Goal: Information Seeking & Learning: Compare options

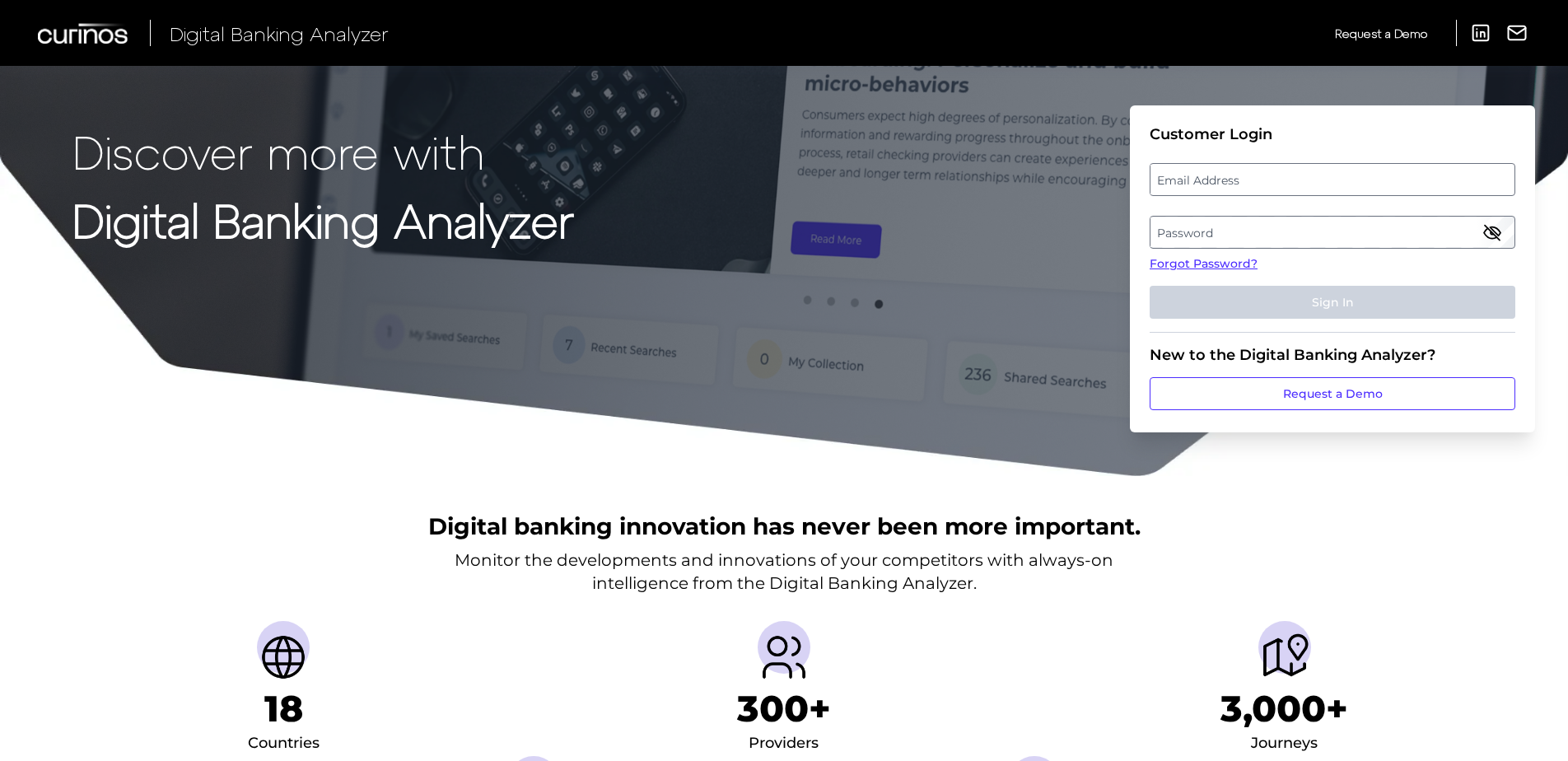
click at [1190, 187] on label "Email Address" at bounding box center [1332, 179] width 363 height 30
click at [1190, 187] on input "email" at bounding box center [1333, 179] width 366 height 33
type input "[PERSON_NAME][EMAIL_ADDRESS][PERSON_NAME][DOMAIN_NAME]"
click at [1235, 229] on label "Password" at bounding box center [1332, 232] width 363 height 30
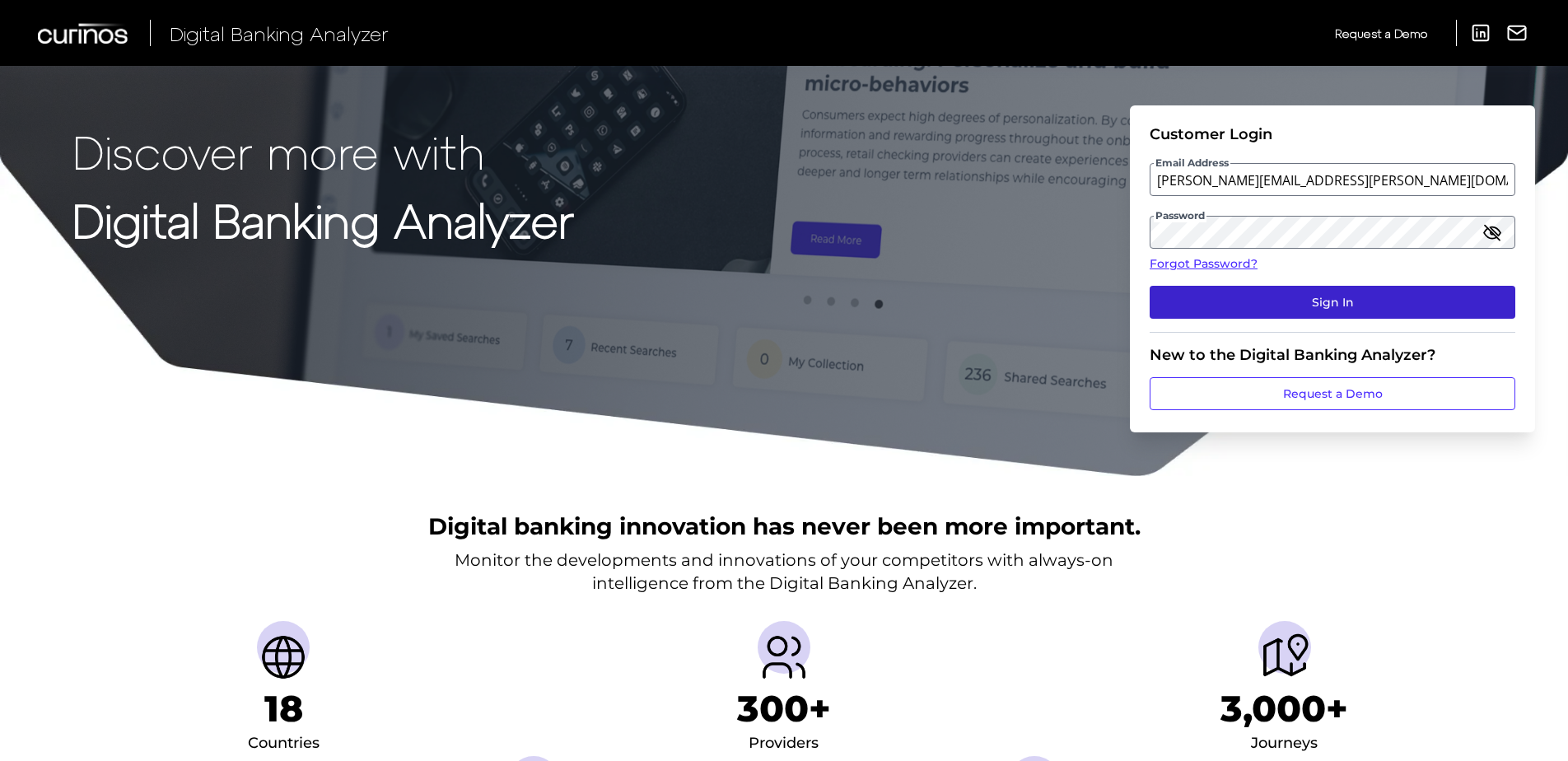
click at [1303, 293] on button "Sign In" at bounding box center [1333, 302] width 366 height 33
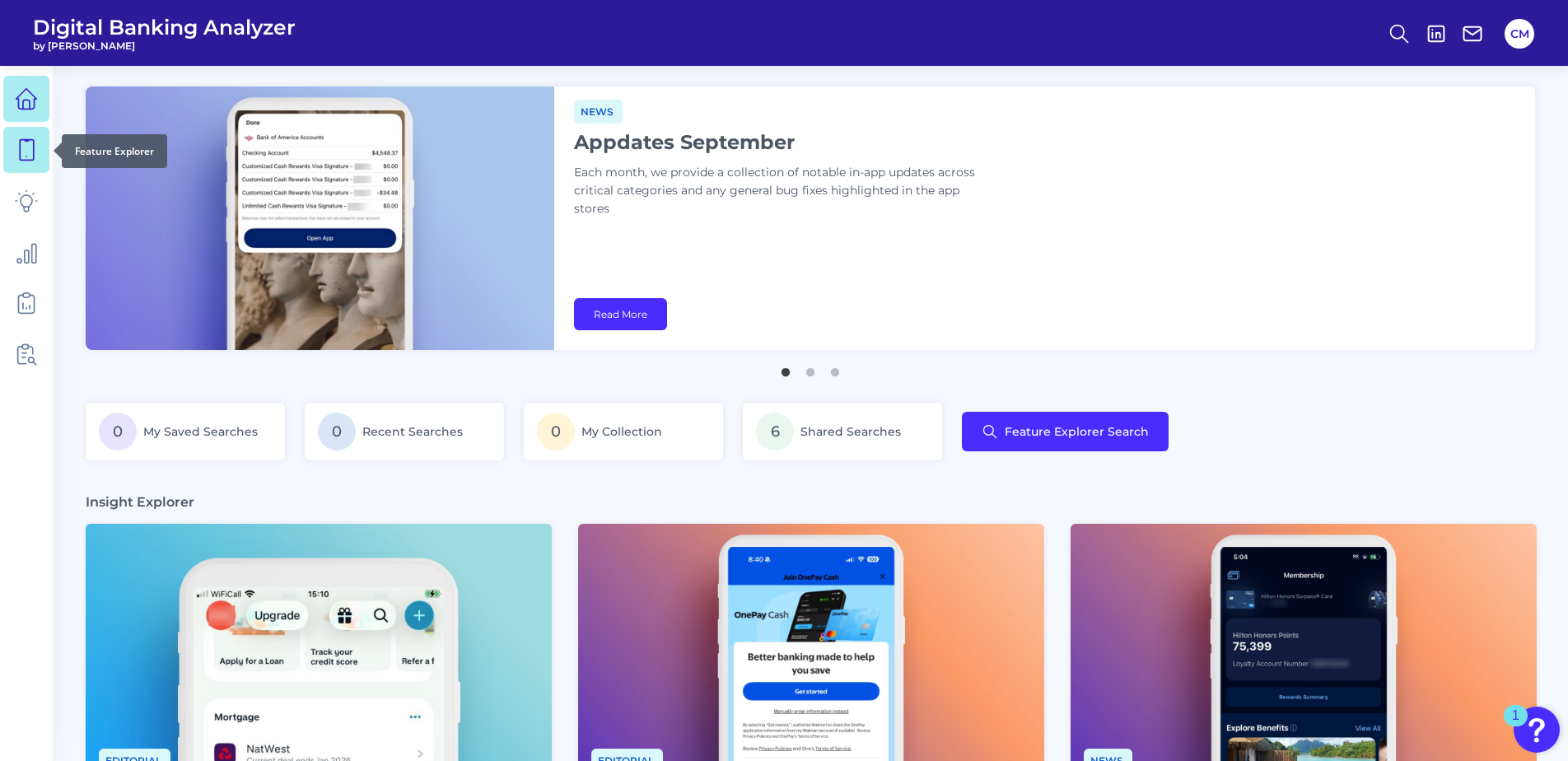
click at [19, 147] on icon at bounding box center [26, 150] width 14 height 20
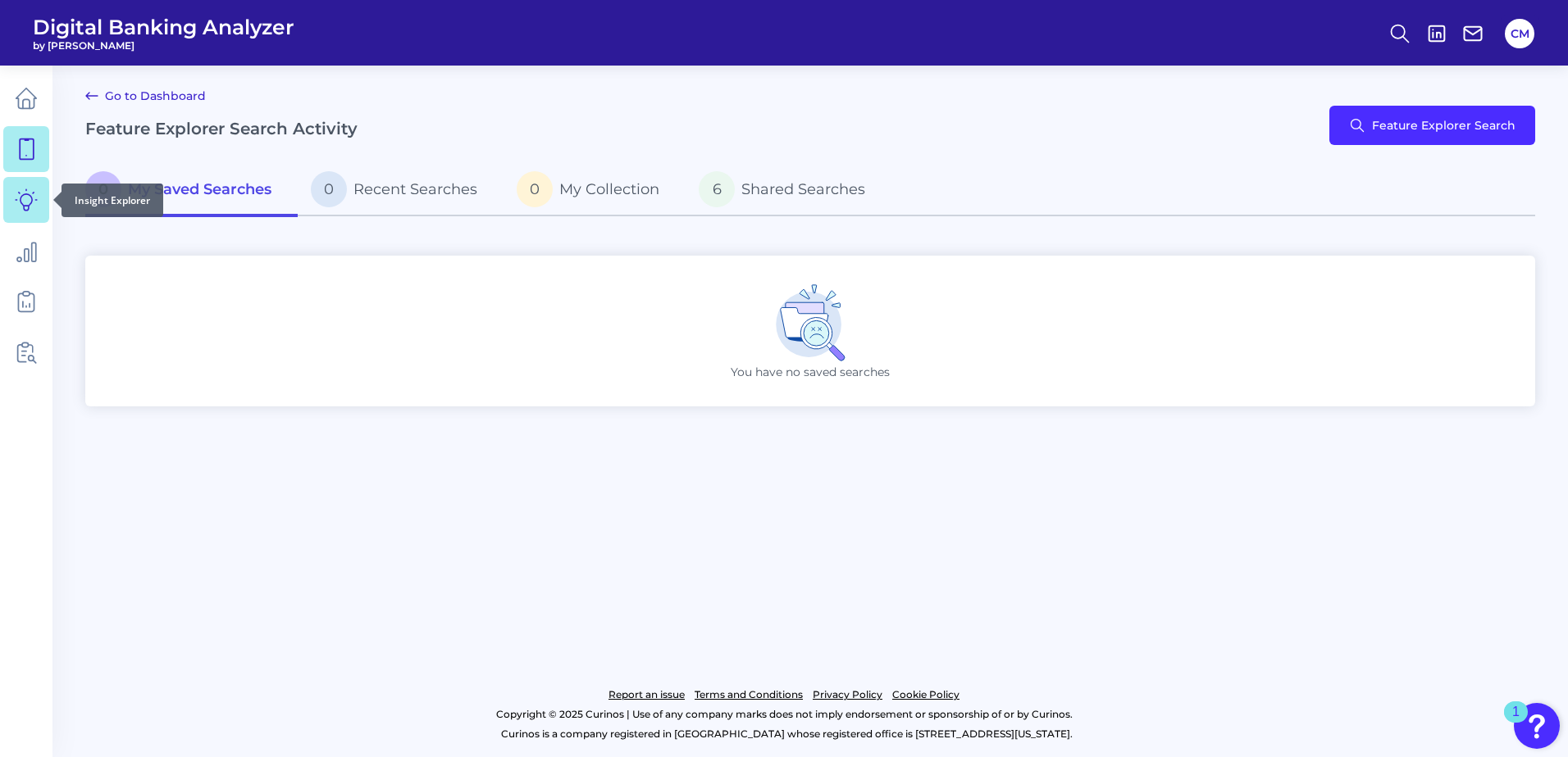
click at [13, 215] on link at bounding box center [26, 200] width 46 height 46
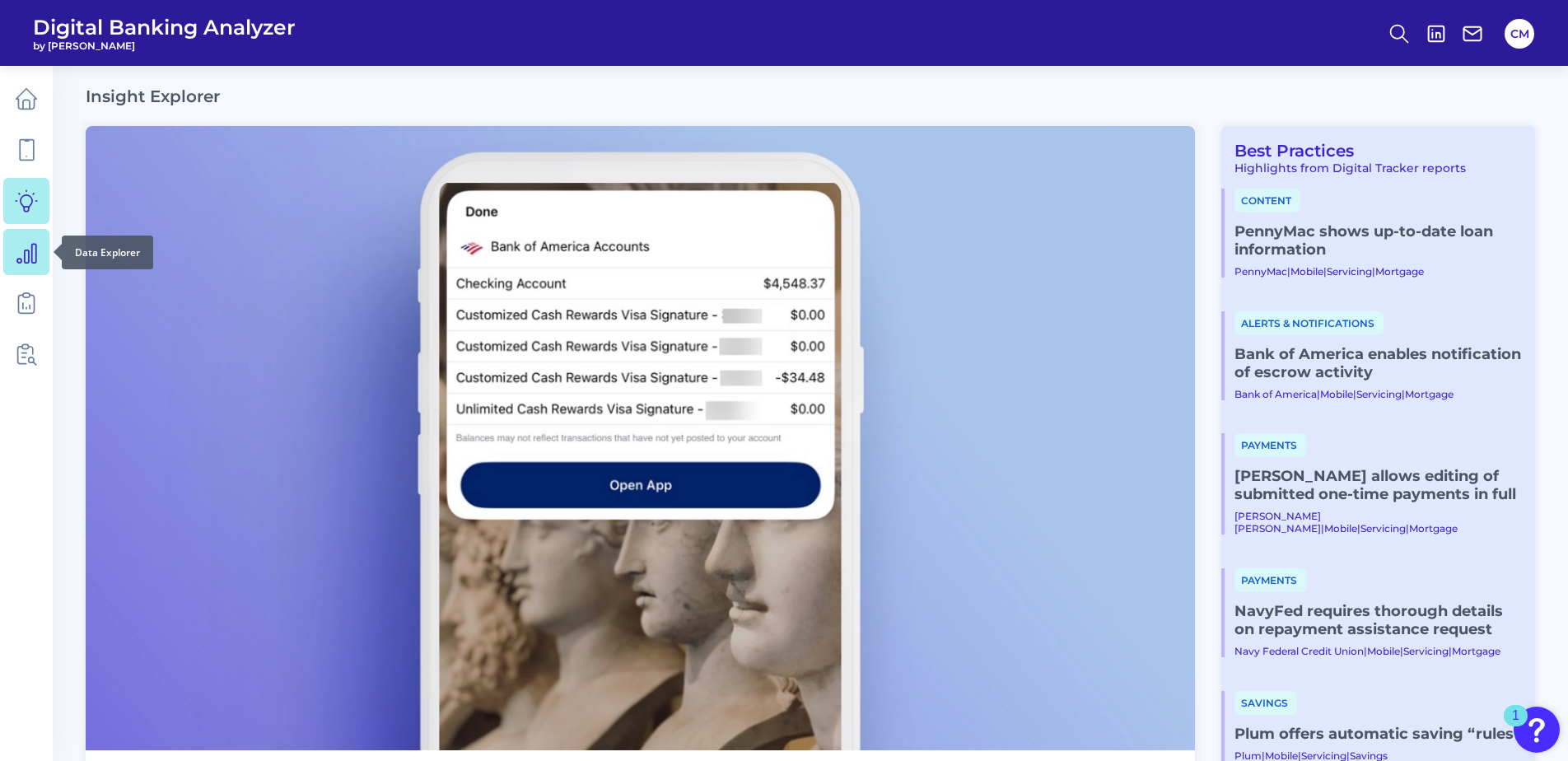
click at [41, 258] on link at bounding box center [26, 253] width 46 height 46
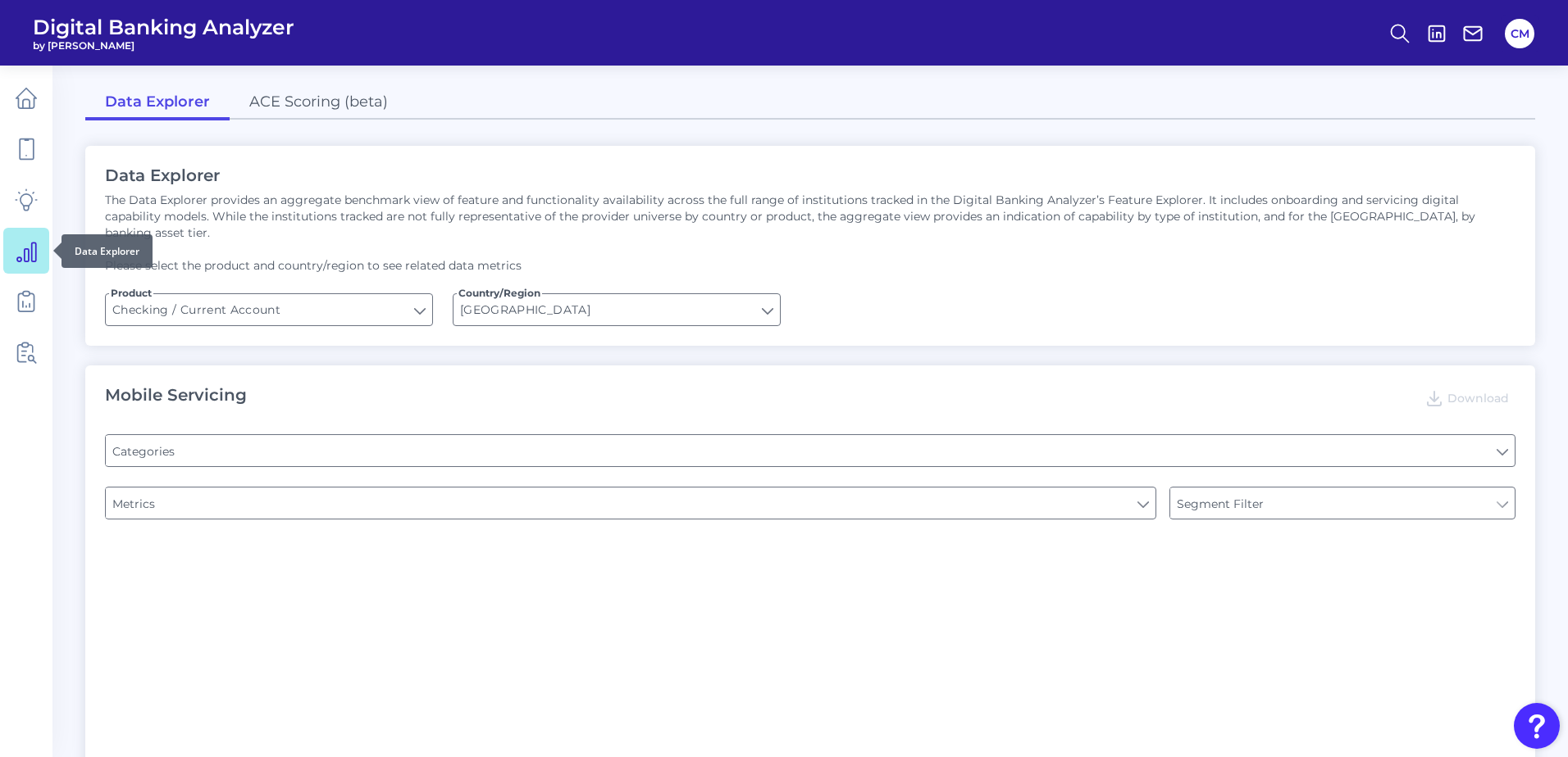
type input "Type of Institution"
type input "Online Banking Registration"
type input "Type of Institution"
type input "Pre-login Features"
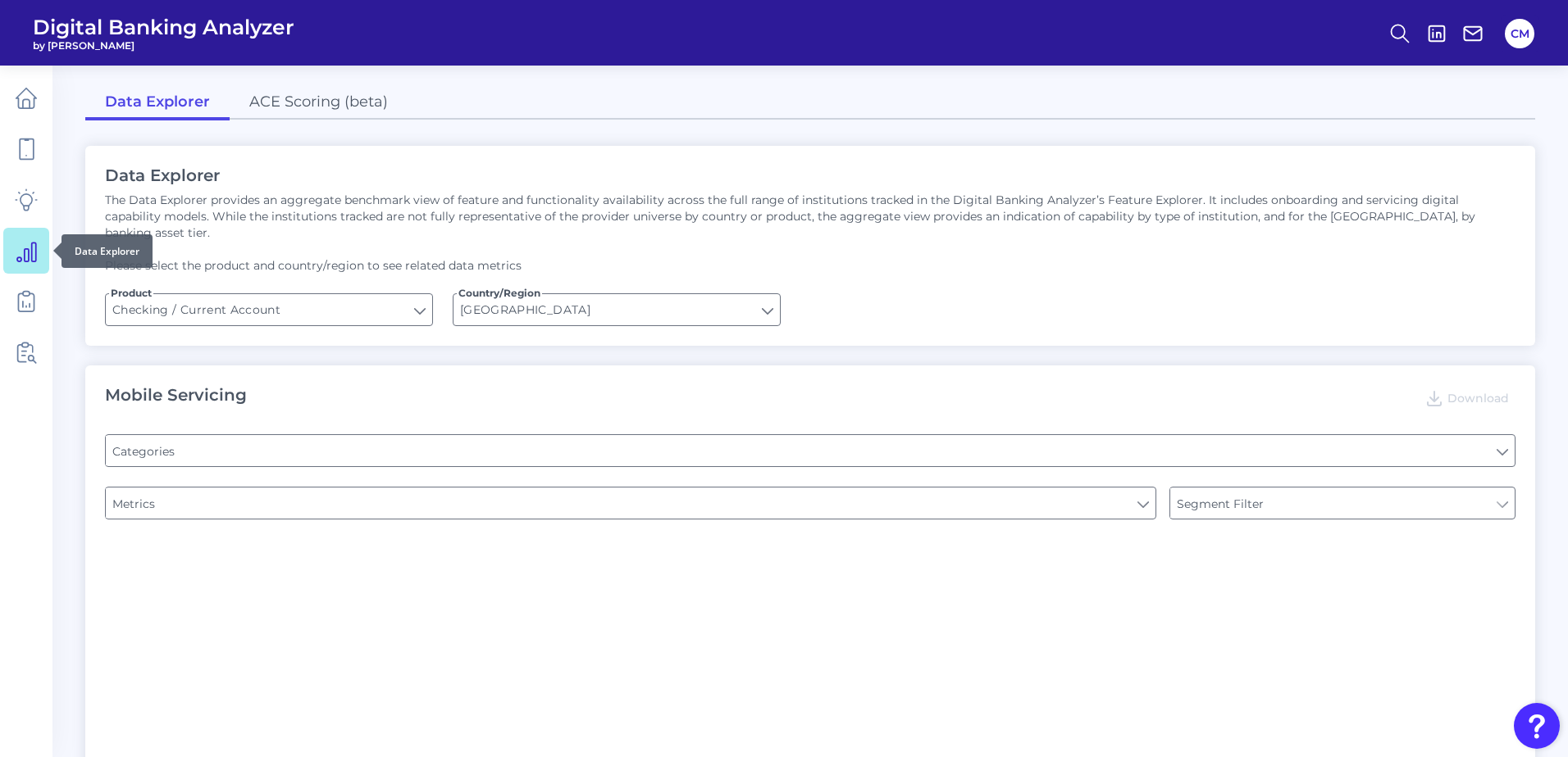
type input "Channel"
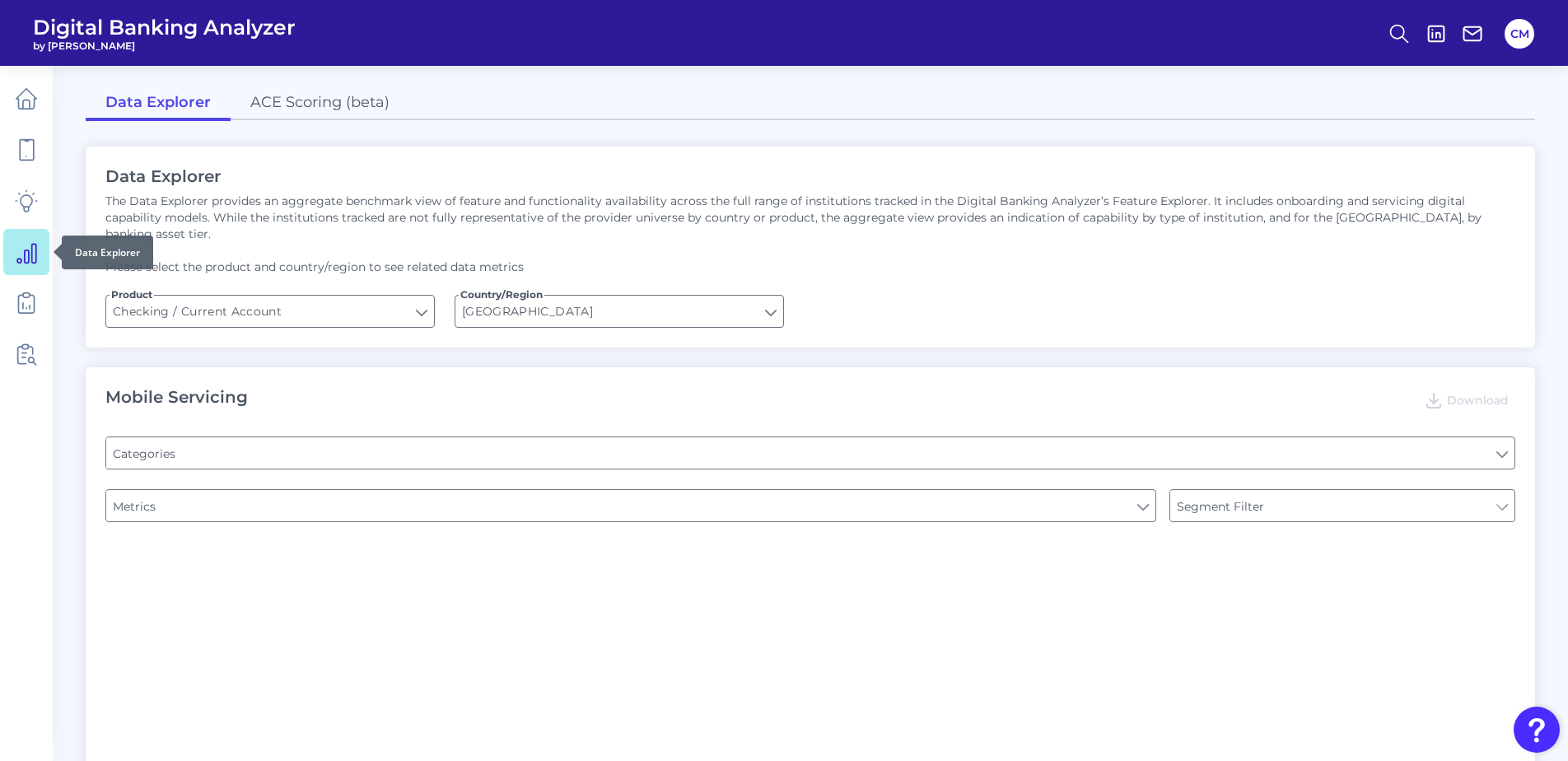
type input "Can you register for online banking?"
type input "Upon opening the app are users immediately prompted to use Touch/Face ID to log…"
type input "END-TO-END JOURNEY: Can you apply for the PRODUCT as a new to brand customer on…"
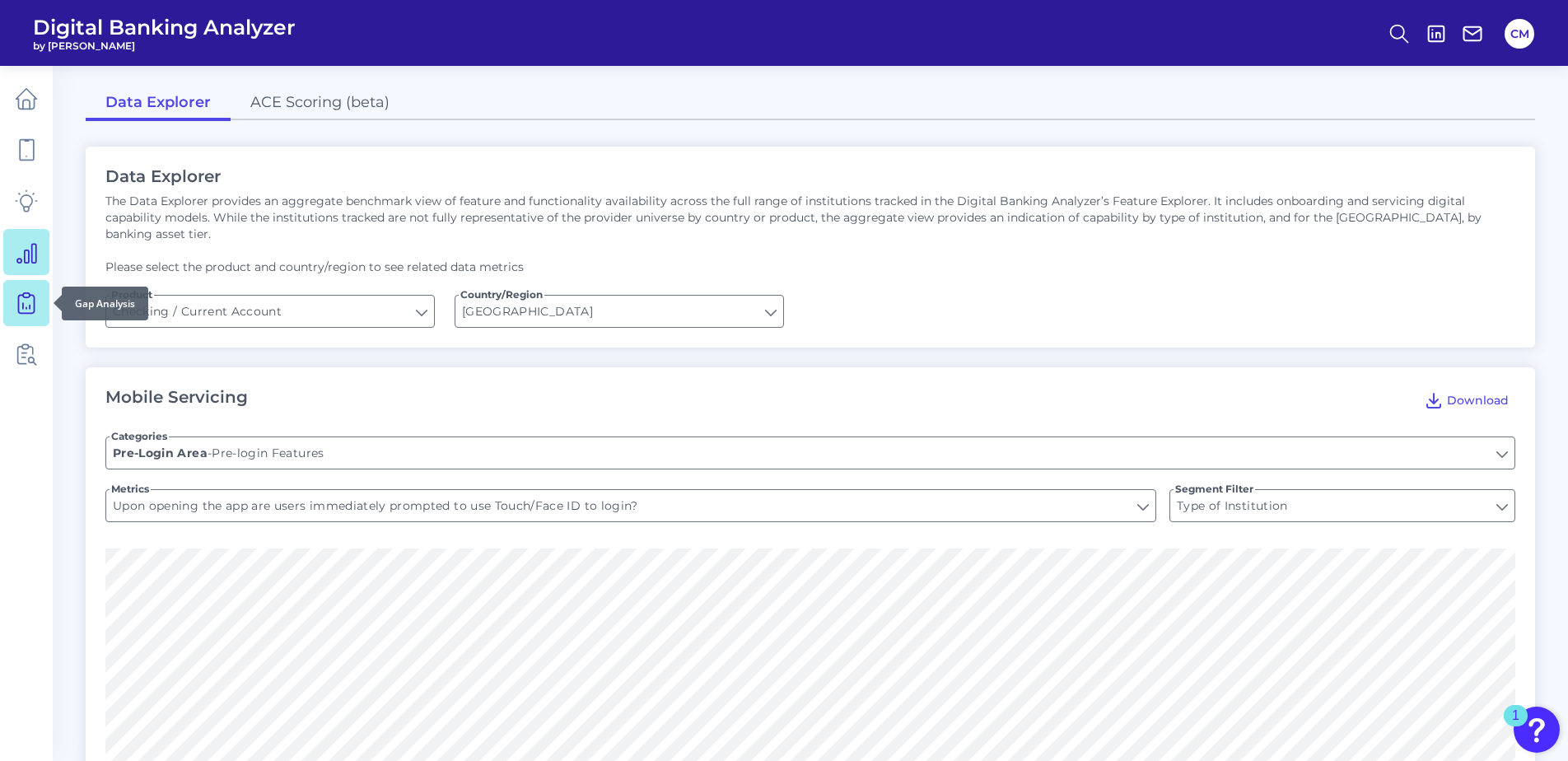
click at [36, 301] on icon at bounding box center [26, 303] width 23 height 23
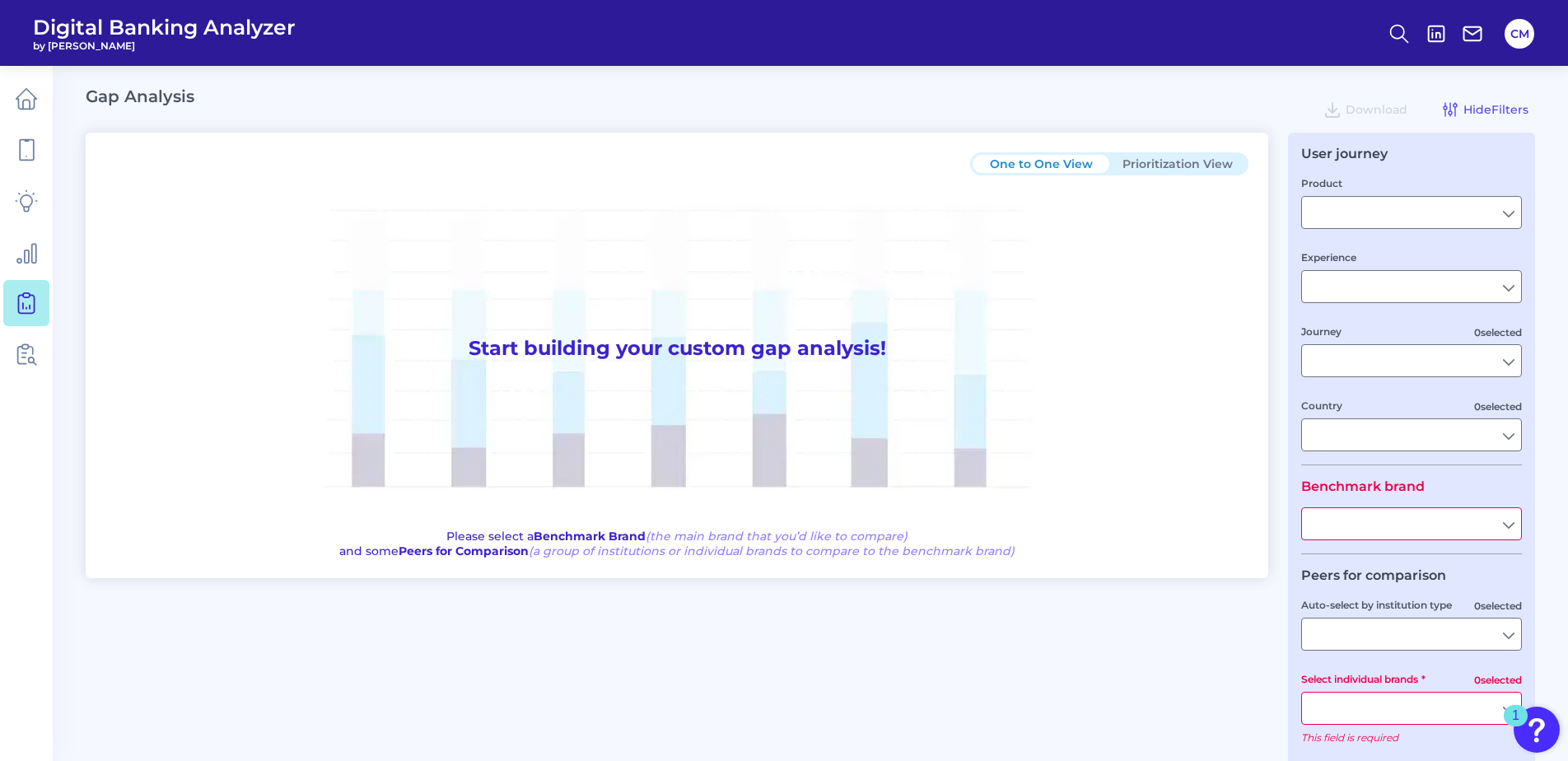
type input "Checking / Current Account"
type input "Mobile Servicing"
type input "Pre-Login Area, New Customer Onboarding, Login & Authentication, Accounts and t…"
type input "[GEOGRAPHIC_DATA]"
type input "Delta Community Credit Union"
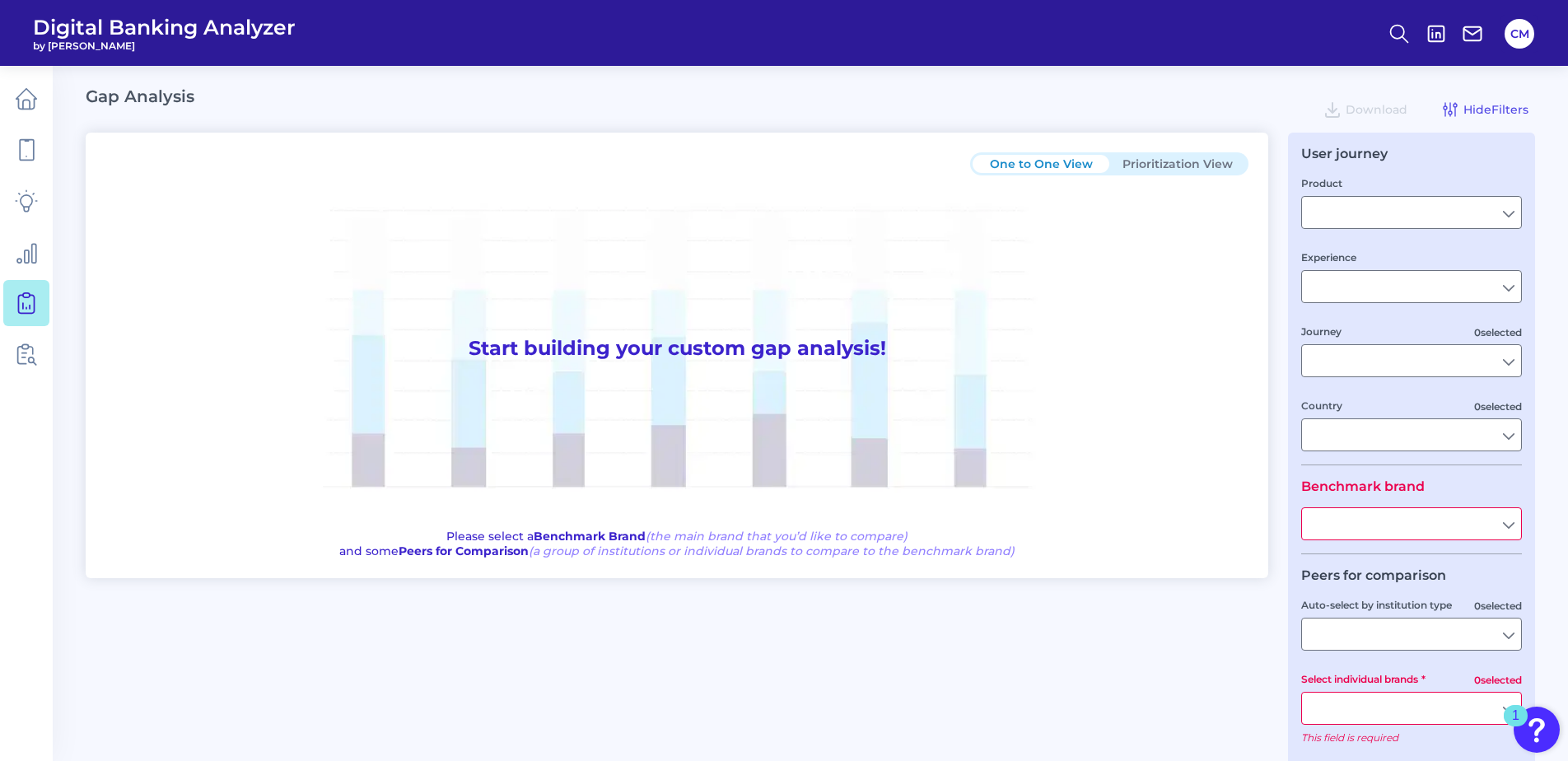
type input "All Select individual brands"
type input "All Countries"
type input "All Journeys"
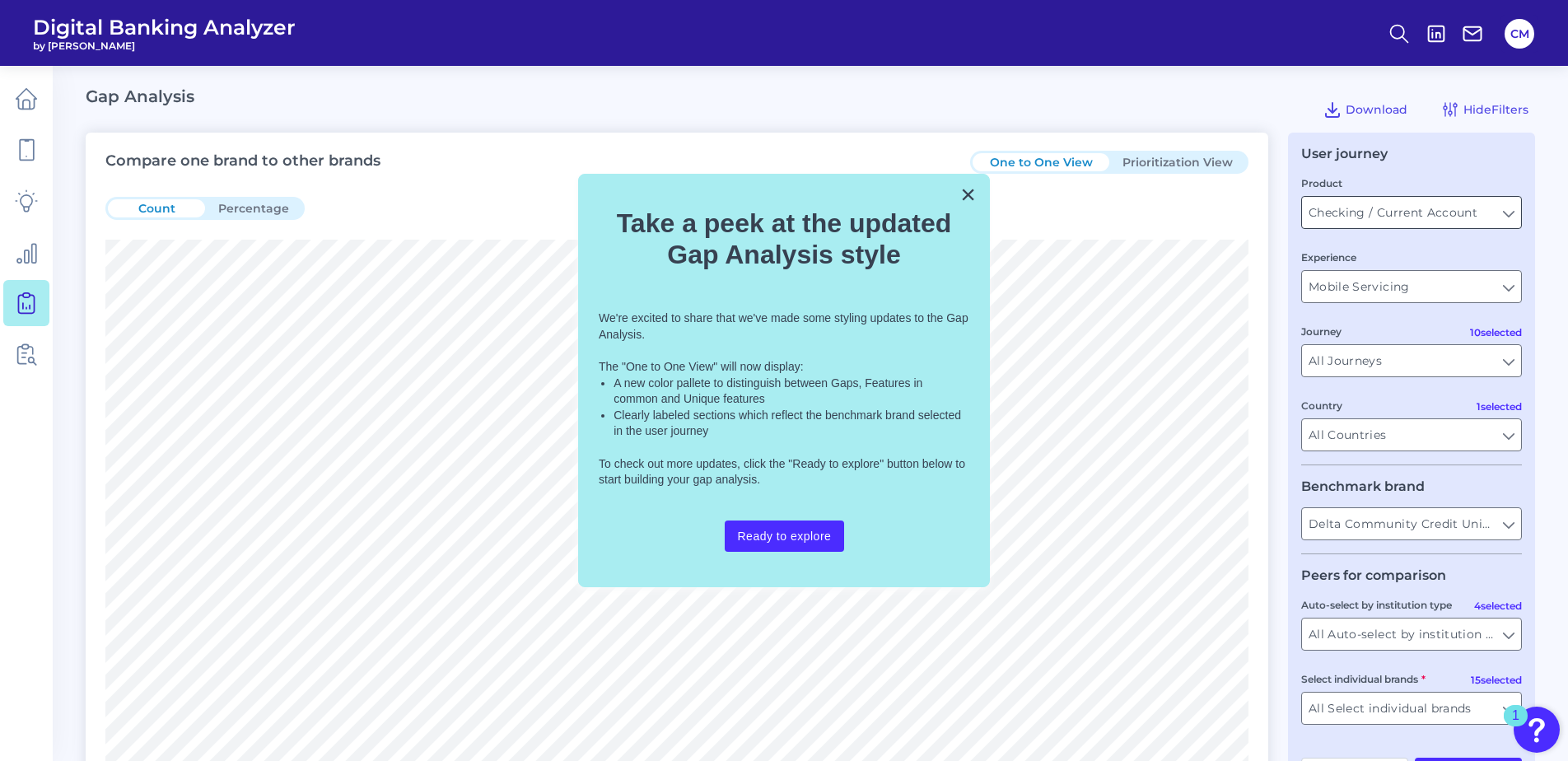
click at [1400, 215] on input "Checking / Current Account" at bounding box center [1411, 212] width 219 height 31
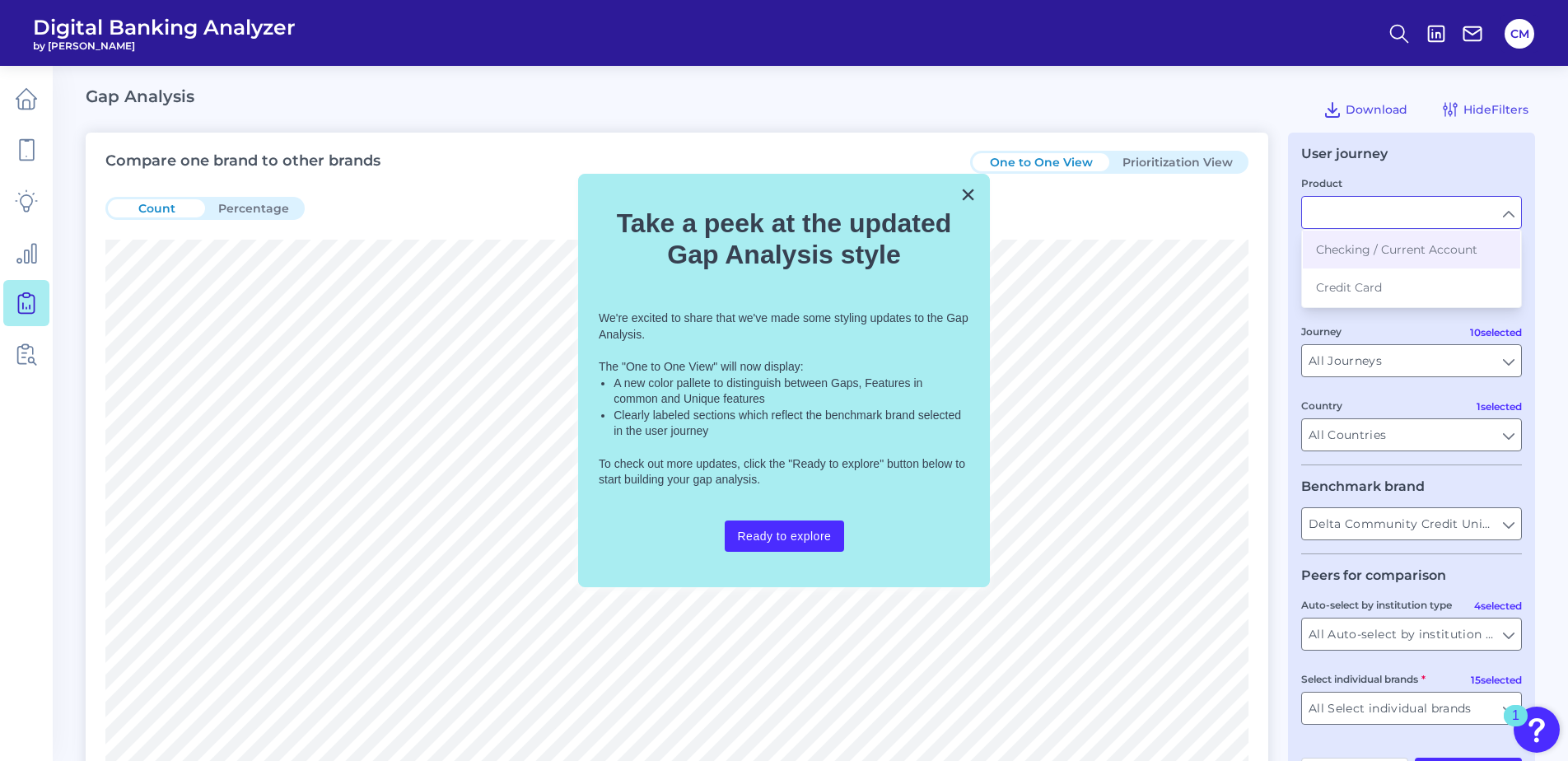
click at [1400, 215] on input "Product" at bounding box center [1411, 212] width 219 height 31
type input "Checking / Current Account"
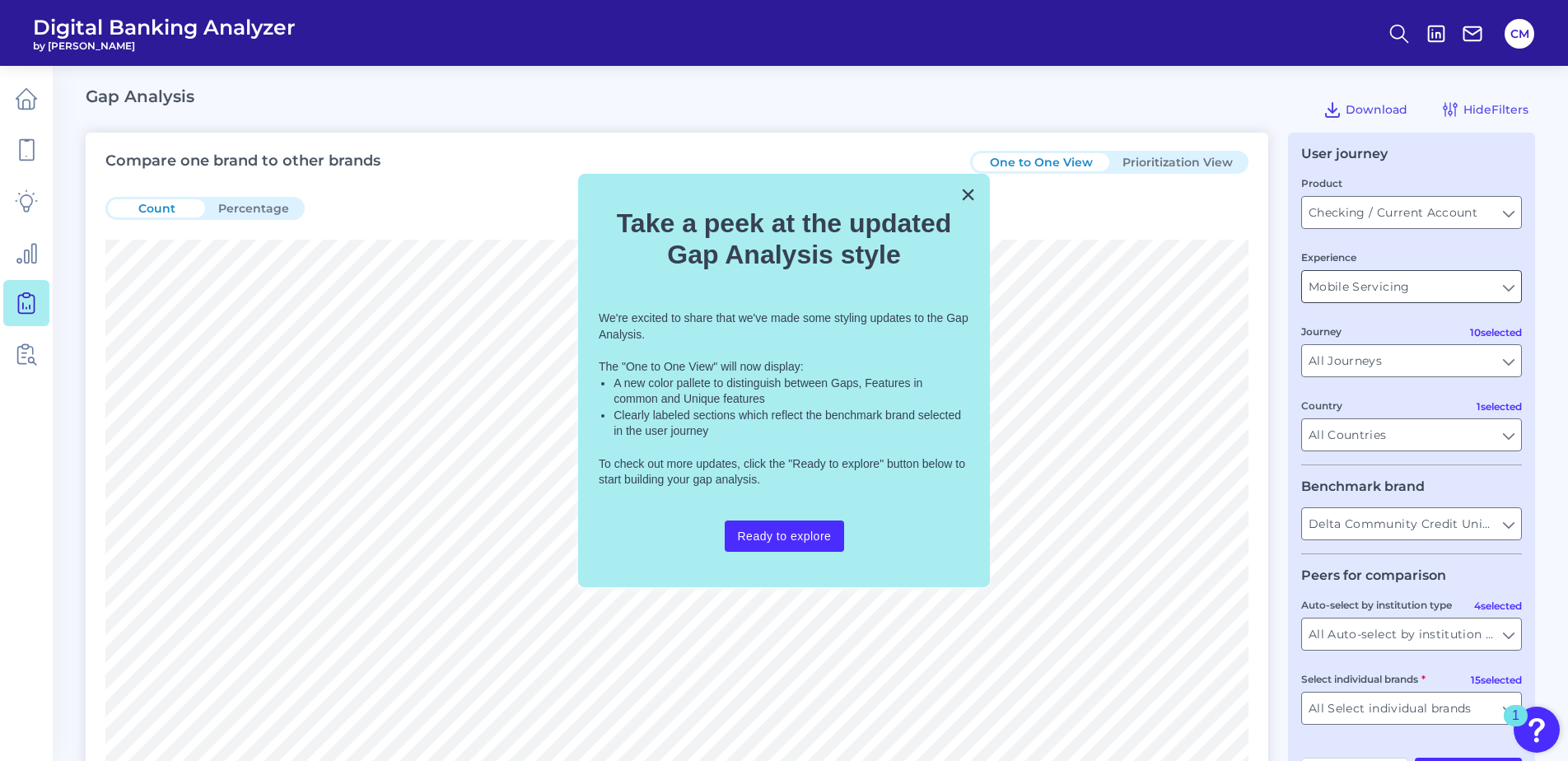
click at [1402, 295] on input "Mobile Servicing" at bounding box center [1411, 287] width 219 height 31
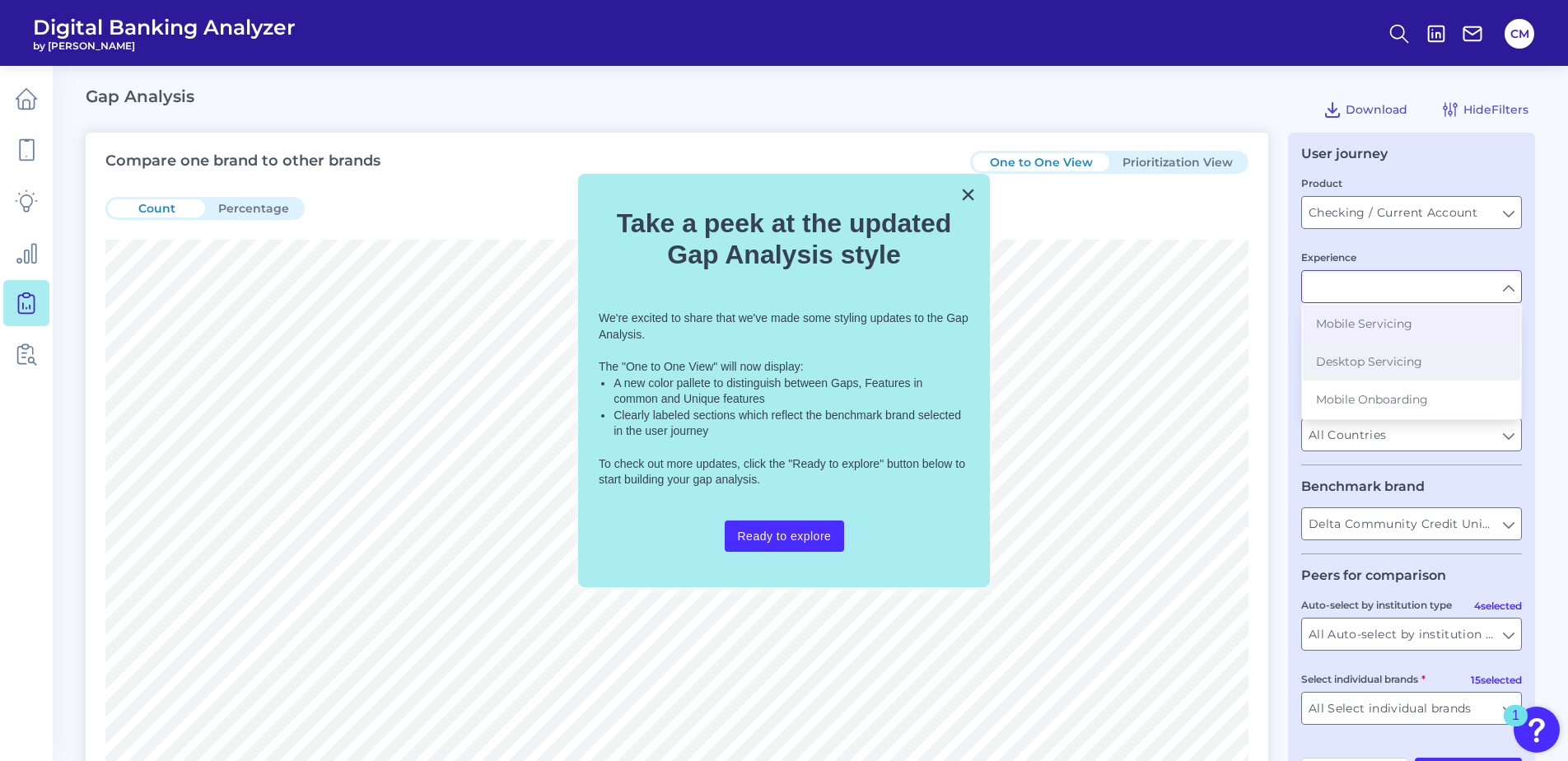
click at [1397, 364] on span "Desktop Servicing" at bounding box center [1370, 361] width 106 height 15
type input "Desktop Servicing"
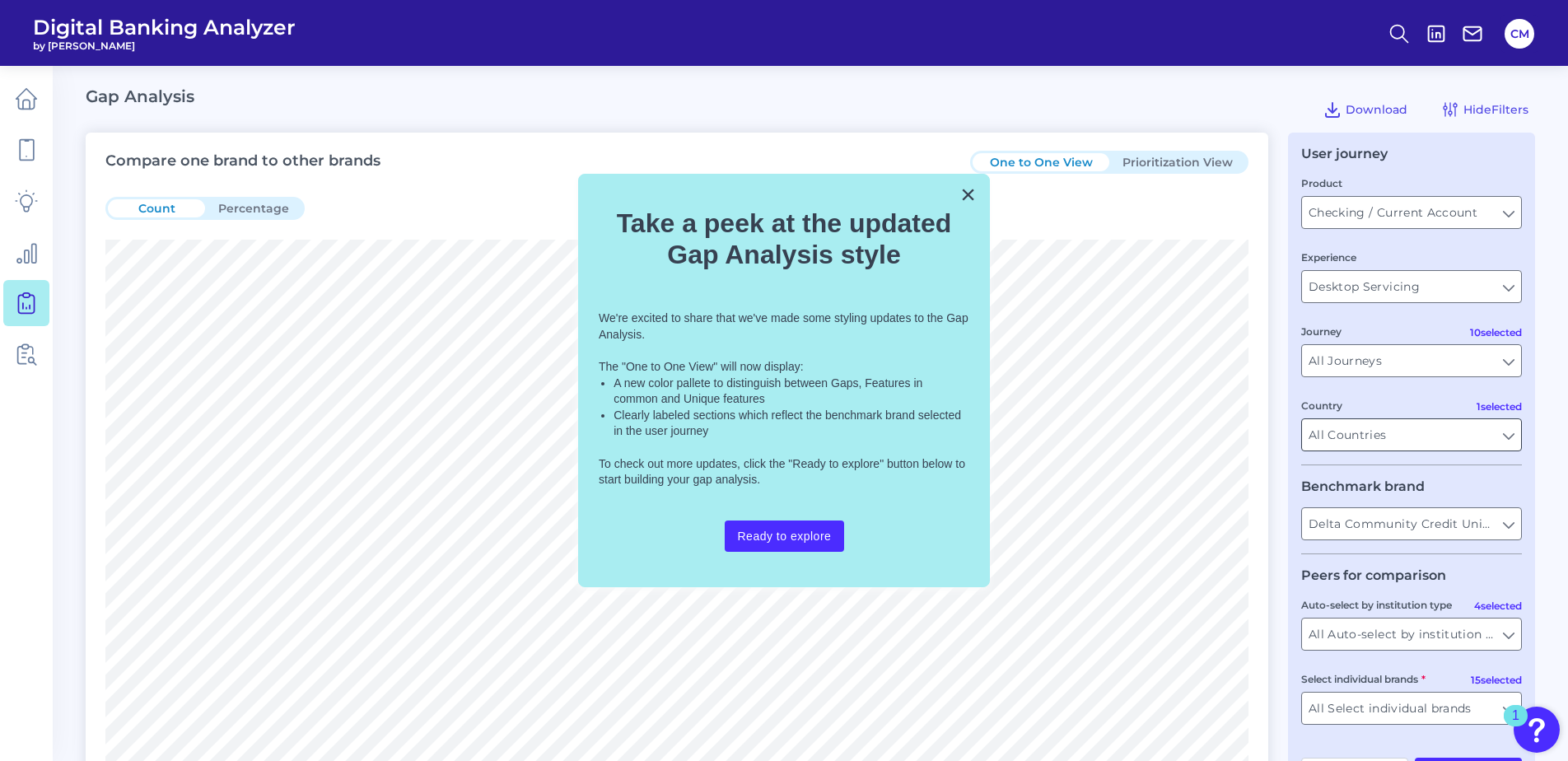
click at [1365, 441] on input "All Countries" at bounding box center [1411, 435] width 219 height 31
click at [1368, 437] on input "Country" at bounding box center [1411, 435] width 219 height 31
type input "All Countries"
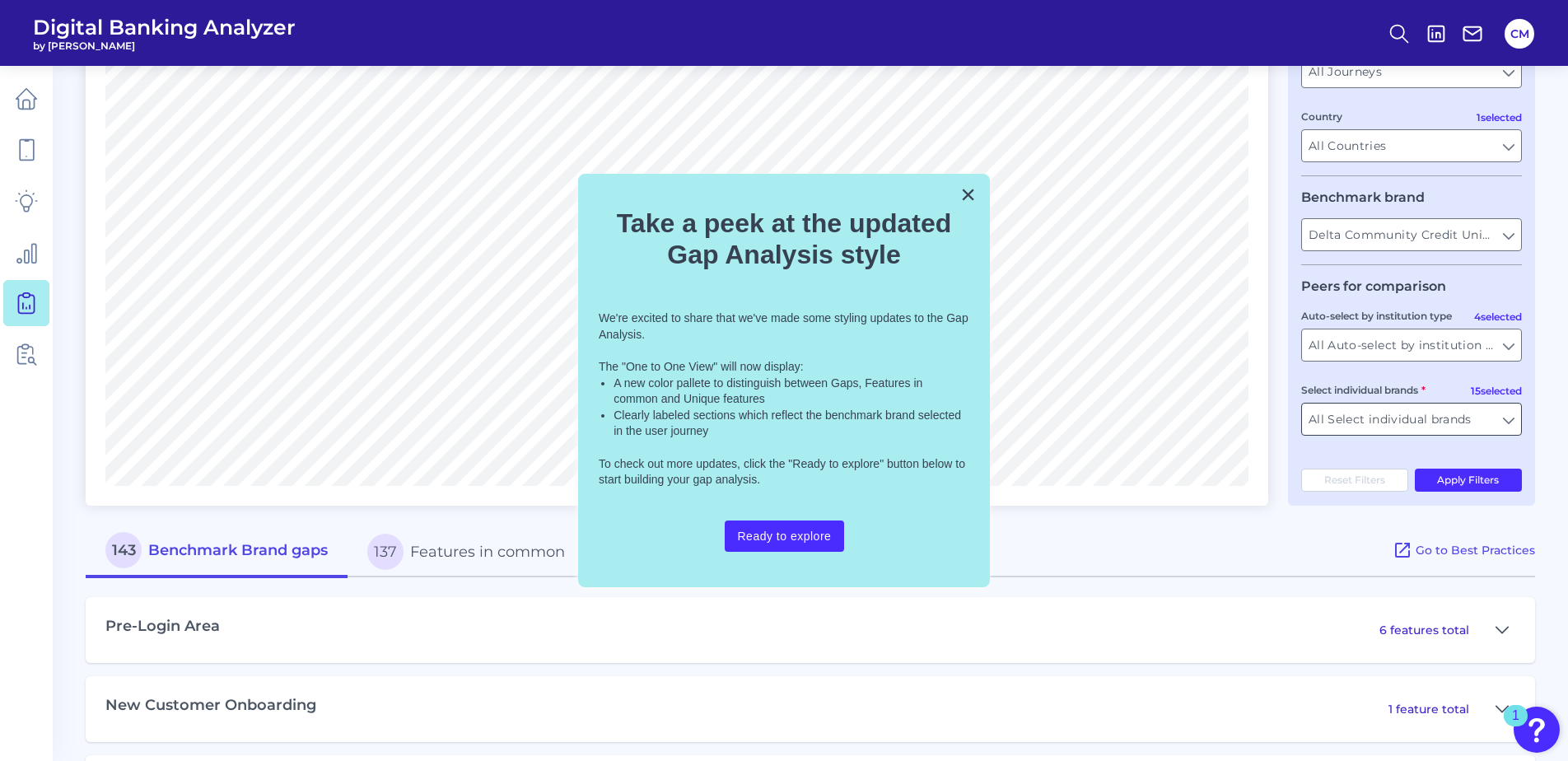
scroll to position [329, 0]
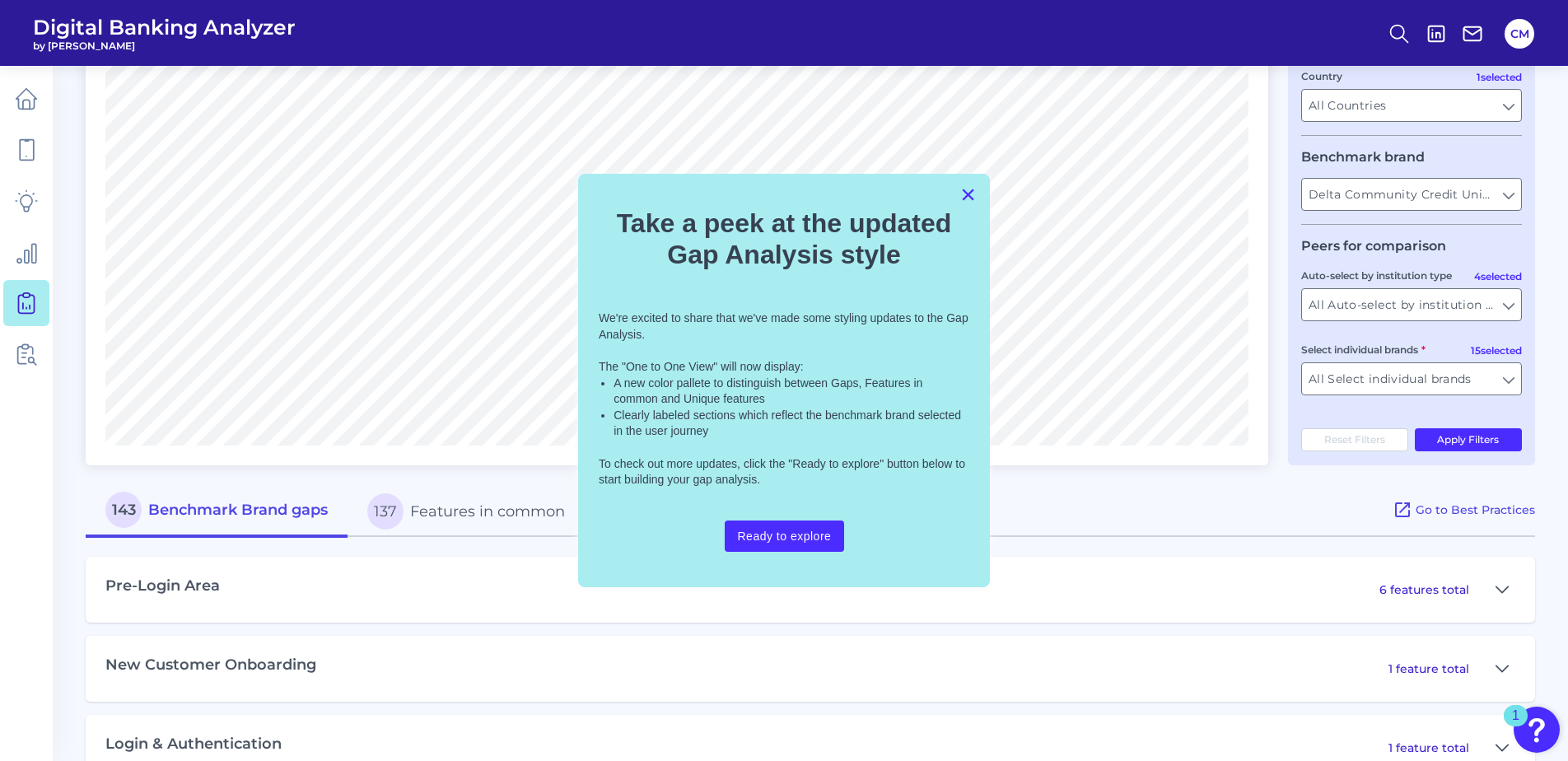
click at [974, 195] on button "×" at bounding box center [968, 194] width 15 height 26
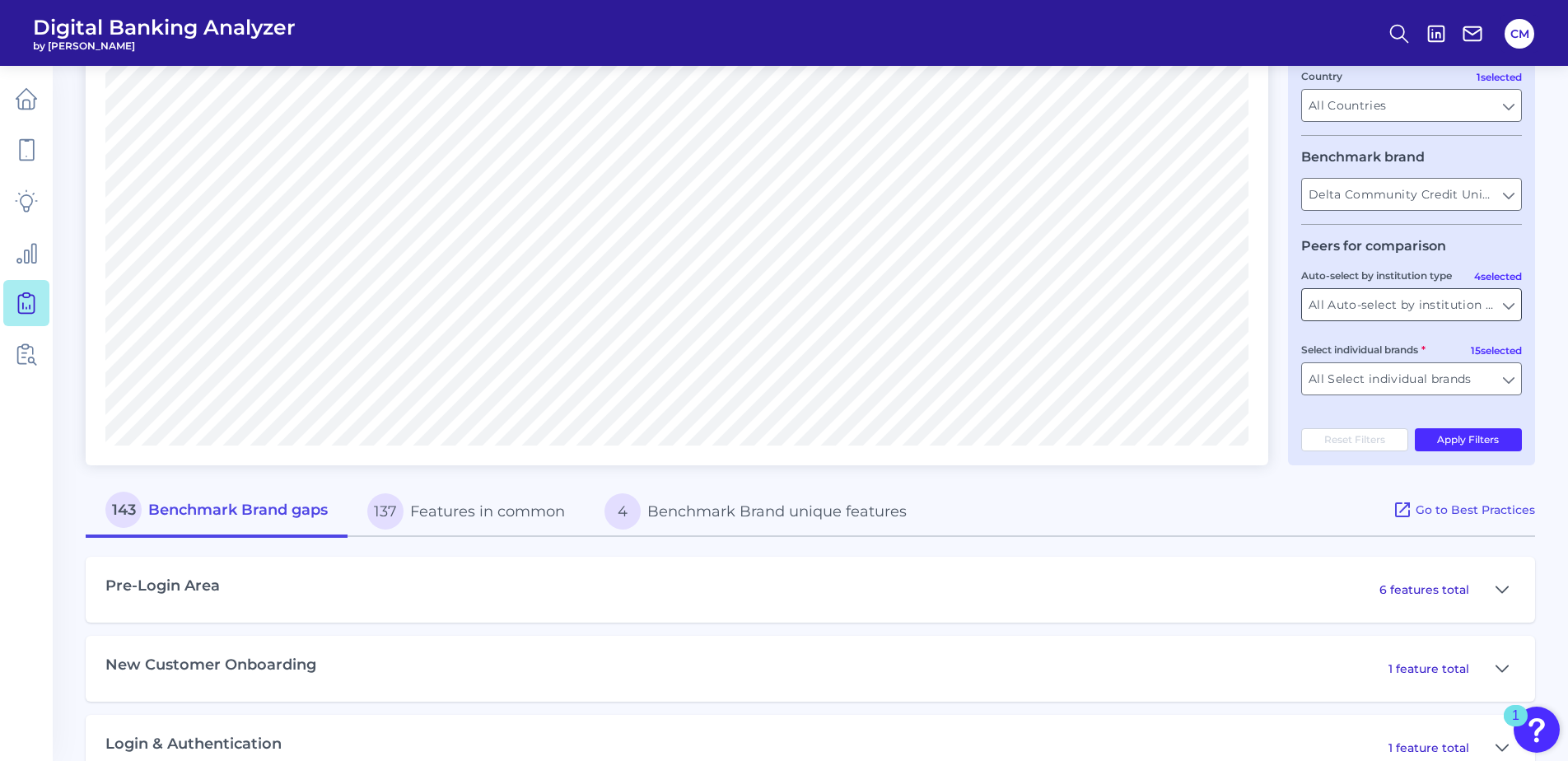
click at [1342, 290] on input "All Auto-select by institution types" at bounding box center [1411, 305] width 219 height 31
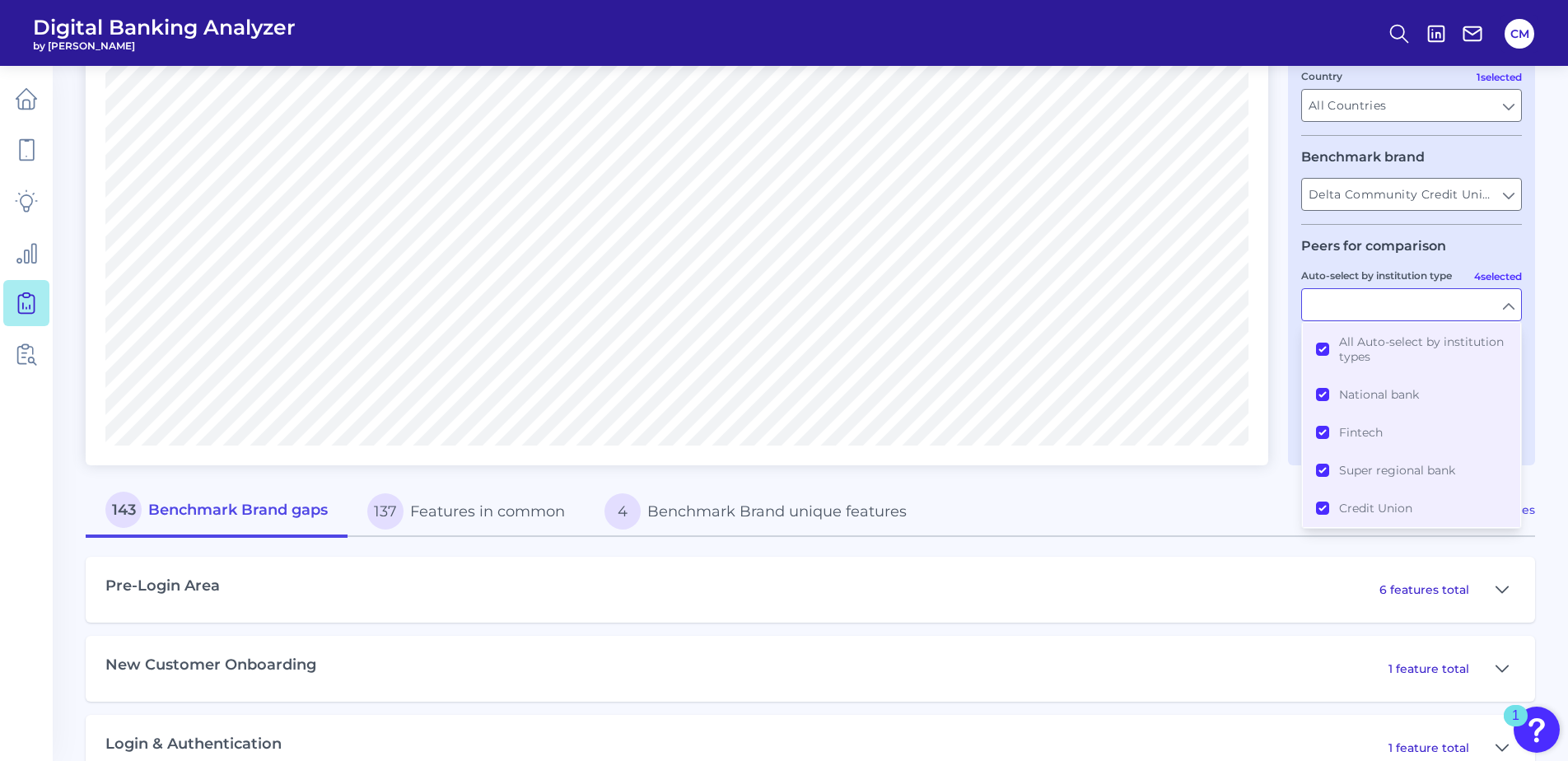
click at [1350, 287] on div "Auto-select by institution type" at bounding box center [1411, 294] width 221 height 54
click at [1432, 301] on input "Auto-select by institution type" at bounding box center [1411, 305] width 219 height 31
type input "All Auto-select by institution types"
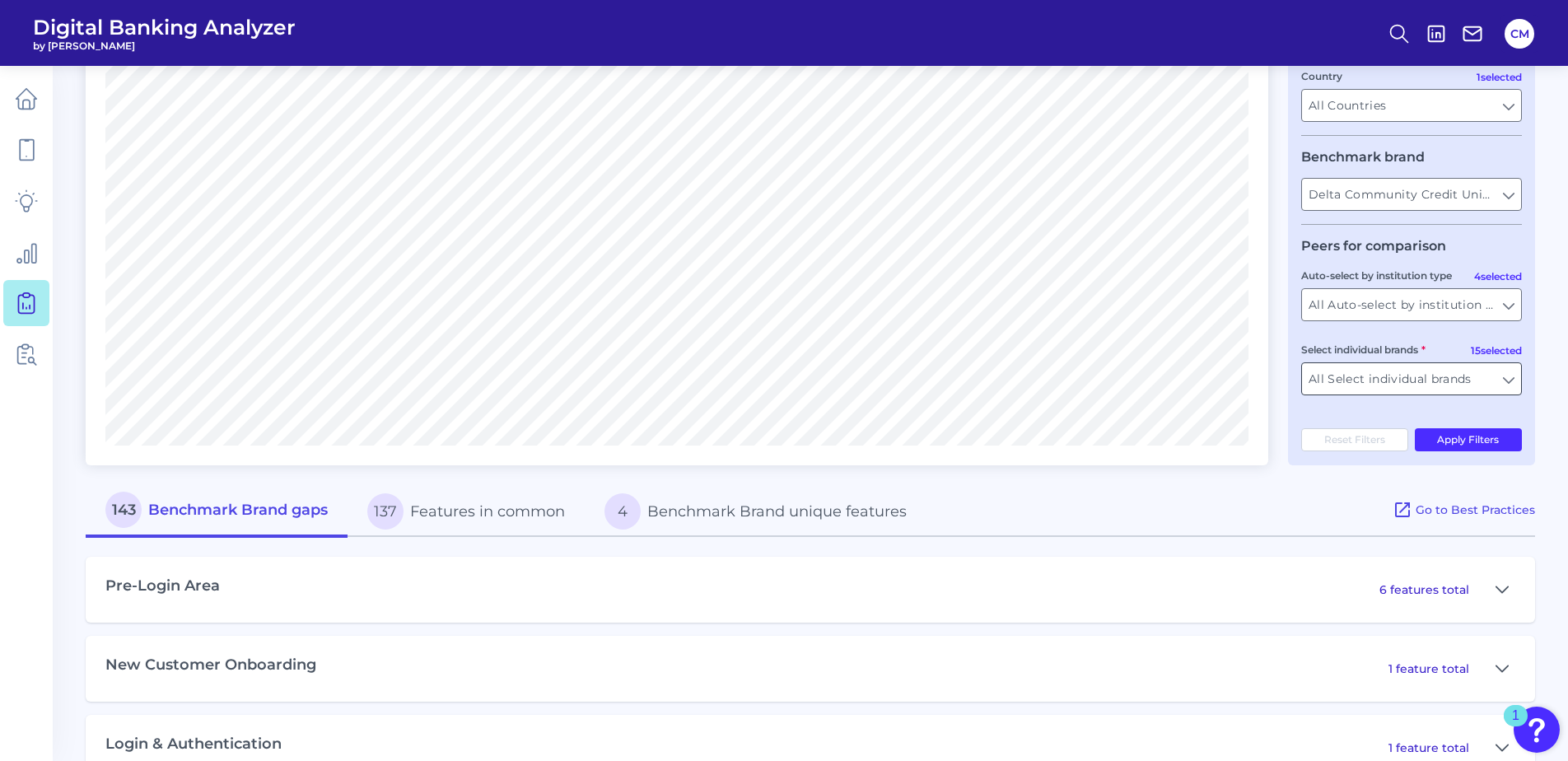
click at [1479, 392] on input "All Select individual brands" at bounding box center [1411, 379] width 219 height 31
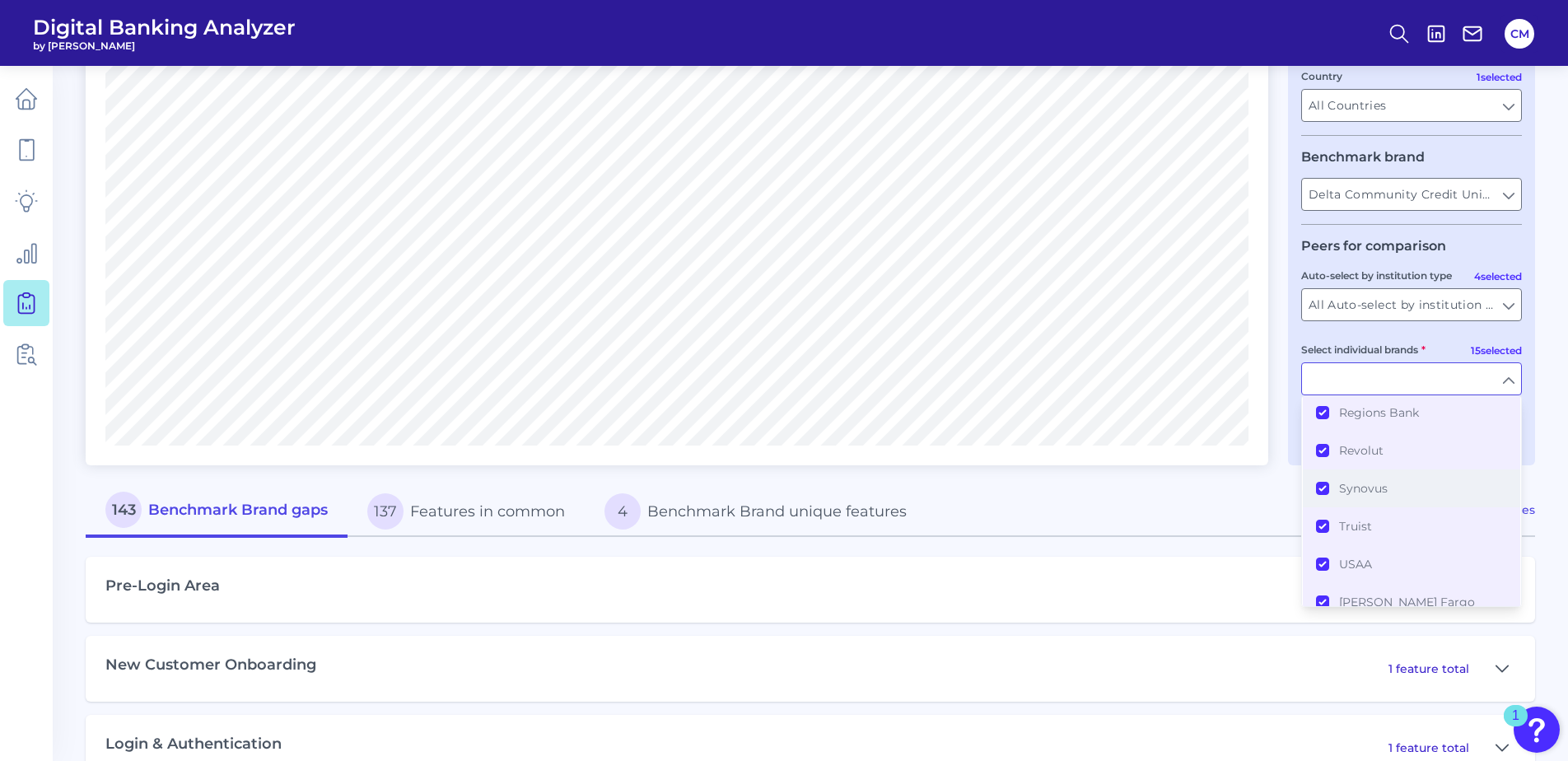
scroll to position [412, 0]
click at [1261, 445] on div "Compare one brand to other brands One to One View Prioritization View Count Per…" at bounding box center [677, 135] width 1183 height 662
type input "All Select individual brands"
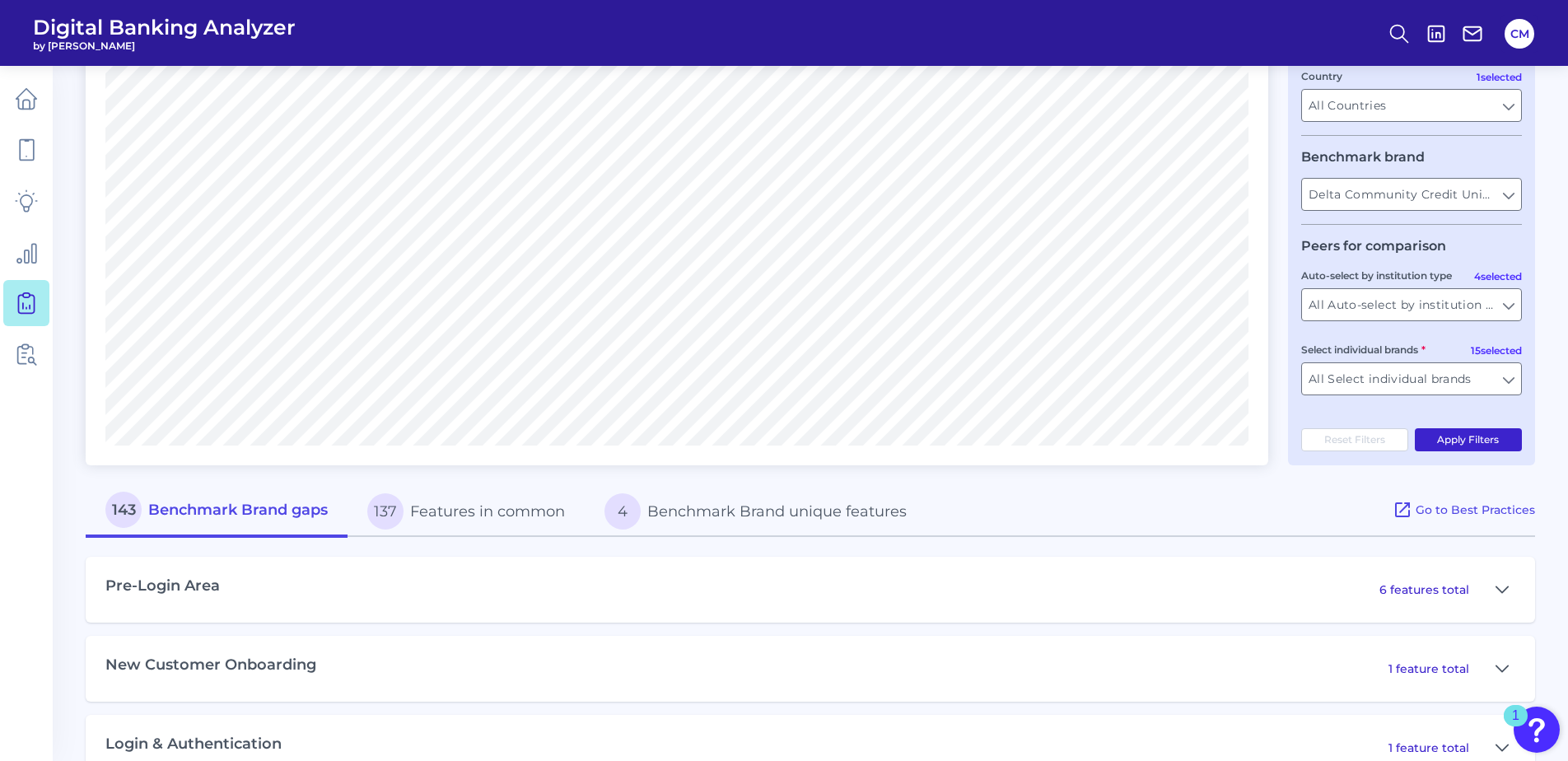
click at [1488, 444] on button "Apply Filters" at bounding box center [1468, 440] width 107 height 23
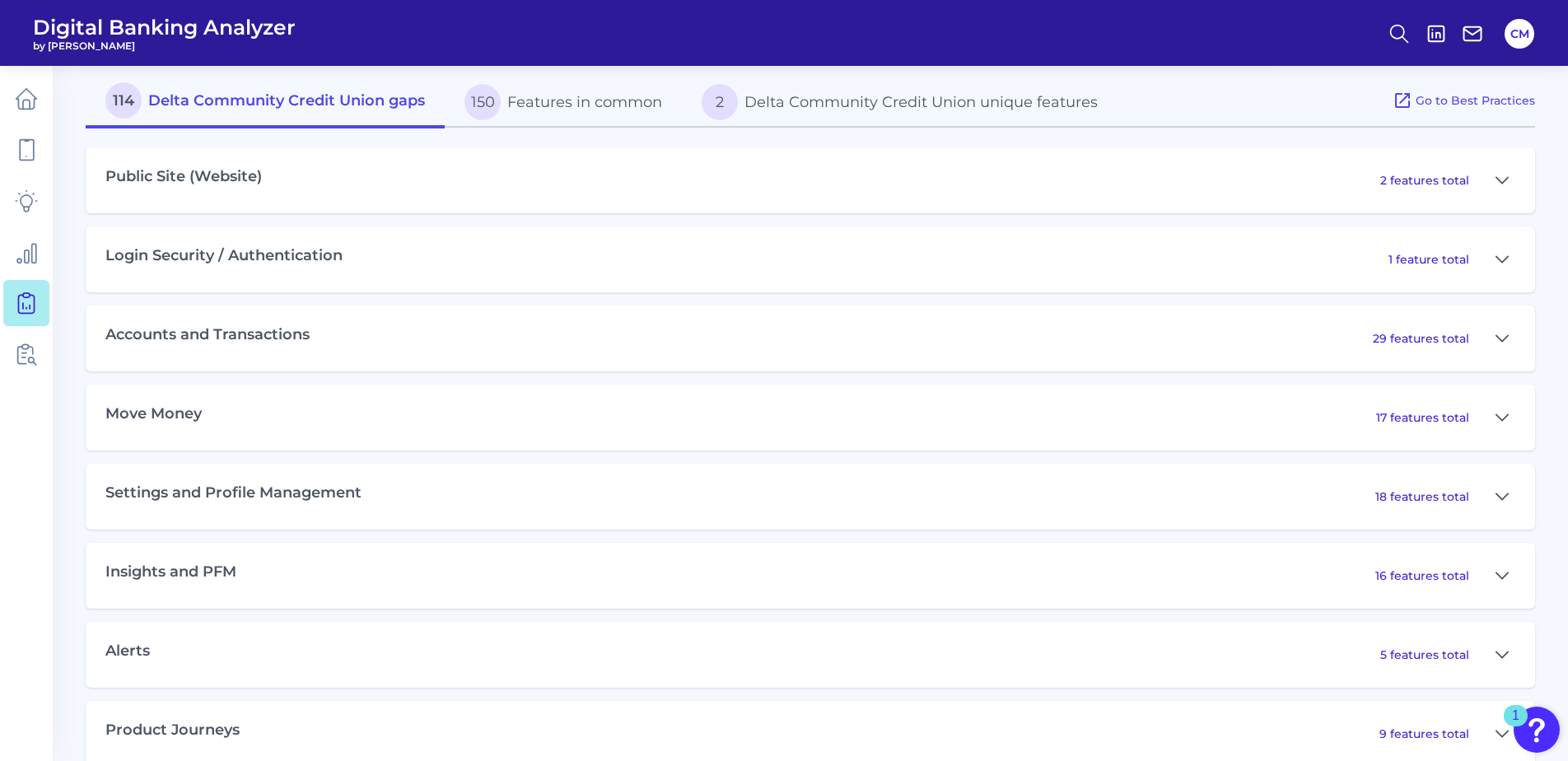
scroll to position [742, 0]
click at [1495, 178] on icon at bounding box center [1502, 178] width 14 height 19
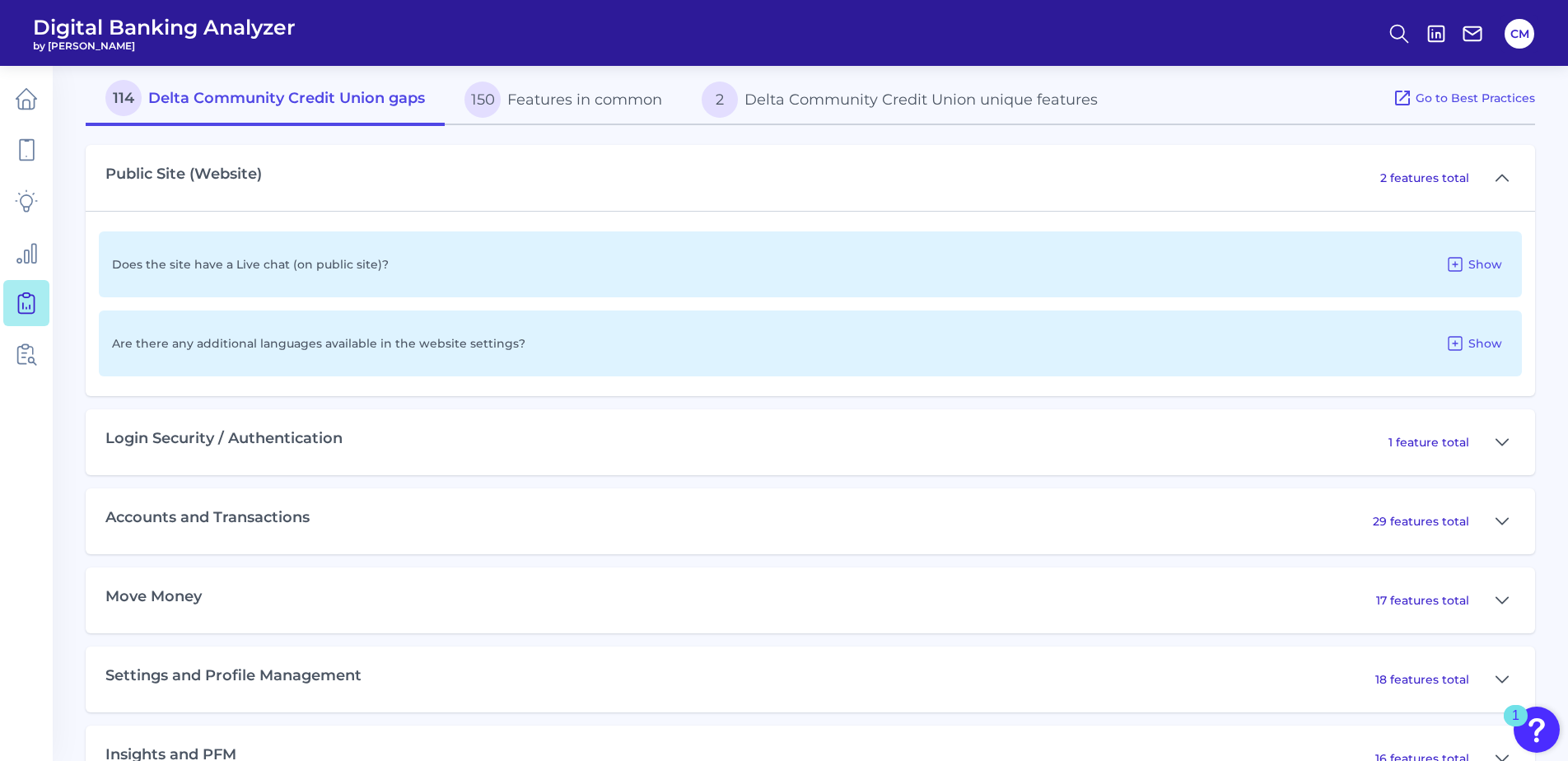
click at [376, 268] on p "Does the site have a Live chat (on public site)?" at bounding box center [251, 263] width 277 height 15
click at [1465, 259] on icon at bounding box center [1455, 264] width 19 height 19
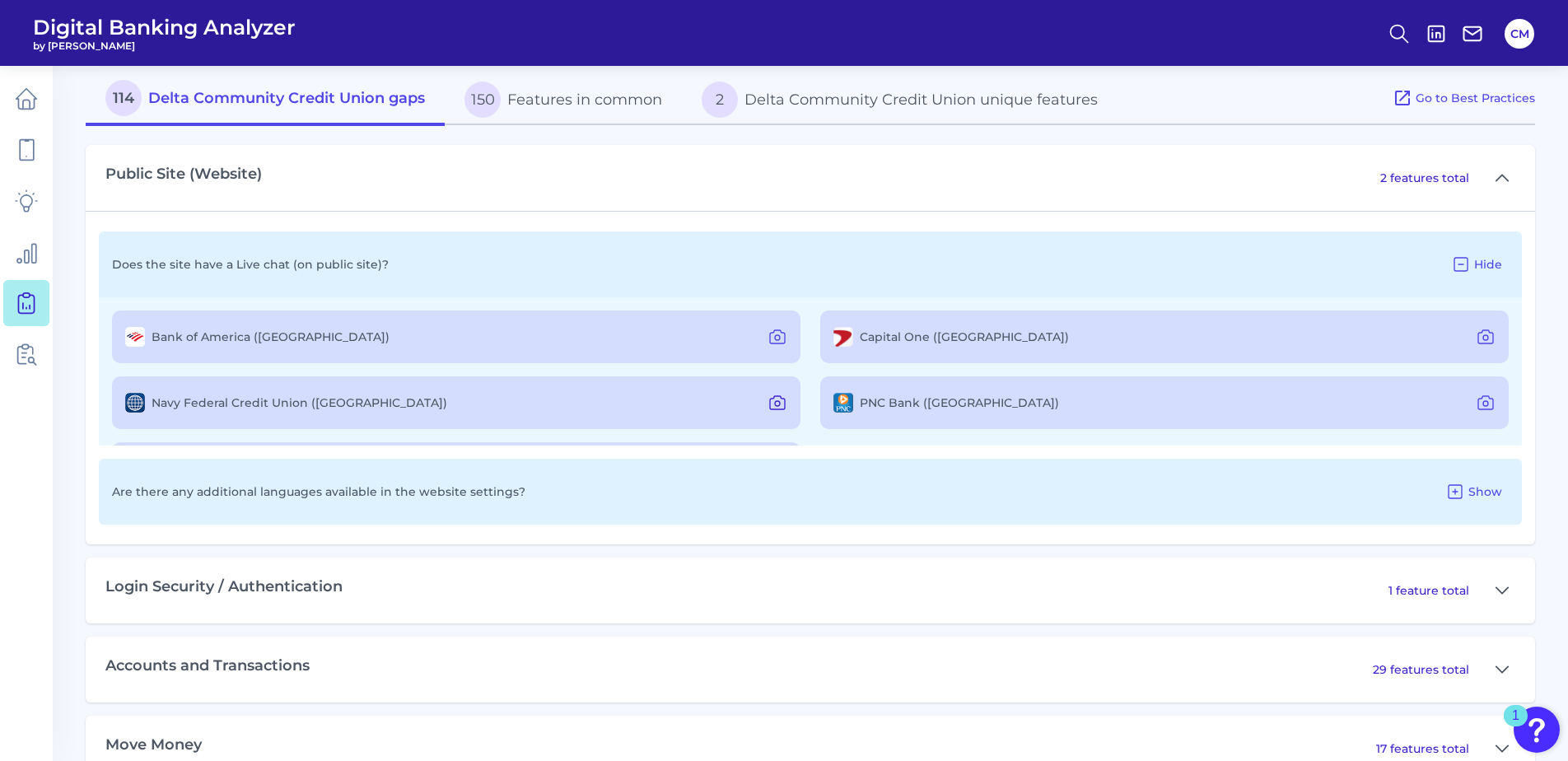
click at [773, 400] on icon at bounding box center [777, 403] width 19 height 19
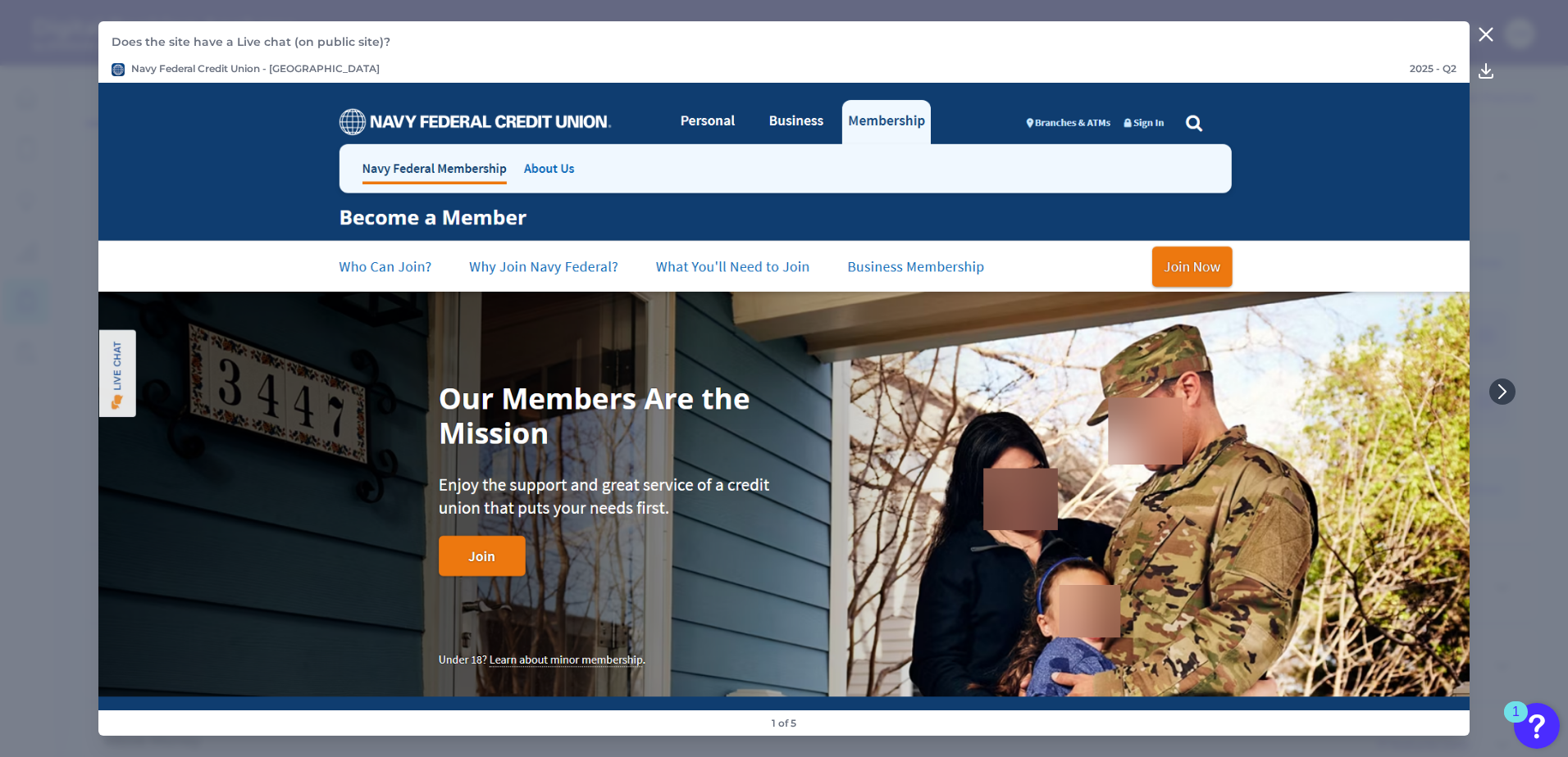
click at [1492, 31] on icon at bounding box center [1485, 35] width 19 height 19
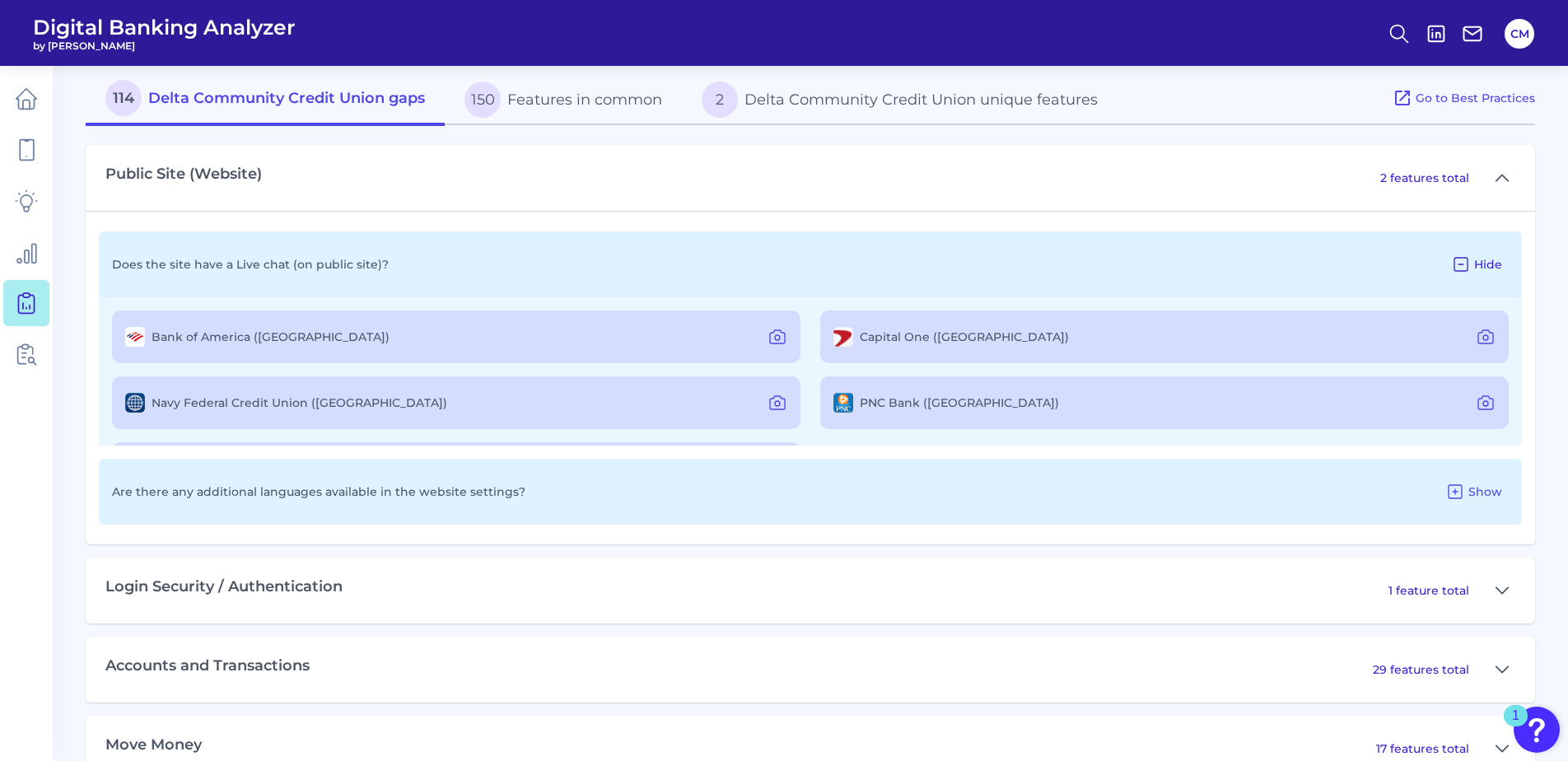
click at [1488, 258] on span "Hide" at bounding box center [1488, 263] width 28 height 15
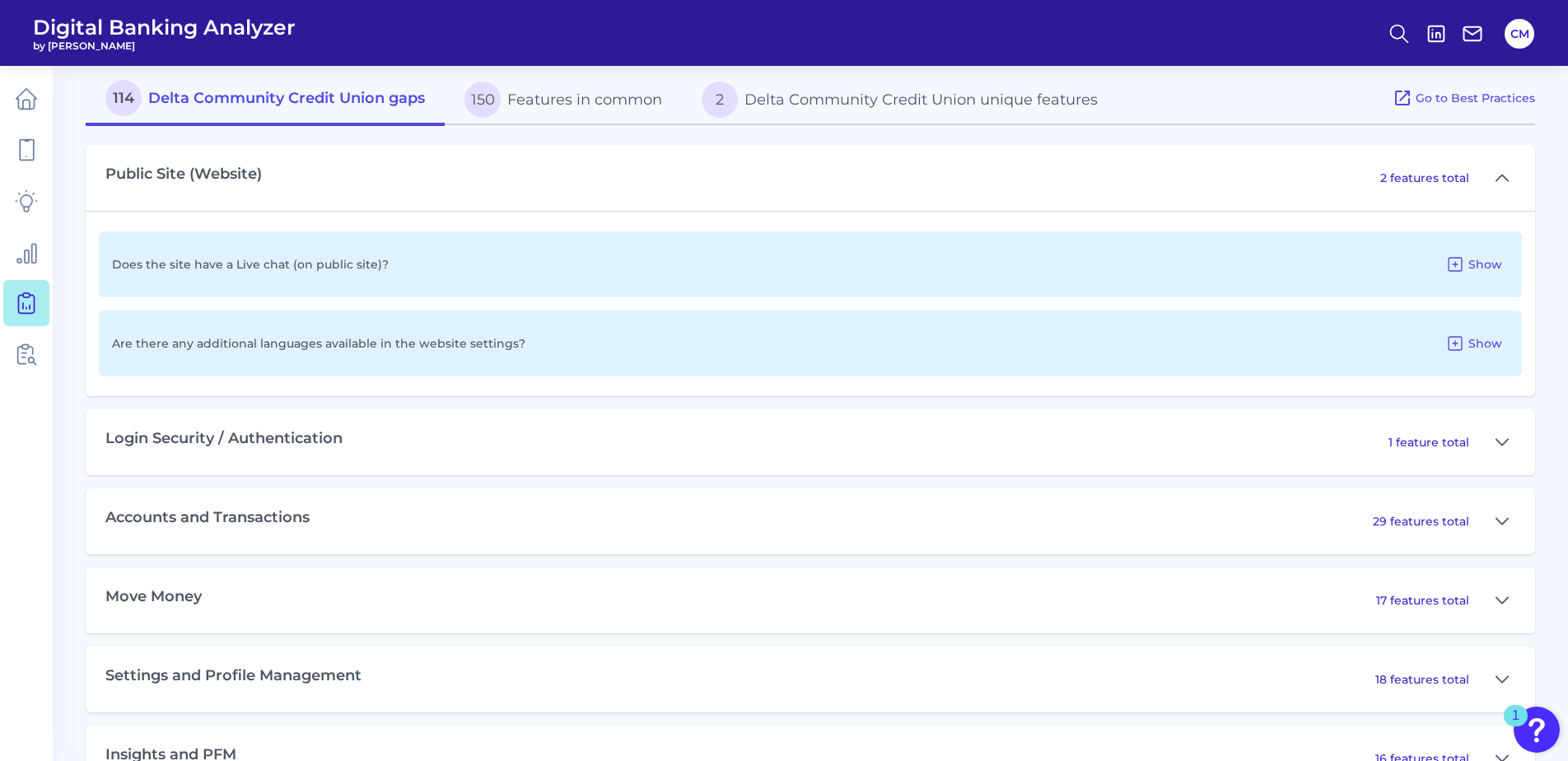
click at [1465, 178] on p "2 features total" at bounding box center [1425, 177] width 89 height 15
click at [1502, 175] on icon at bounding box center [1502, 177] width 12 height 6
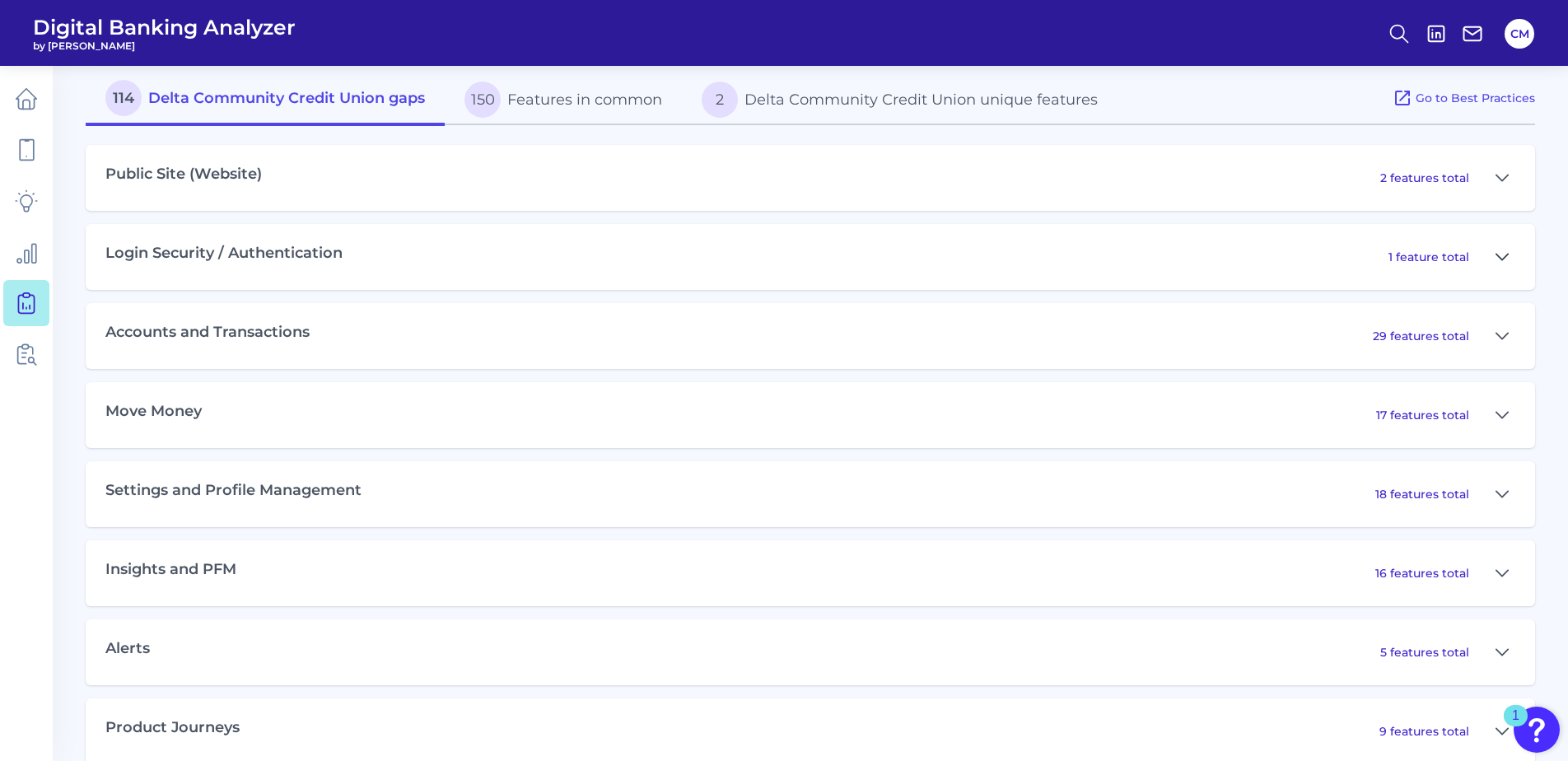
click at [1504, 251] on icon at bounding box center [1502, 257] width 14 height 19
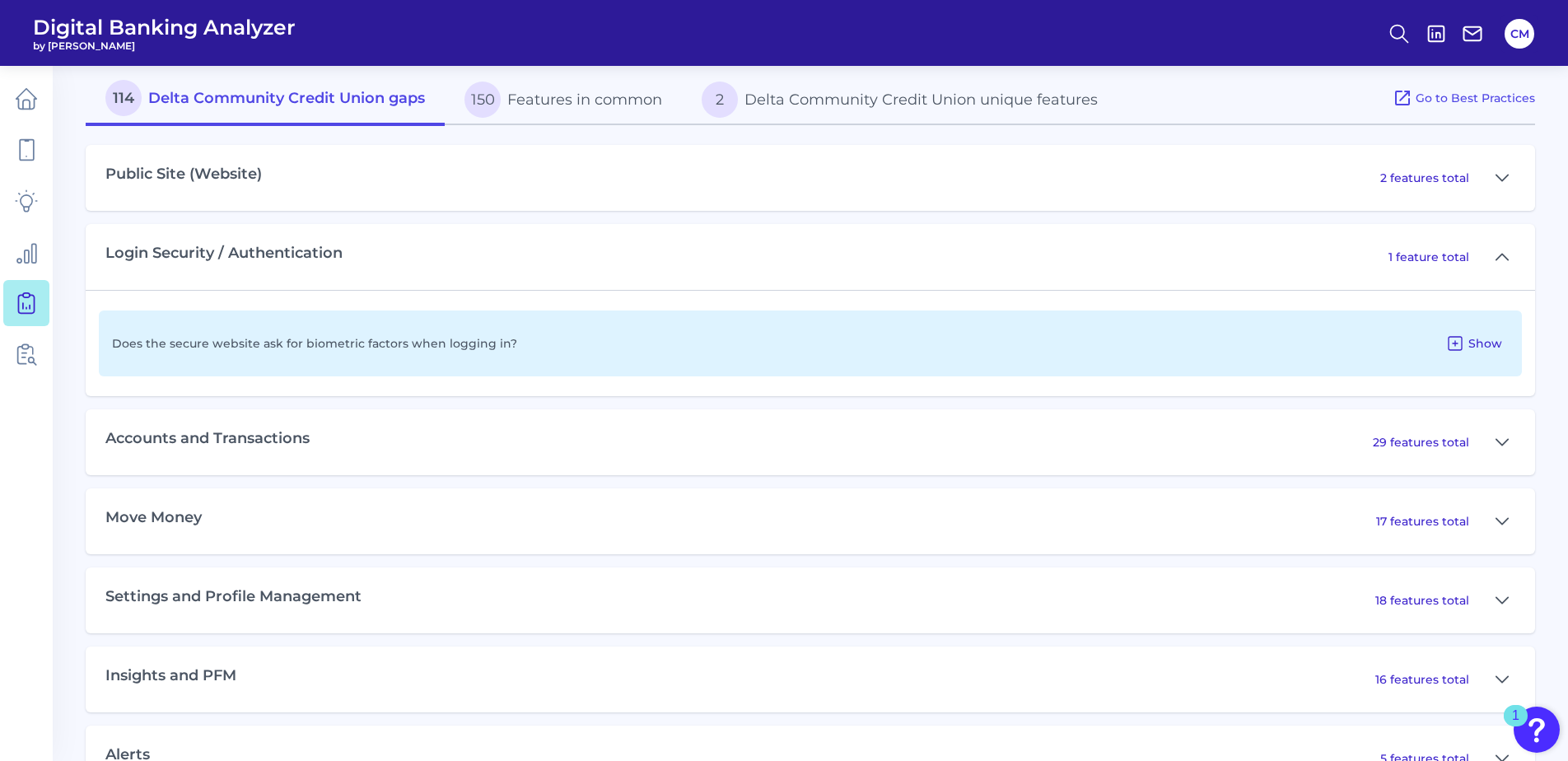
click at [1465, 348] on button "Show" at bounding box center [1473, 343] width 70 height 26
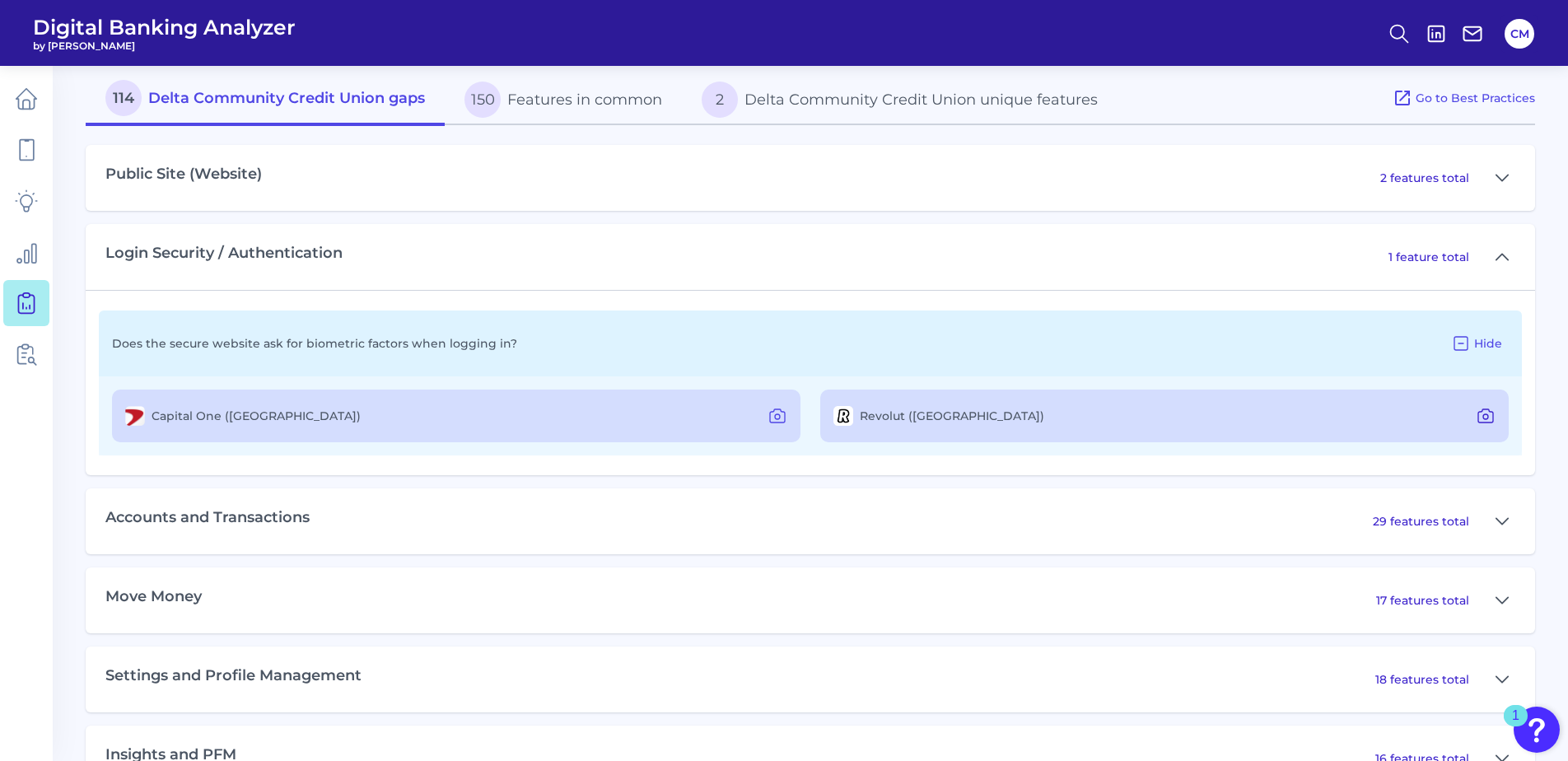
click at [1491, 416] on icon at bounding box center [1486, 415] width 19 height 19
click at [203, 416] on label "Capital One ([GEOGRAPHIC_DATA])" at bounding box center [256, 415] width 209 height 15
click at [769, 419] on icon at bounding box center [777, 415] width 19 height 19
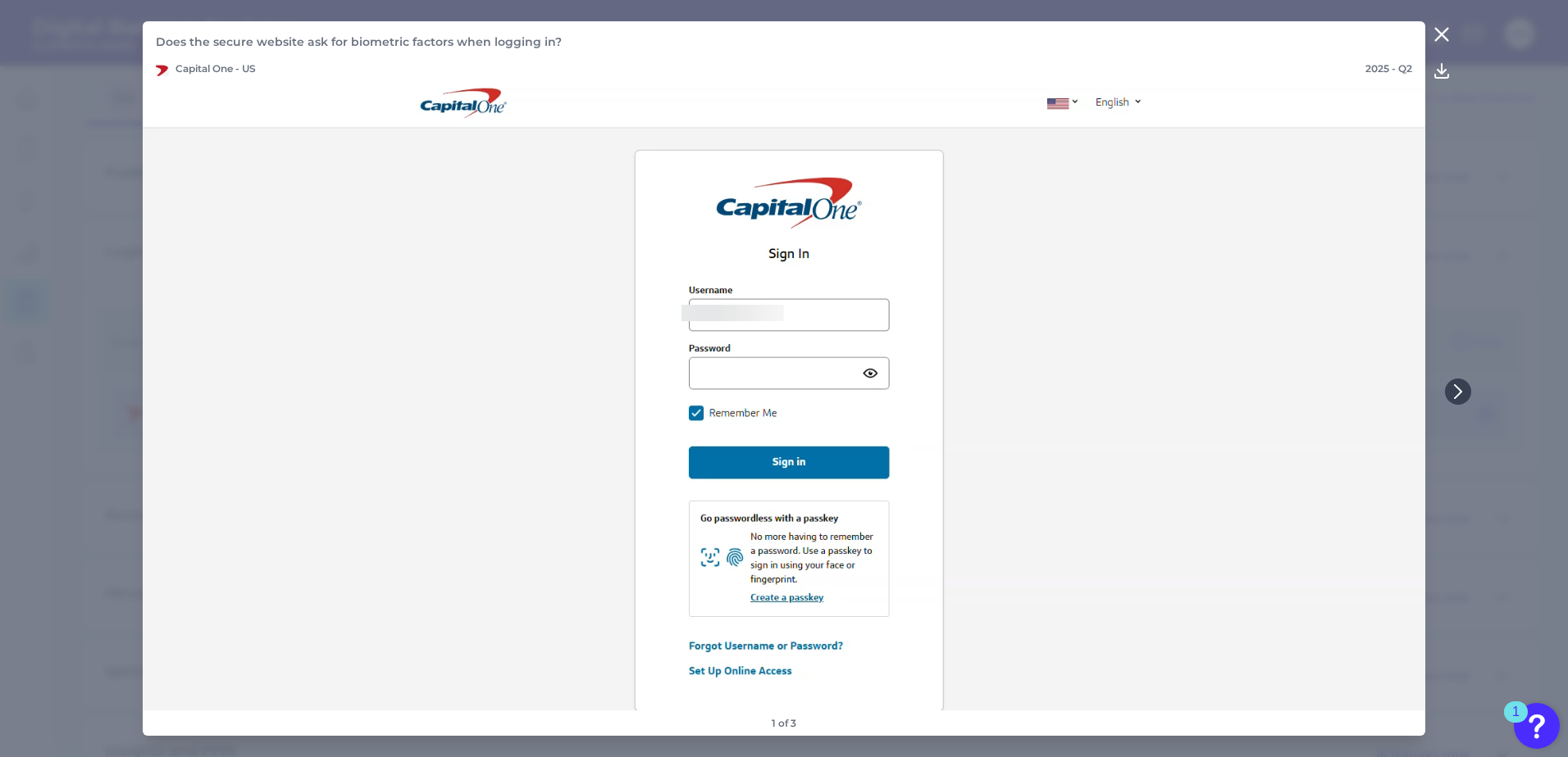
click at [1441, 36] on icon at bounding box center [1442, 35] width 13 height 13
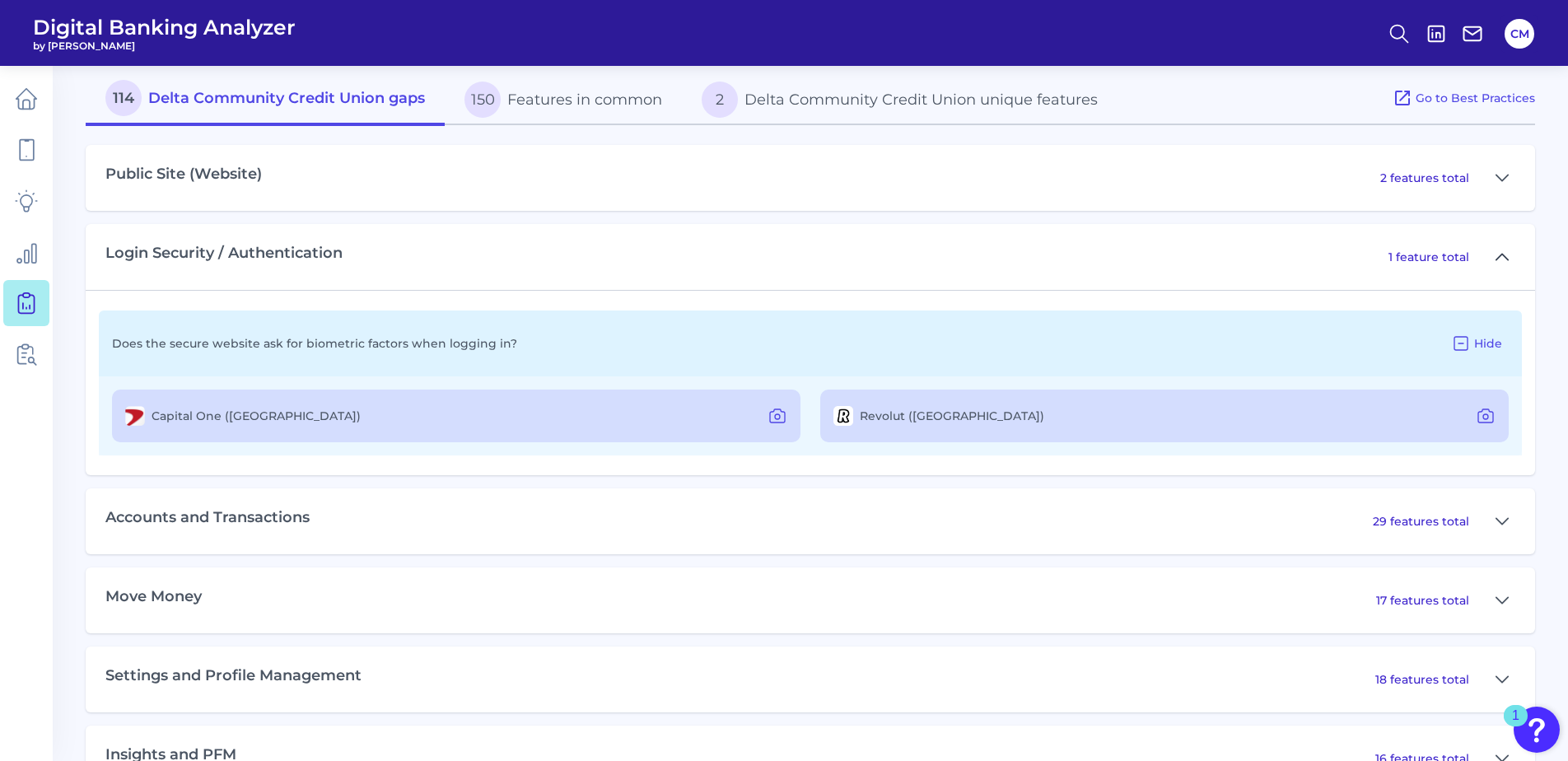
click at [1491, 252] on button at bounding box center [1501, 257] width 26 height 26
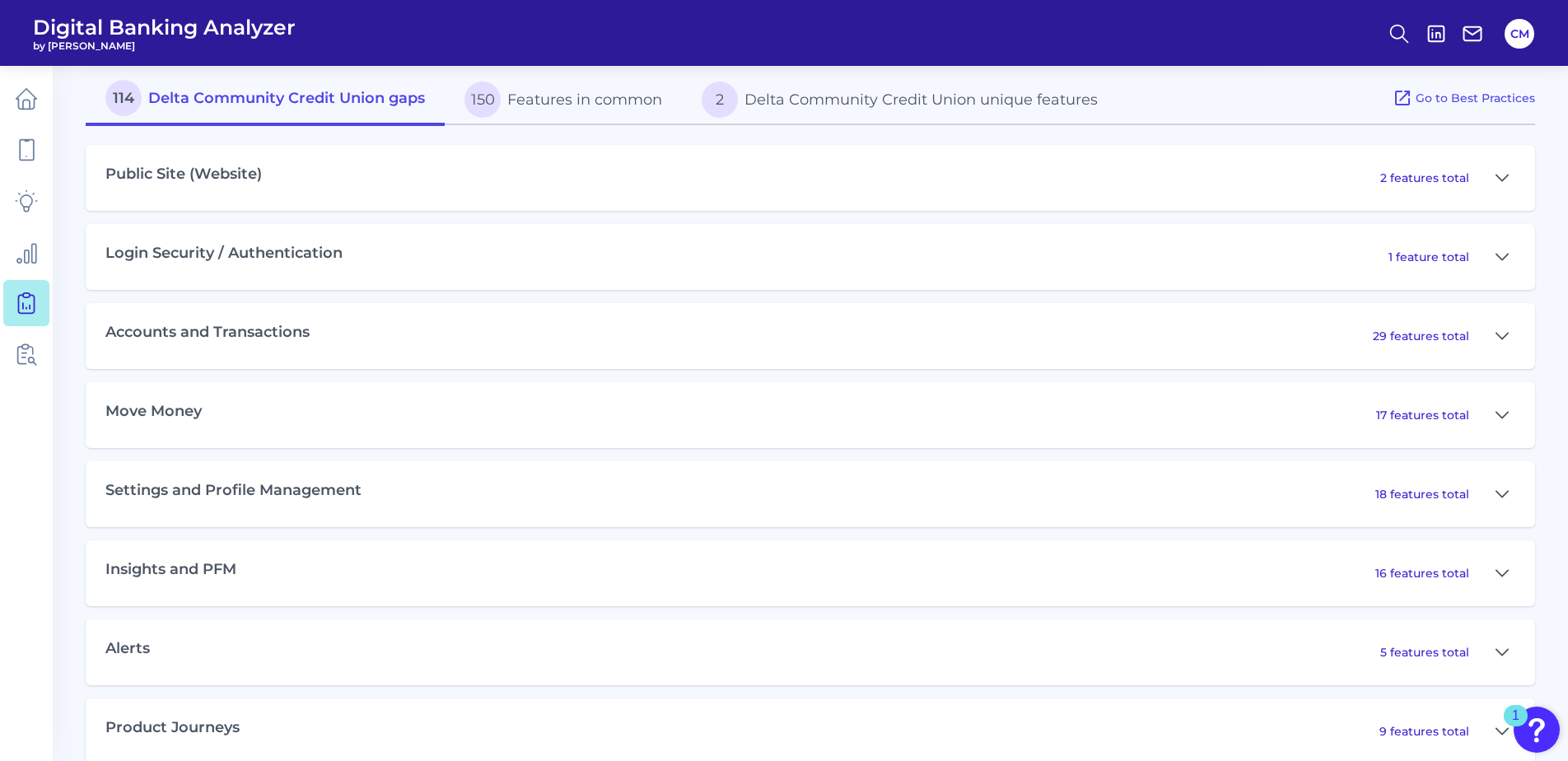
click at [1470, 340] on div "29 features total" at bounding box center [1443, 336] width 142 height 26
click at [1506, 335] on icon at bounding box center [1502, 336] width 12 height 6
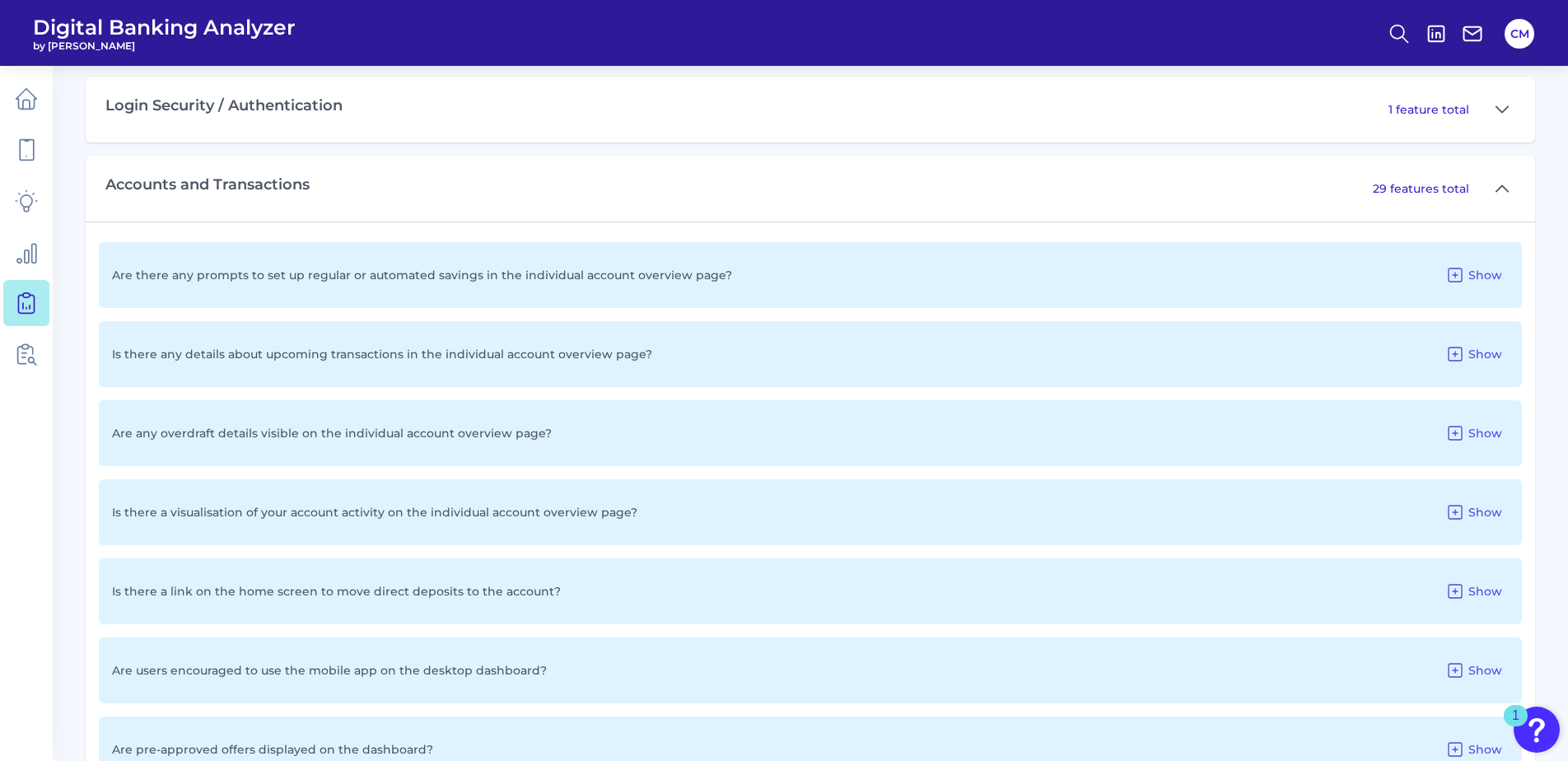
scroll to position [989, 0]
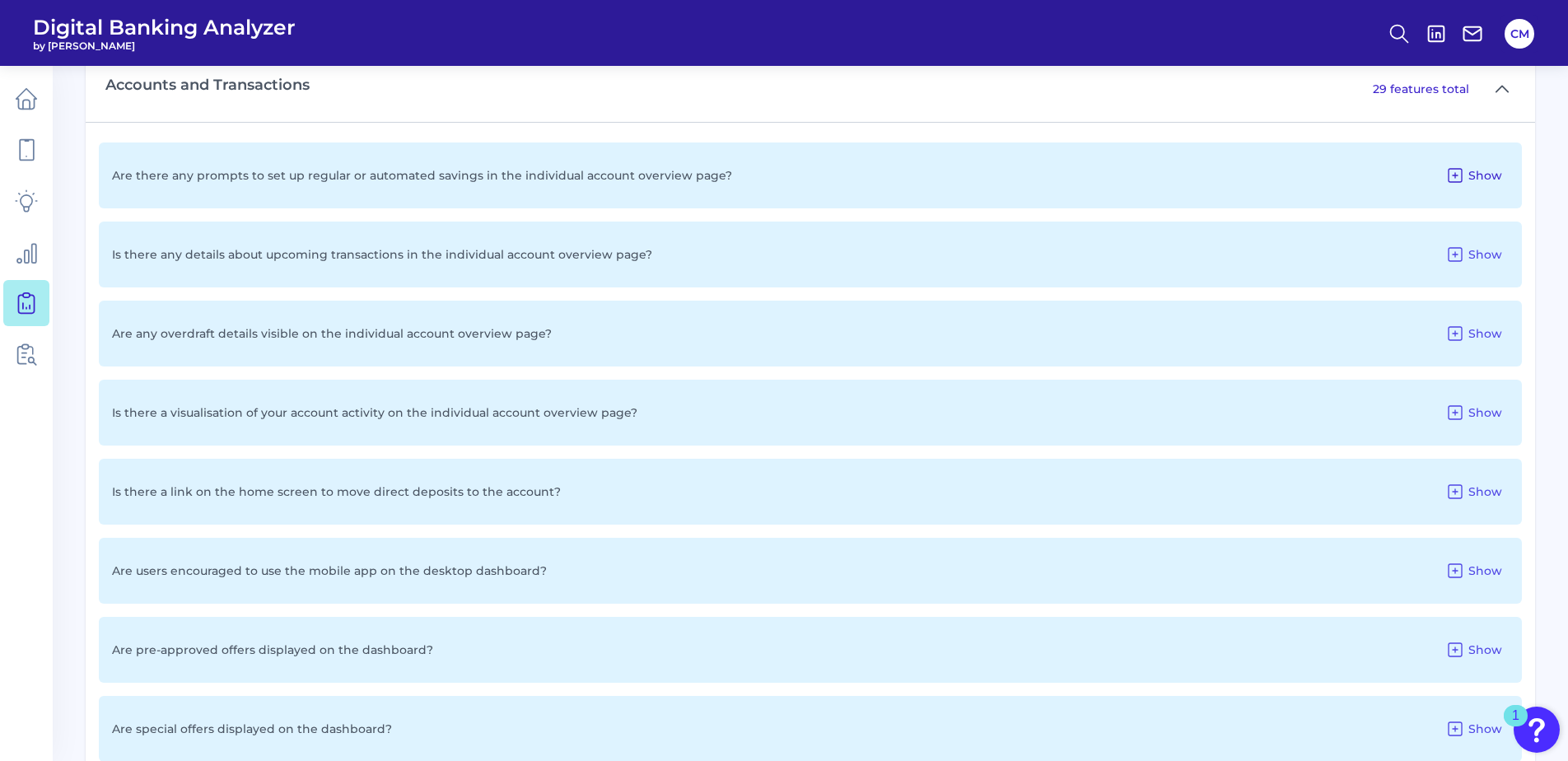
click at [1491, 174] on span "Show" at bounding box center [1485, 175] width 34 height 15
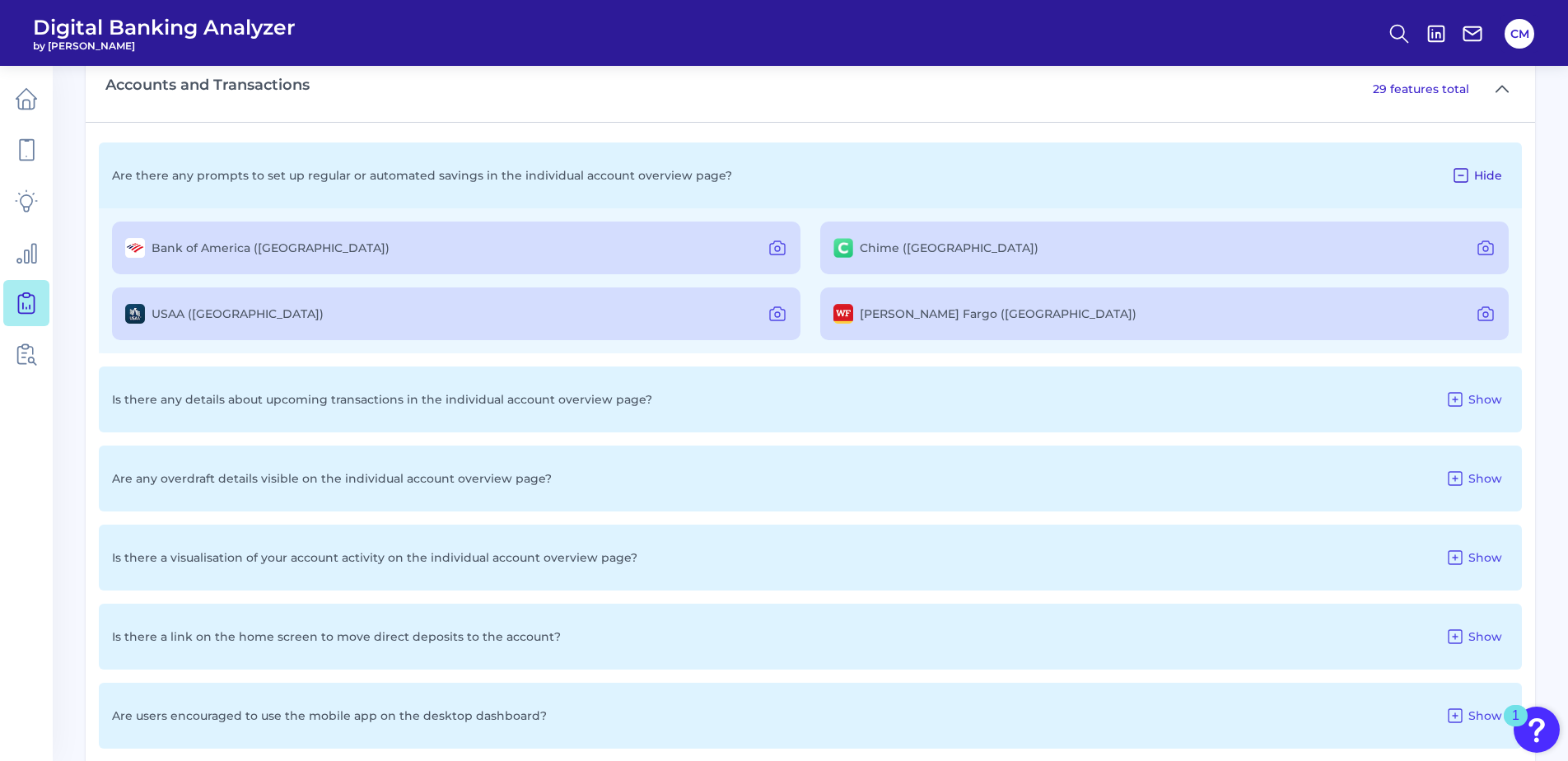
click at [1490, 174] on span "Hide" at bounding box center [1488, 175] width 28 height 15
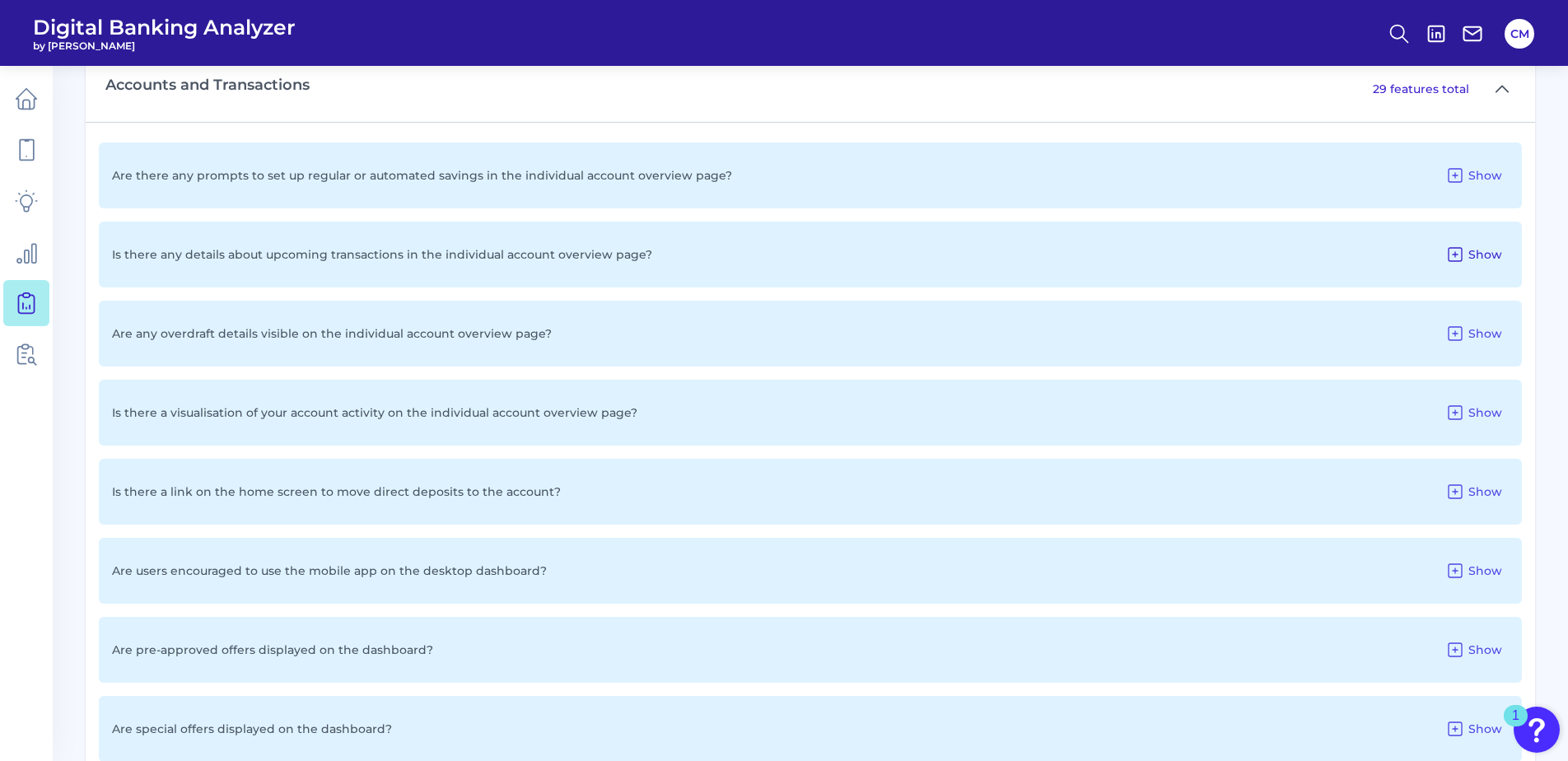
click at [1472, 251] on span "Show" at bounding box center [1485, 254] width 34 height 15
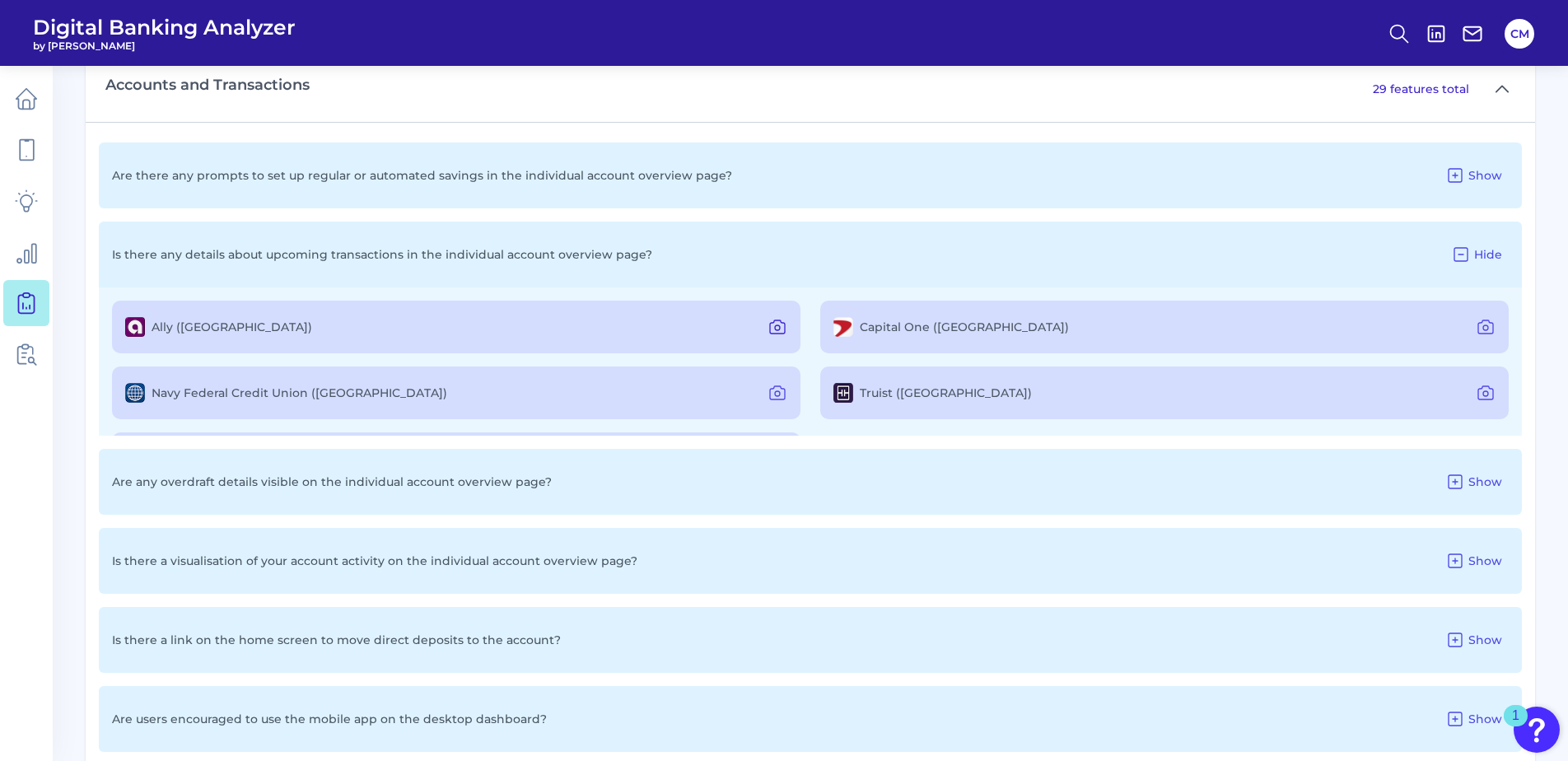
click at [782, 328] on icon at bounding box center [777, 327] width 19 height 19
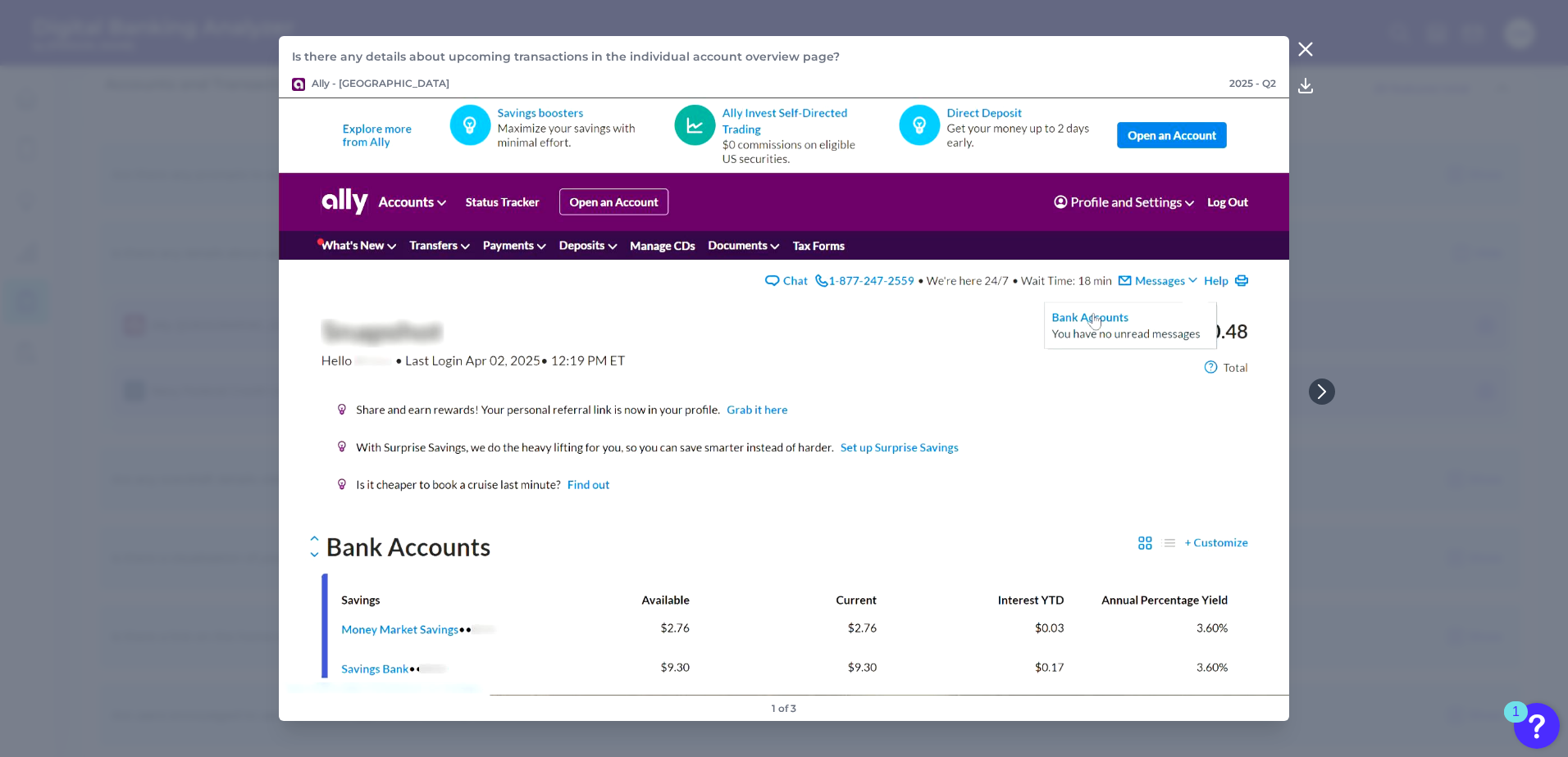
click at [1305, 40] on icon at bounding box center [1305, 49] width 19 height 19
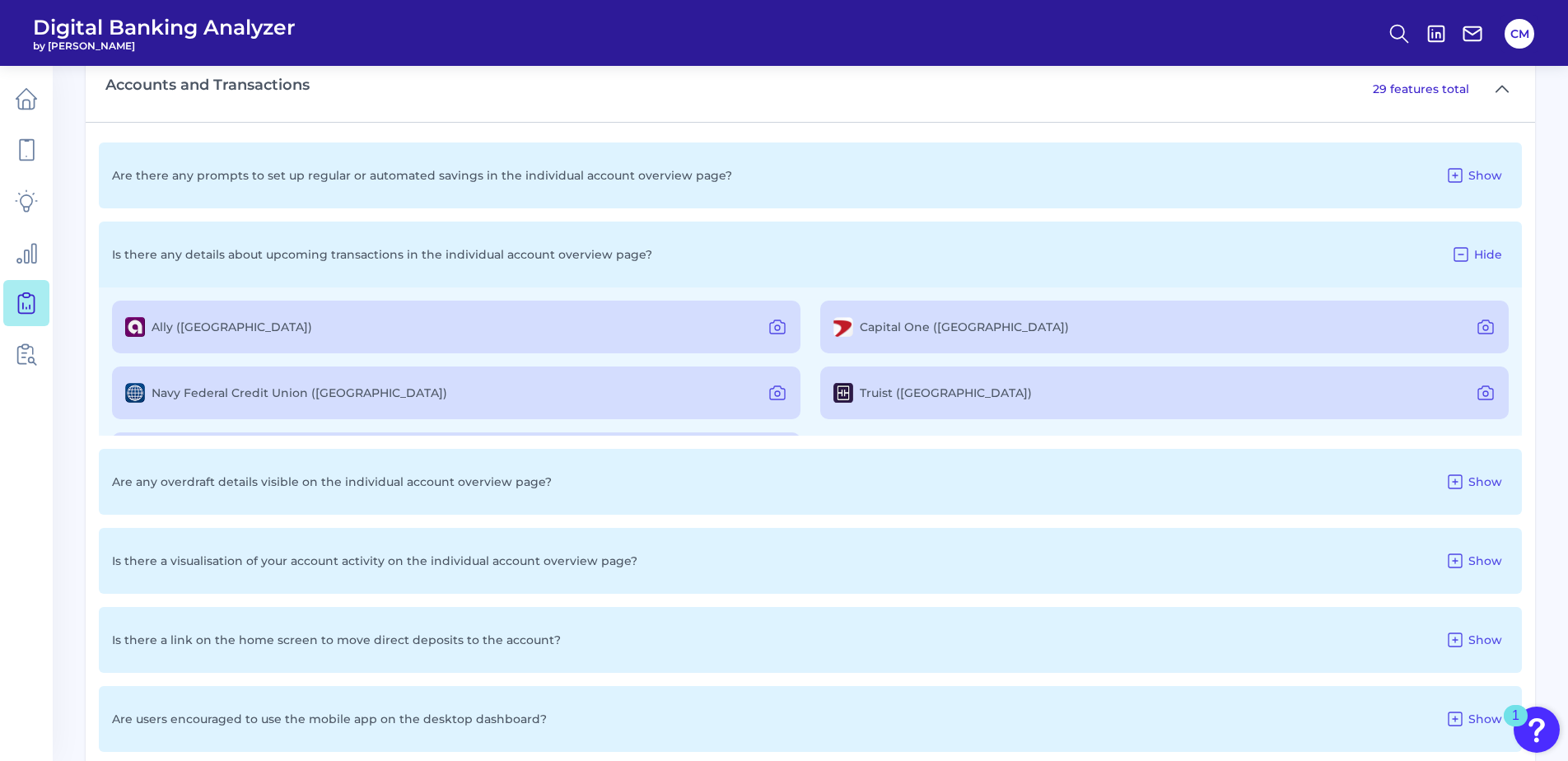
click at [756, 393] on div "Navy Federal Credit Union ([GEOGRAPHIC_DATA])" at bounding box center [456, 393] width 688 height 52
click at [778, 389] on icon at bounding box center [777, 393] width 15 height 14
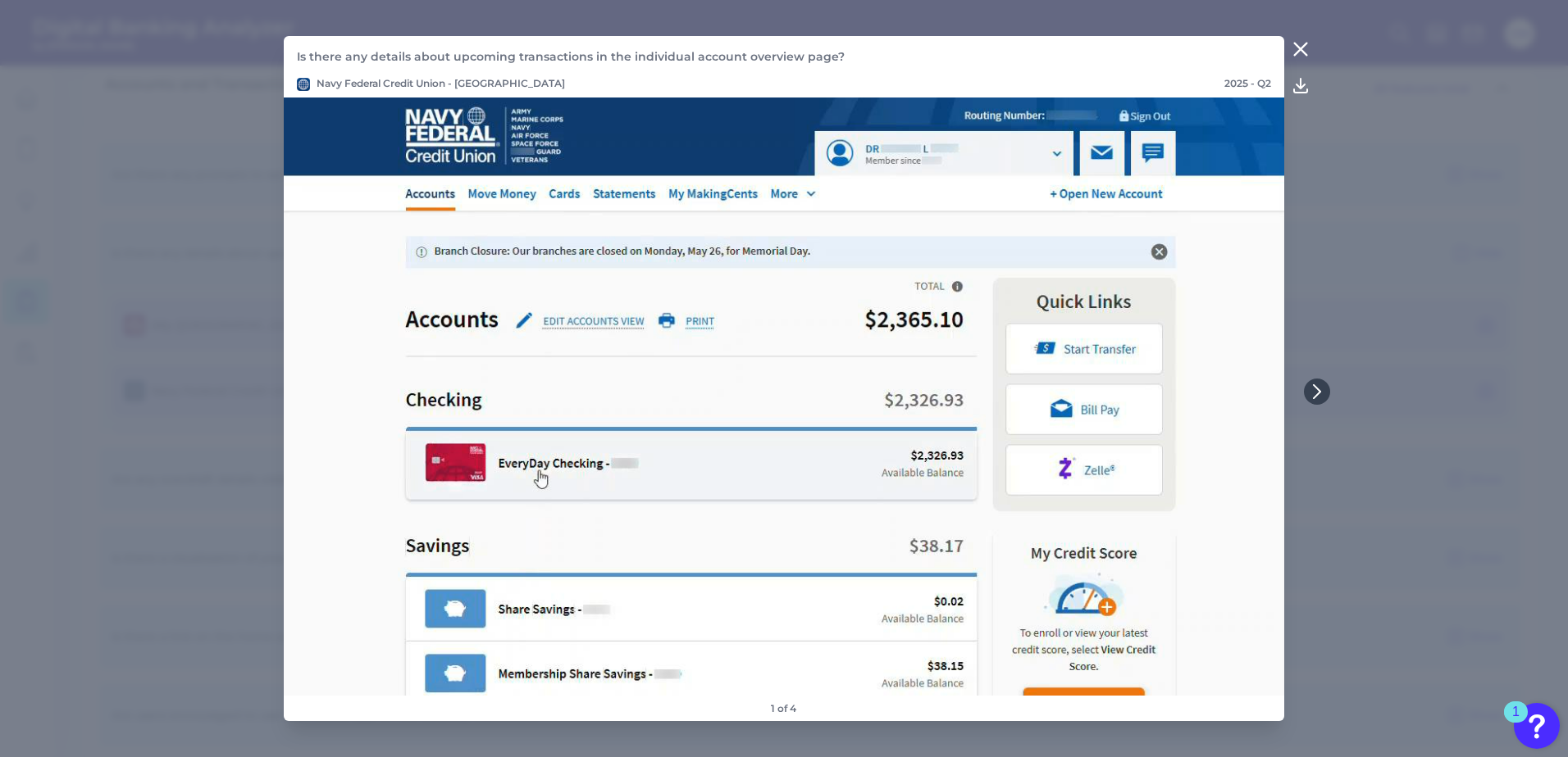
click at [1300, 49] on icon at bounding box center [1300, 49] width 13 height 13
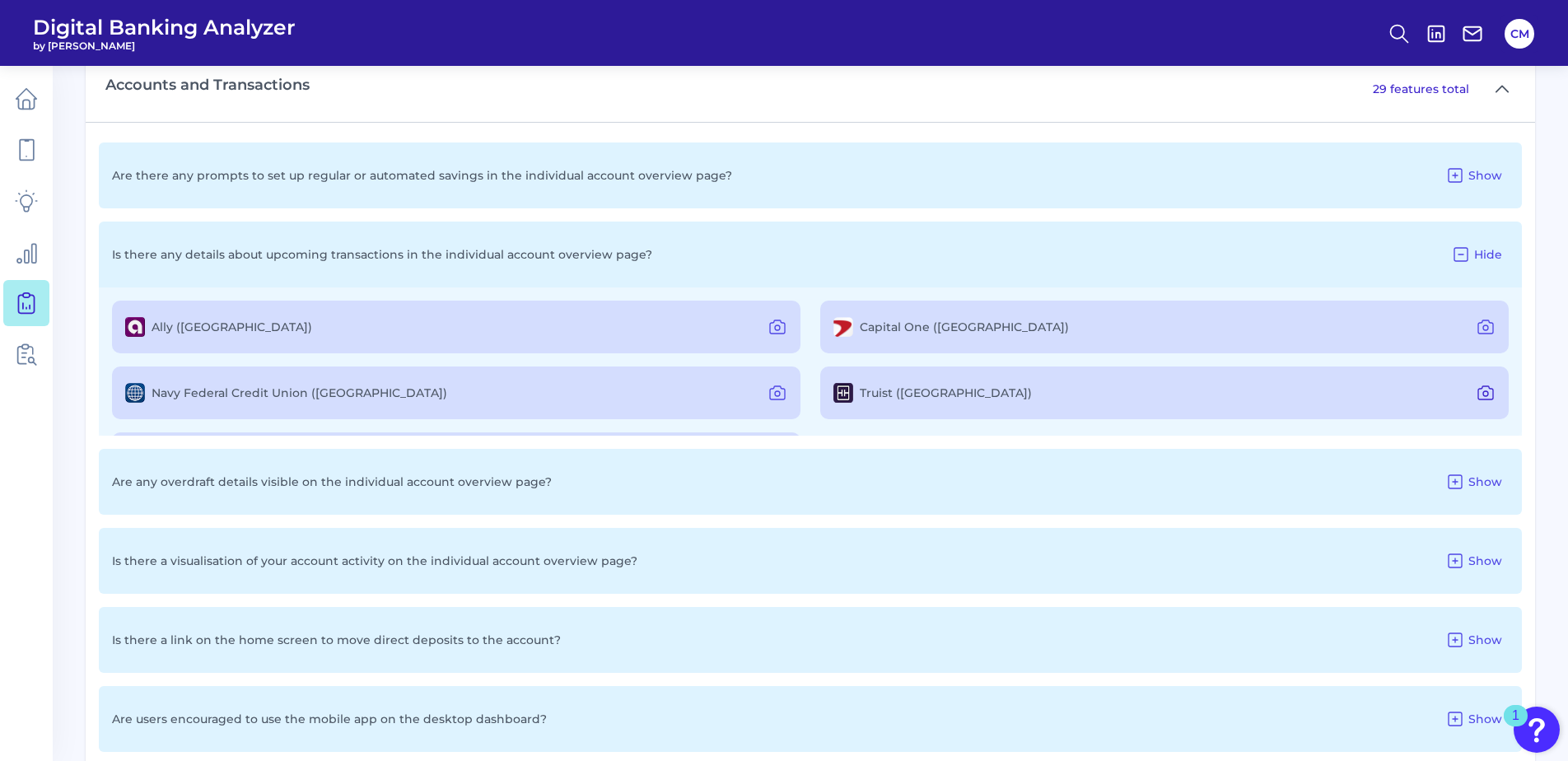
click at [1484, 391] on icon at bounding box center [1486, 393] width 19 height 19
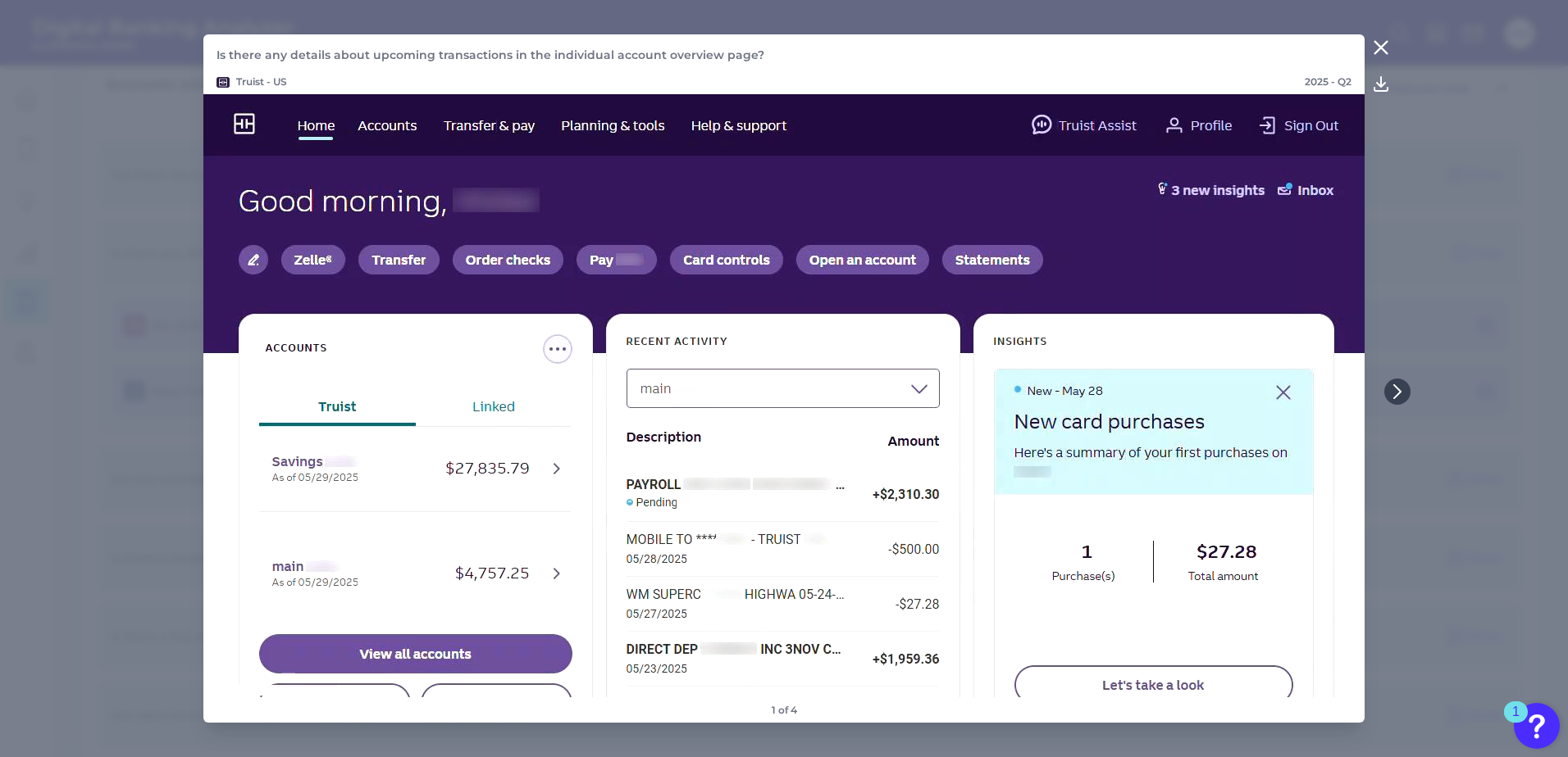
click at [1388, 42] on icon at bounding box center [1381, 47] width 19 height 19
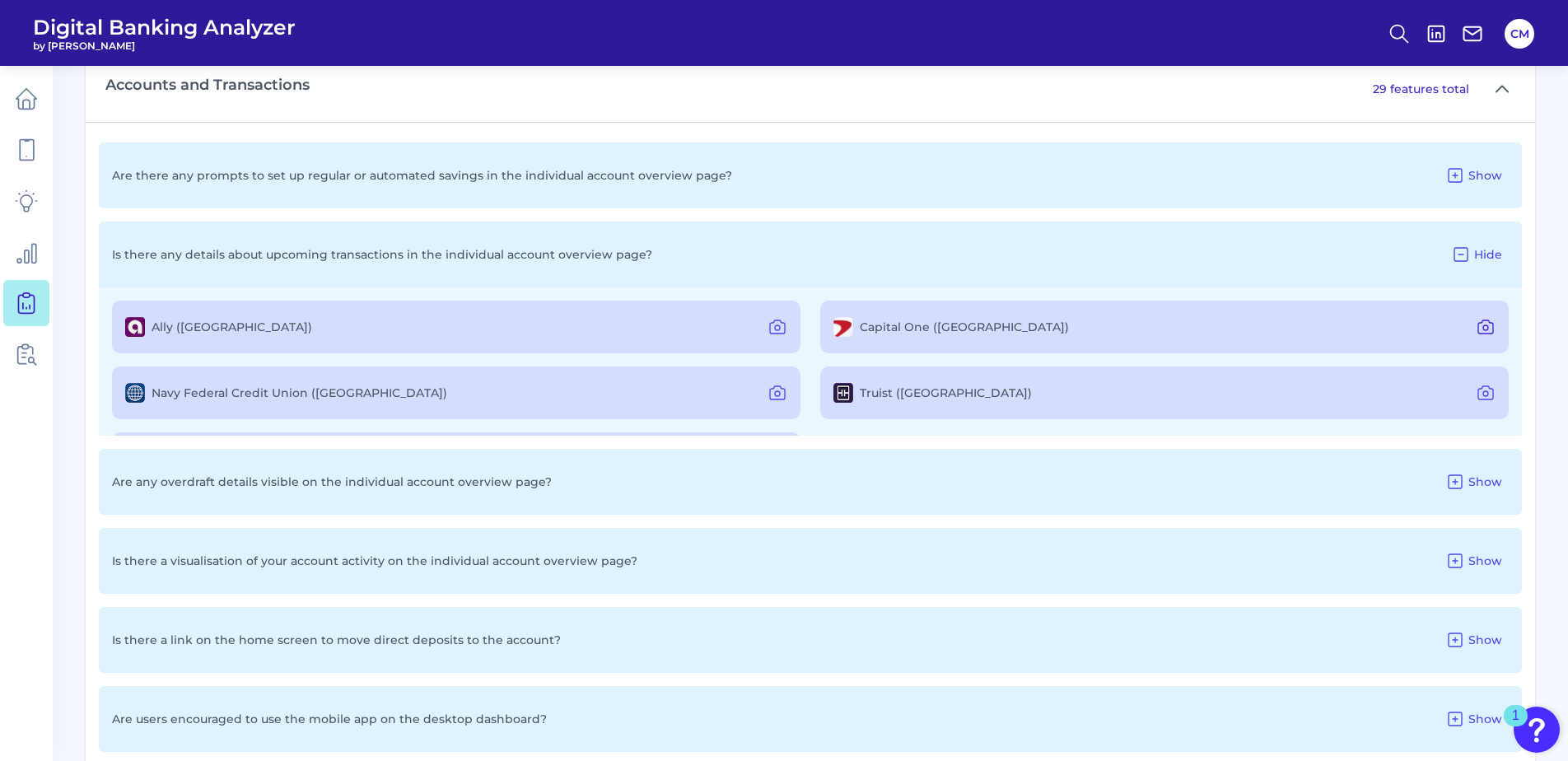
click at [1478, 336] on icon at bounding box center [1486, 327] width 19 height 19
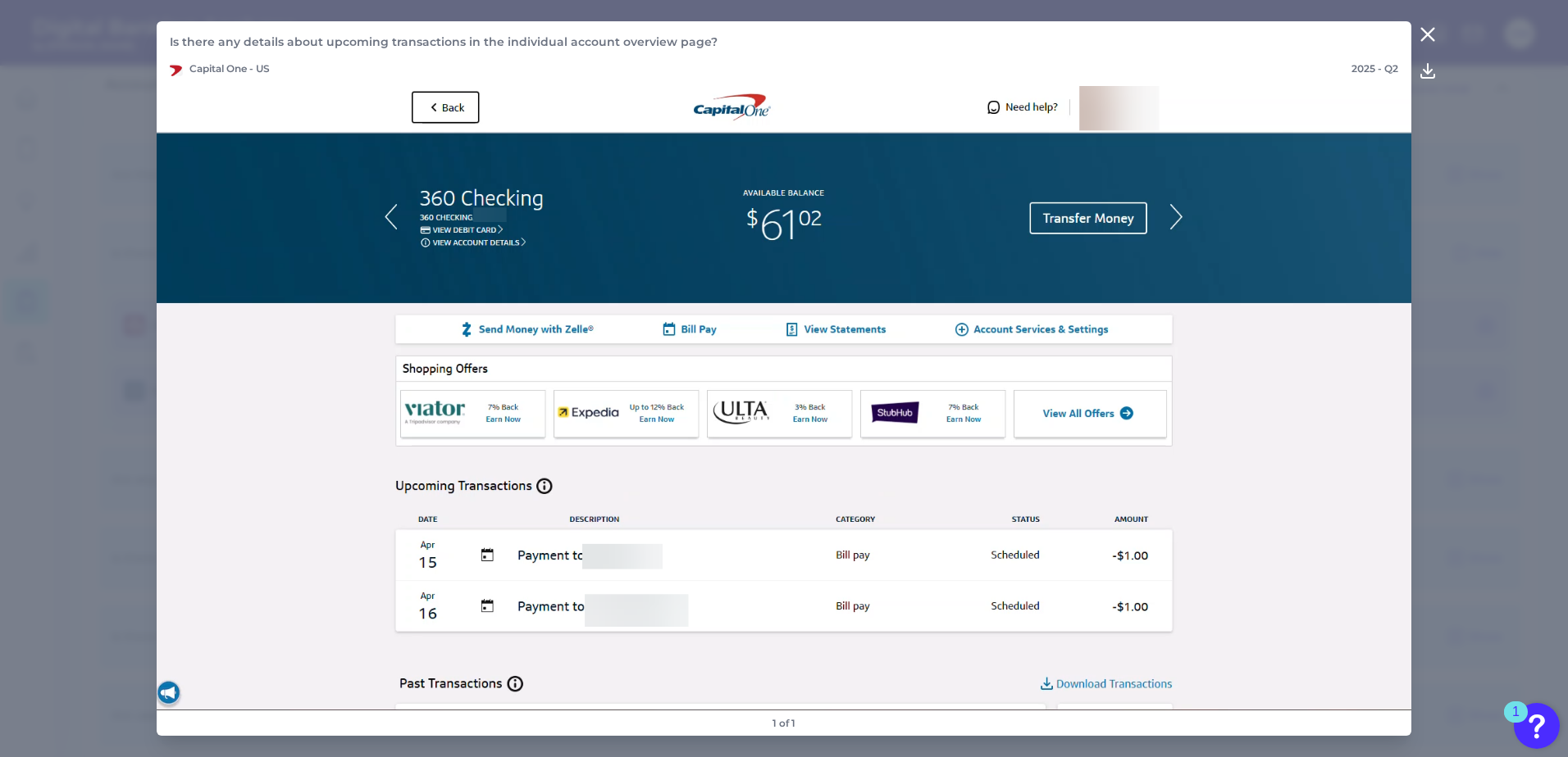
click at [1420, 28] on icon at bounding box center [1427, 35] width 19 height 19
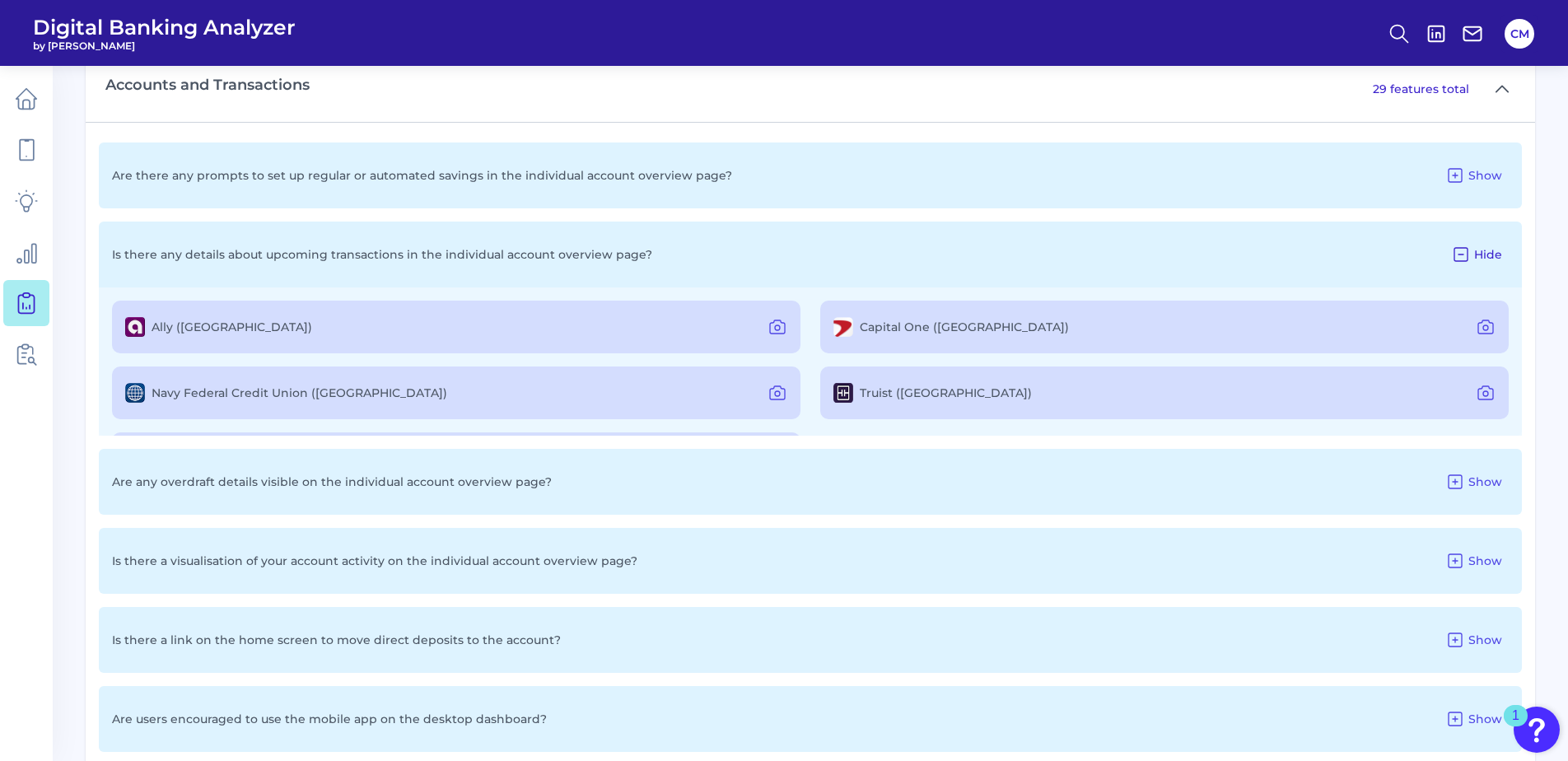
click at [1485, 246] on button "Hide" at bounding box center [1476, 254] width 64 height 26
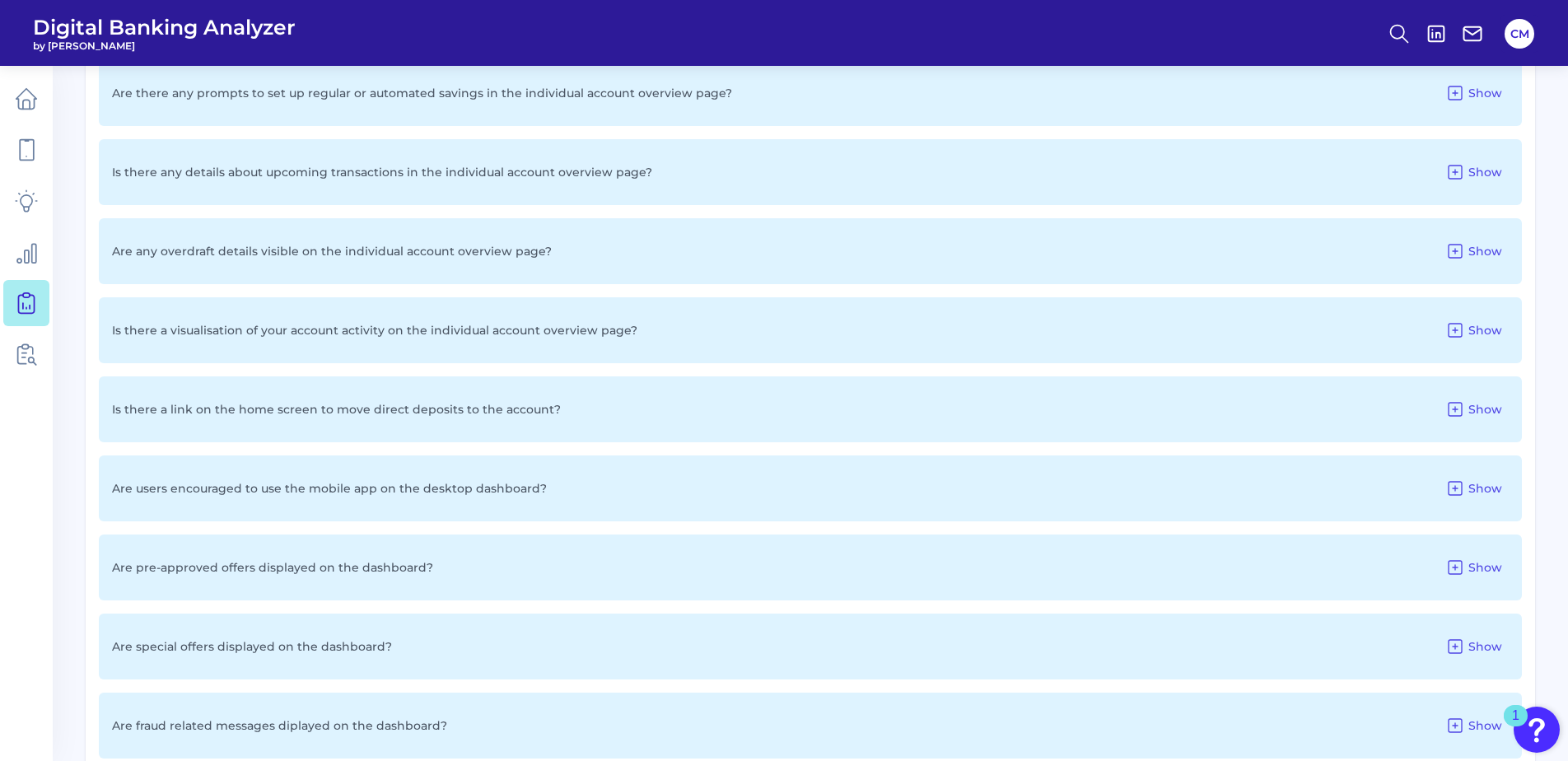
scroll to position [1153, 0]
click at [1460, 253] on icon at bounding box center [1455, 248] width 19 height 19
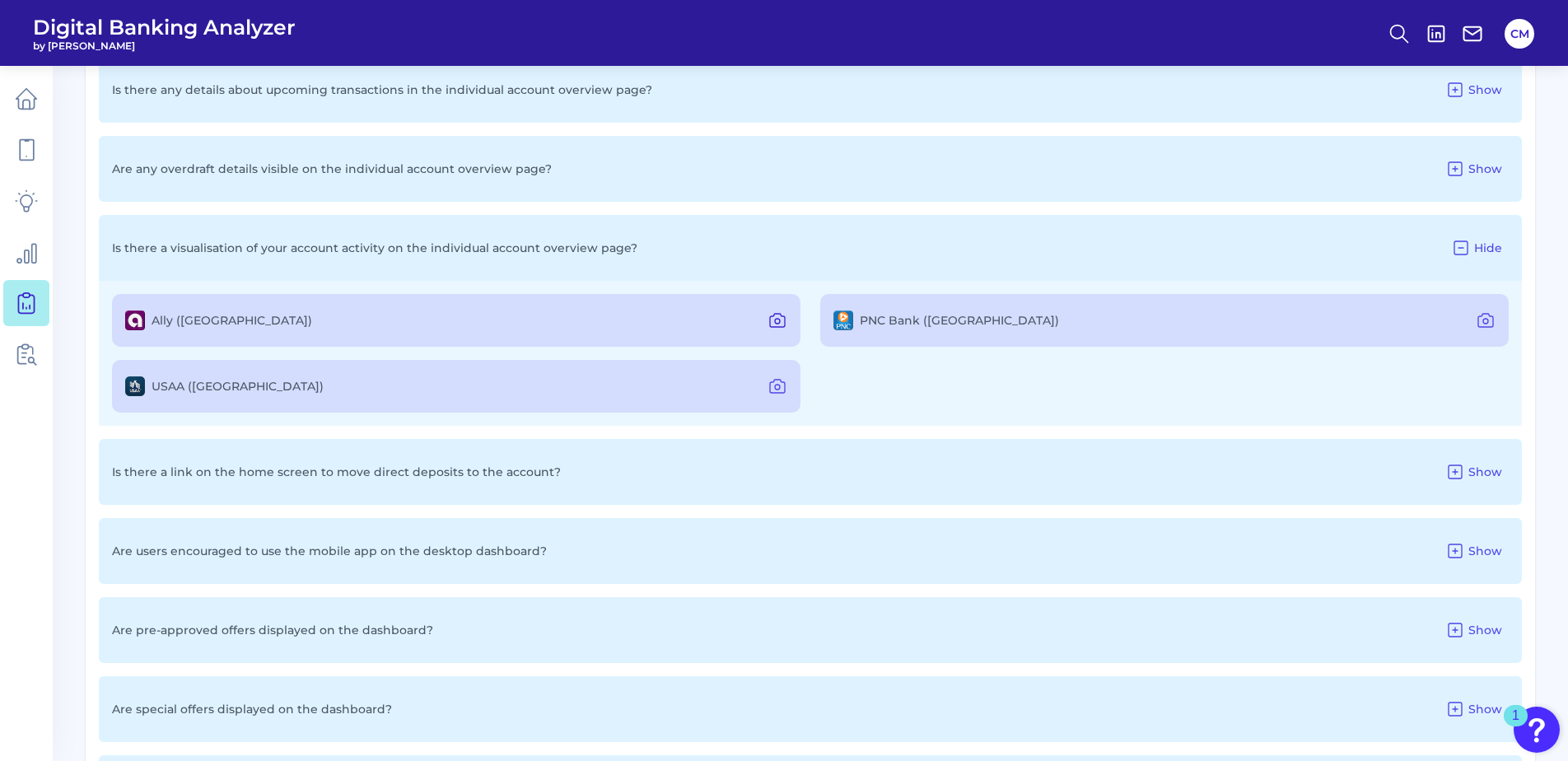
click at [780, 318] on icon at bounding box center [777, 320] width 19 height 19
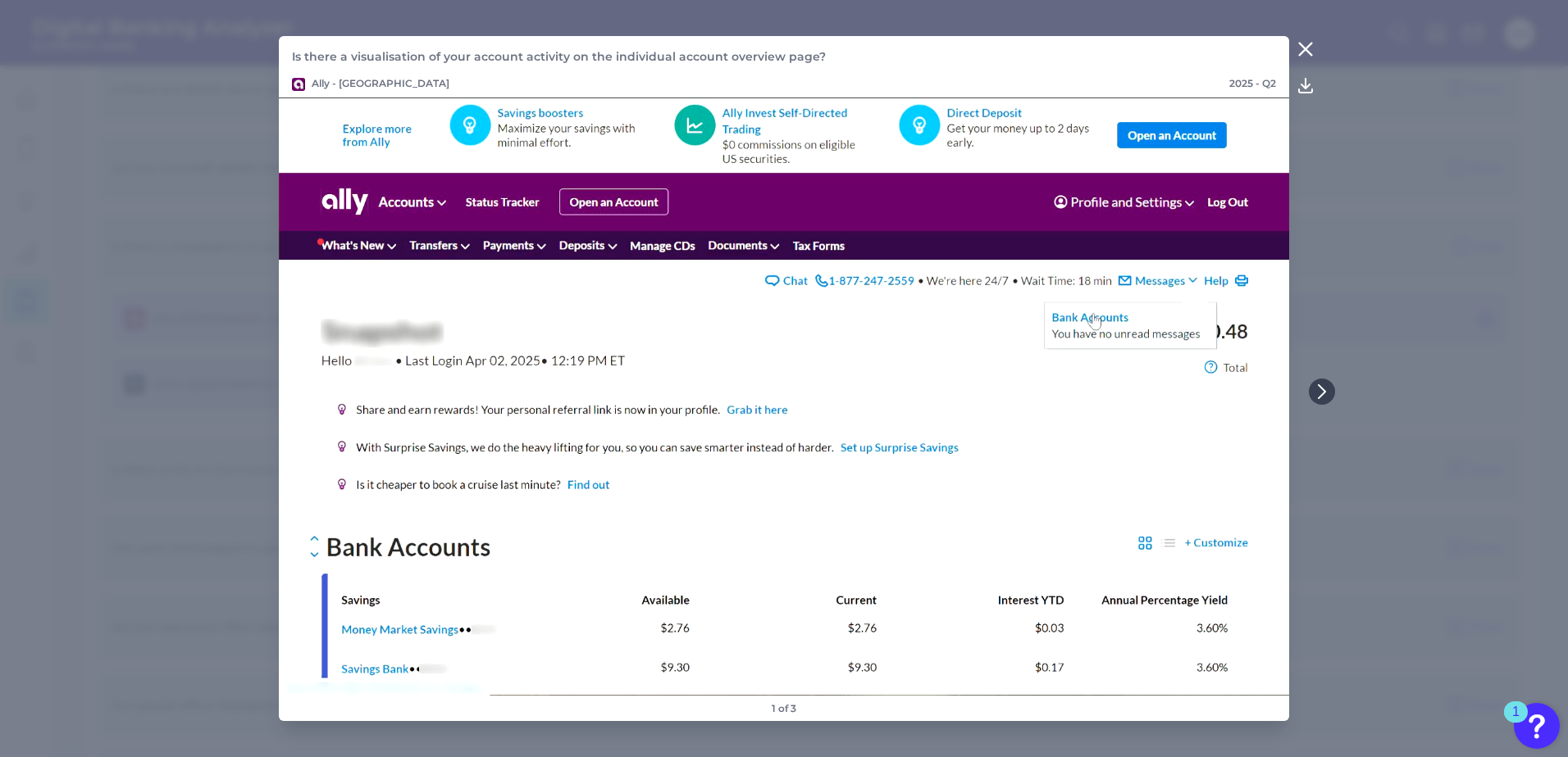
click at [1311, 46] on icon at bounding box center [1305, 49] width 19 height 19
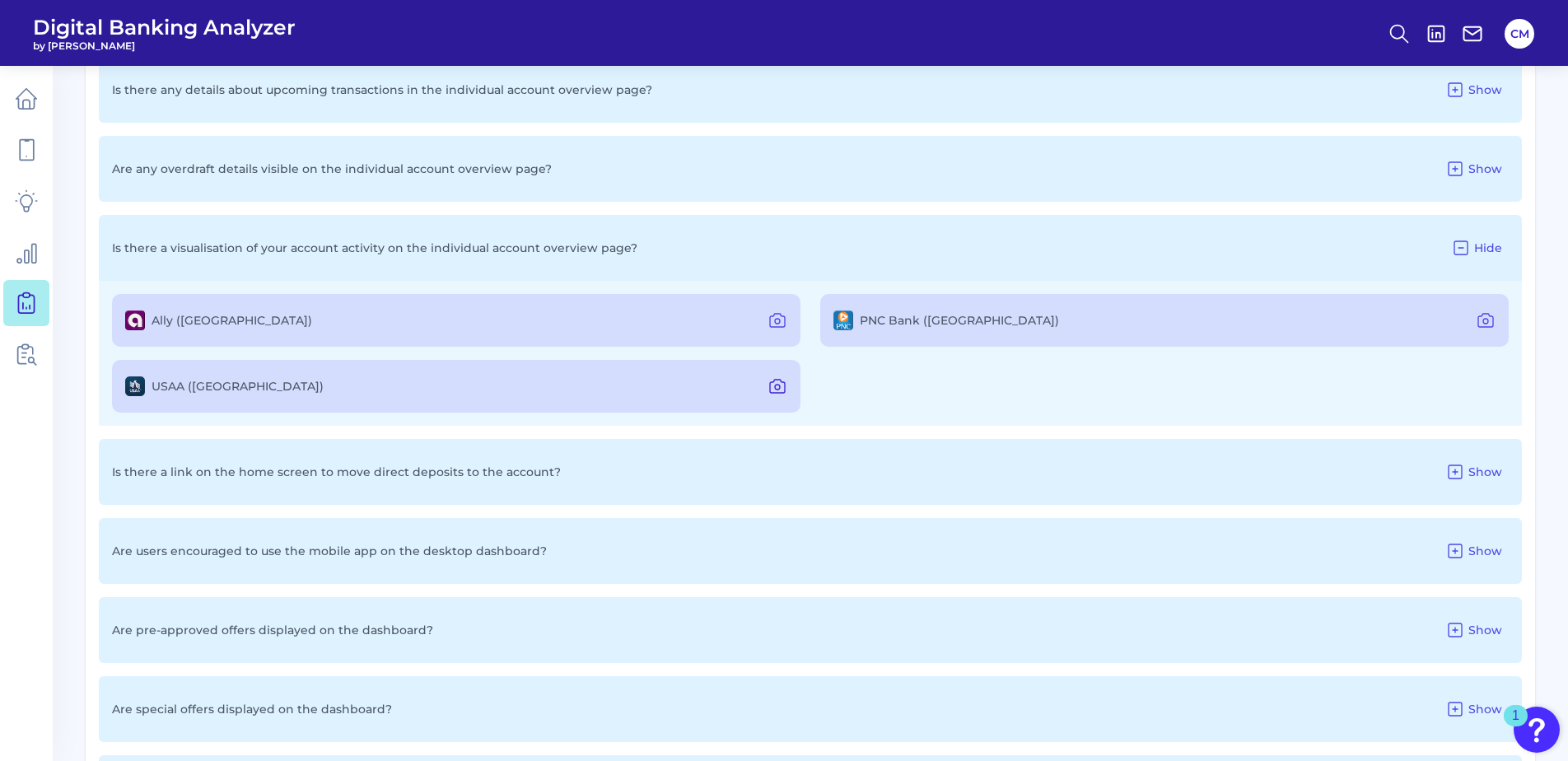
click at [771, 378] on icon at bounding box center [777, 386] width 19 height 19
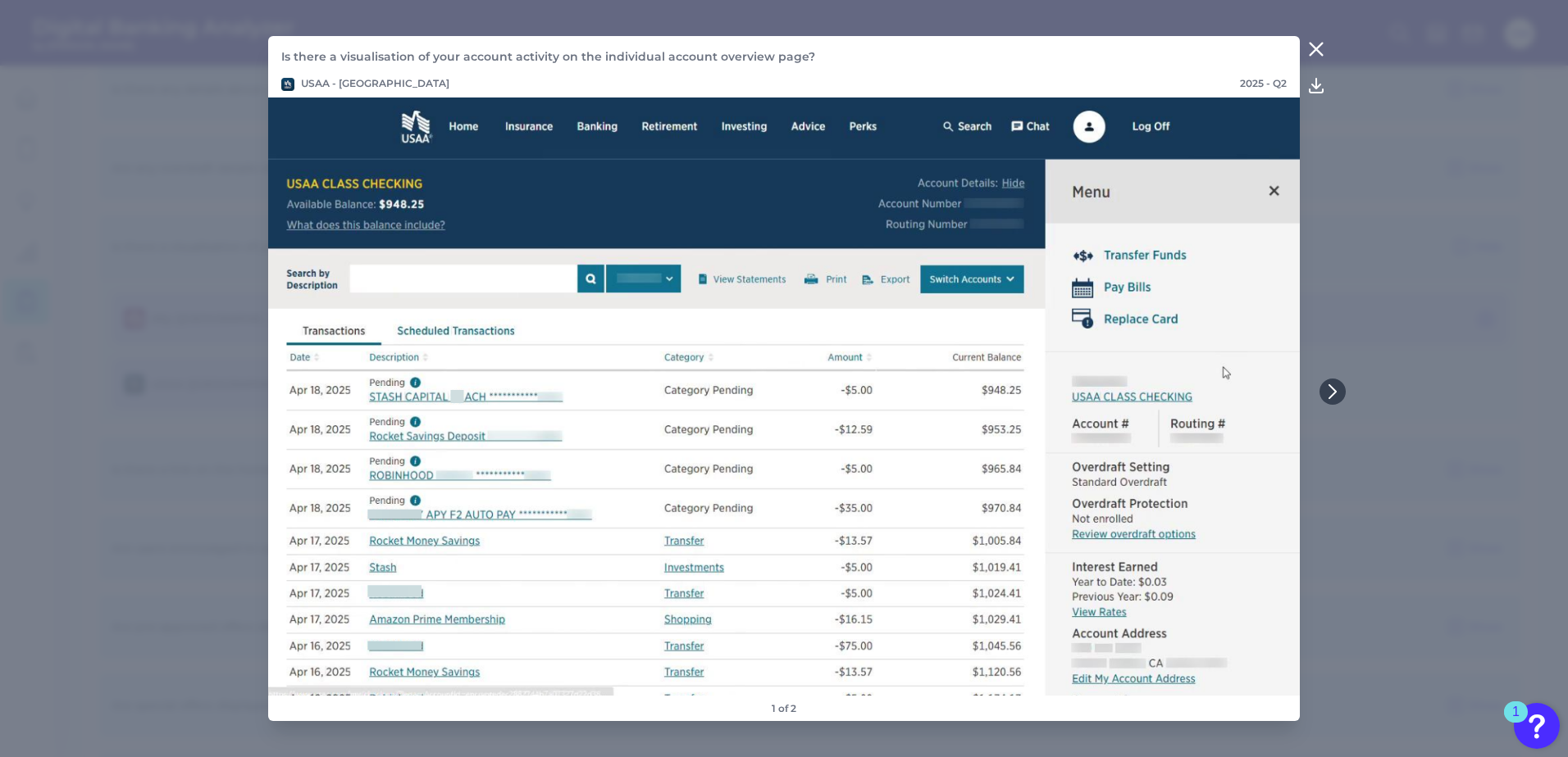
click at [1314, 53] on icon at bounding box center [1316, 49] width 19 height 19
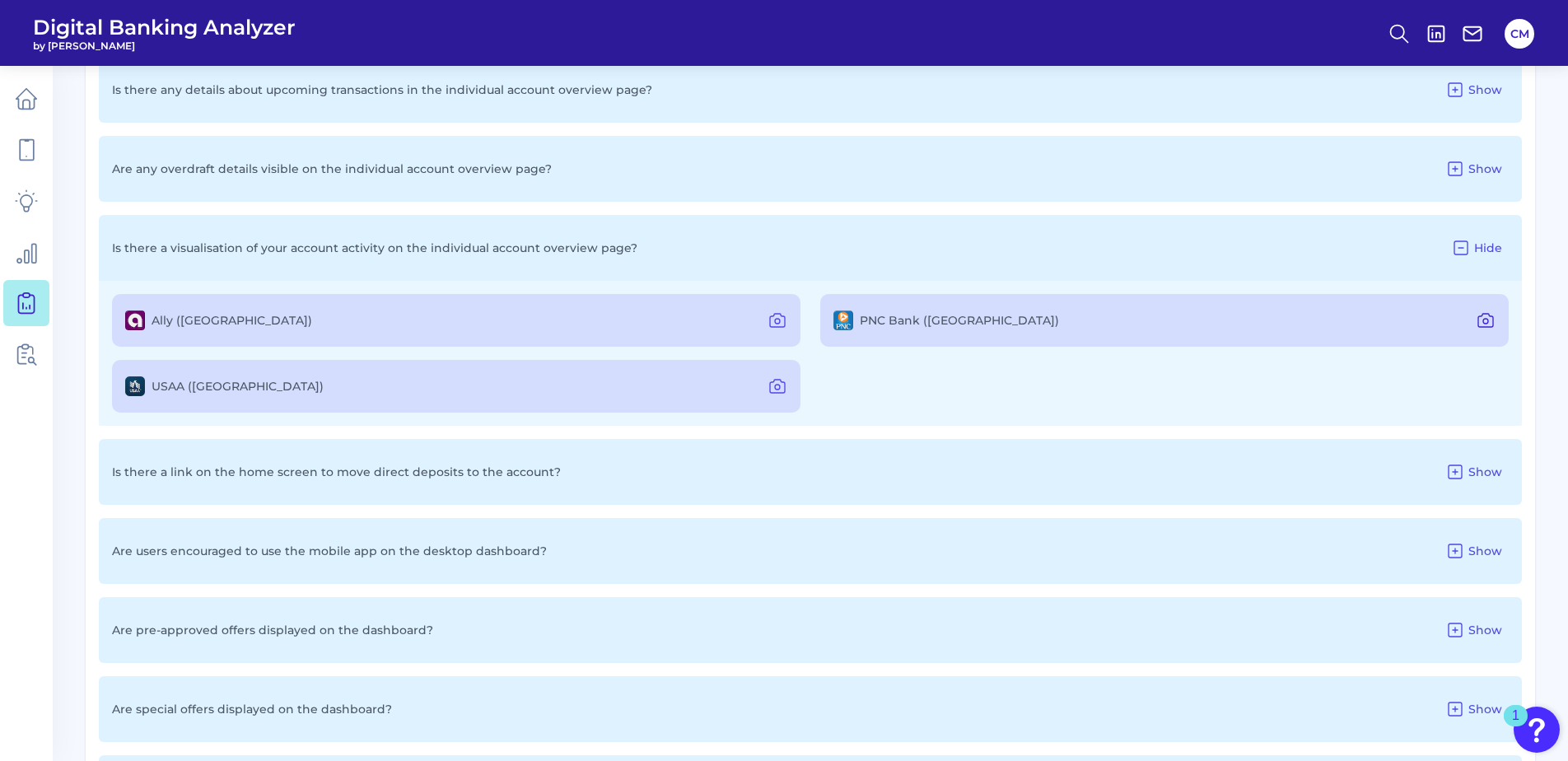
click at [1486, 328] on icon at bounding box center [1486, 320] width 19 height 19
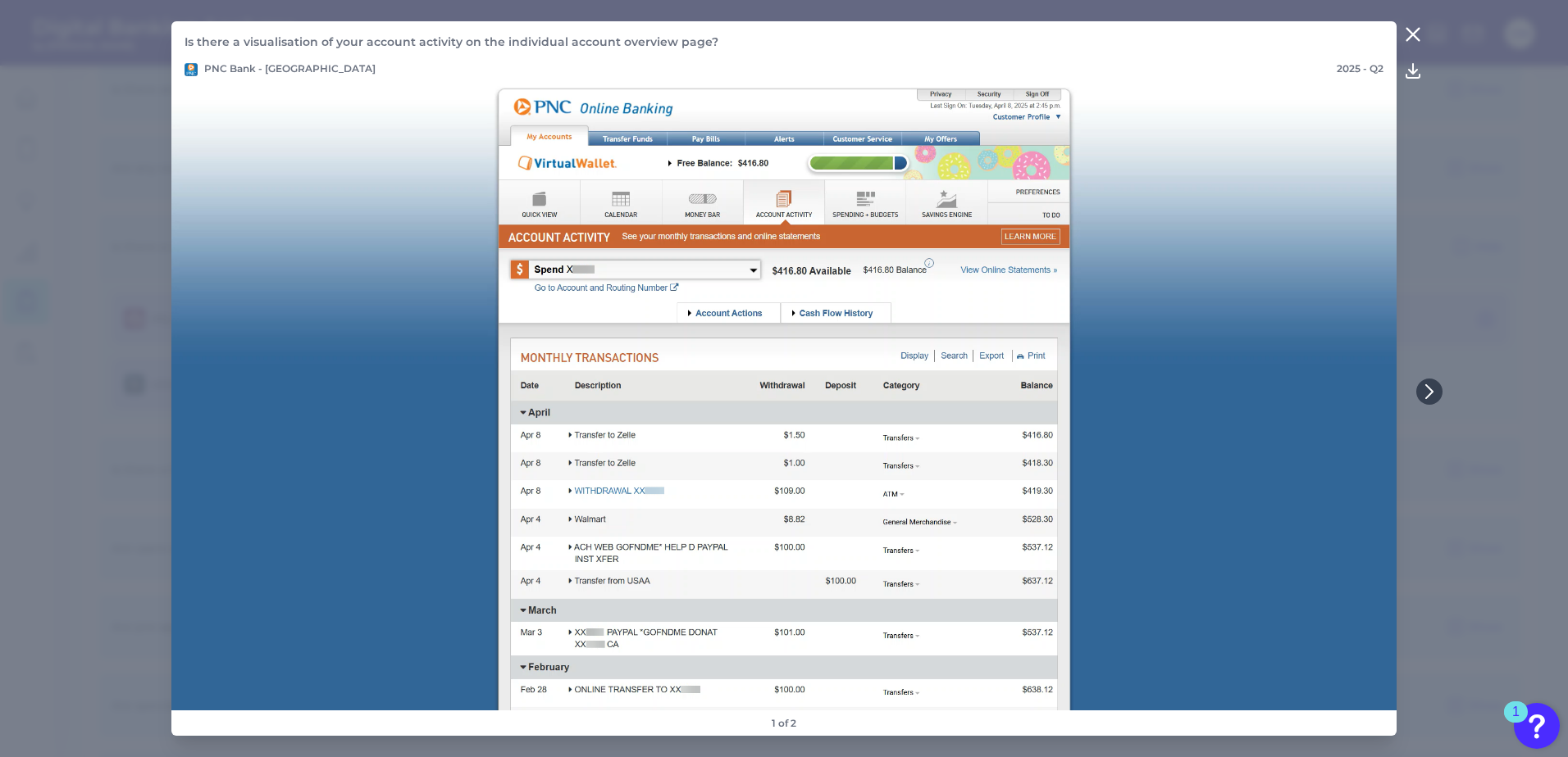
click at [1415, 41] on icon at bounding box center [1413, 35] width 19 height 19
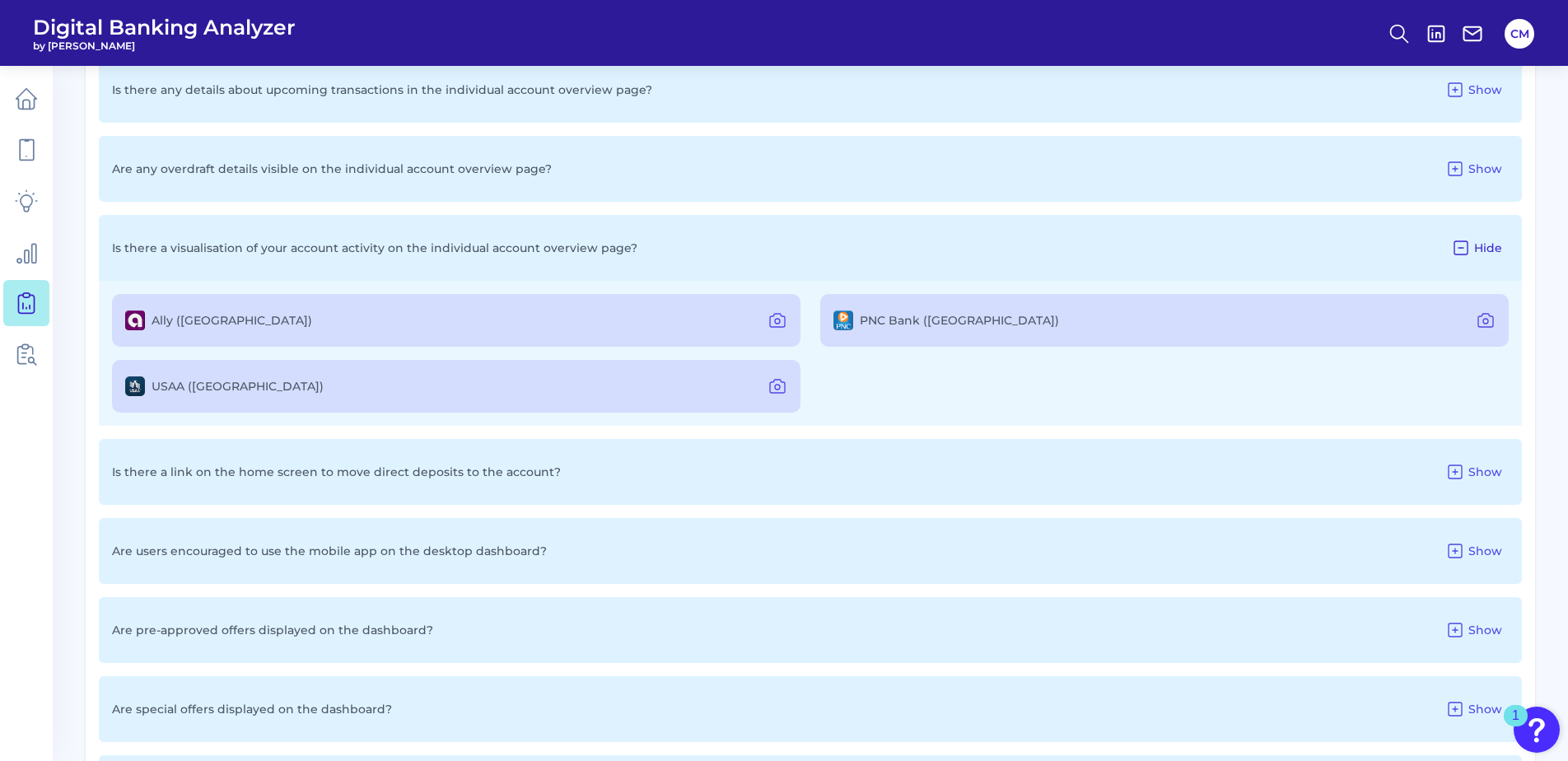
click at [1488, 246] on span "Hide" at bounding box center [1488, 247] width 28 height 15
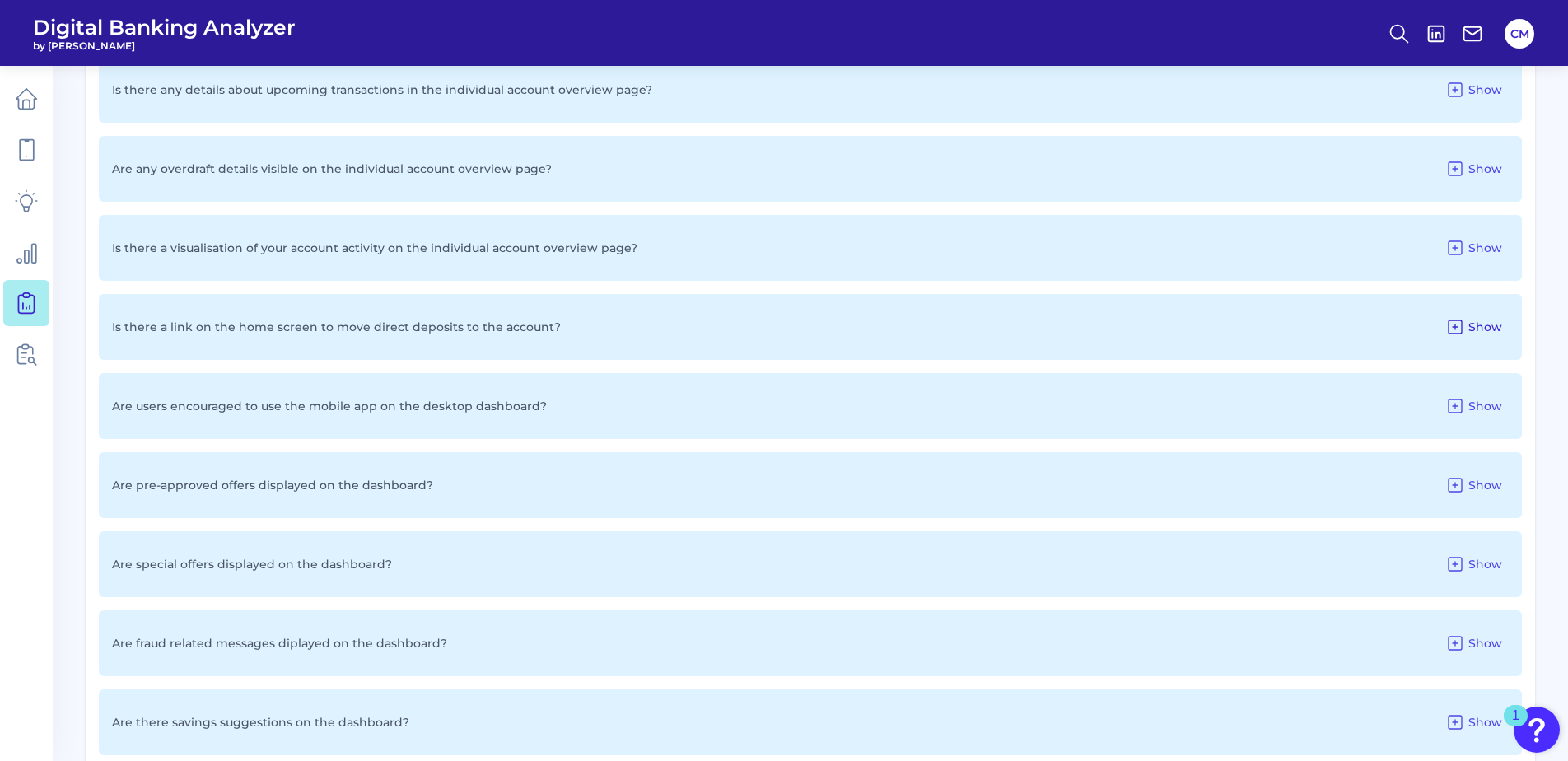
click at [1482, 329] on span "Show" at bounding box center [1485, 326] width 34 height 15
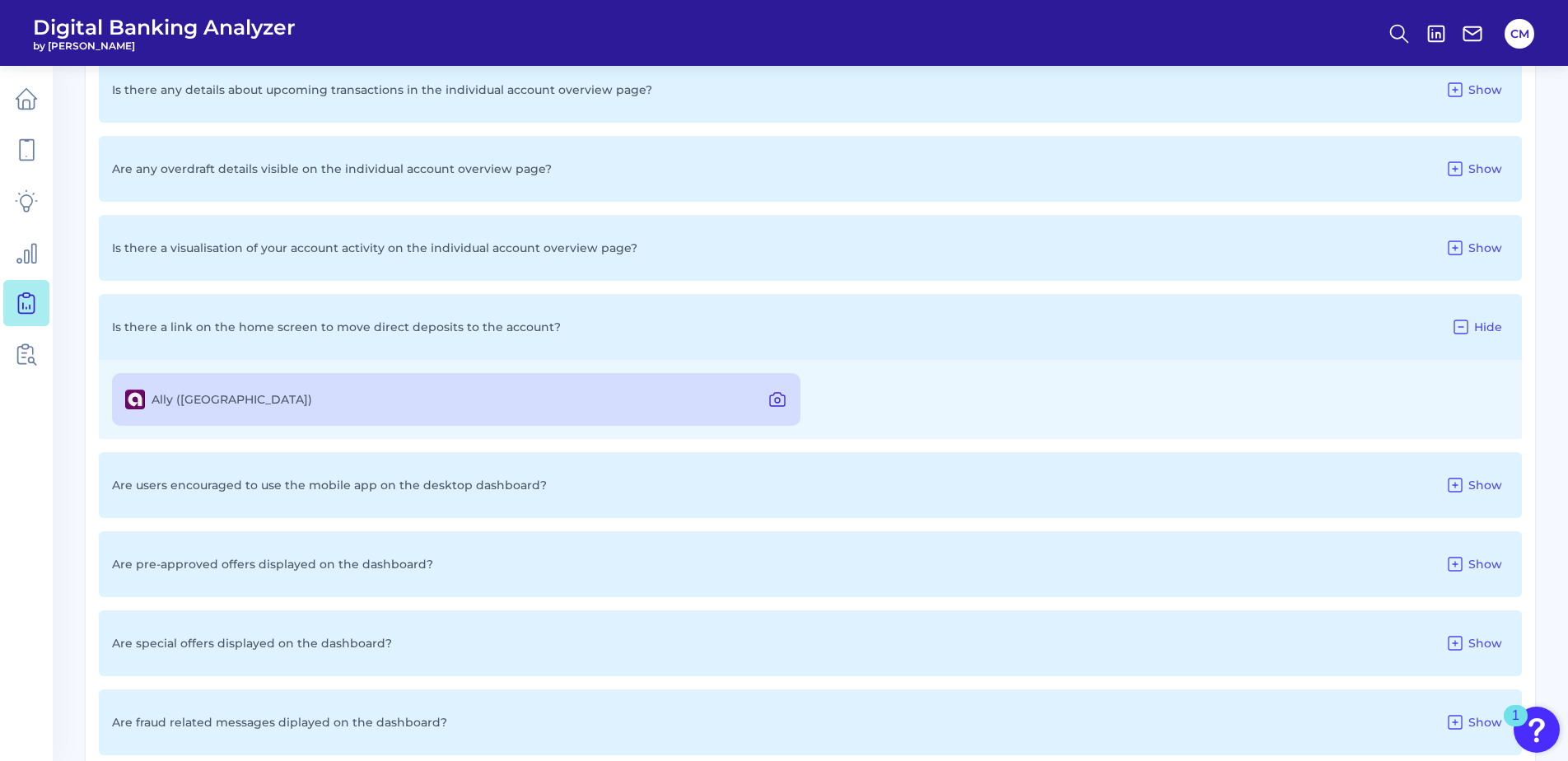
click at [780, 400] on icon at bounding box center [777, 400] width 5 height 5
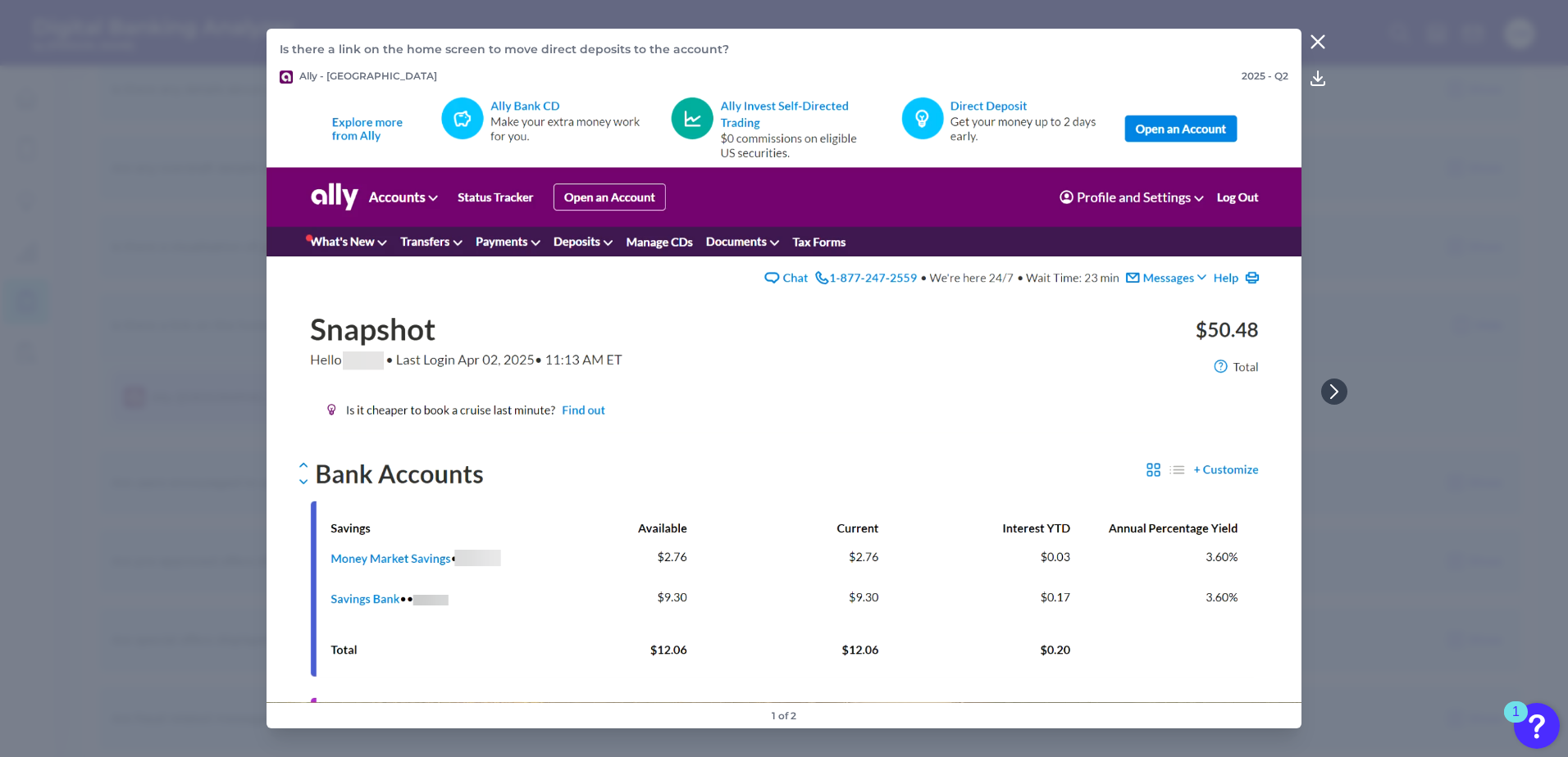
click at [1315, 41] on icon at bounding box center [1317, 41] width 19 height 19
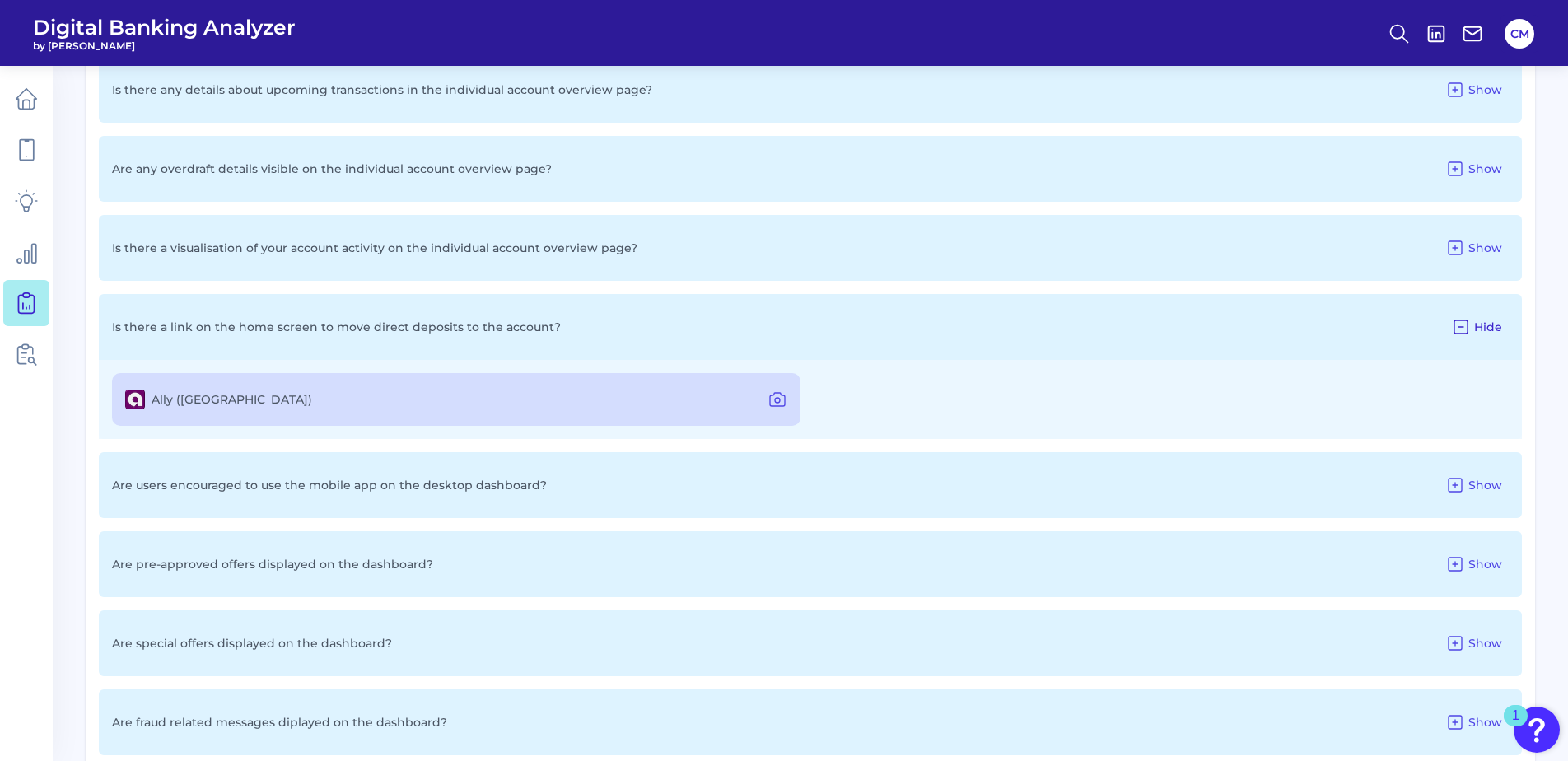
click at [1467, 330] on icon at bounding box center [1462, 327] width 14 height 14
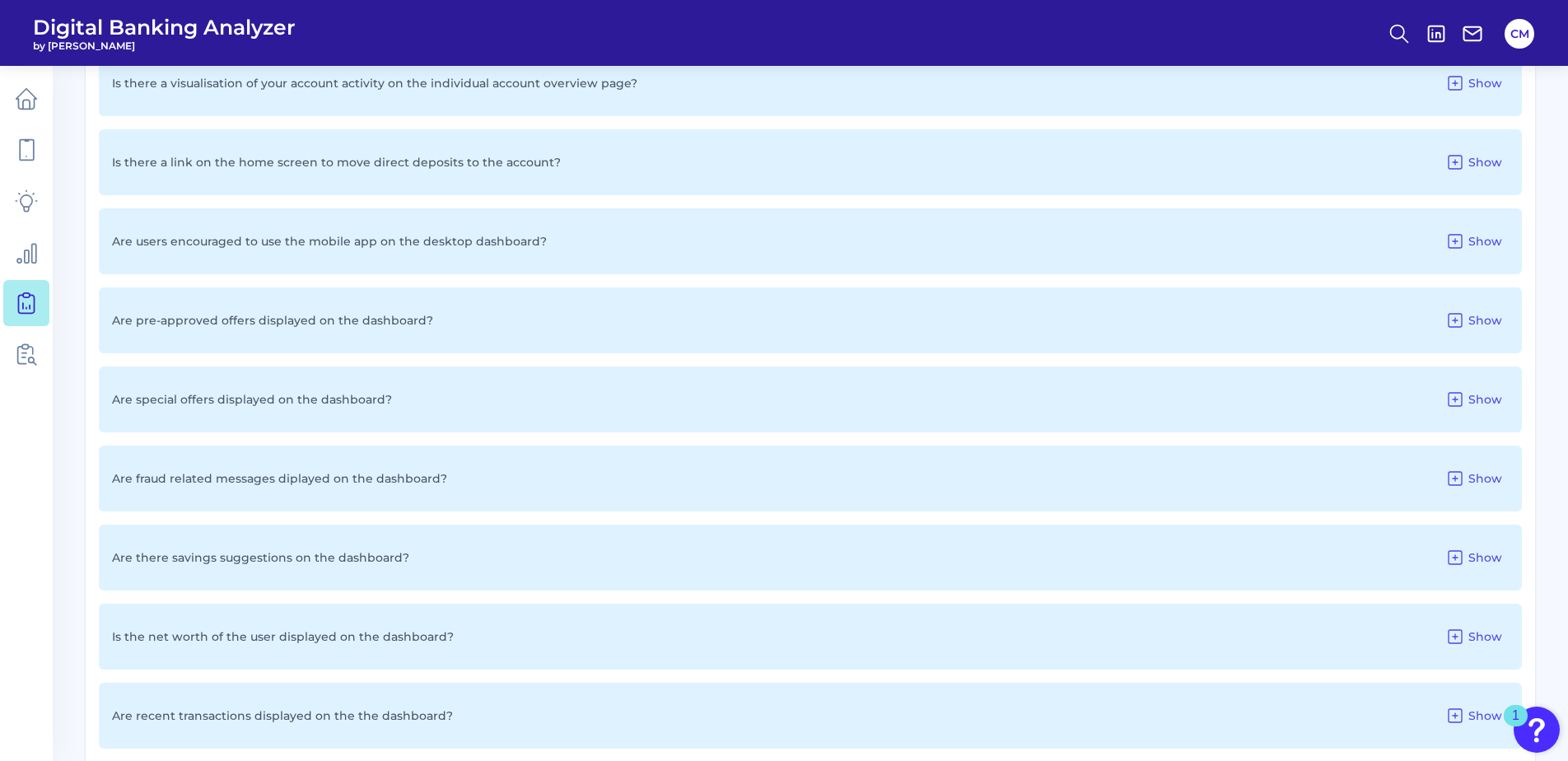
scroll to position [1400, 0]
click at [1461, 231] on icon at bounding box center [1456, 238] width 14 height 14
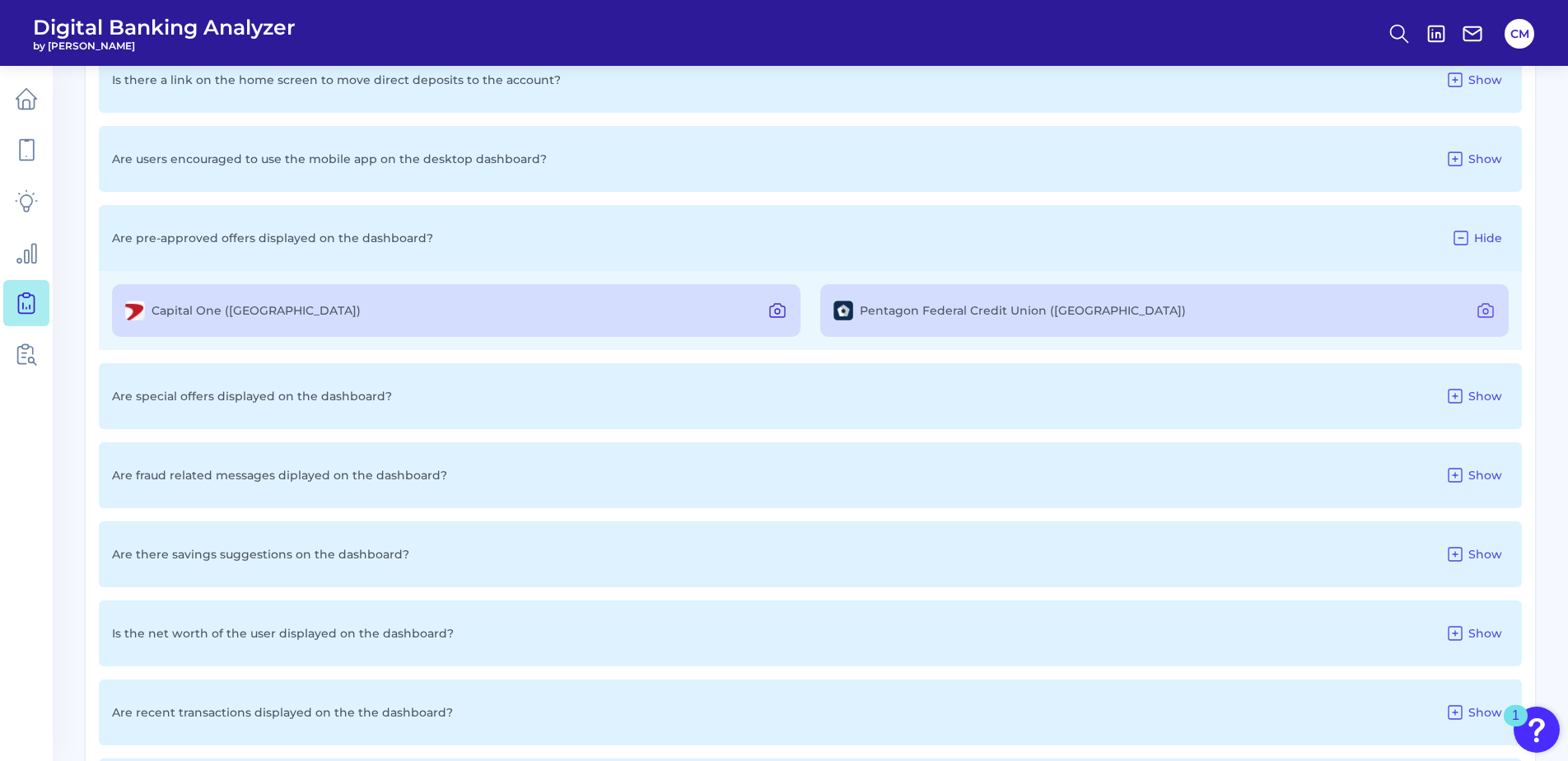
click at [772, 312] on icon at bounding box center [777, 311] width 19 height 19
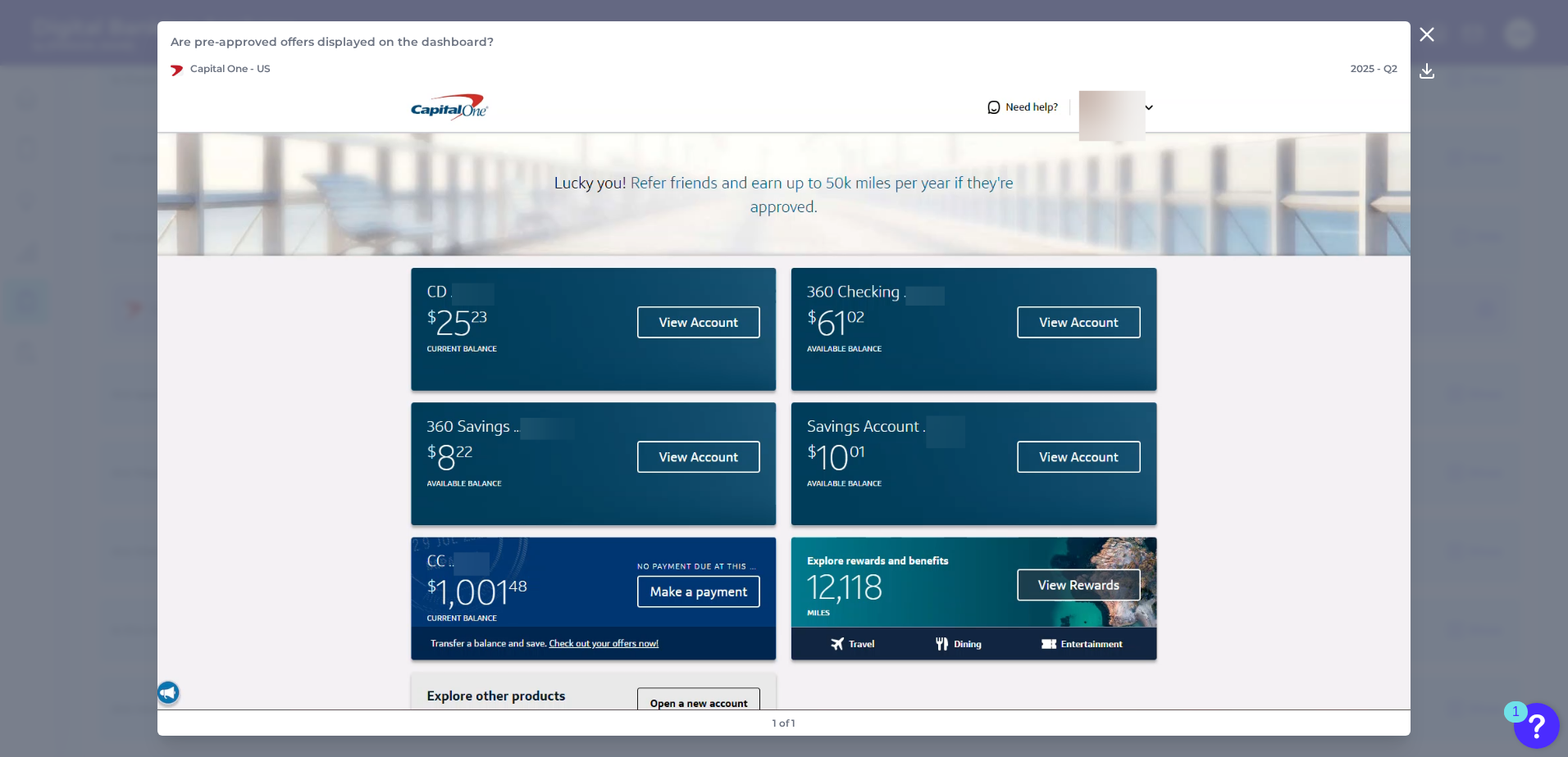
click at [1425, 25] on icon at bounding box center [1426, 35] width 19 height 19
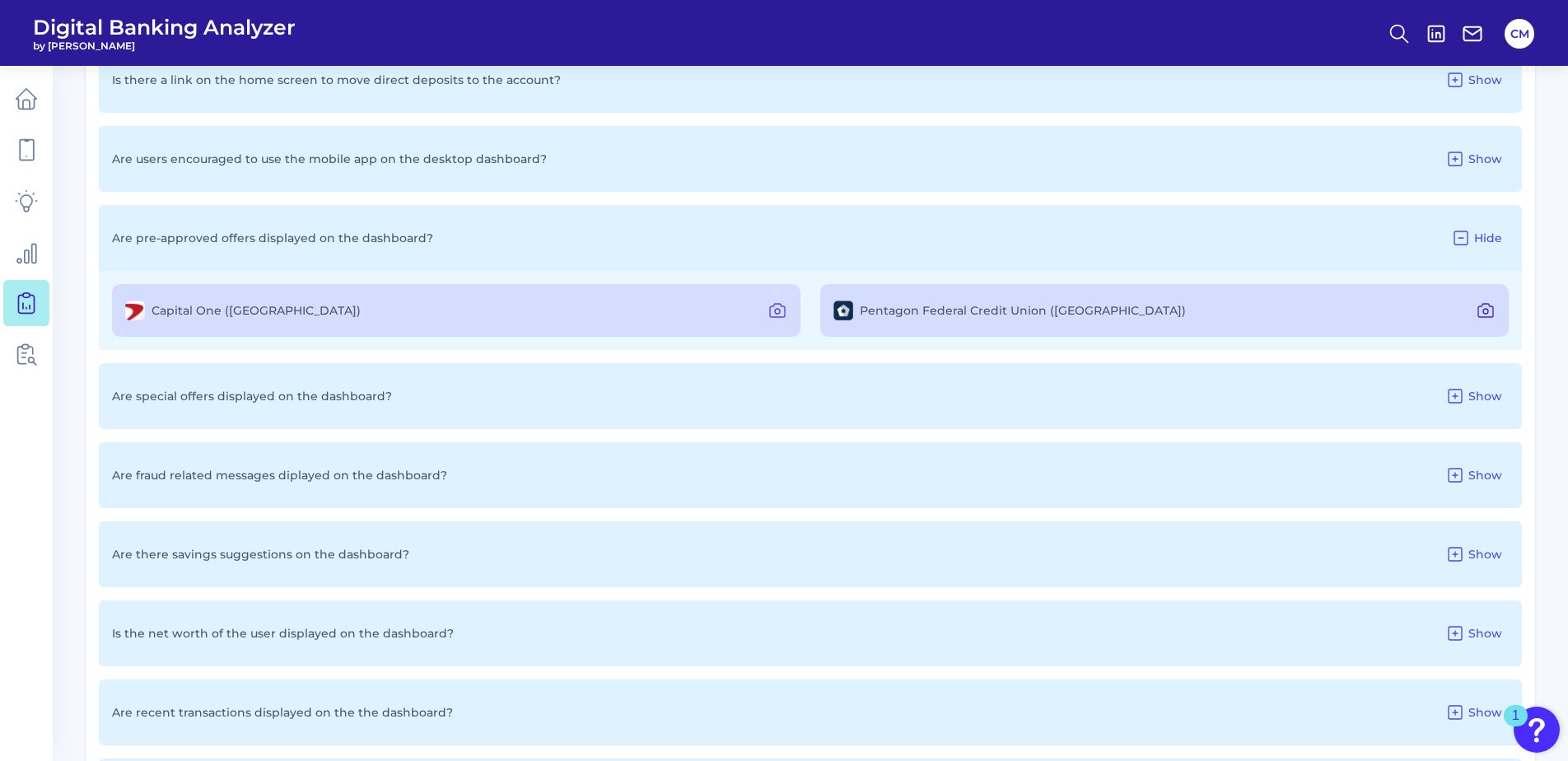
click at [1483, 316] on icon at bounding box center [1486, 311] width 19 height 19
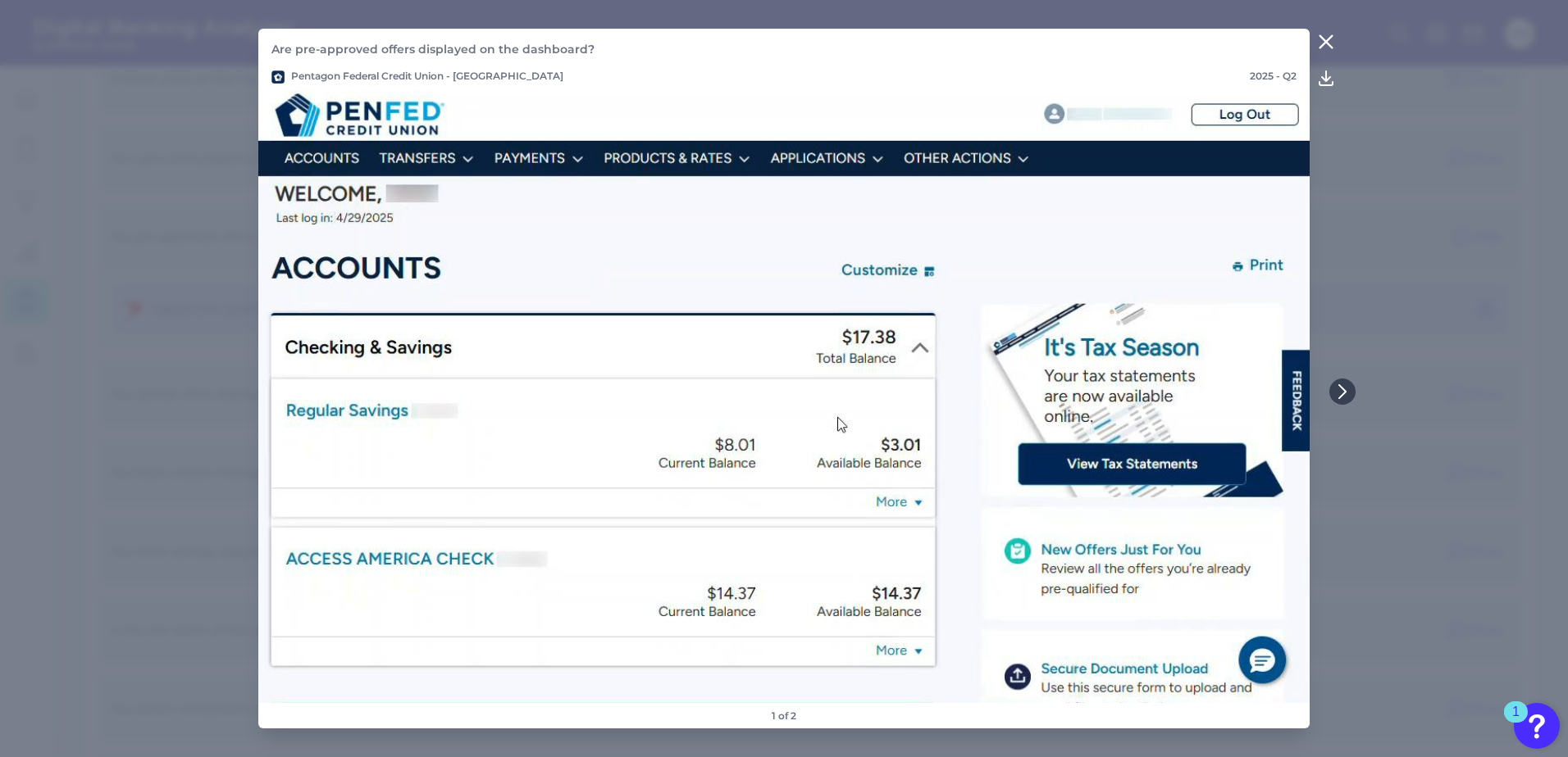
drag, startPoint x: 1333, startPoint y: 35, endPoint x: 1324, endPoint y: 37, distance: 9.2
click at [1329, 35] on icon at bounding box center [1326, 41] width 19 height 19
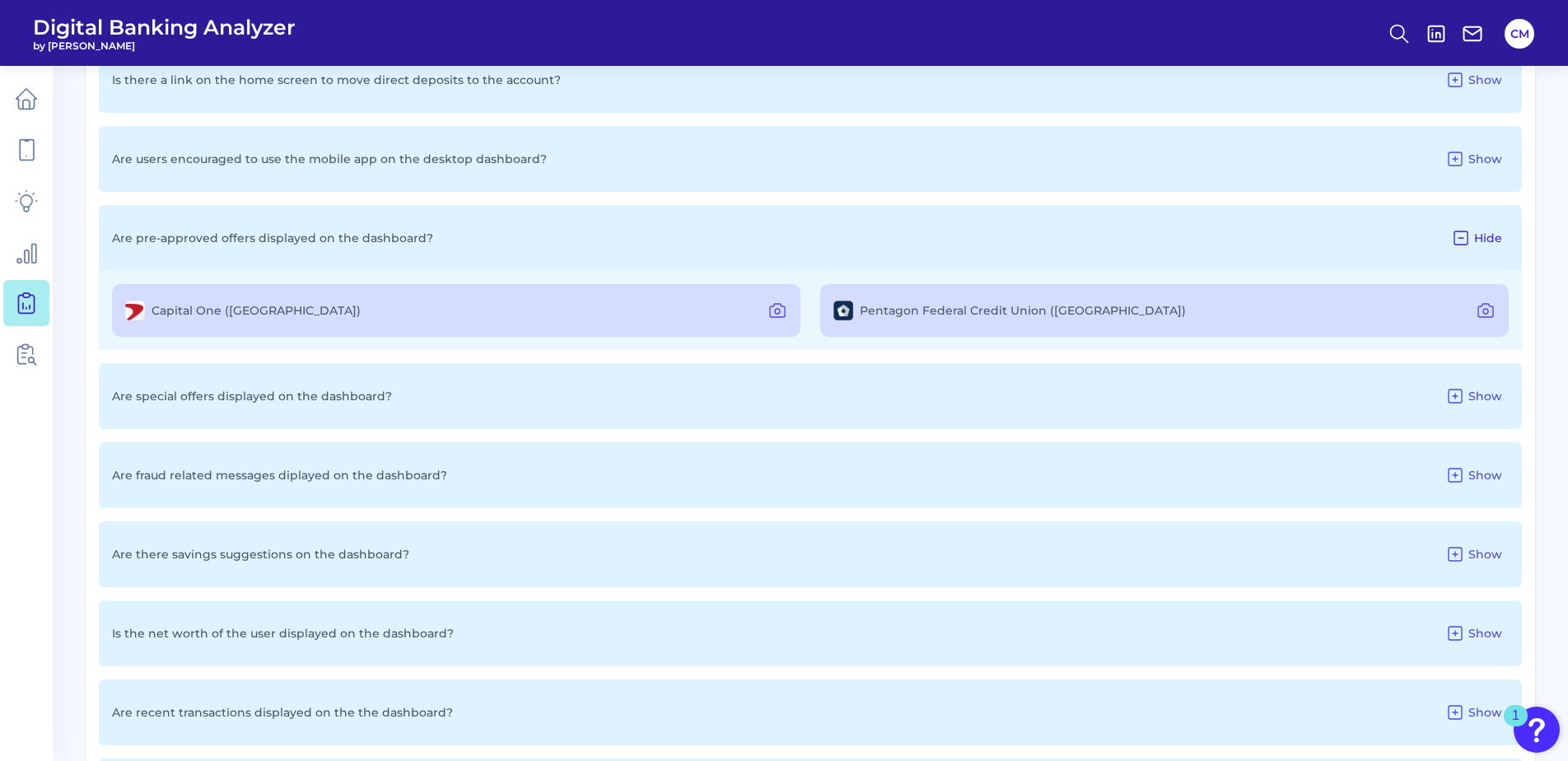
click at [1476, 231] on span "Hide" at bounding box center [1488, 237] width 28 height 15
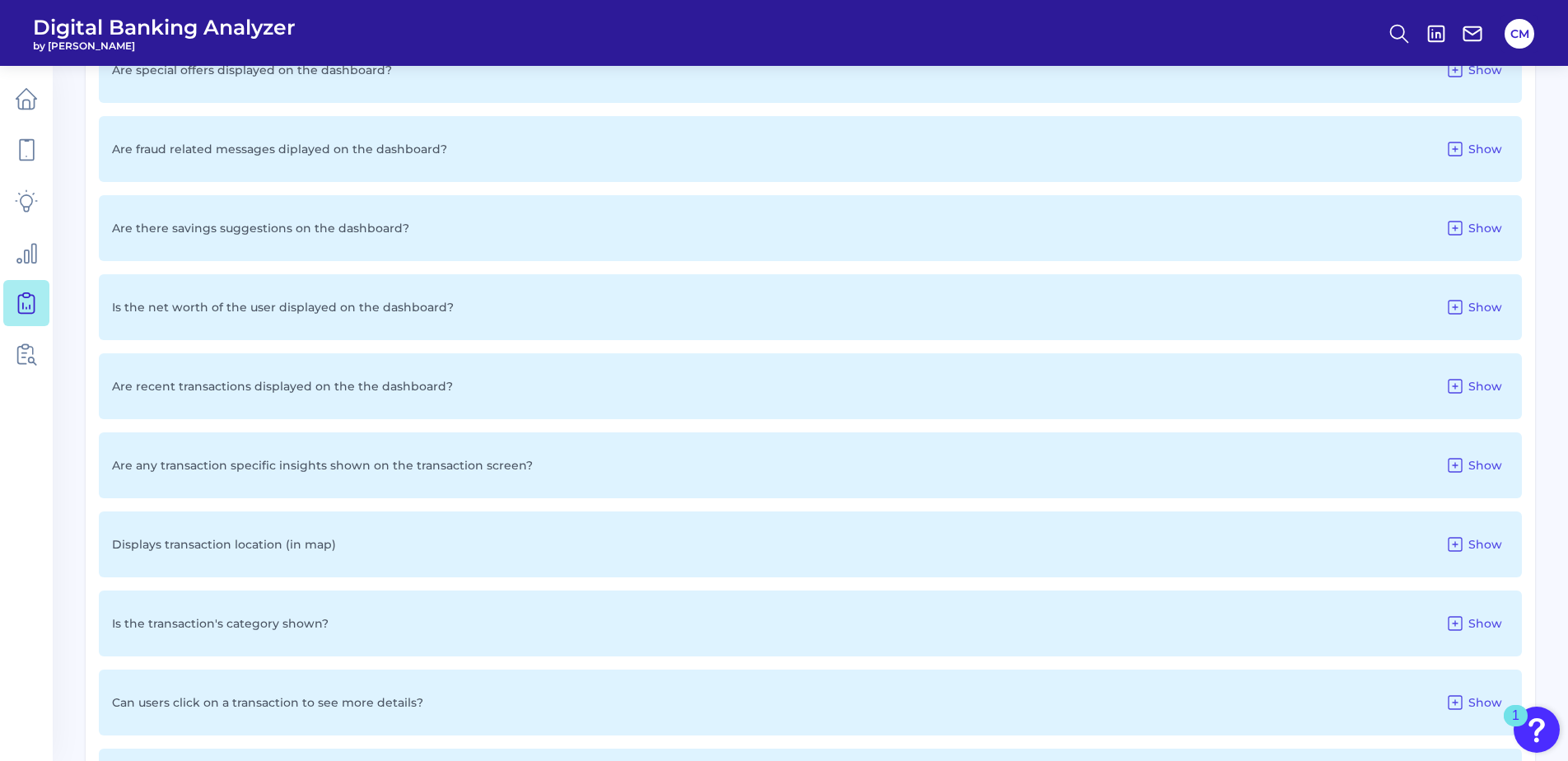
scroll to position [1730, 0]
click at [1477, 304] on span "Show" at bounding box center [1485, 303] width 34 height 15
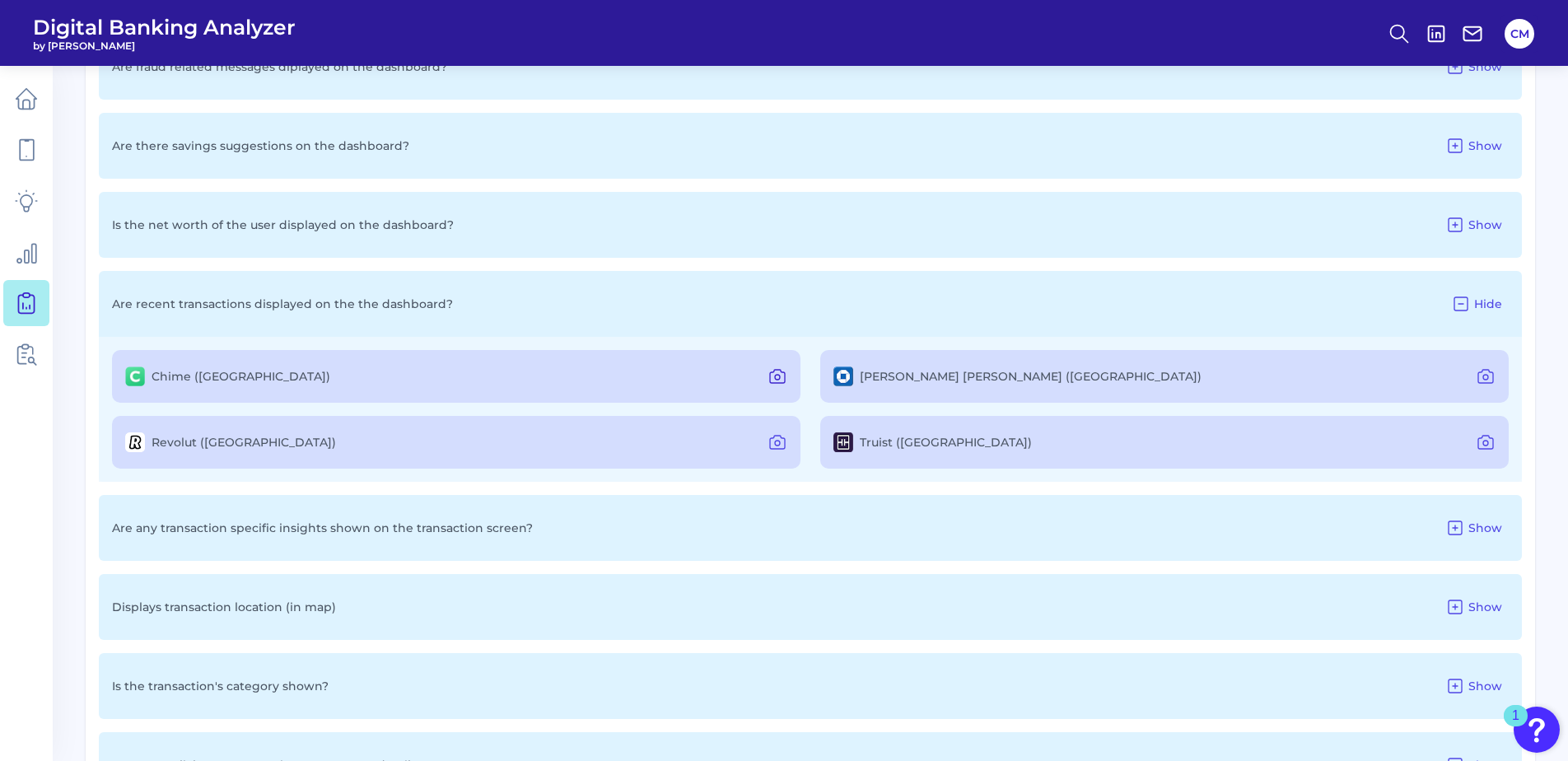
click at [777, 379] on icon at bounding box center [777, 377] width 19 height 19
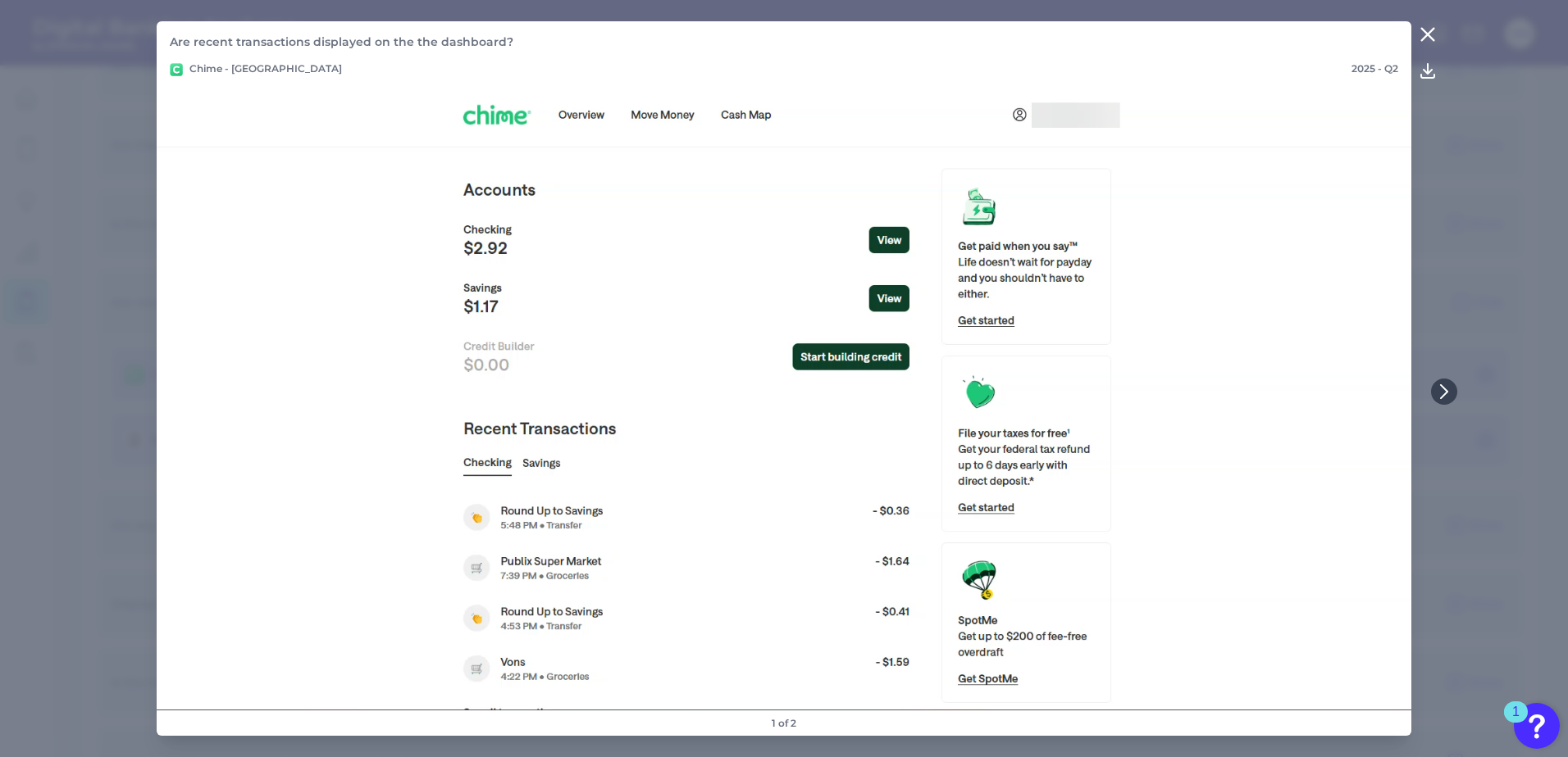
click at [1422, 36] on icon at bounding box center [1427, 35] width 19 height 19
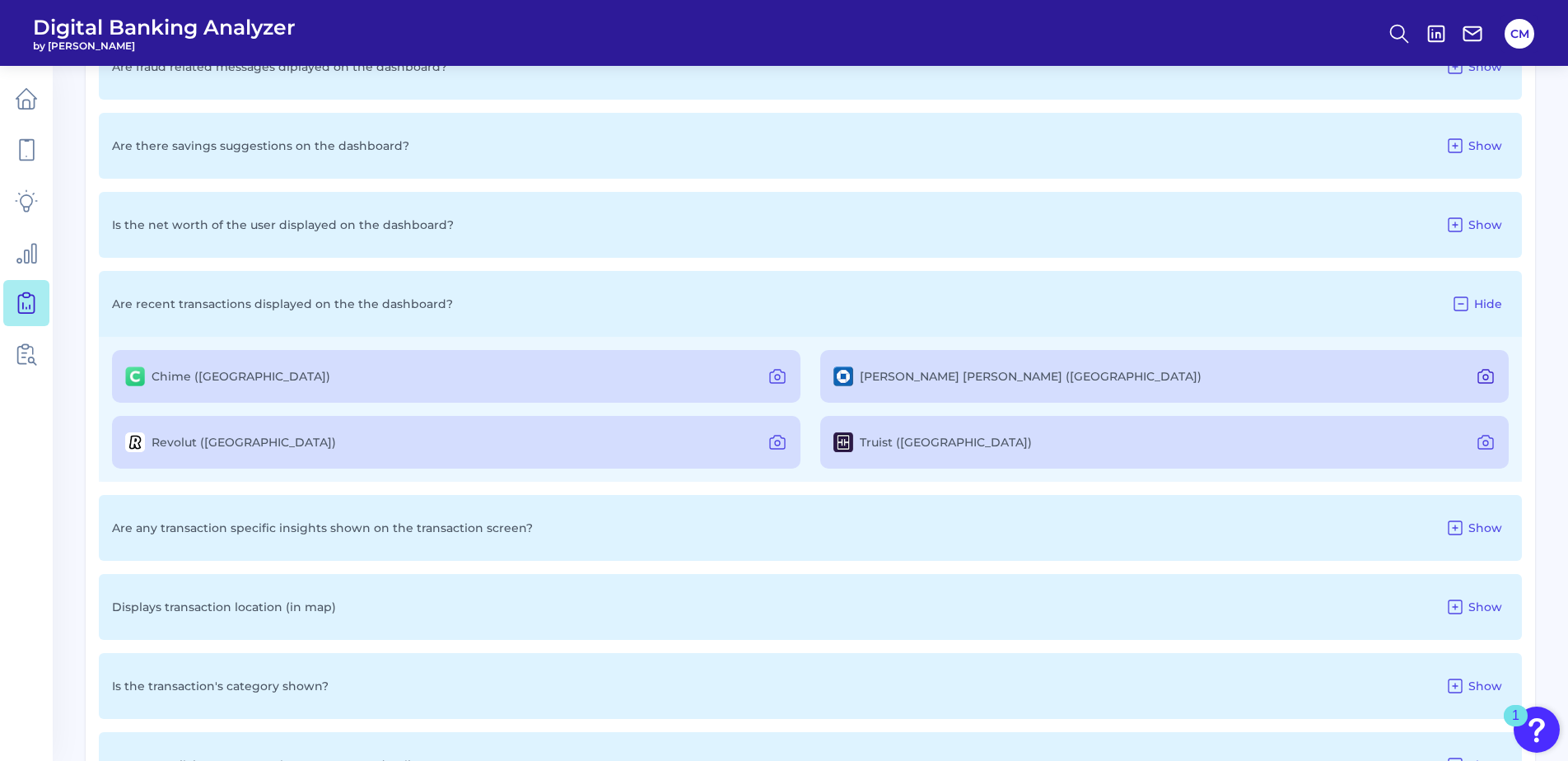
click at [1492, 377] on icon at bounding box center [1486, 377] width 19 height 19
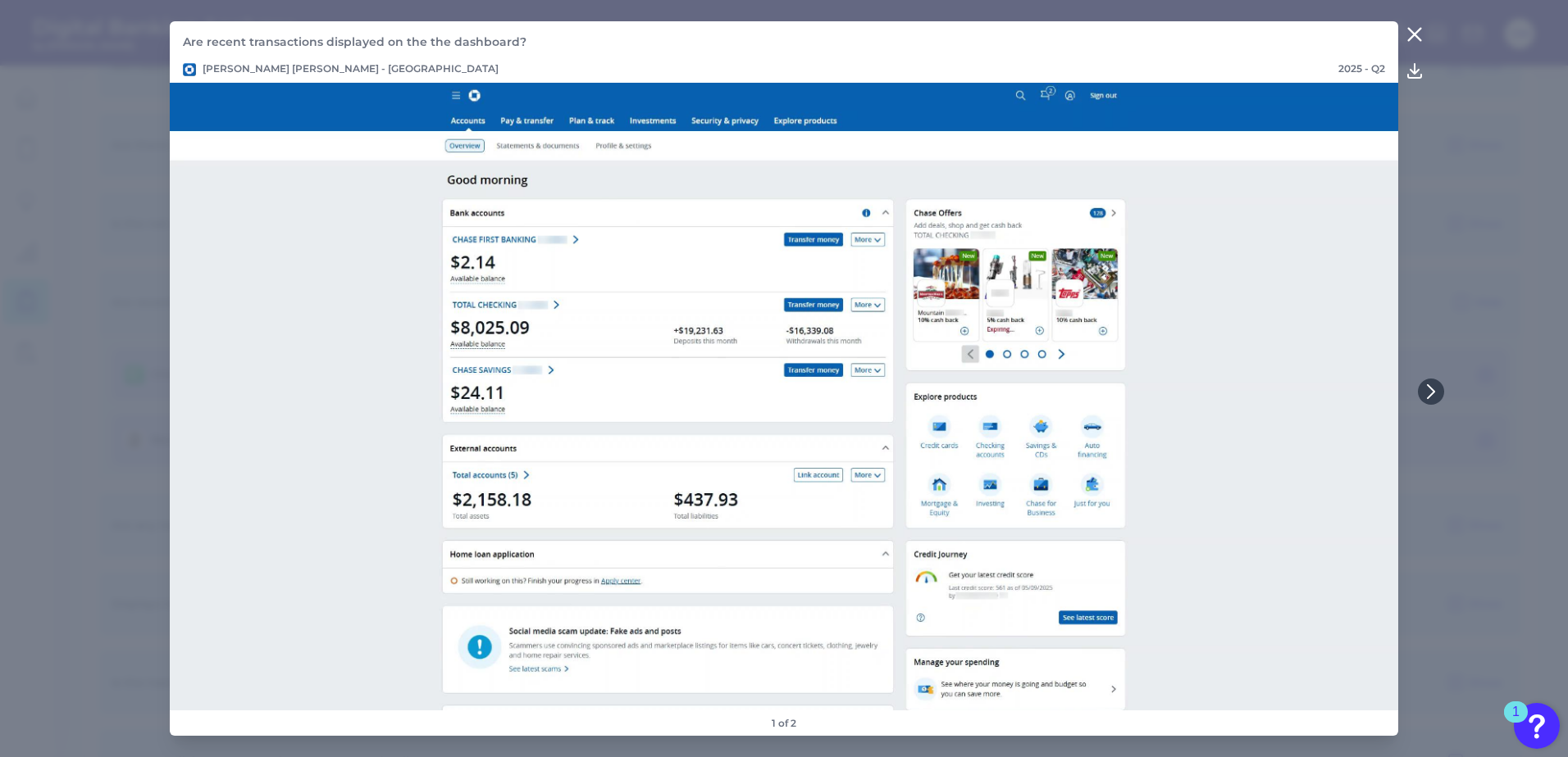
click at [1406, 30] on icon at bounding box center [1414, 35] width 19 height 19
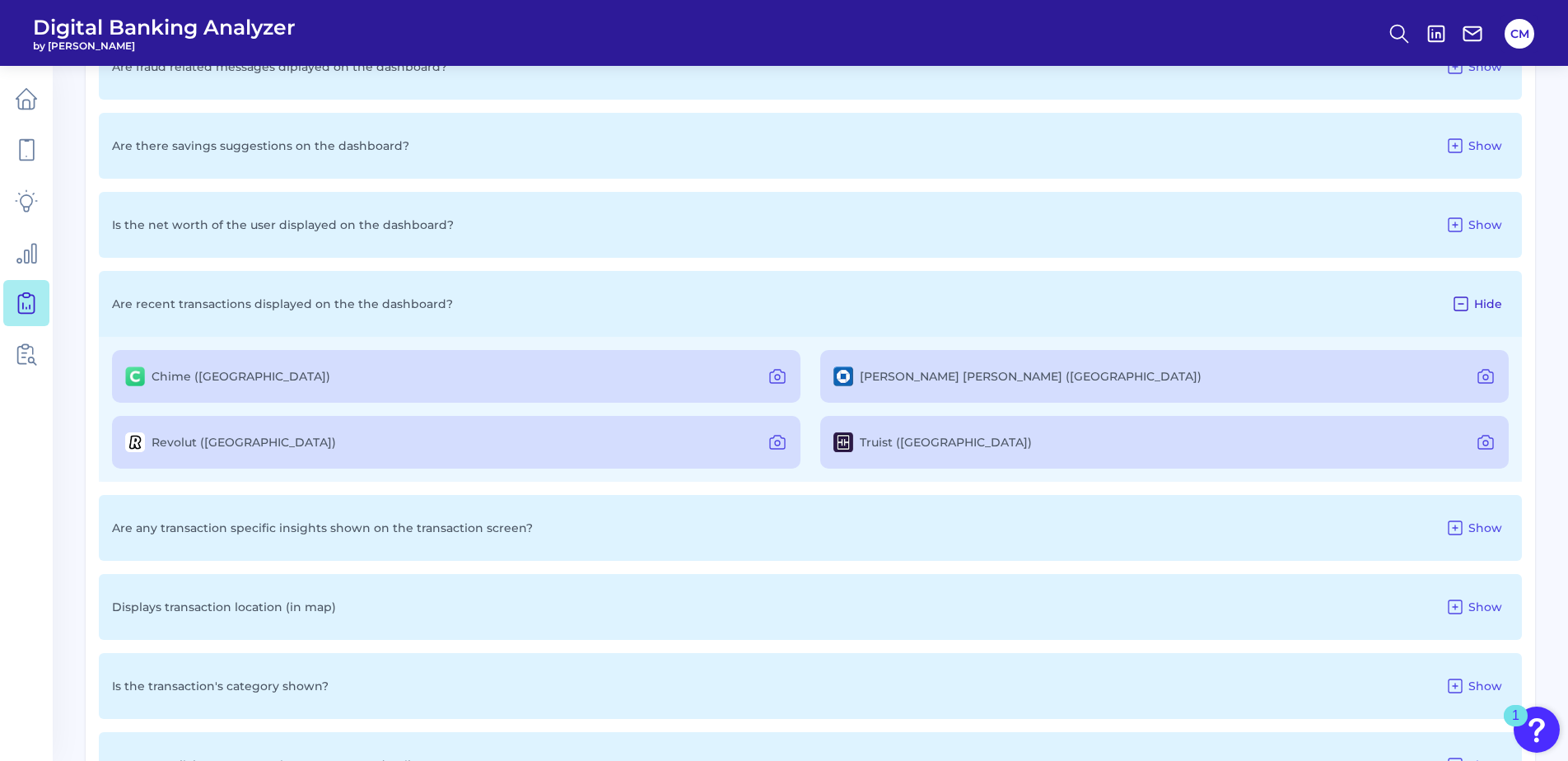
click at [1490, 308] on span "Hide" at bounding box center [1488, 303] width 28 height 15
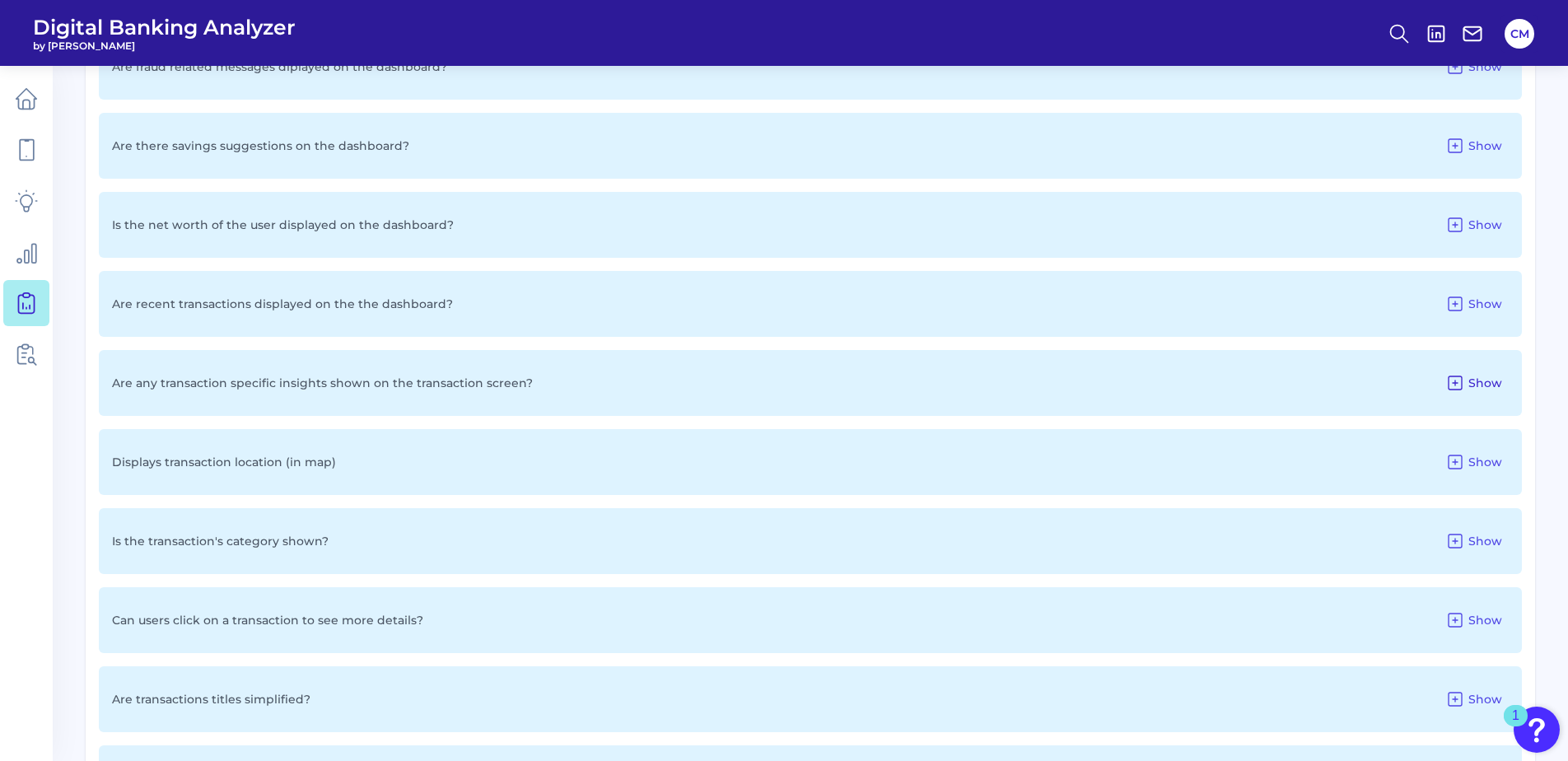
click at [1482, 379] on span "Show" at bounding box center [1485, 382] width 34 height 15
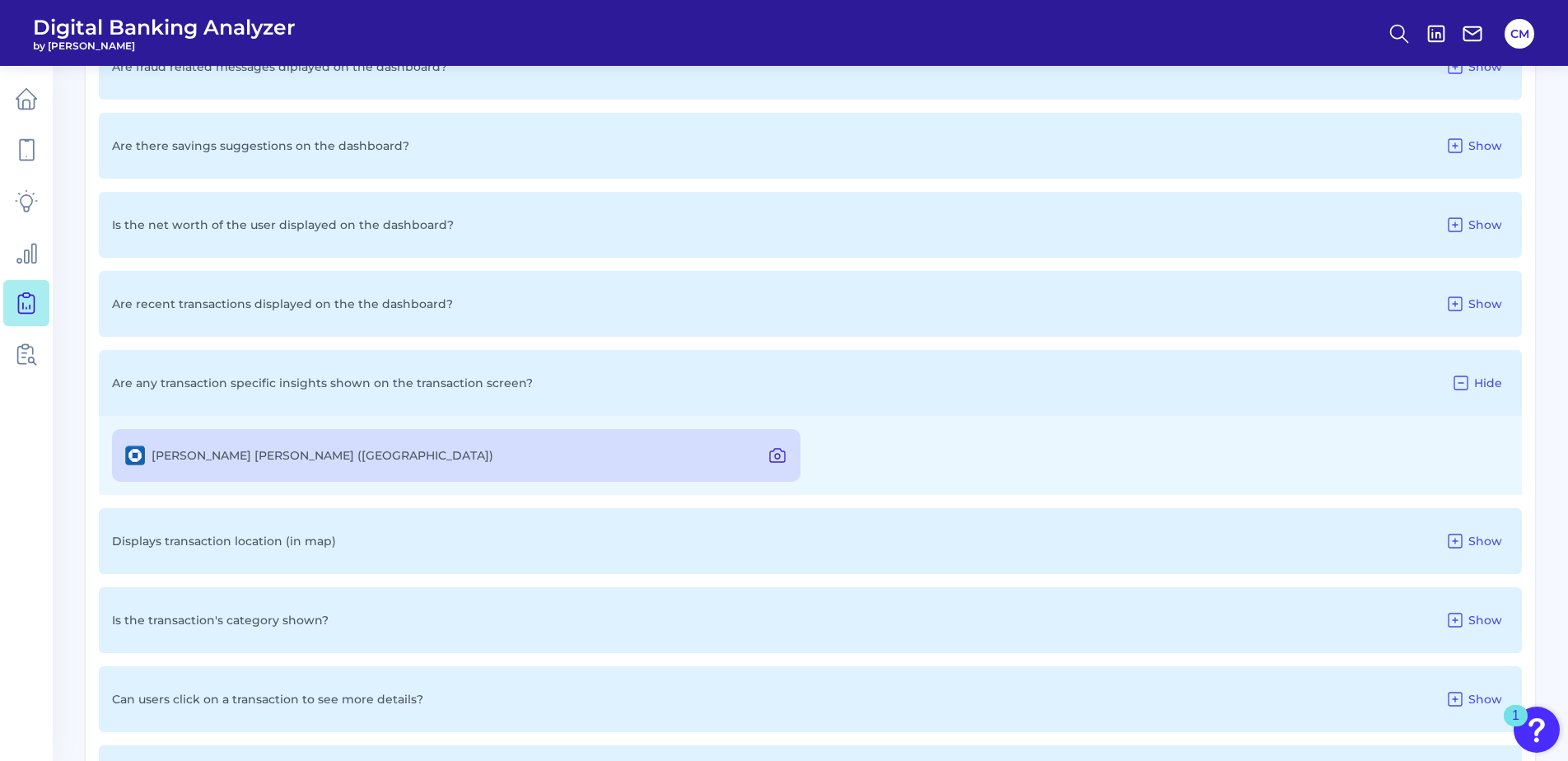
click at [775, 461] on icon at bounding box center [777, 455] width 19 height 19
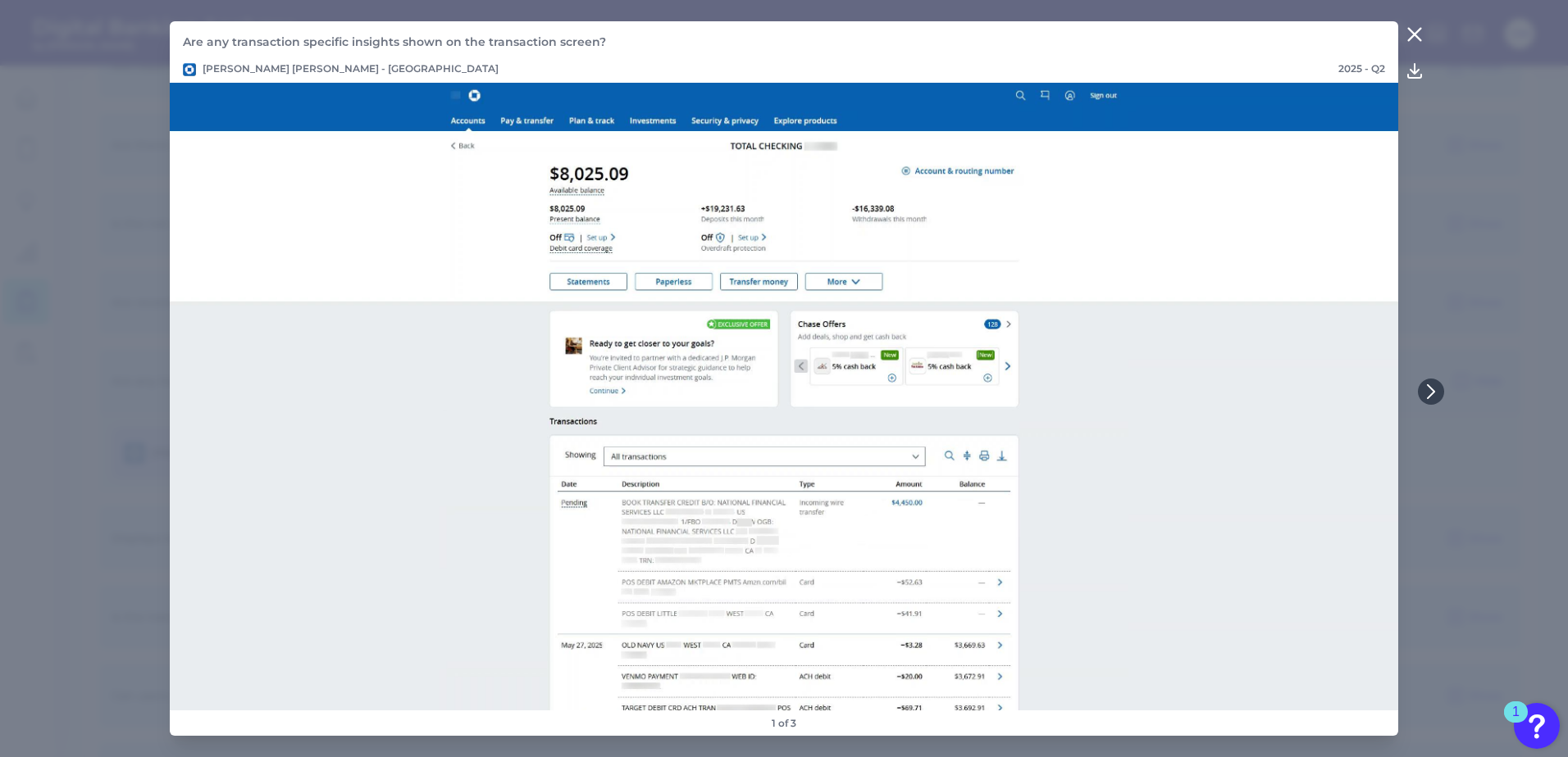
click at [1402, 32] on button at bounding box center [1415, 34] width 33 height 26
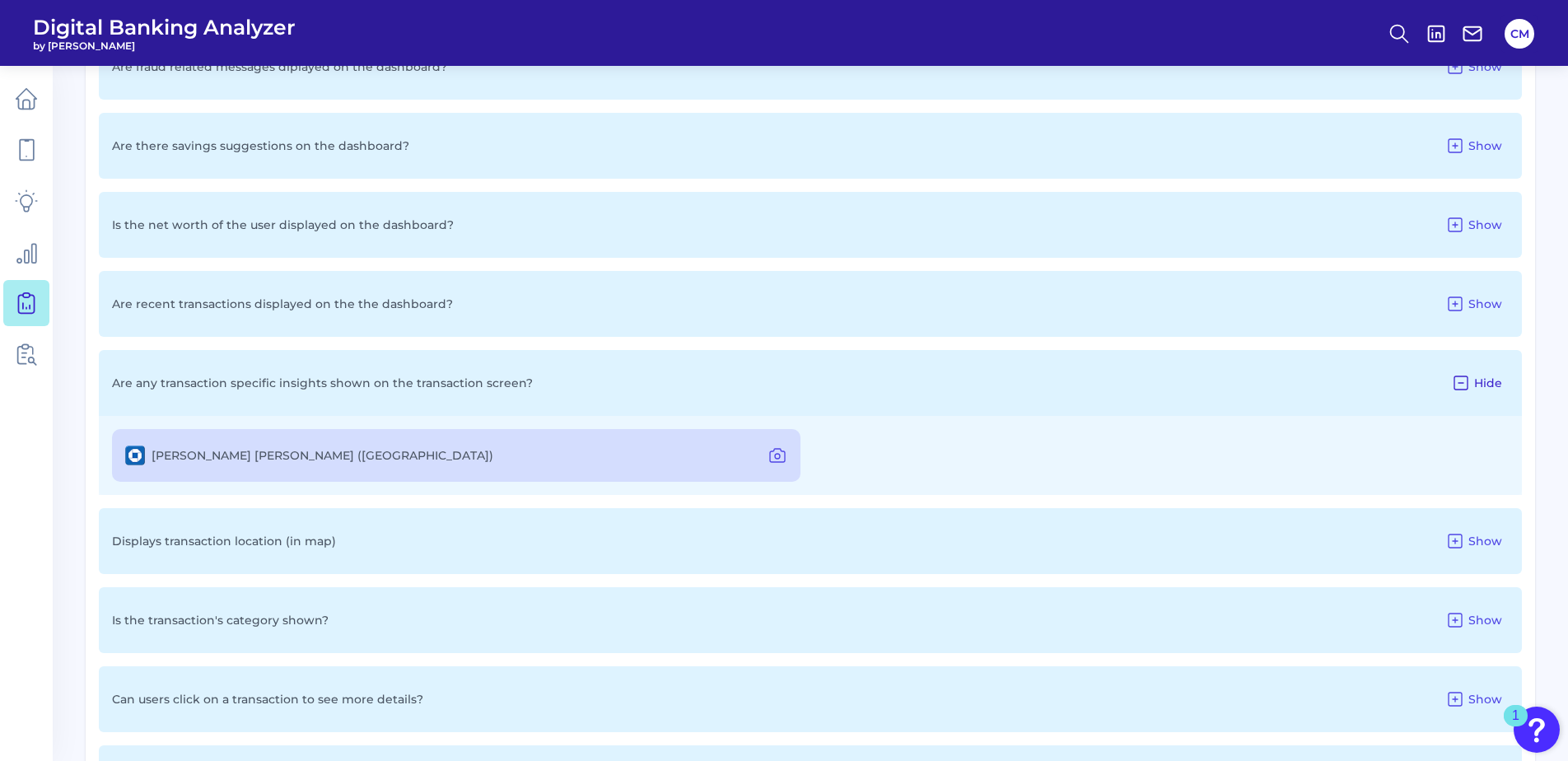
click at [1477, 370] on button "Hide" at bounding box center [1476, 382] width 64 height 26
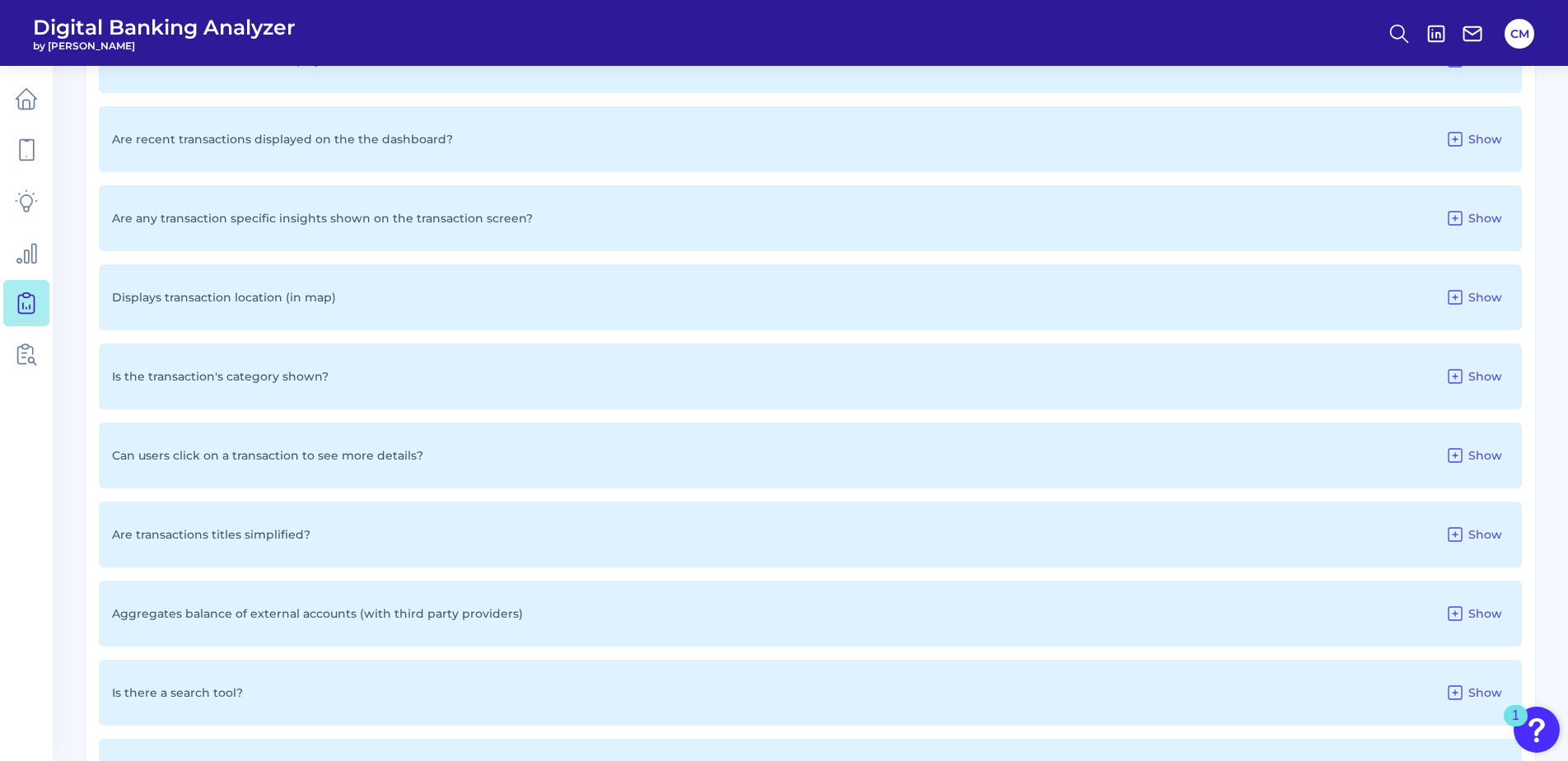
scroll to position [1977, 0]
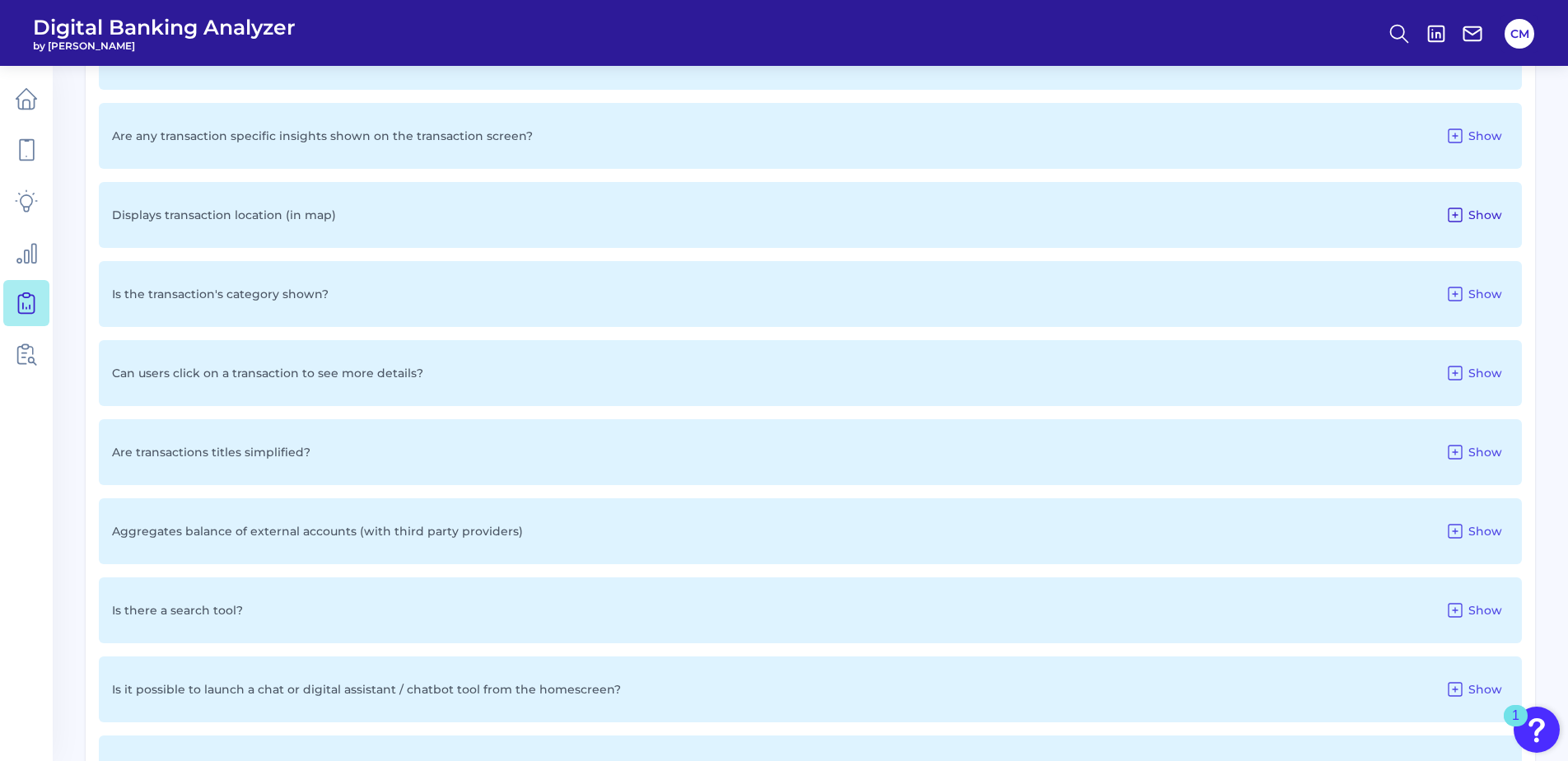
click at [1470, 217] on span "Show" at bounding box center [1485, 214] width 34 height 15
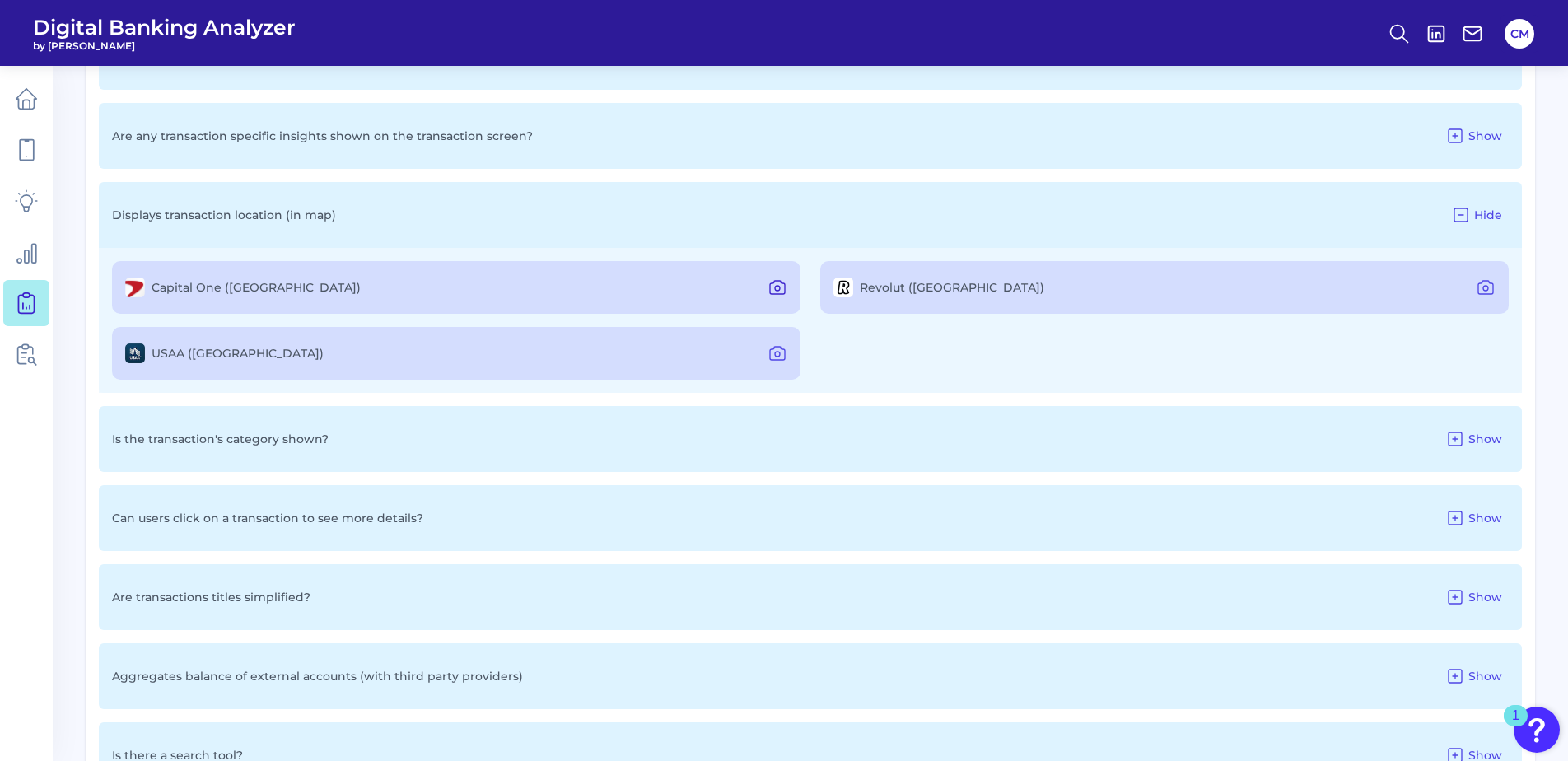
click at [777, 287] on icon at bounding box center [777, 288] width 19 height 19
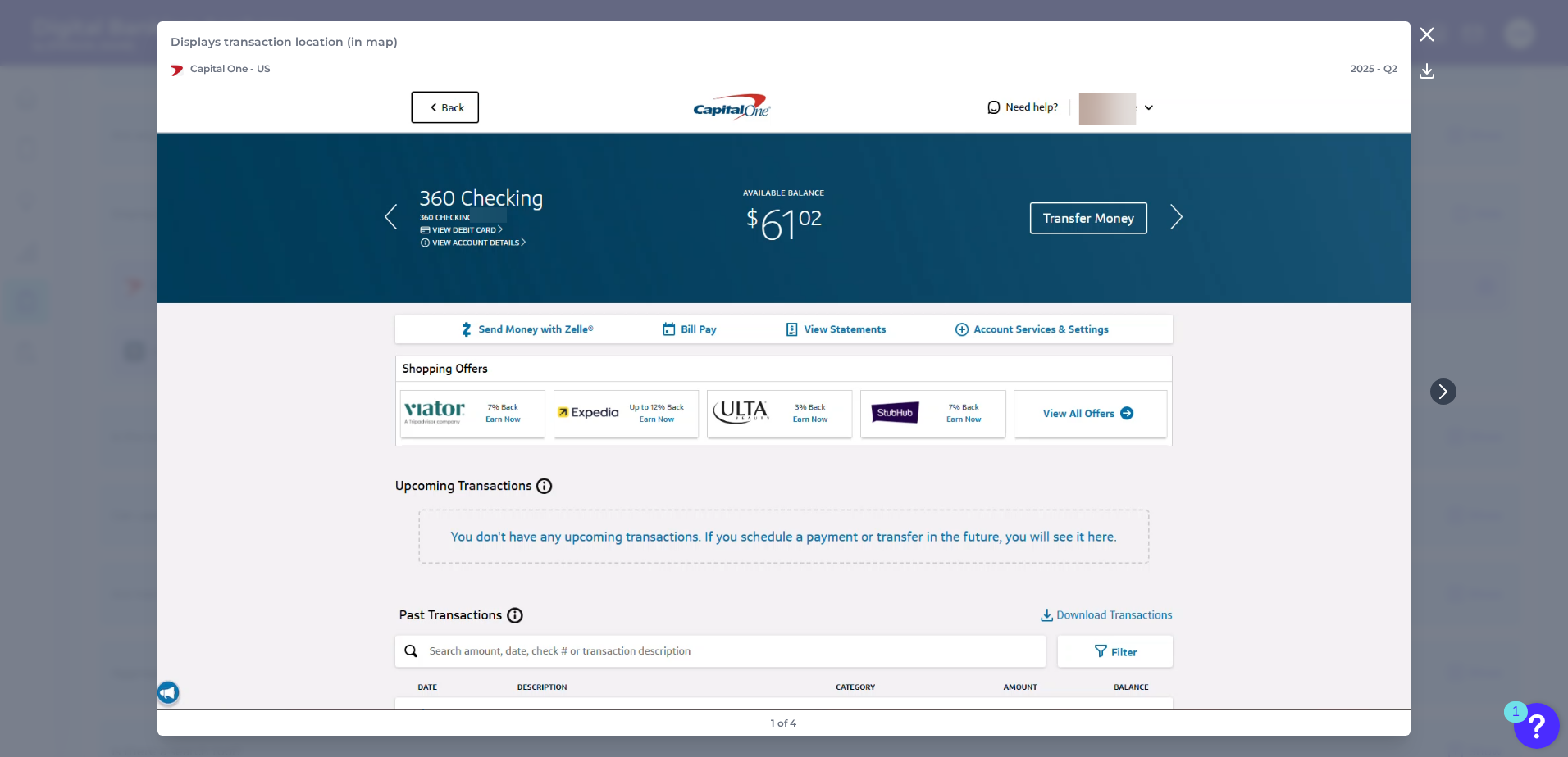
click at [1417, 32] on icon at bounding box center [1426, 35] width 19 height 19
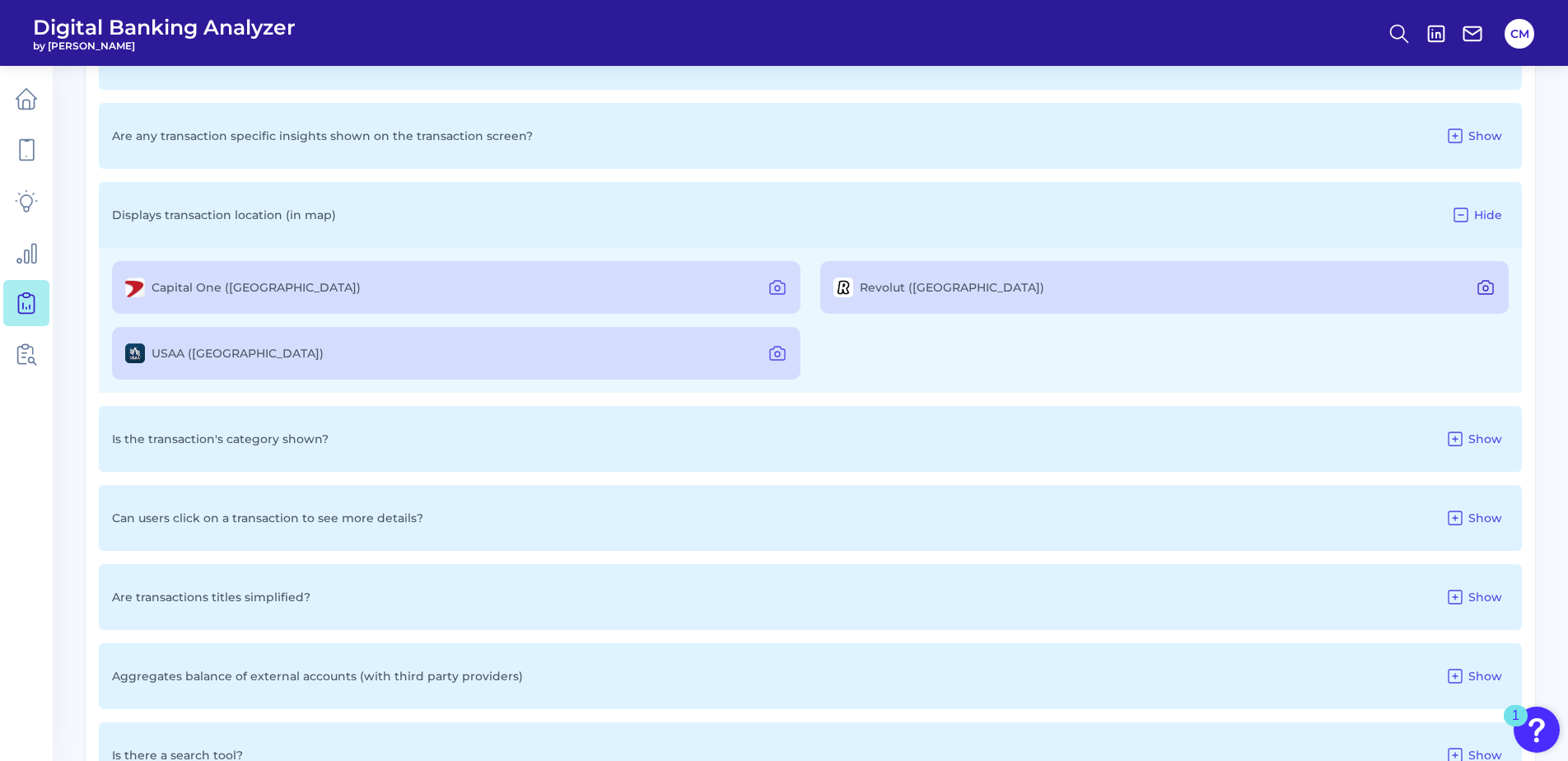
click at [1482, 287] on icon at bounding box center [1486, 288] width 19 height 19
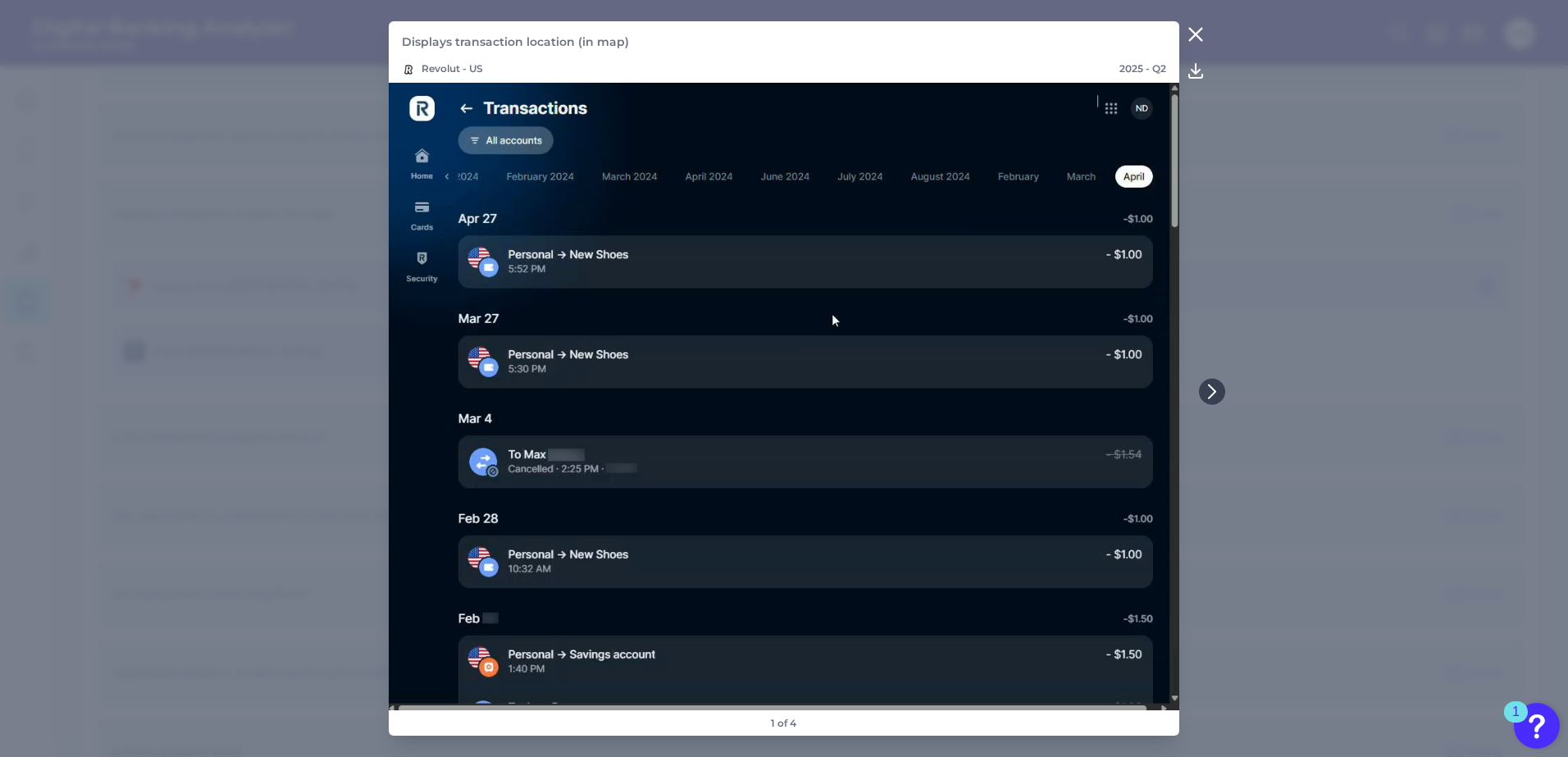
click at [1197, 34] on icon at bounding box center [1196, 35] width 13 height 13
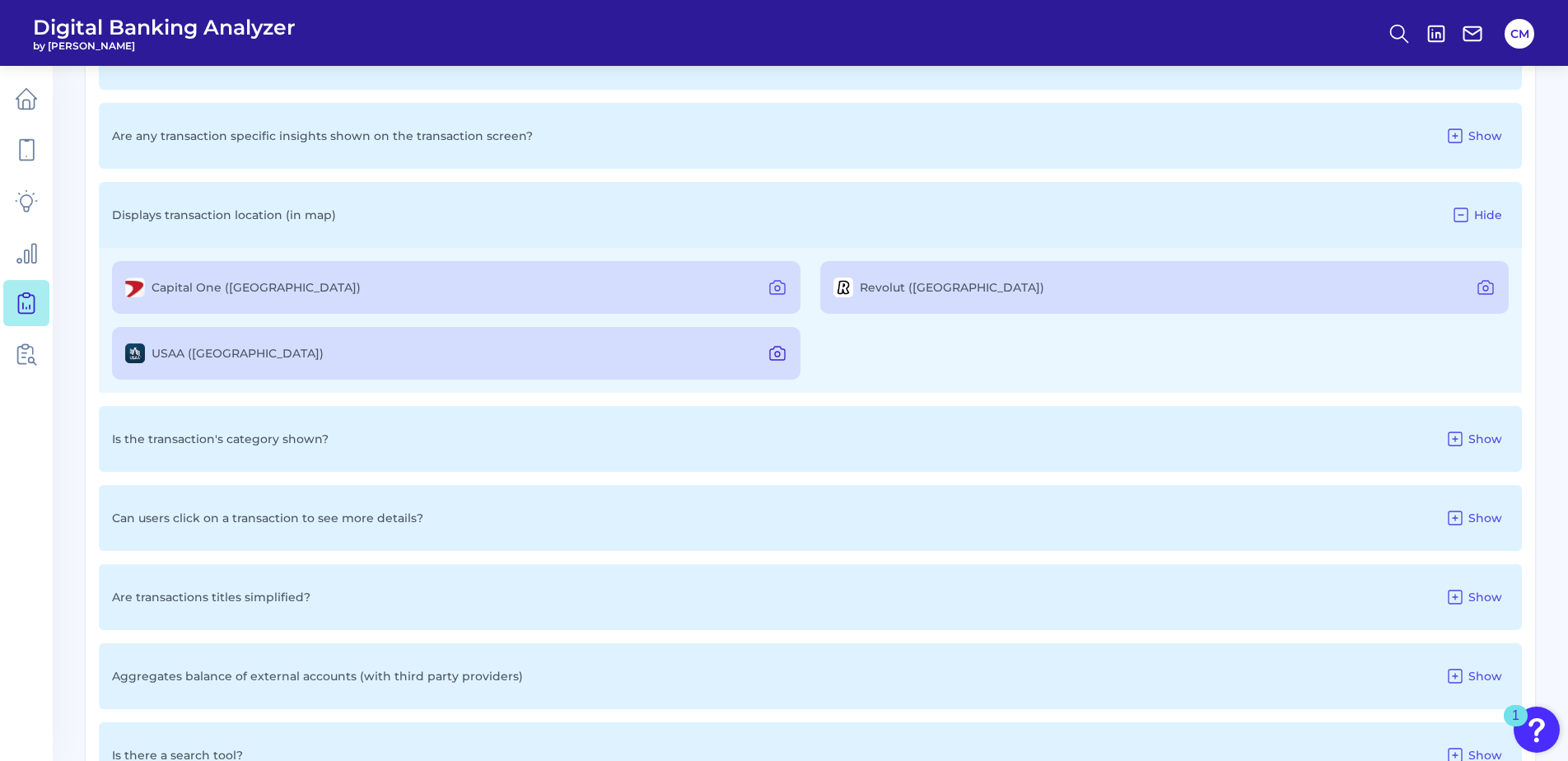
click at [785, 345] on icon at bounding box center [777, 353] width 19 height 19
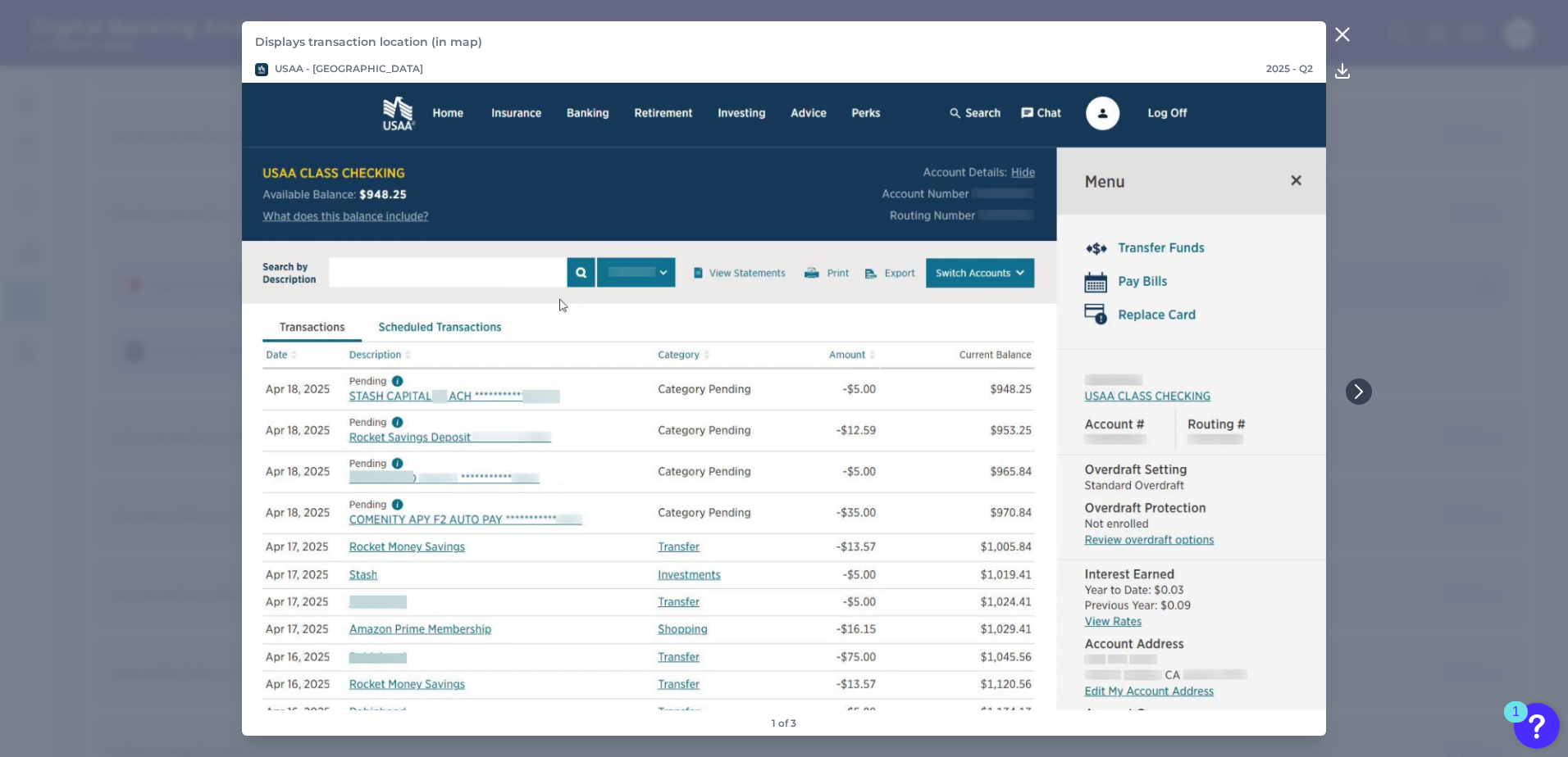
click at [1347, 36] on icon at bounding box center [1342, 35] width 19 height 19
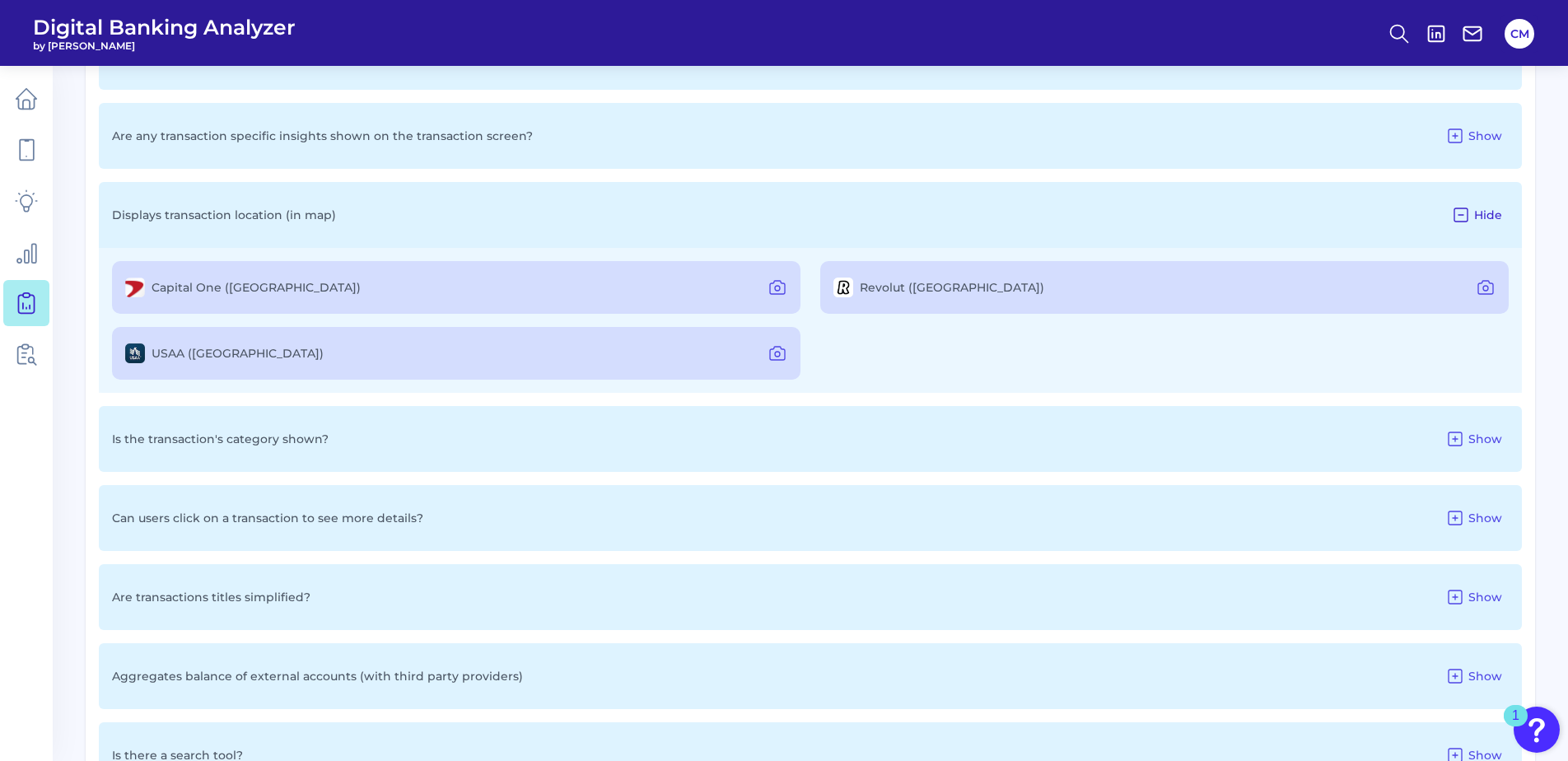
click at [1465, 217] on icon at bounding box center [1461, 215] width 19 height 19
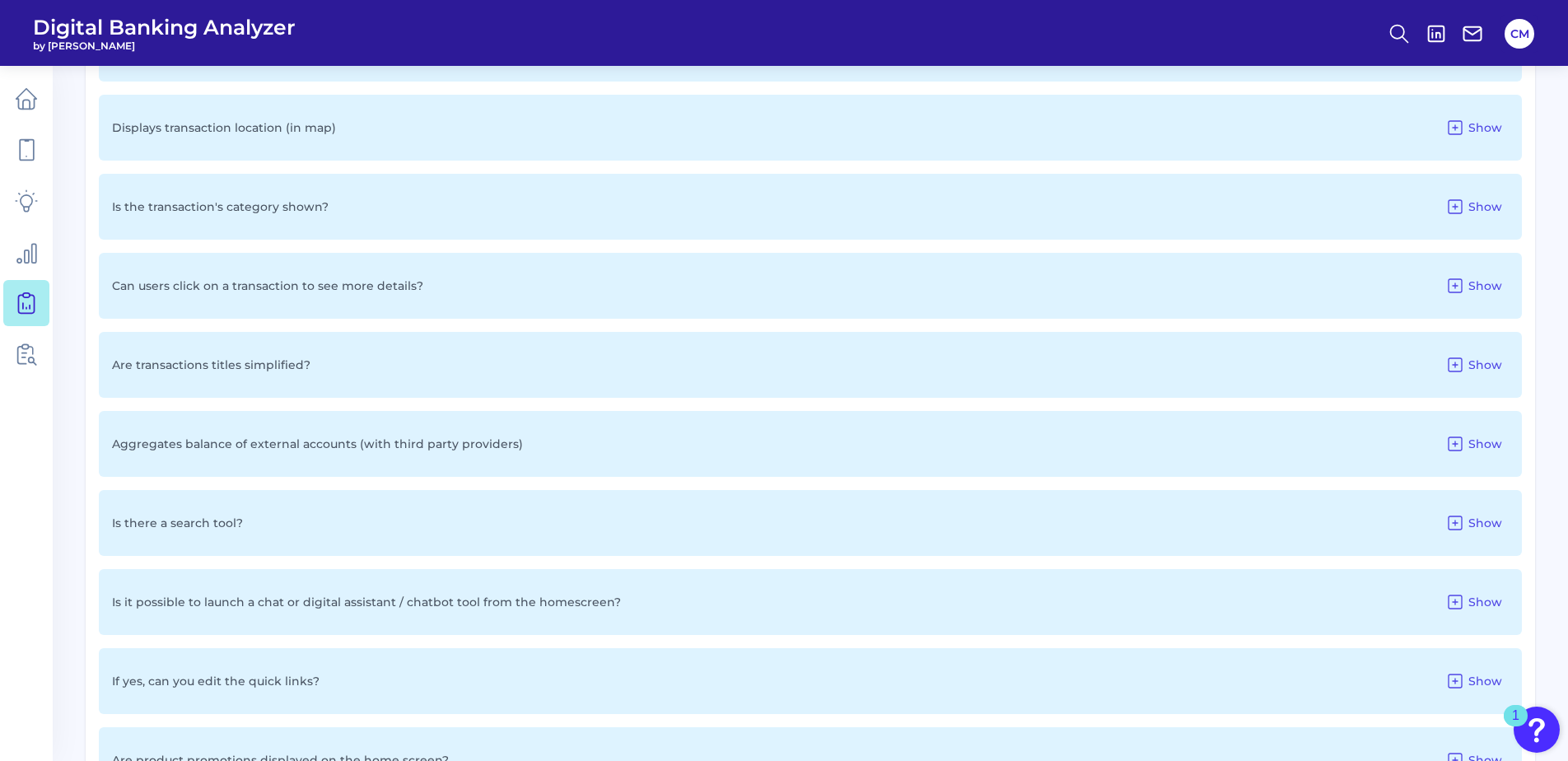
scroll to position [2142, 0]
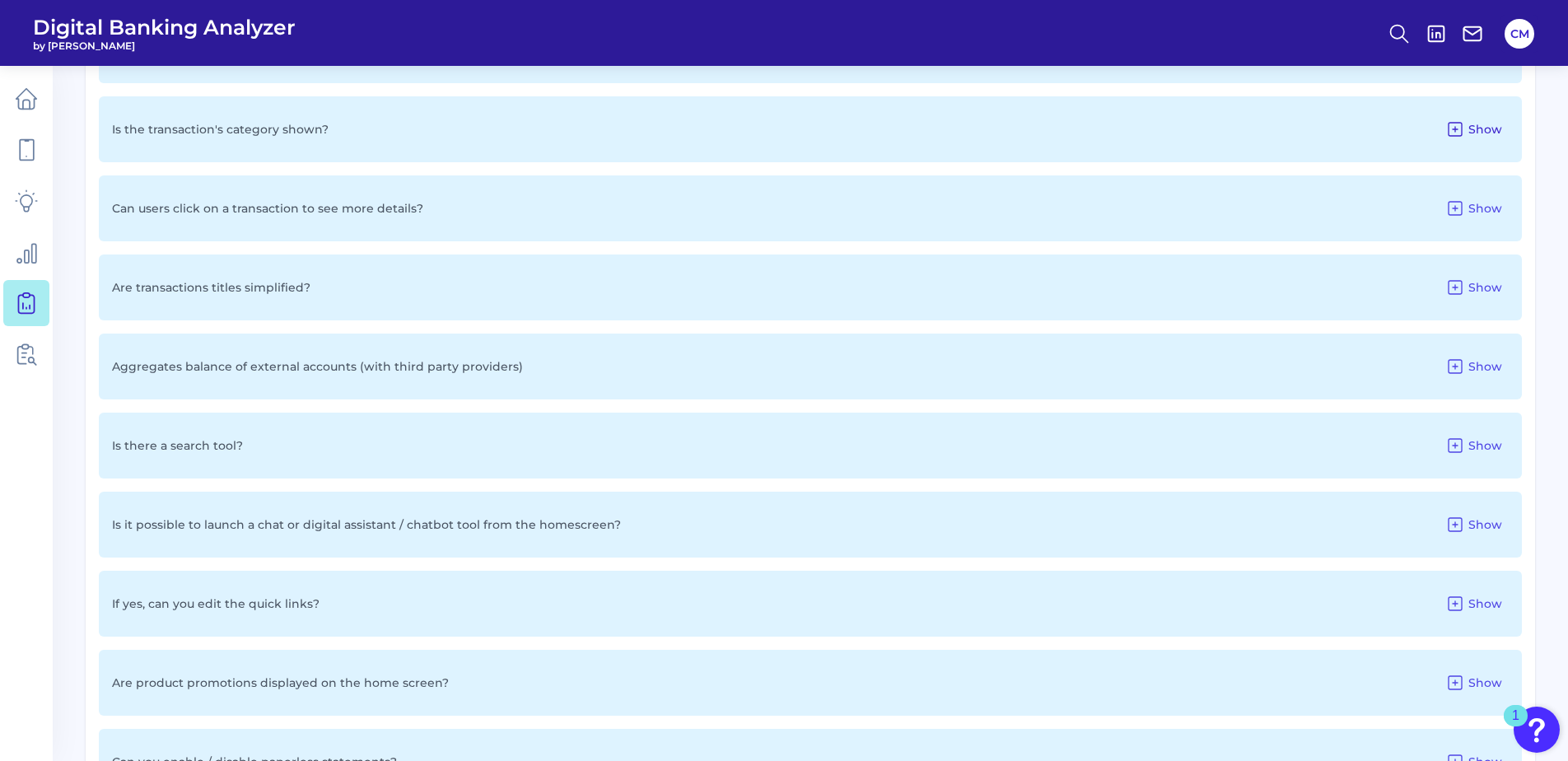
click at [1479, 125] on span "Show" at bounding box center [1485, 129] width 34 height 15
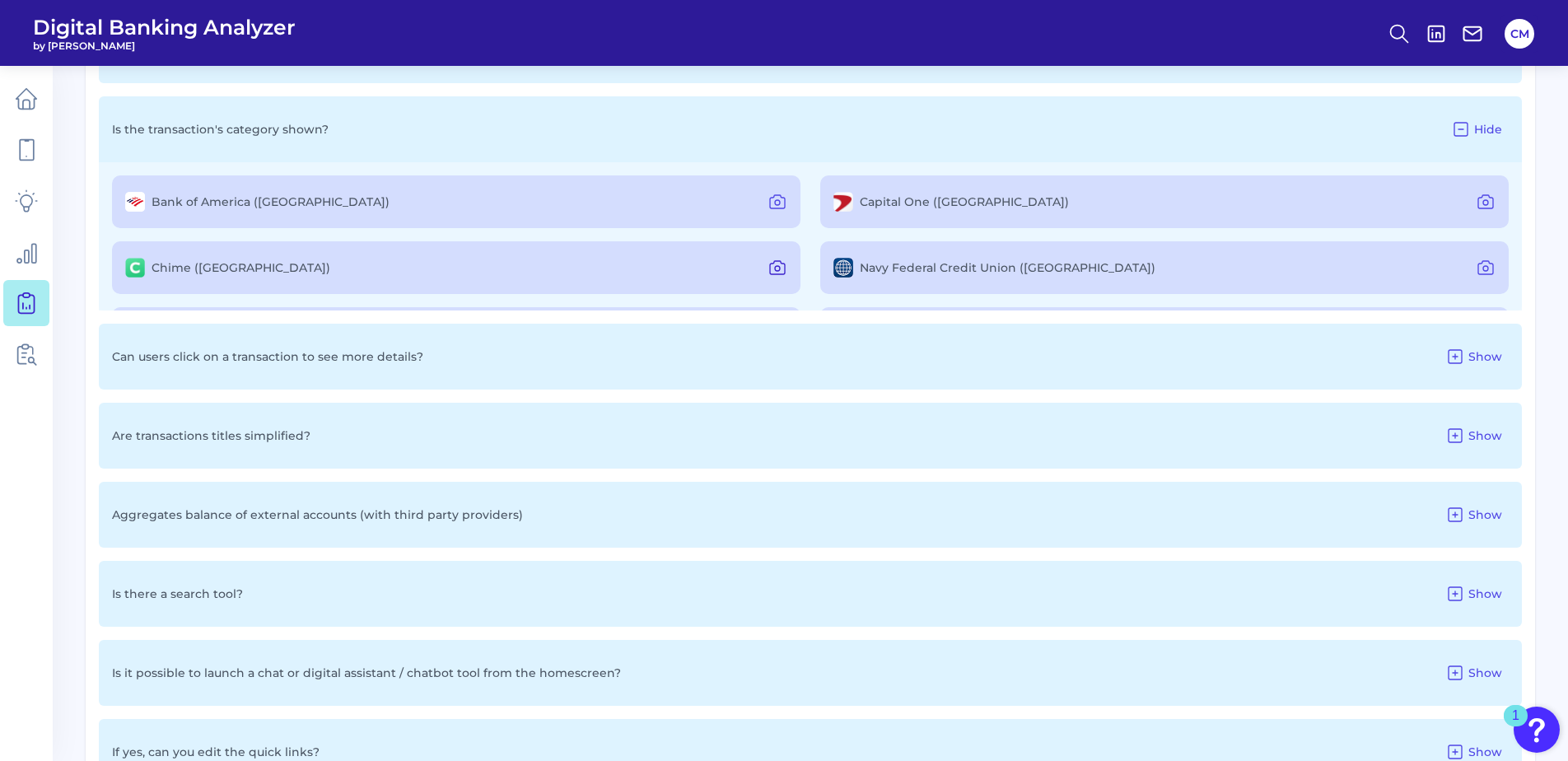
click at [779, 263] on icon at bounding box center [777, 268] width 15 height 14
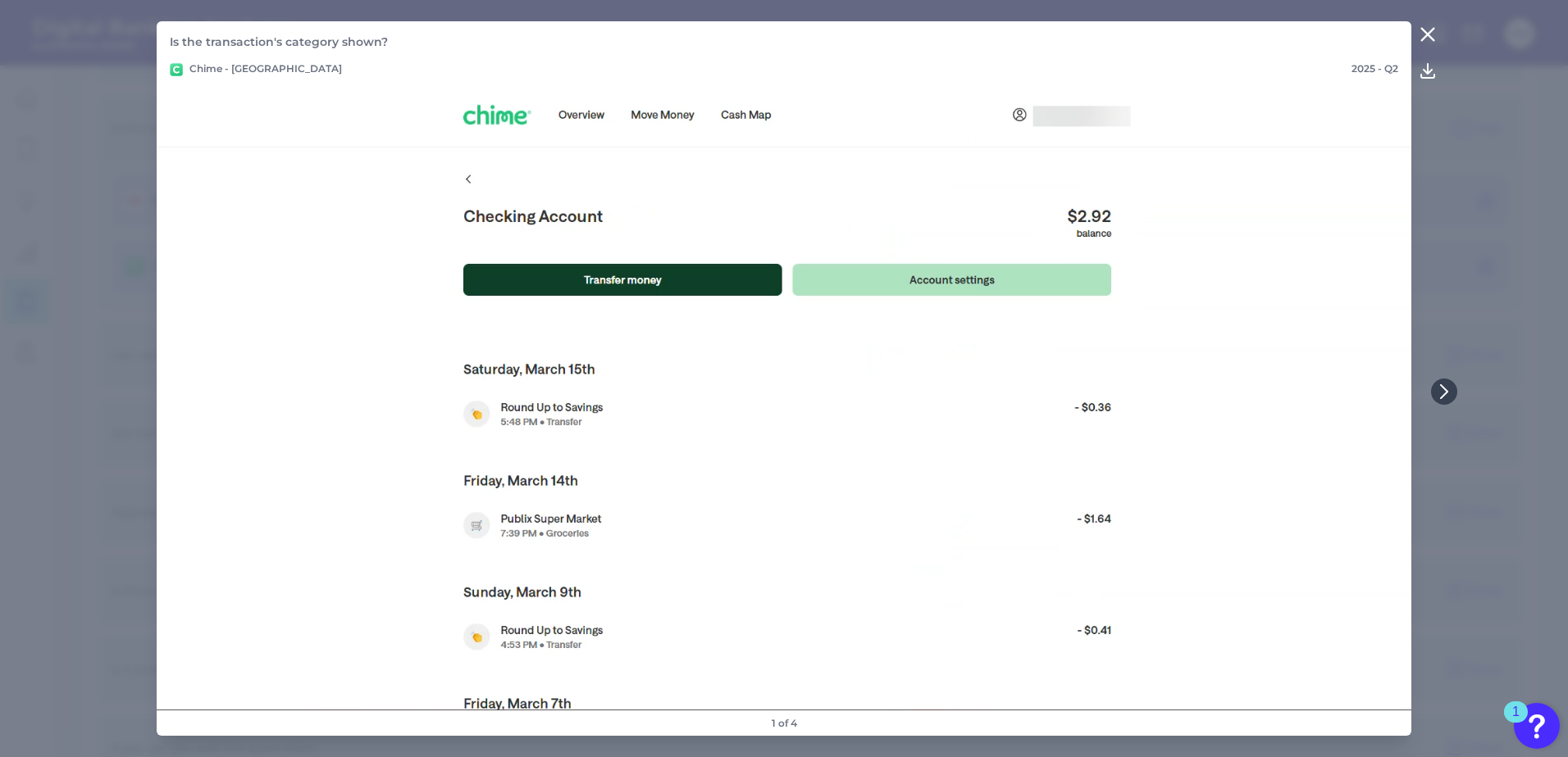
click at [1442, 30] on button at bounding box center [1427, 34] width 33 height 26
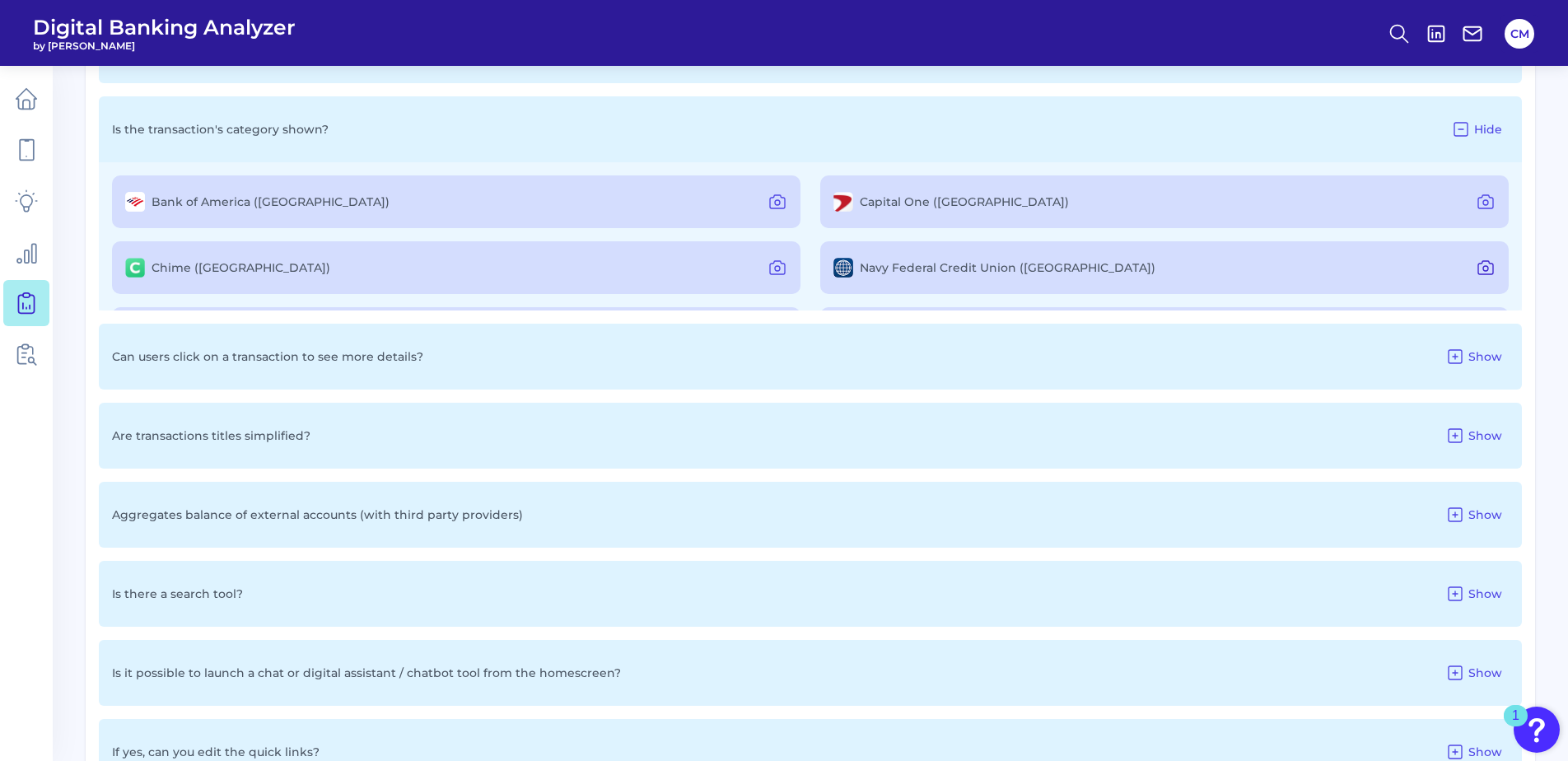
click at [1476, 269] on icon at bounding box center [1486, 267] width 19 height 19
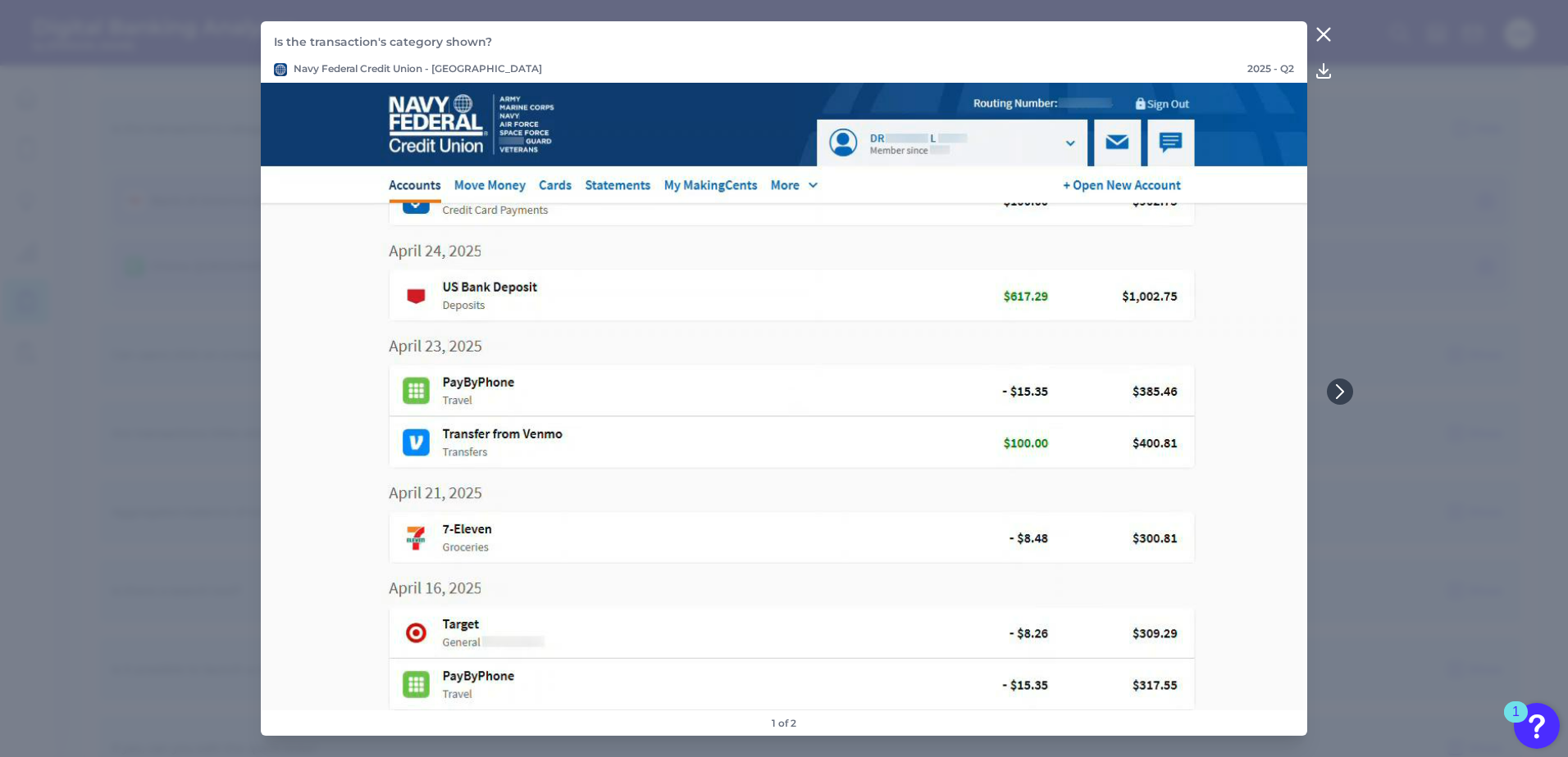
click at [1323, 23] on button at bounding box center [1323, 34] width 33 height 26
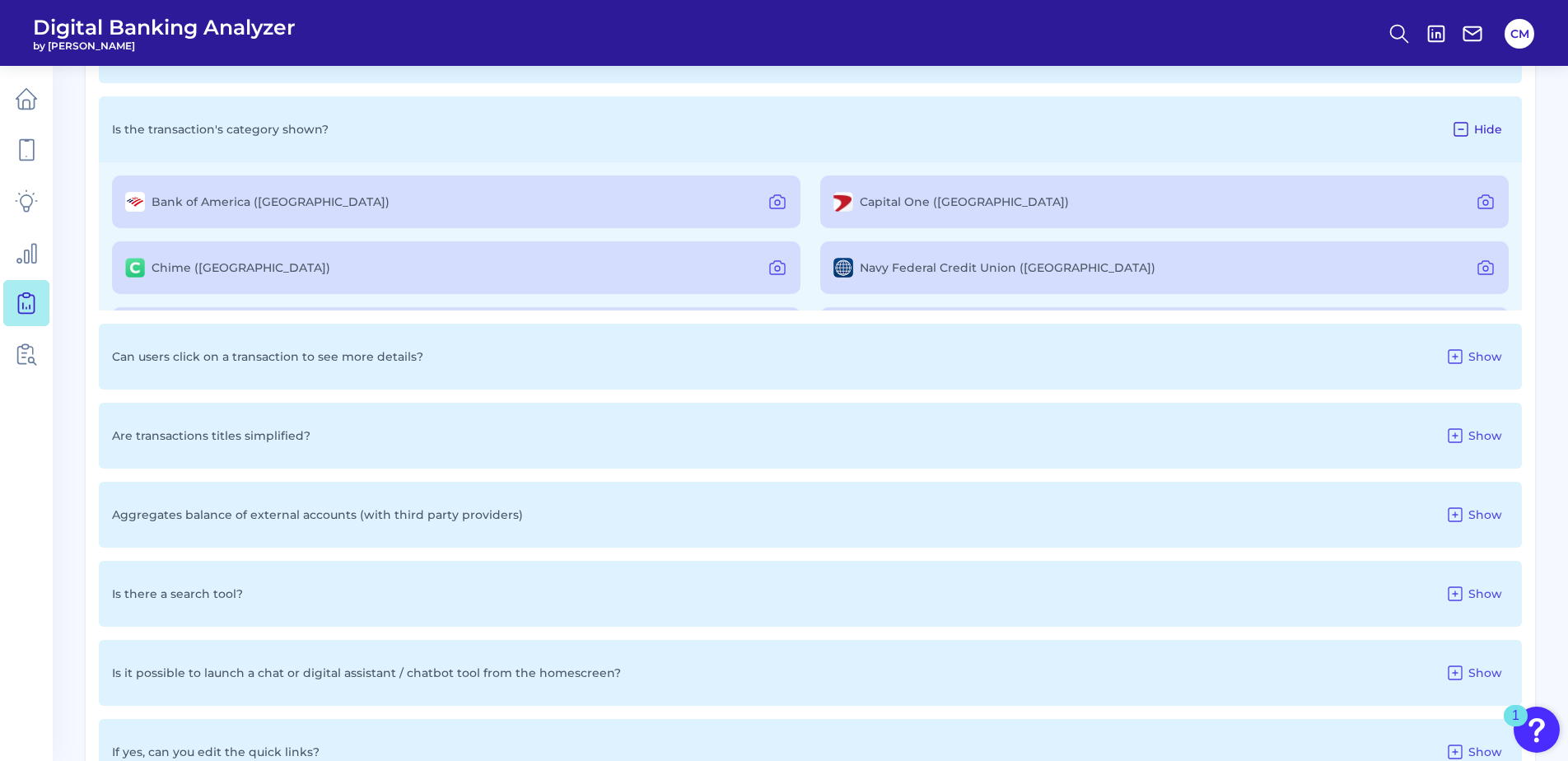
click at [1466, 130] on icon at bounding box center [1461, 129] width 19 height 19
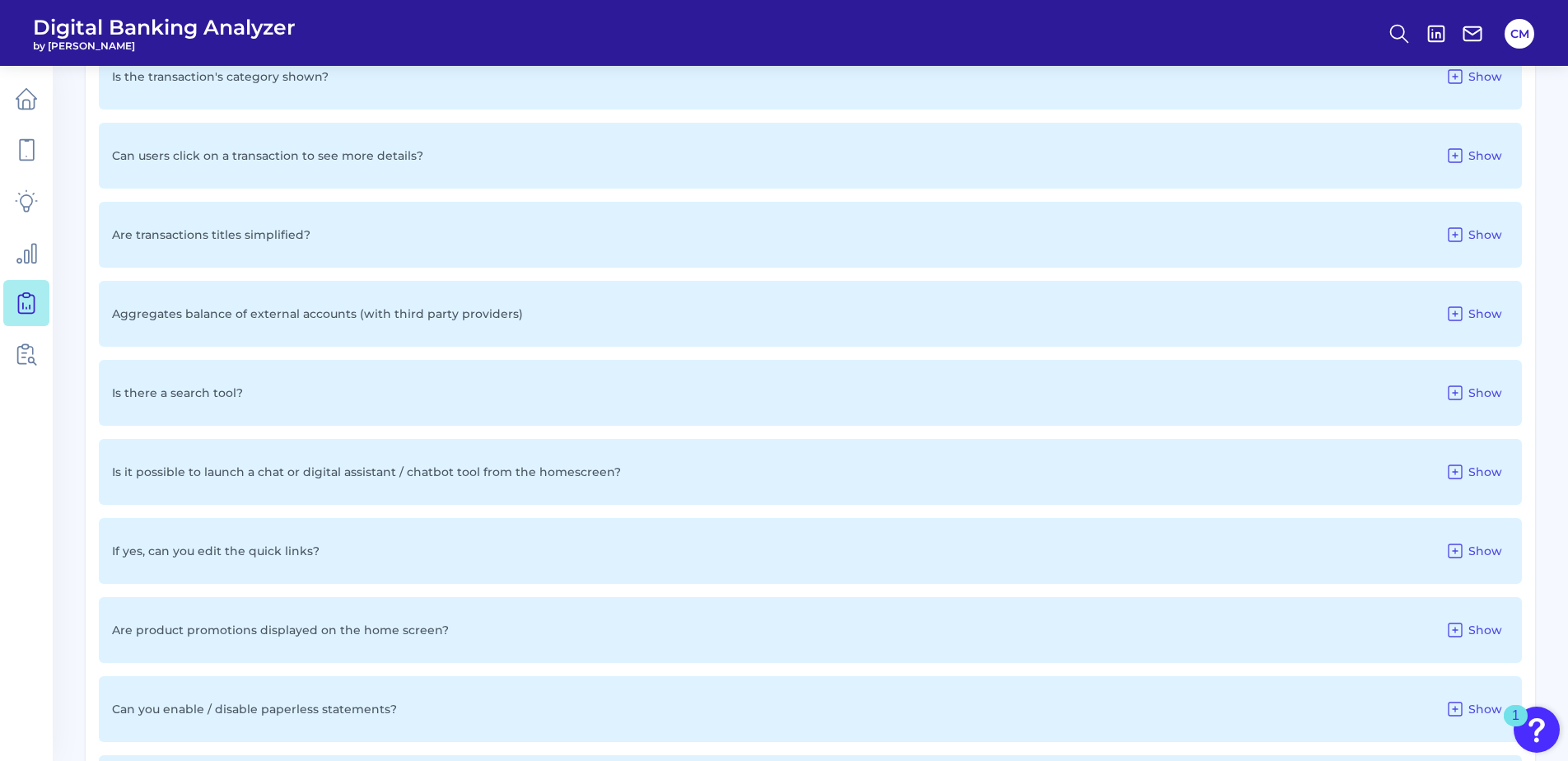
scroll to position [2224, 0]
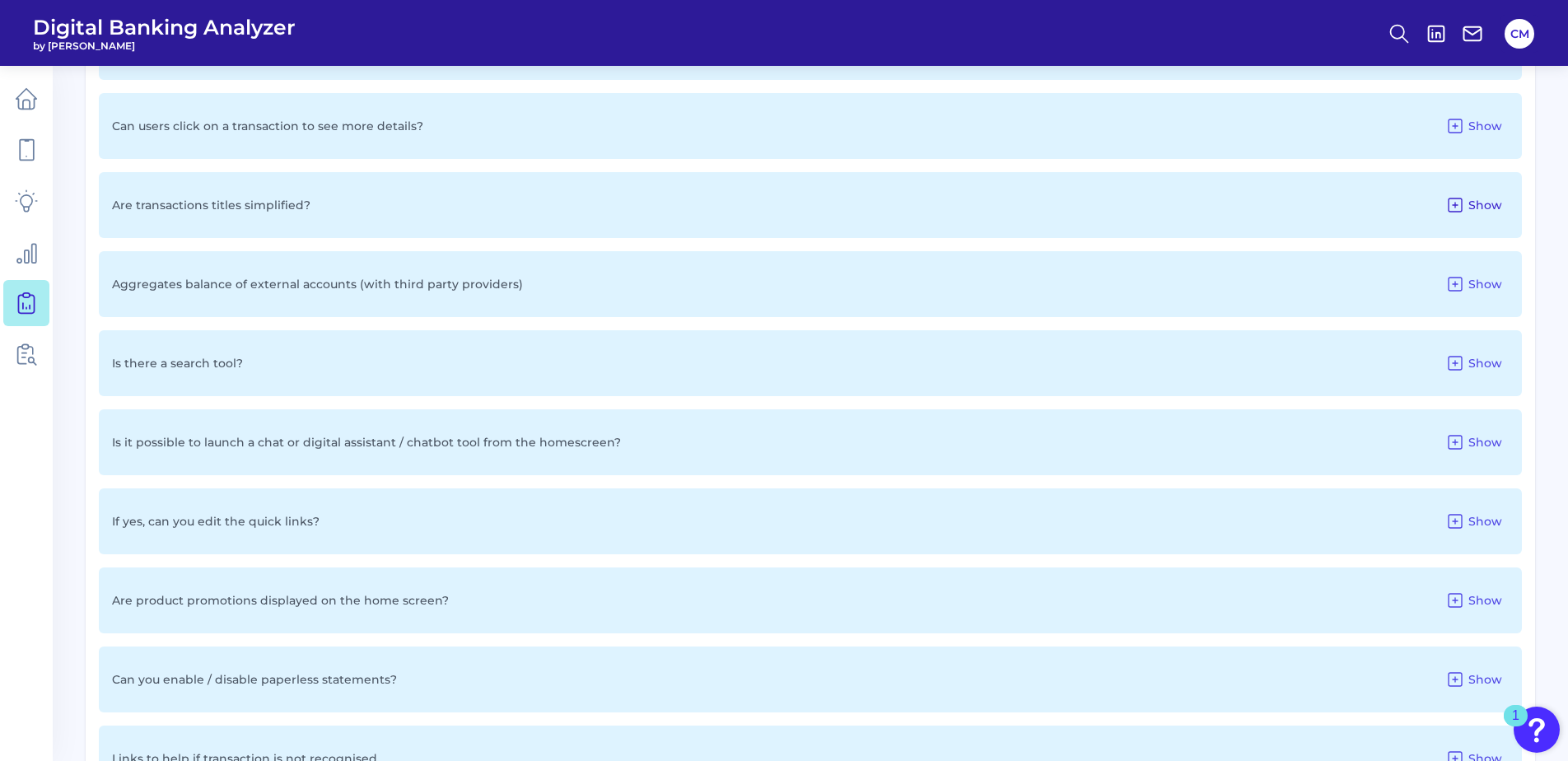
click at [1471, 204] on span "Show" at bounding box center [1485, 204] width 34 height 15
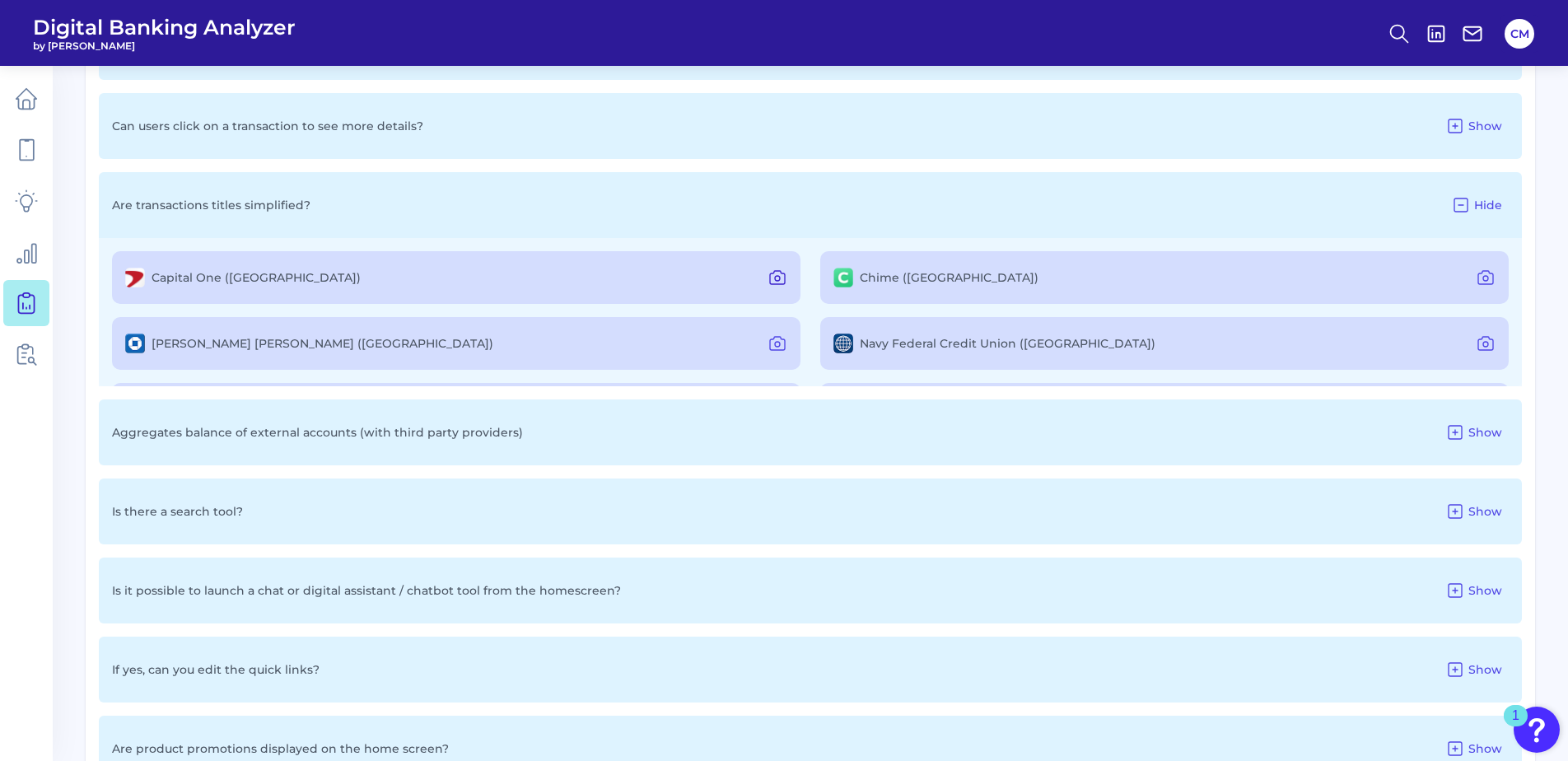
click at [775, 279] on icon at bounding box center [777, 278] width 19 height 19
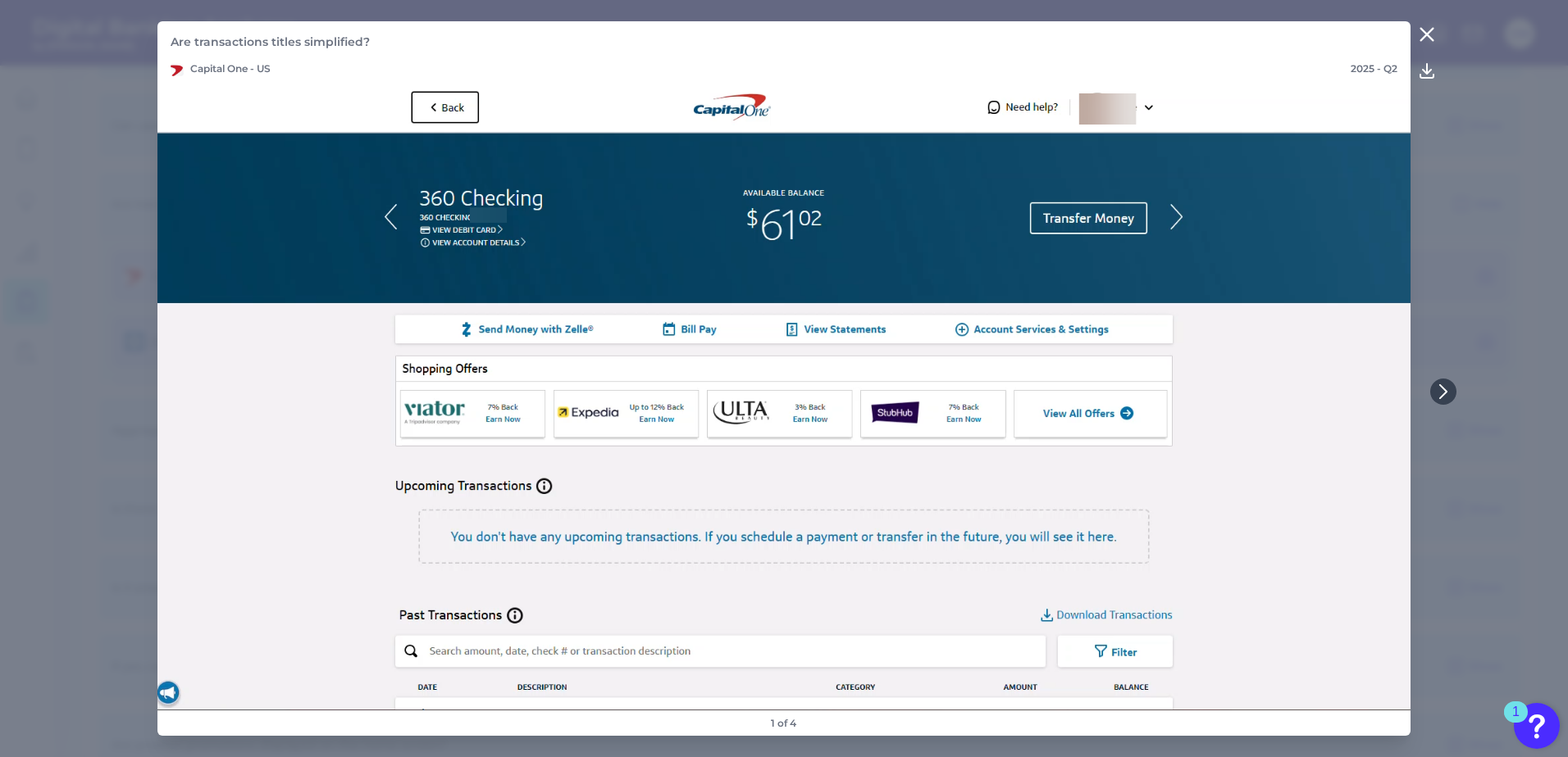
click at [1432, 30] on icon at bounding box center [1426, 35] width 19 height 19
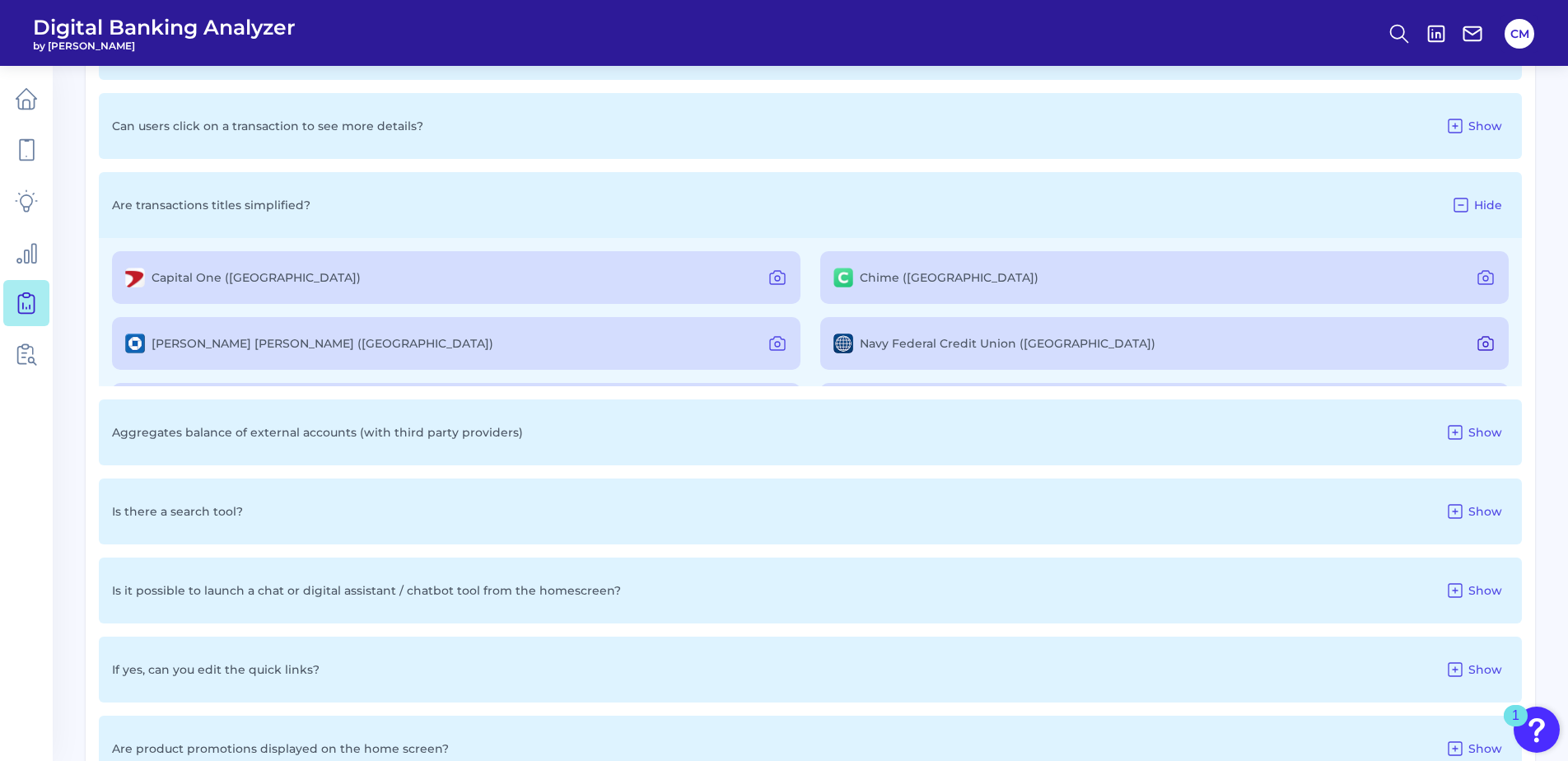
click at [1476, 341] on icon at bounding box center [1486, 344] width 19 height 19
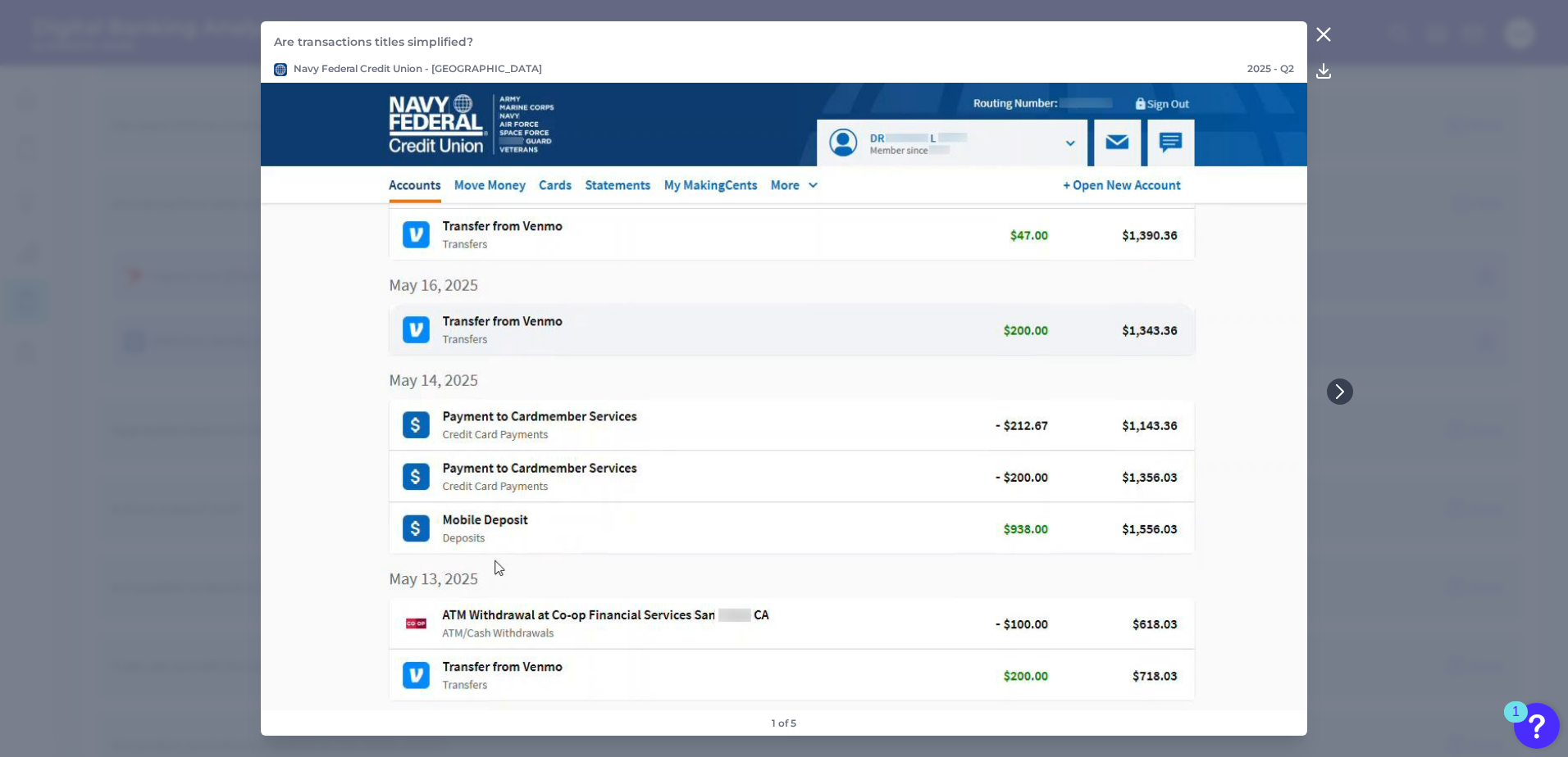
click at [1326, 35] on icon at bounding box center [1323, 35] width 19 height 19
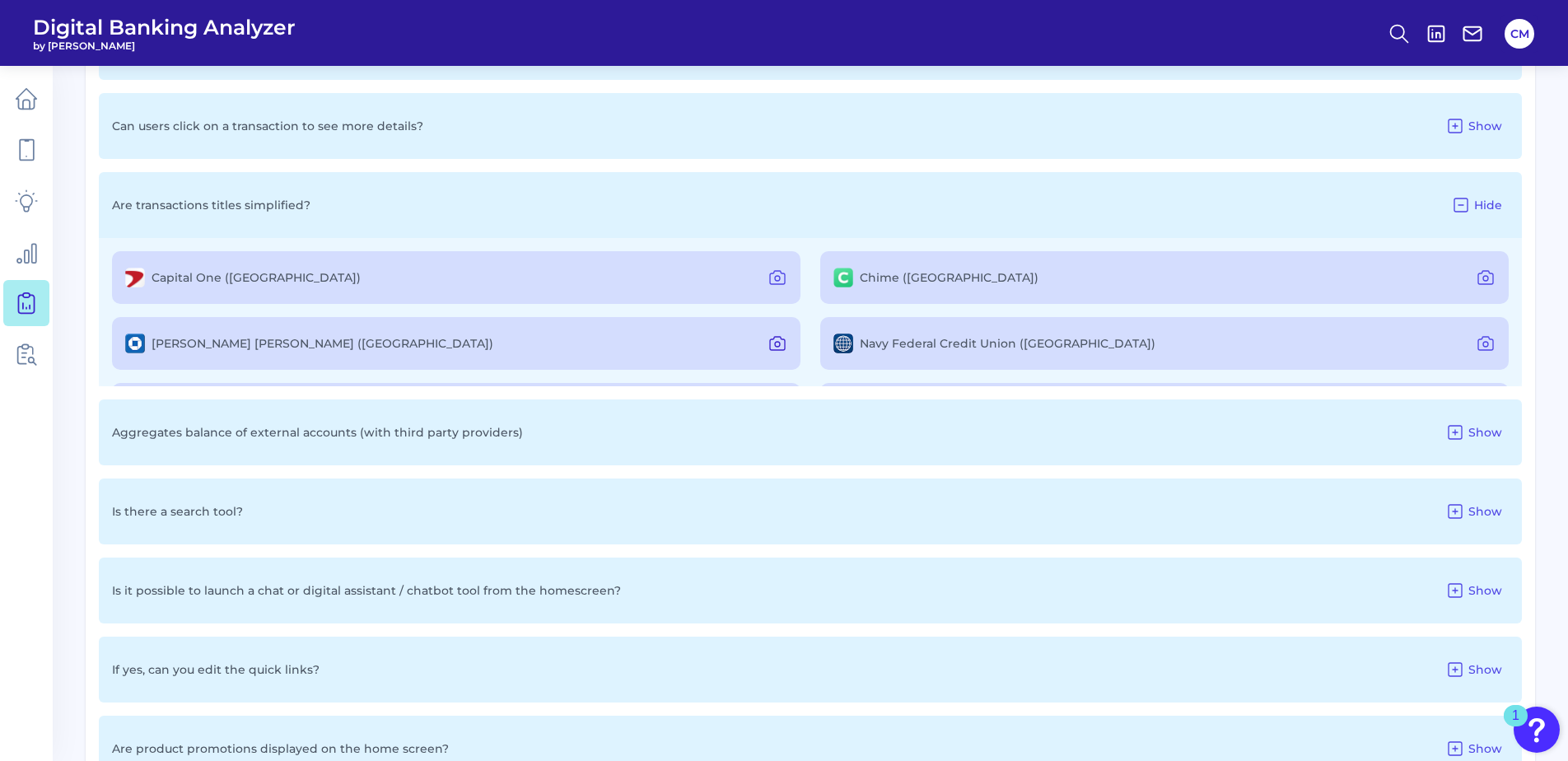
click at [782, 334] on icon at bounding box center [777, 344] width 19 height 19
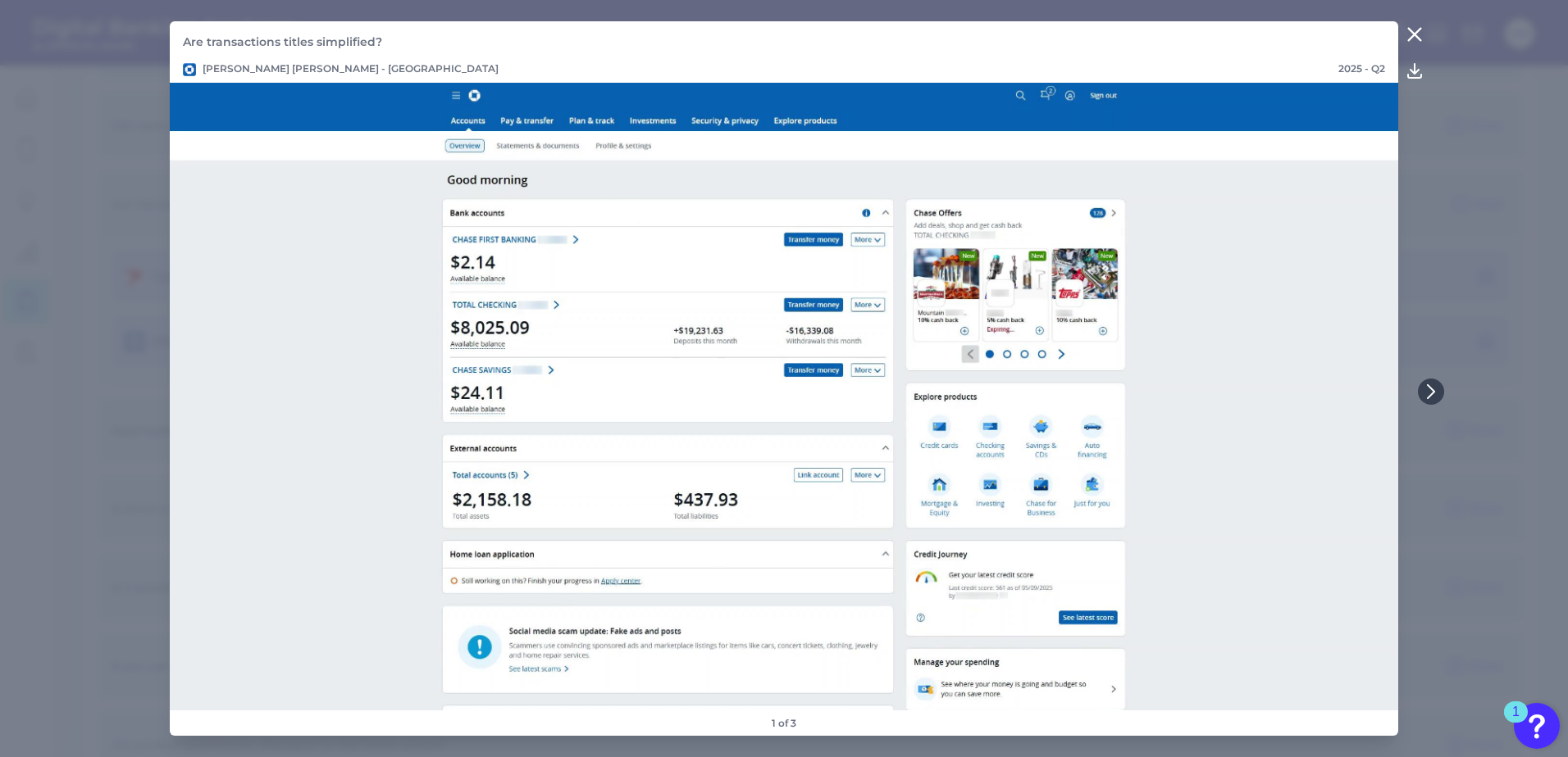
click at [1416, 36] on icon at bounding box center [1415, 35] width 13 height 13
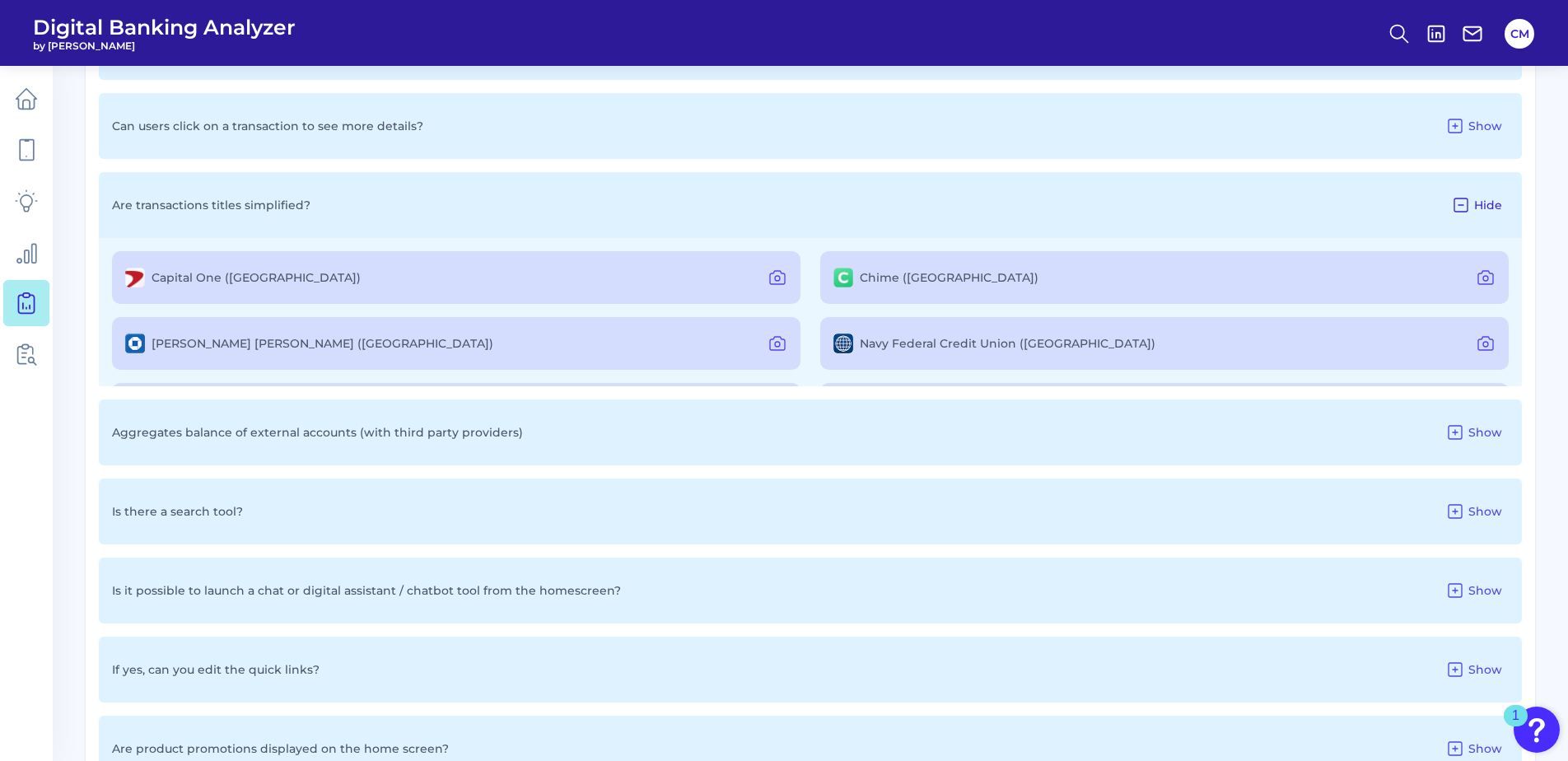
click at [1477, 204] on span "Hide" at bounding box center [1488, 204] width 28 height 15
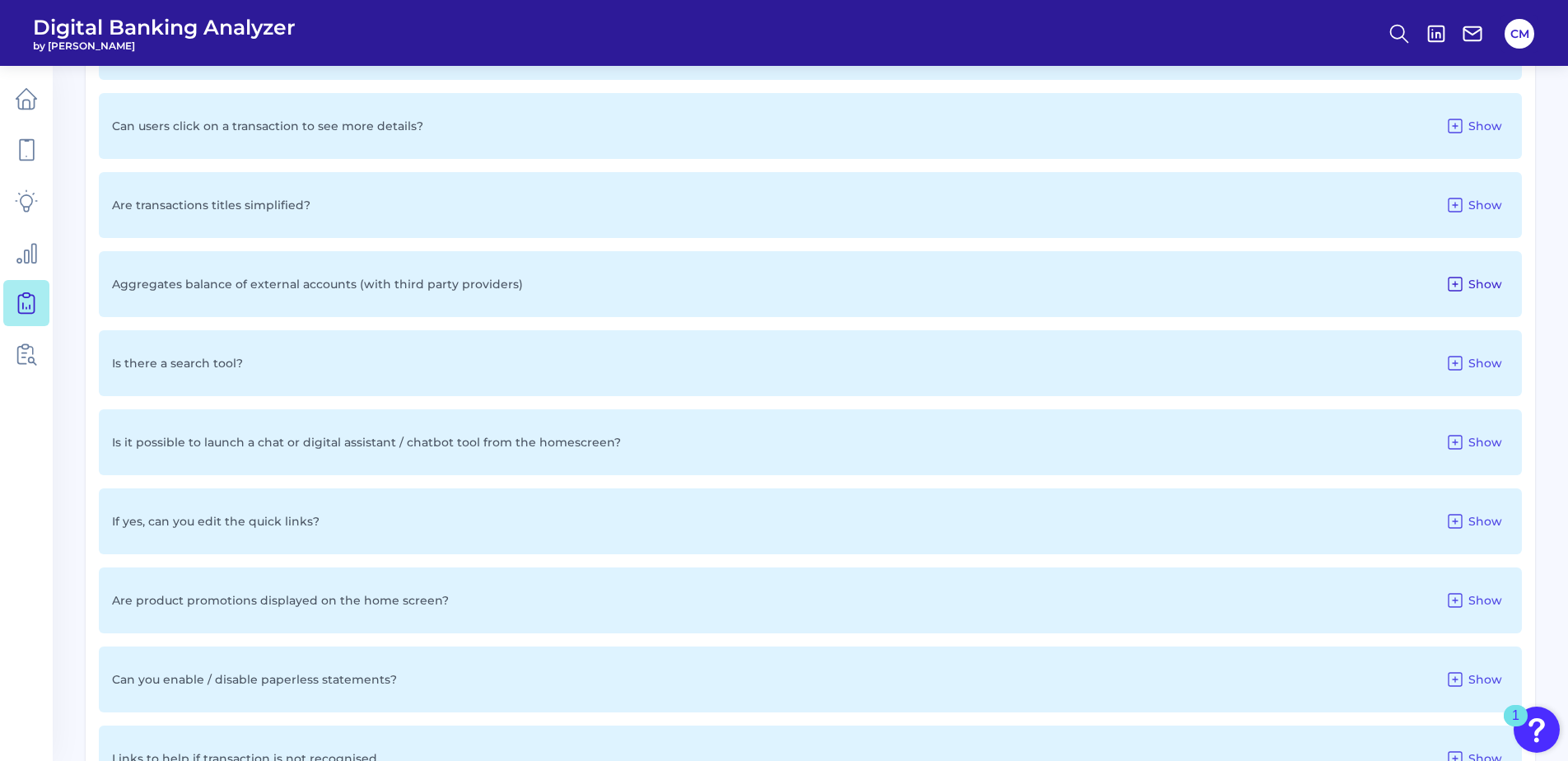
click at [1466, 277] on button "Show" at bounding box center [1473, 284] width 70 height 26
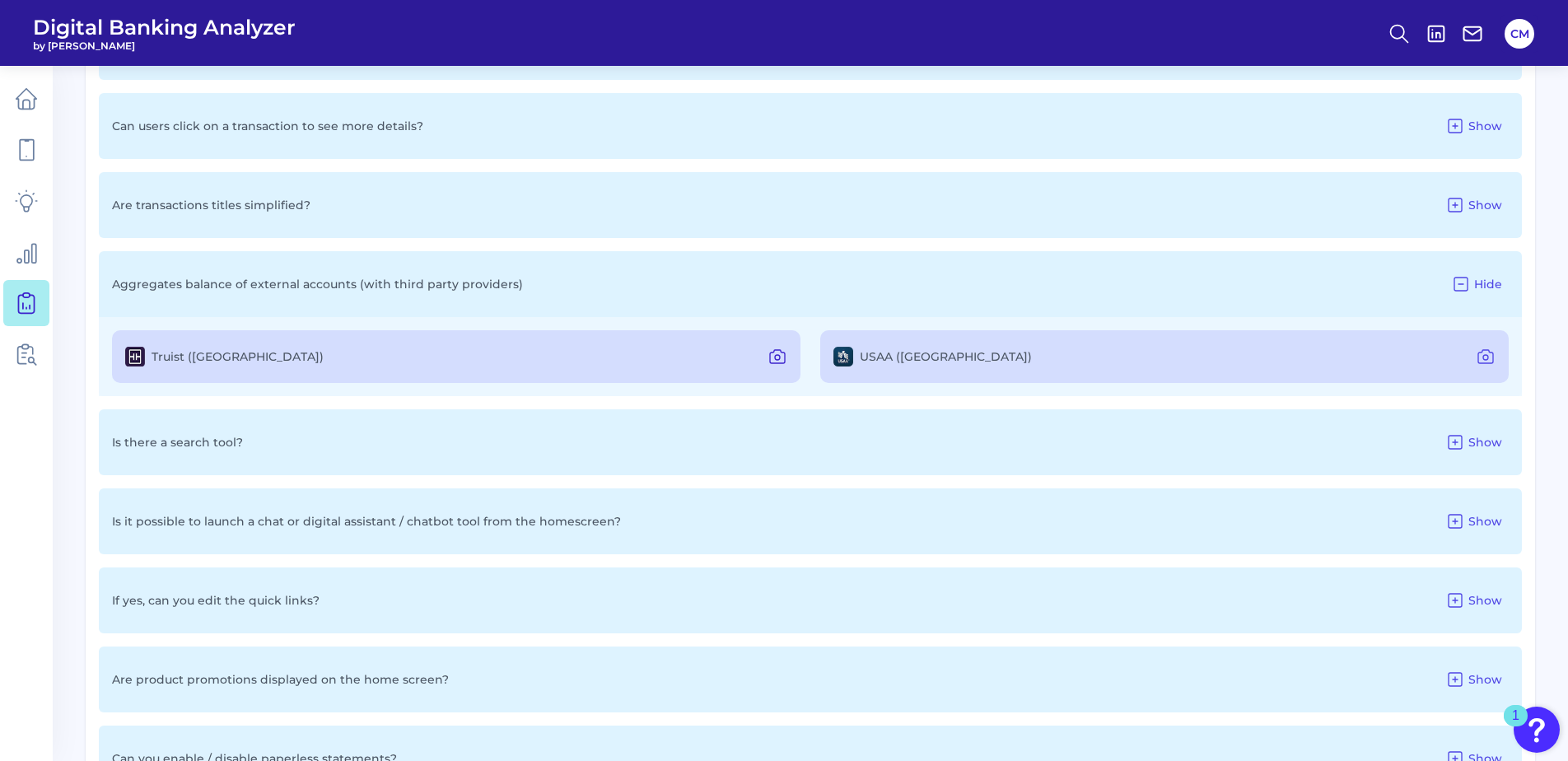
click at [785, 359] on icon at bounding box center [777, 357] width 15 height 14
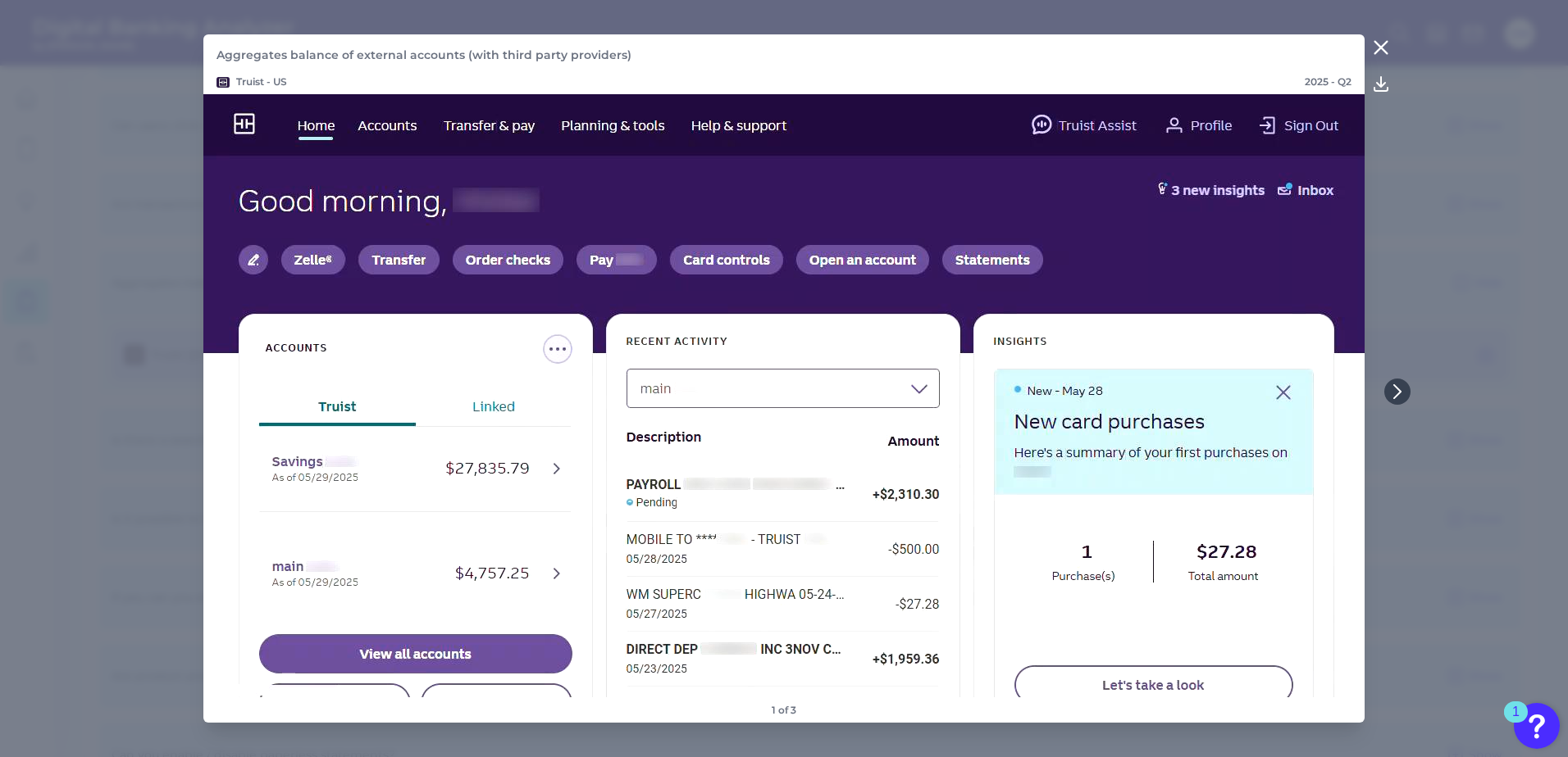
click at [1382, 40] on icon at bounding box center [1381, 47] width 19 height 19
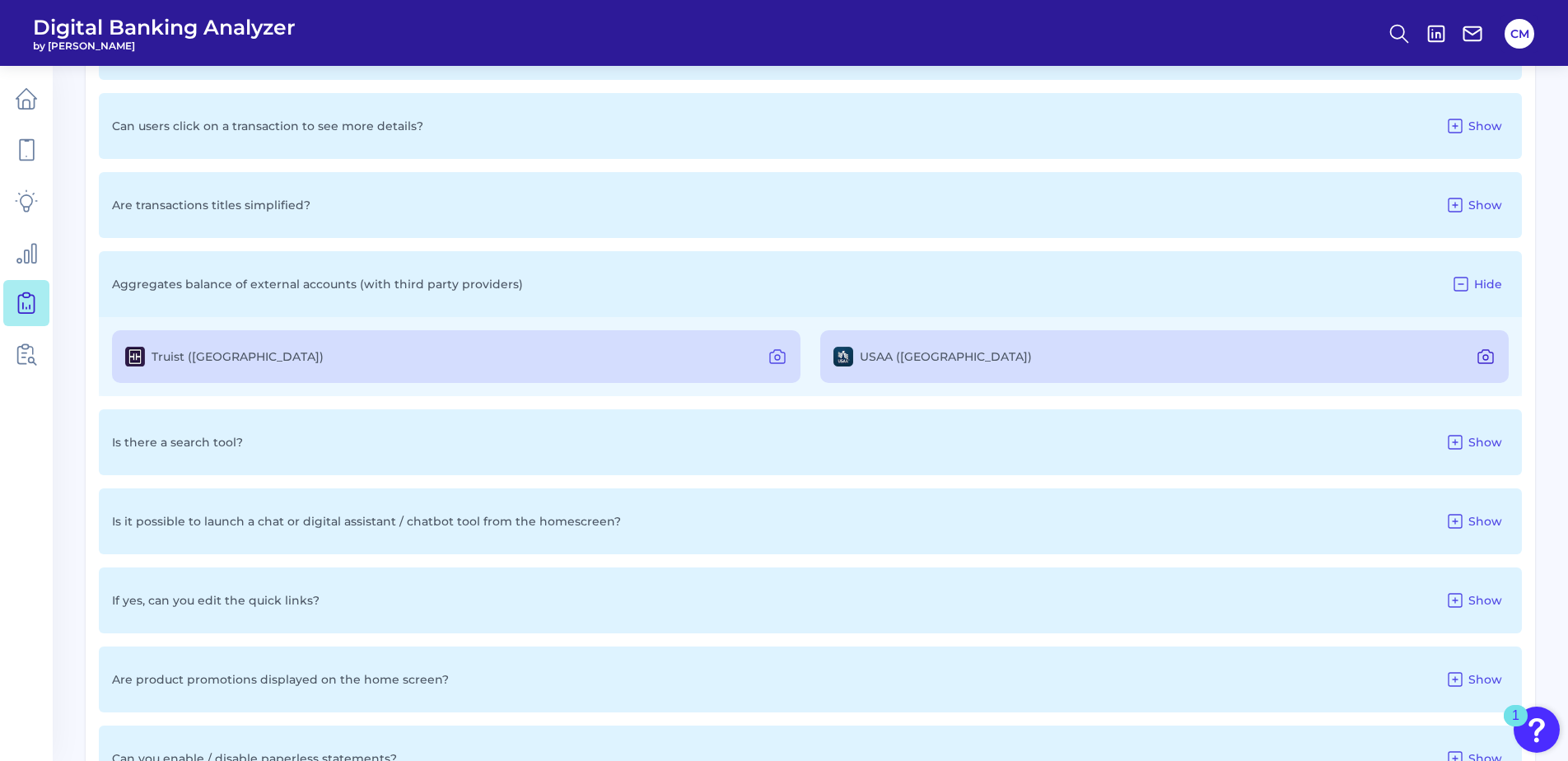
click at [1488, 365] on icon at bounding box center [1486, 356] width 19 height 19
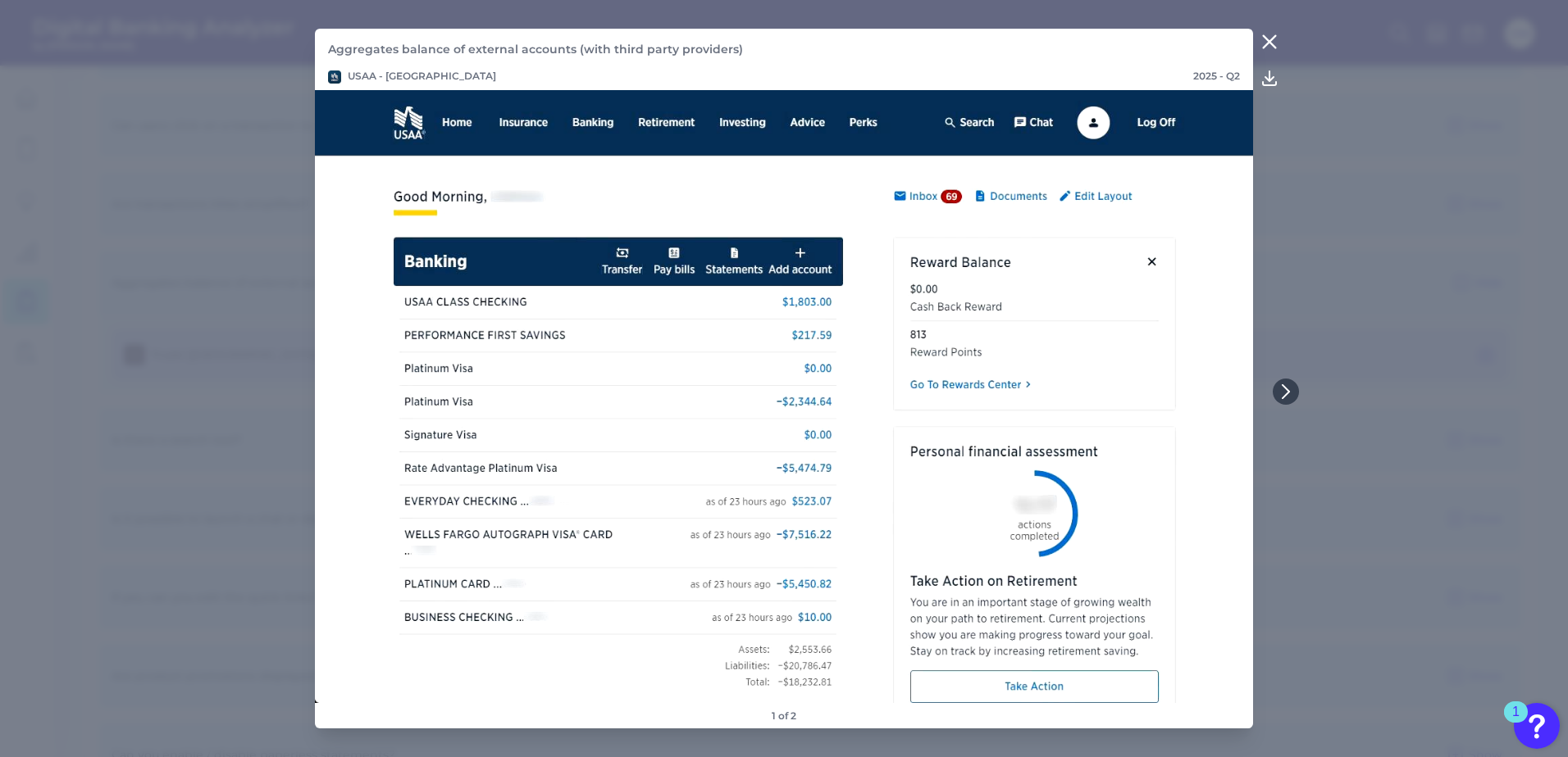
click at [1275, 39] on icon at bounding box center [1269, 41] width 19 height 19
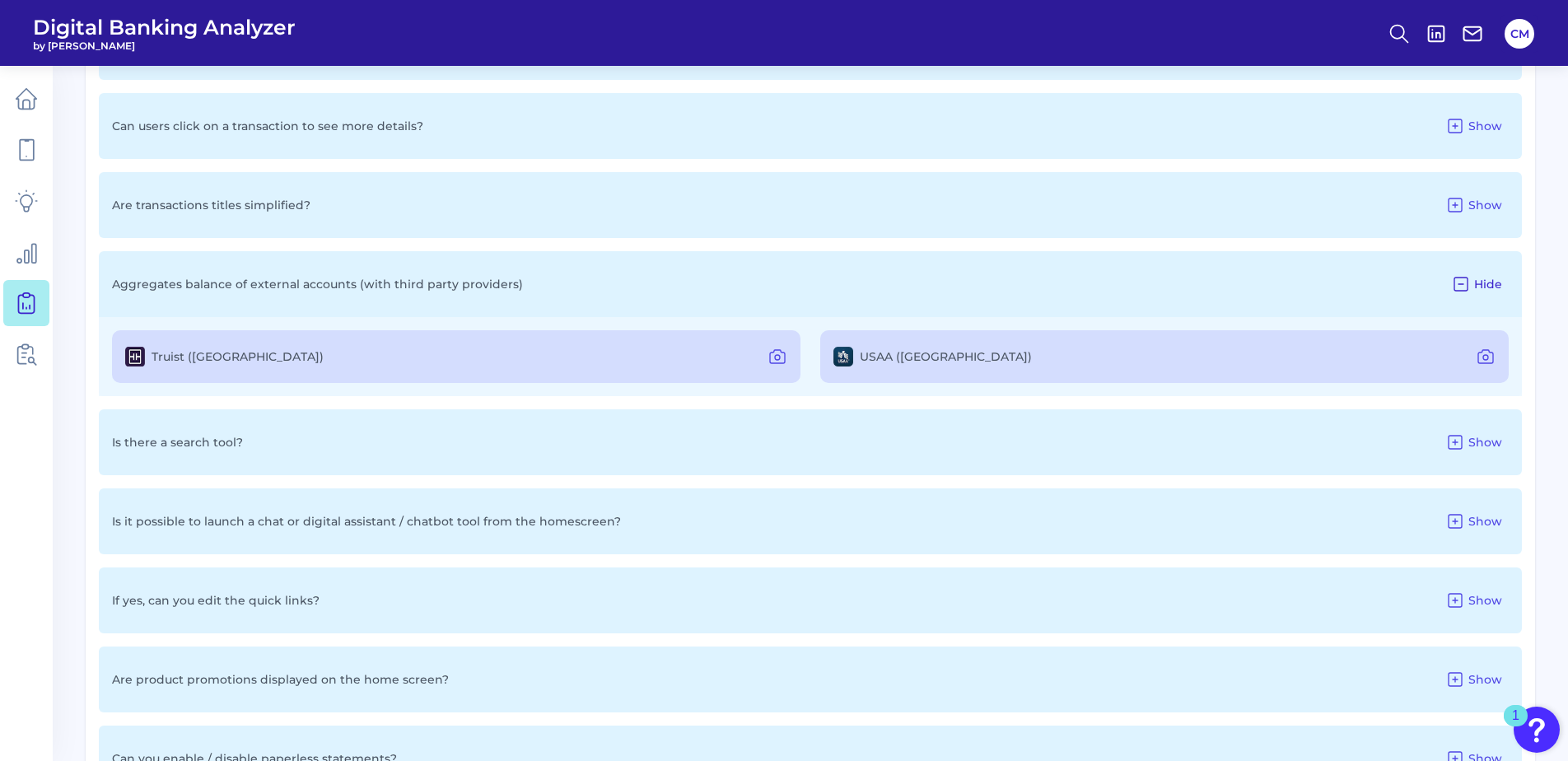
click at [1477, 284] on span "Hide" at bounding box center [1488, 284] width 28 height 15
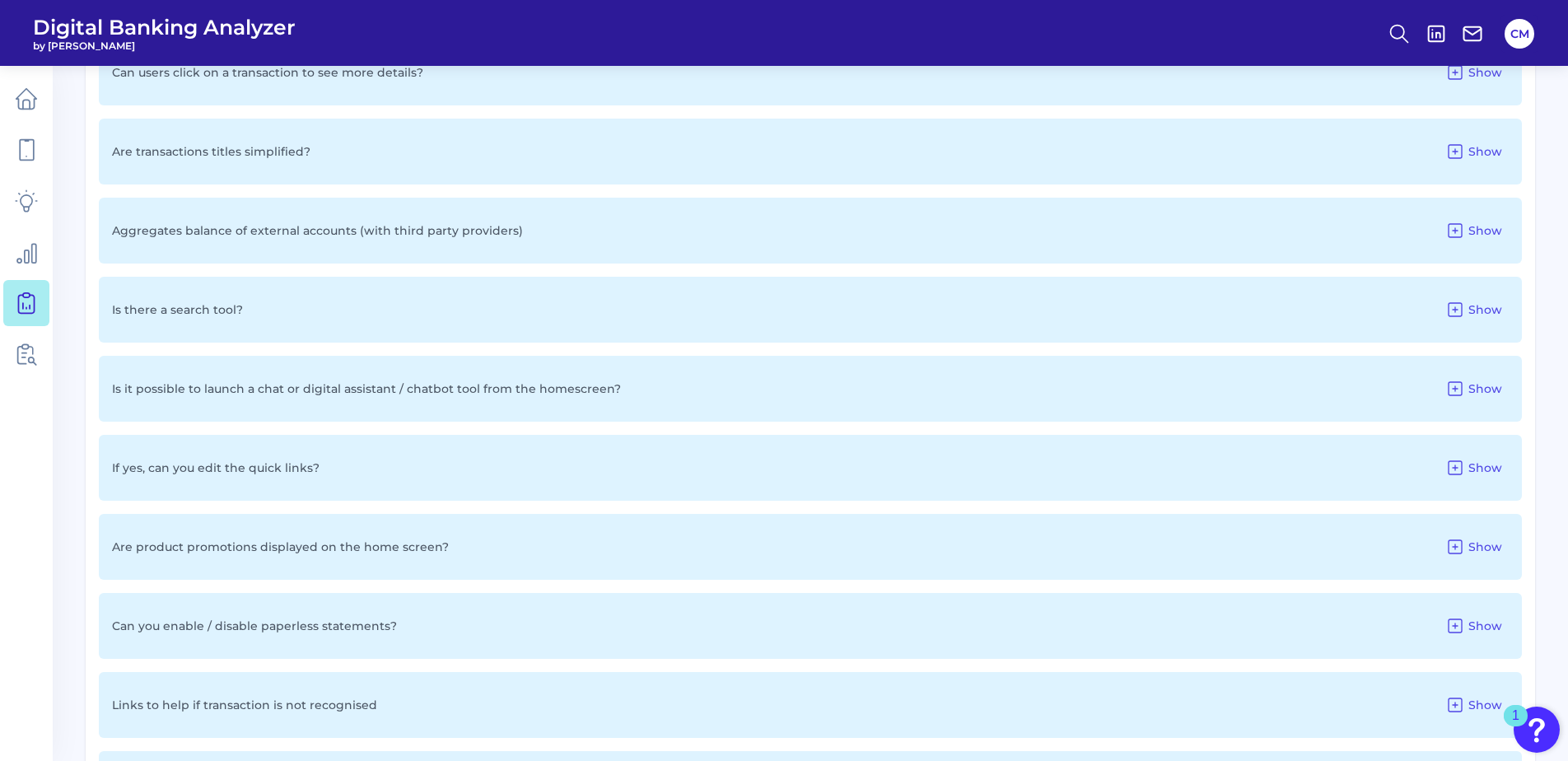
scroll to position [2306, 0]
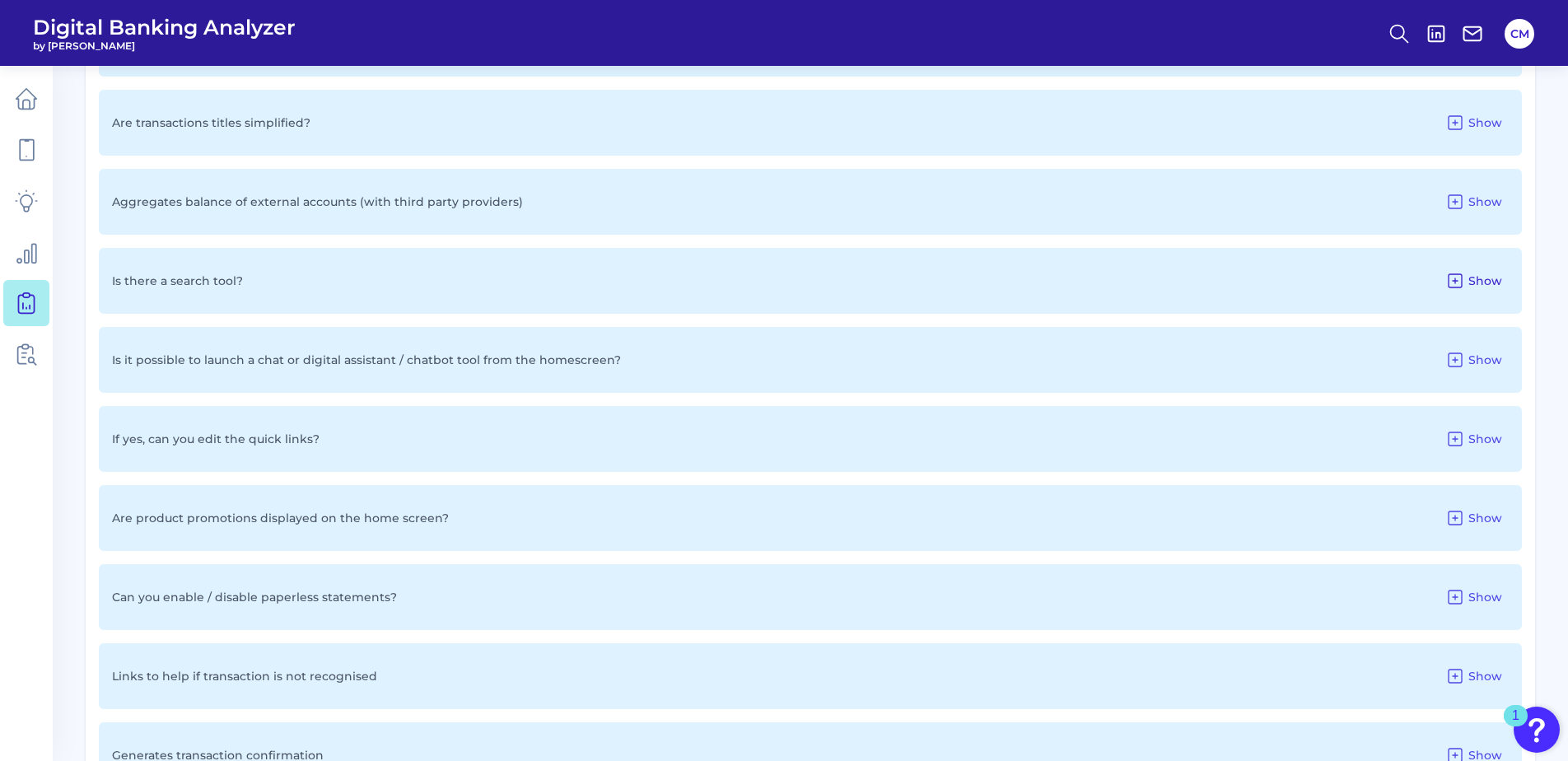
click at [1493, 276] on span "Show" at bounding box center [1485, 280] width 34 height 15
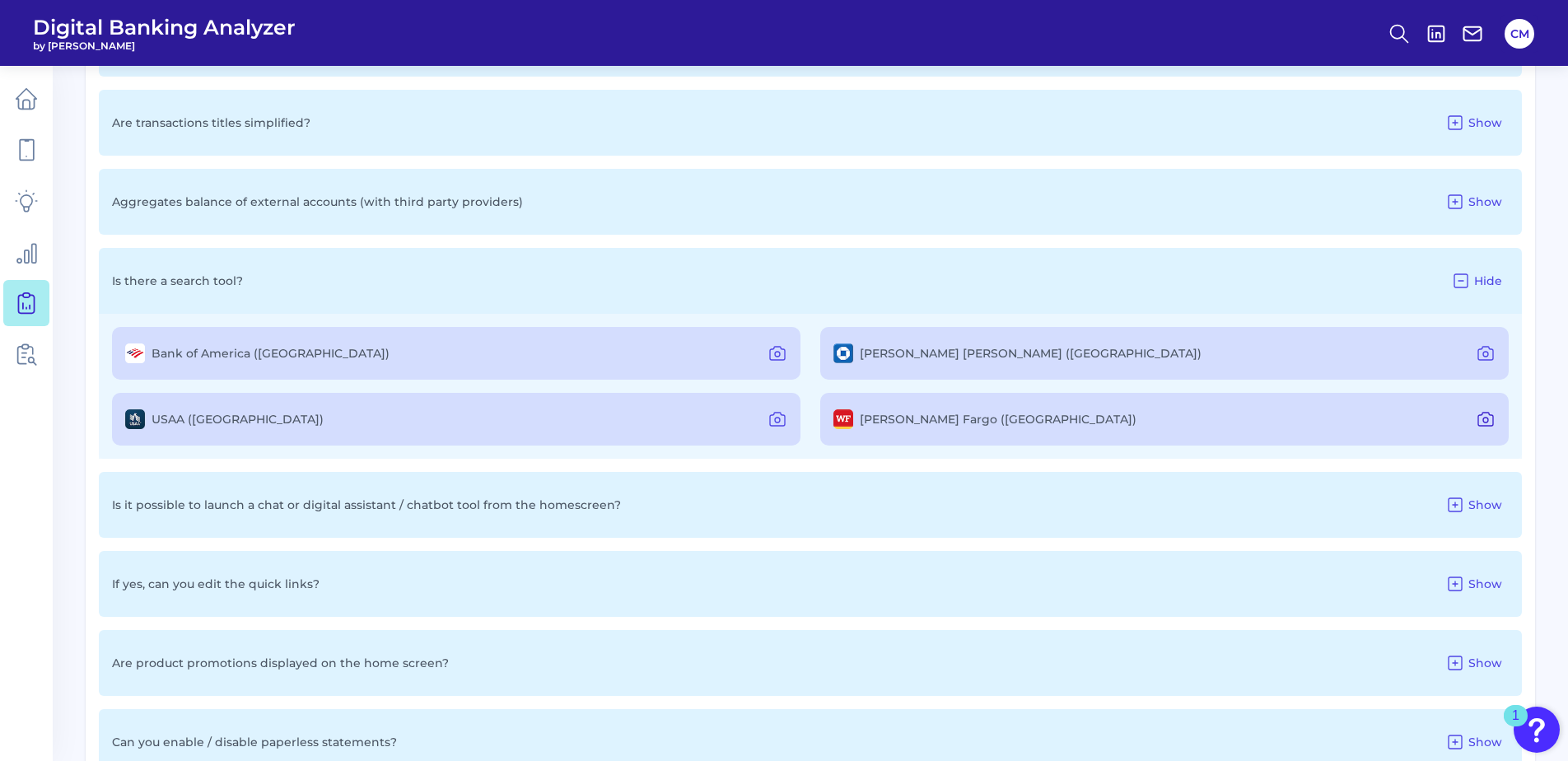
click at [1478, 421] on icon at bounding box center [1485, 419] width 15 height 14
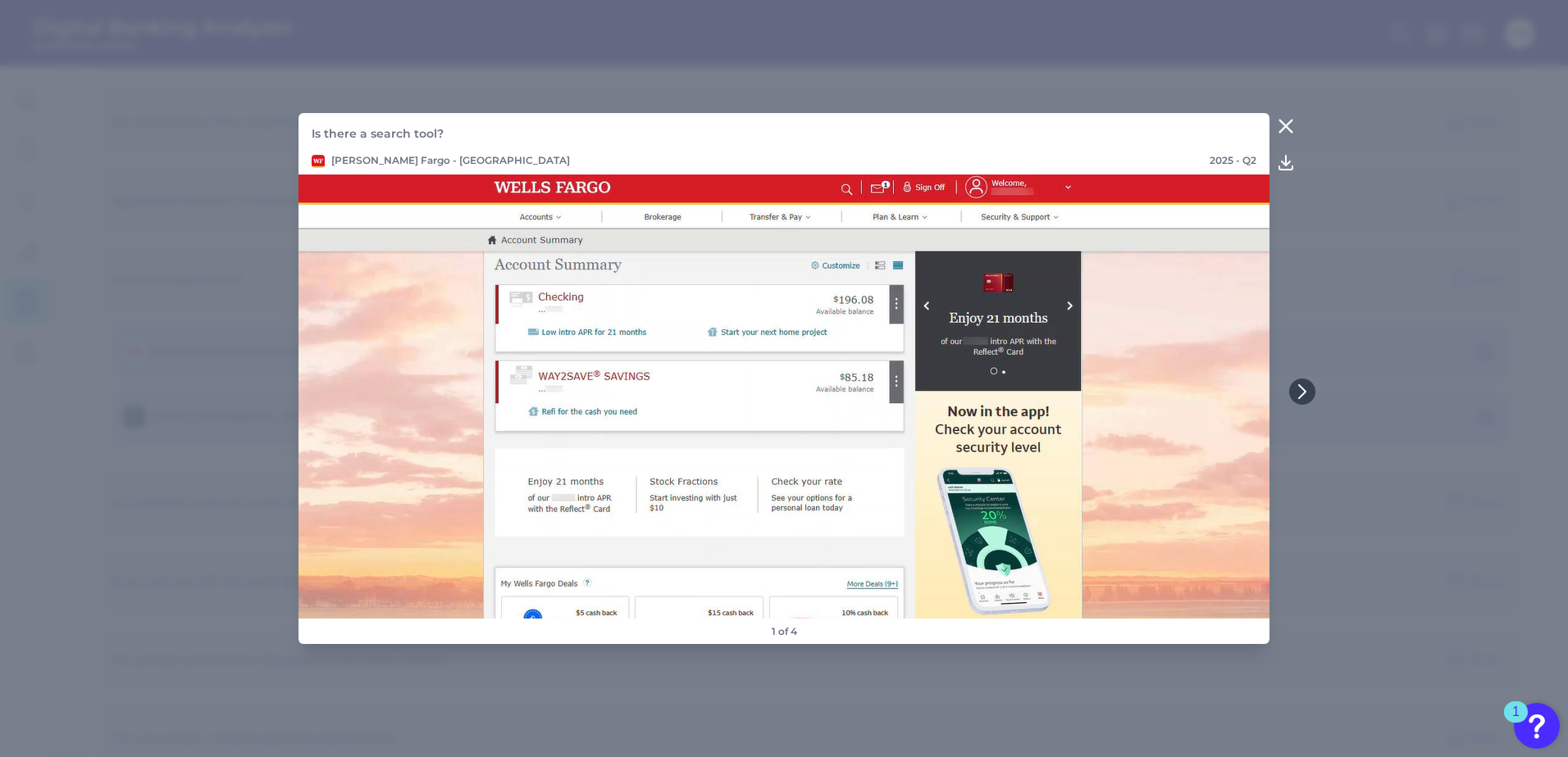
click at [1284, 123] on icon at bounding box center [1286, 126] width 19 height 19
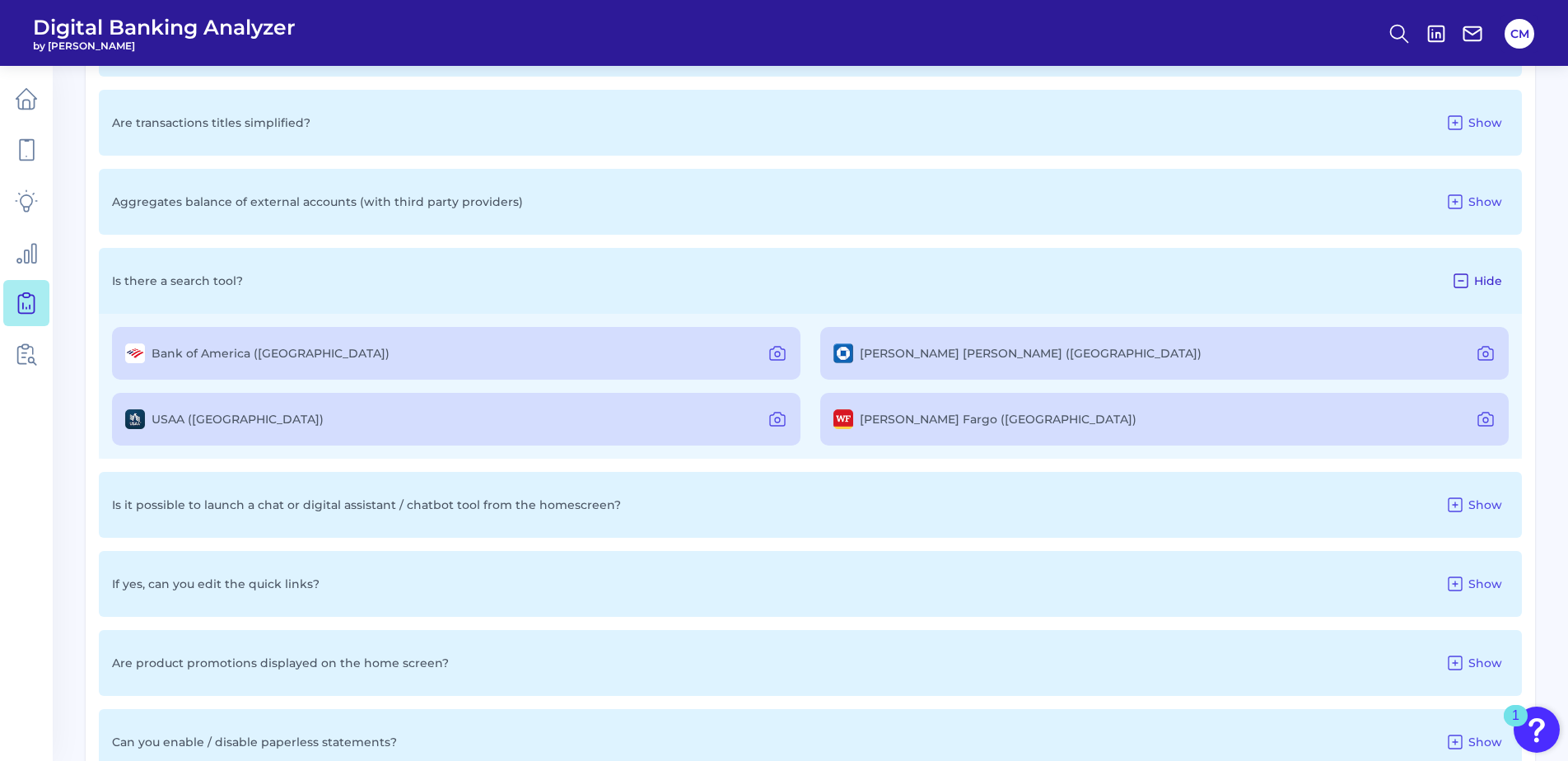
click at [1481, 285] on span "Hide" at bounding box center [1488, 280] width 28 height 15
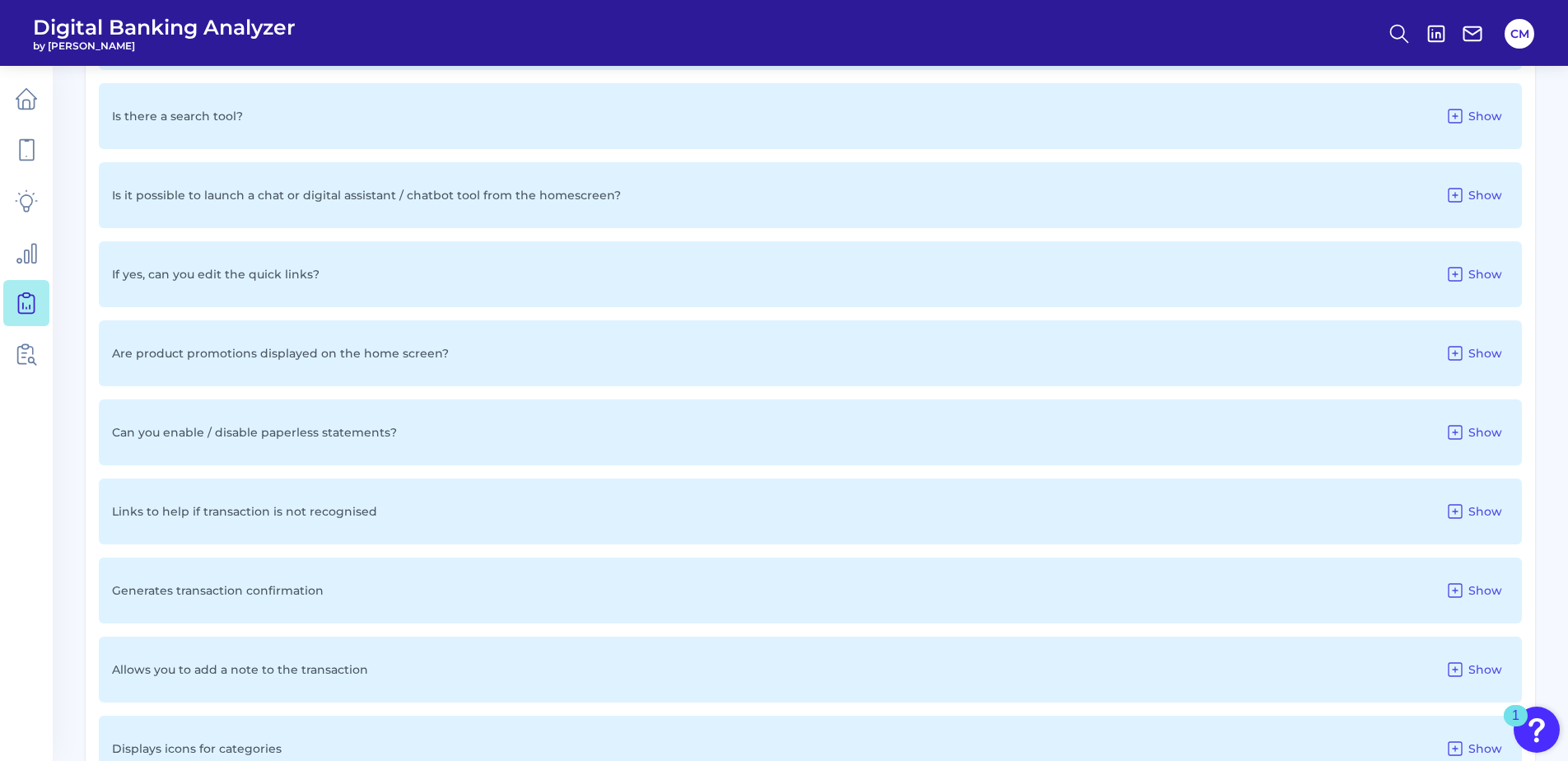
scroll to position [2553, 0]
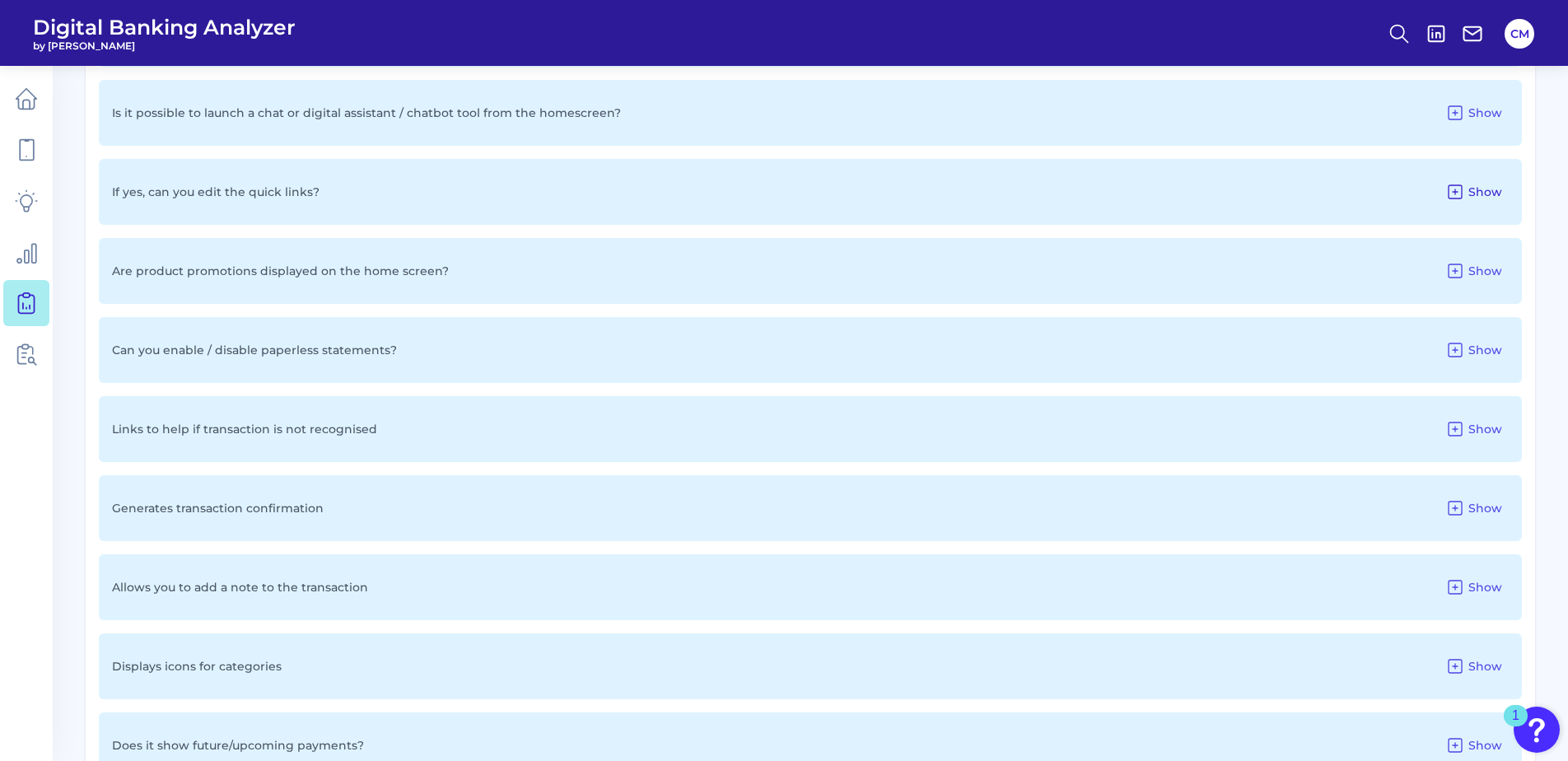
click at [1446, 188] on icon at bounding box center [1455, 192] width 19 height 19
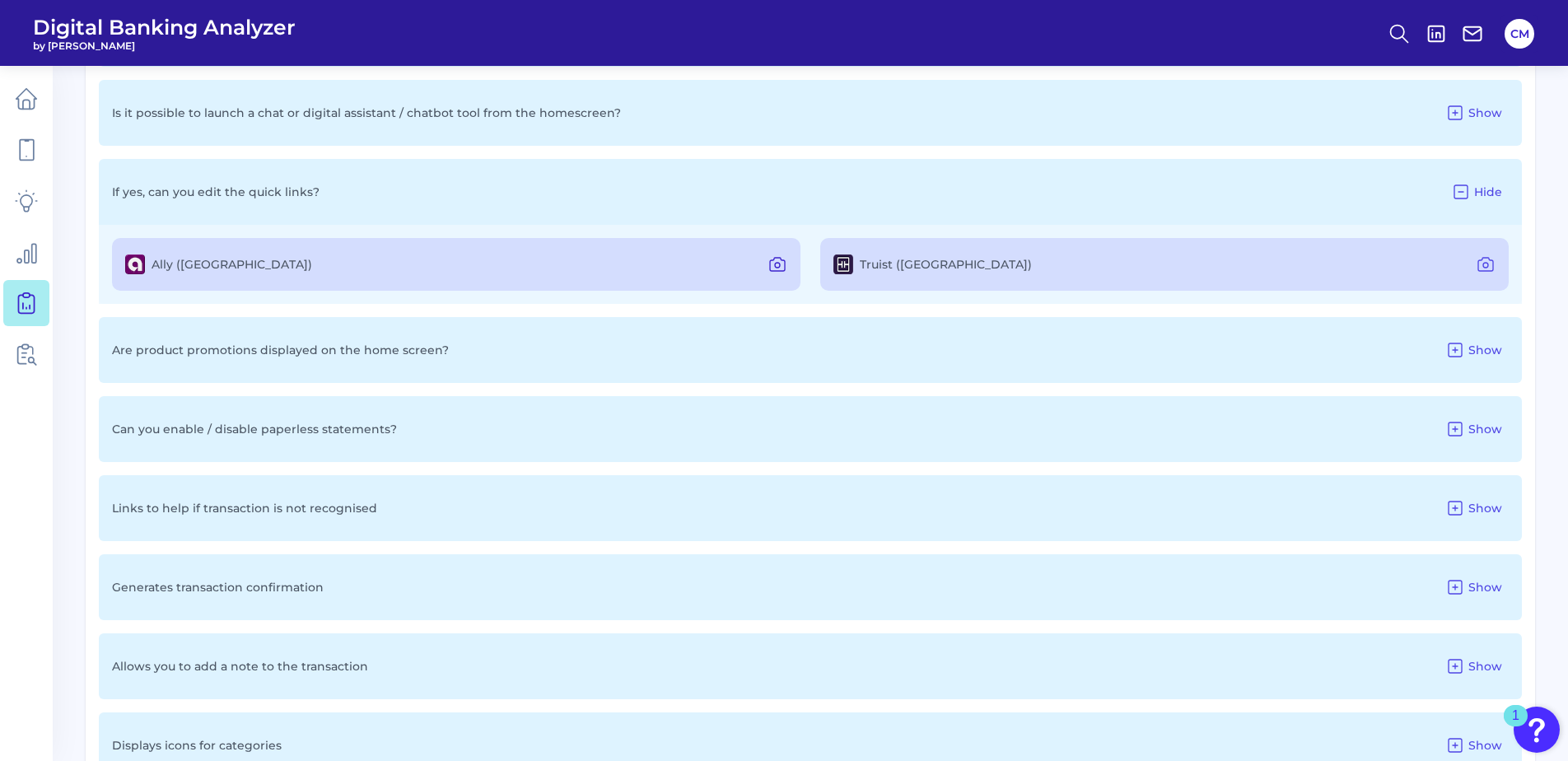
click at [784, 261] on icon at bounding box center [777, 264] width 19 height 19
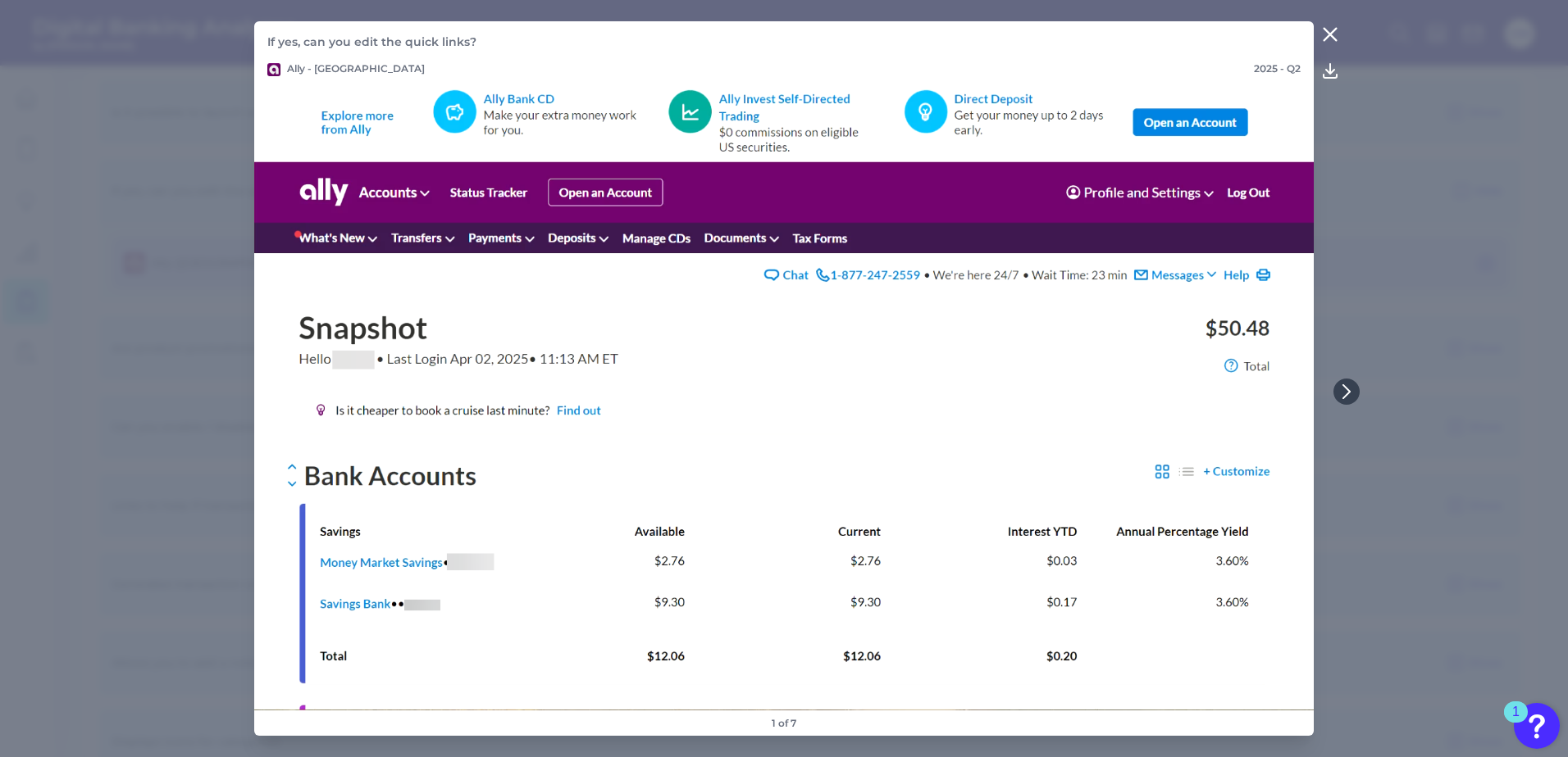
click at [1331, 36] on icon at bounding box center [1330, 35] width 13 height 13
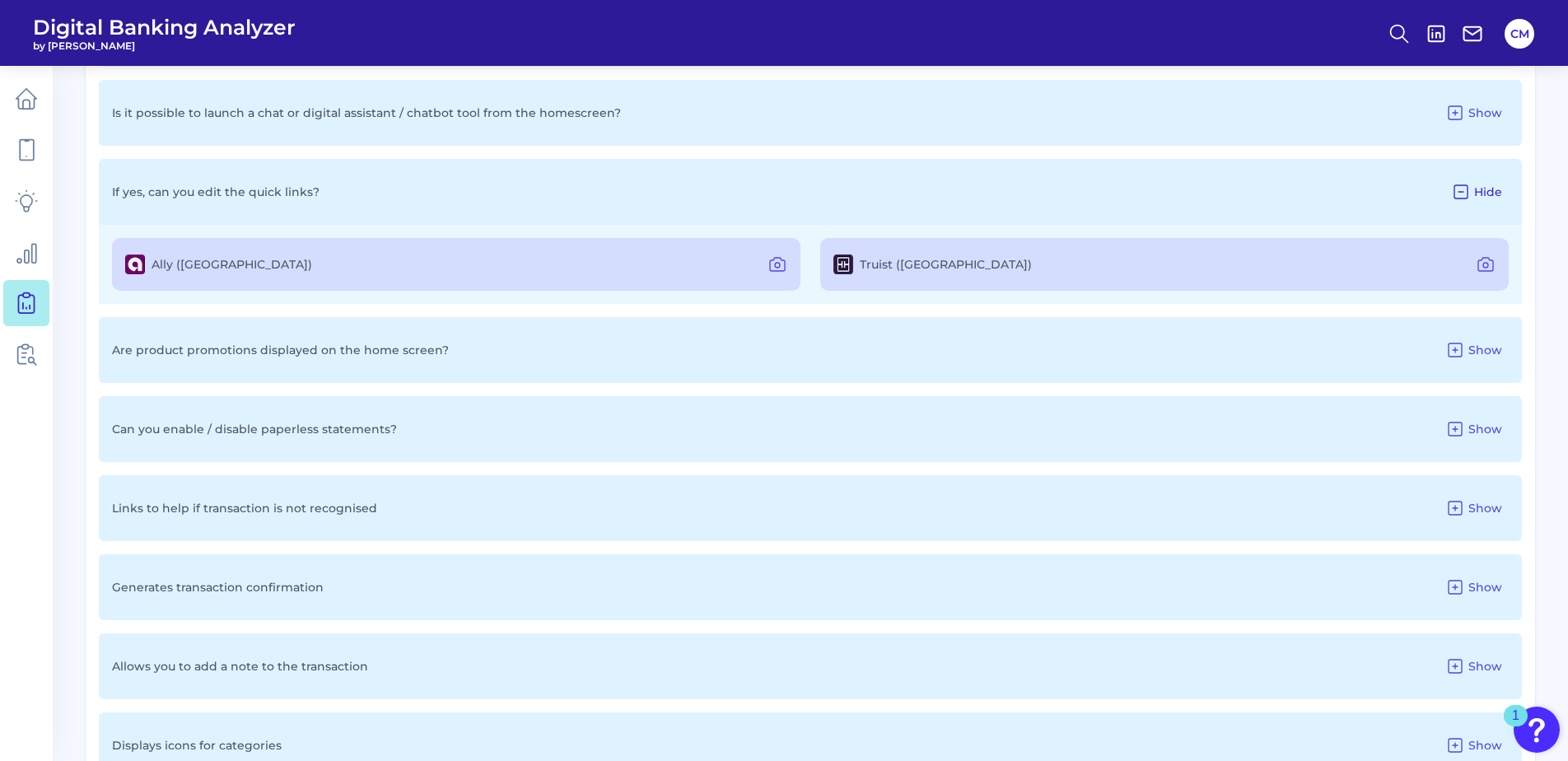
click at [1479, 181] on button "Hide" at bounding box center [1476, 192] width 64 height 26
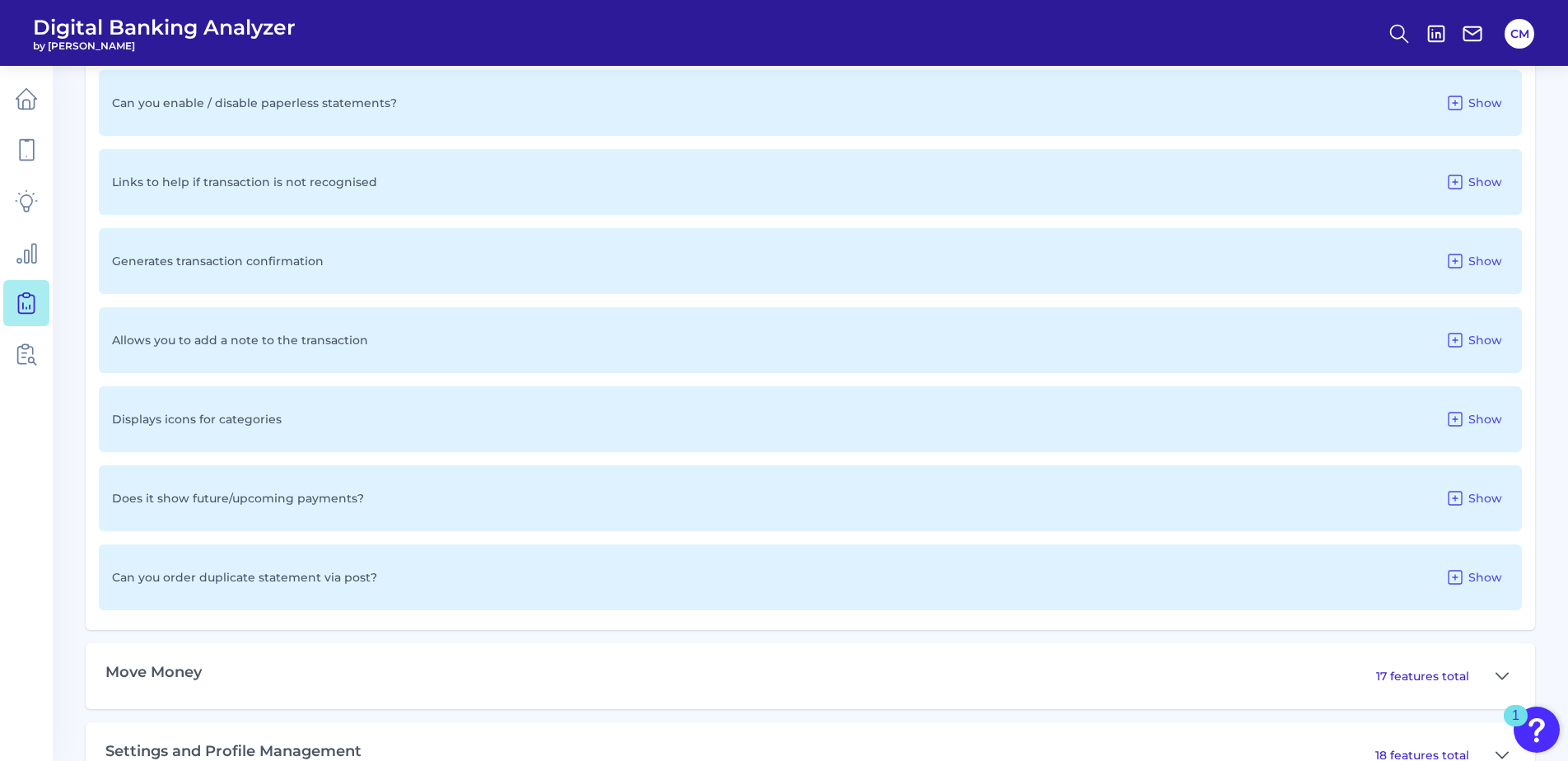
scroll to position [2883, 0]
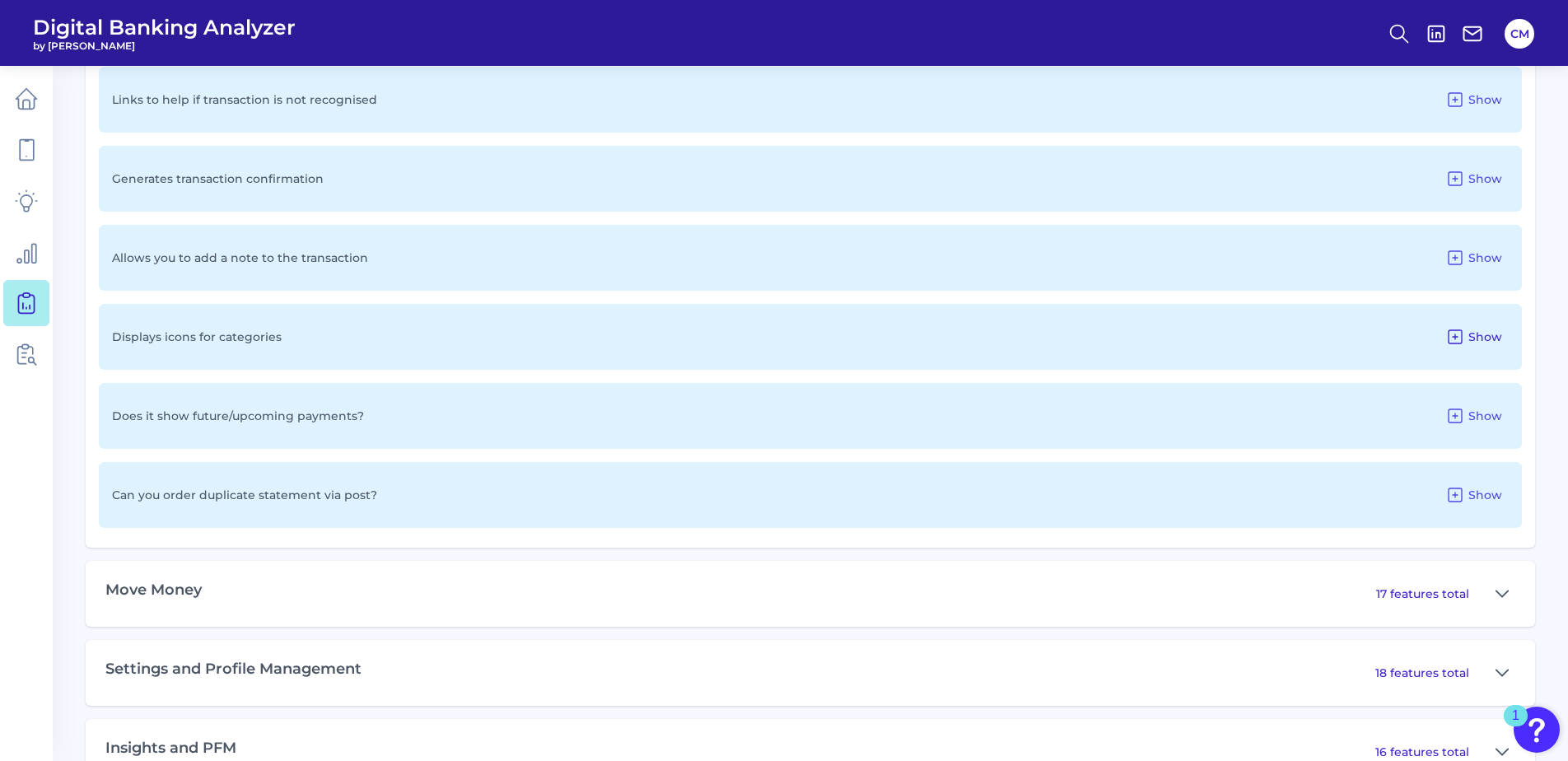
click at [1504, 334] on button "Show" at bounding box center [1473, 336] width 70 height 26
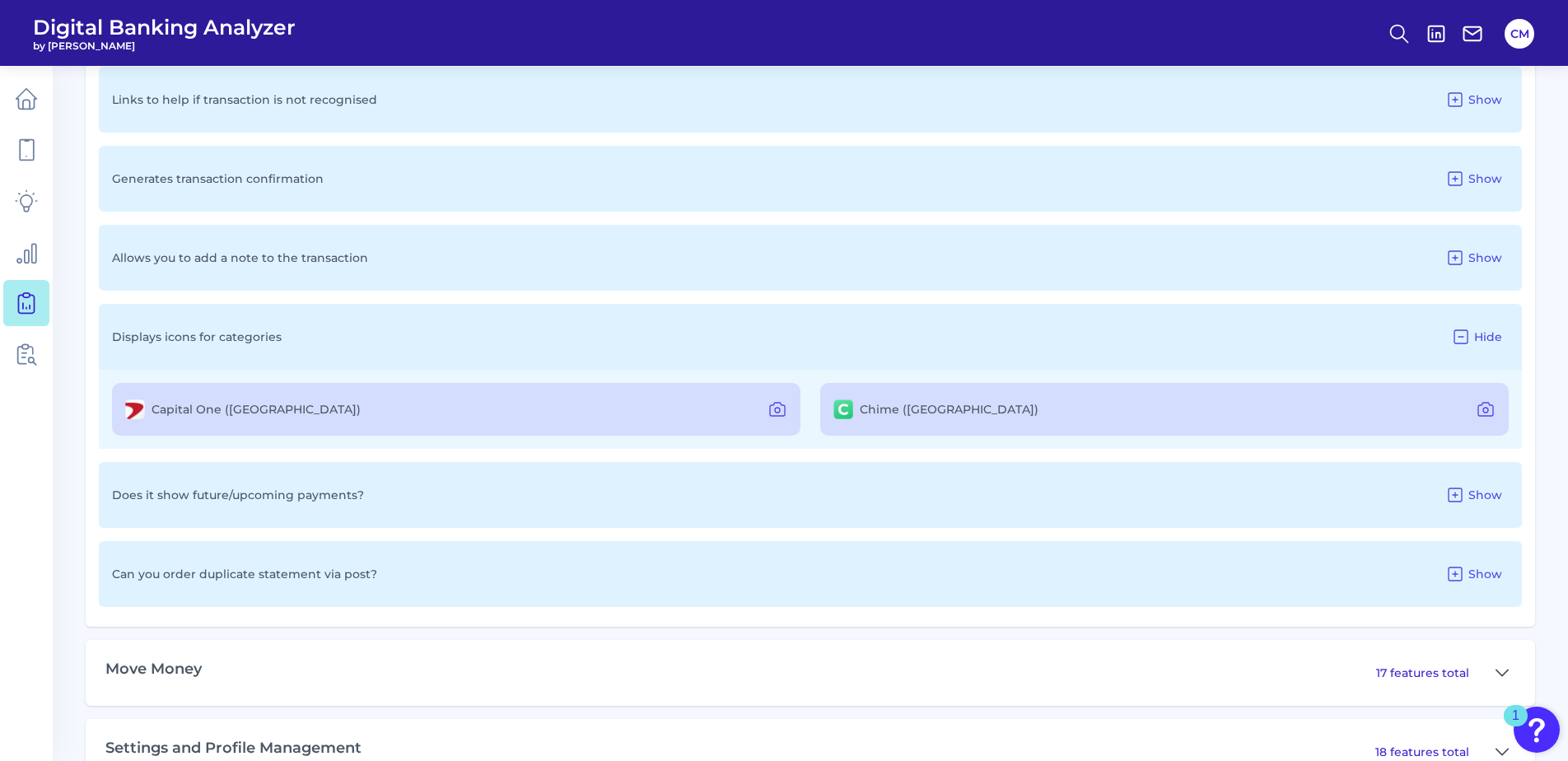
click at [685, 404] on div "Capital One ([GEOGRAPHIC_DATA])" at bounding box center [456, 410] width 688 height 52
click at [787, 405] on icon at bounding box center [777, 410] width 19 height 19
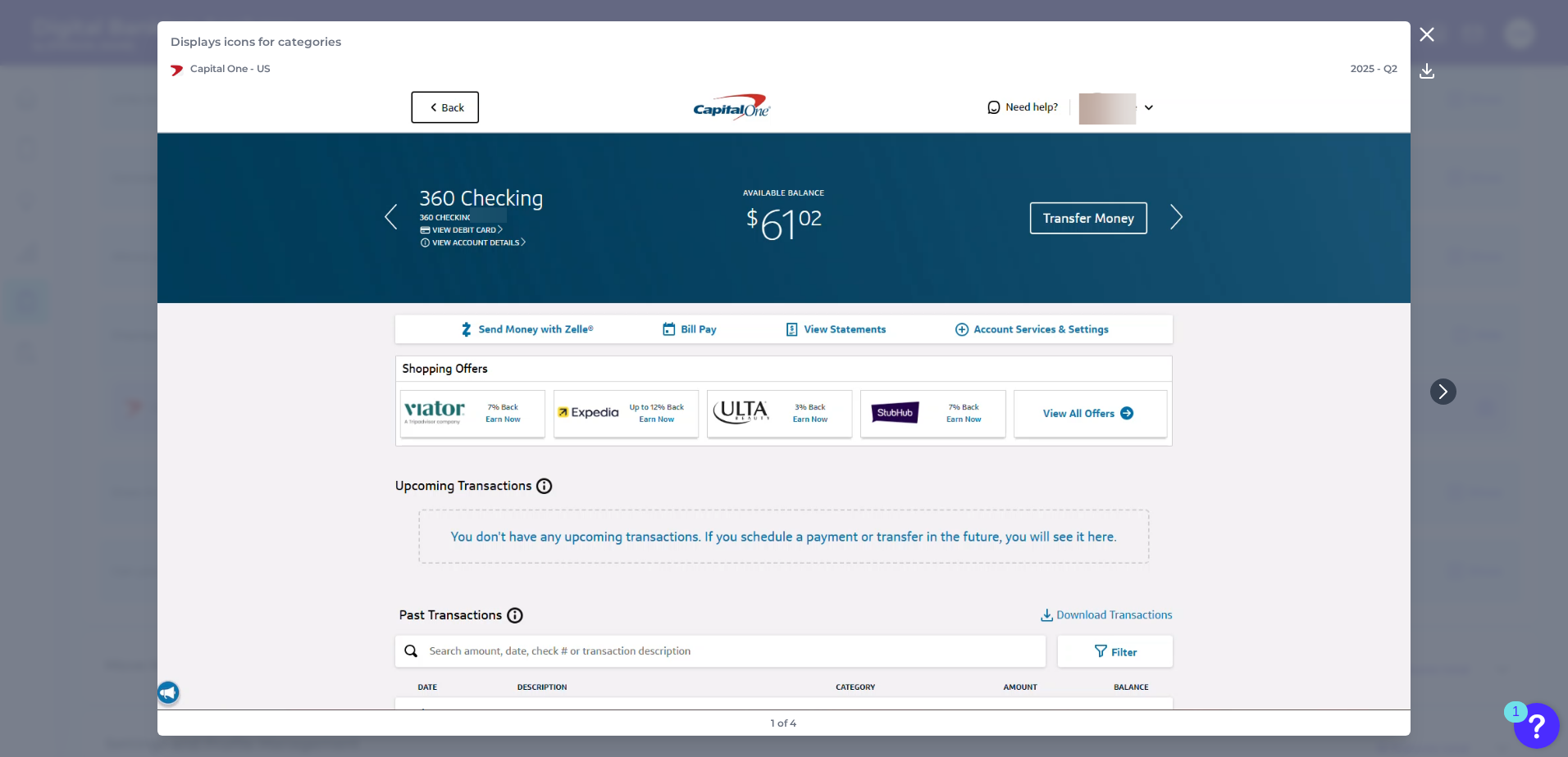
click at [1430, 41] on icon at bounding box center [1426, 35] width 19 height 19
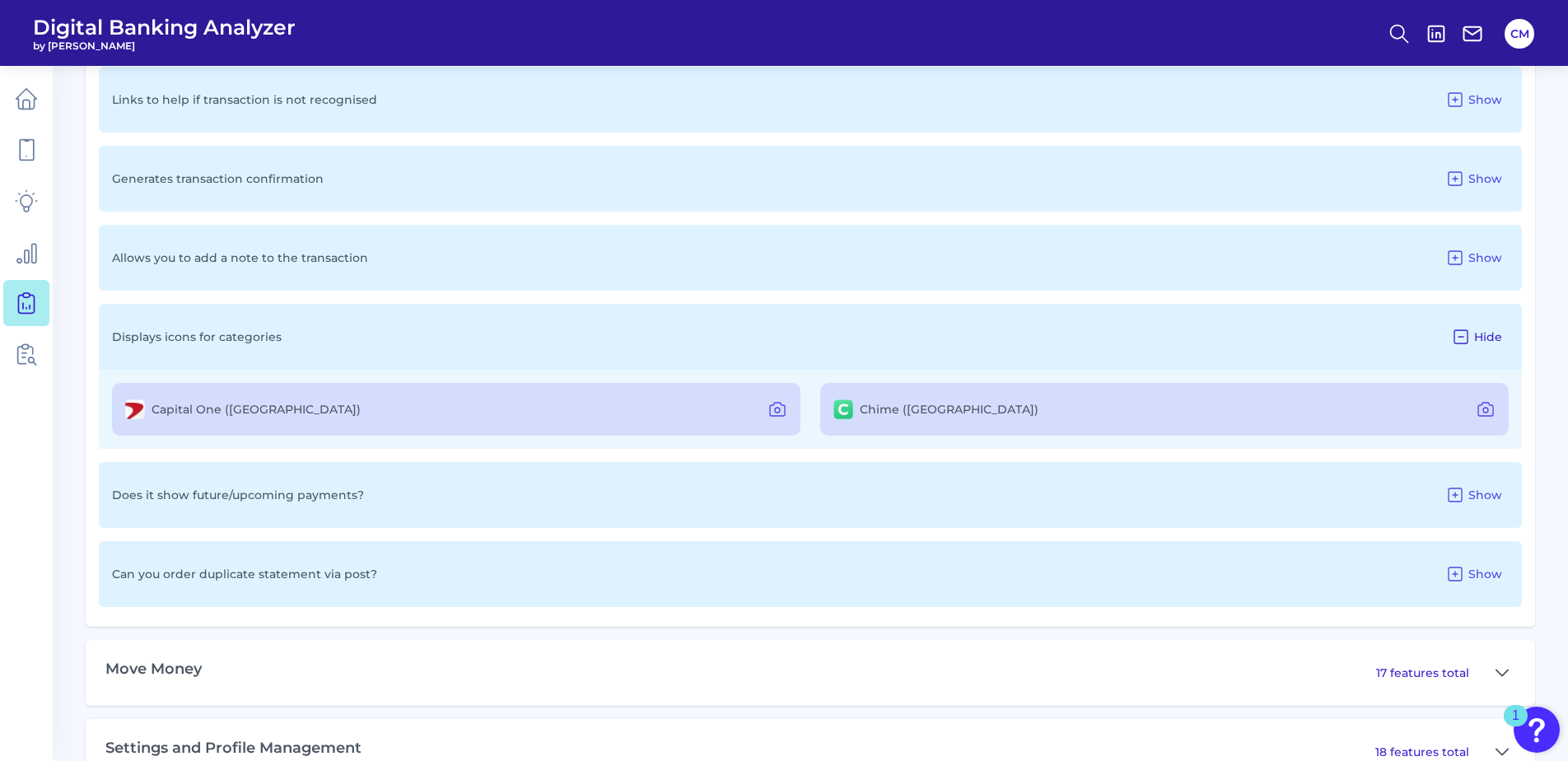
click at [1472, 343] on button "Hide" at bounding box center [1476, 336] width 64 height 26
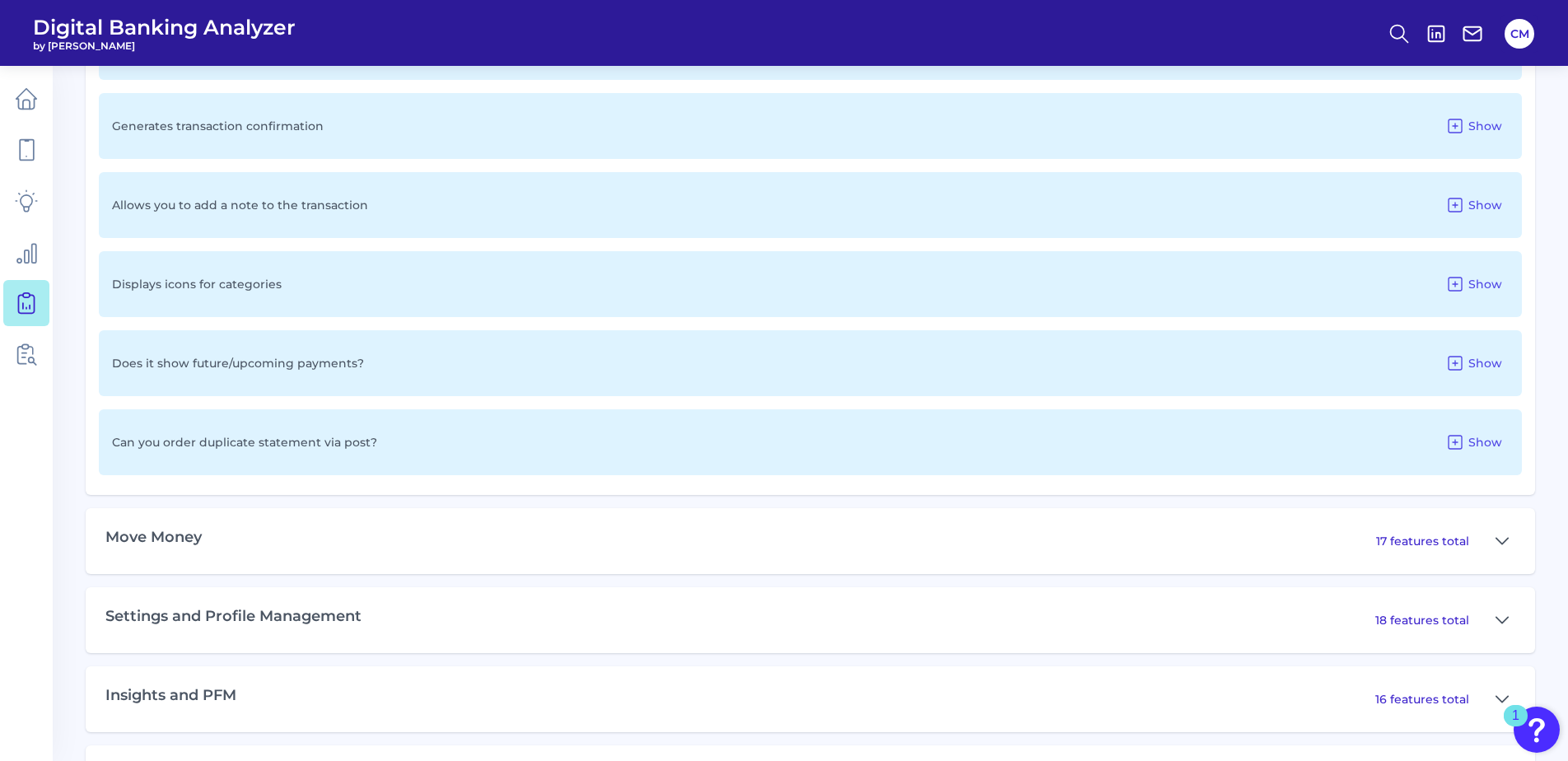
scroll to position [2966, 0]
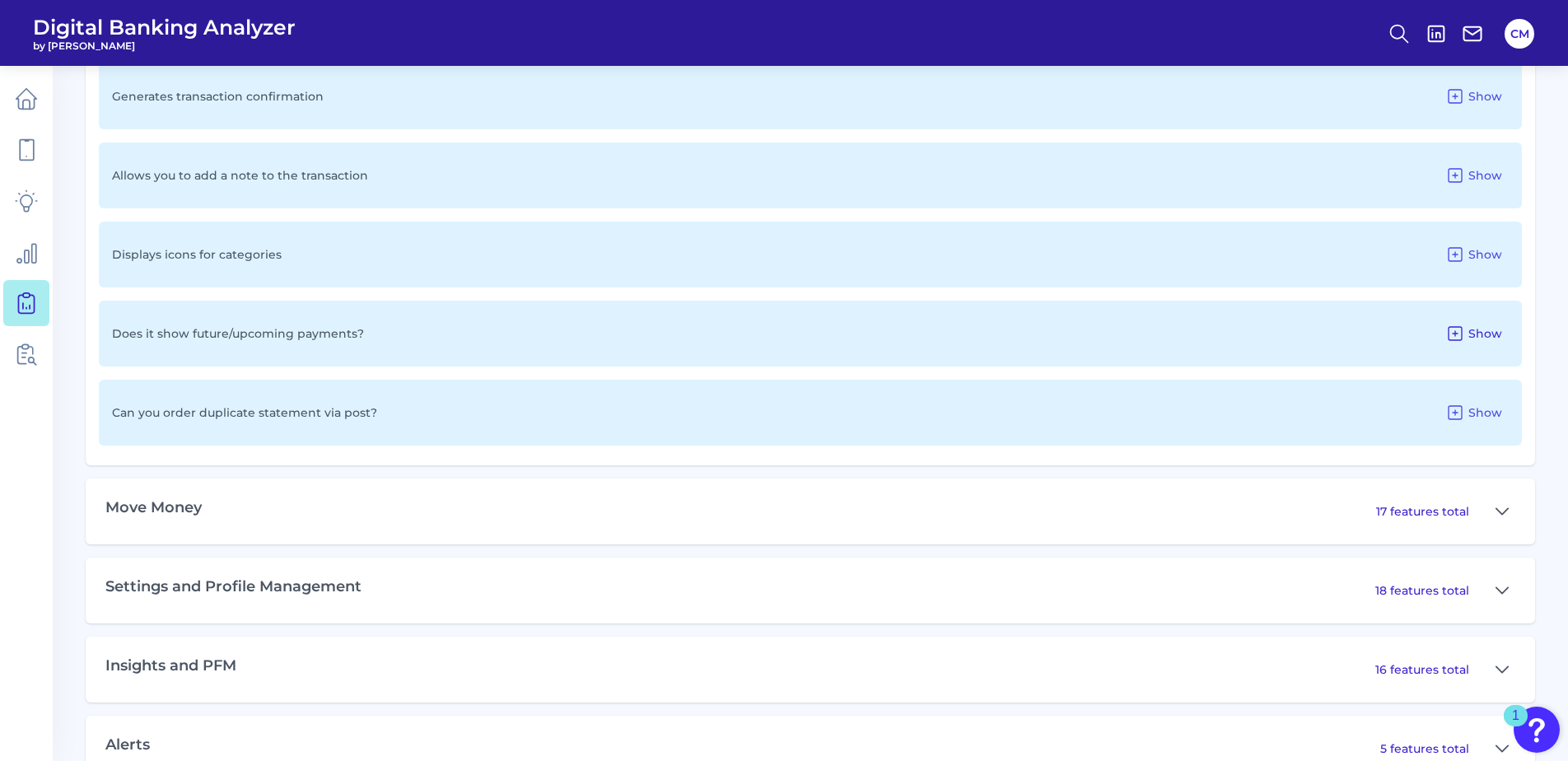
click at [1481, 330] on span "Show" at bounding box center [1485, 333] width 34 height 15
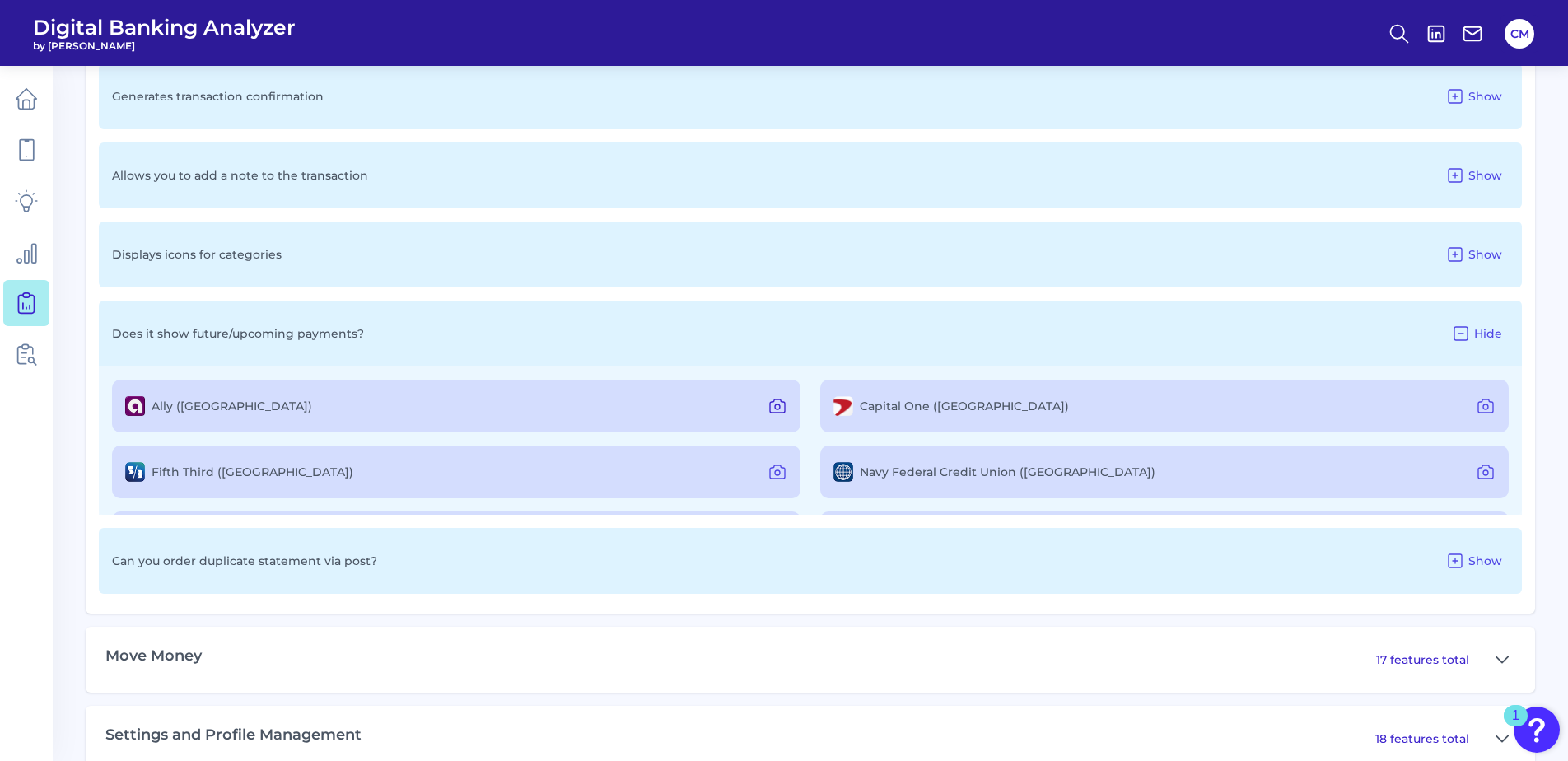
click at [769, 405] on icon at bounding box center [777, 406] width 19 height 19
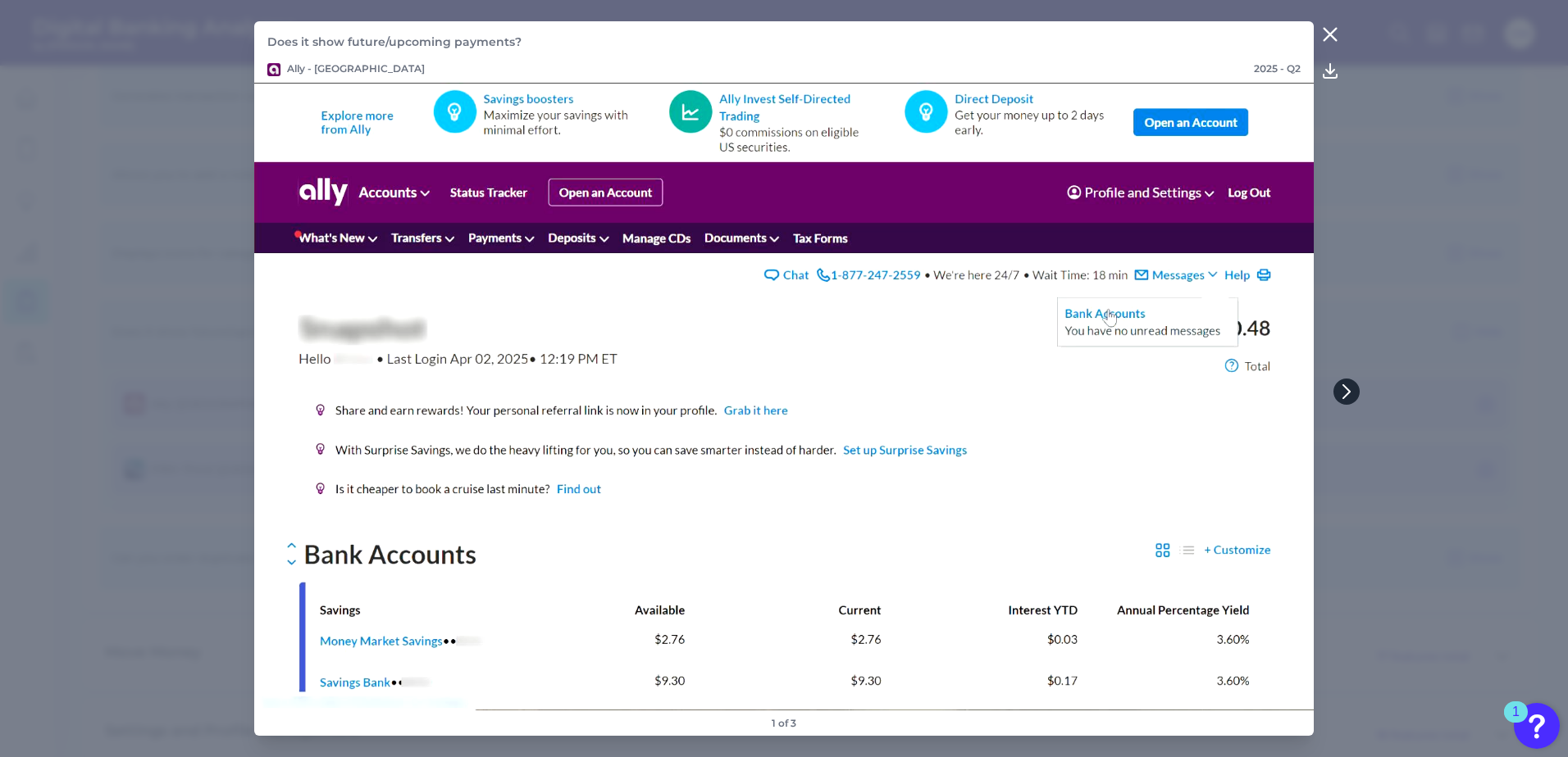
click at [1335, 399] on button at bounding box center [1345, 391] width 26 height 26
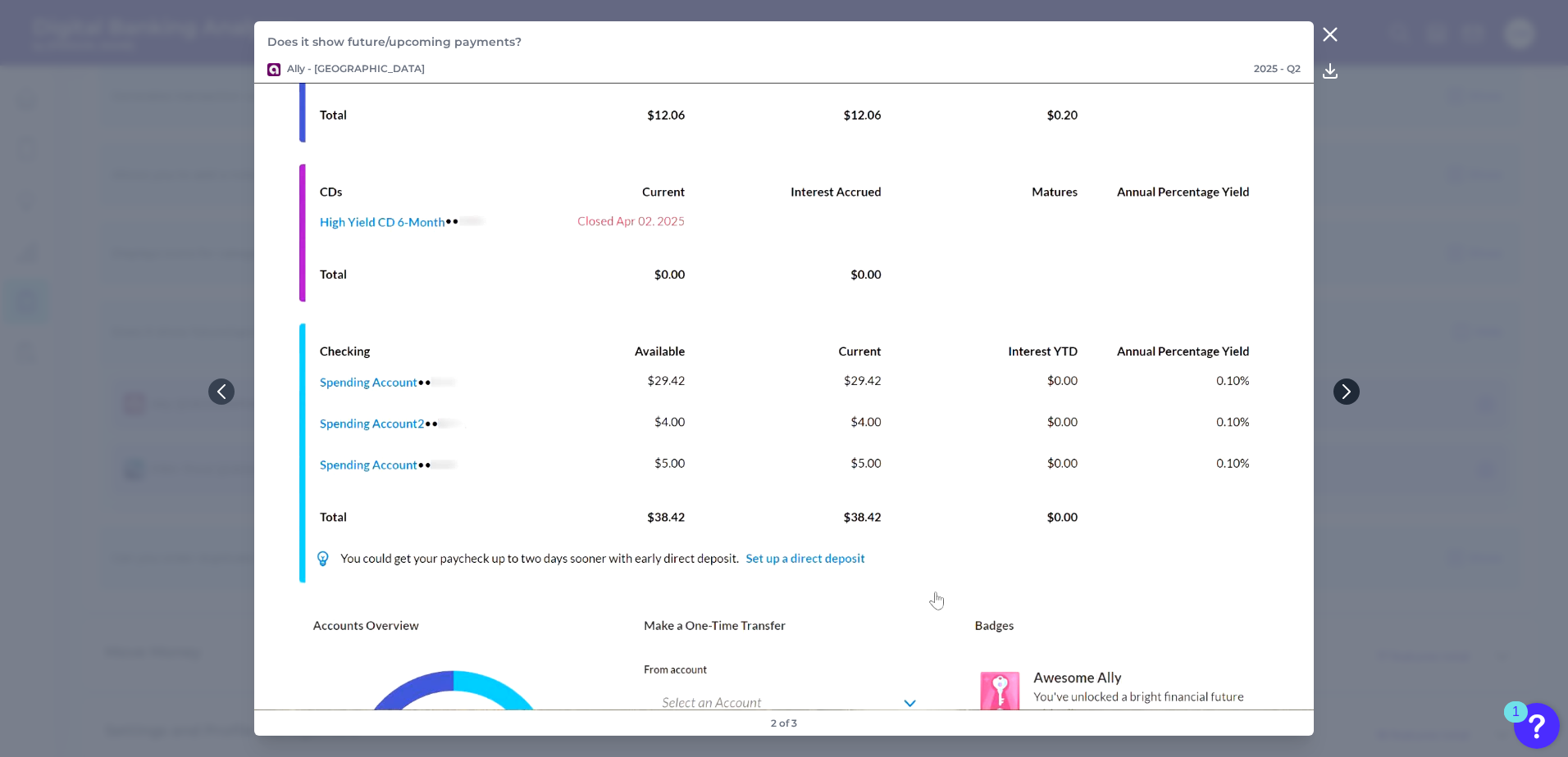
click at [1335, 399] on button at bounding box center [1345, 391] width 26 height 26
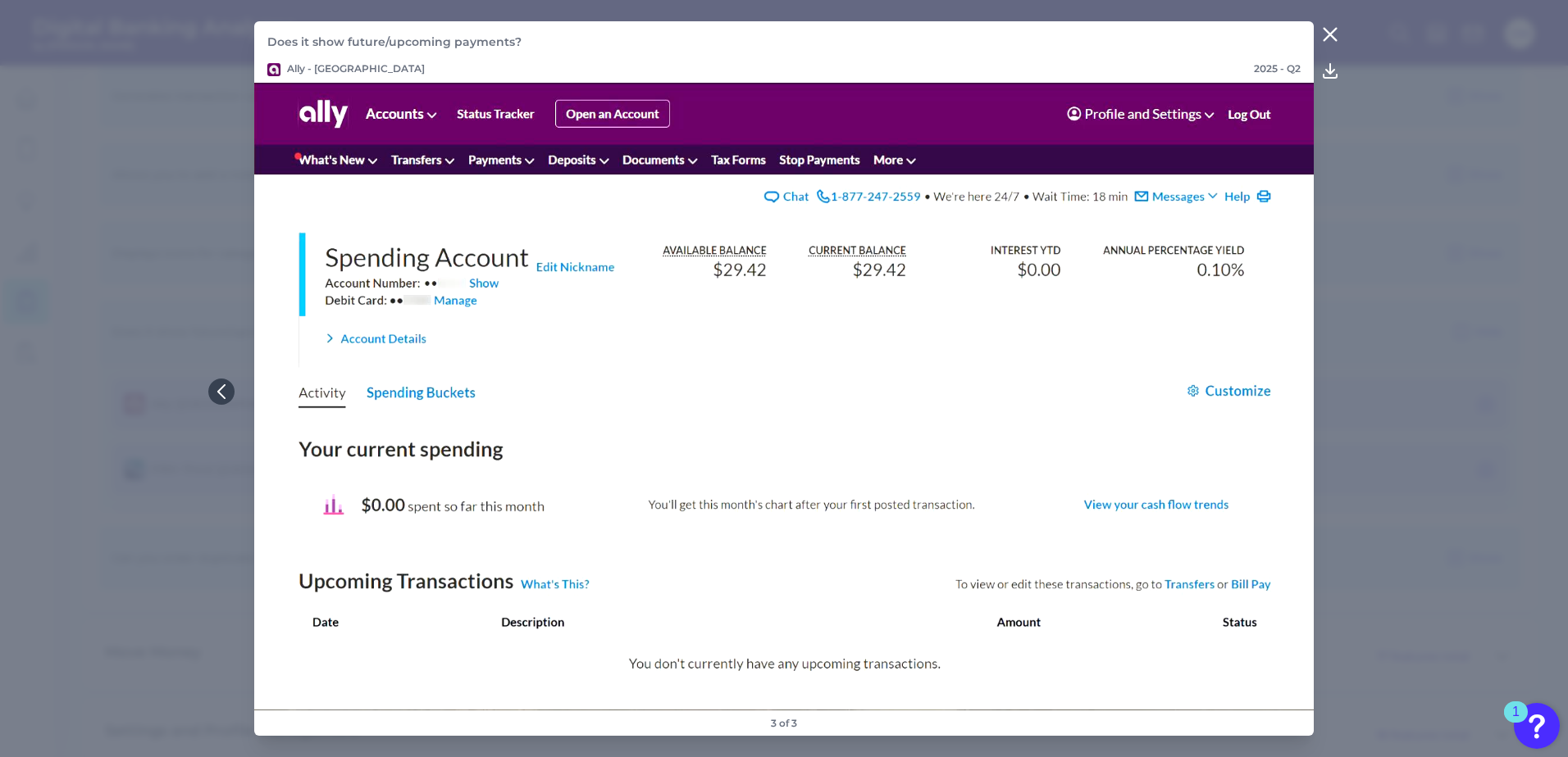
click at [1320, 32] on icon at bounding box center [1330, 35] width 19 height 19
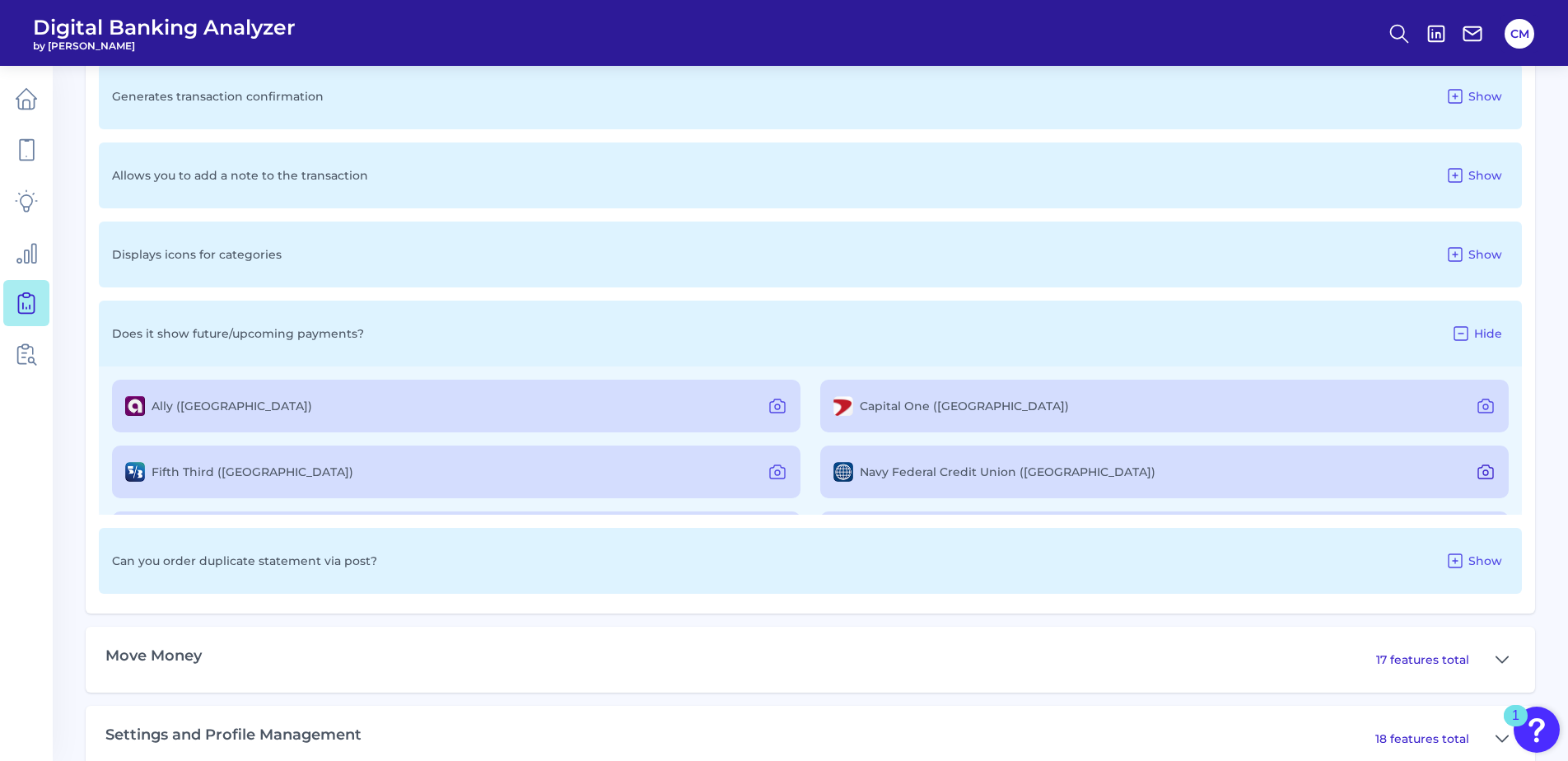
click at [1476, 471] on icon at bounding box center [1486, 472] width 19 height 19
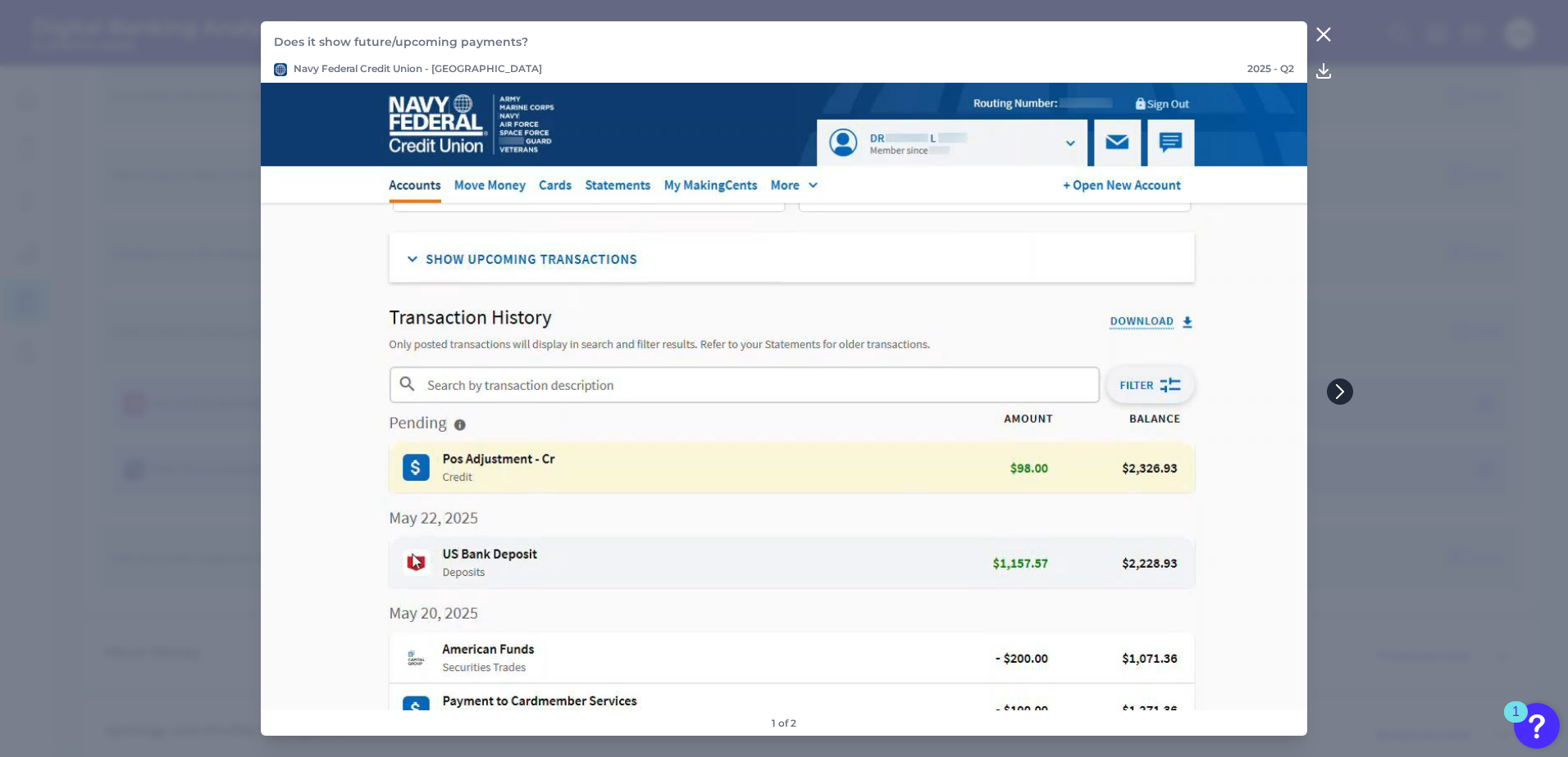
click at [1344, 392] on icon at bounding box center [1340, 391] width 14 height 14
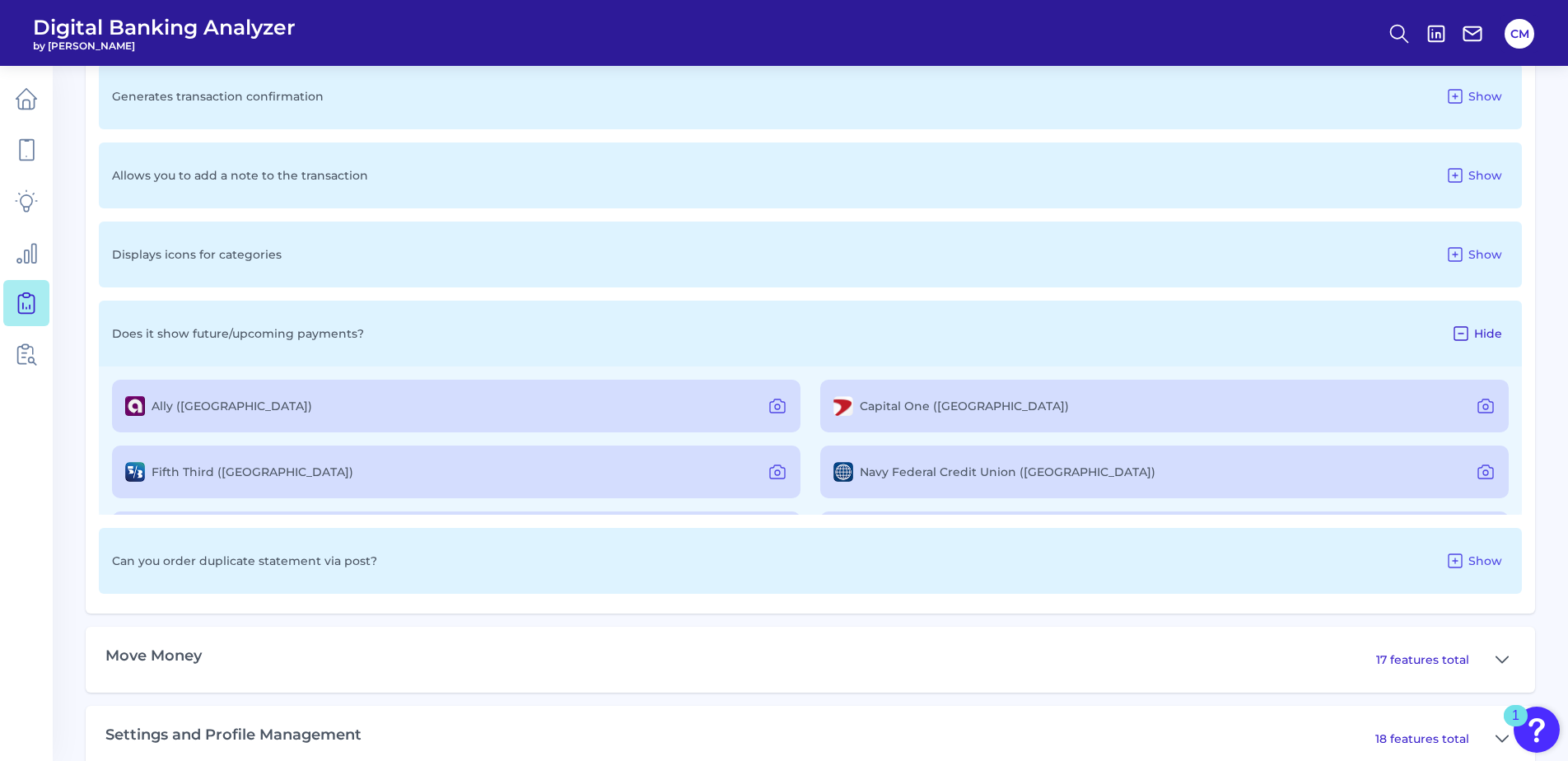
click at [1475, 330] on span "Hide" at bounding box center [1488, 333] width 28 height 15
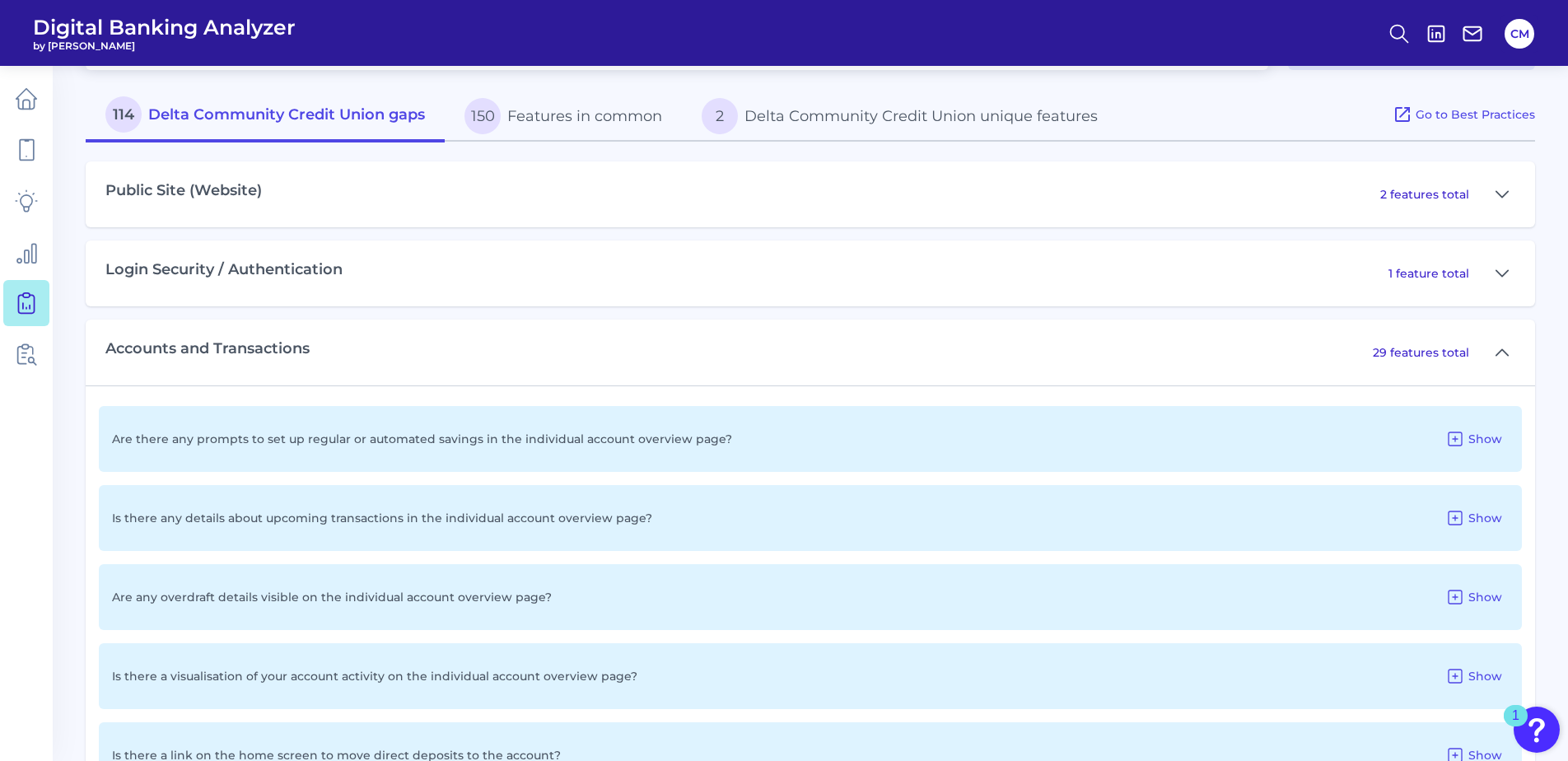
scroll to position [698, 0]
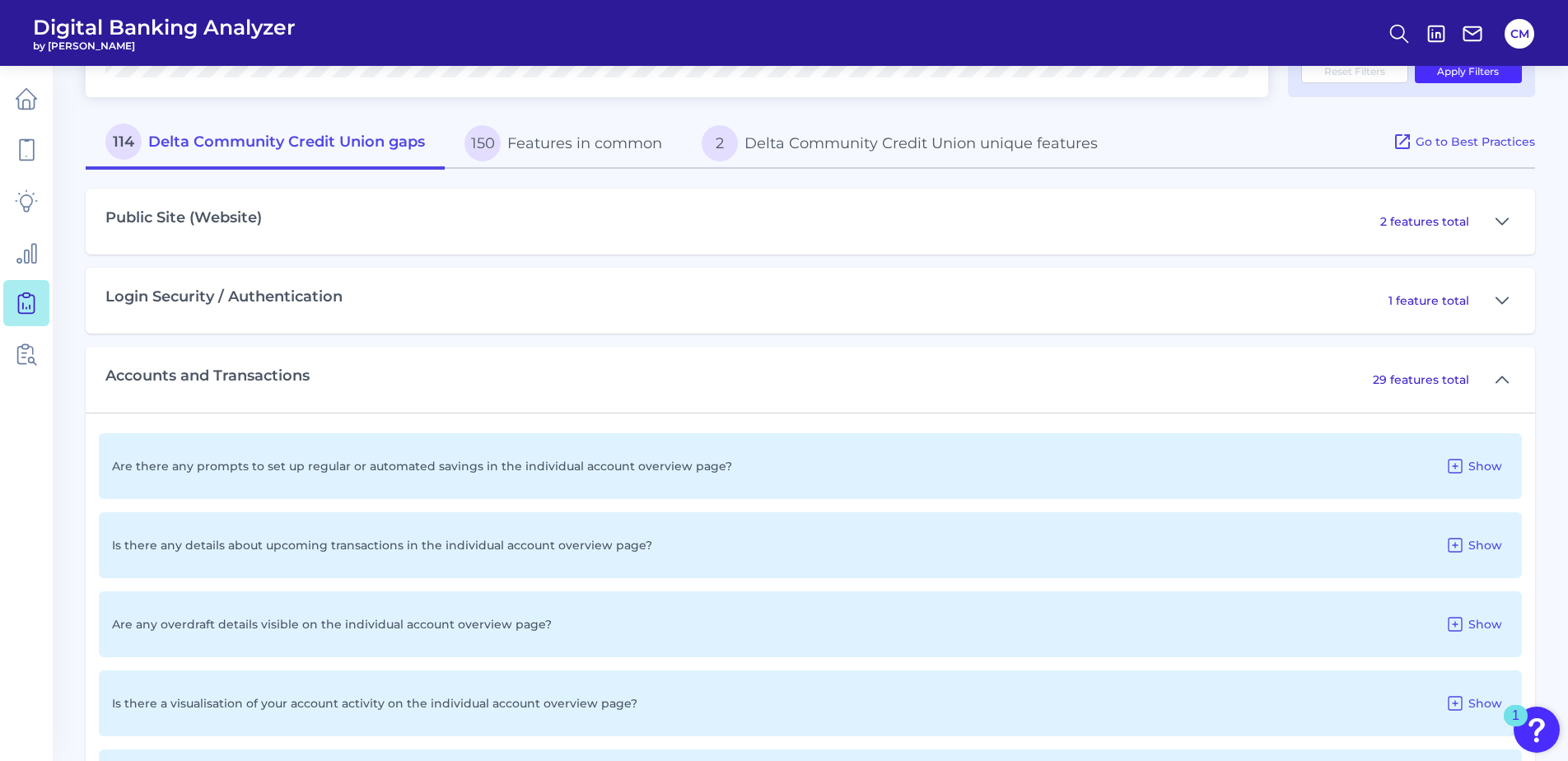
click at [1470, 382] on div "29 features total" at bounding box center [1443, 380] width 142 height 26
click at [1499, 380] on icon at bounding box center [1502, 380] width 14 height 19
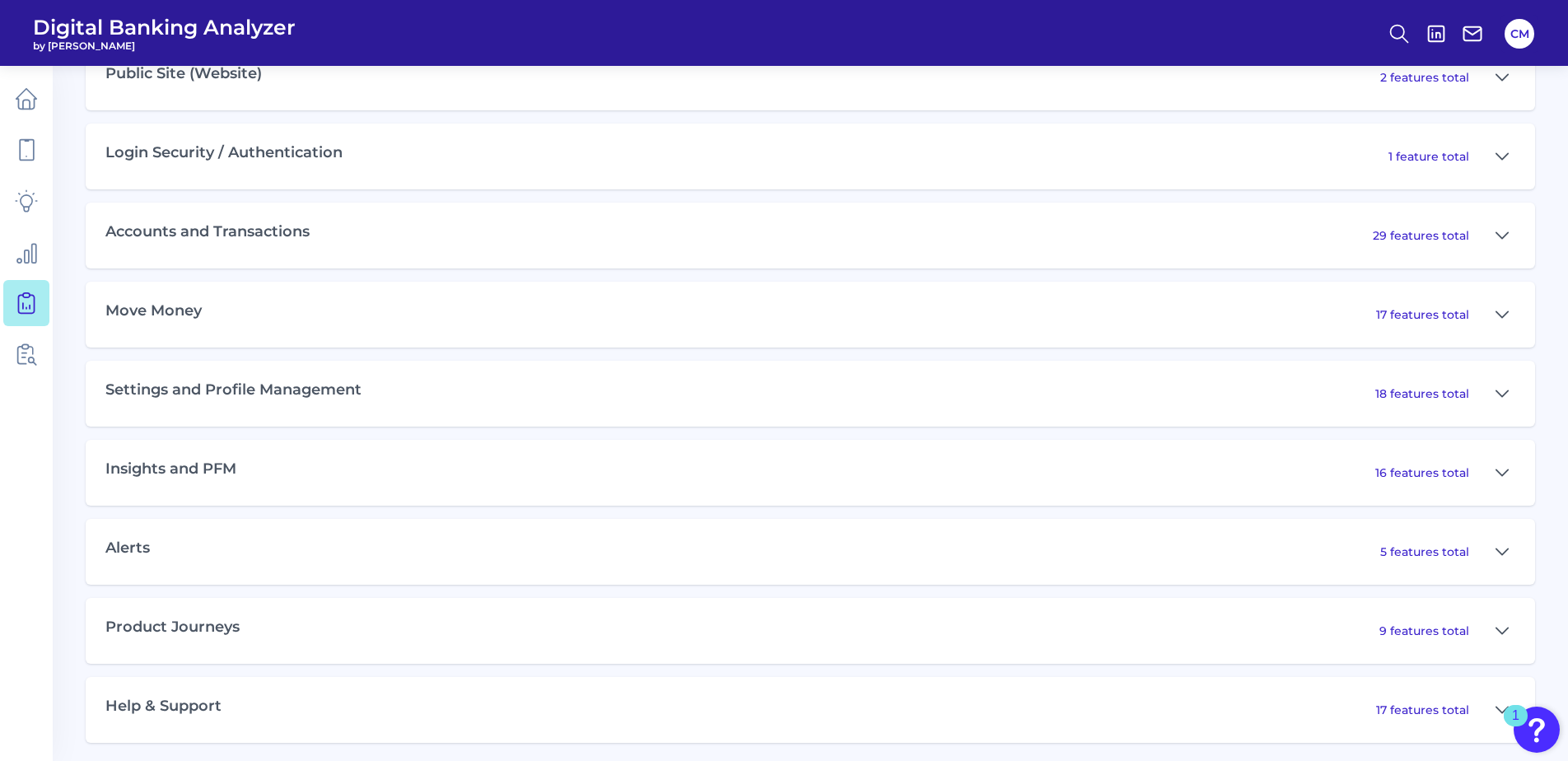
scroll to position [848, 0]
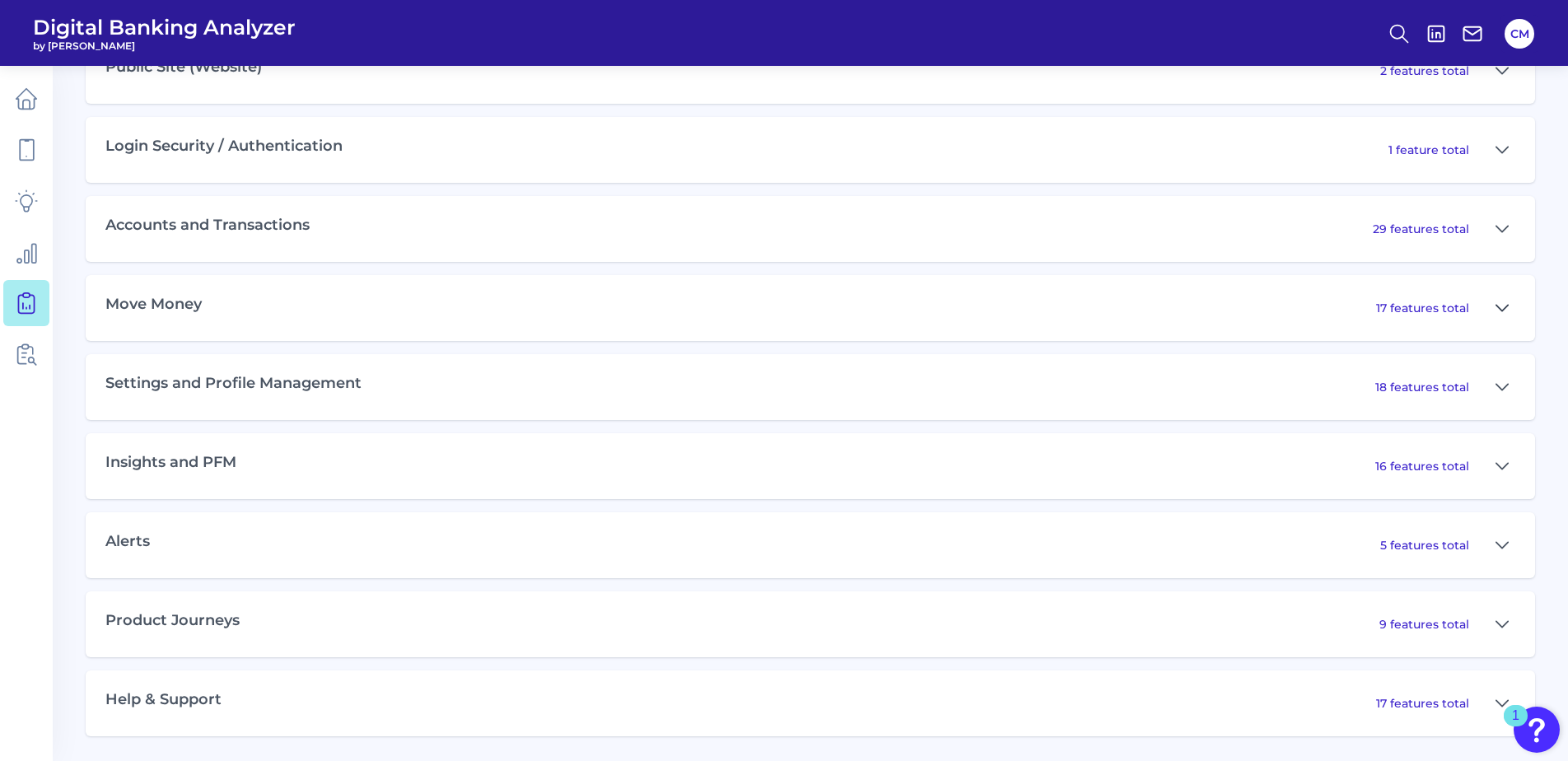
click at [1503, 311] on icon at bounding box center [1502, 308] width 12 height 6
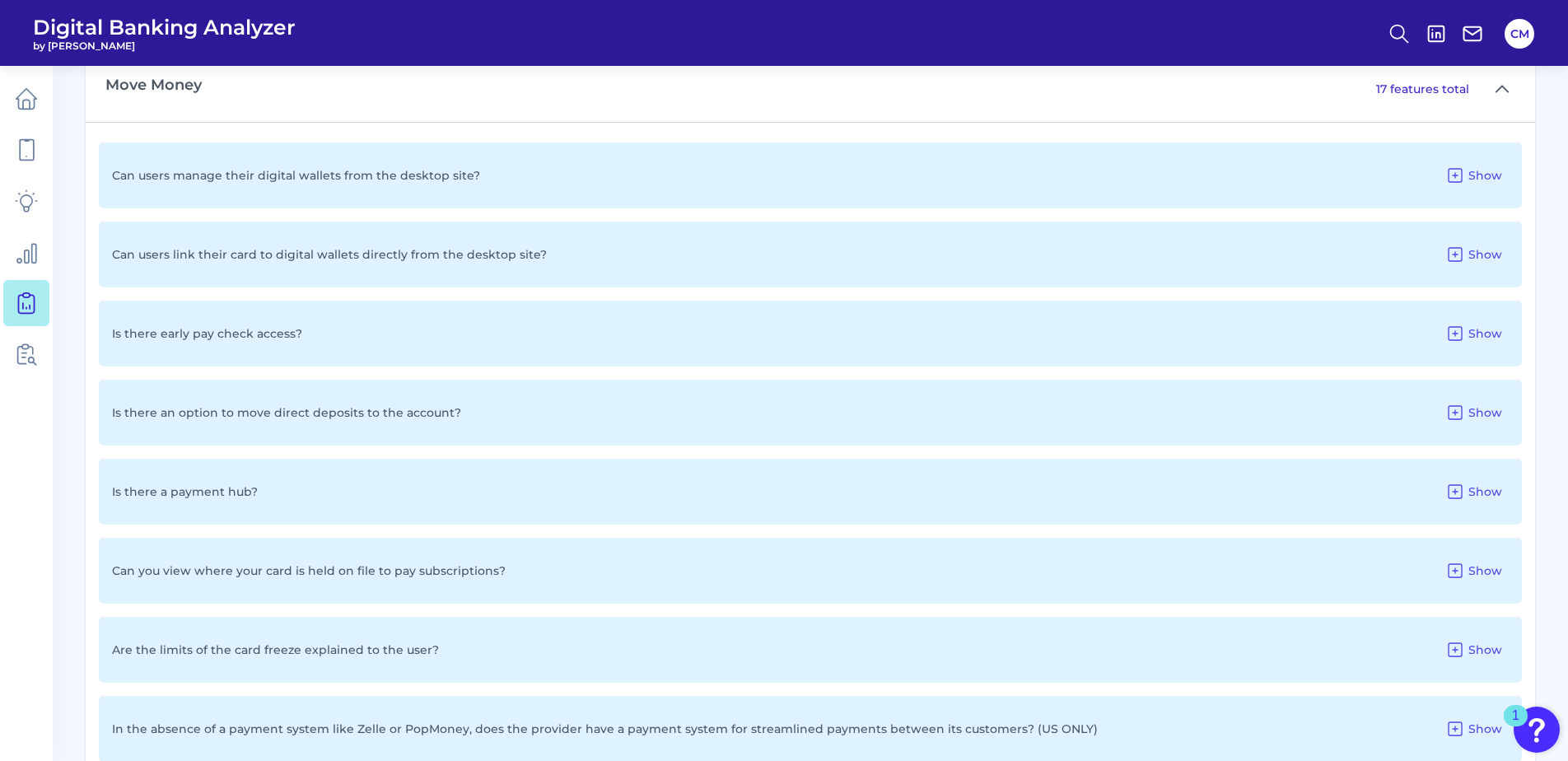
scroll to position [1096, 0]
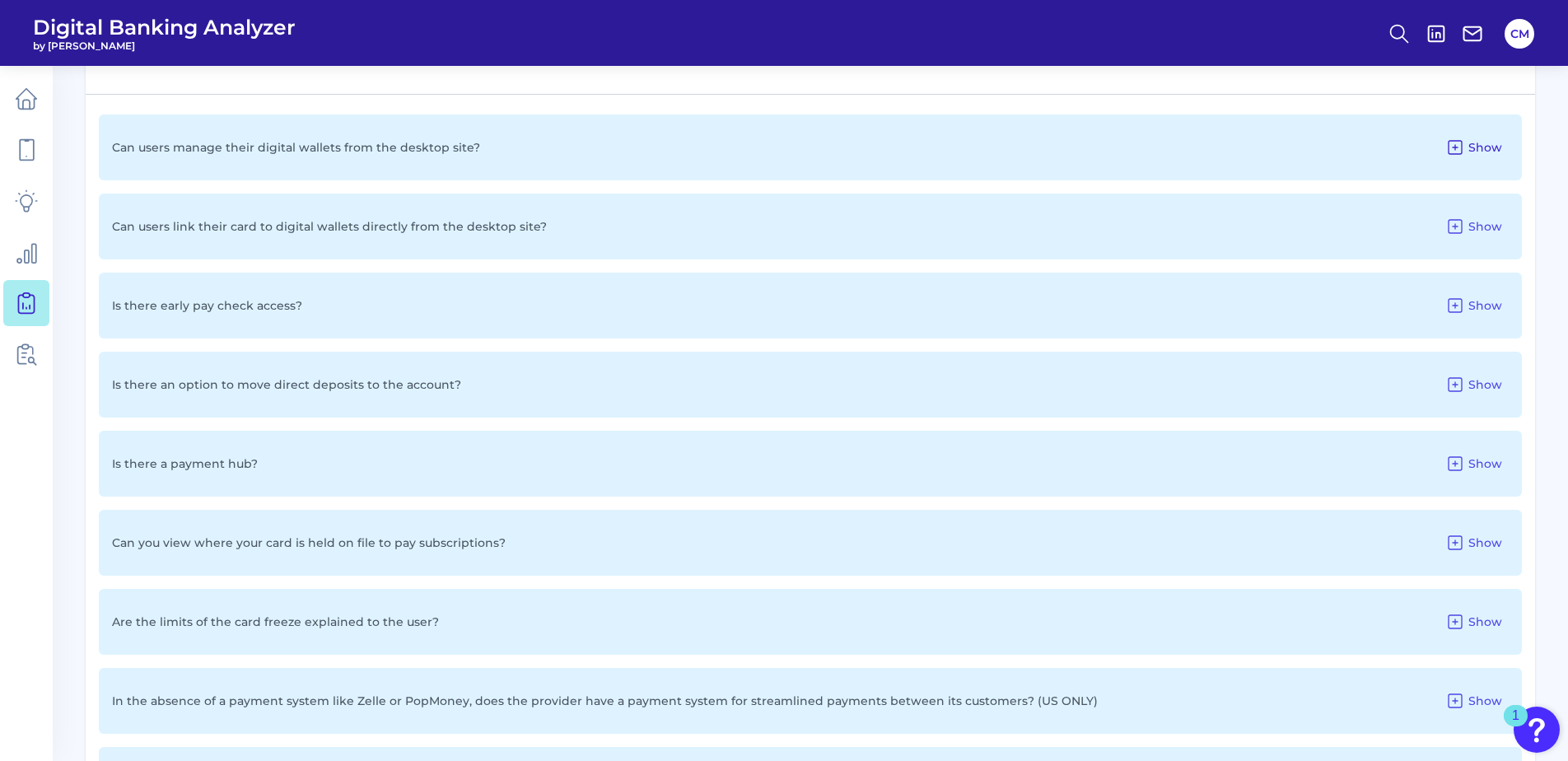
click at [1493, 147] on span "Show" at bounding box center [1485, 147] width 34 height 15
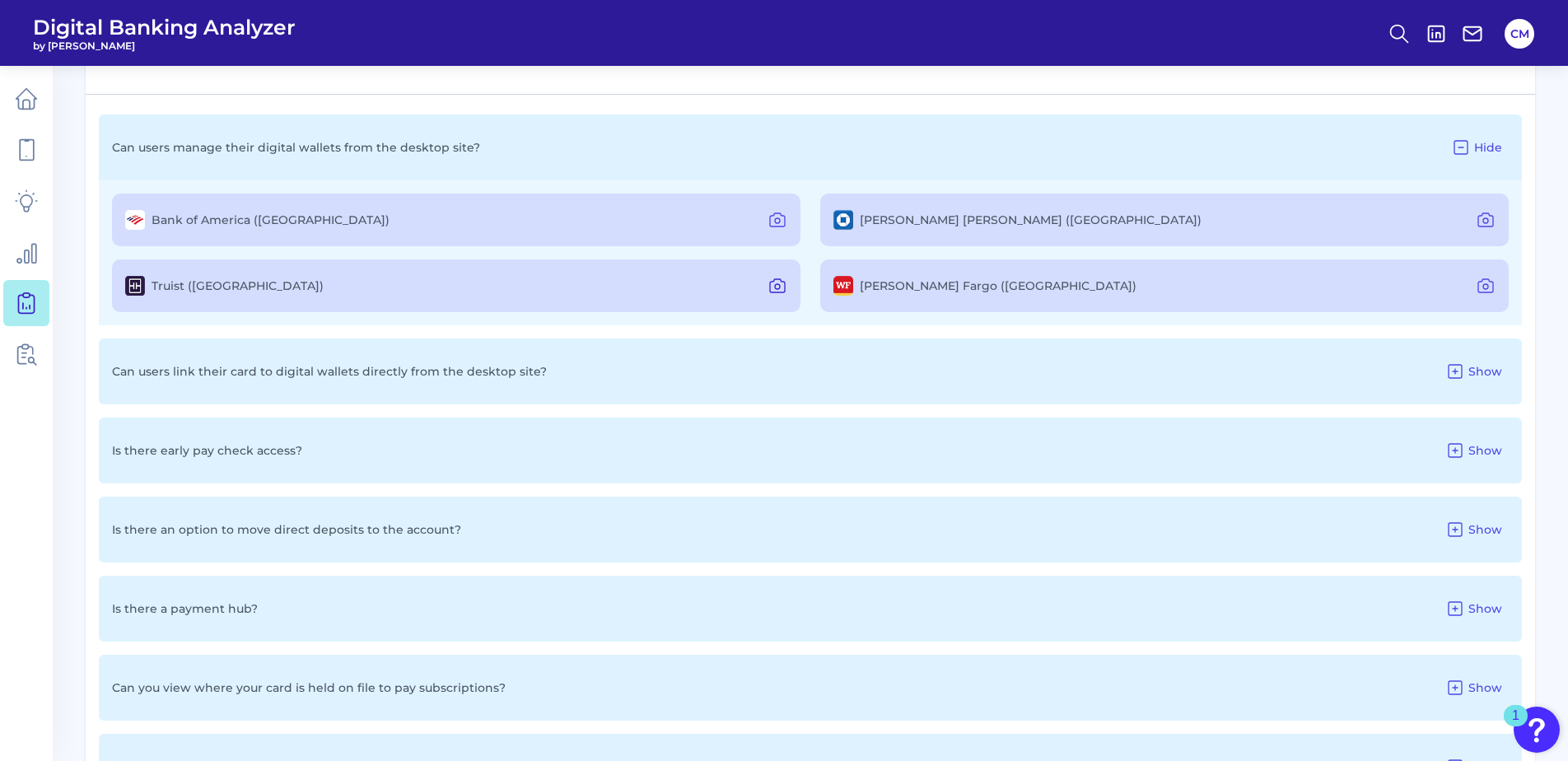
click at [774, 292] on icon at bounding box center [777, 286] width 15 height 14
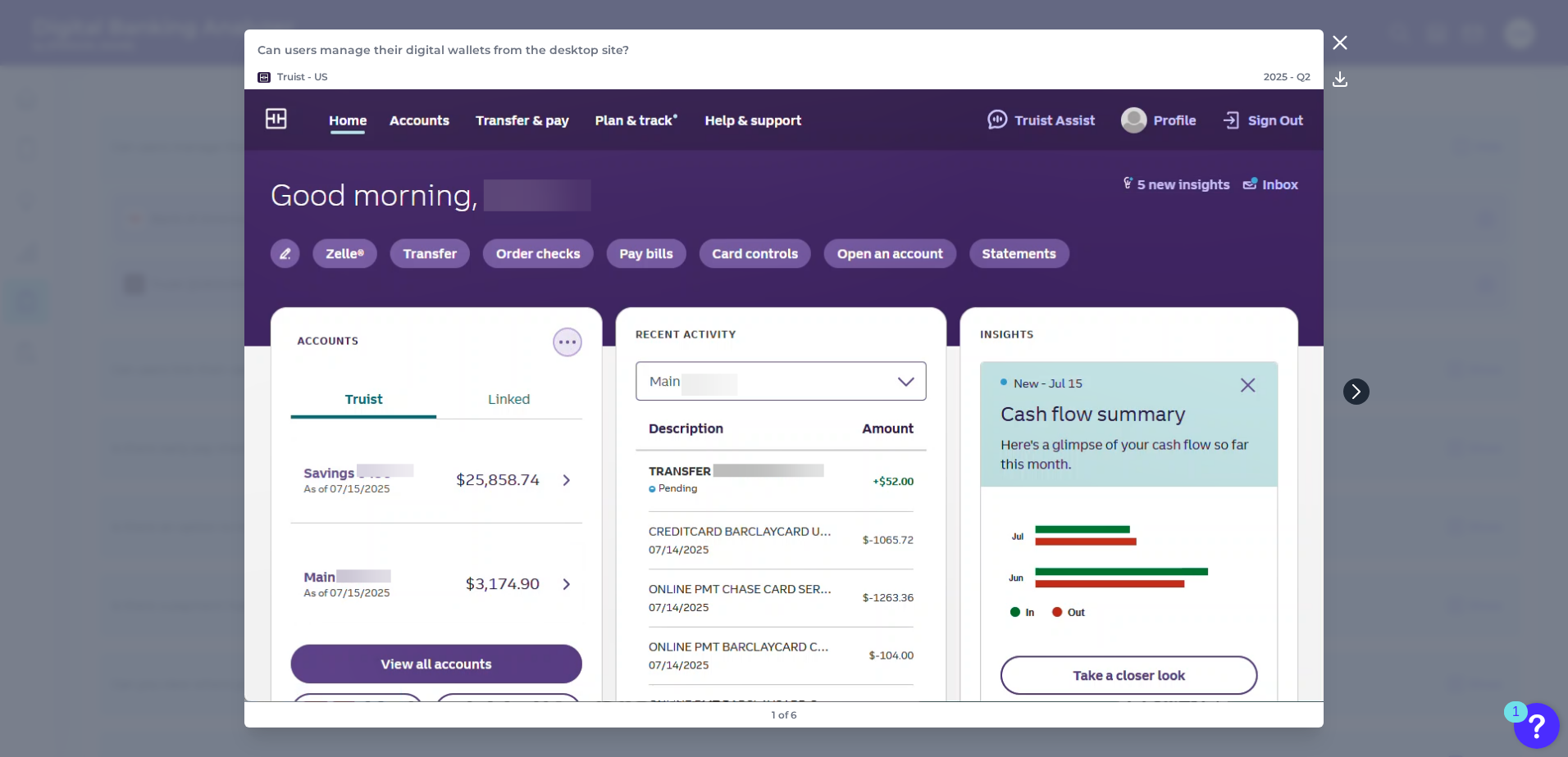
click at [1363, 393] on icon at bounding box center [1356, 391] width 14 height 14
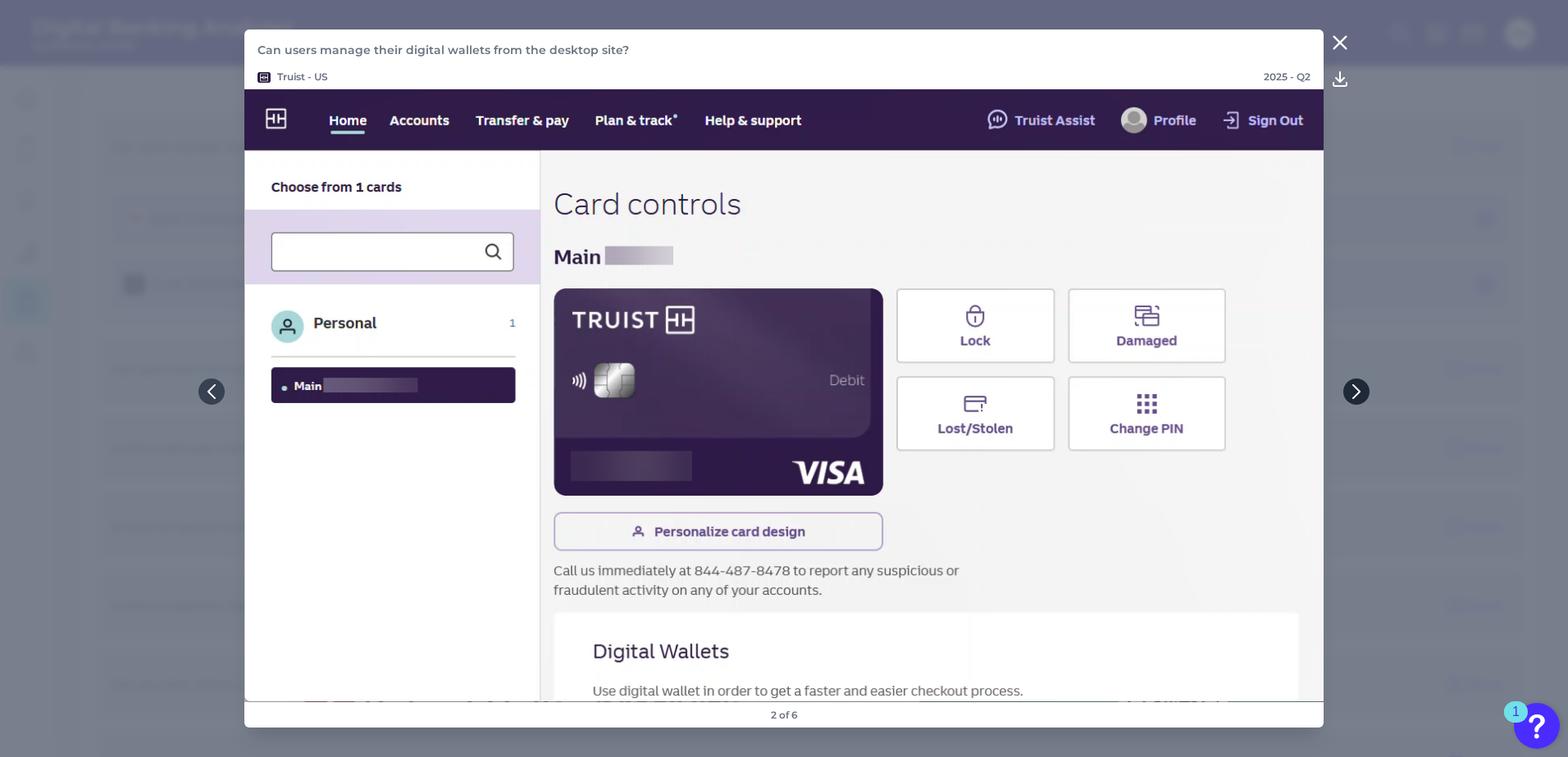
click at [1361, 393] on icon at bounding box center [1356, 391] width 14 height 14
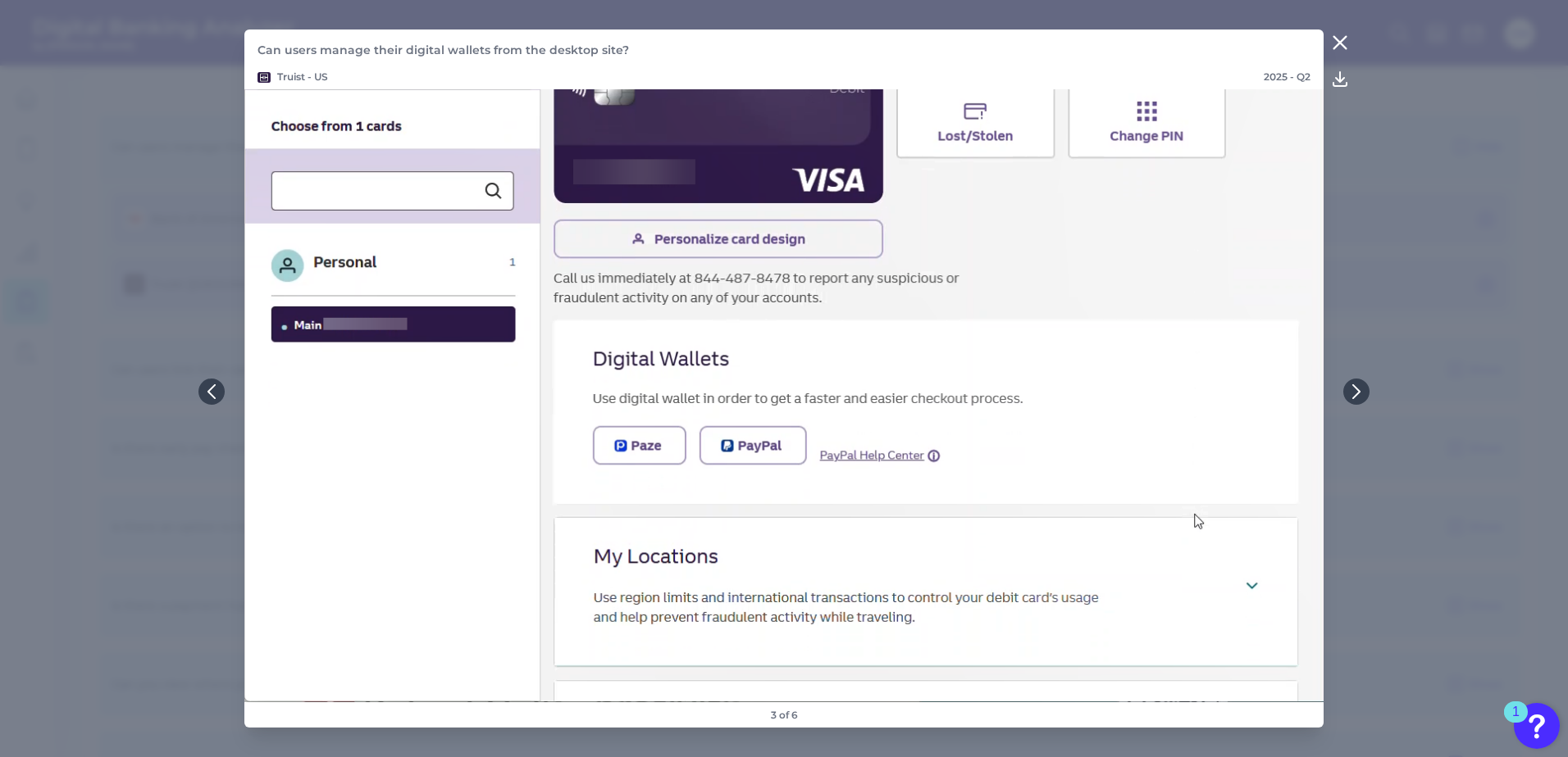
drag, startPoint x: 1351, startPoint y: 45, endPoint x: 1340, endPoint y: 39, distance: 12.5
click at [1350, 44] on button at bounding box center [1340, 42] width 33 height 26
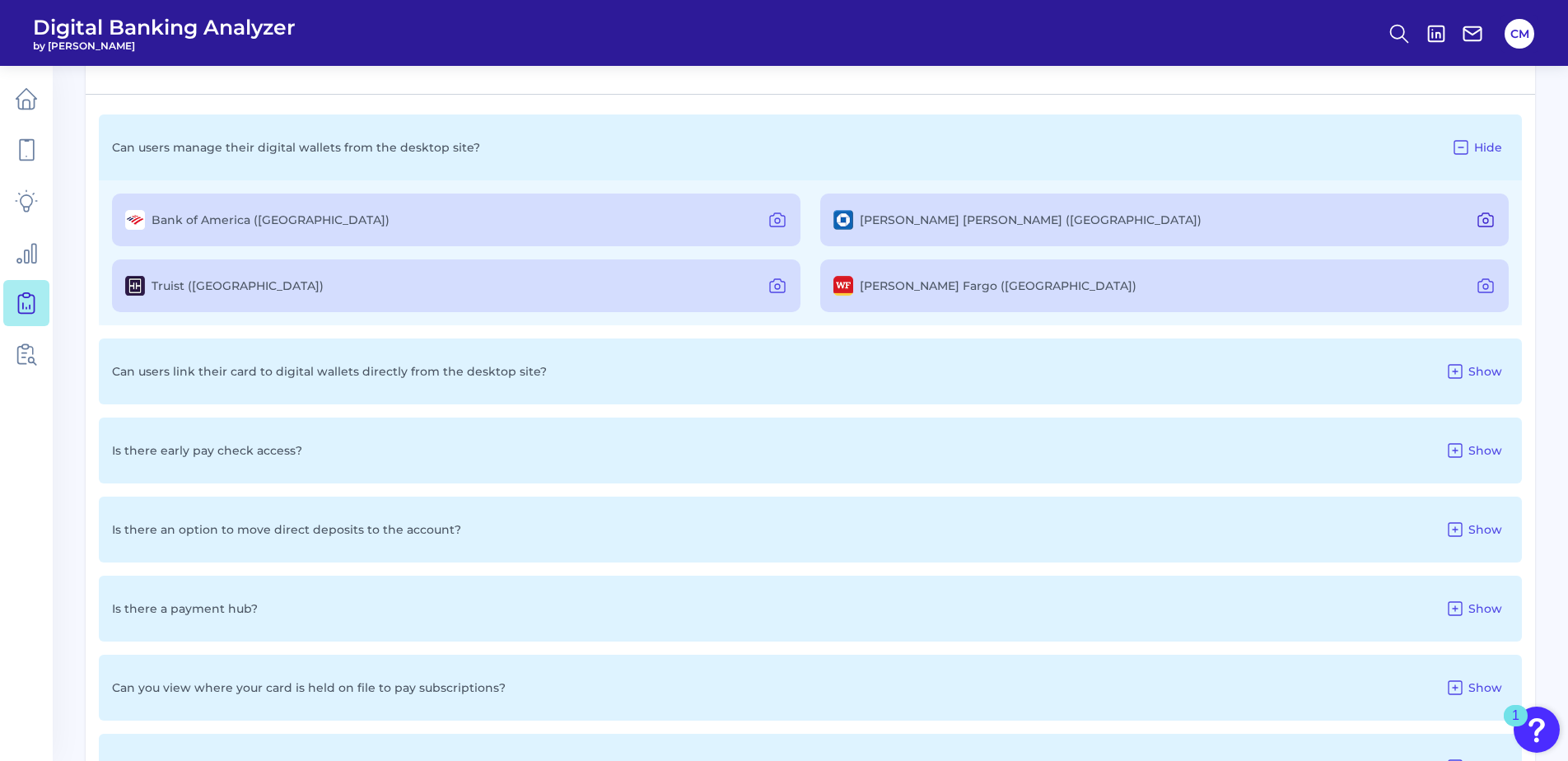
click at [1486, 216] on icon at bounding box center [1486, 220] width 19 height 19
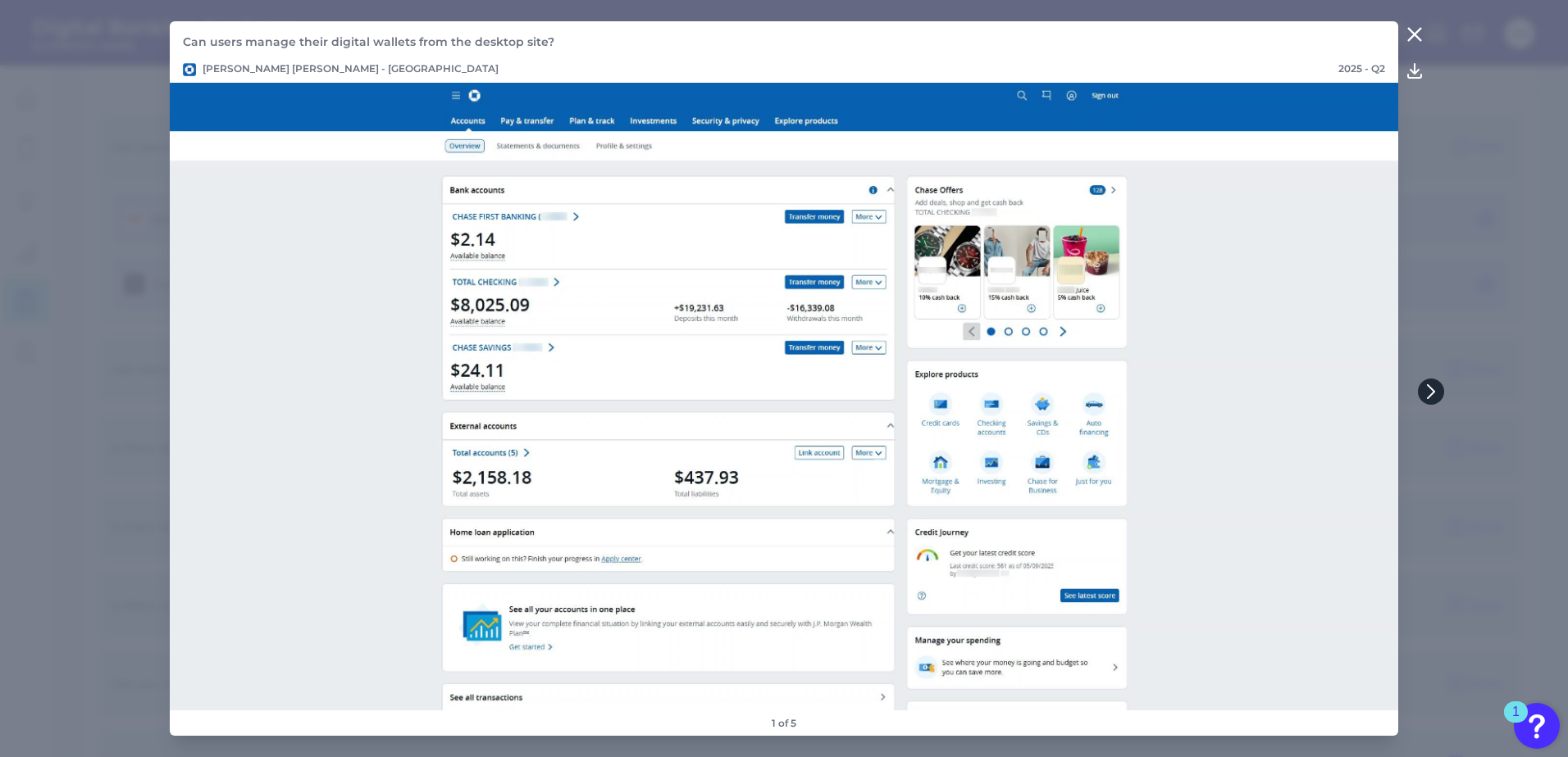
click at [1426, 387] on icon at bounding box center [1430, 391] width 14 height 14
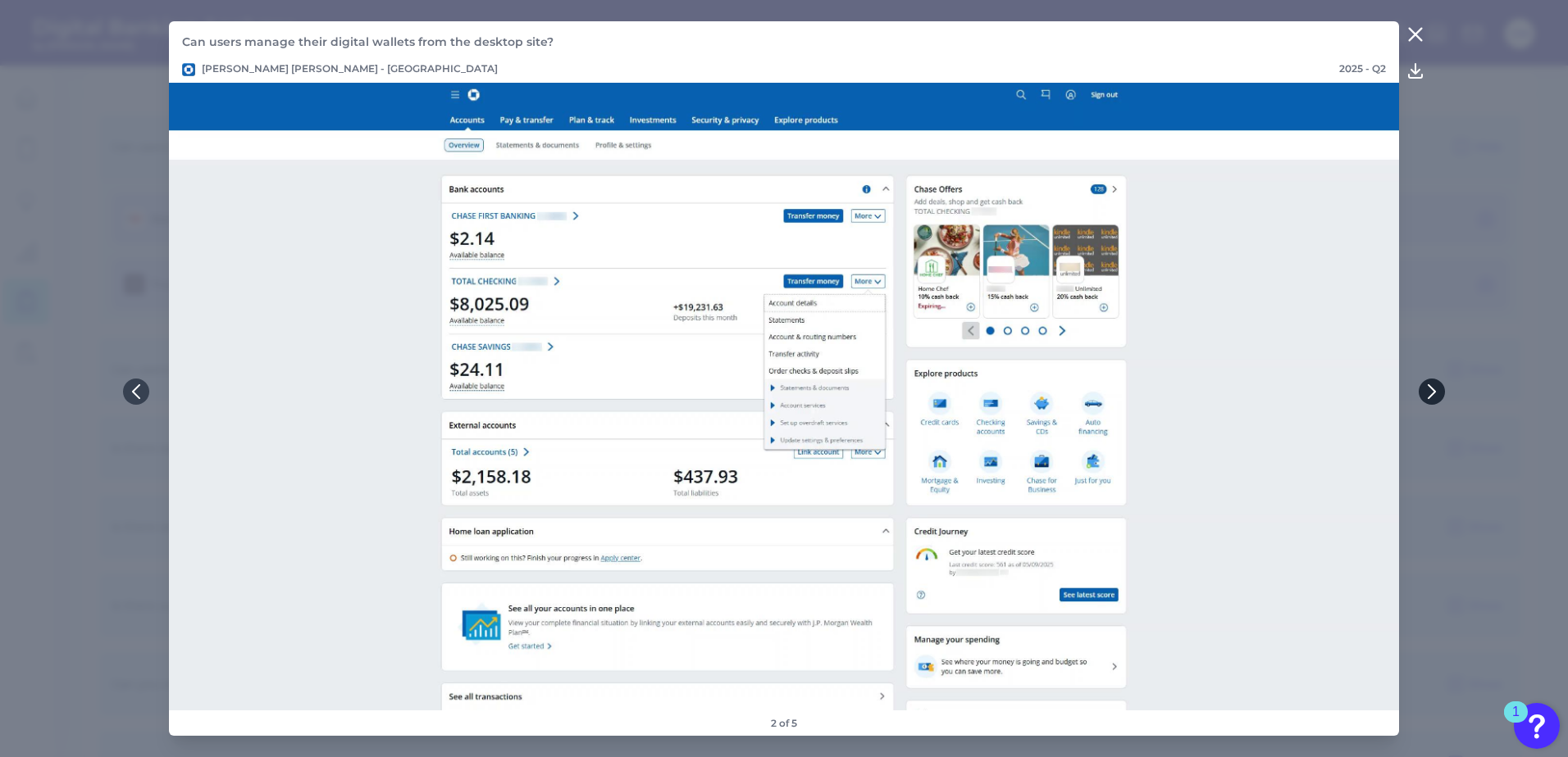
click at [1426, 387] on icon at bounding box center [1431, 391] width 14 height 14
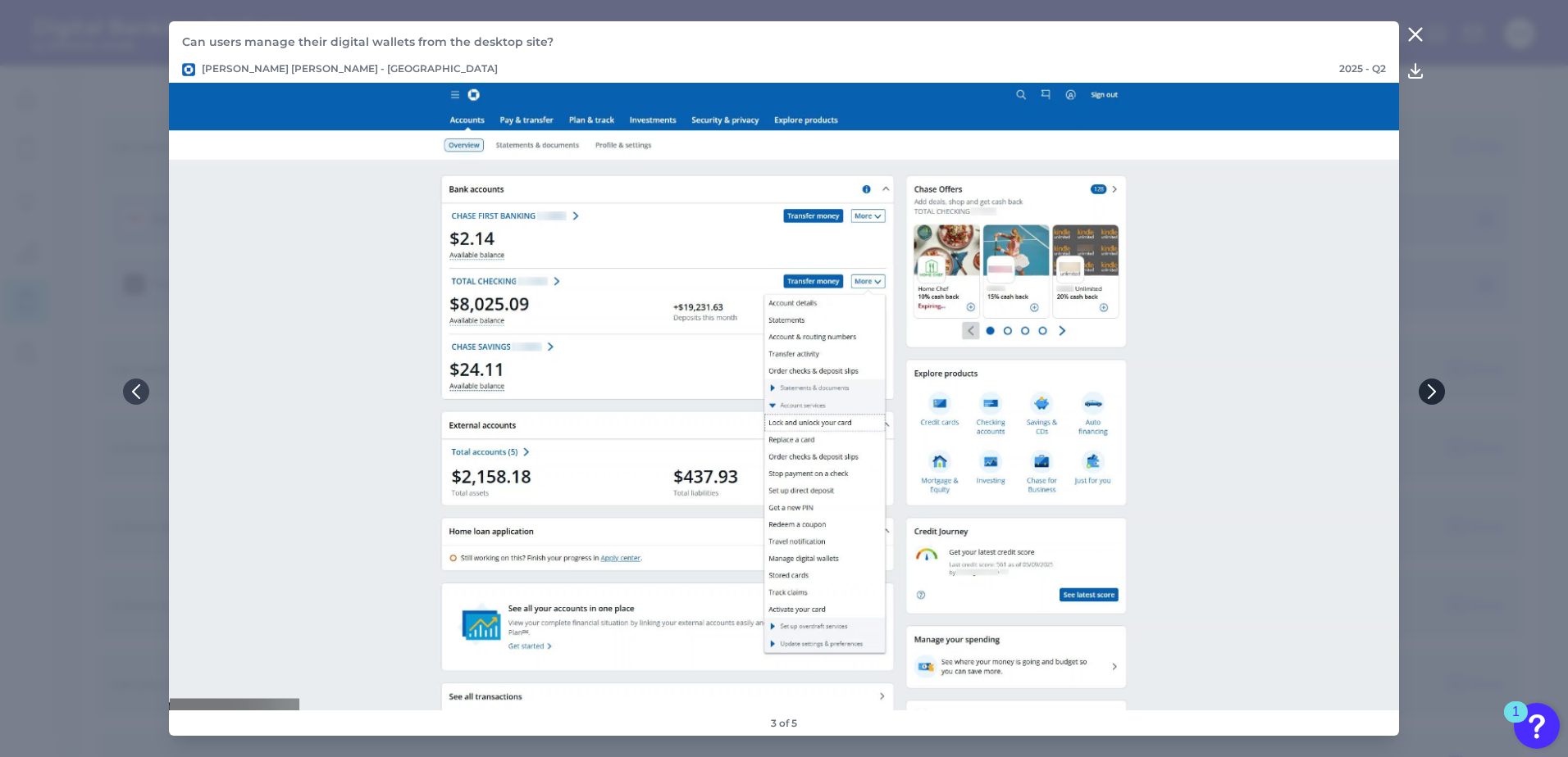
click at [1426, 387] on icon at bounding box center [1431, 391] width 14 height 14
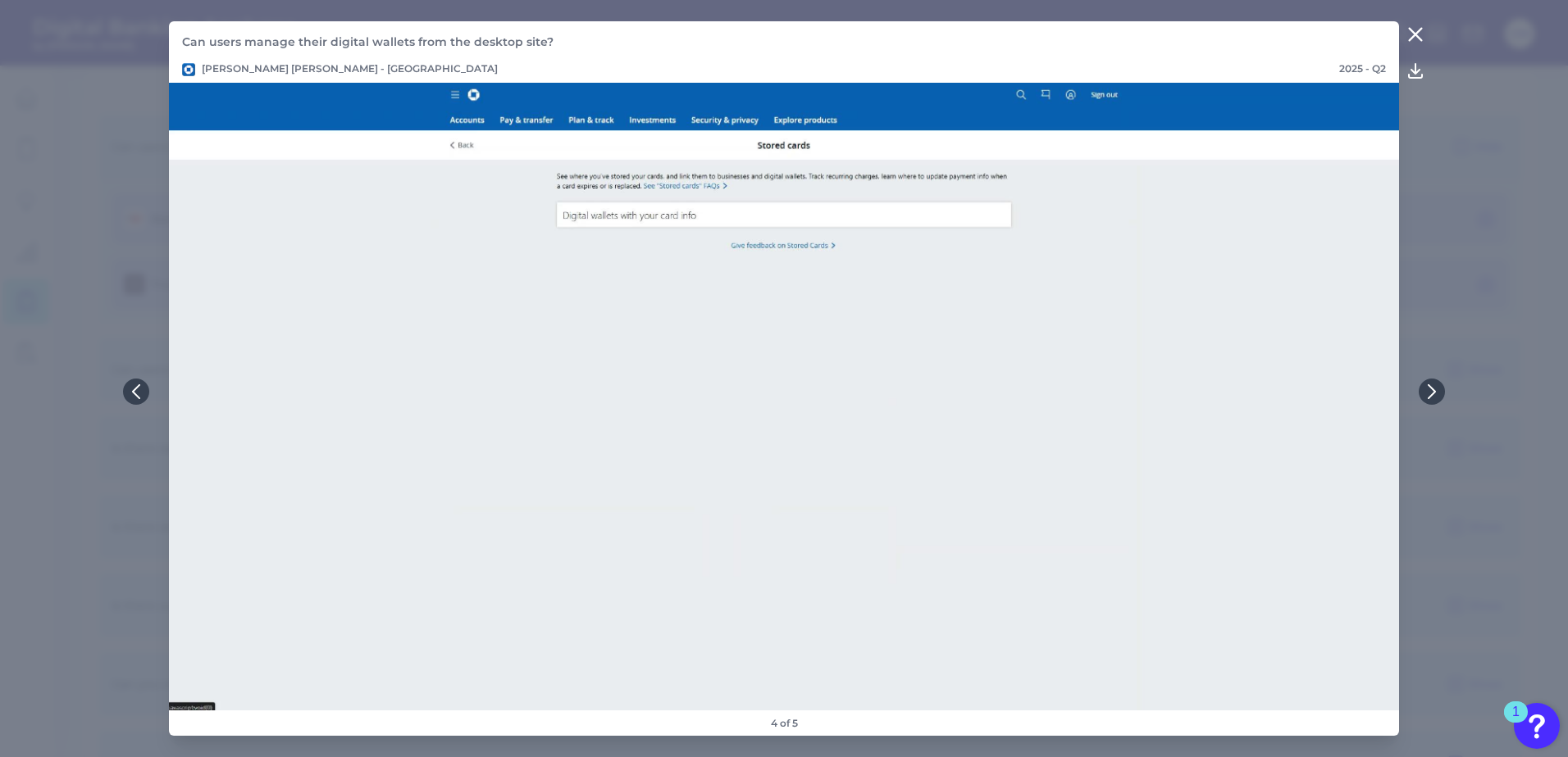
click at [1428, 393] on icon at bounding box center [1431, 391] width 14 height 14
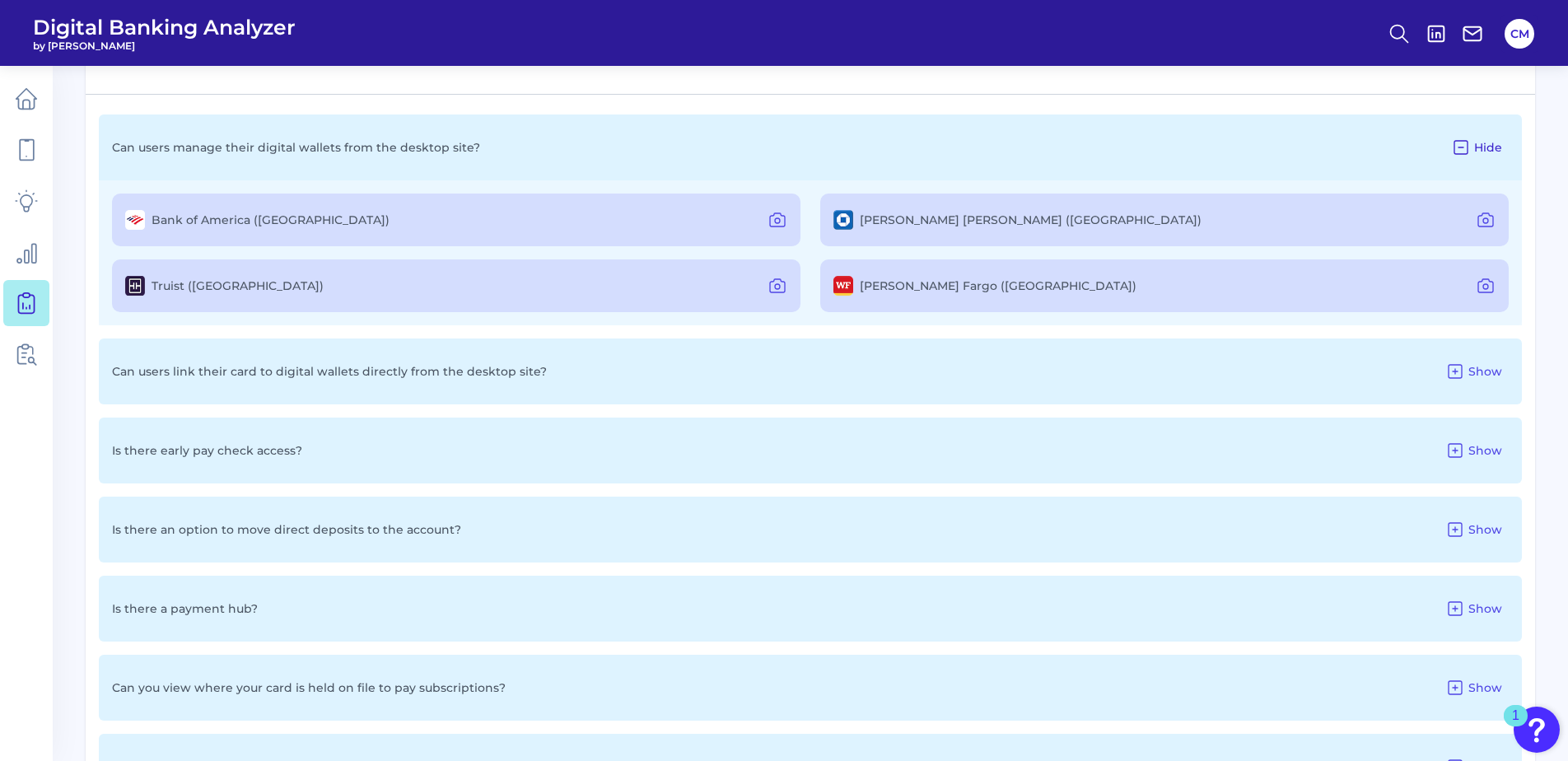
click at [1462, 141] on icon at bounding box center [1461, 147] width 19 height 19
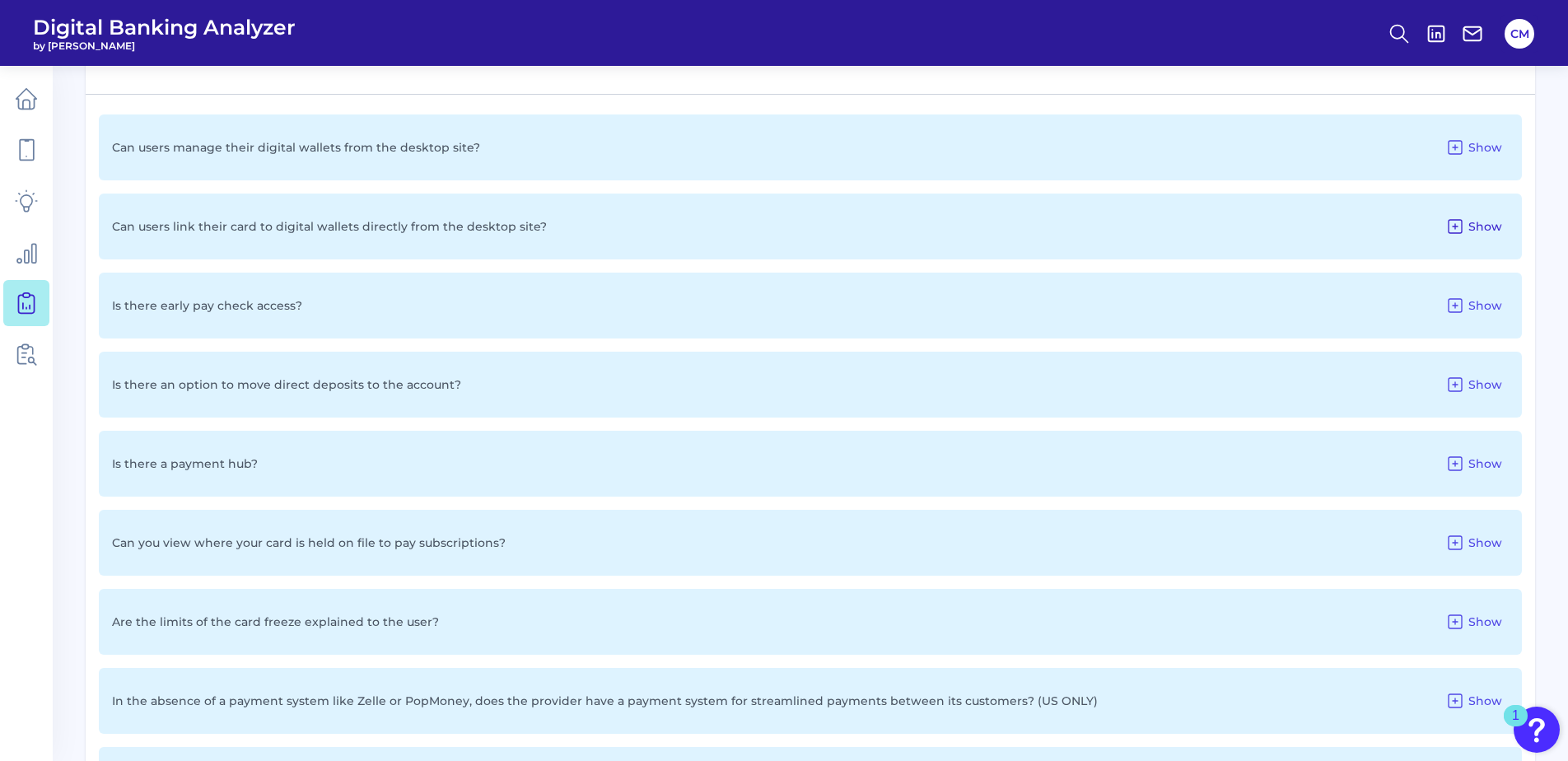
click at [1503, 231] on button "Show" at bounding box center [1473, 226] width 70 height 26
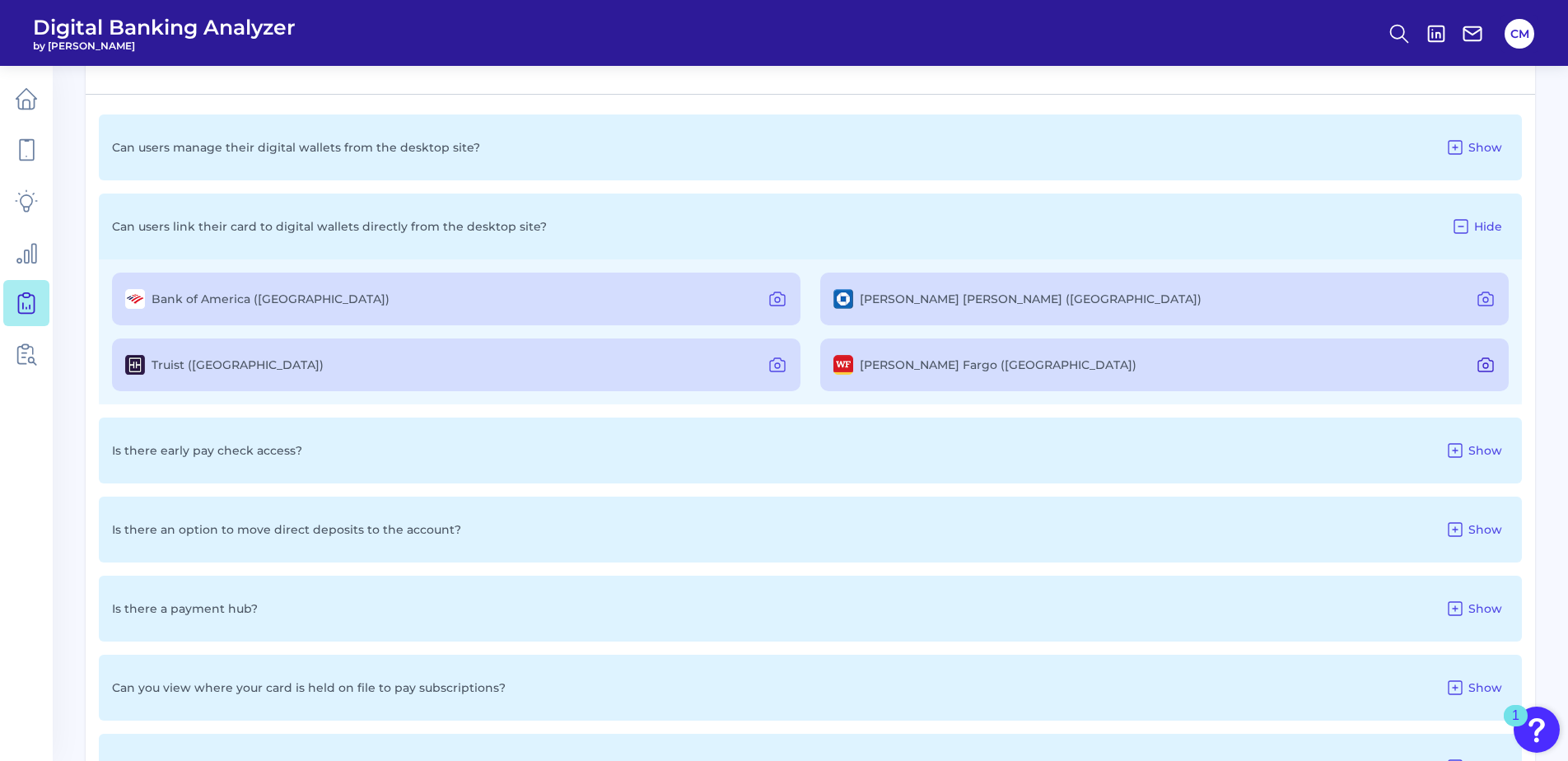
click at [1491, 372] on icon at bounding box center [1485, 365] width 15 height 14
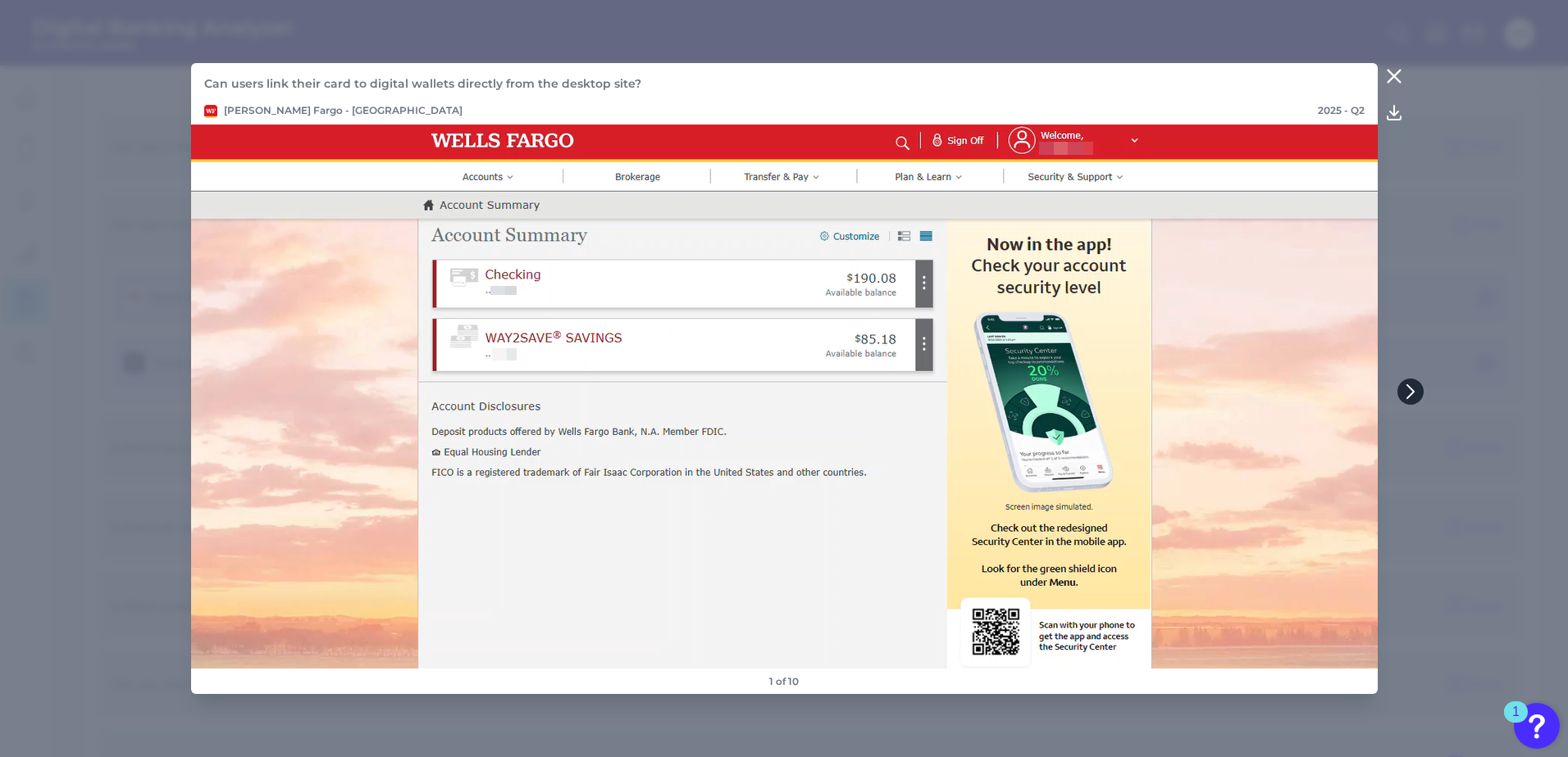
click at [1421, 395] on button at bounding box center [1410, 391] width 26 height 26
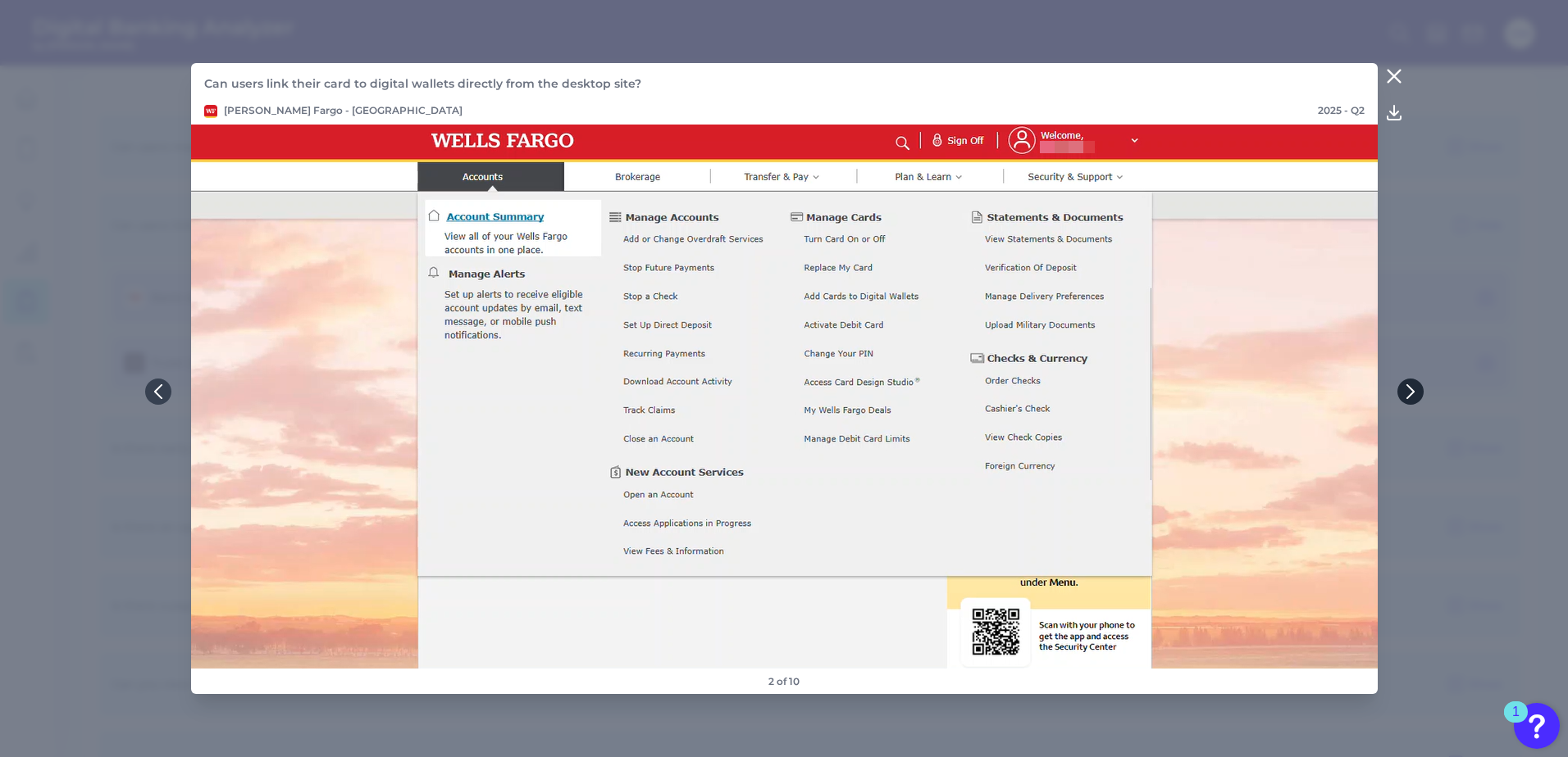
click at [1421, 395] on button at bounding box center [1410, 391] width 26 height 26
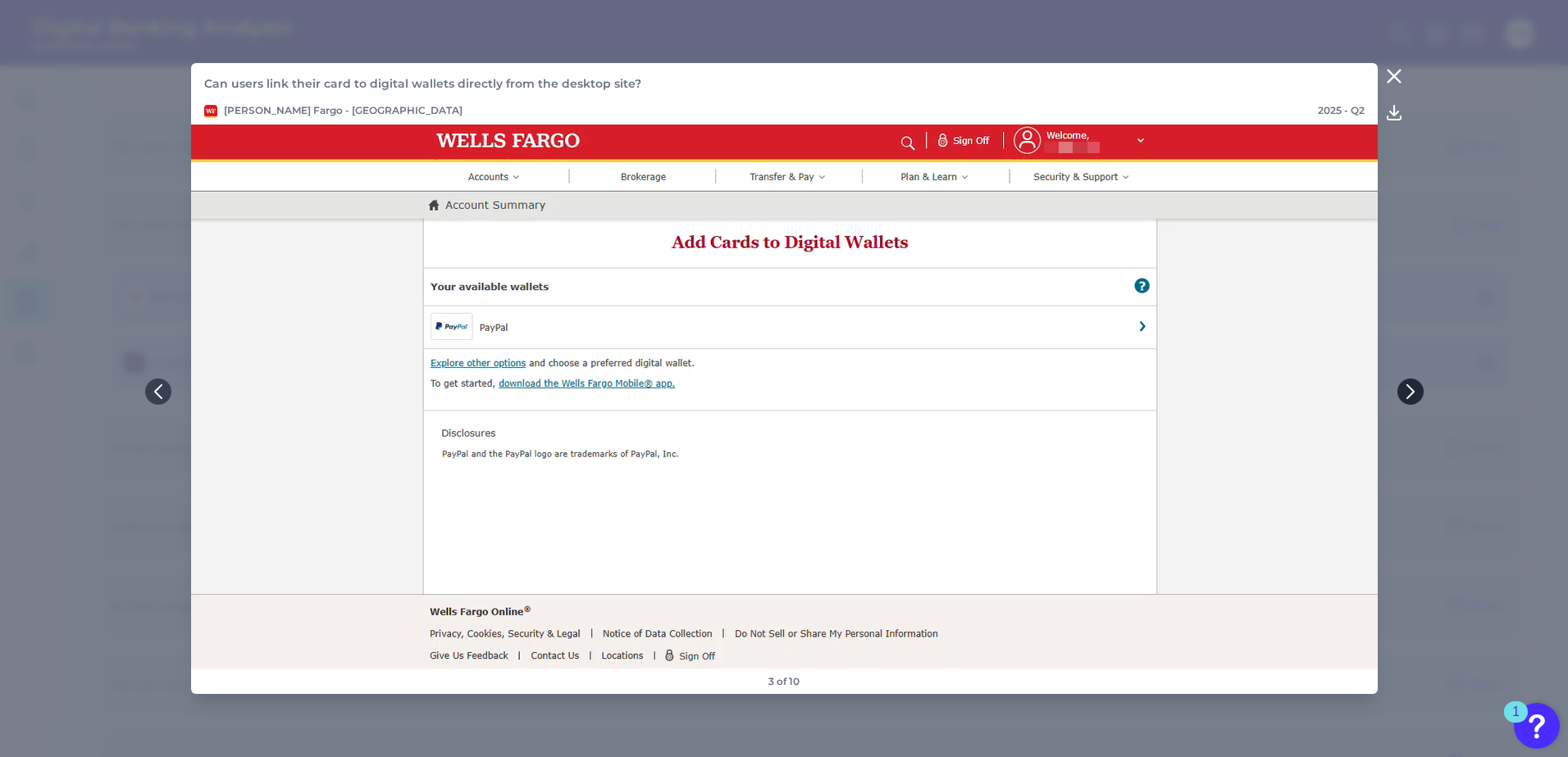
click at [1421, 395] on button at bounding box center [1410, 391] width 26 height 26
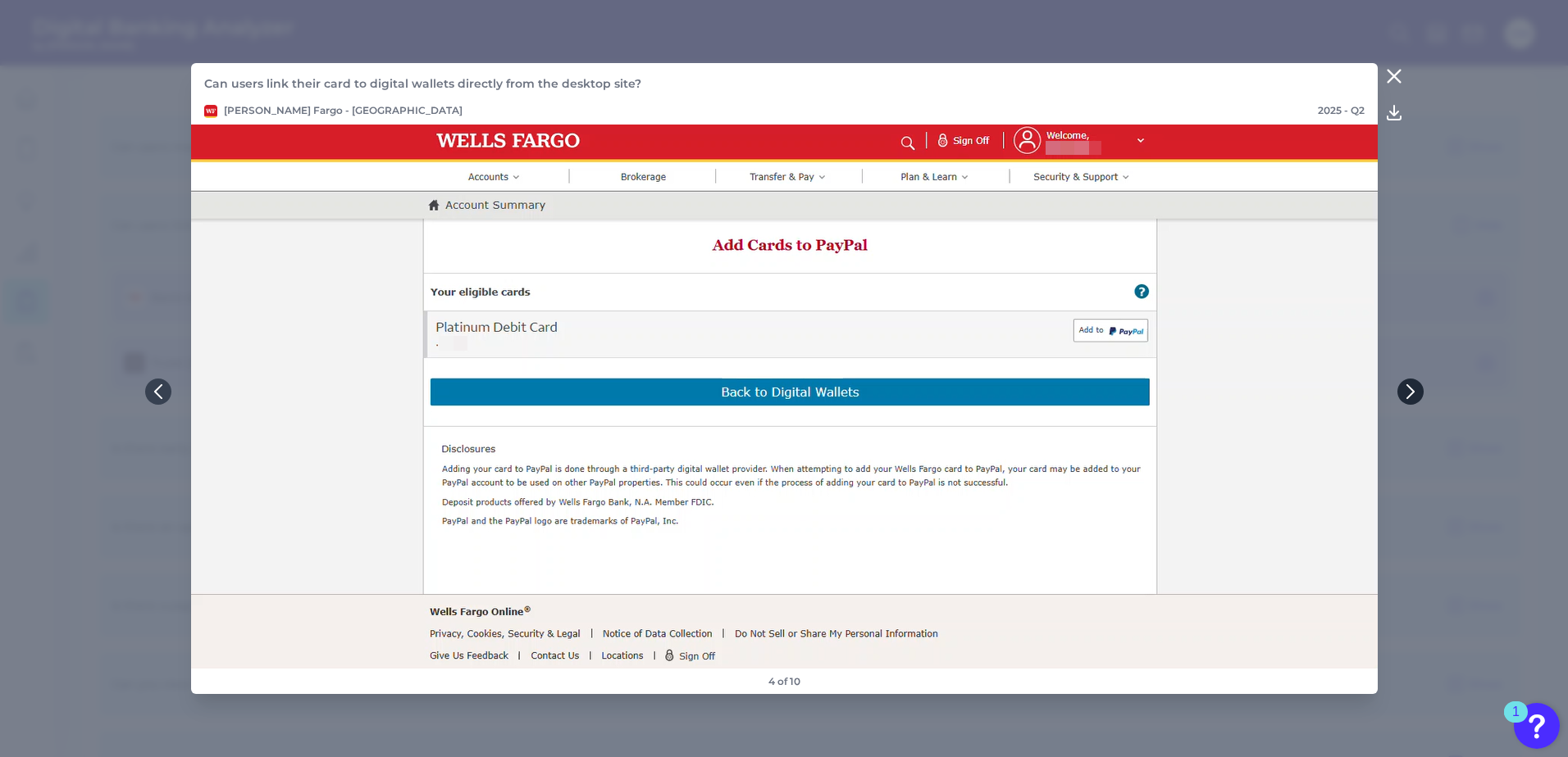
click at [1421, 395] on button at bounding box center [1410, 391] width 26 height 26
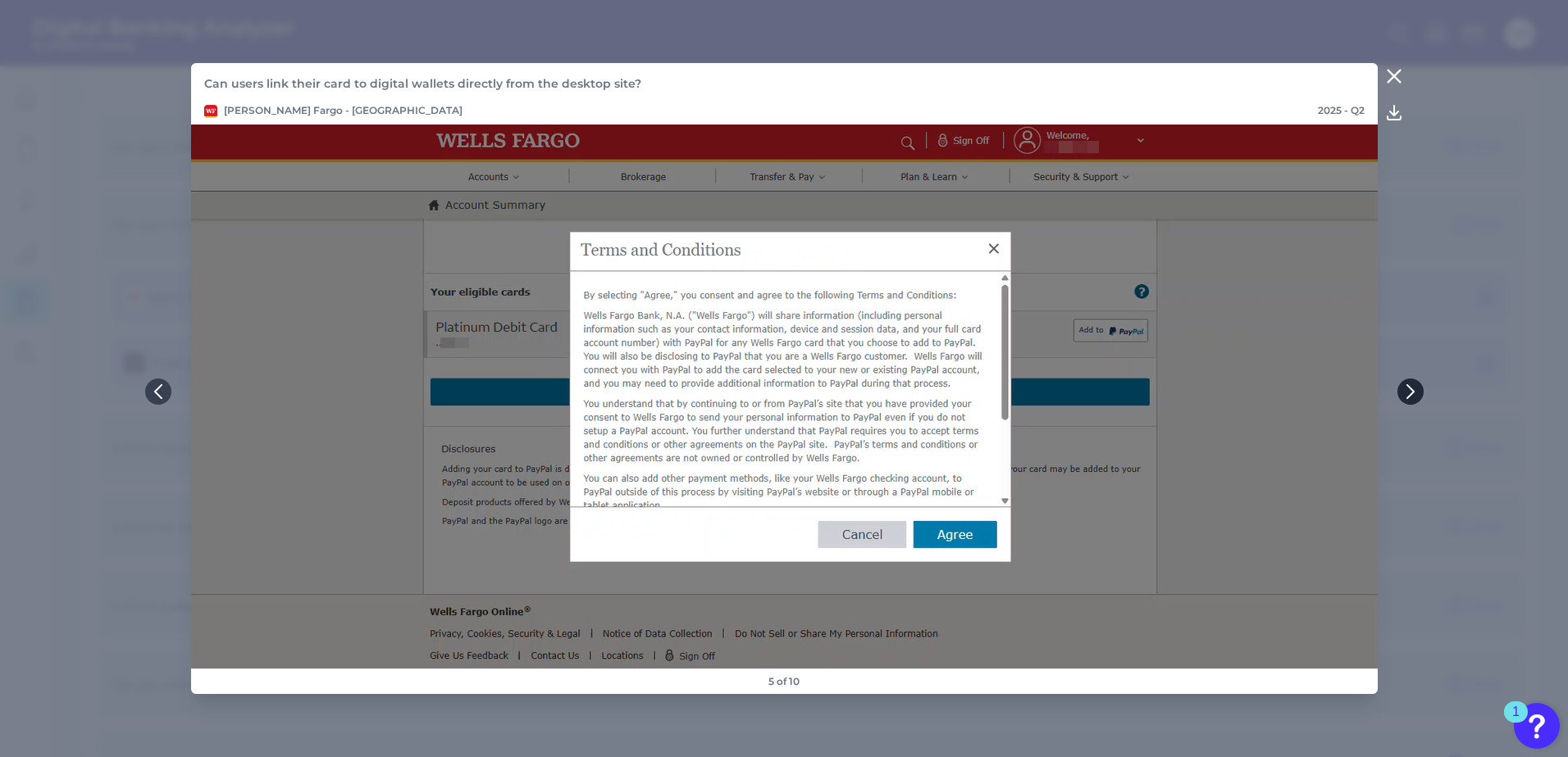
click at [1409, 398] on icon at bounding box center [1410, 391] width 14 height 14
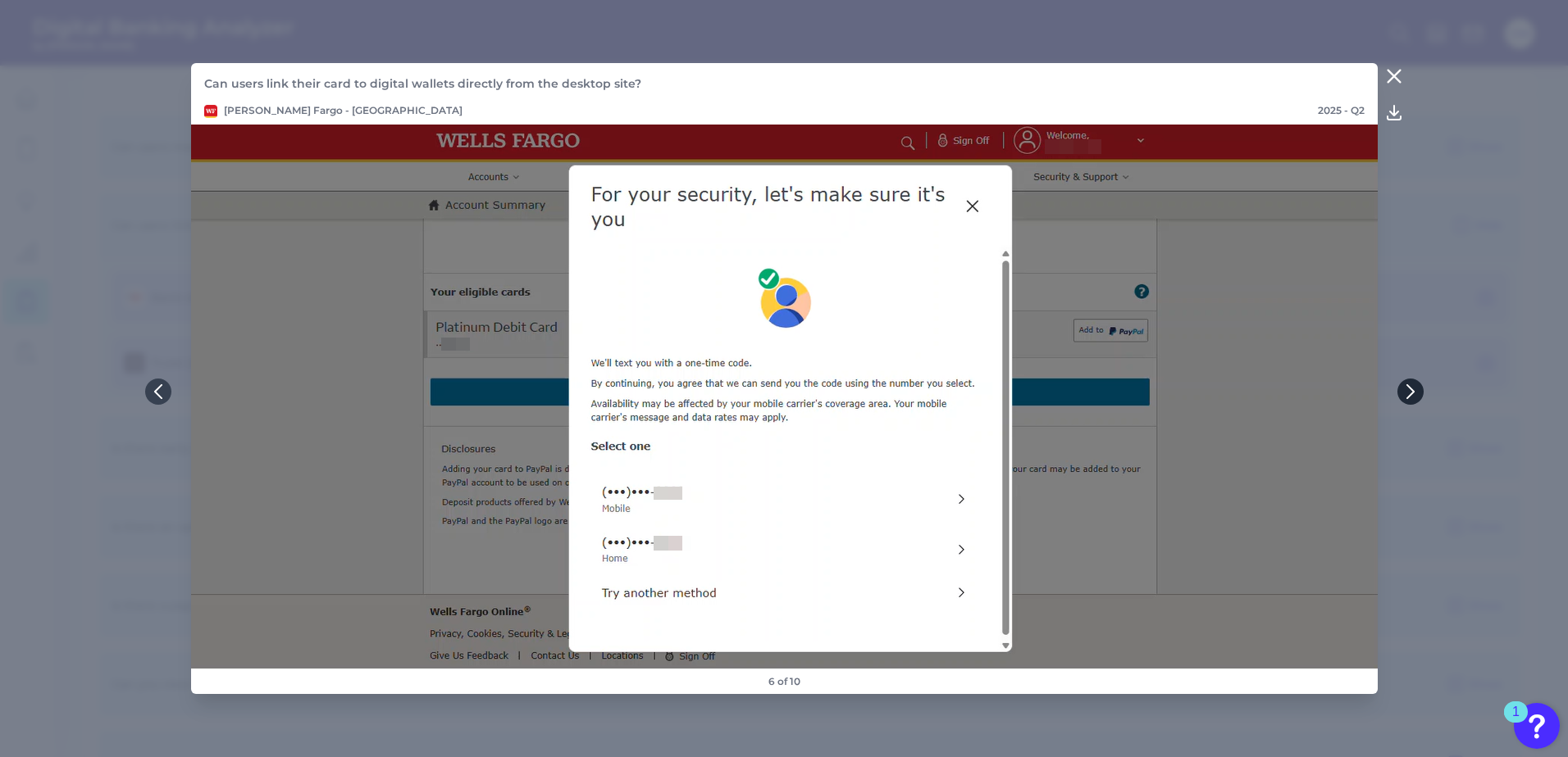
click at [1402, 400] on button at bounding box center [1410, 391] width 26 height 26
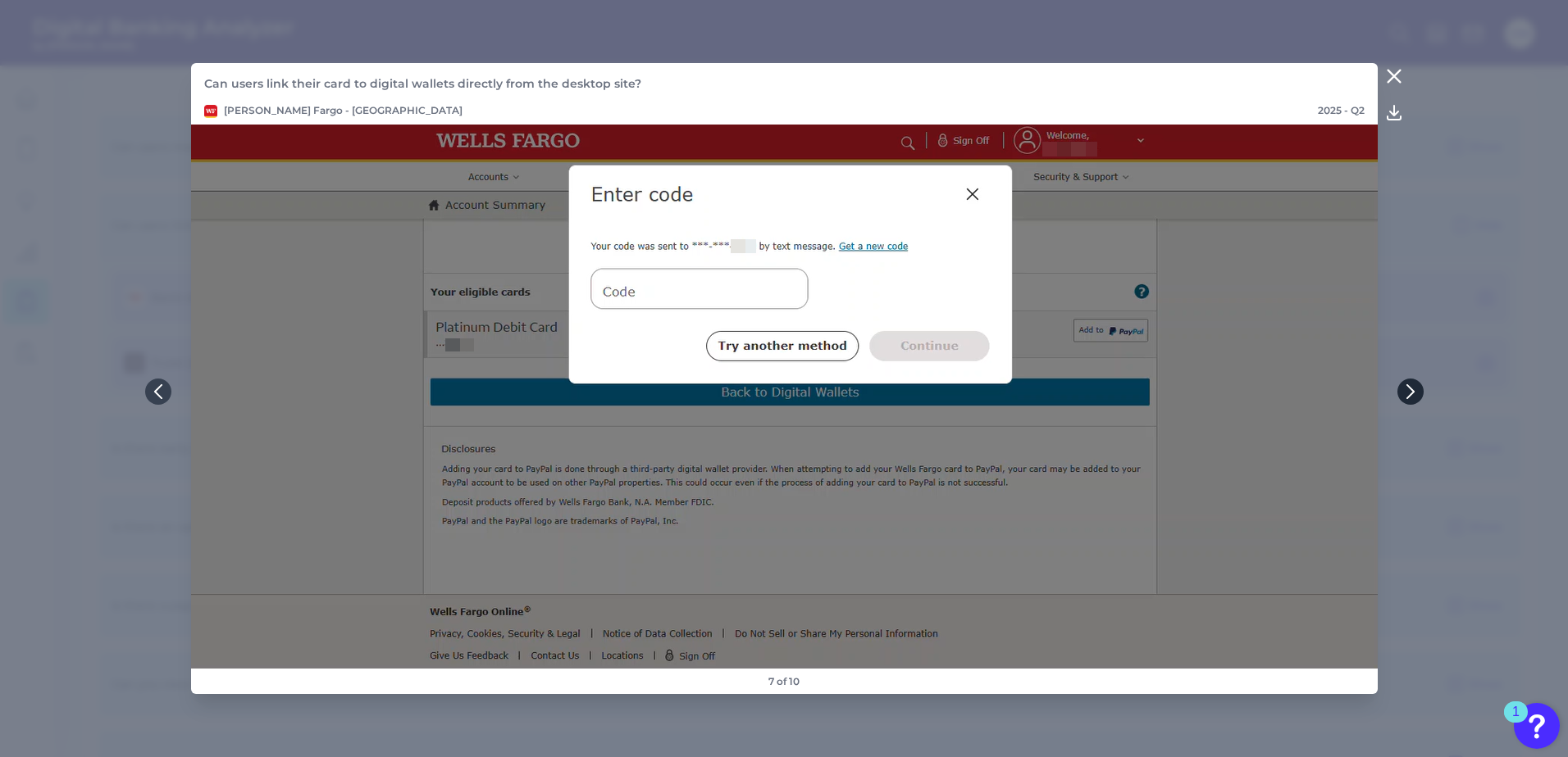
click at [1406, 402] on button at bounding box center [1410, 391] width 26 height 26
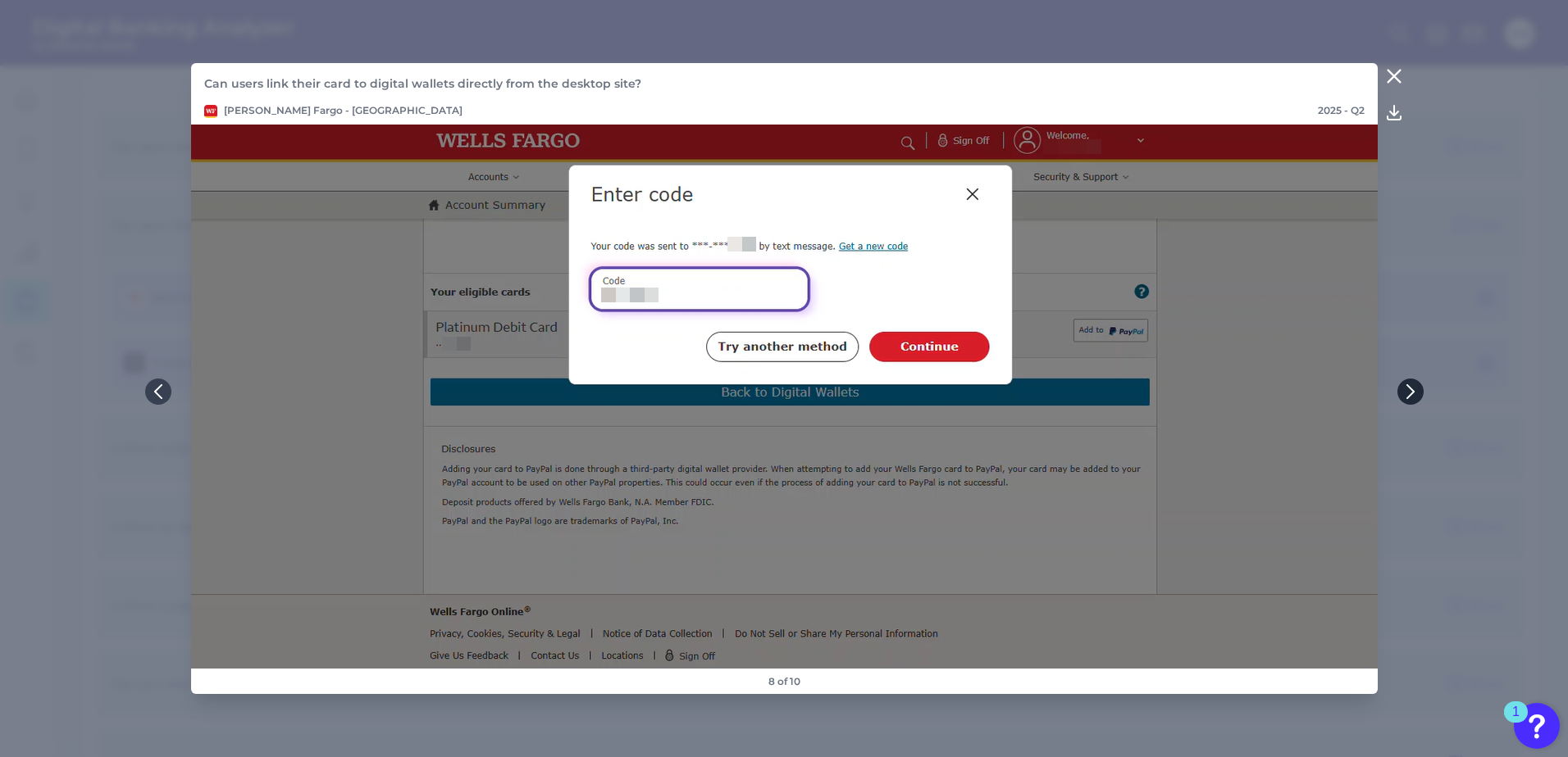
click at [1407, 402] on button at bounding box center [1410, 391] width 26 height 26
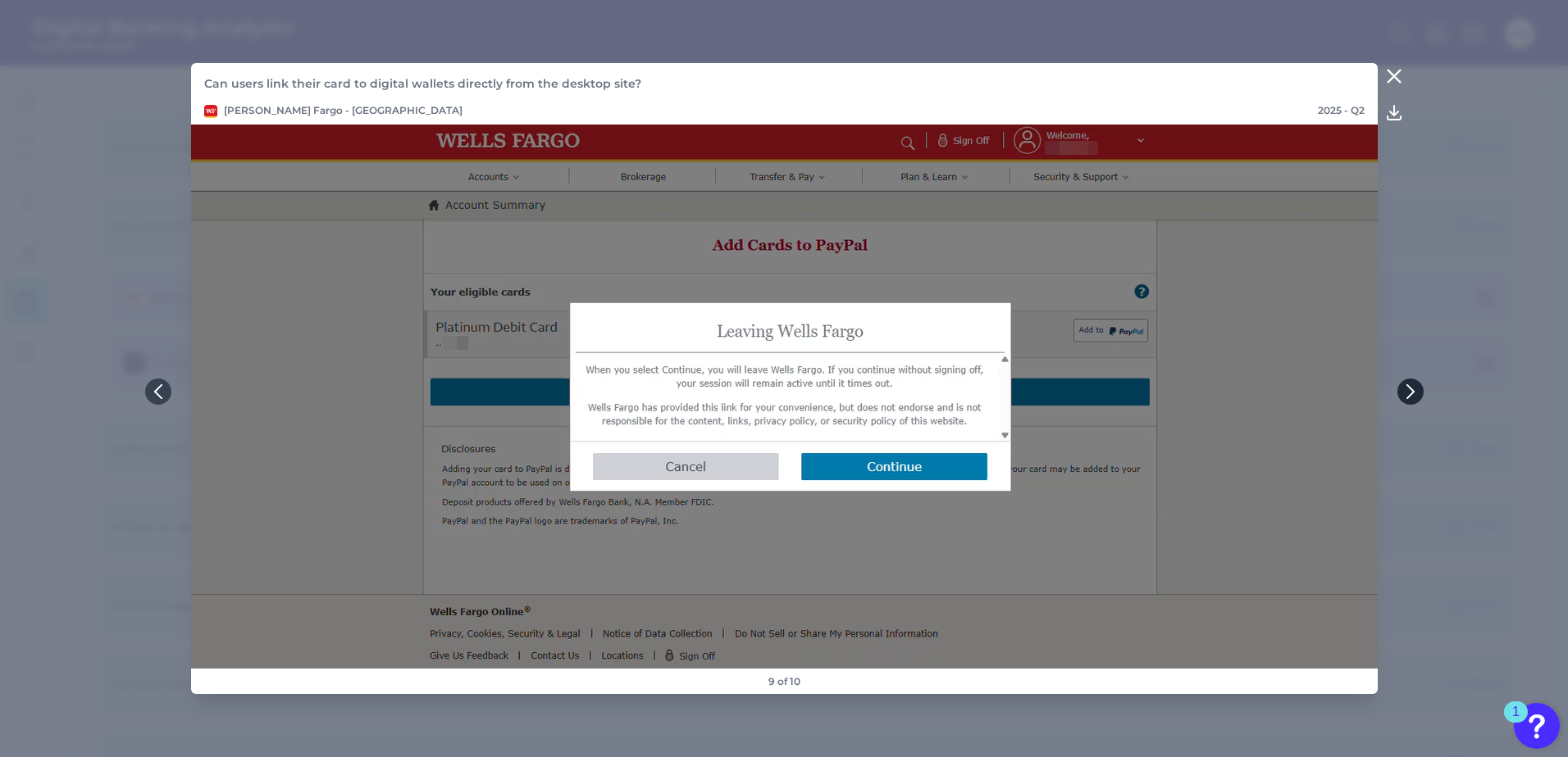
click at [1407, 402] on button at bounding box center [1410, 391] width 26 height 26
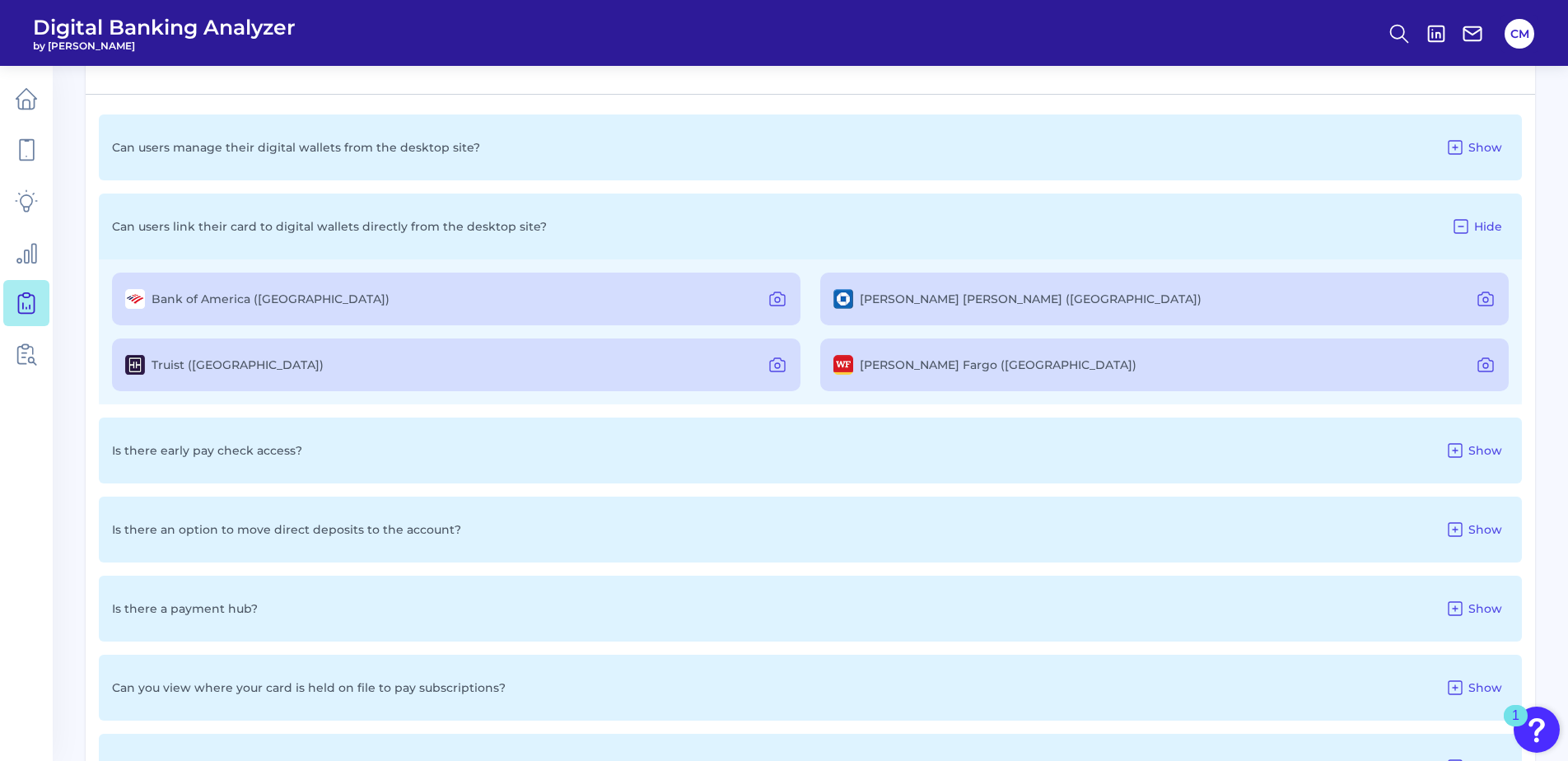
click at [1413, 404] on div "Bank of America ([GEOGRAPHIC_DATA]) [PERSON_NAME] [PERSON_NAME] ([GEOGRAPHIC_DA…" at bounding box center [810, 332] width 1423 height 145
click at [1493, 219] on span "Hide" at bounding box center [1488, 226] width 28 height 15
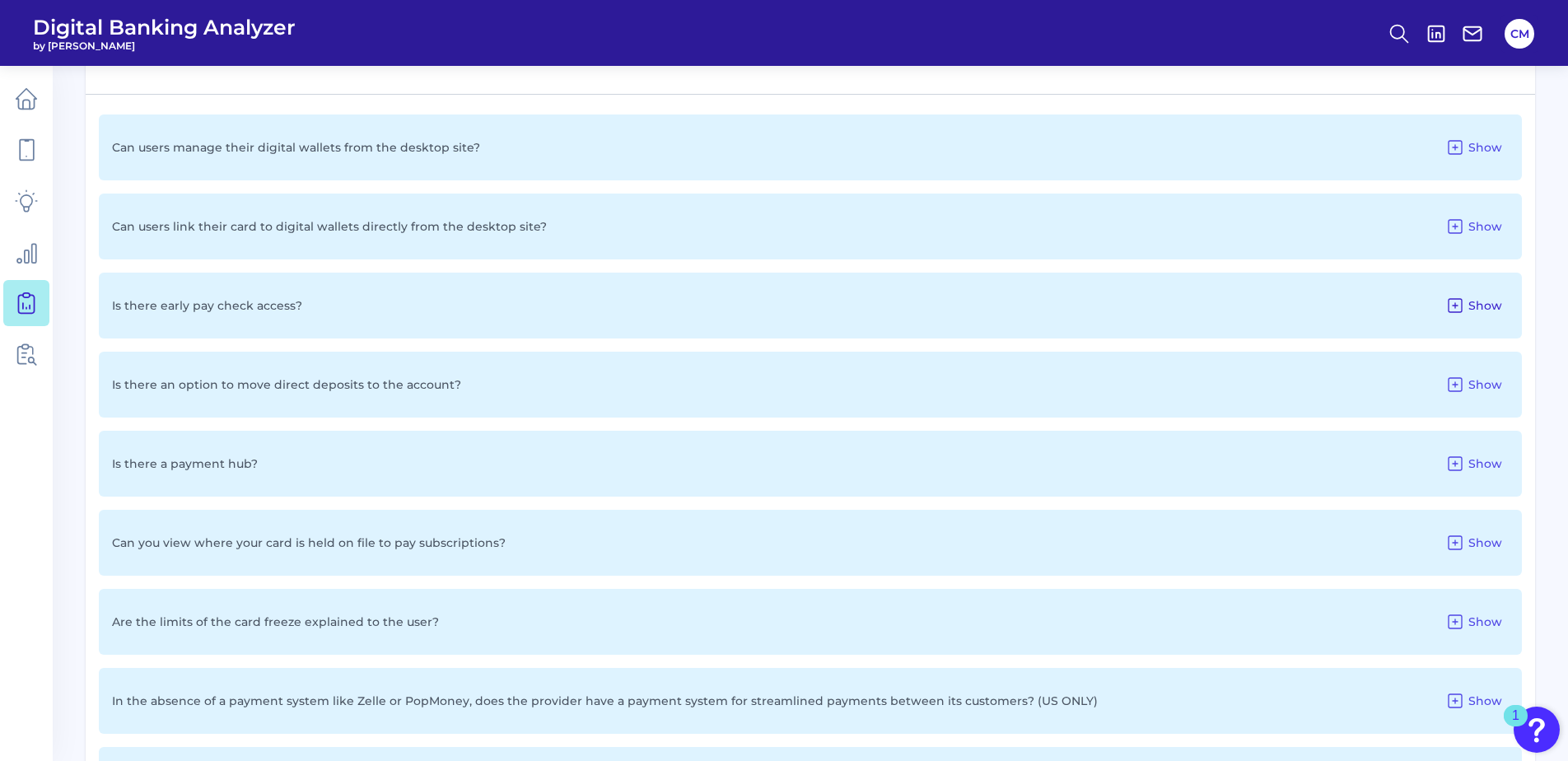
click at [1458, 300] on icon at bounding box center [1455, 305] width 19 height 19
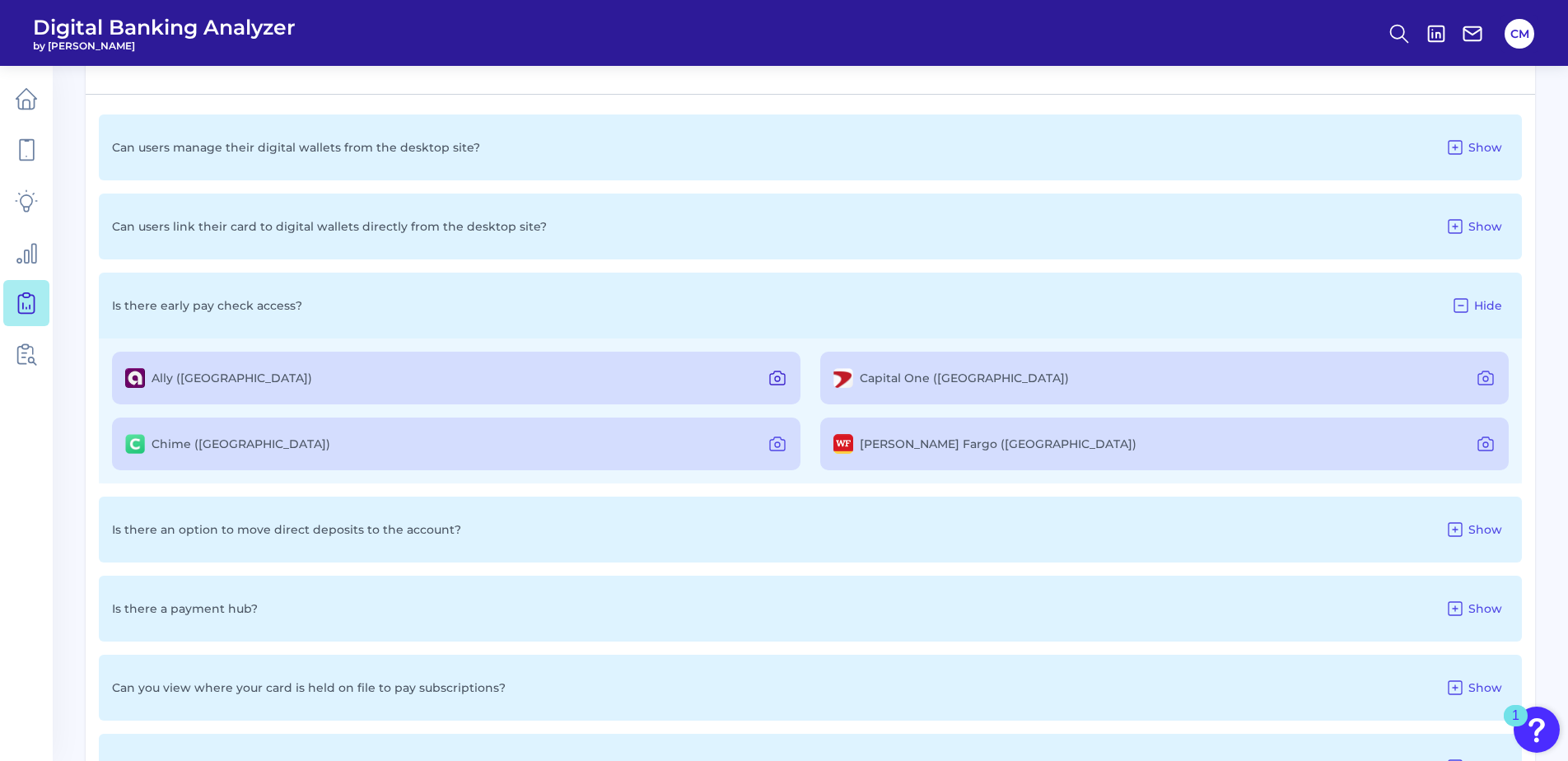
click at [791, 380] on button at bounding box center [777, 378] width 33 height 26
click at [769, 383] on icon at bounding box center [777, 378] width 19 height 19
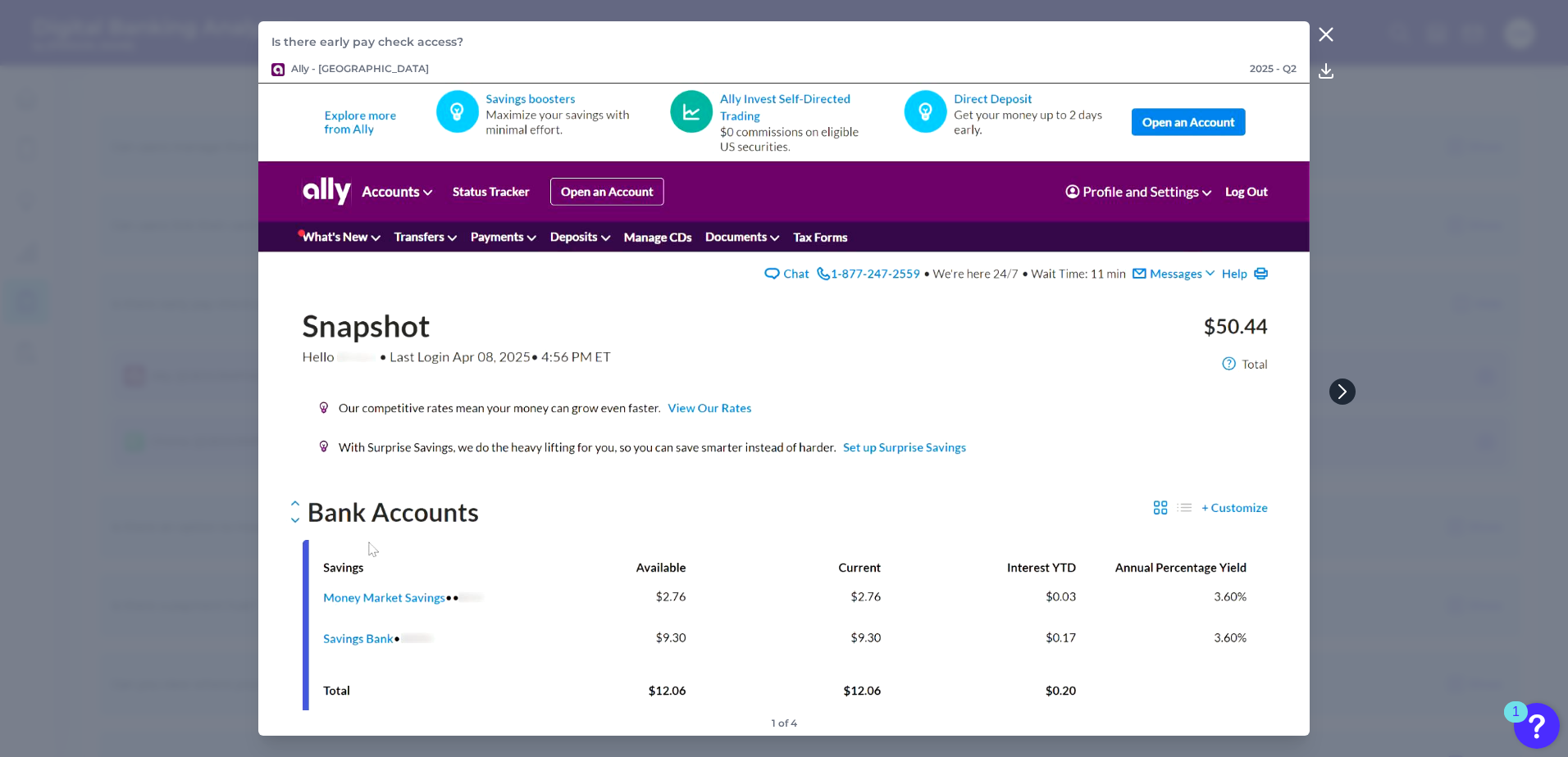
click at [1333, 391] on button at bounding box center [1342, 391] width 26 height 26
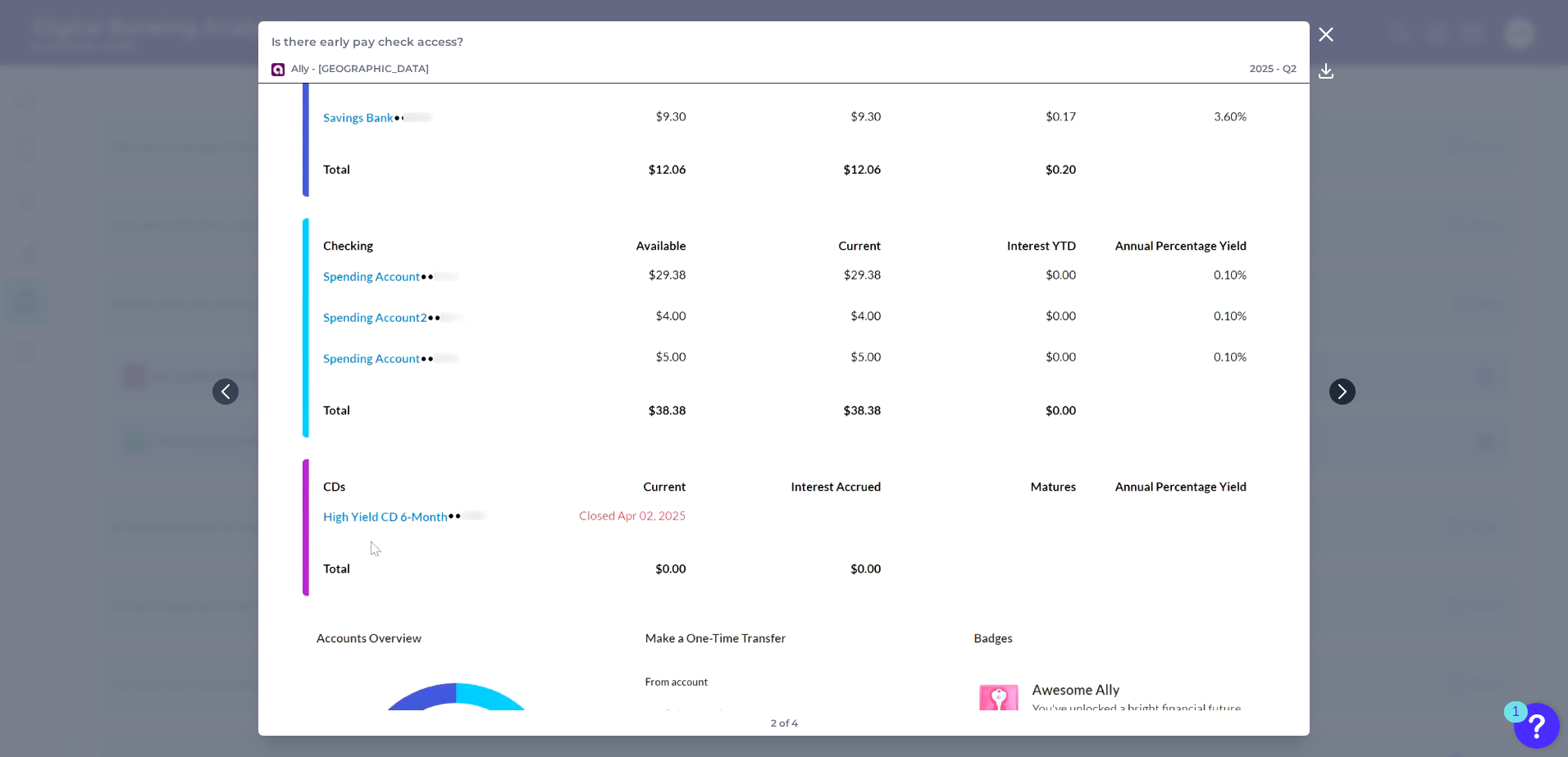
click at [1340, 390] on icon at bounding box center [1342, 391] width 14 height 14
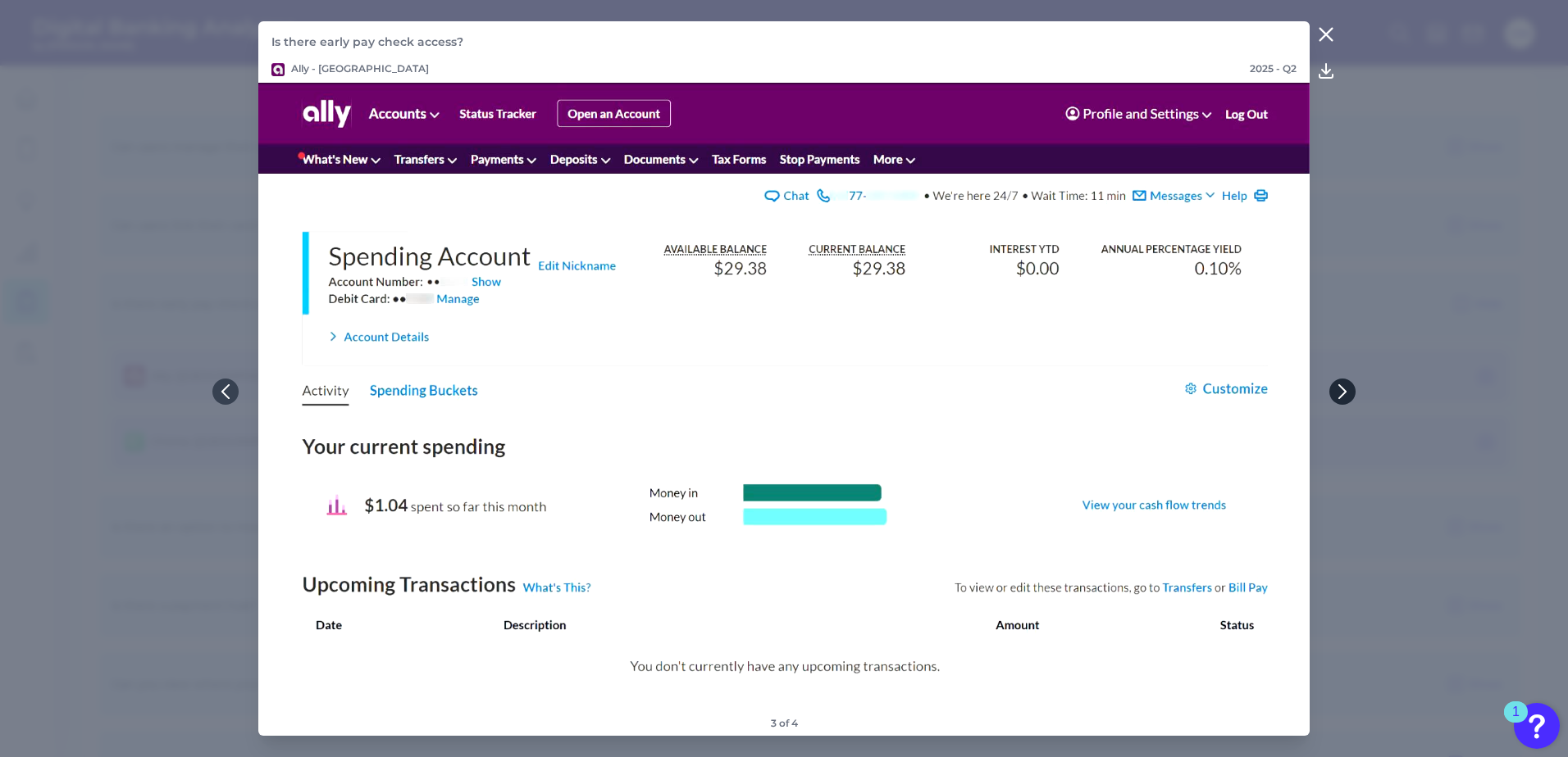
click at [1337, 390] on icon at bounding box center [1342, 391] width 14 height 14
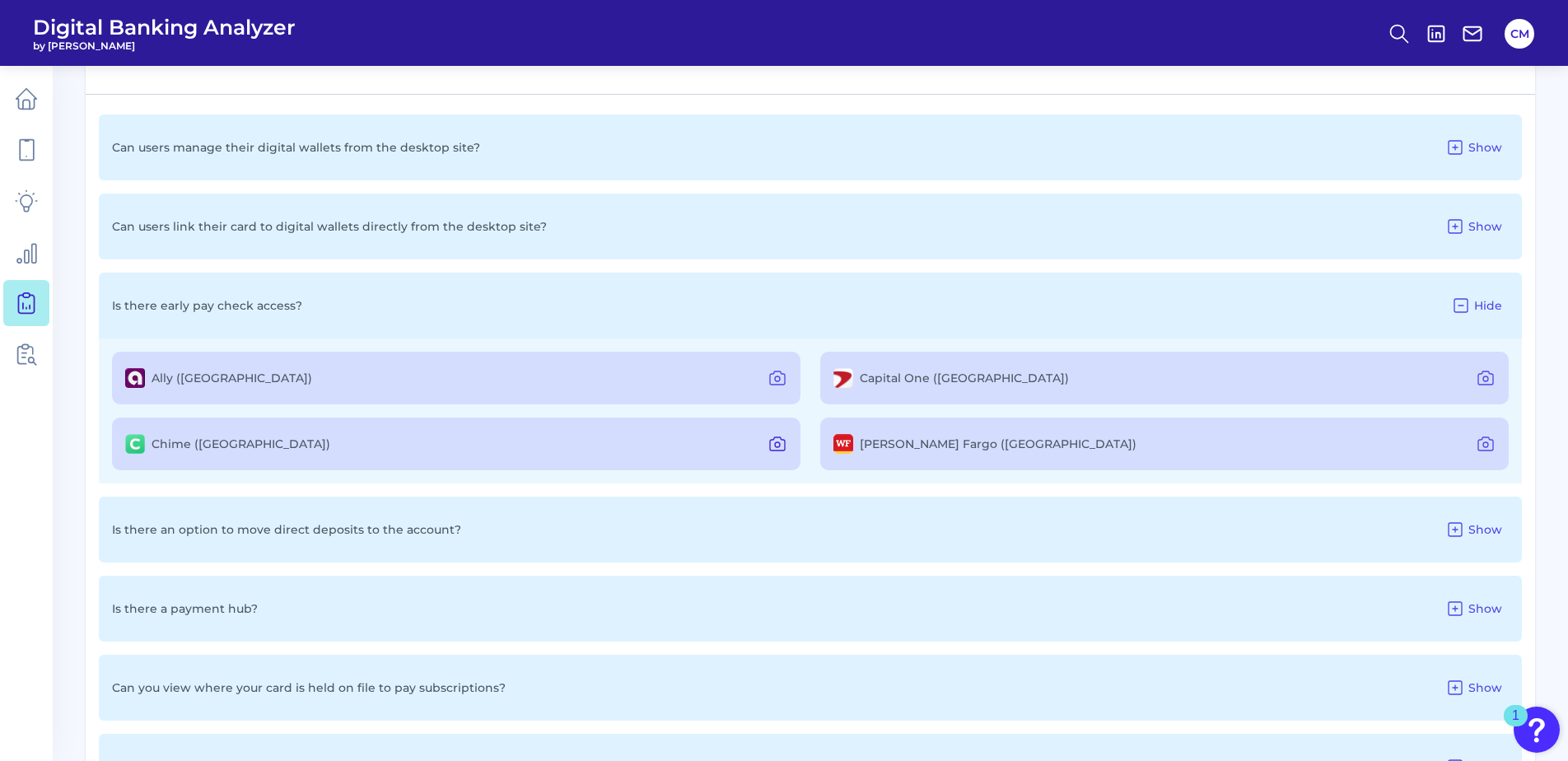
click at [784, 448] on icon at bounding box center [777, 443] width 19 height 19
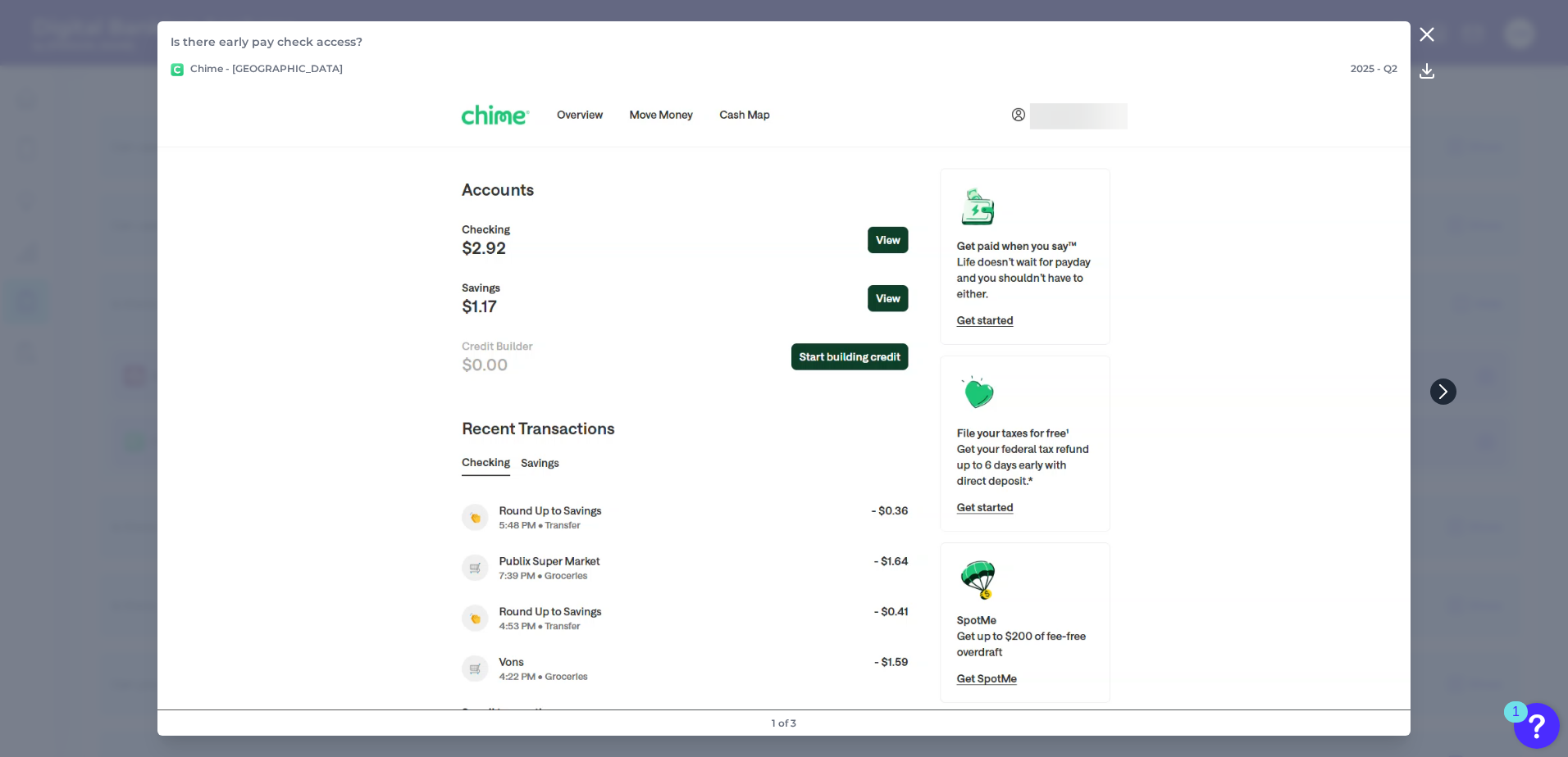
click at [1448, 393] on icon at bounding box center [1443, 391] width 14 height 14
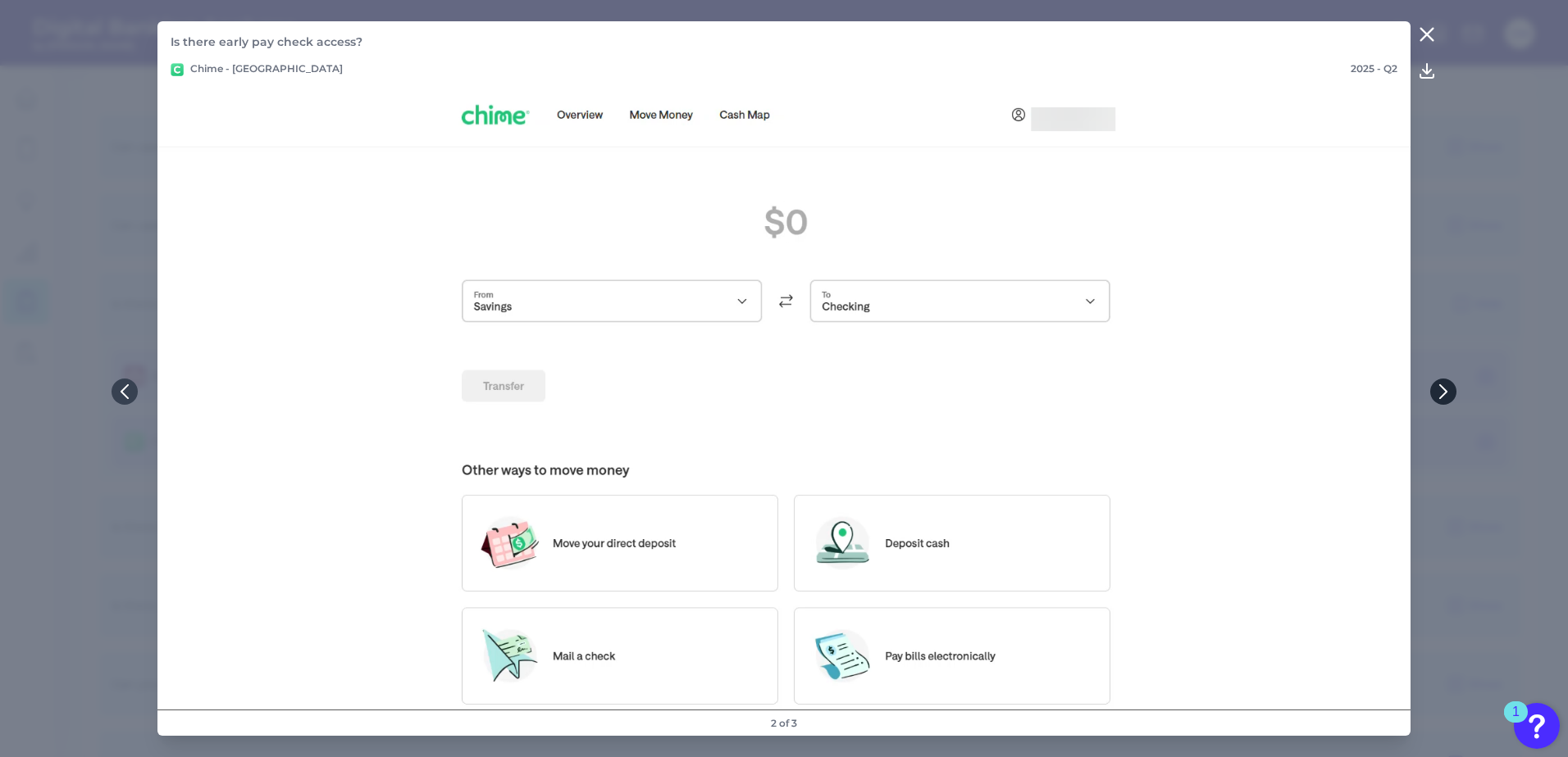
click at [1446, 393] on icon at bounding box center [1443, 392] width 7 height 13
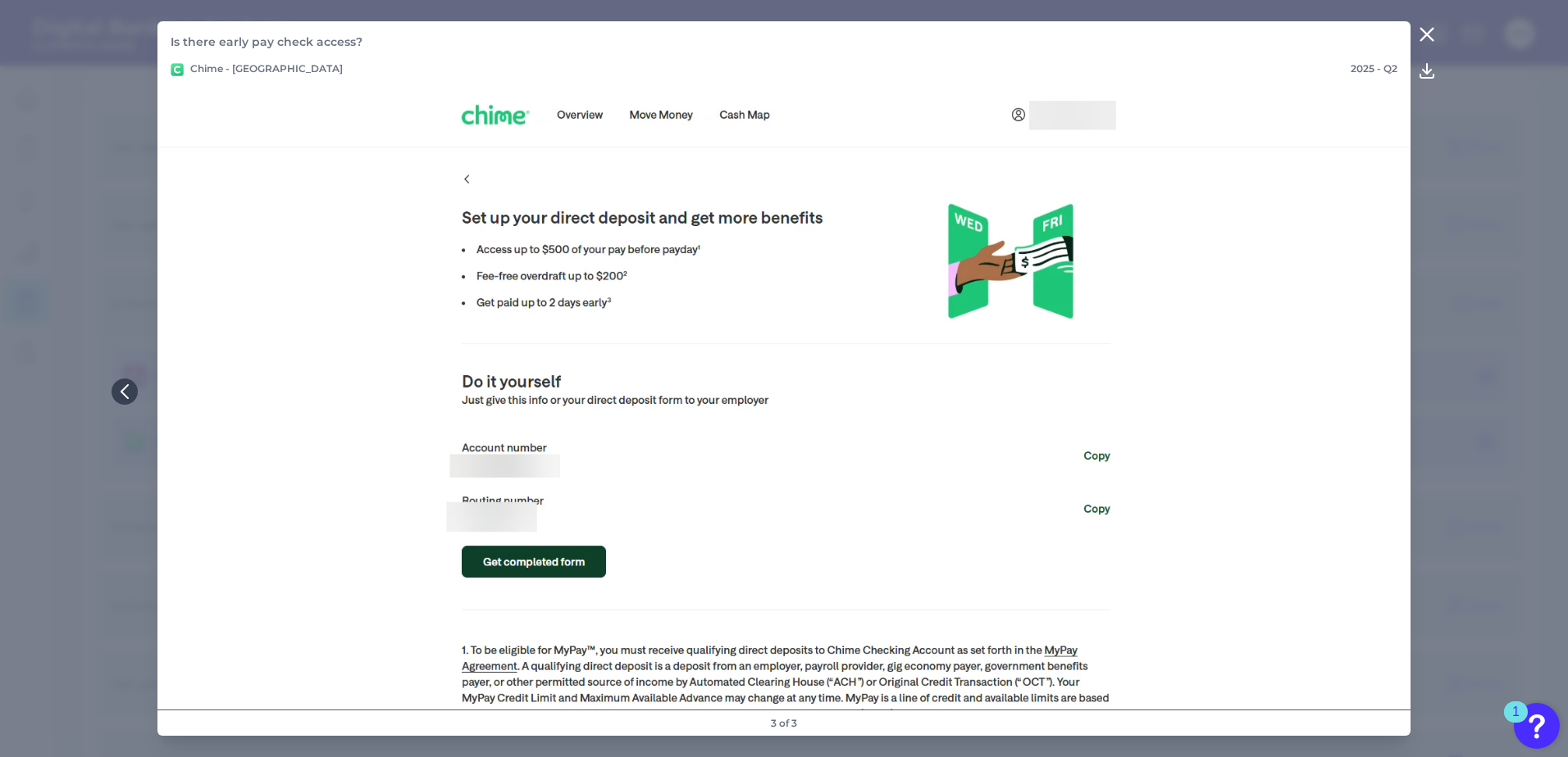
click at [1432, 25] on icon at bounding box center [1426, 35] width 19 height 19
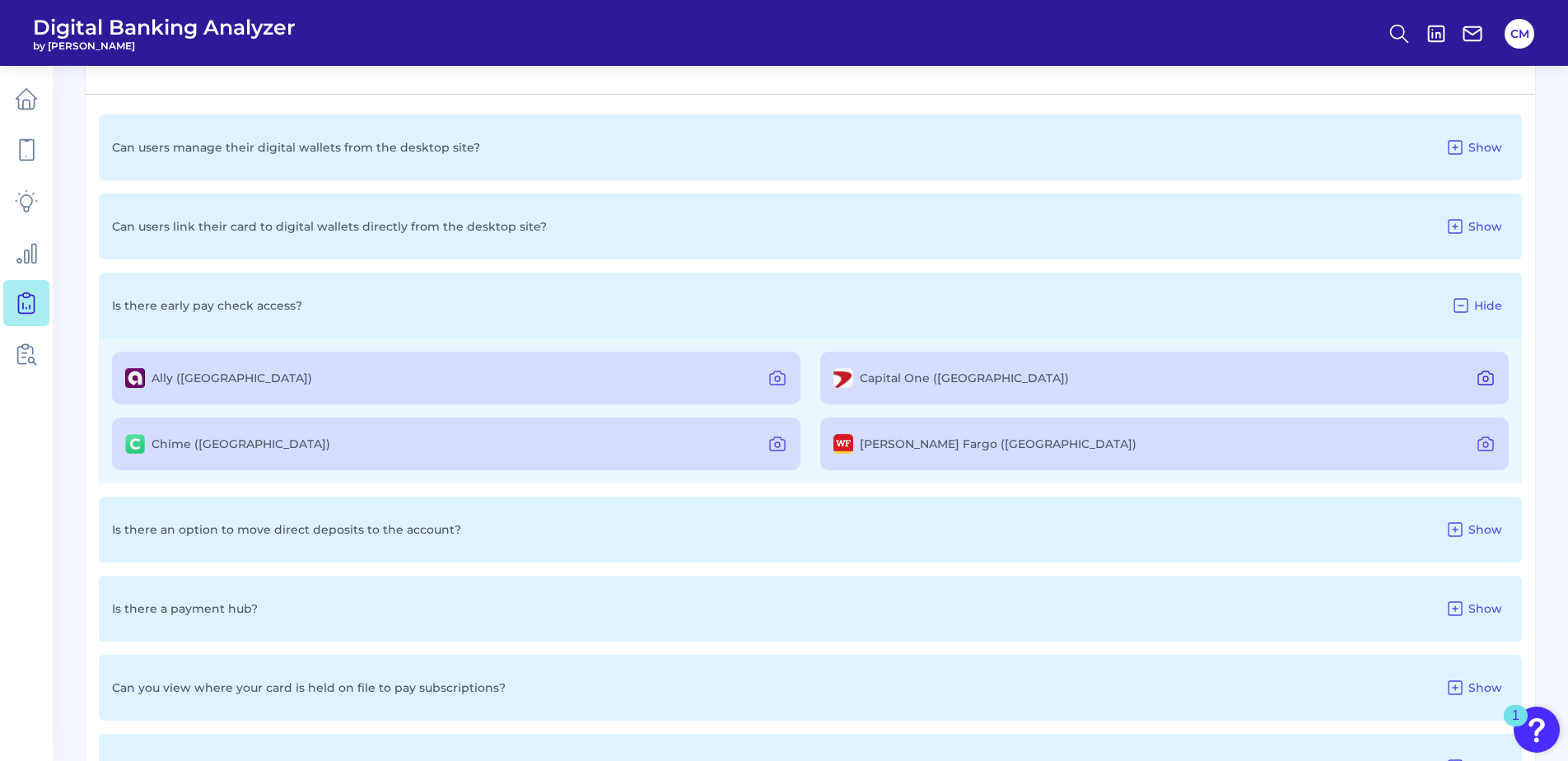
click at [1493, 373] on icon at bounding box center [1486, 378] width 19 height 19
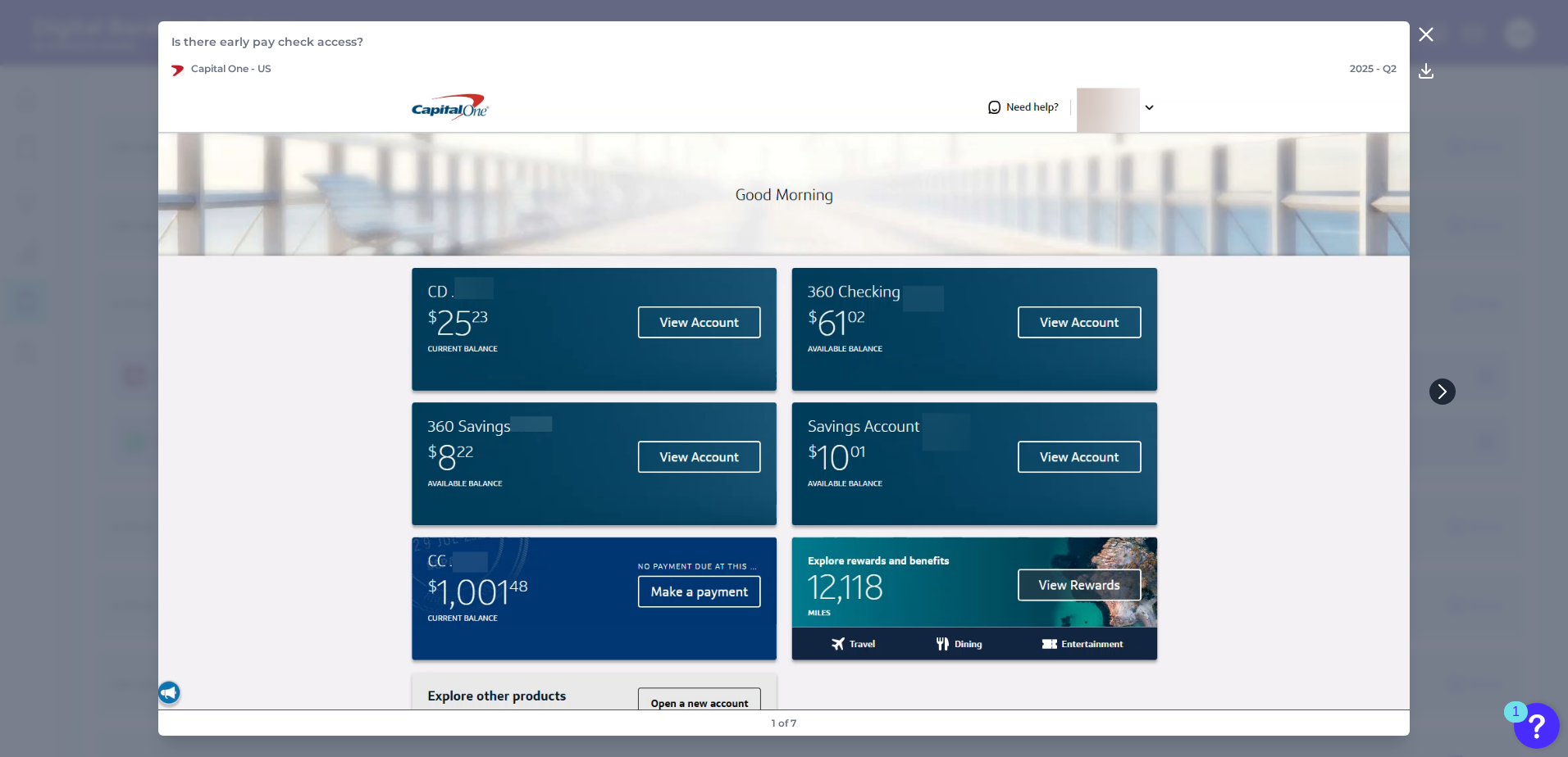
click at [1442, 390] on icon at bounding box center [1442, 391] width 14 height 14
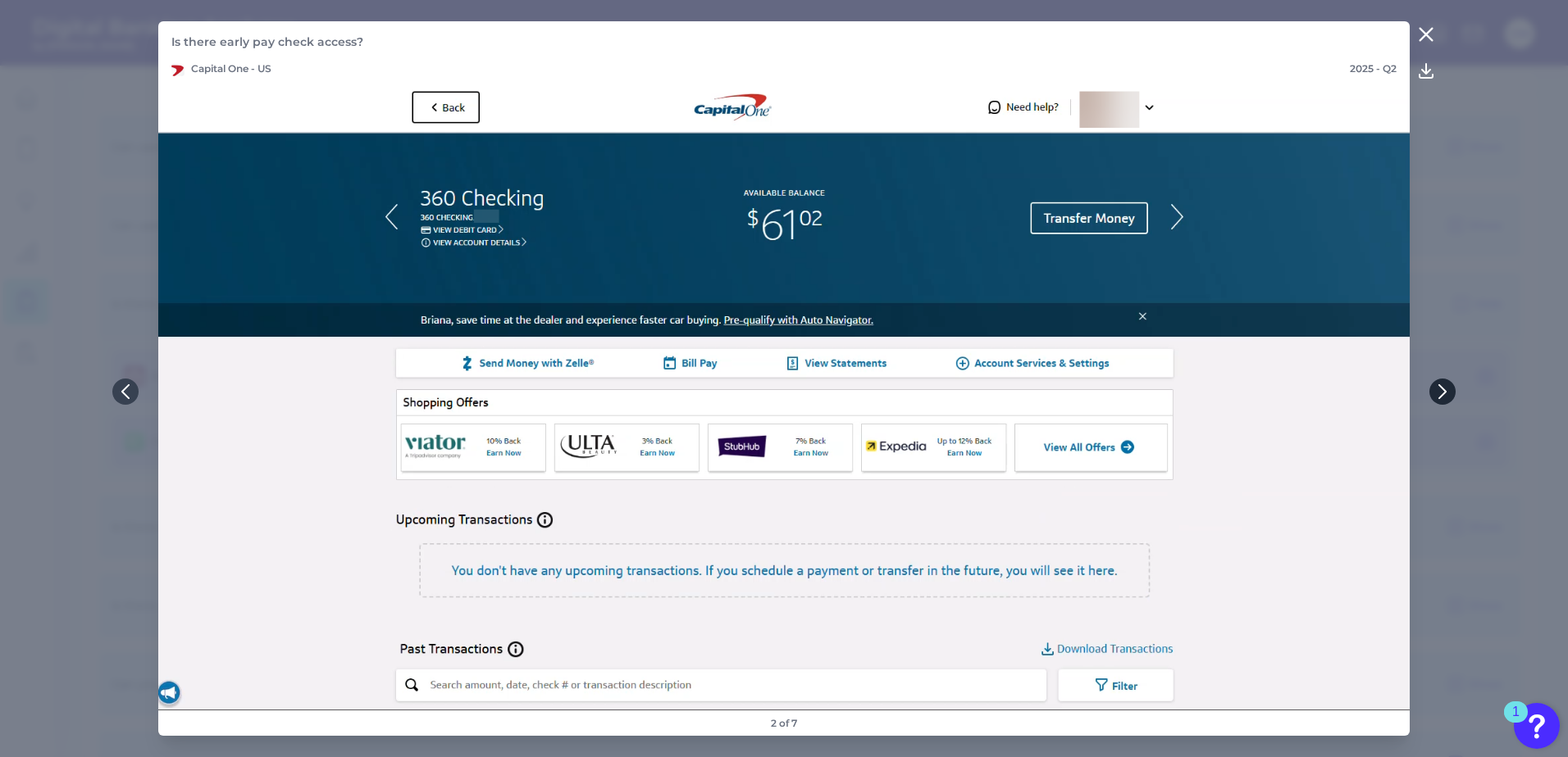
click at [1442, 390] on icon at bounding box center [1442, 391] width 14 height 14
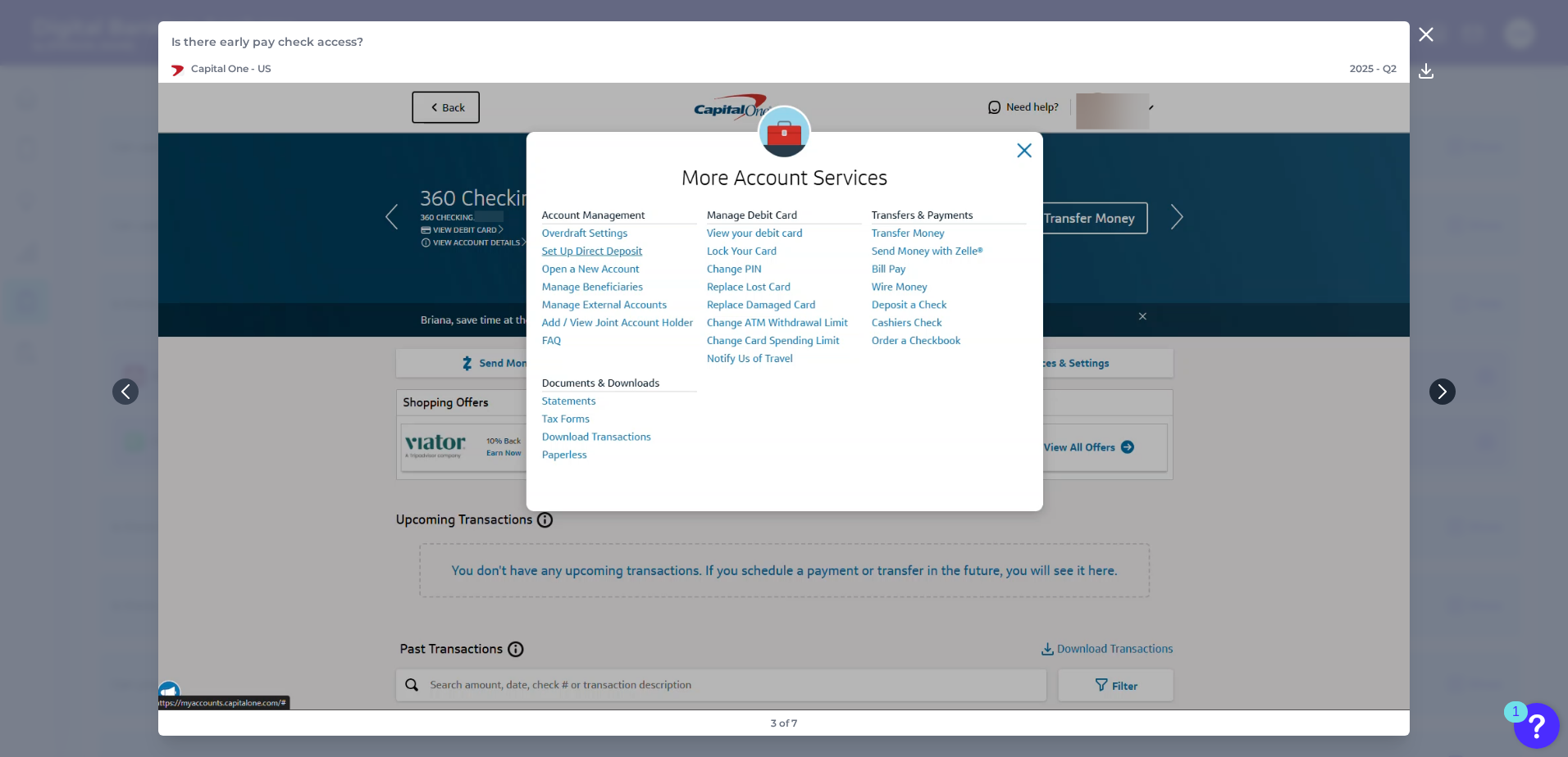
click at [1442, 390] on icon at bounding box center [1442, 391] width 14 height 14
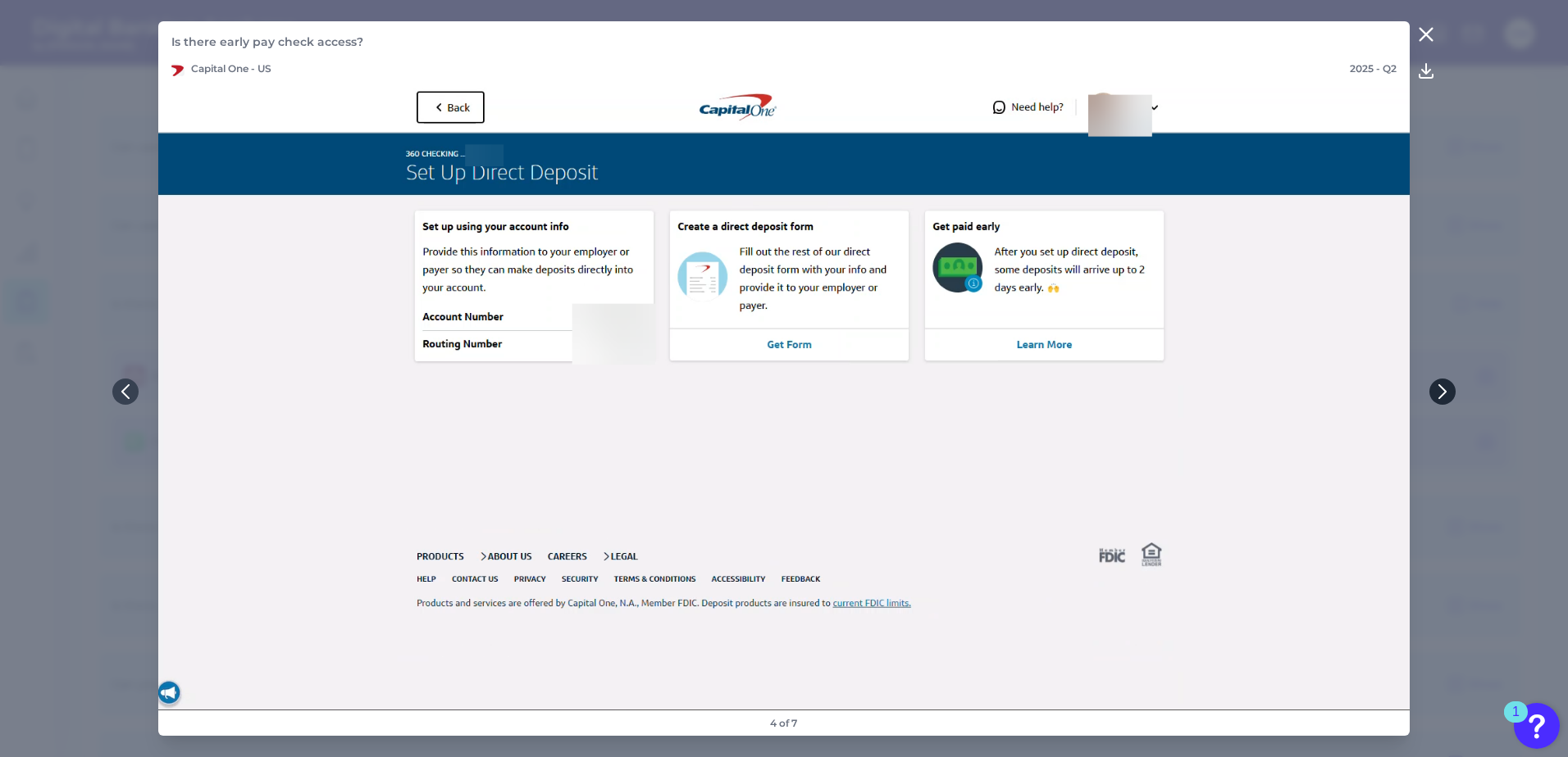
click at [1442, 390] on icon at bounding box center [1442, 391] width 14 height 14
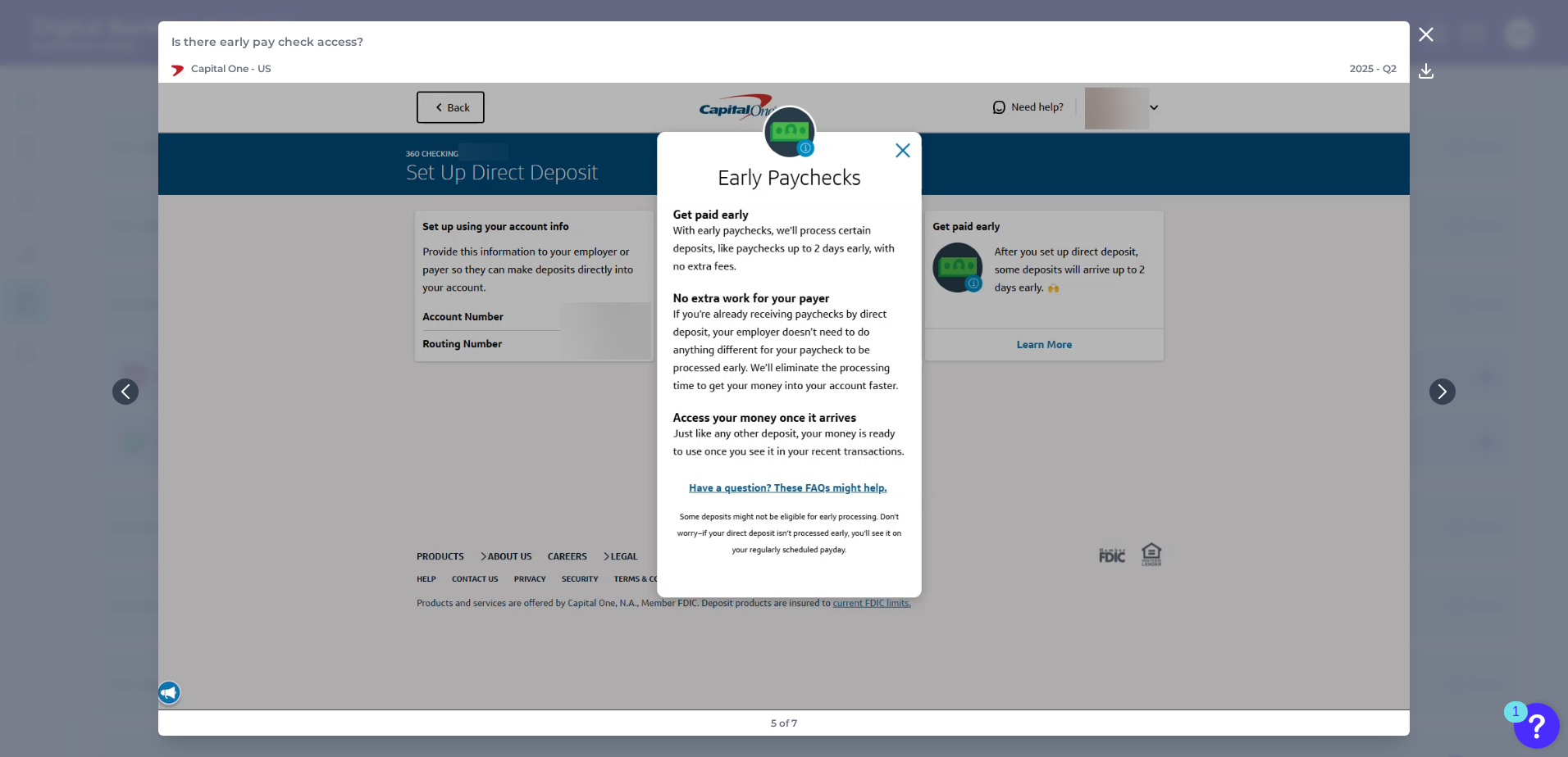
click at [1417, 35] on icon at bounding box center [1425, 35] width 19 height 19
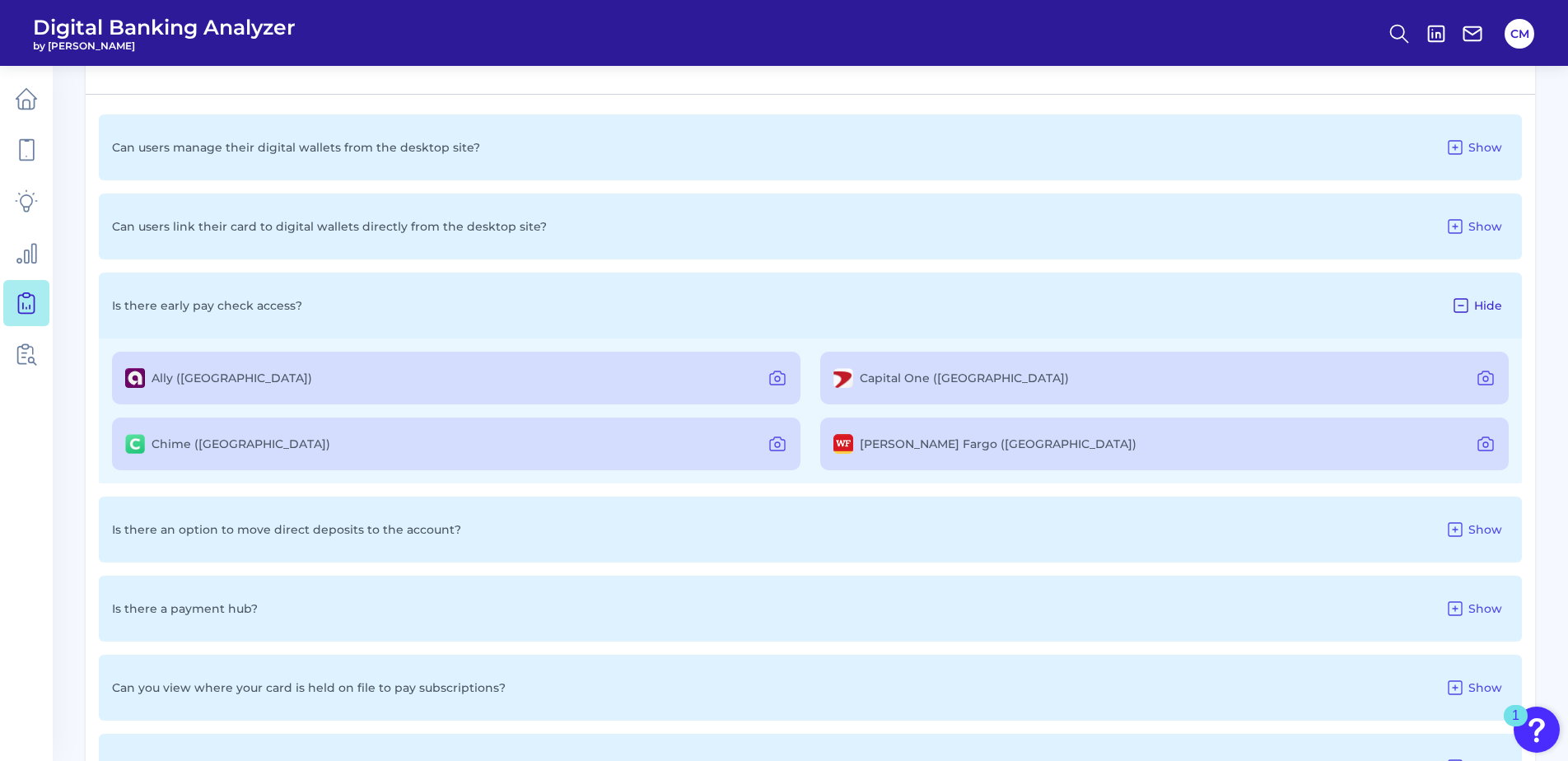
click at [1493, 314] on button "Hide" at bounding box center [1476, 305] width 64 height 26
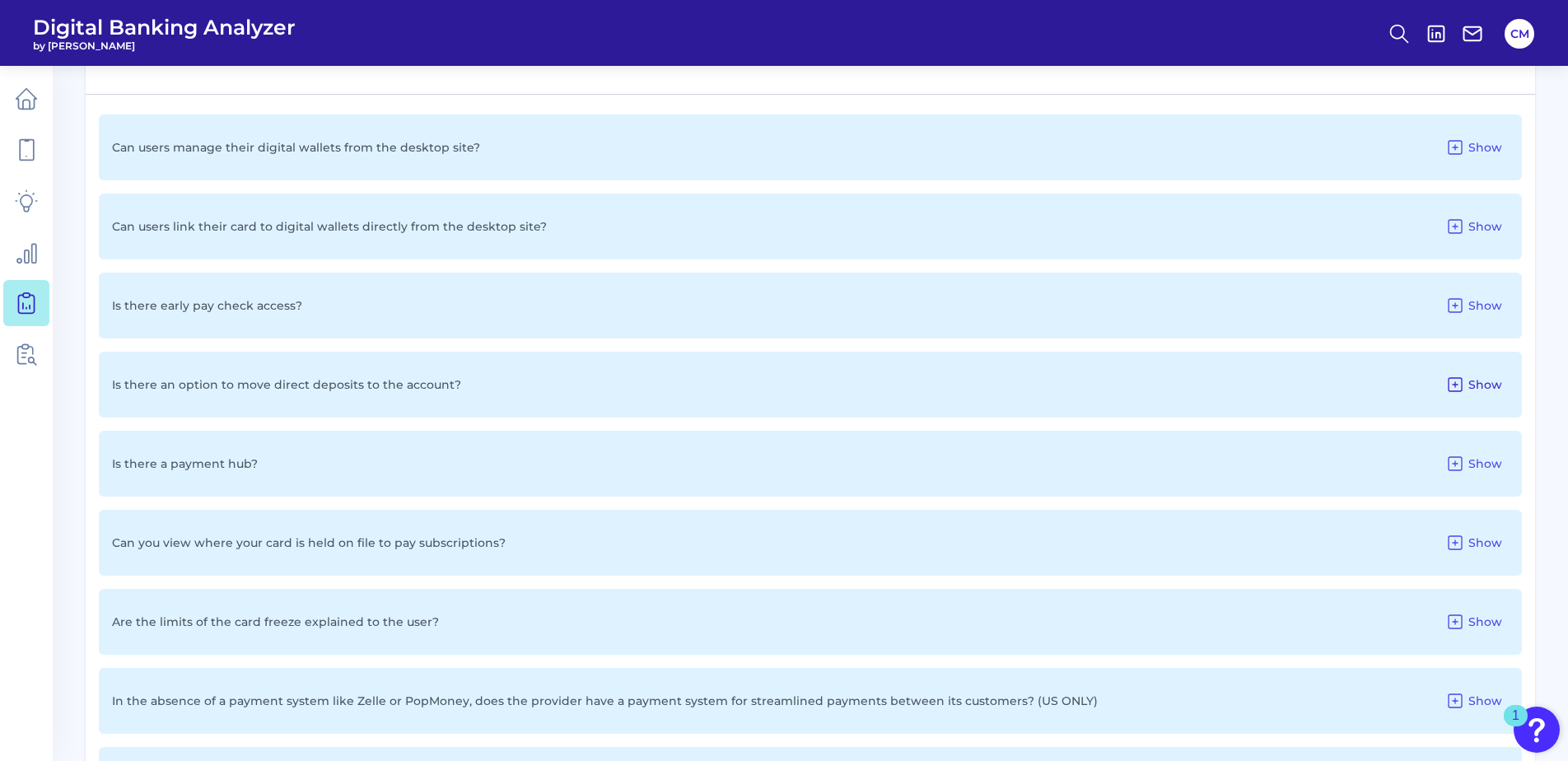
click at [1504, 388] on button "Show" at bounding box center [1473, 384] width 70 height 26
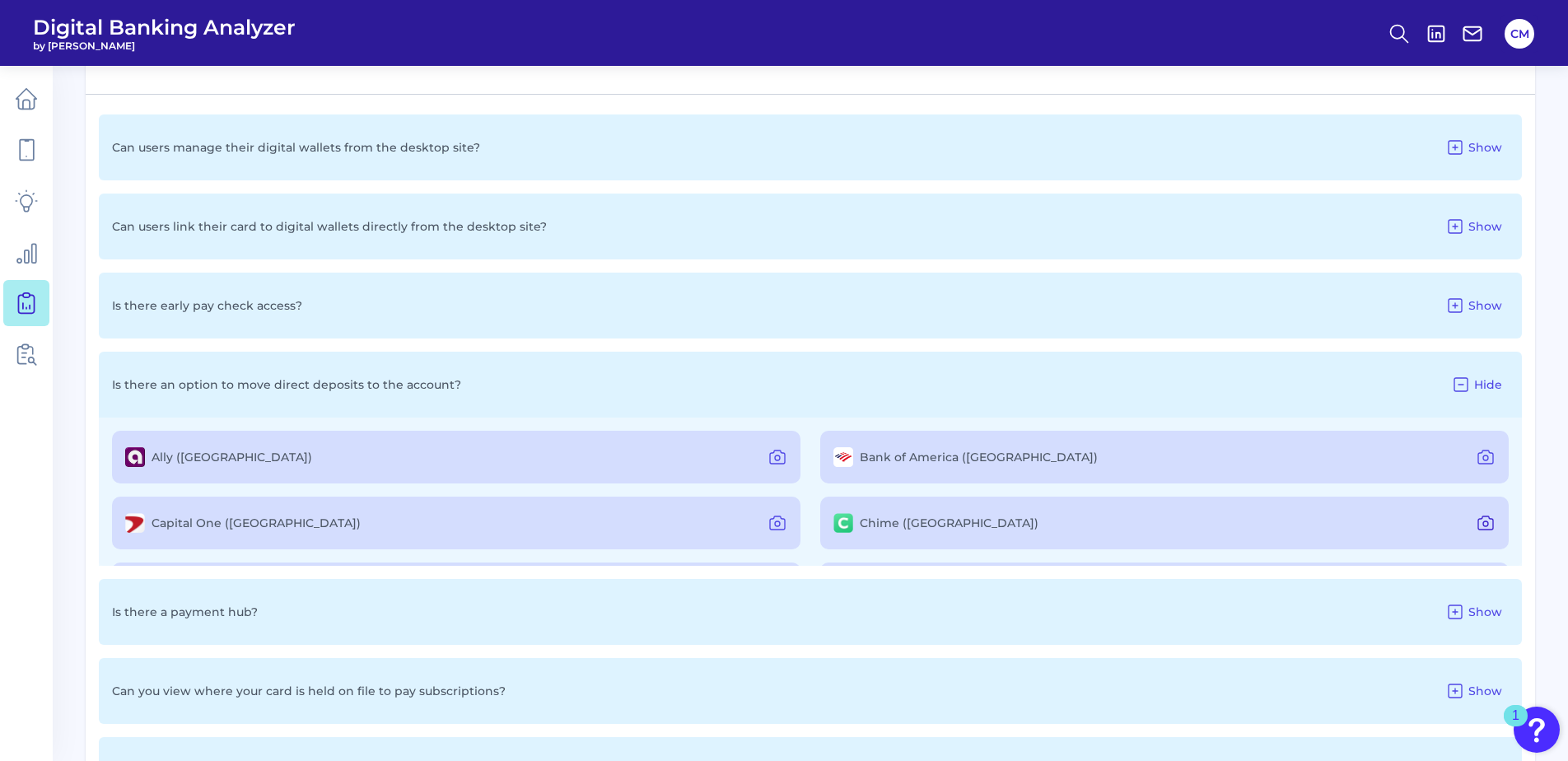
click at [1476, 525] on icon at bounding box center [1486, 523] width 19 height 19
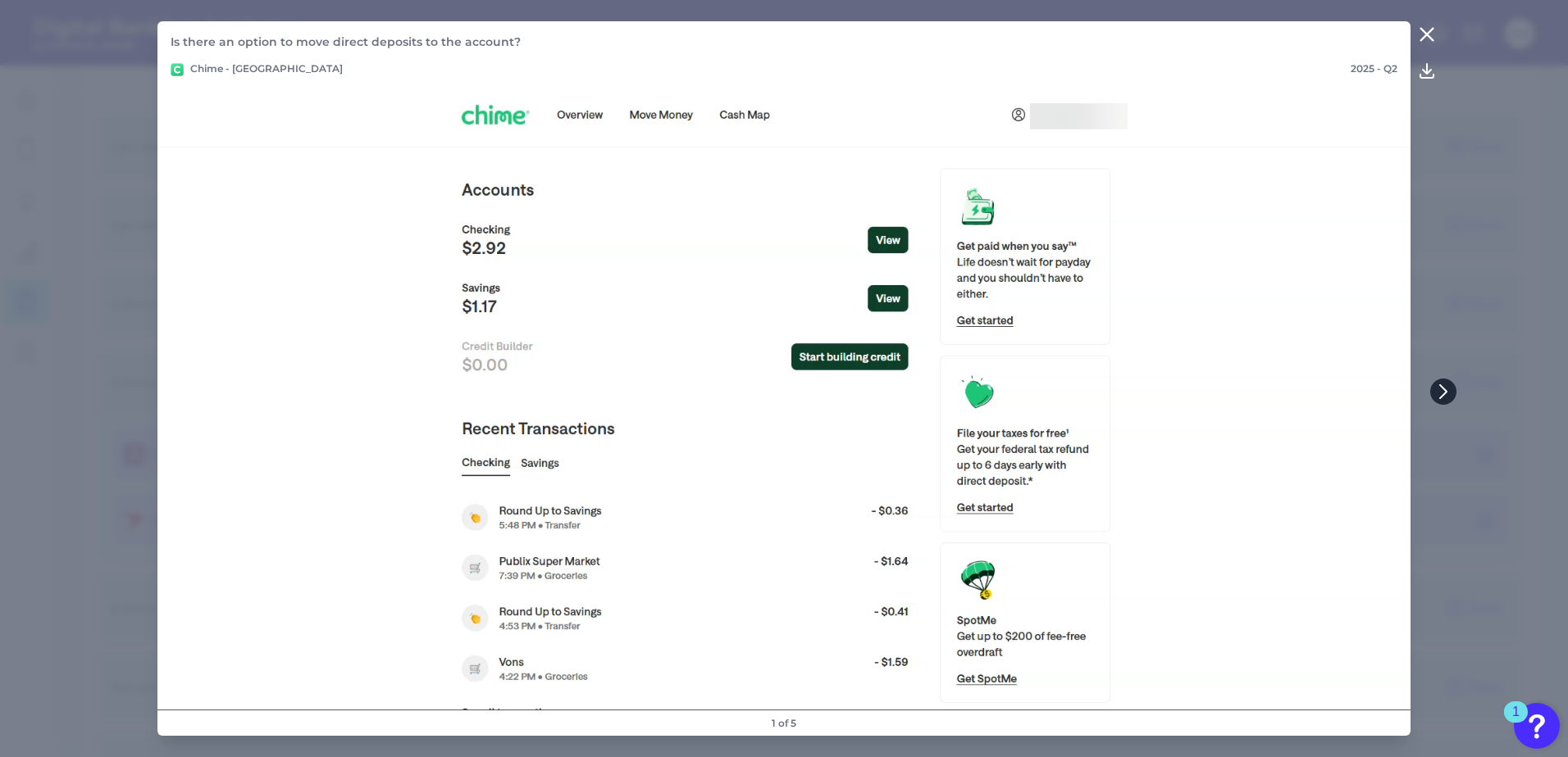
click at [1445, 393] on icon at bounding box center [1443, 392] width 7 height 13
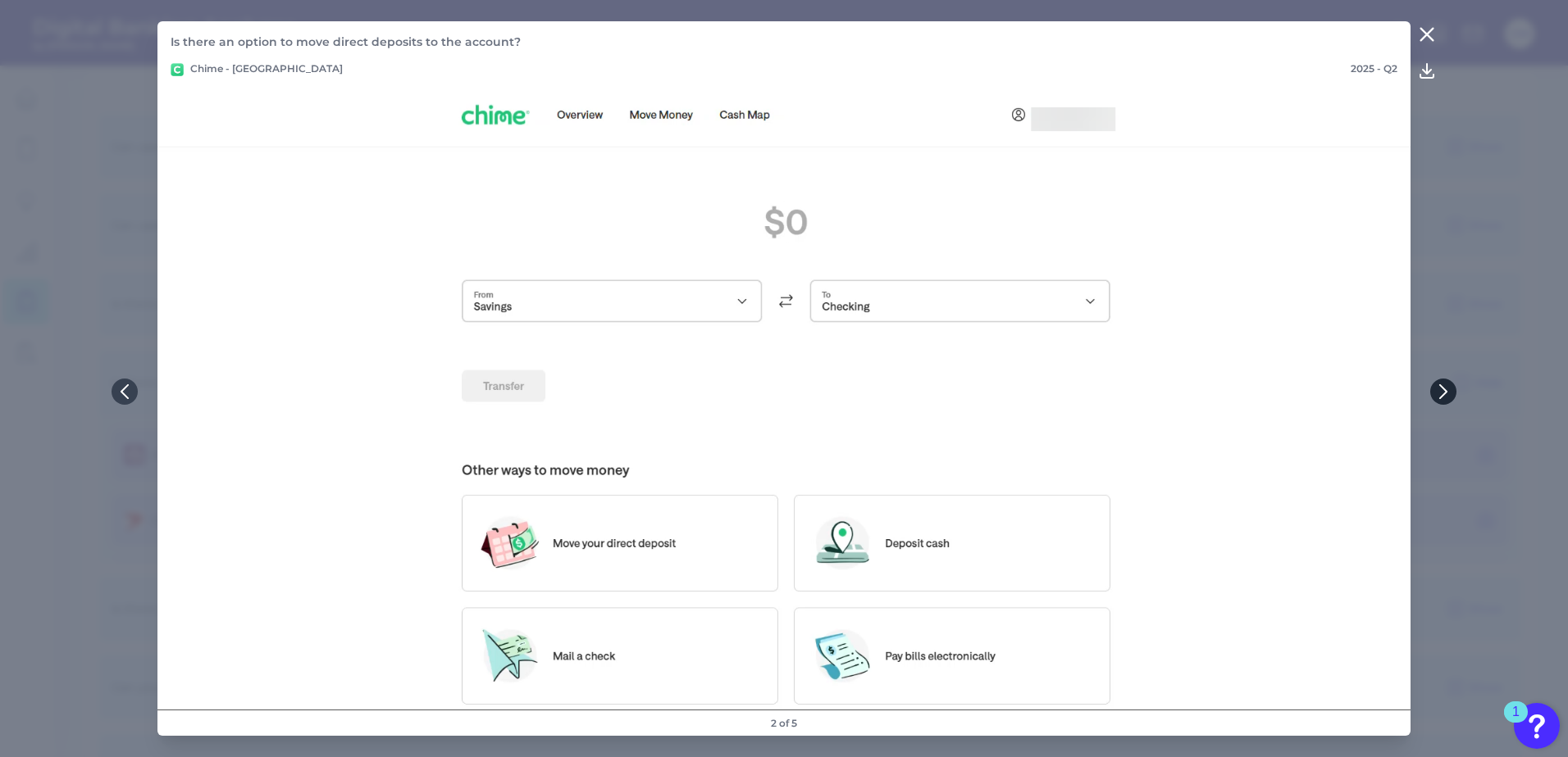
click at [1445, 393] on icon at bounding box center [1443, 392] width 7 height 13
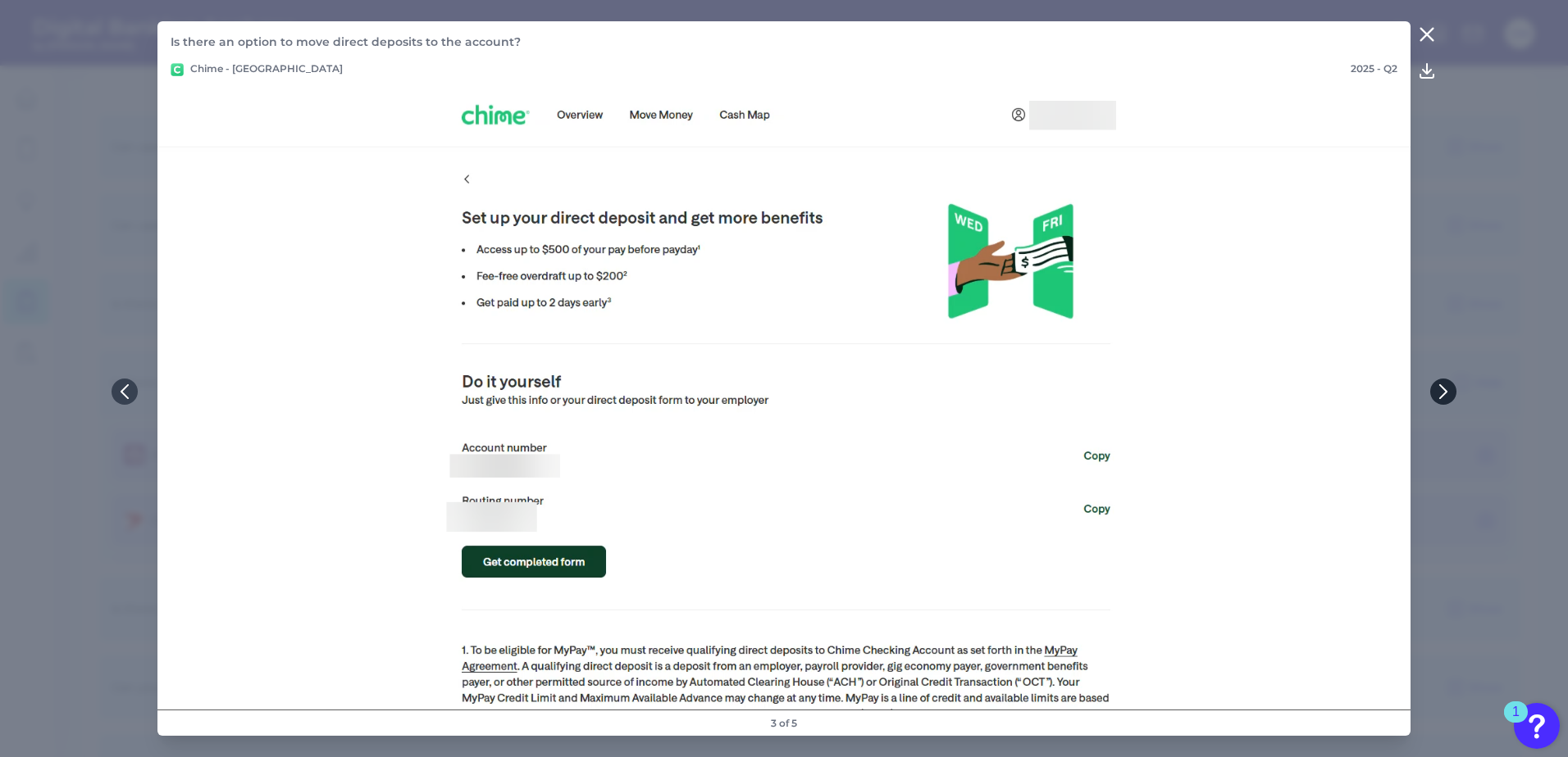
click at [1445, 393] on icon at bounding box center [1443, 392] width 7 height 13
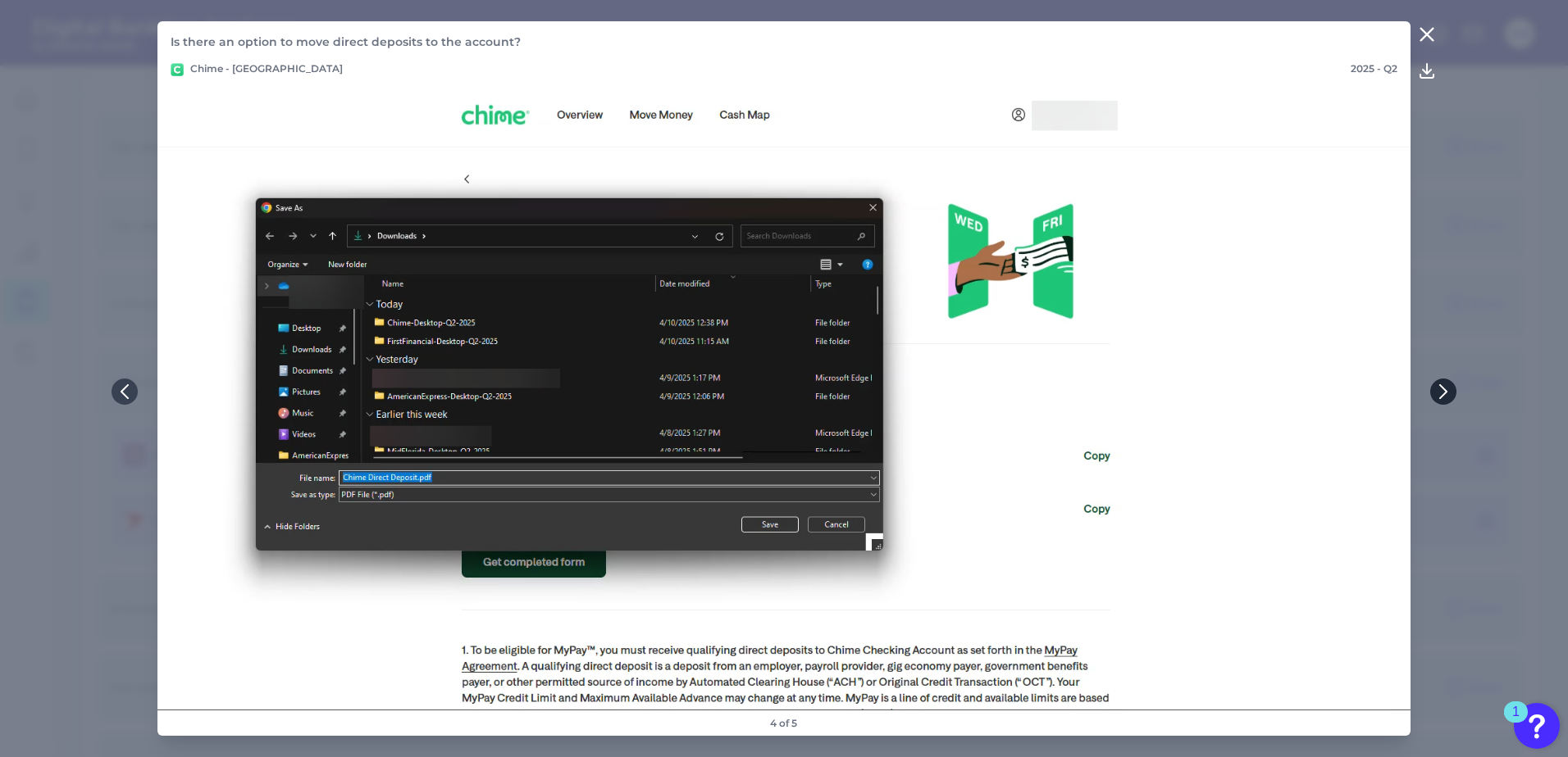
click at [1445, 393] on icon at bounding box center [1443, 392] width 7 height 13
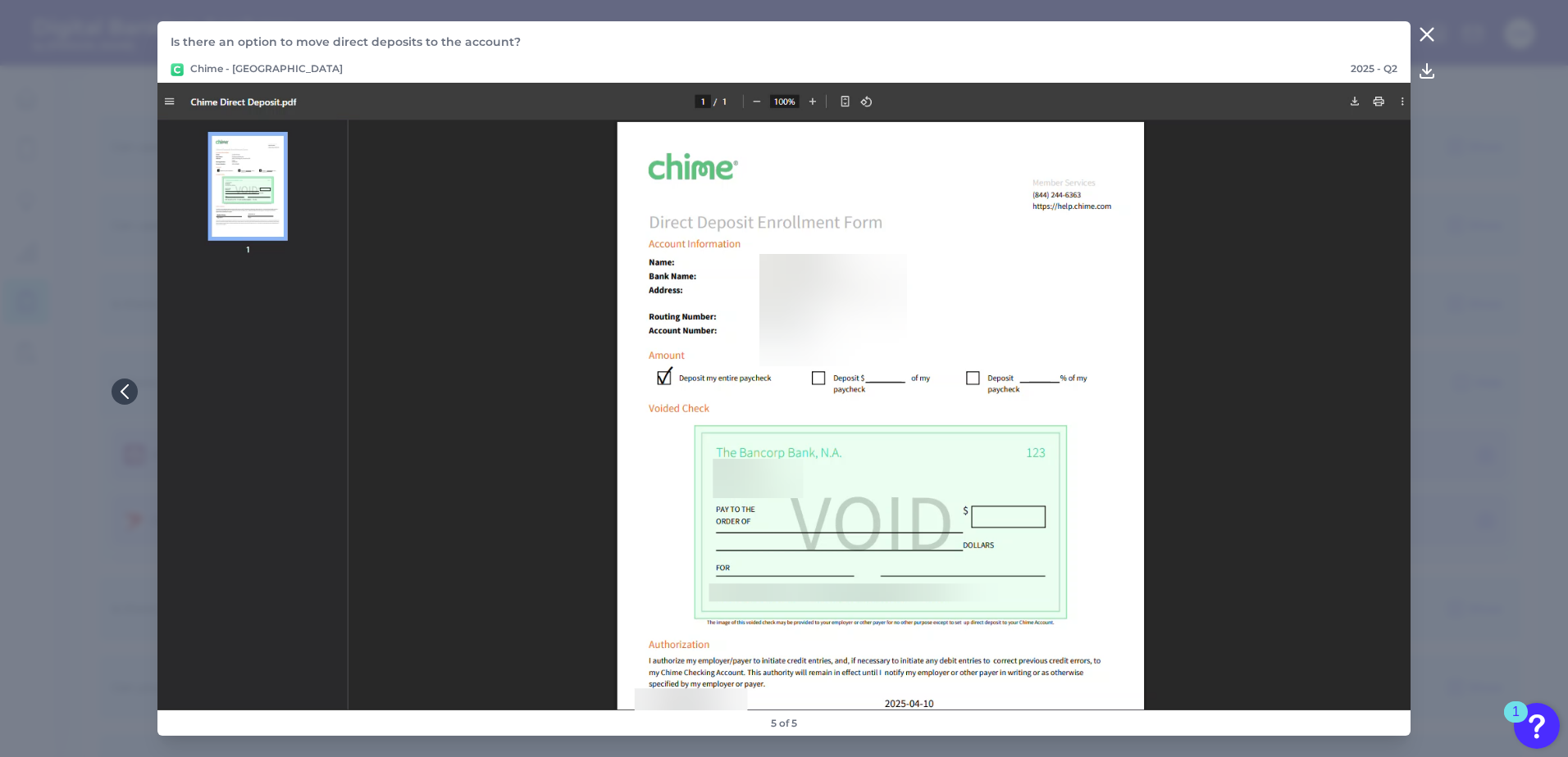
click at [1433, 44] on icon at bounding box center [1426, 35] width 19 height 19
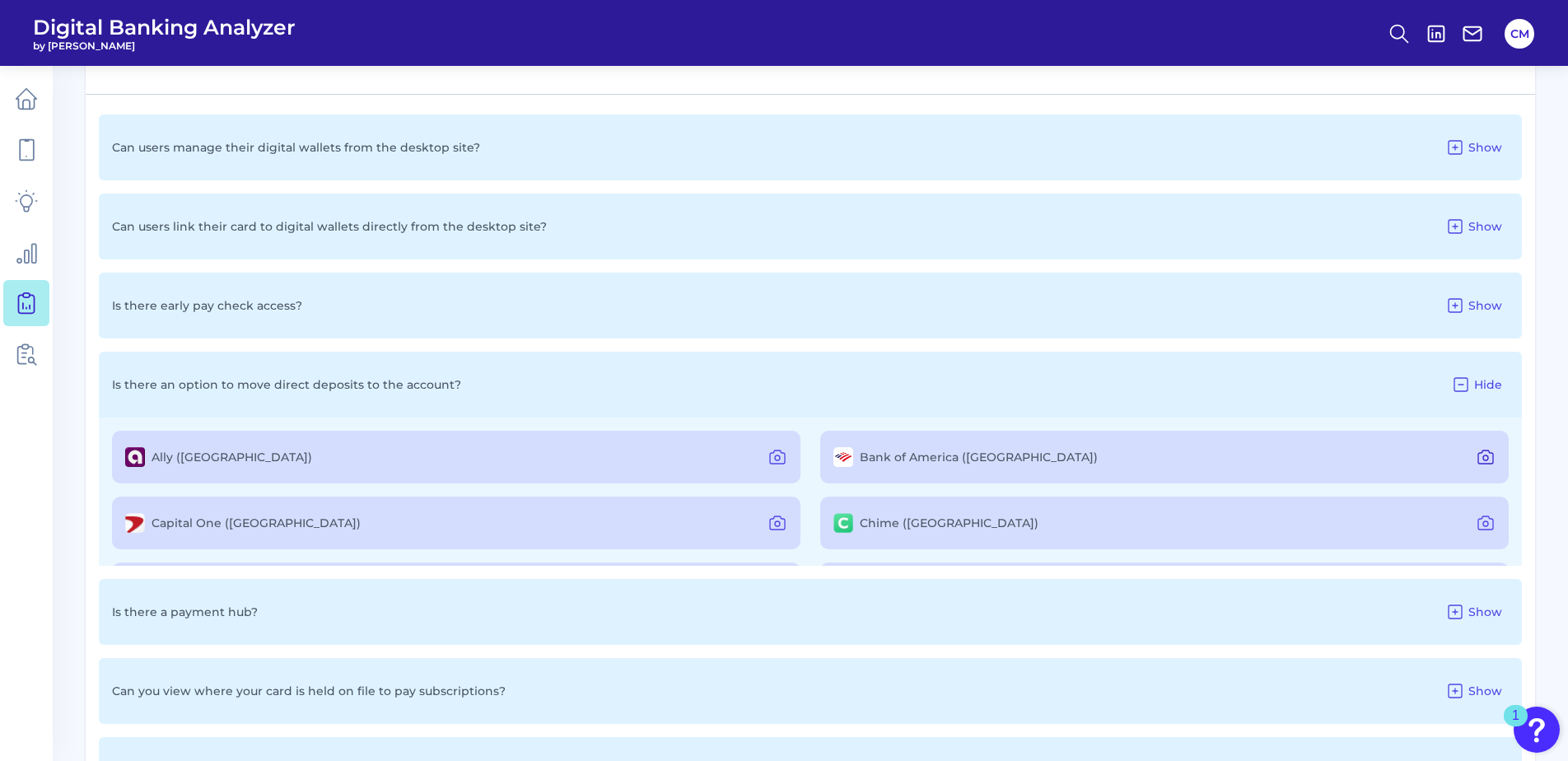
click at [1476, 461] on icon at bounding box center [1486, 457] width 19 height 19
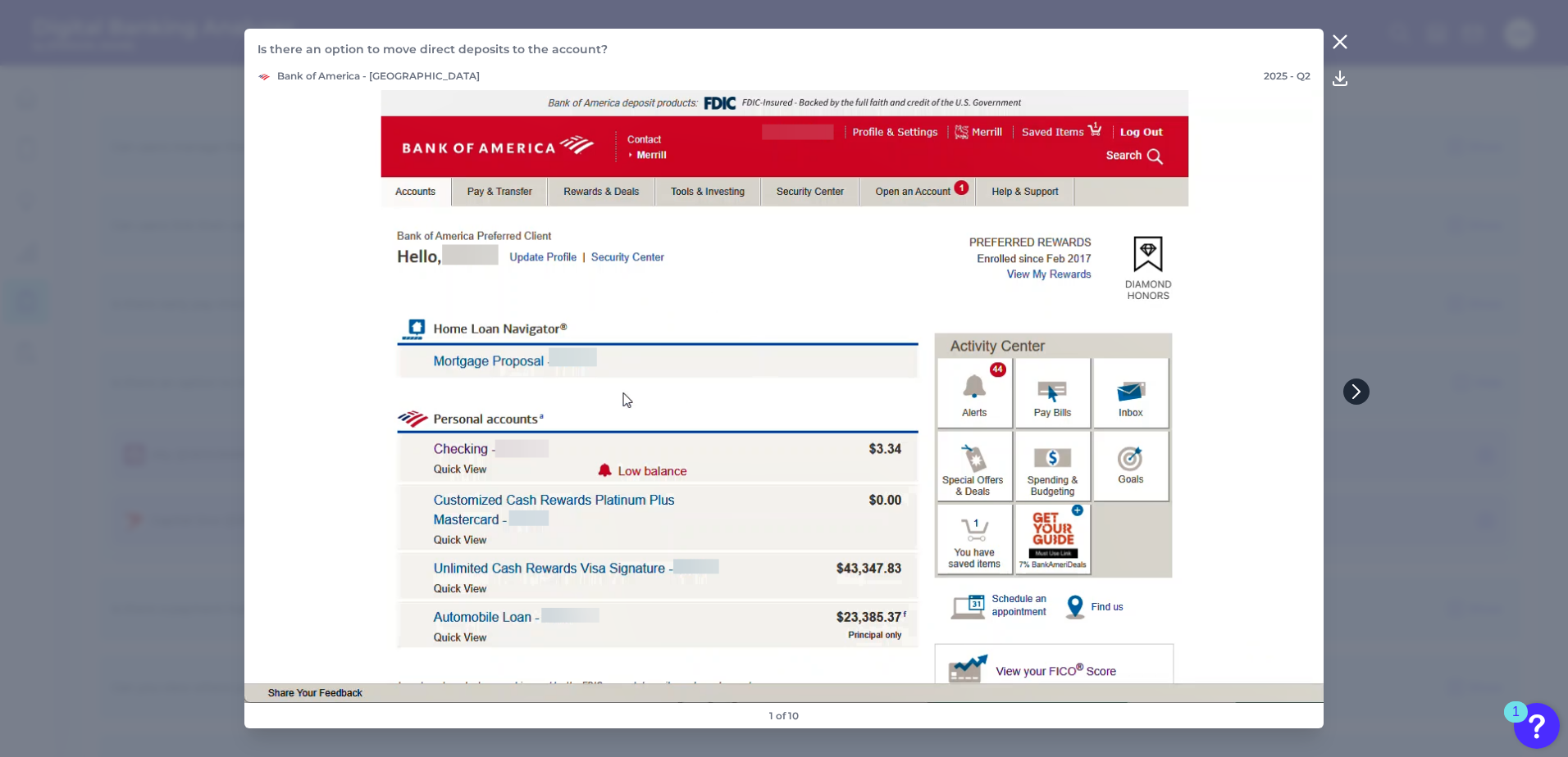
click at [1354, 396] on icon at bounding box center [1356, 391] width 14 height 14
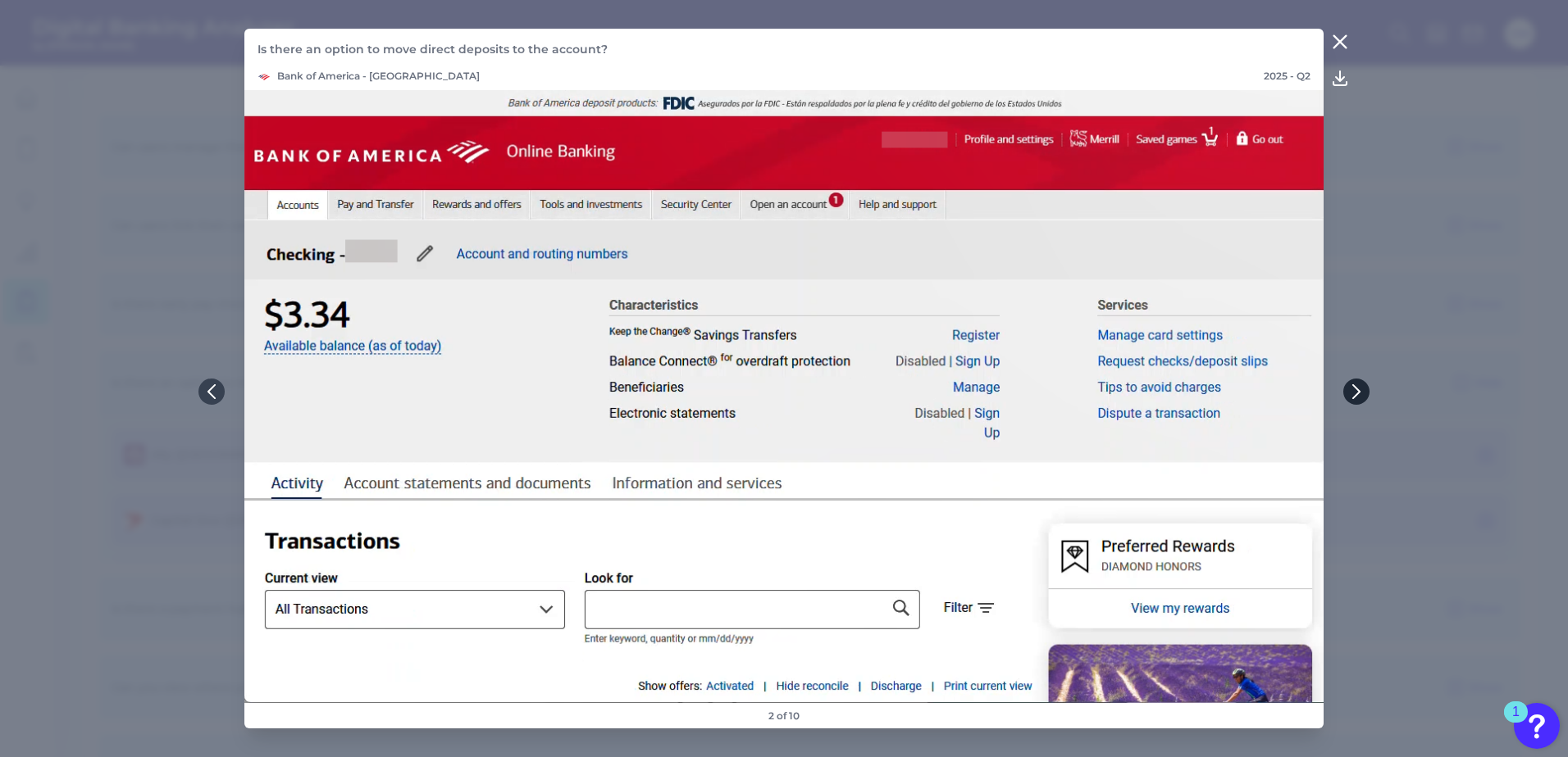
click at [1354, 395] on icon at bounding box center [1356, 391] width 14 height 14
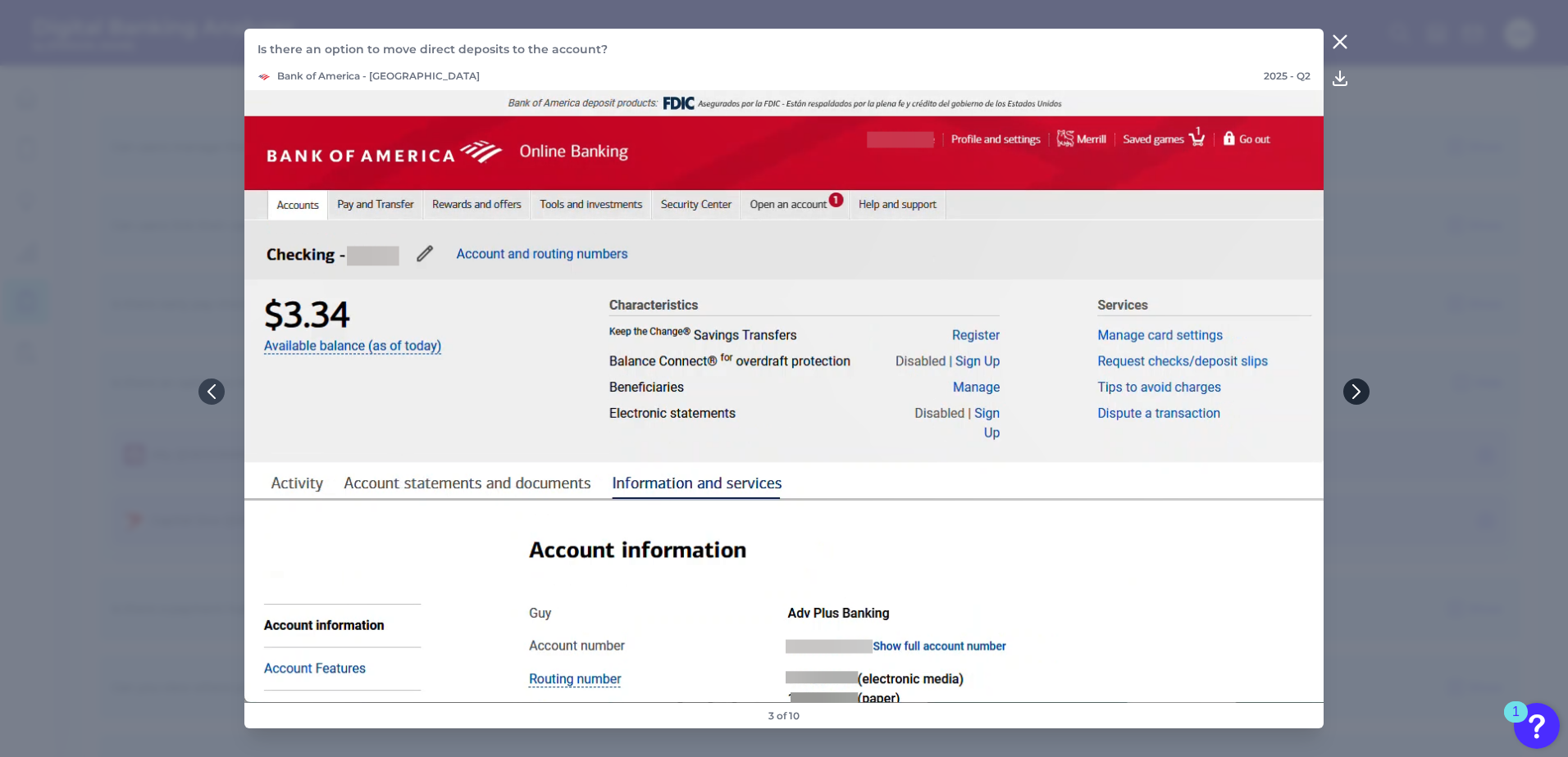
click at [1354, 395] on icon at bounding box center [1356, 391] width 14 height 14
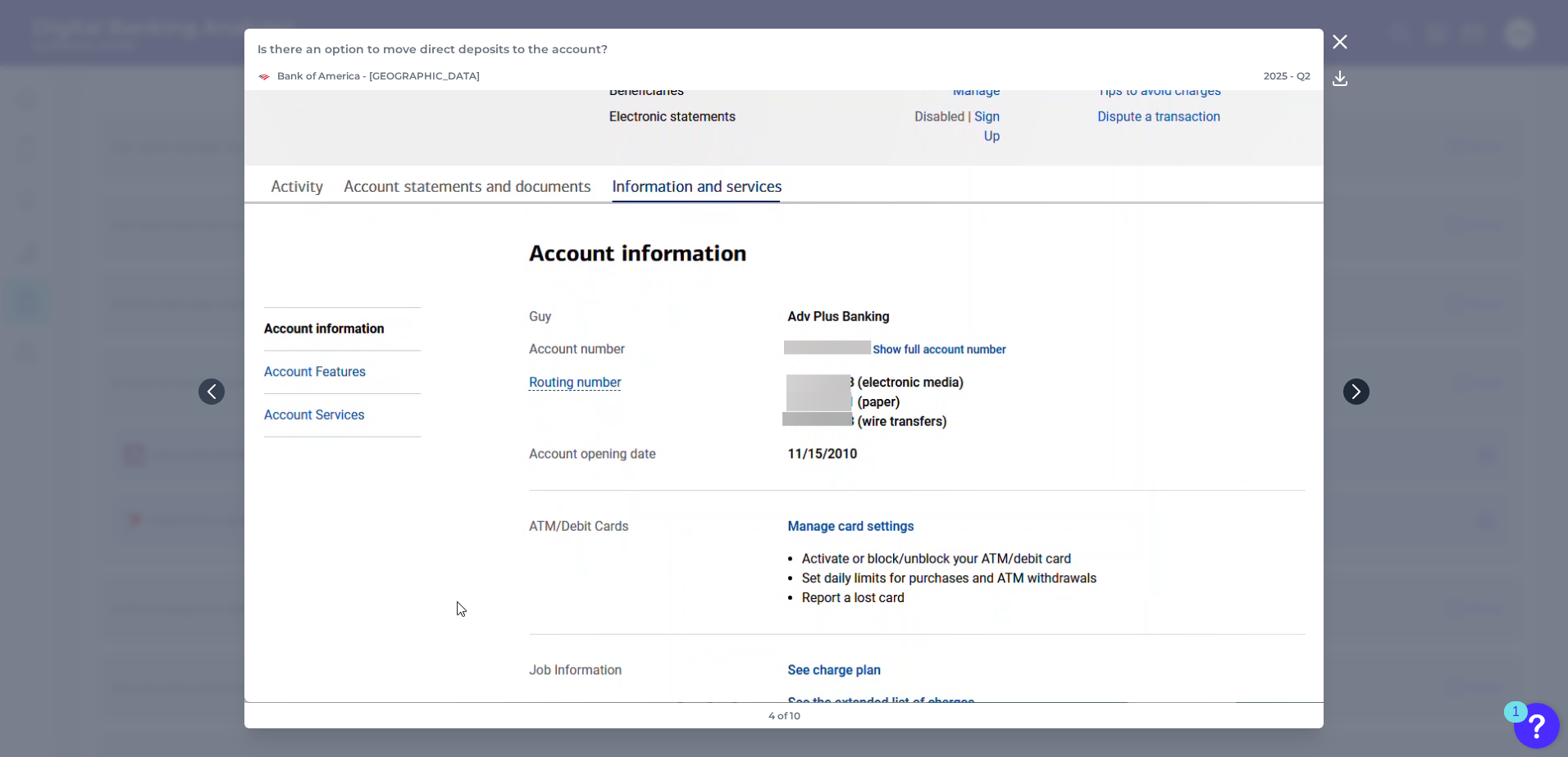
click at [1354, 395] on icon at bounding box center [1356, 391] width 14 height 14
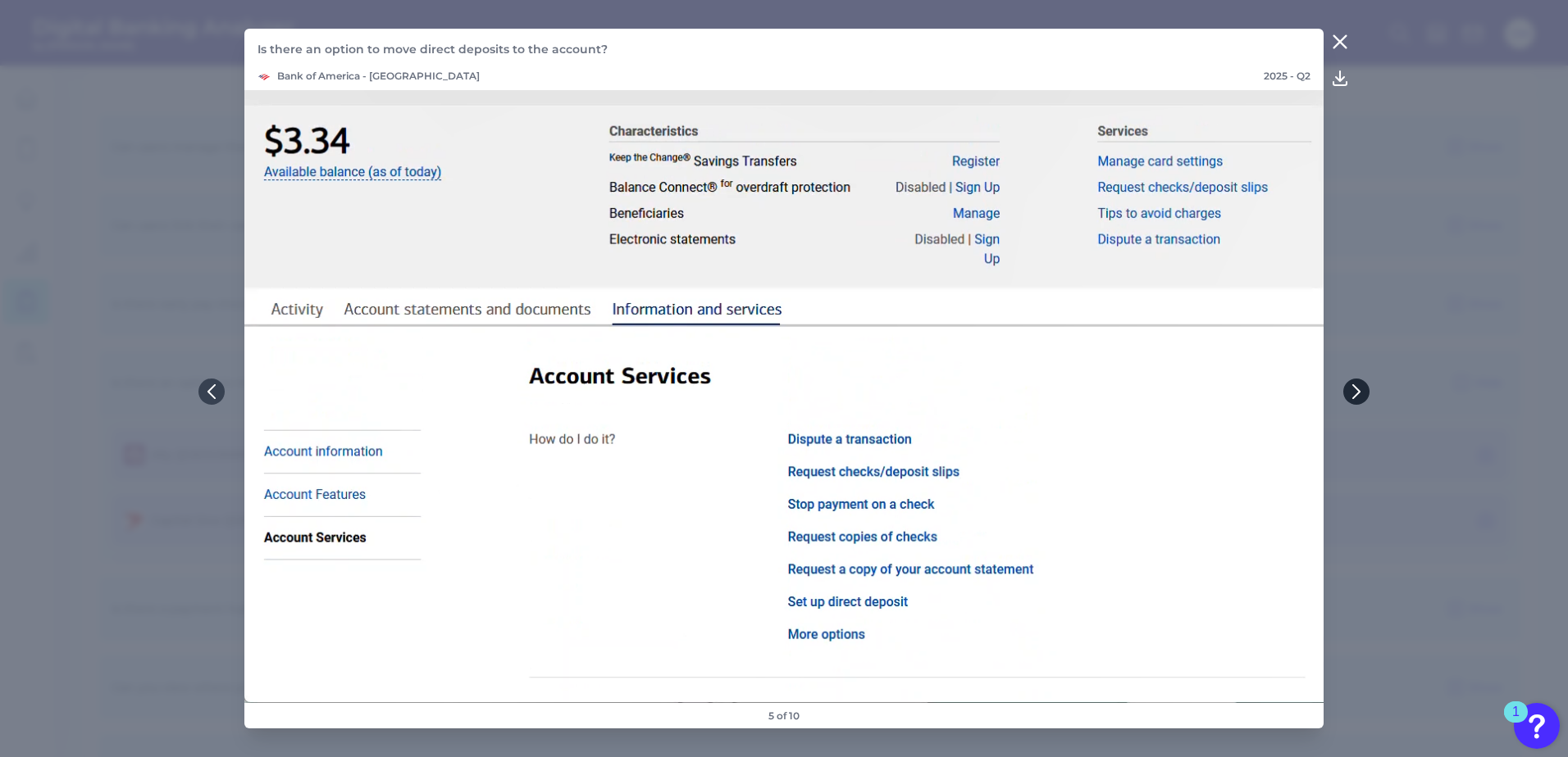
click at [1354, 395] on icon at bounding box center [1356, 391] width 14 height 14
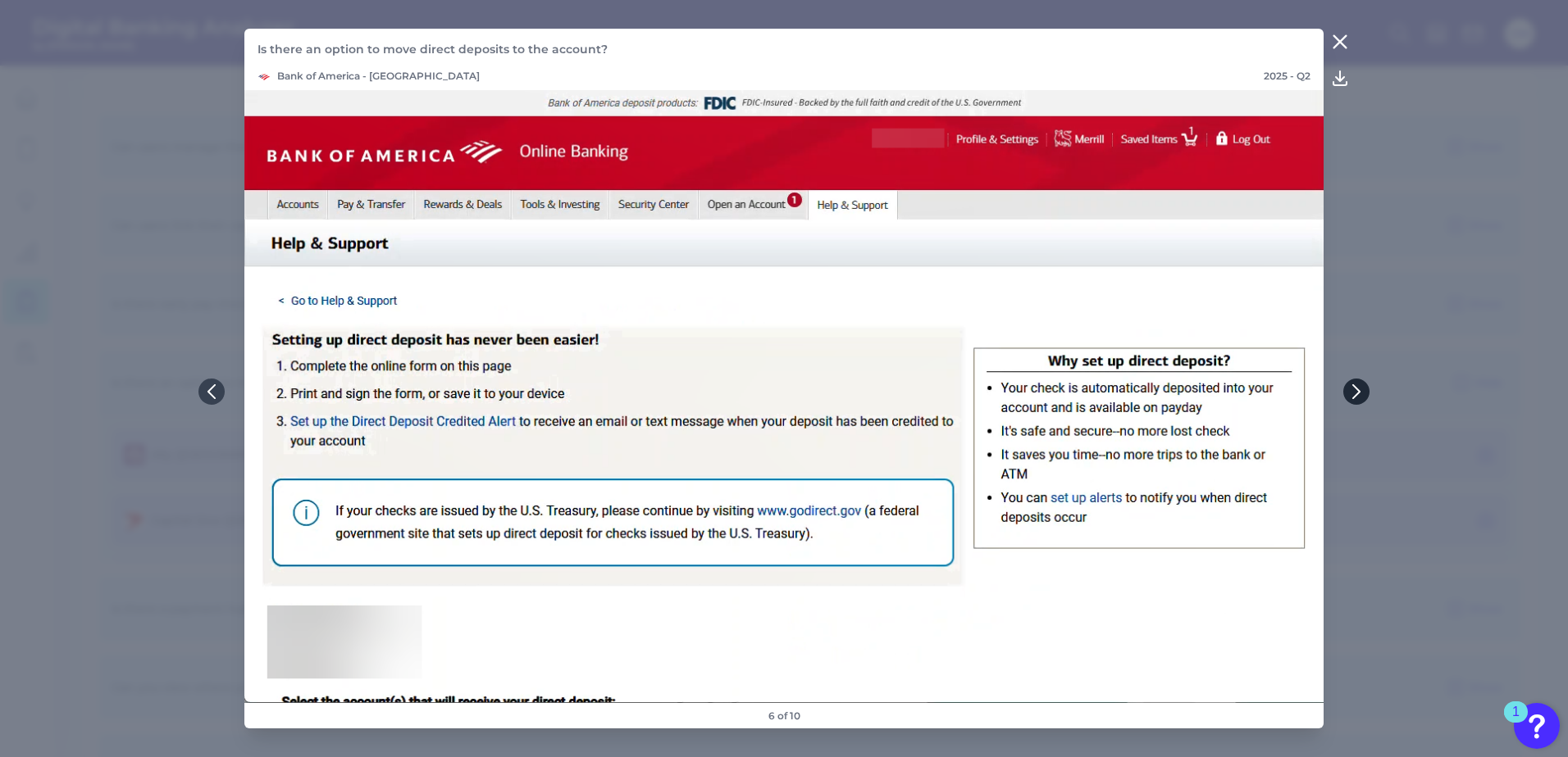
click at [1354, 395] on icon at bounding box center [1356, 391] width 14 height 14
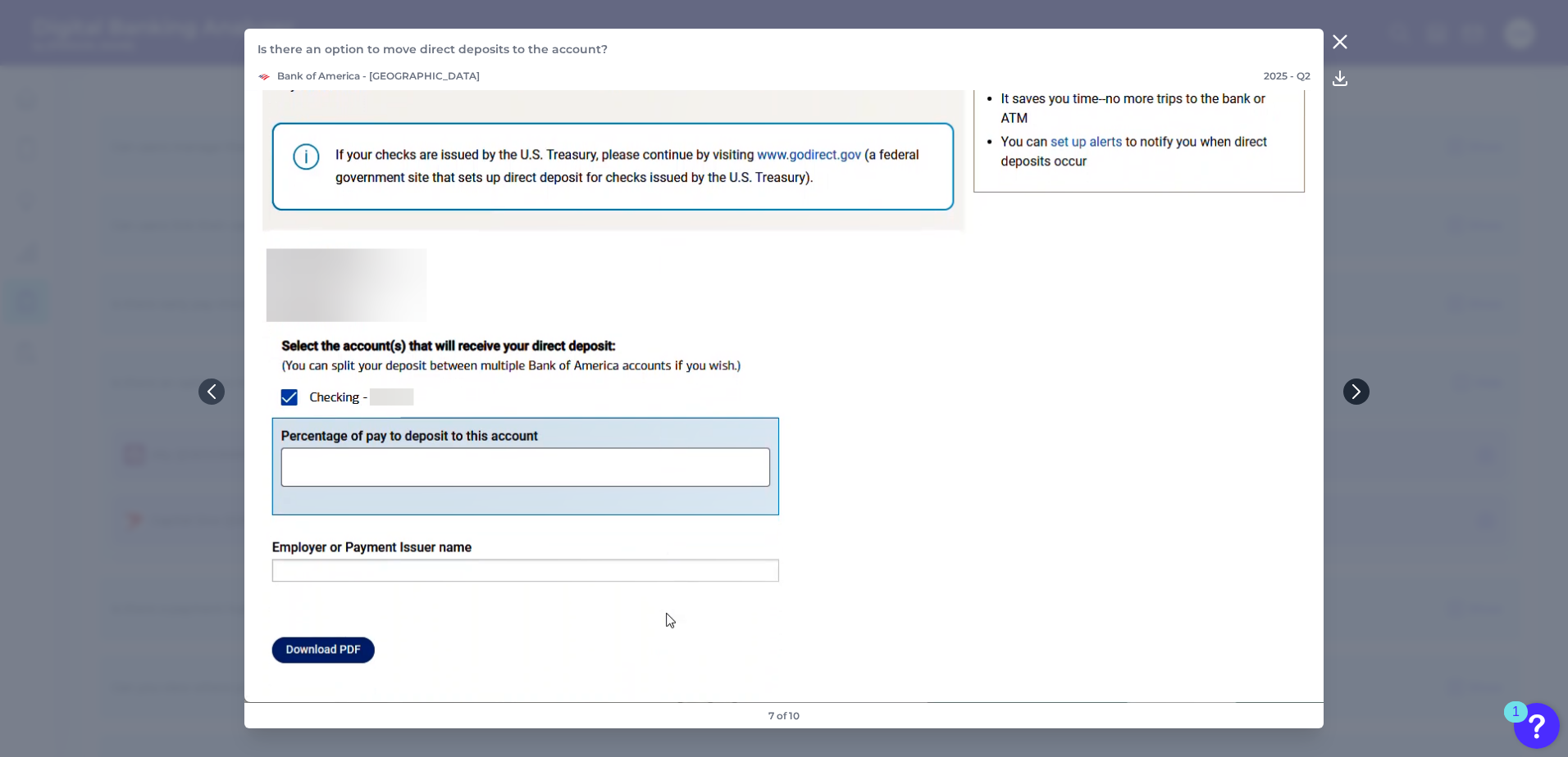
click at [1354, 395] on icon at bounding box center [1356, 391] width 14 height 14
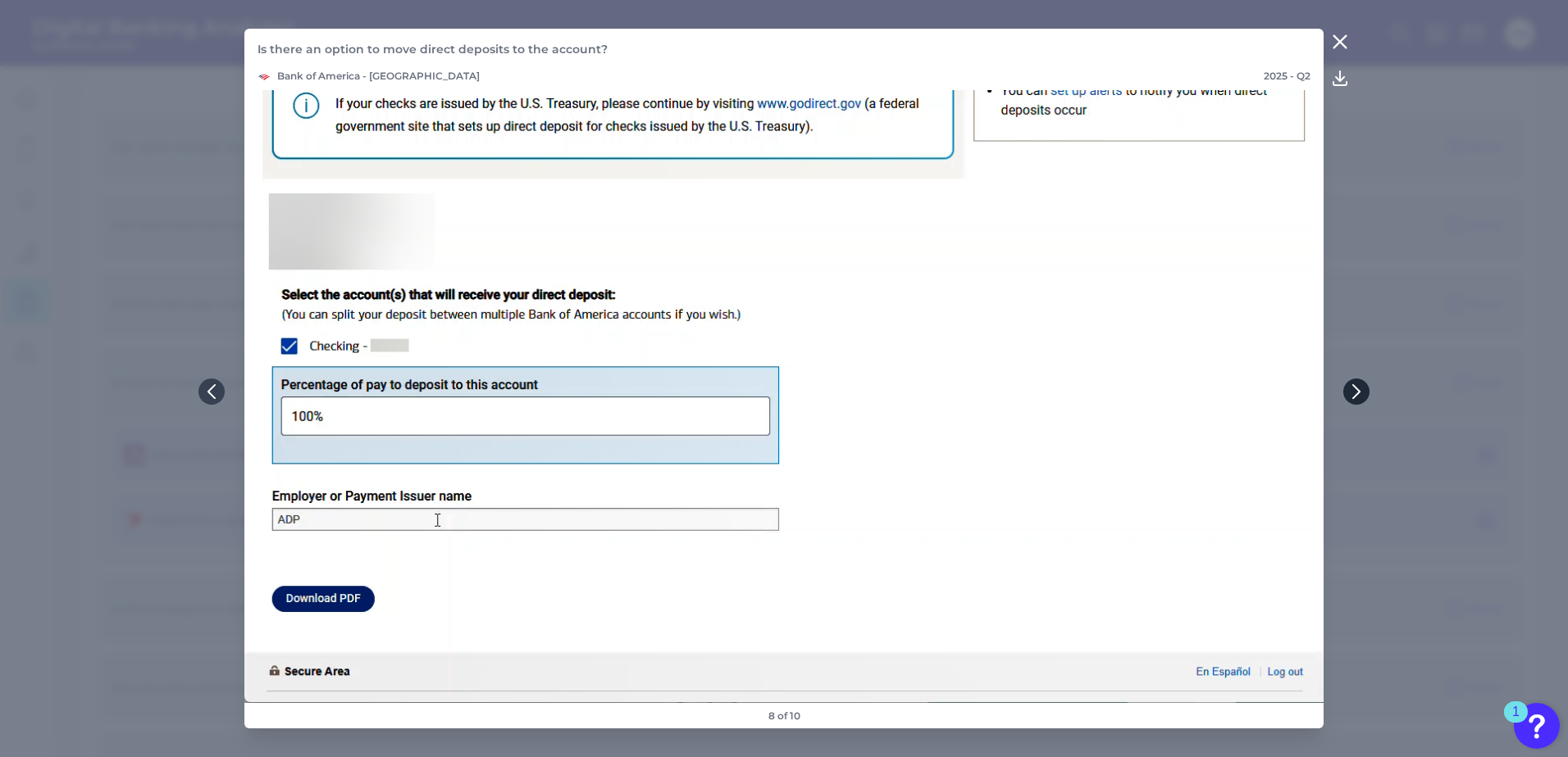
click at [1354, 395] on icon at bounding box center [1356, 391] width 14 height 14
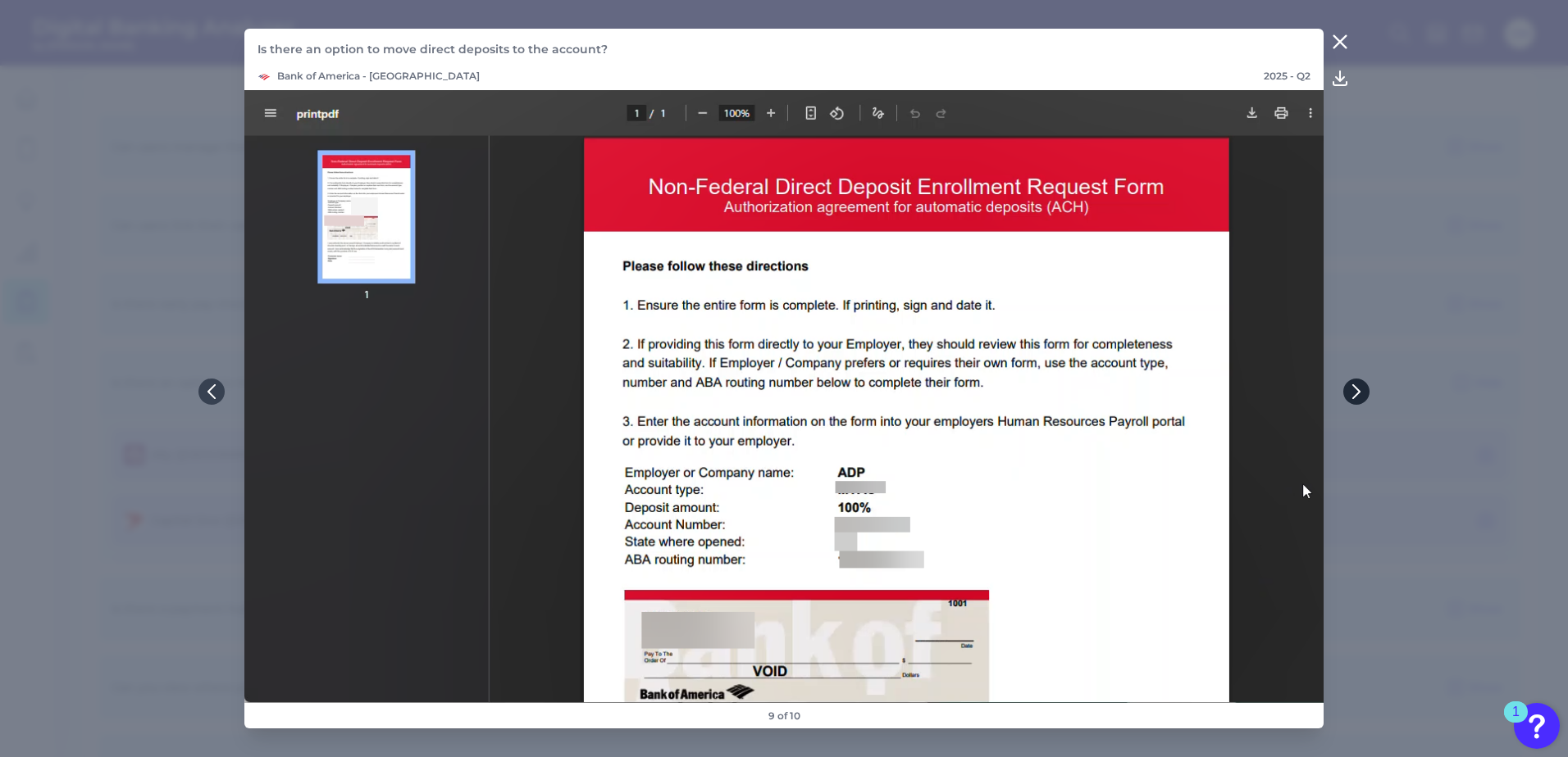
click at [1354, 395] on icon at bounding box center [1356, 391] width 14 height 14
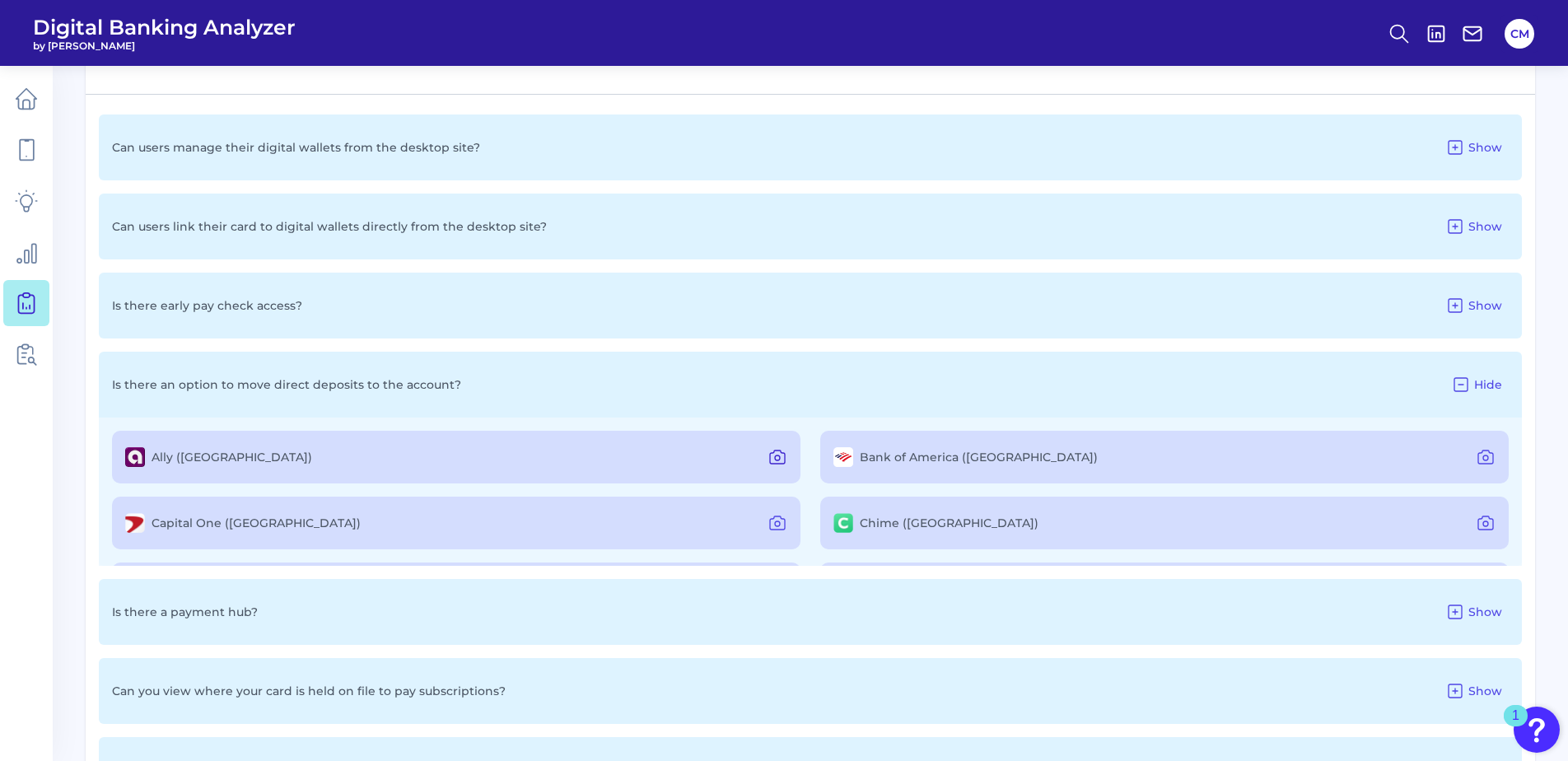
click at [782, 462] on icon at bounding box center [777, 457] width 19 height 19
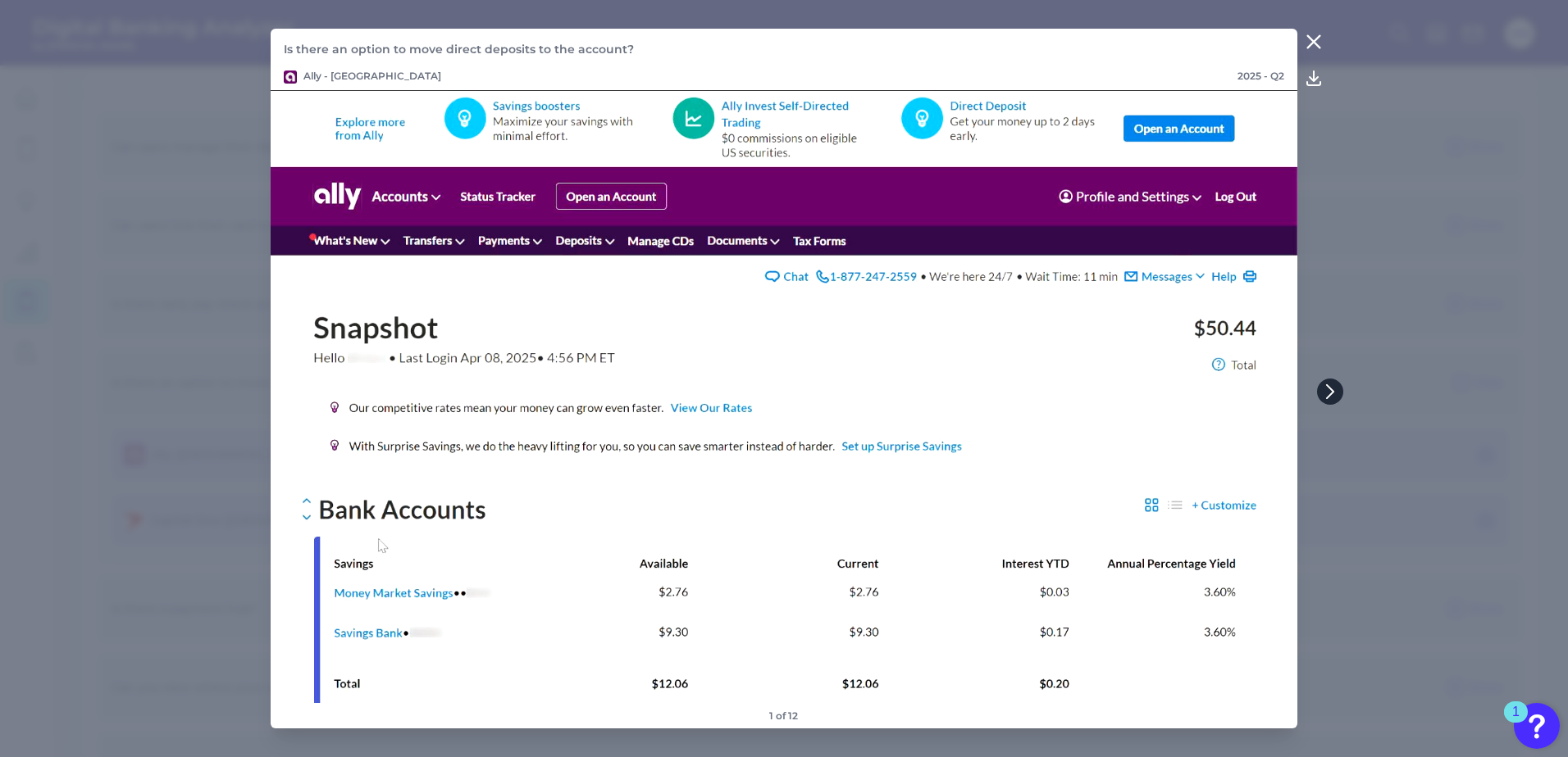
click at [1327, 385] on icon at bounding box center [1330, 392] width 7 height 13
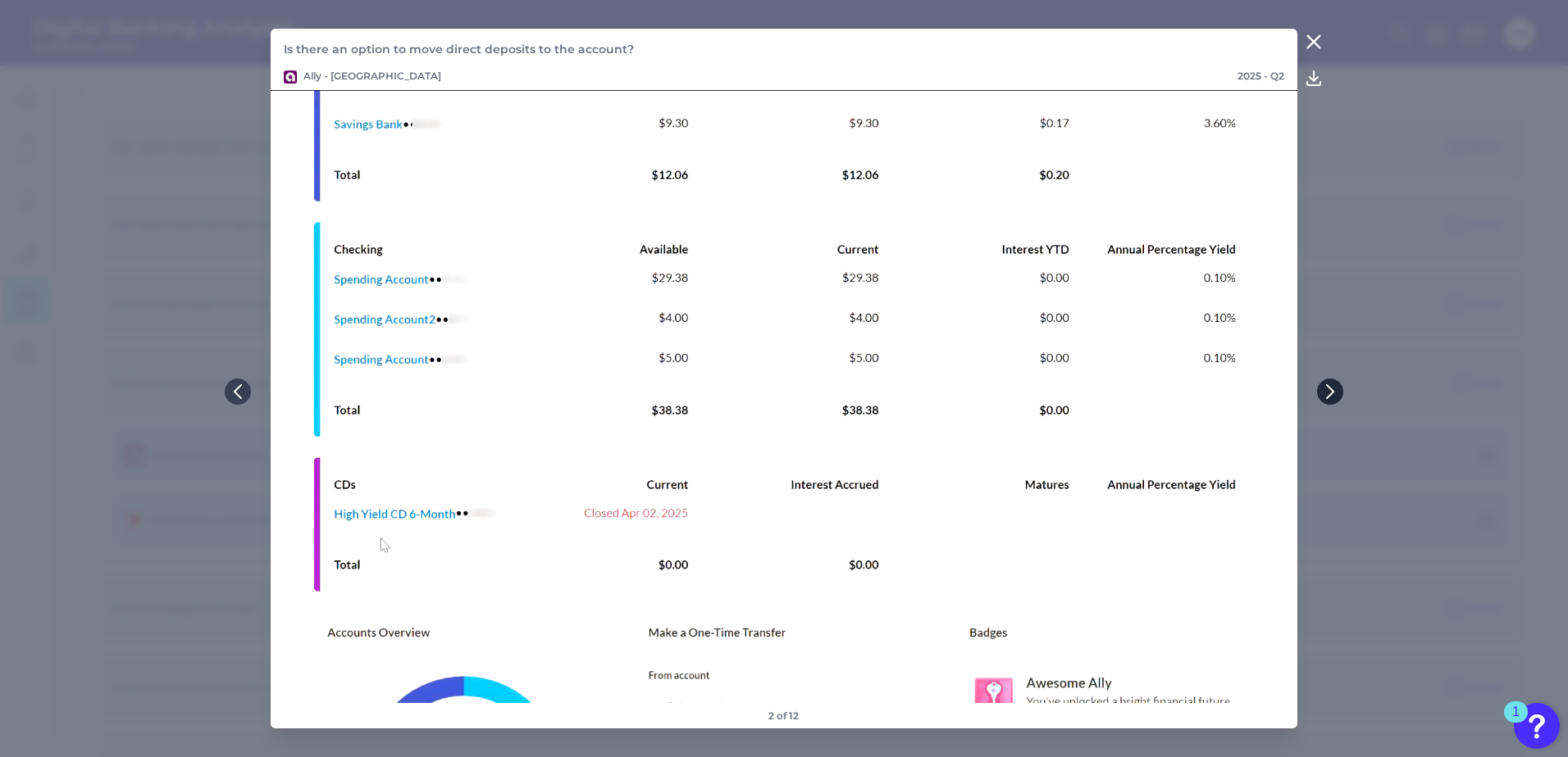
click at [1331, 391] on icon at bounding box center [1329, 391] width 14 height 14
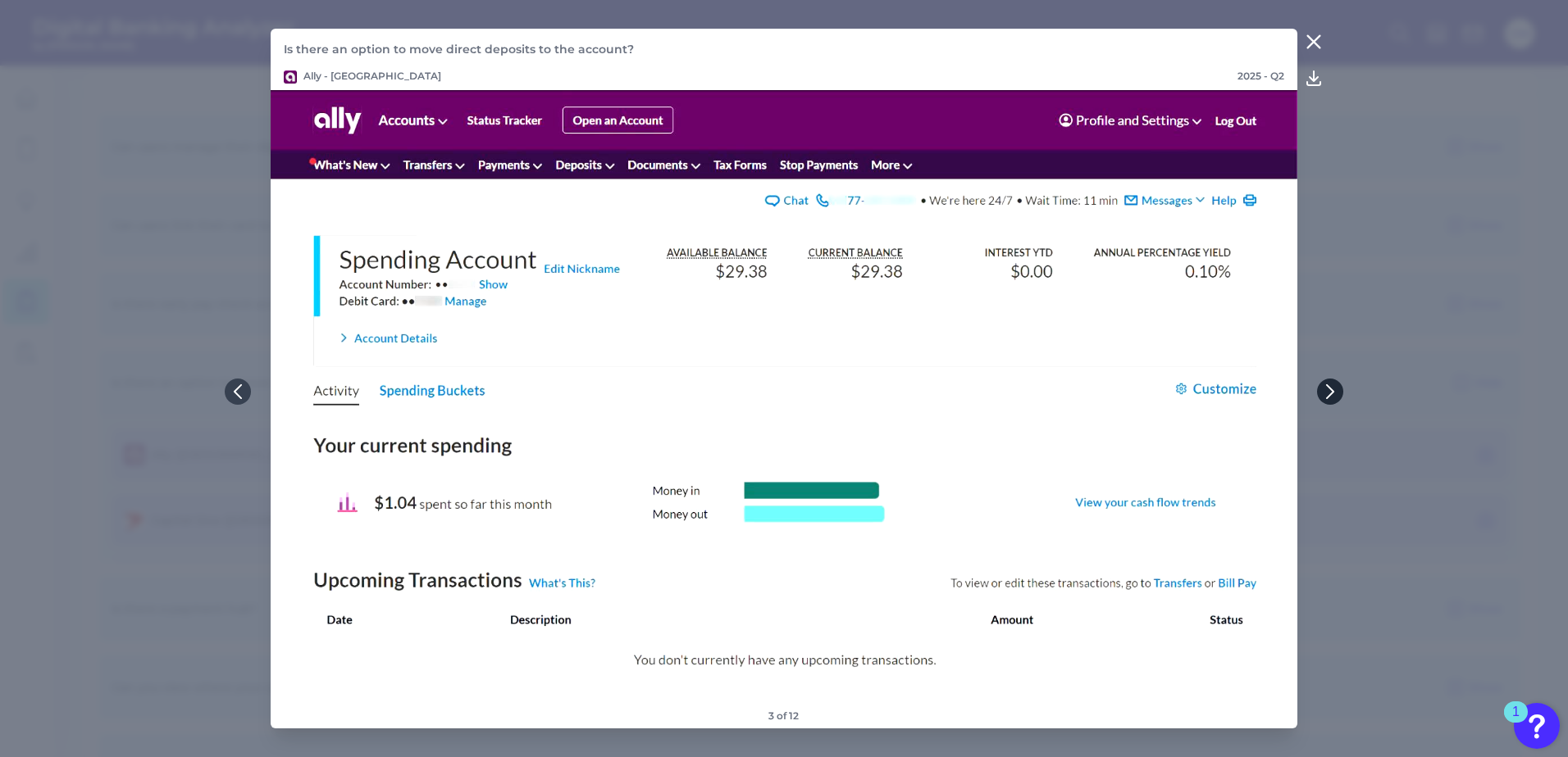
click at [1331, 391] on icon at bounding box center [1329, 391] width 14 height 14
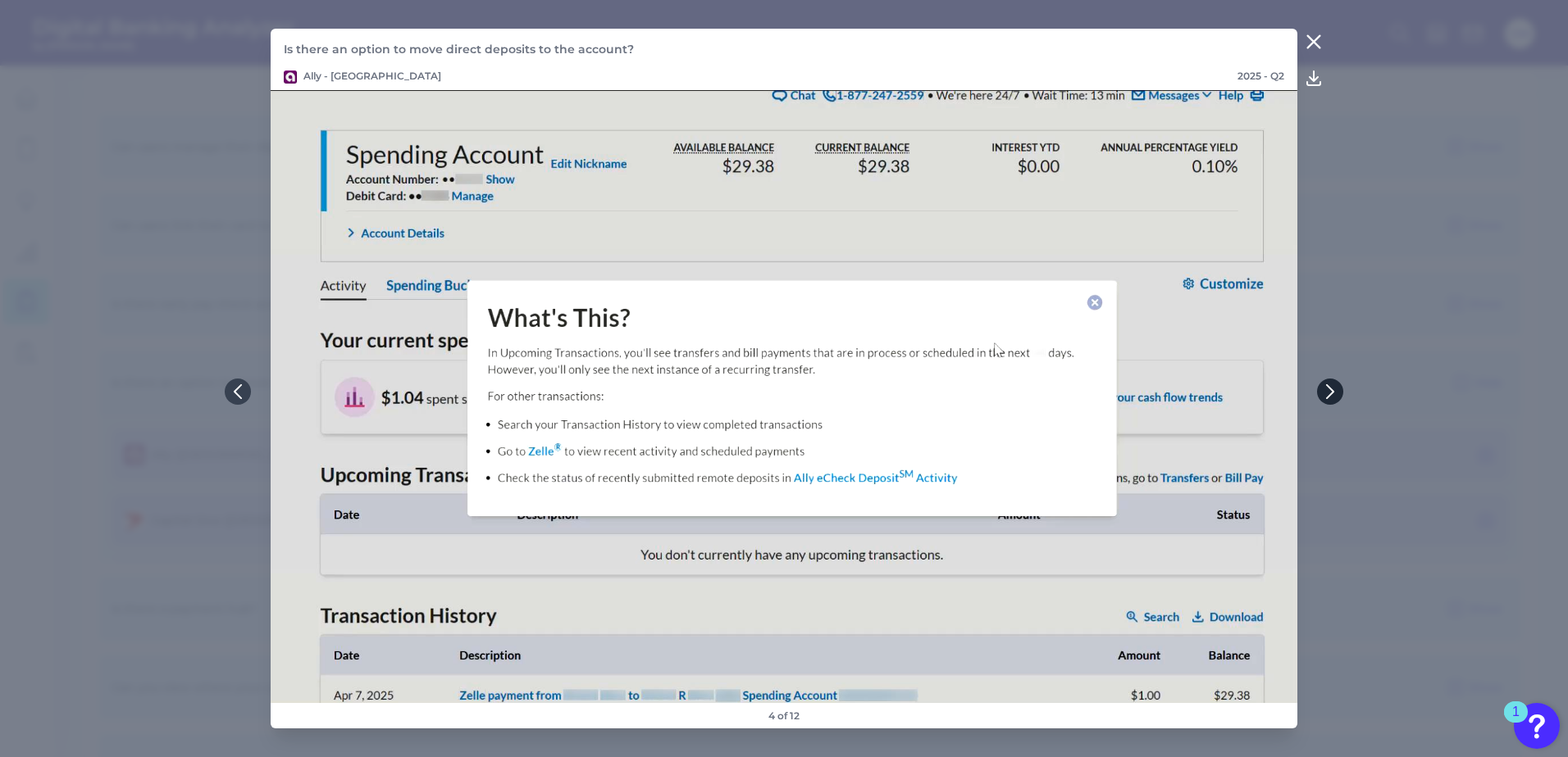
click at [1330, 392] on icon at bounding box center [1329, 391] width 14 height 14
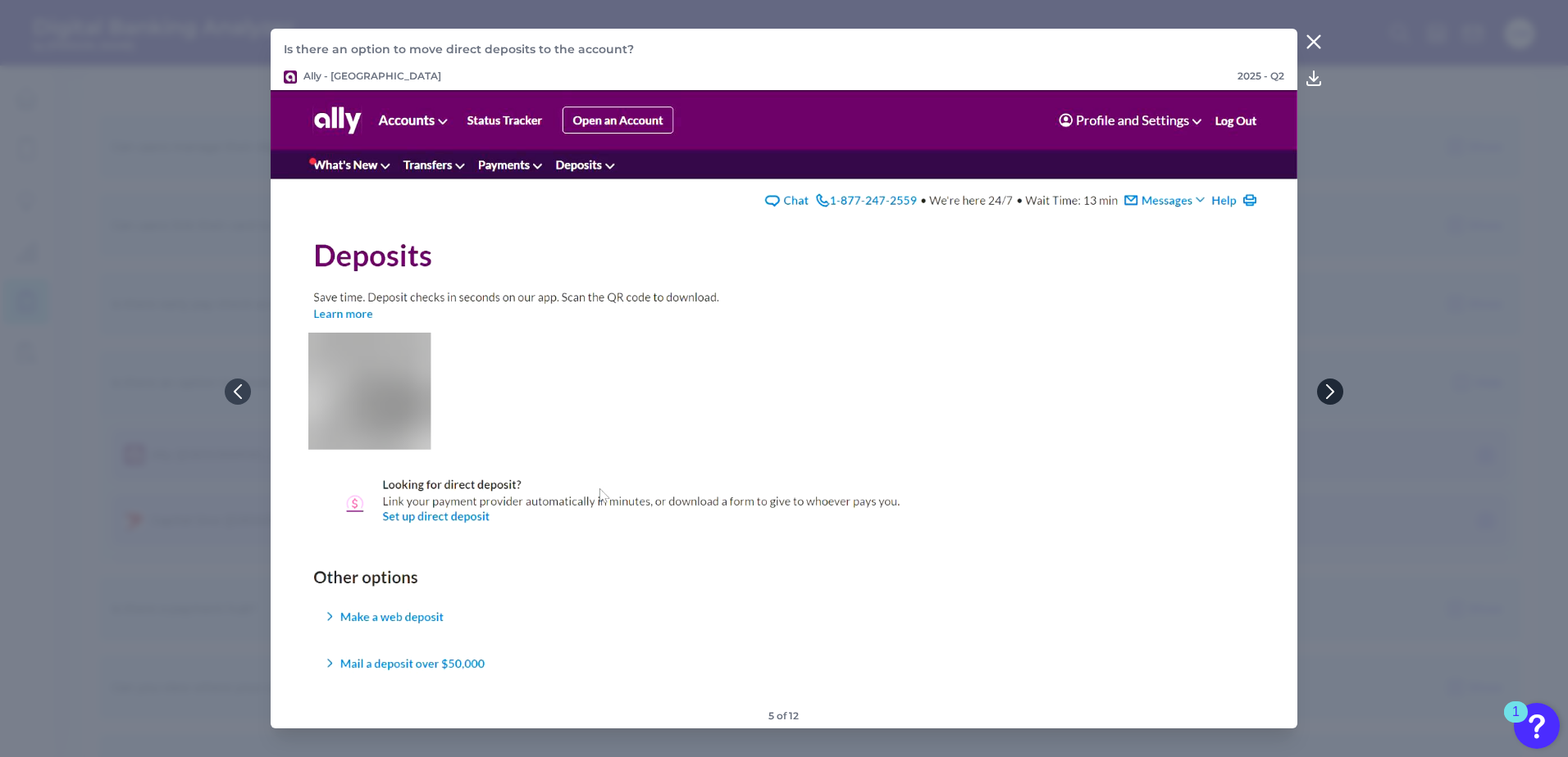
click at [1330, 392] on icon at bounding box center [1329, 391] width 14 height 14
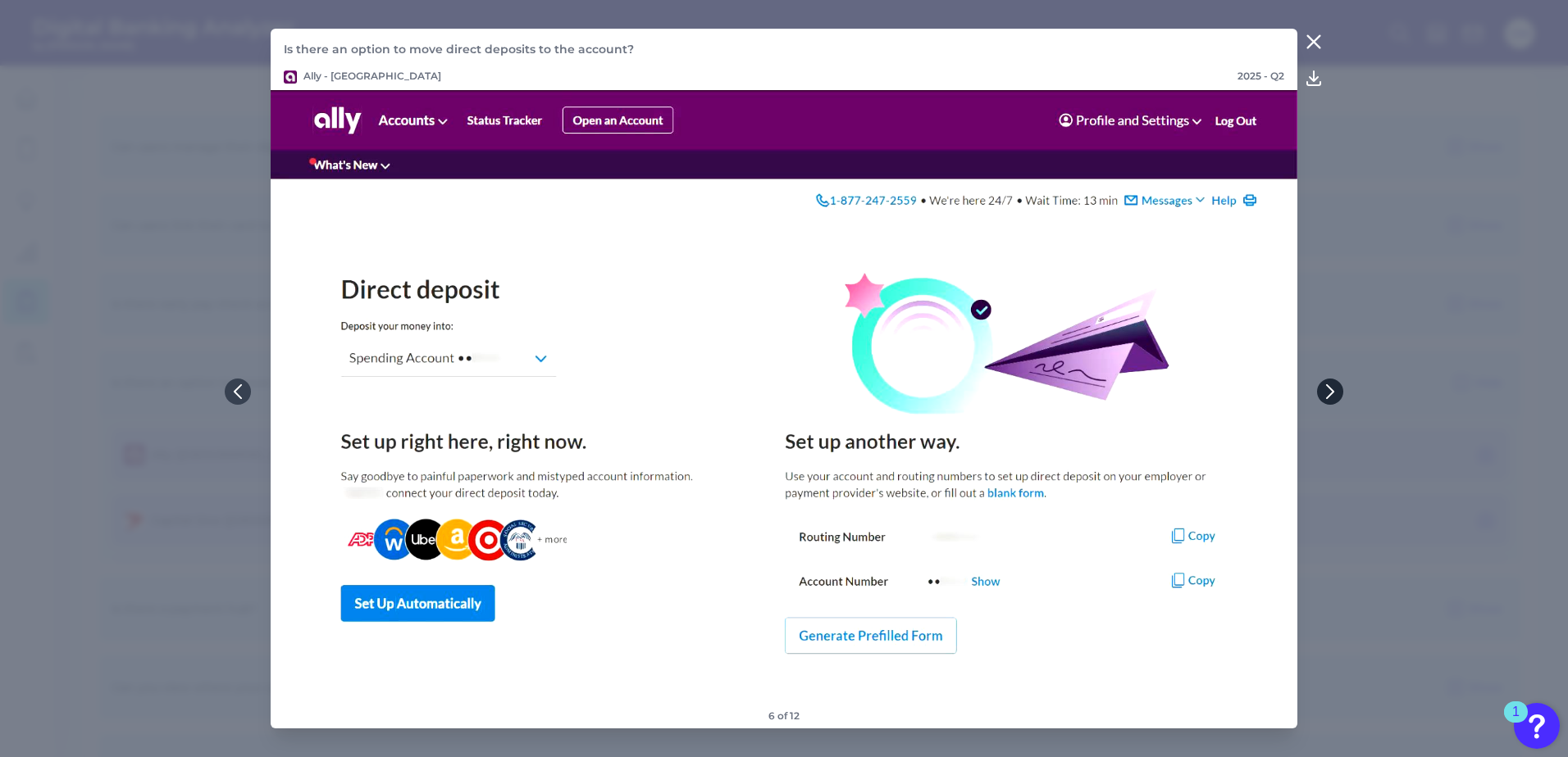
click at [1330, 392] on icon at bounding box center [1329, 391] width 14 height 14
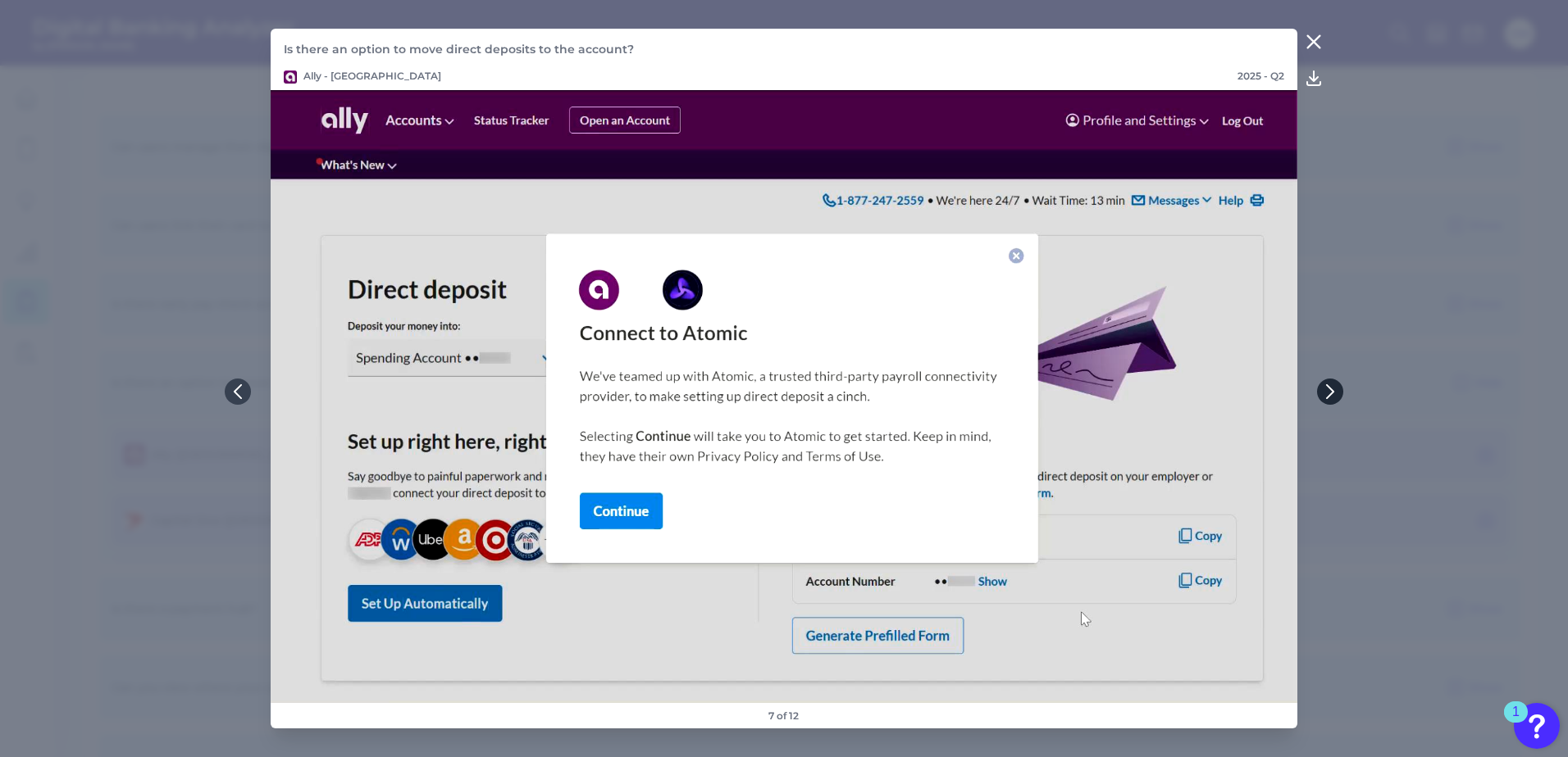
click at [1330, 394] on icon at bounding box center [1330, 392] width 7 height 13
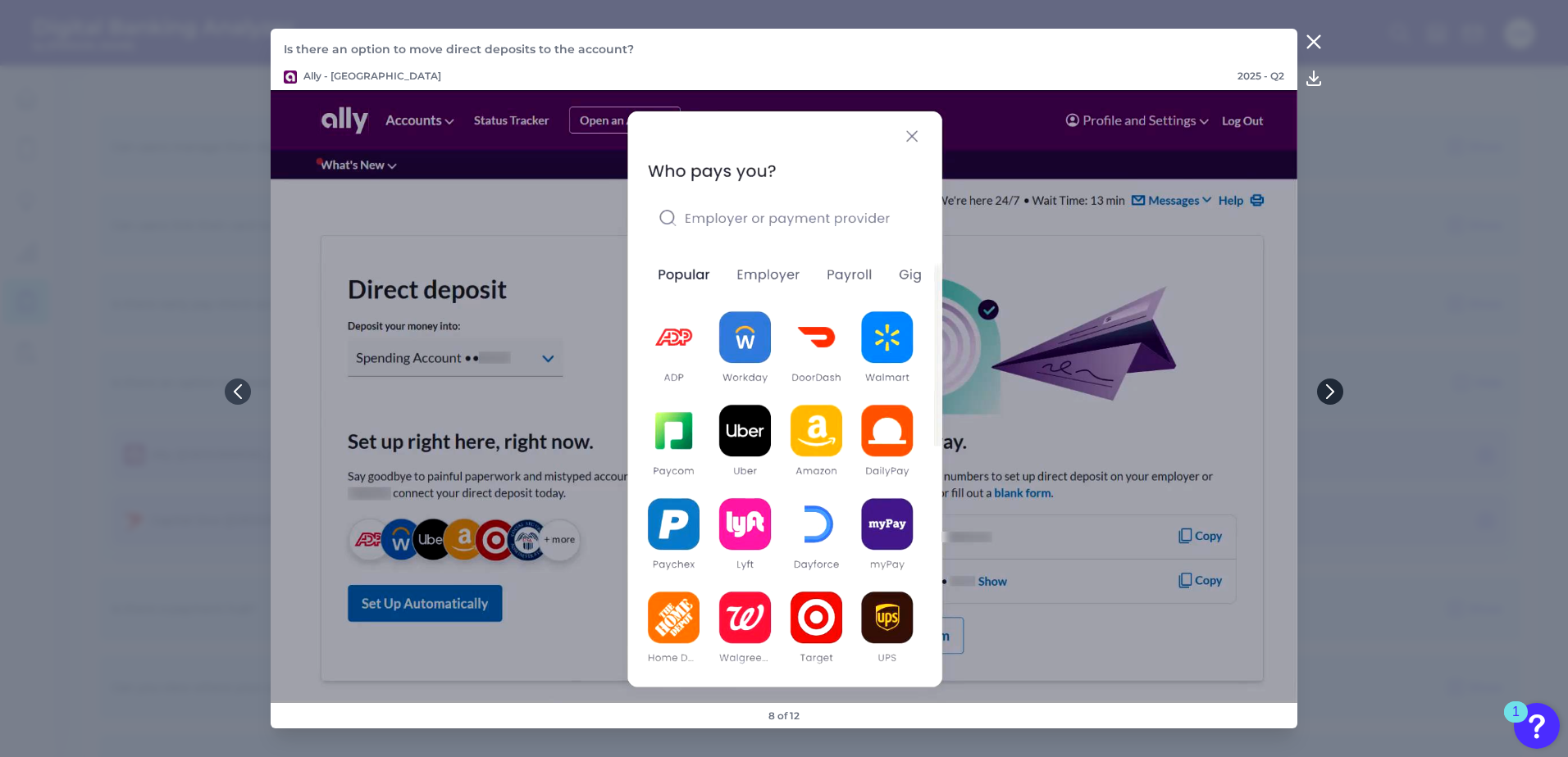
click at [1330, 394] on icon at bounding box center [1330, 392] width 7 height 13
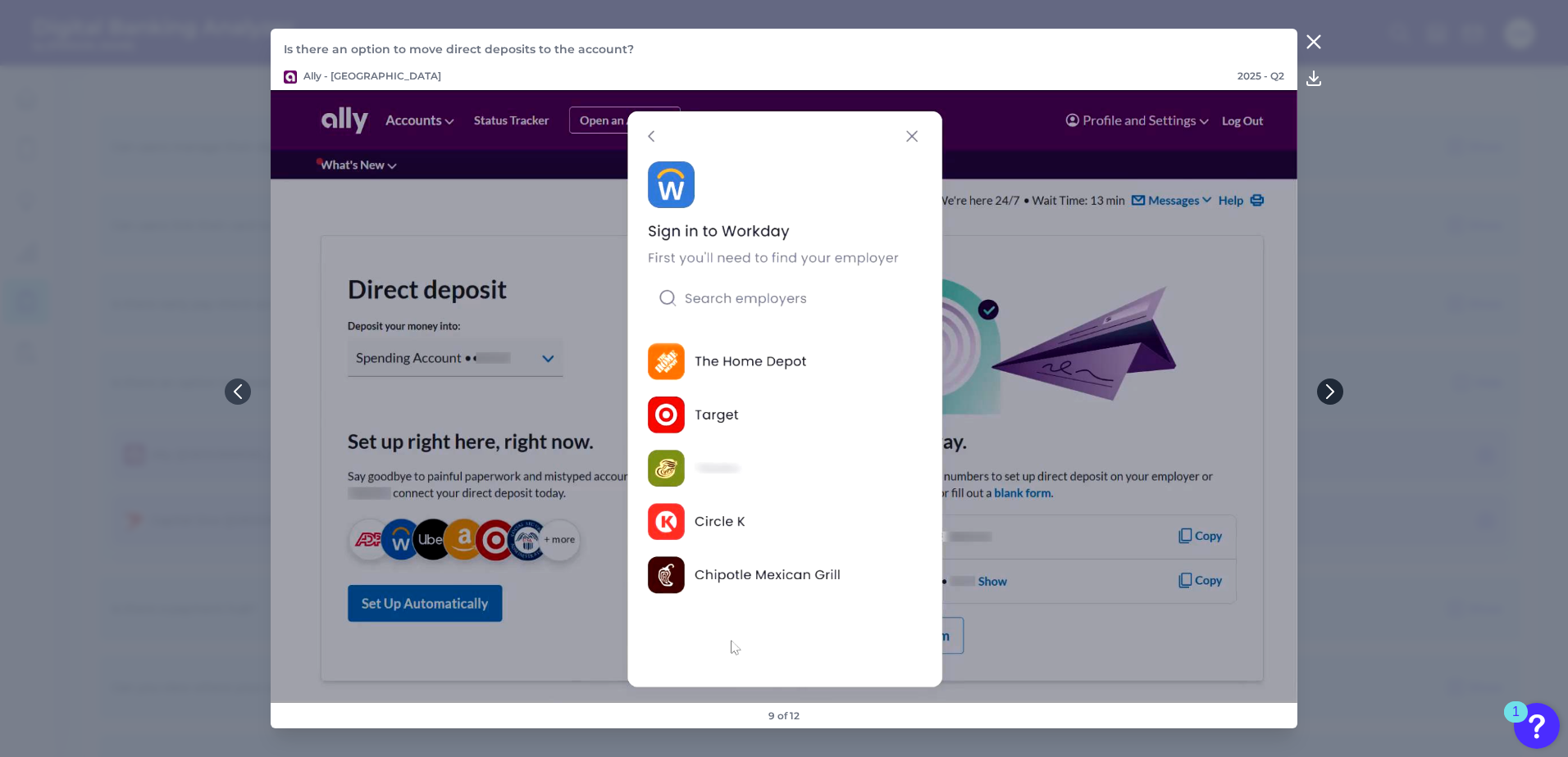
click at [1330, 394] on icon at bounding box center [1330, 392] width 7 height 13
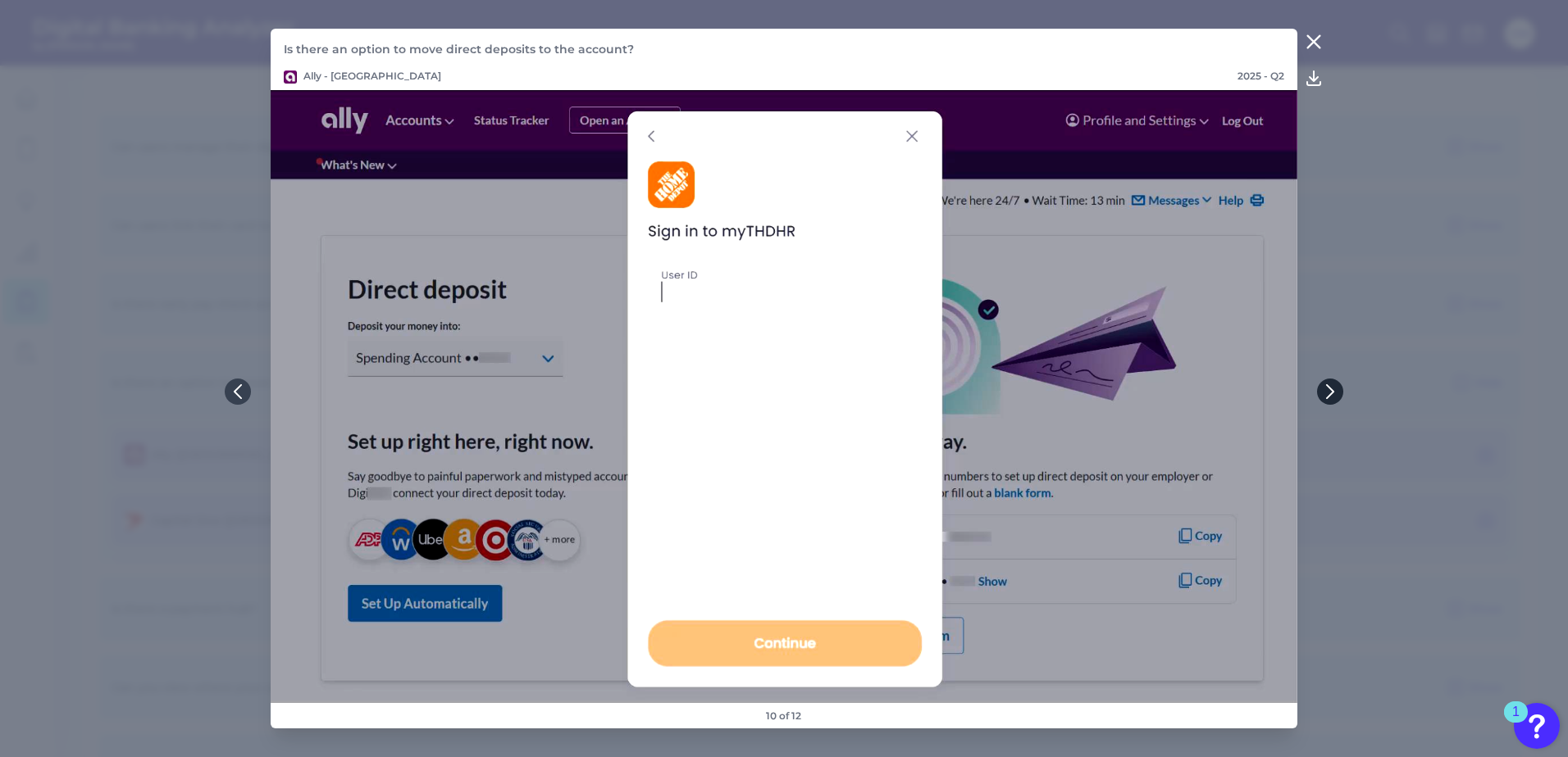
click at [1330, 394] on icon at bounding box center [1330, 392] width 7 height 13
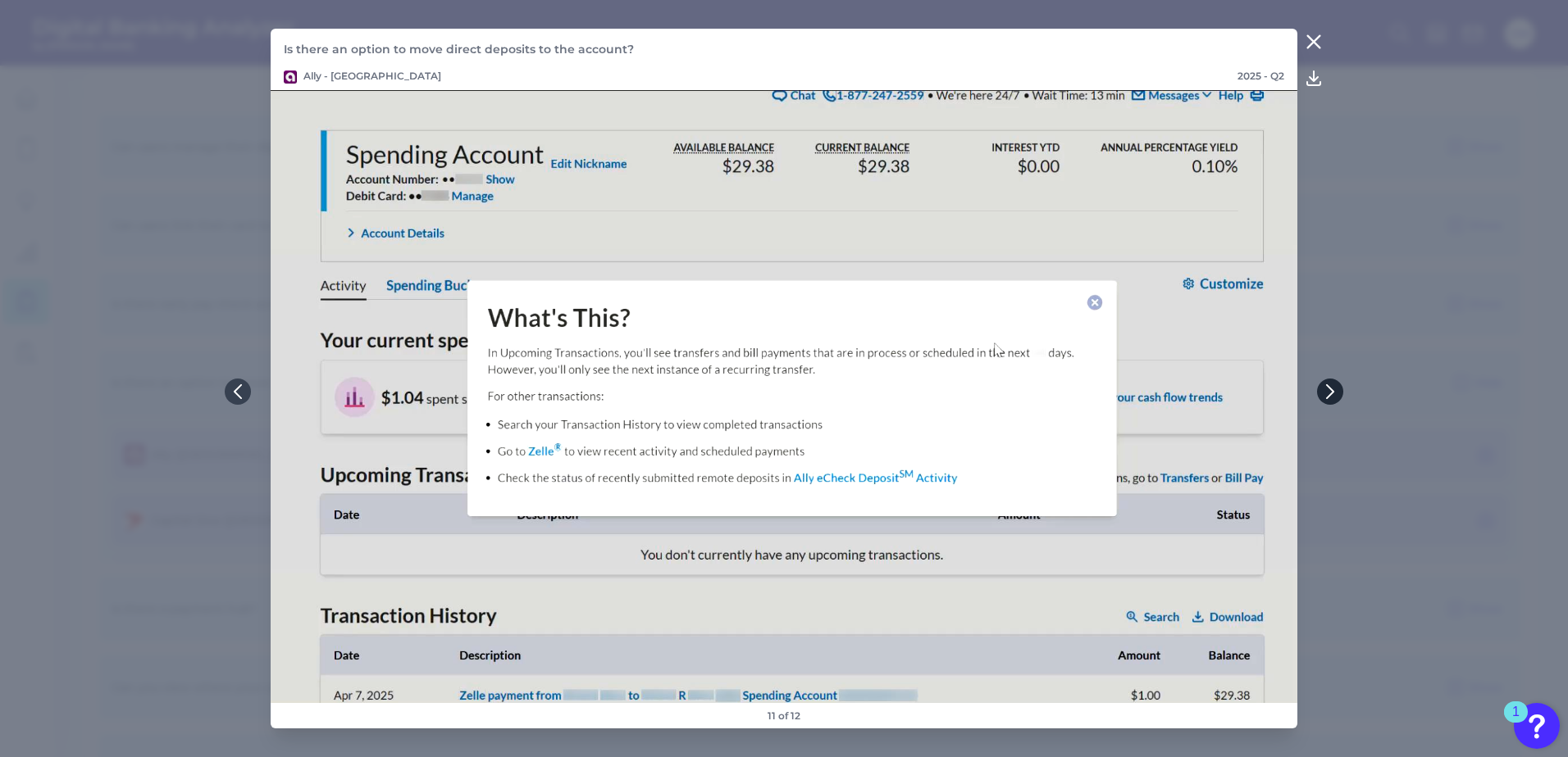
click at [1330, 394] on icon at bounding box center [1330, 392] width 7 height 13
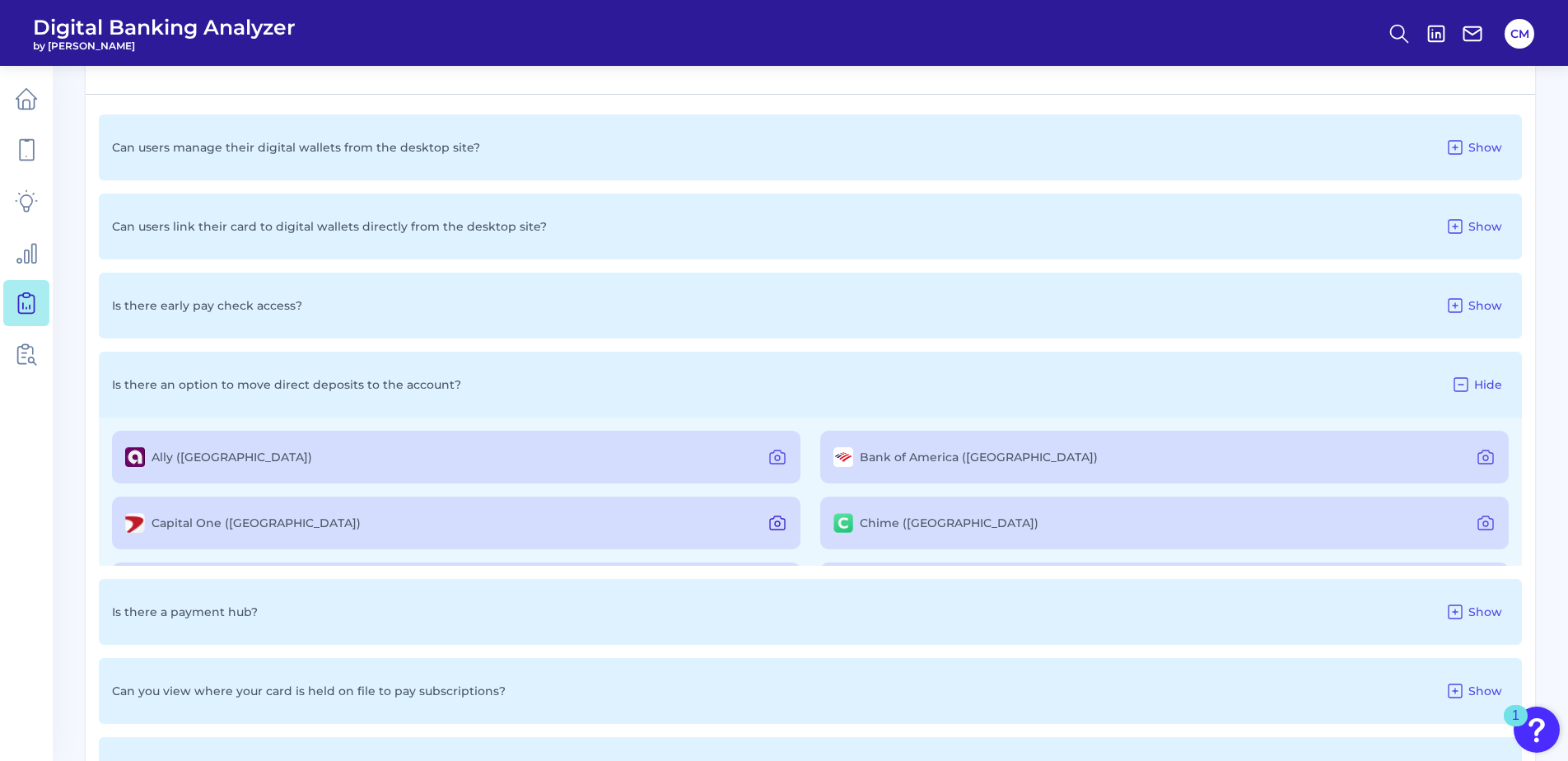
click at [775, 523] on icon at bounding box center [777, 523] width 19 height 19
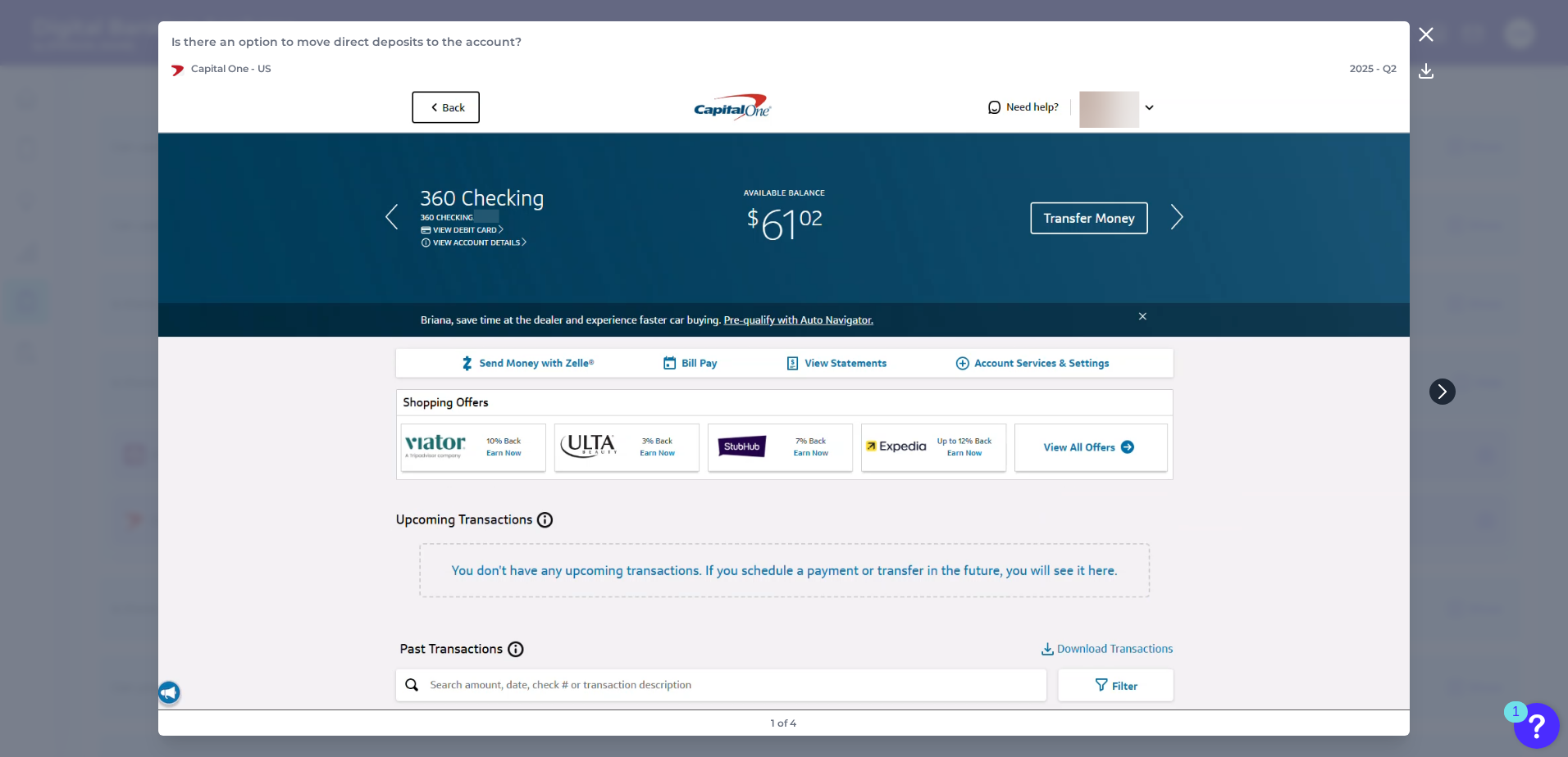
click at [1443, 396] on icon at bounding box center [1442, 391] width 14 height 14
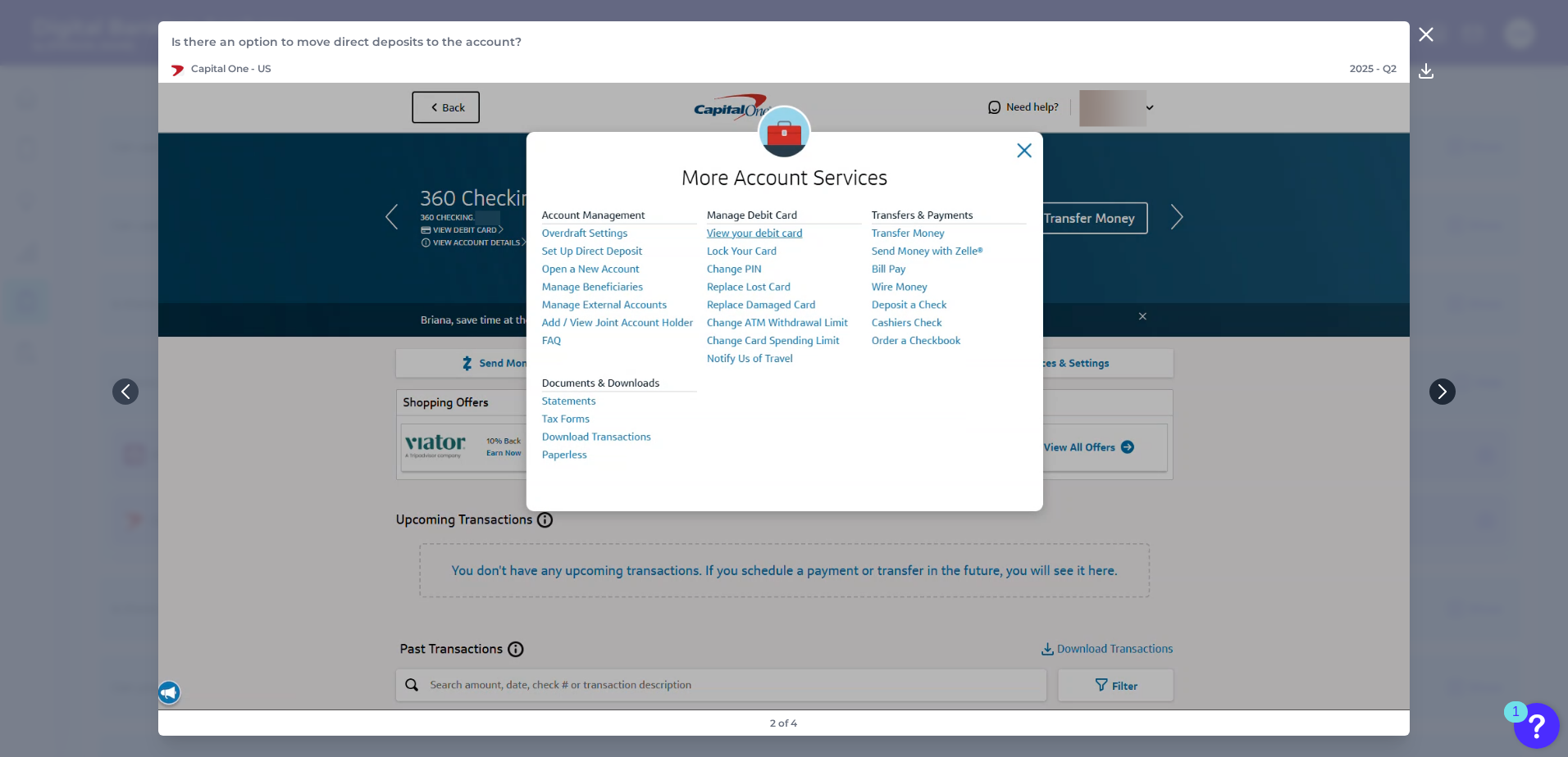
click at [1443, 396] on icon at bounding box center [1442, 392] width 7 height 13
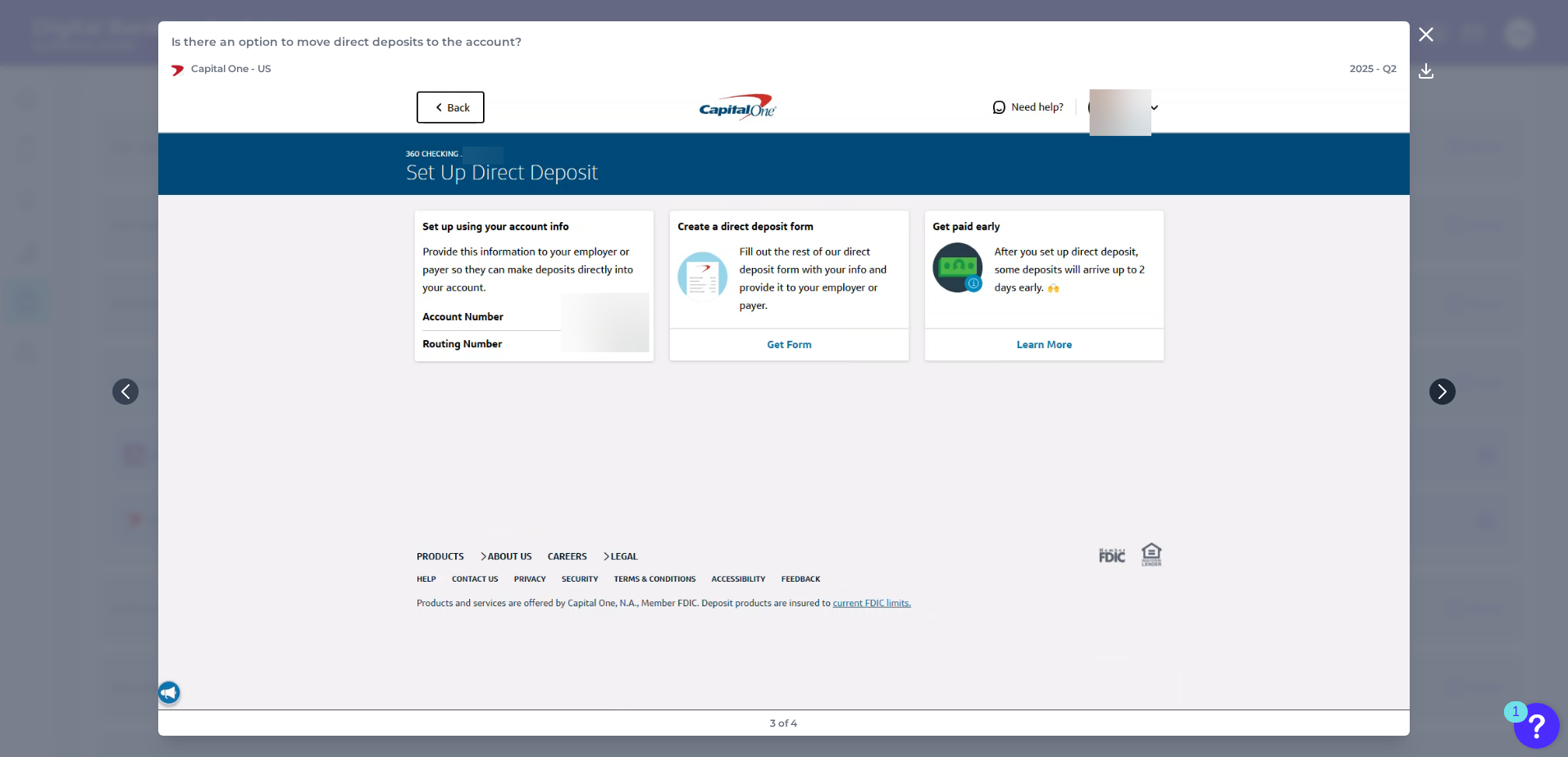
click at [1443, 396] on icon at bounding box center [1442, 392] width 7 height 13
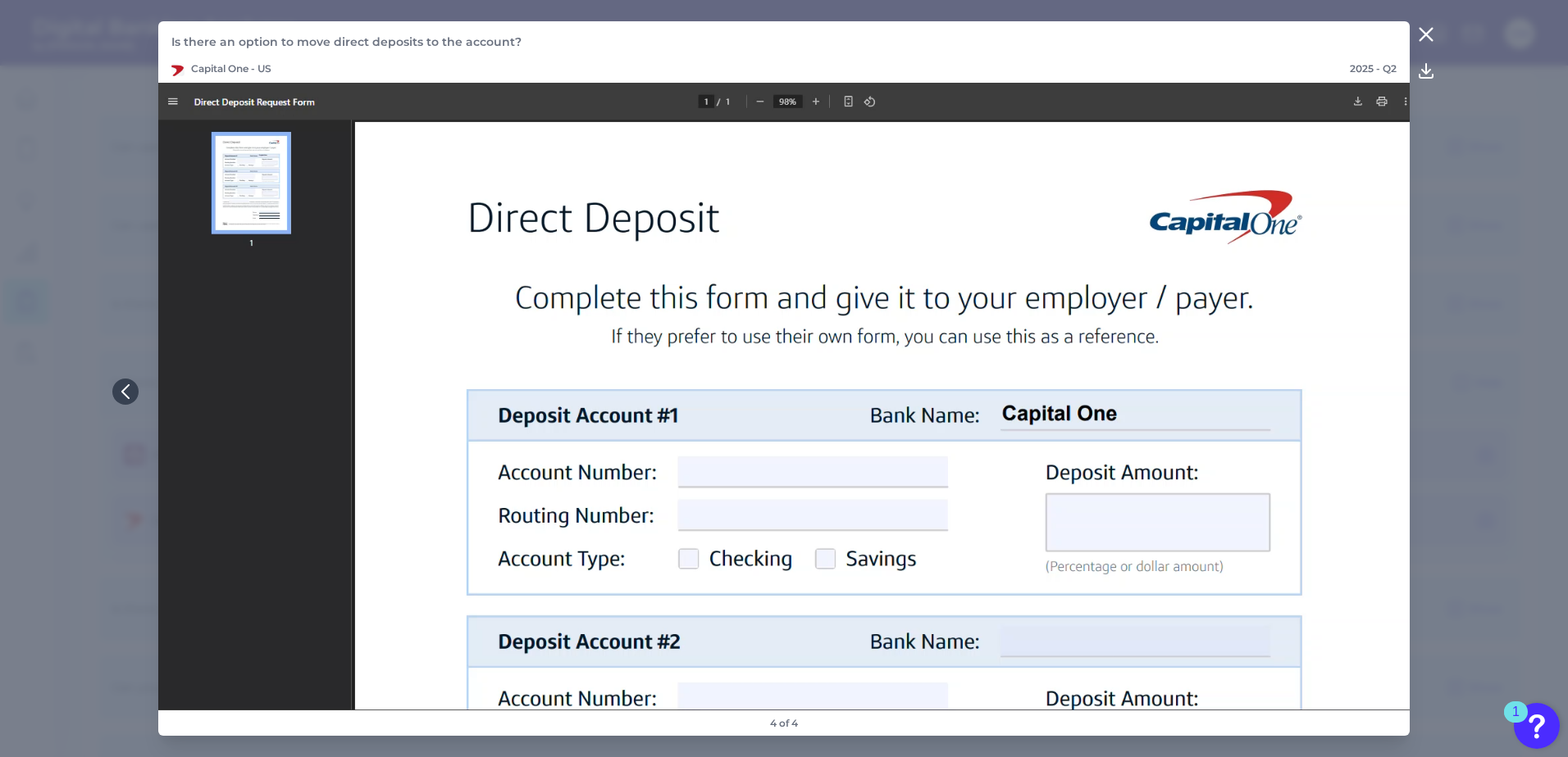
drag, startPoint x: 1432, startPoint y: 39, endPoint x: 1316, endPoint y: 80, distance: 123.0
click at [1431, 39] on icon at bounding box center [1425, 35] width 13 height 13
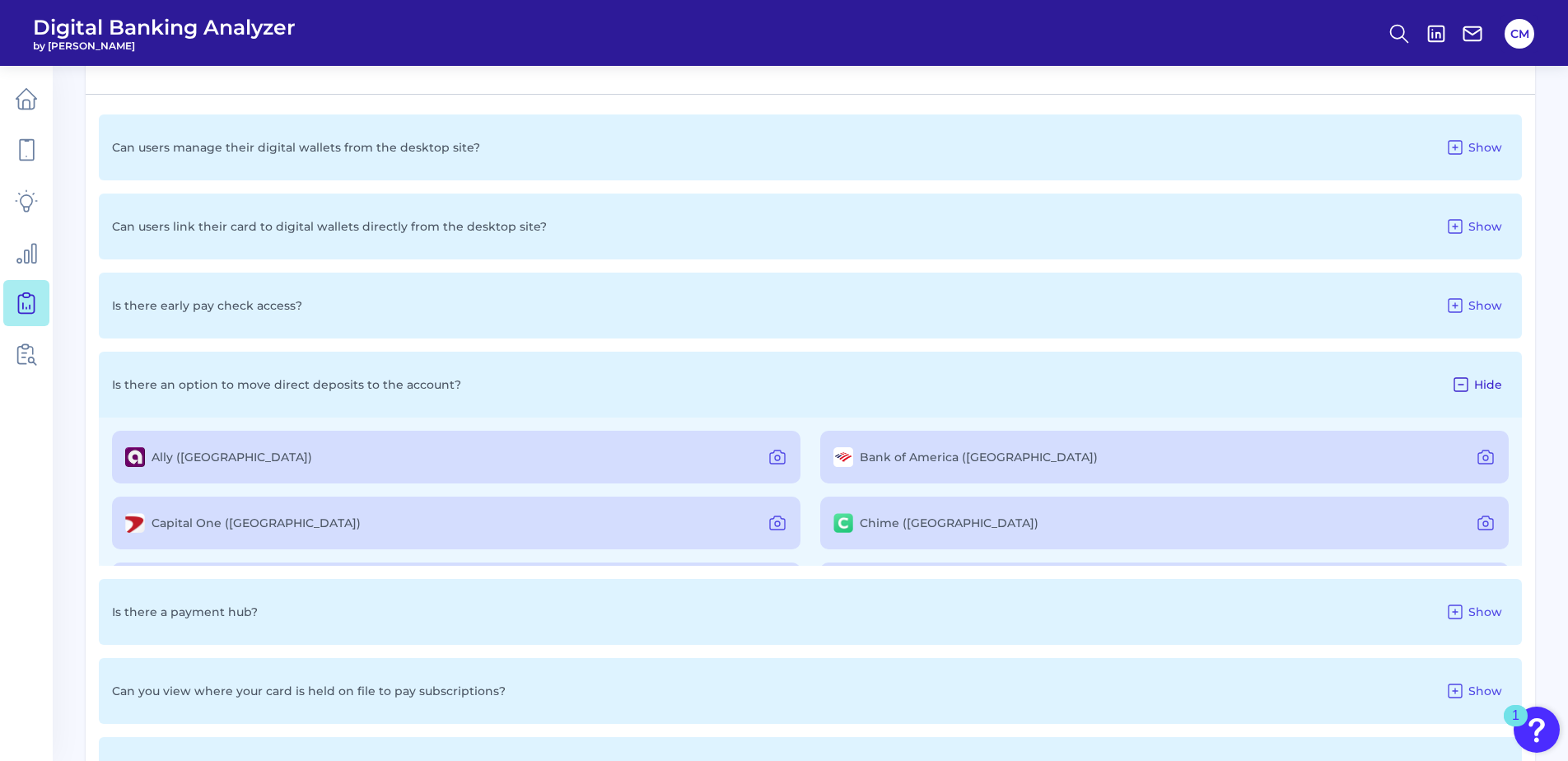
click at [1460, 386] on icon at bounding box center [1461, 384] width 19 height 19
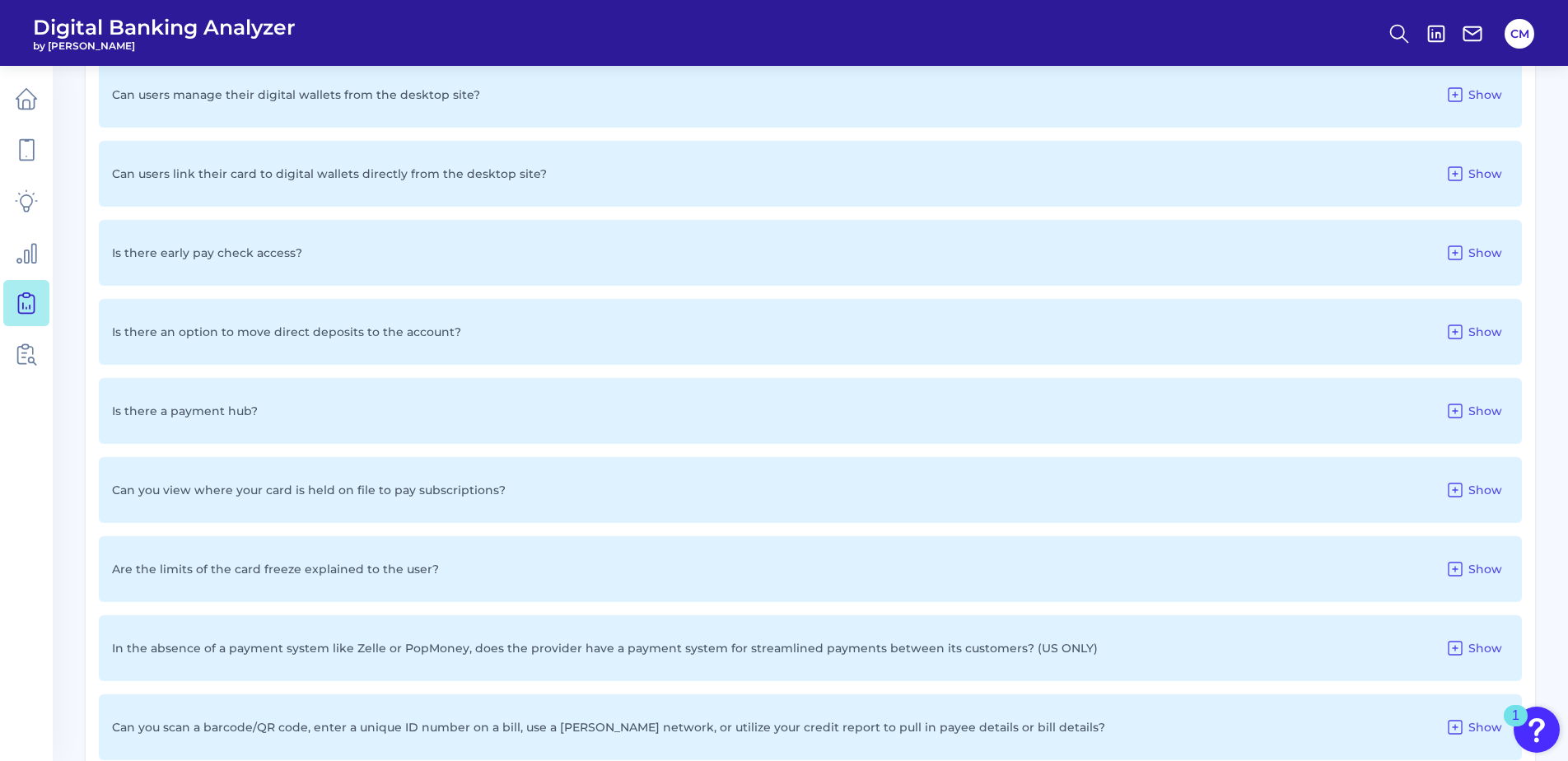
scroll to position [1178, 0]
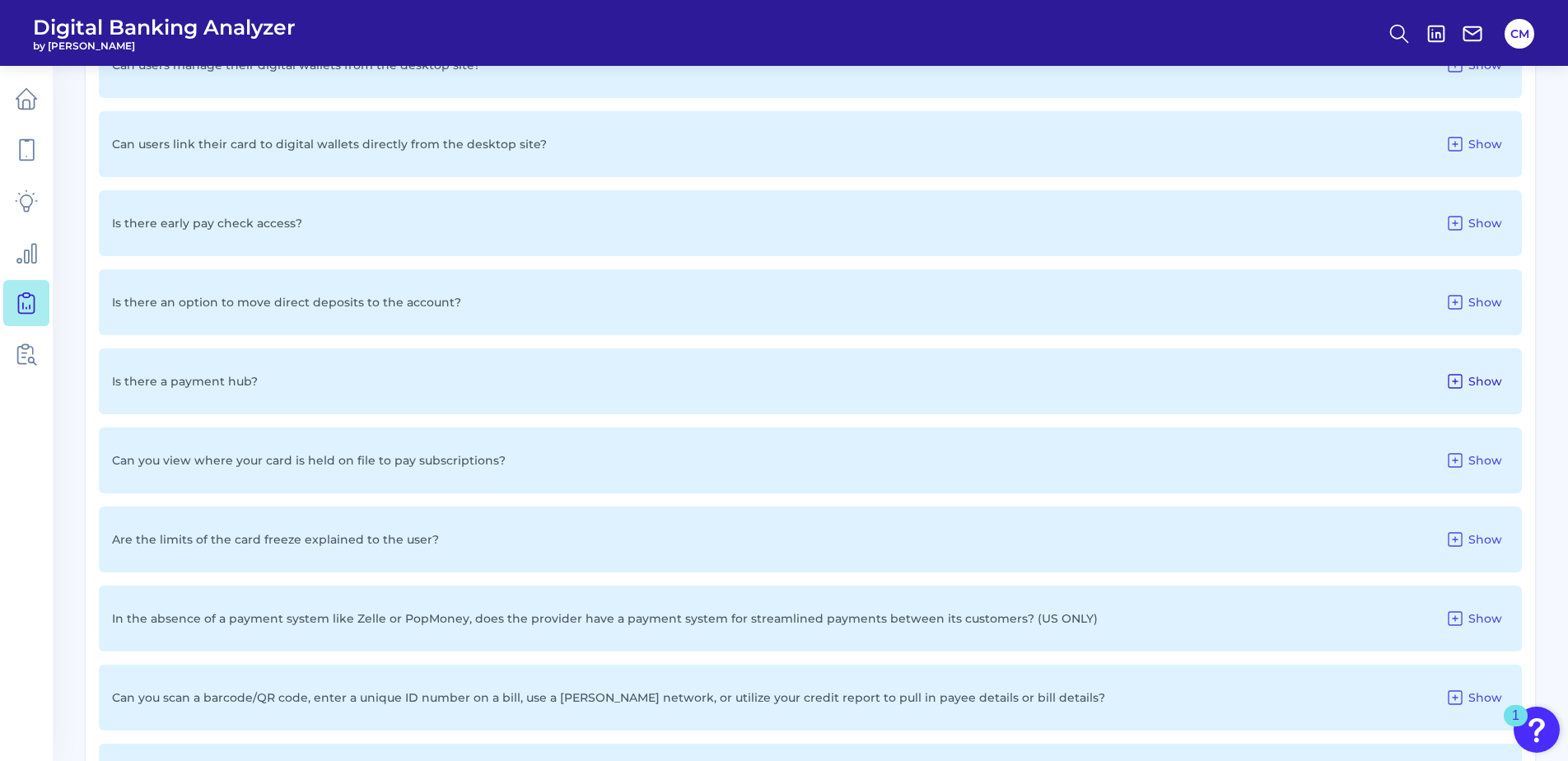
click at [1471, 370] on button "Show" at bounding box center [1473, 380] width 70 height 26
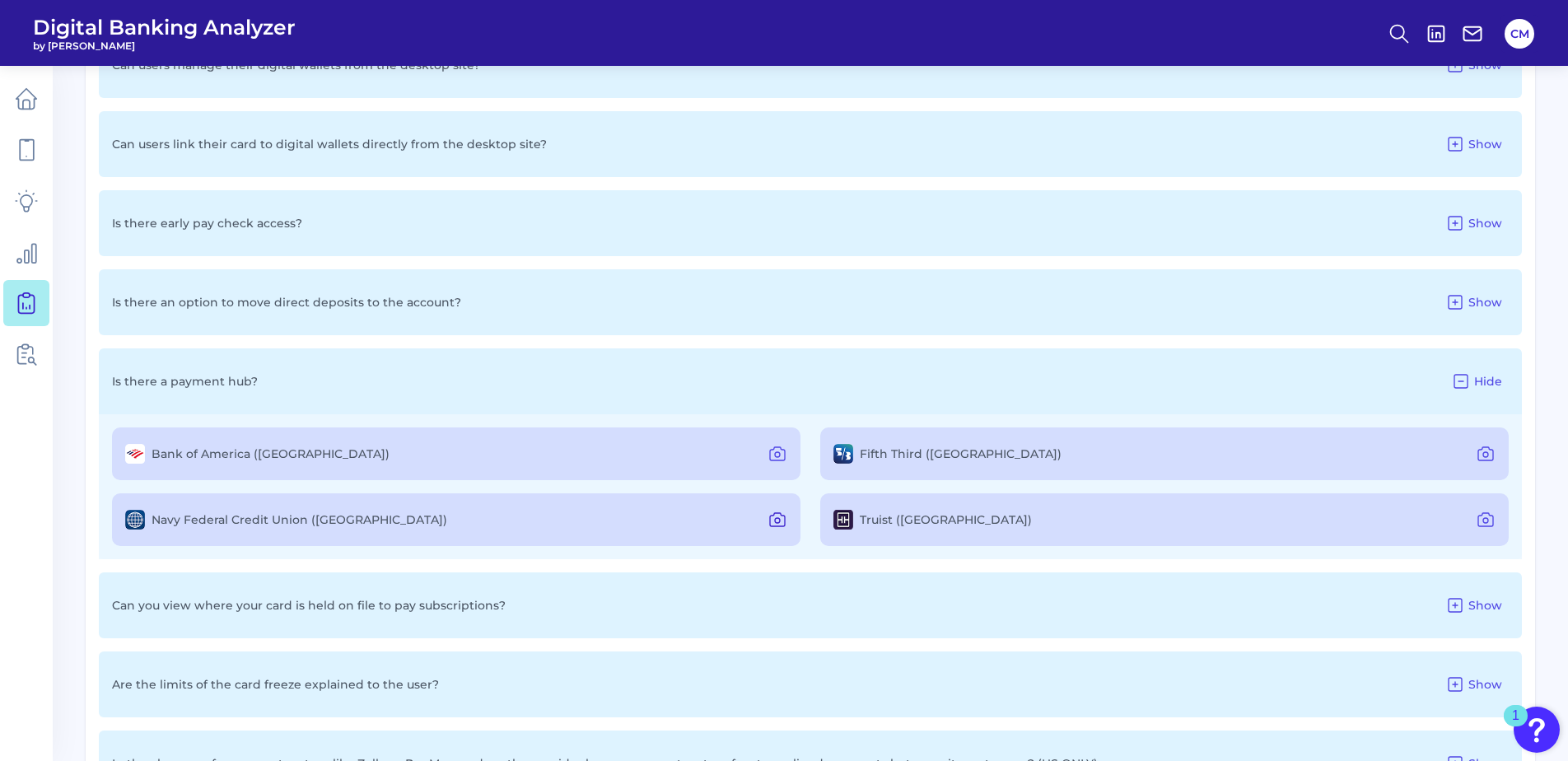
click at [775, 519] on icon at bounding box center [777, 520] width 5 height 5
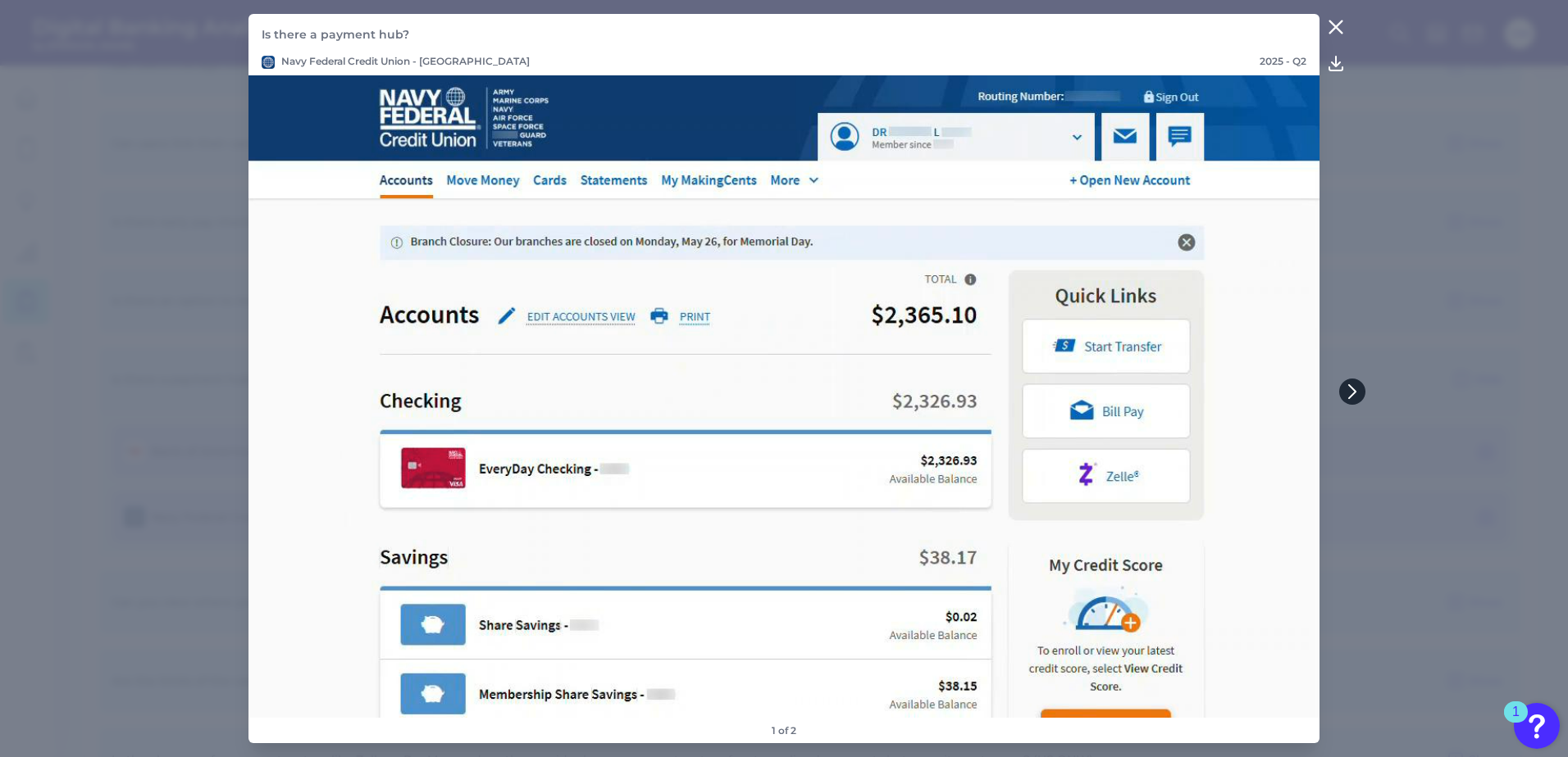
click at [1357, 381] on button at bounding box center [1351, 391] width 26 height 26
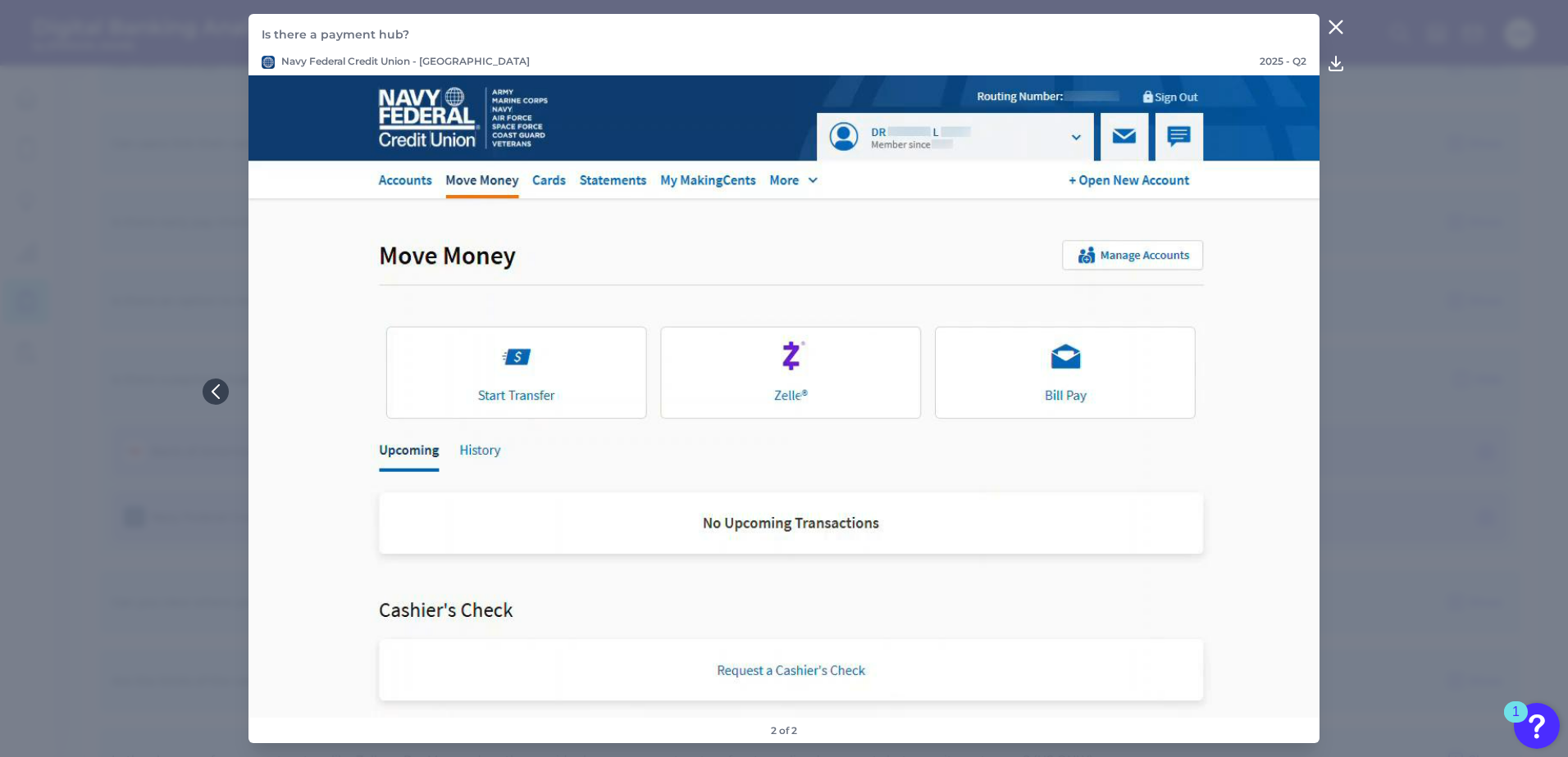
drag, startPoint x: 1333, startPoint y: 25, endPoint x: 1306, endPoint y: 35, distance: 28.8
click at [1331, 25] on icon at bounding box center [1336, 27] width 19 height 19
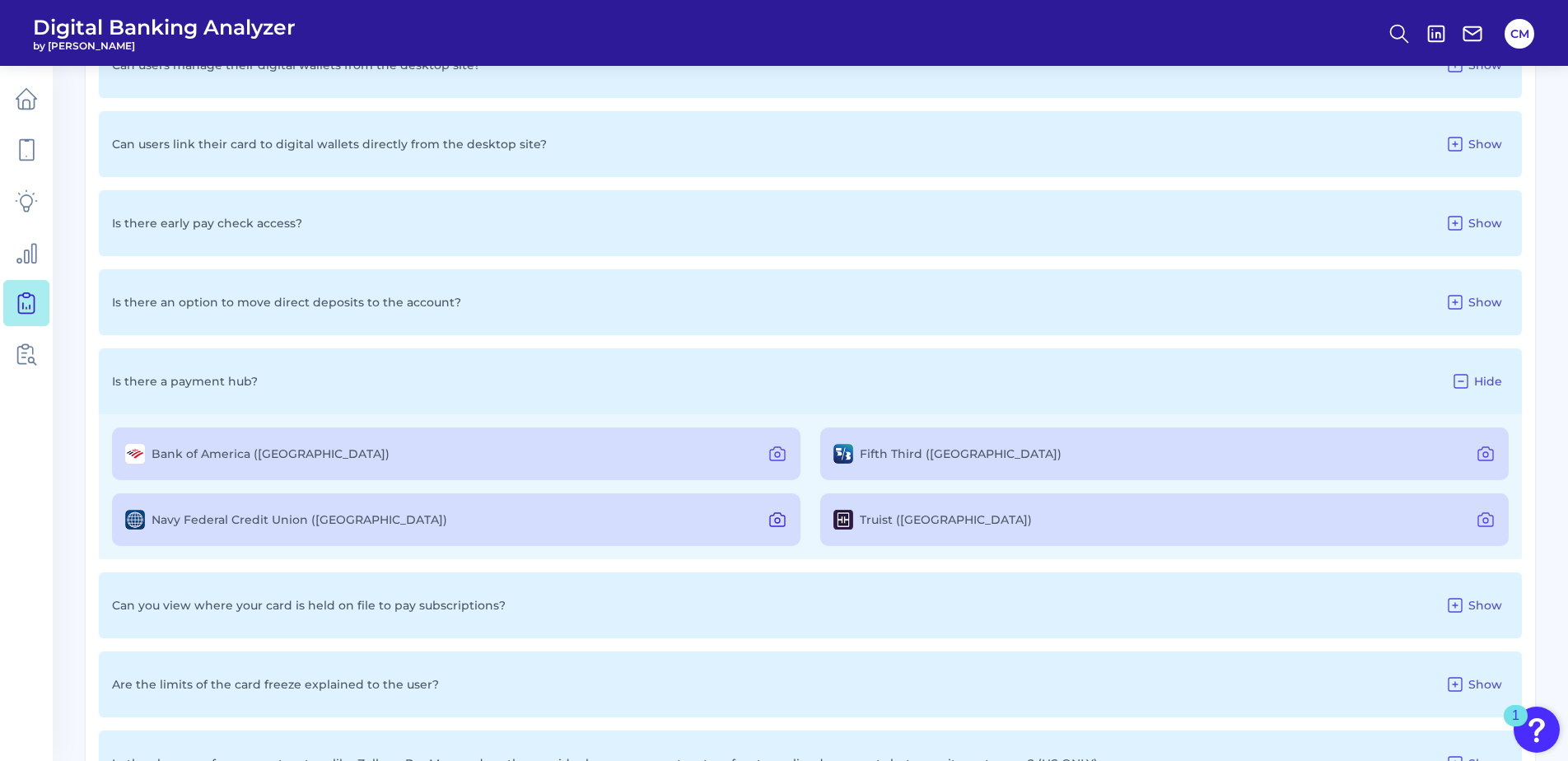
click at [776, 516] on icon at bounding box center [777, 520] width 19 height 19
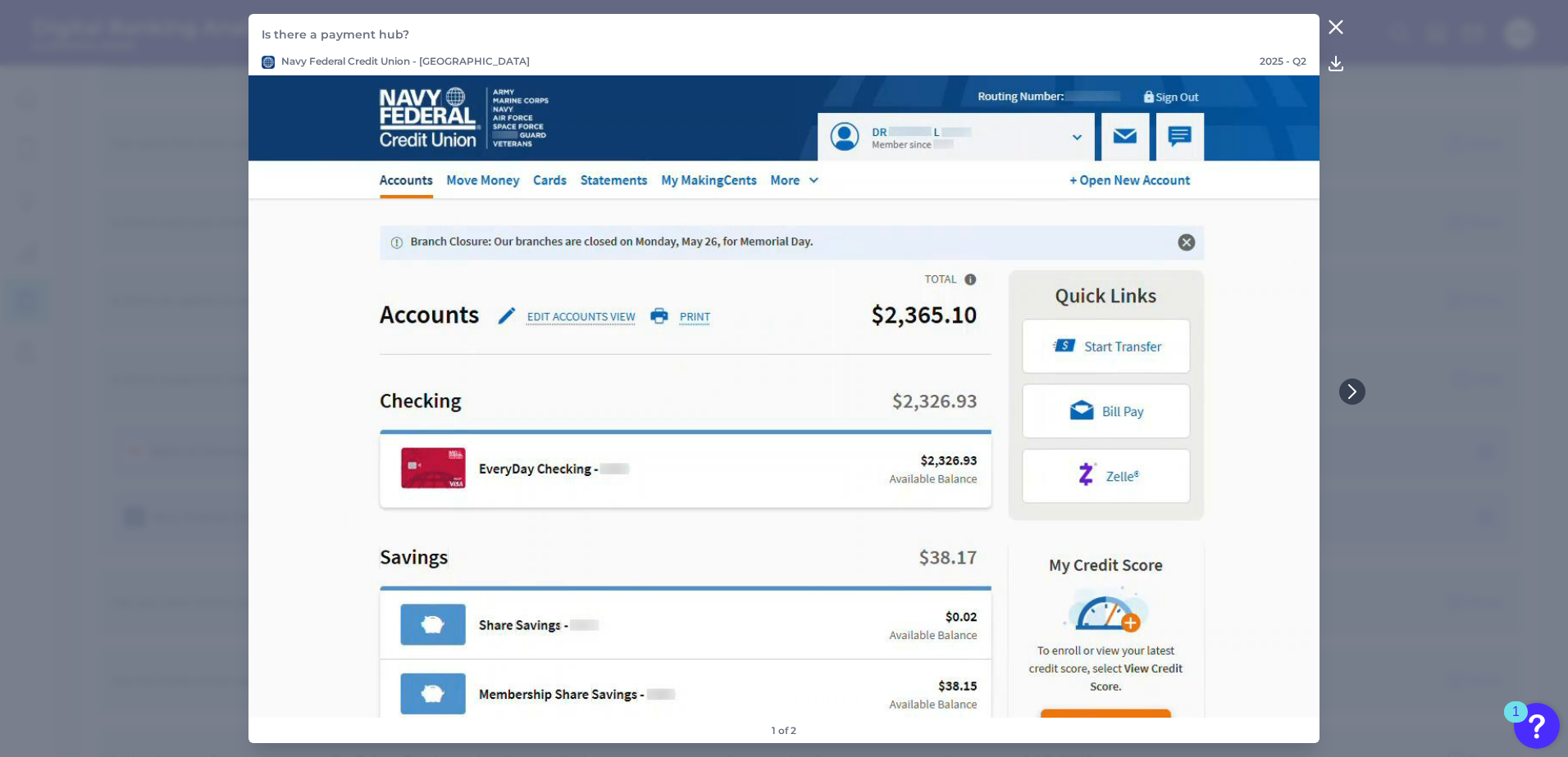
click at [1336, 30] on icon at bounding box center [1336, 27] width 19 height 19
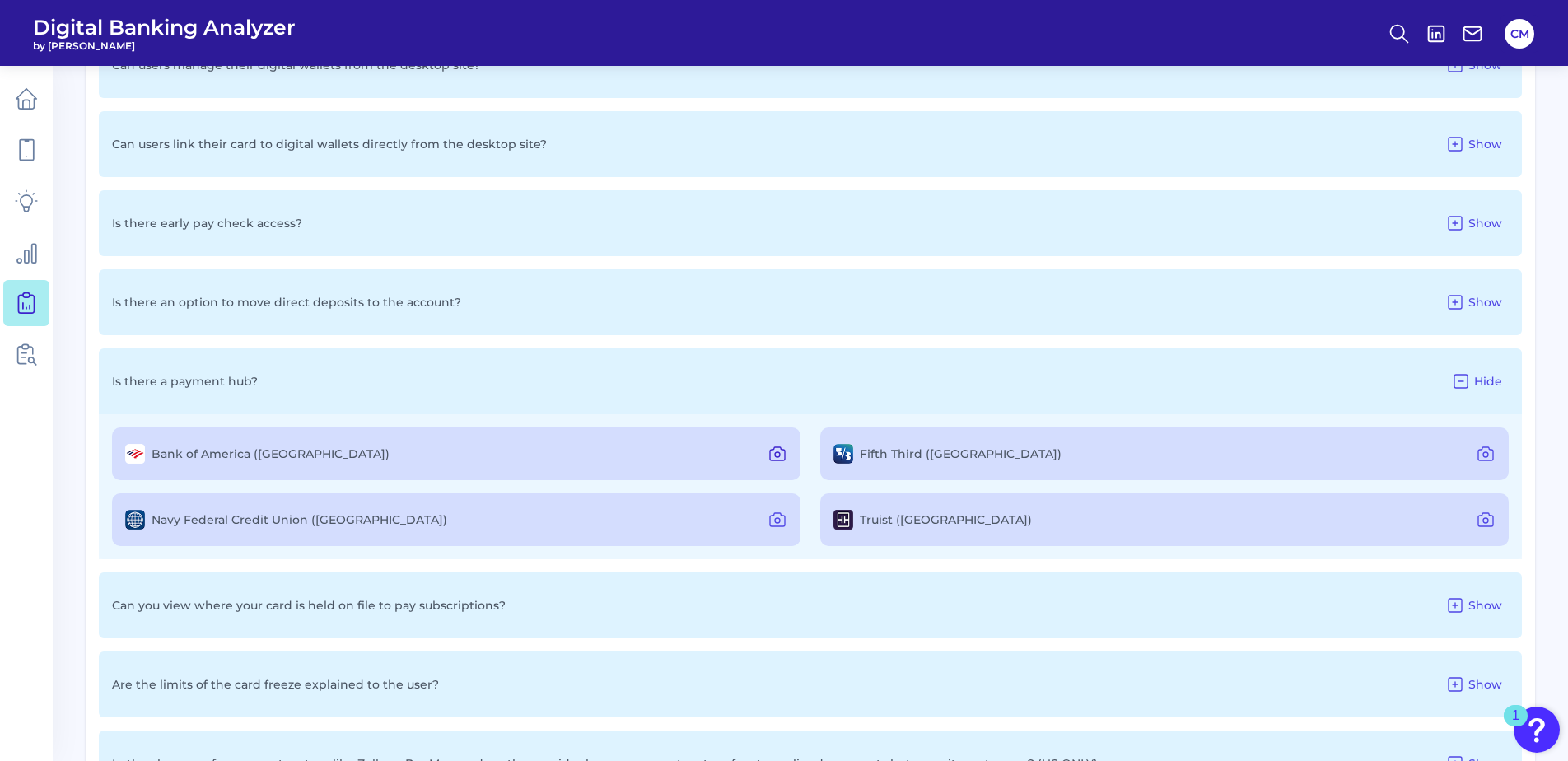
click at [781, 451] on icon at bounding box center [777, 454] width 19 height 19
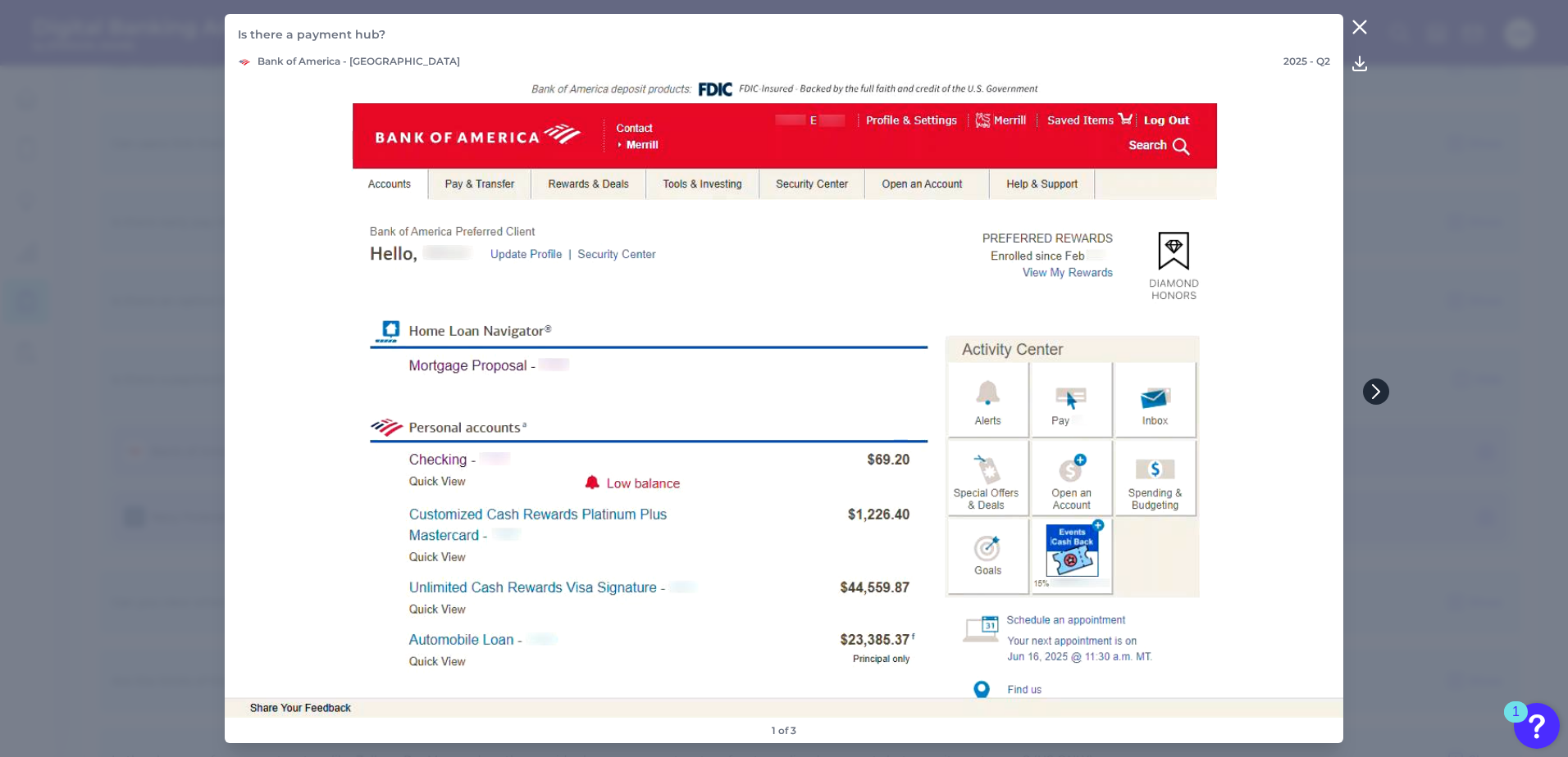
click at [1366, 383] on button at bounding box center [1375, 391] width 26 height 26
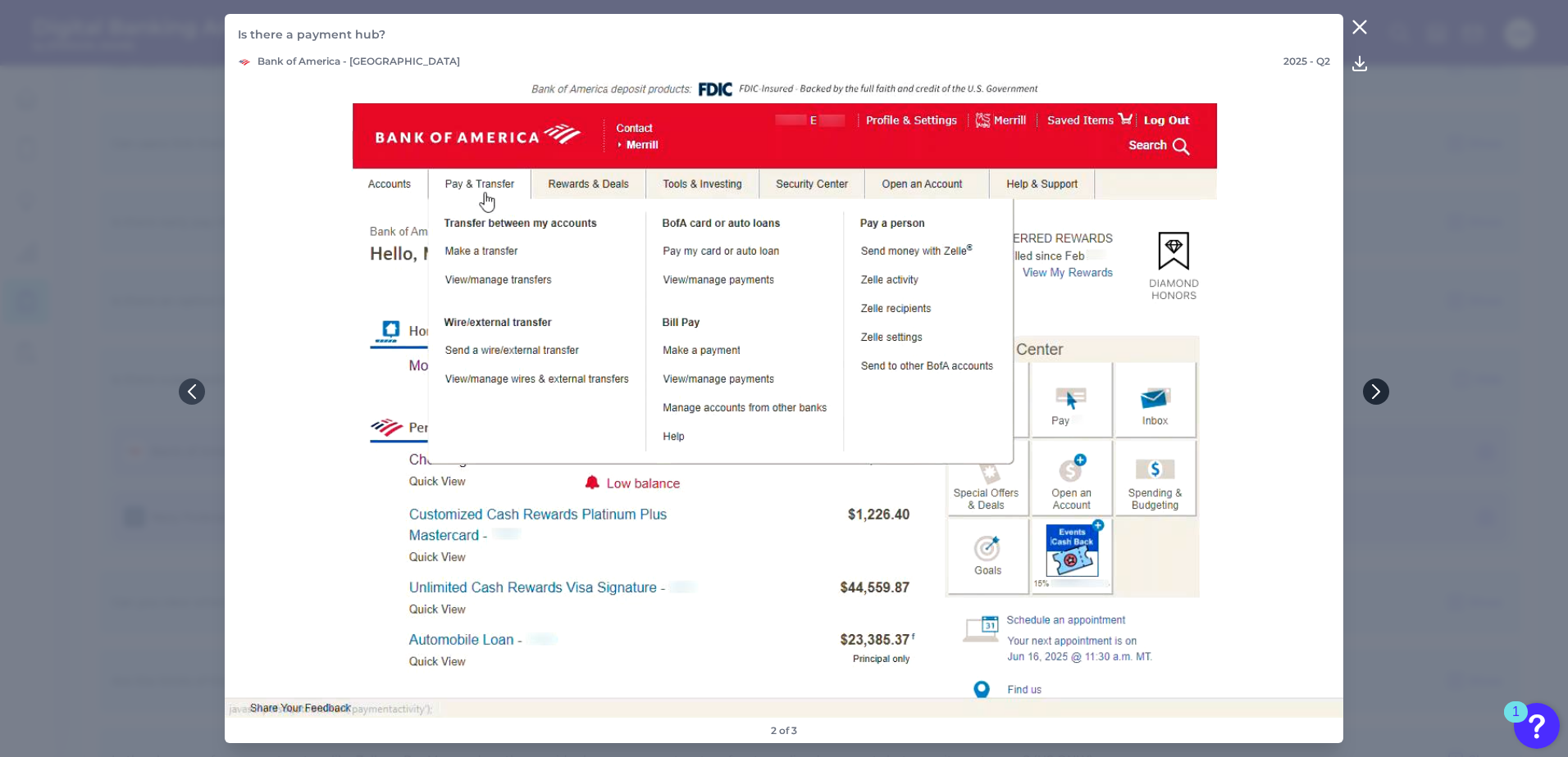
click at [1376, 383] on button at bounding box center [1375, 391] width 26 height 26
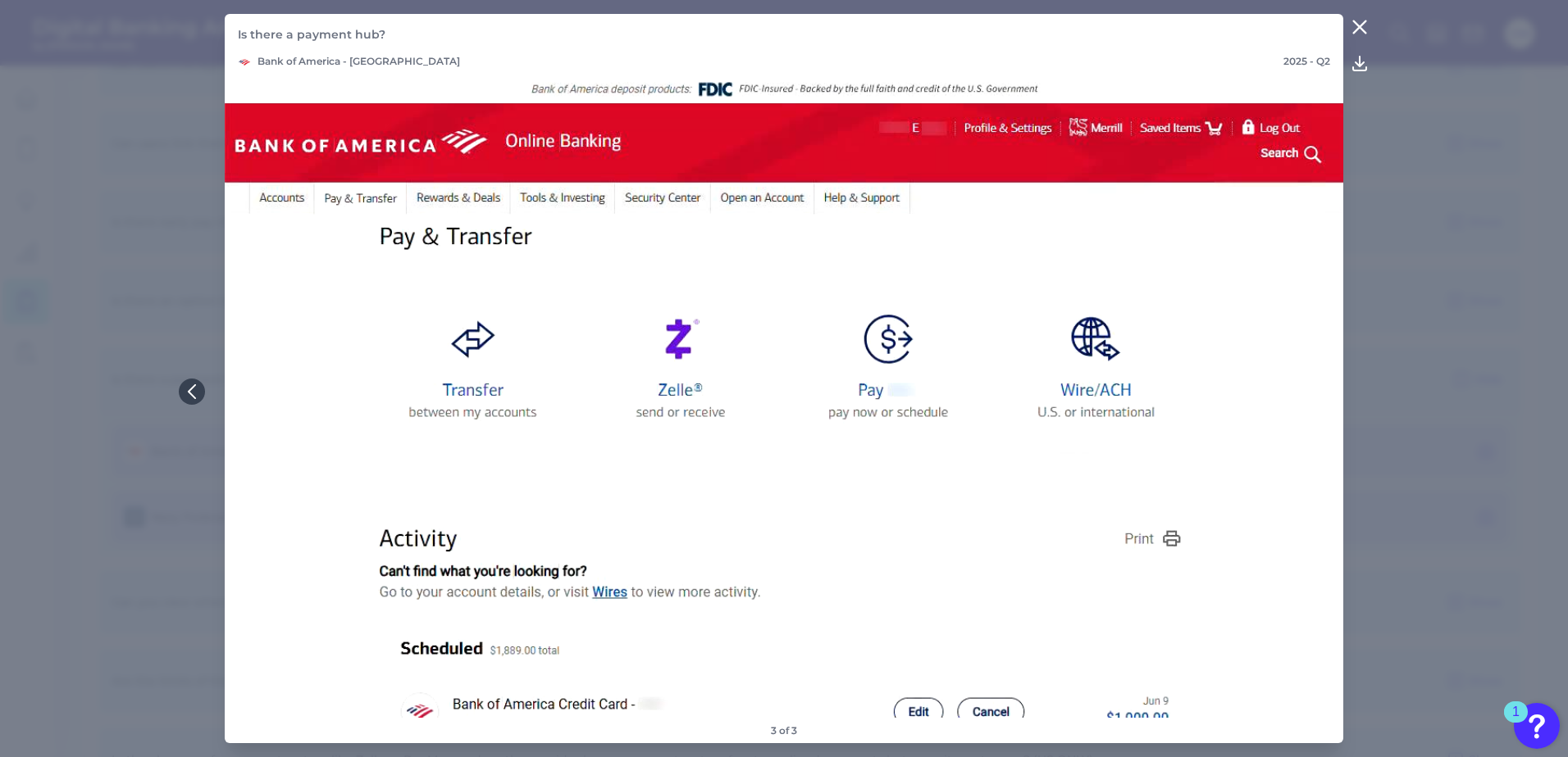
click at [1355, 27] on icon at bounding box center [1359, 27] width 19 height 19
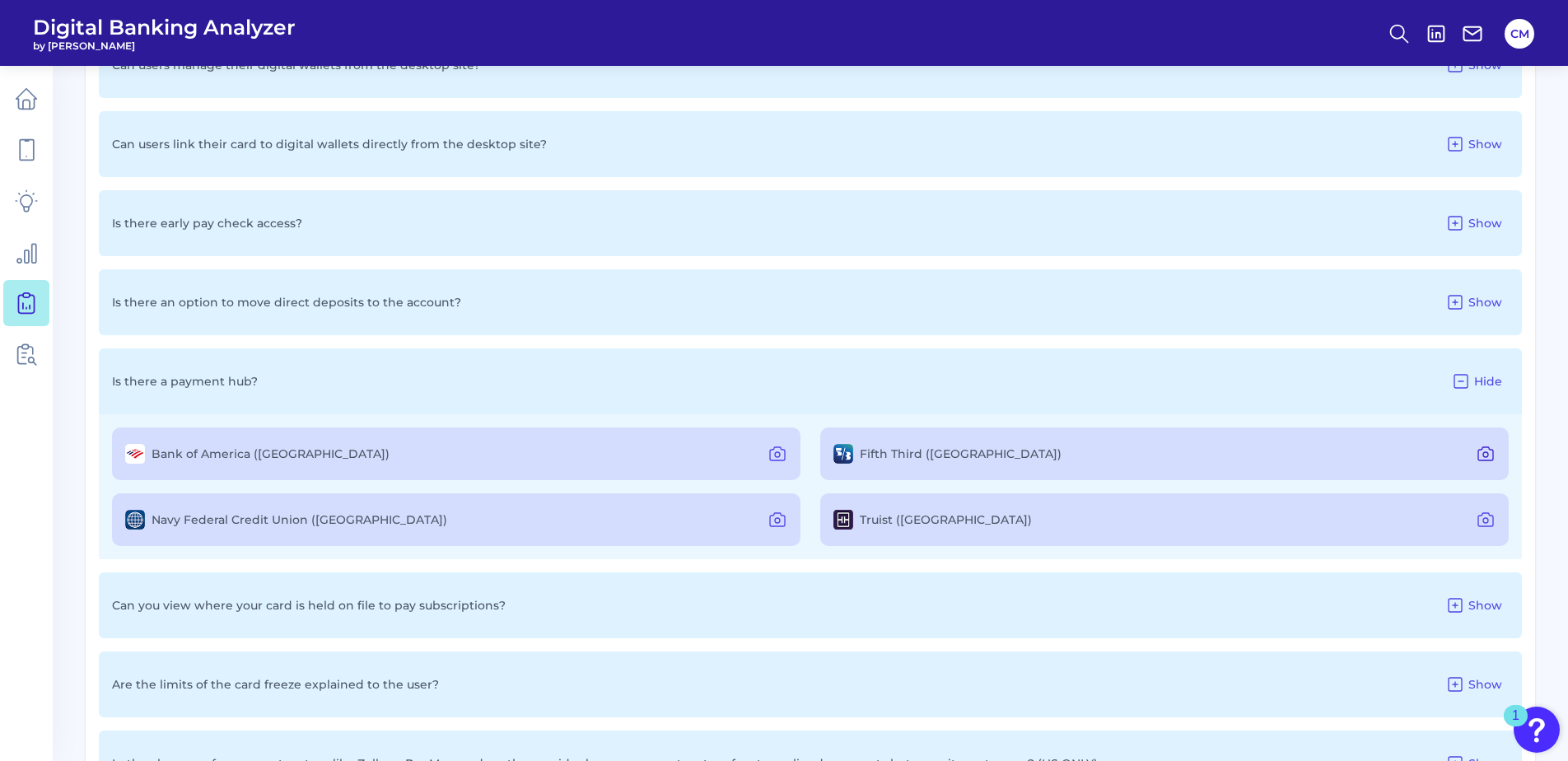
click at [1481, 448] on icon at bounding box center [1486, 454] width 19 height 19
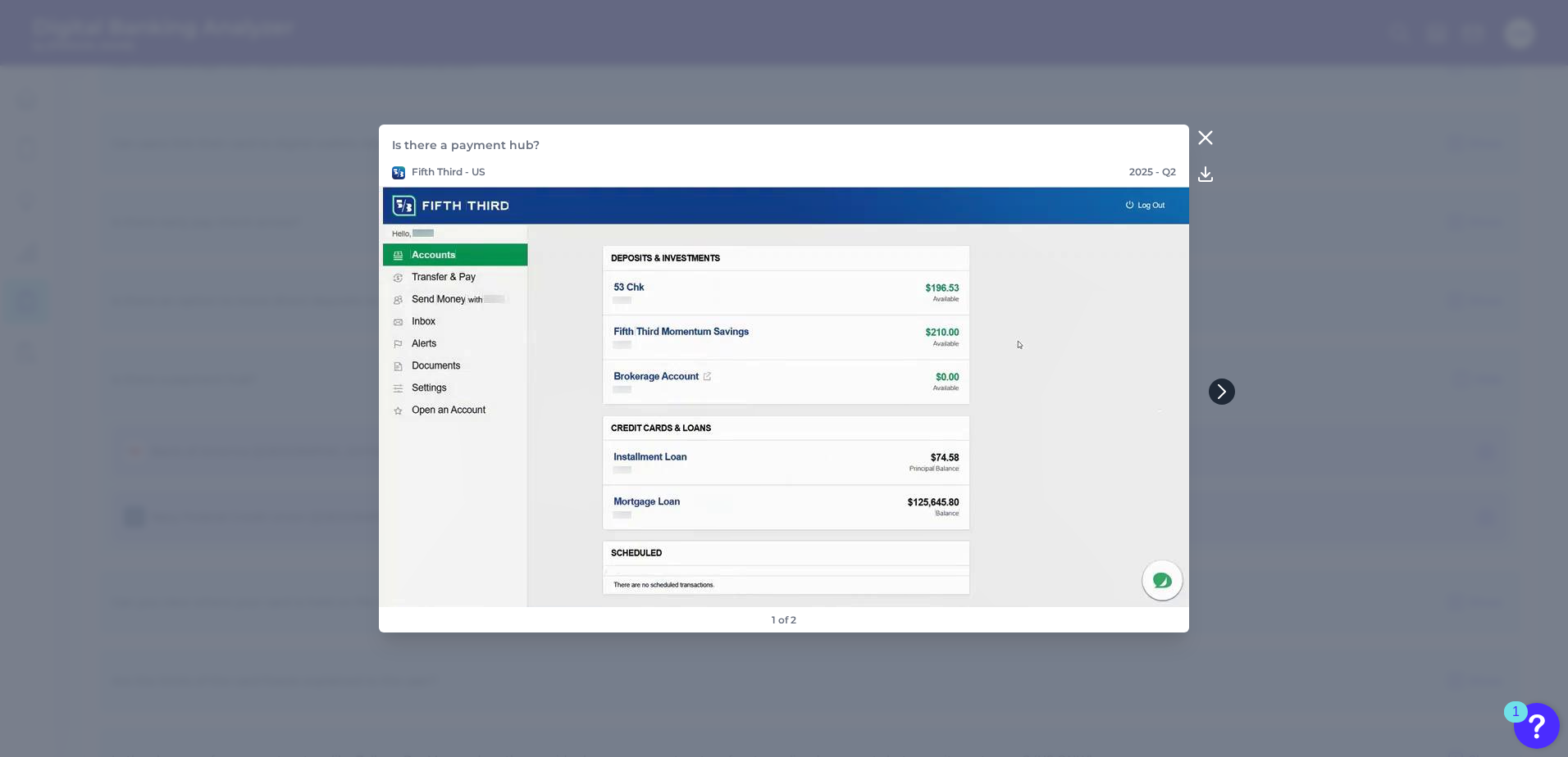
click at [1215, 389] on icon at bounding box center [1221, 391] width 14 height 14
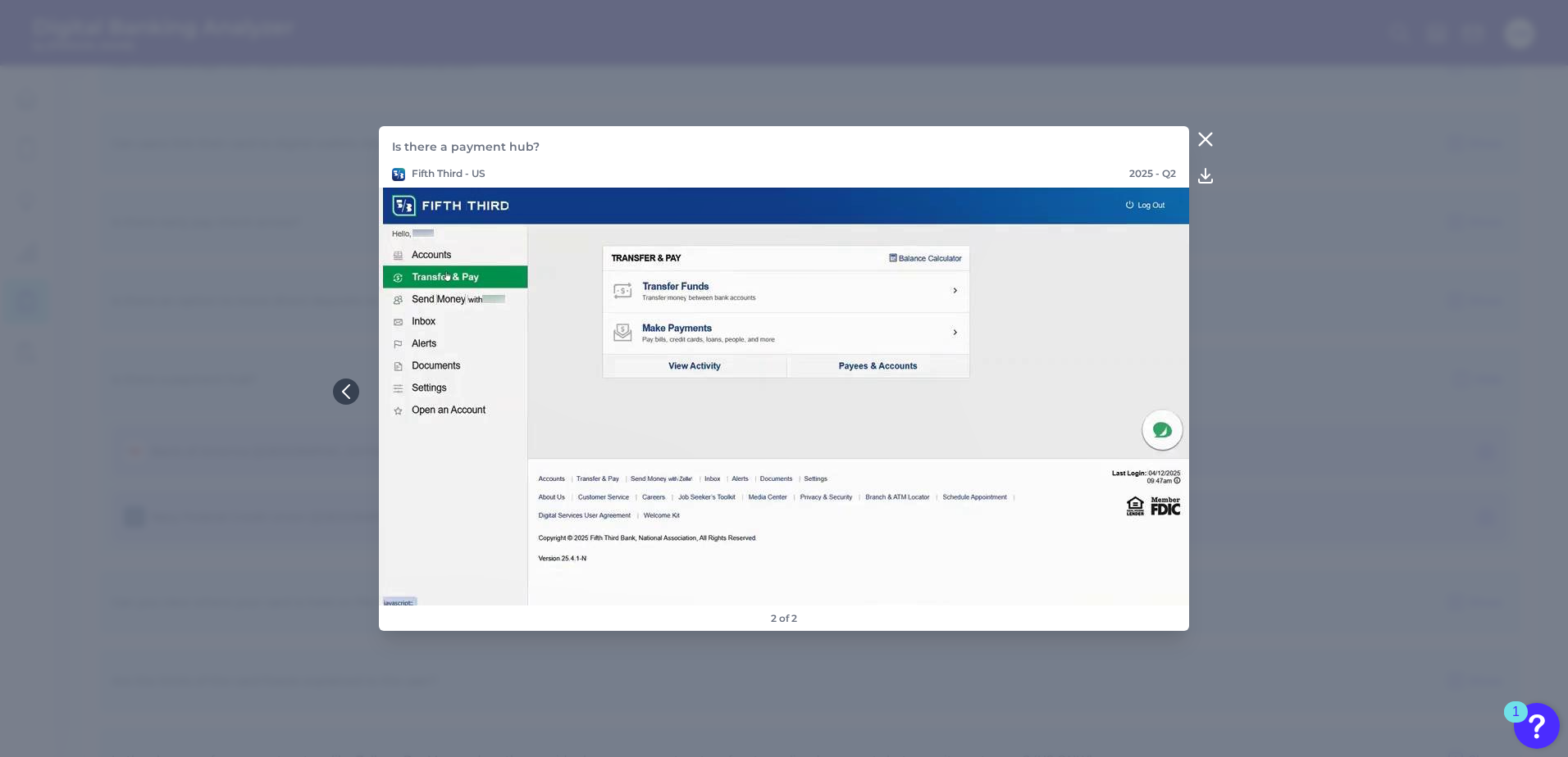
click at [1203, 132] on icon at bounding box center [1205, 139] width 19 height 19
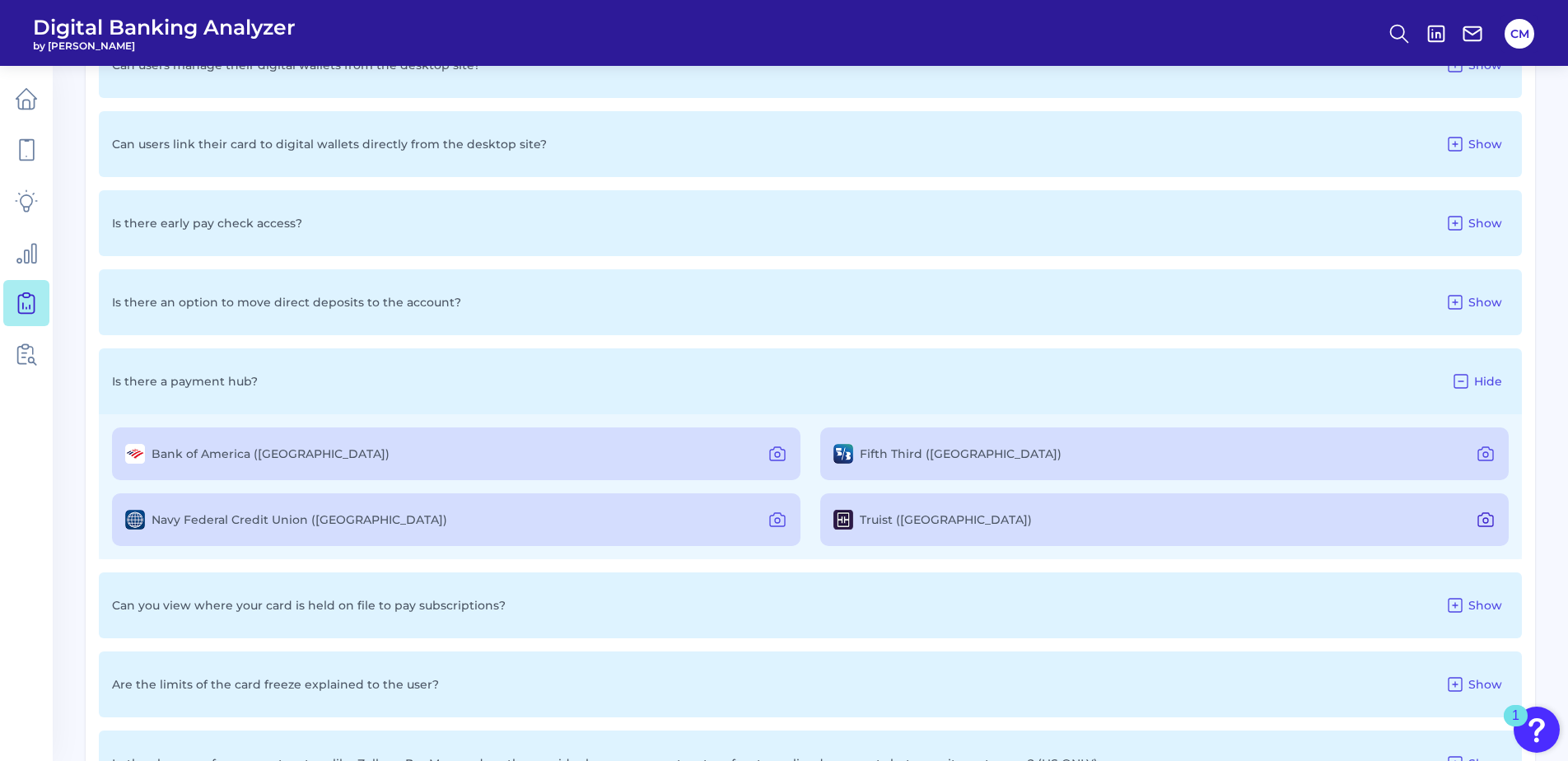
click at [1486, 521] on icon at bounding box center [1486, 520] width 19 height 19
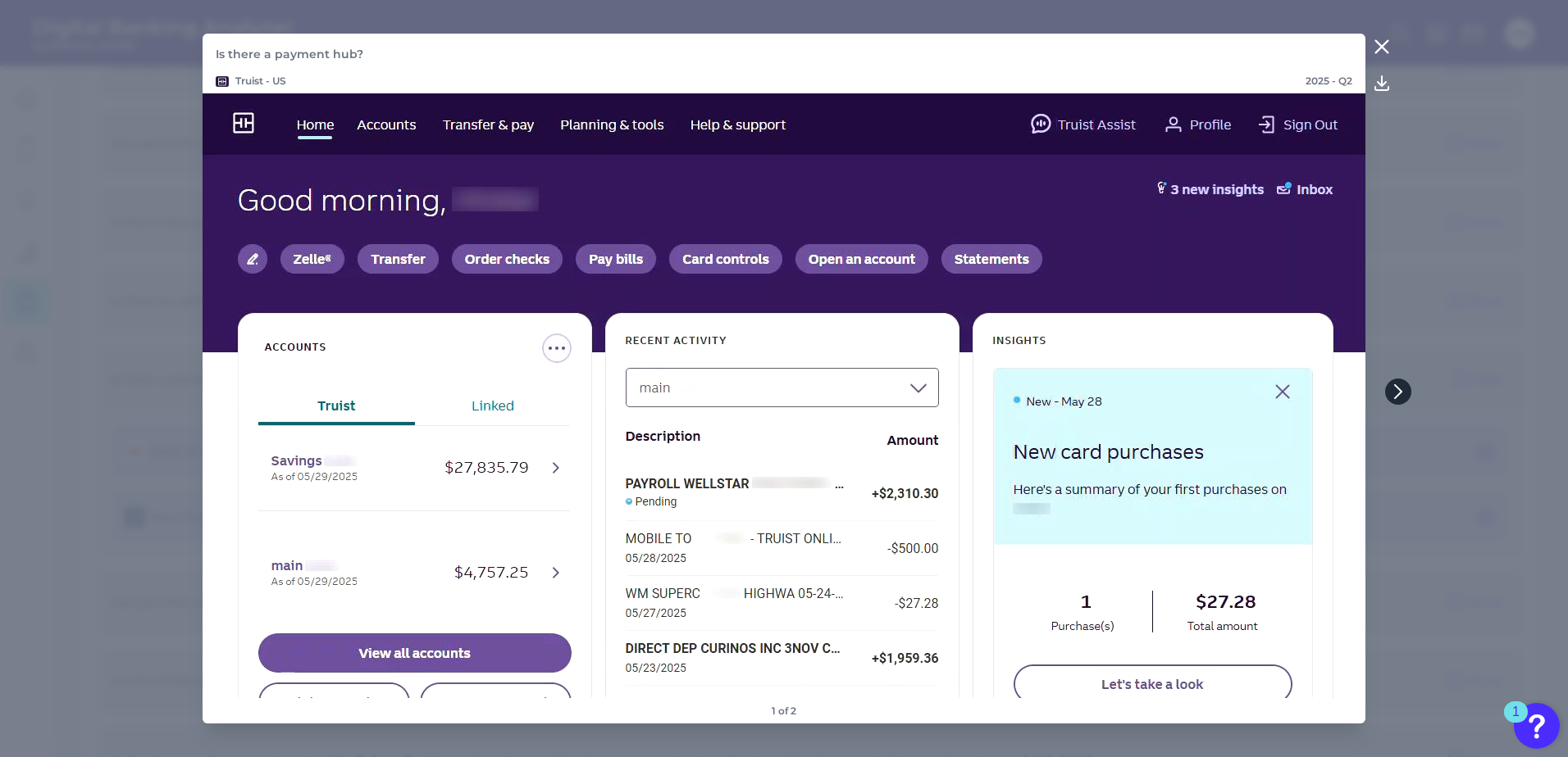
click at [1394, 389] on icon at bounding box center [1397, 391] width 14 height 14
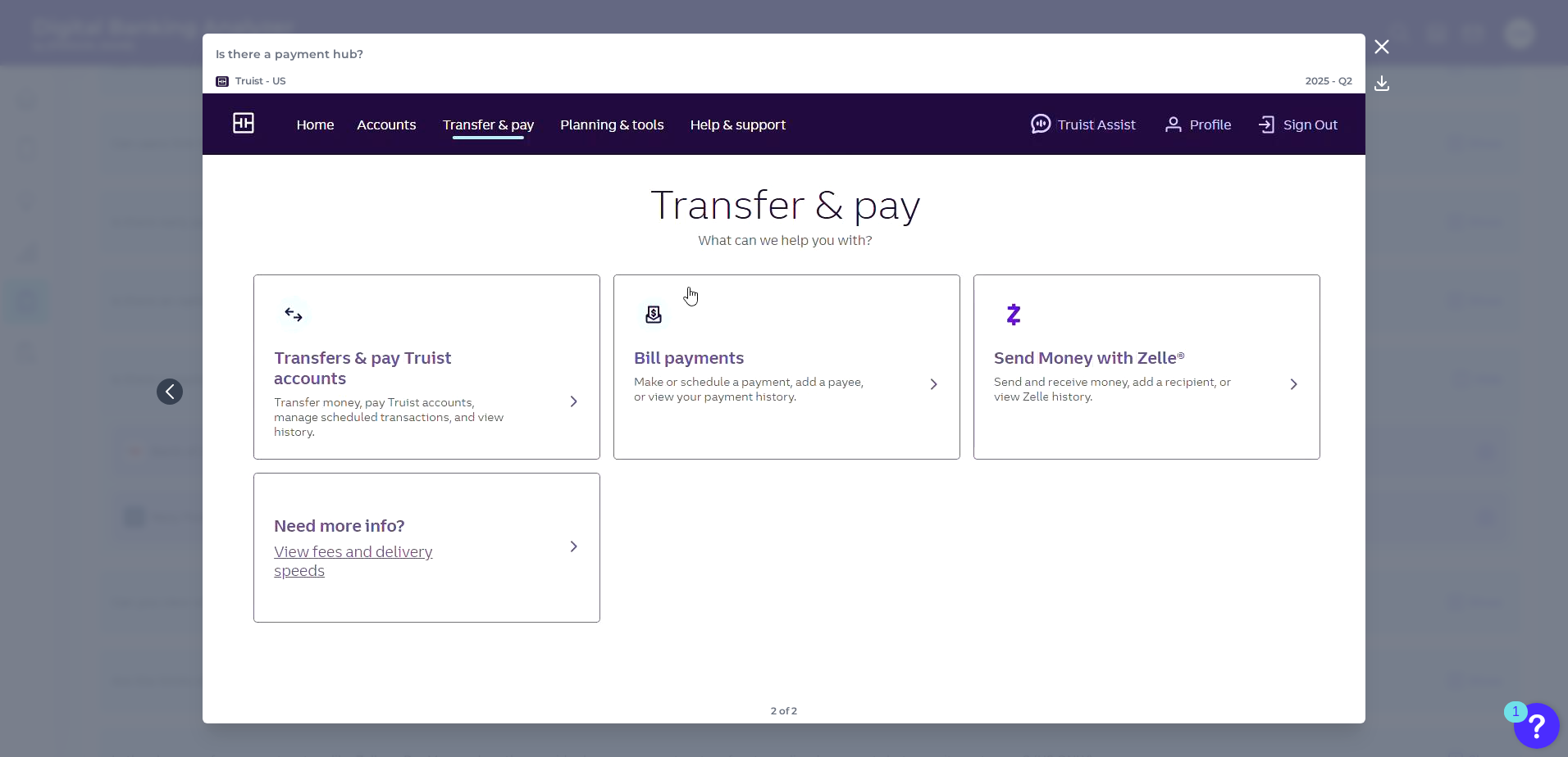
click at [1382, 46] on icon at bounding box center [1382, 46] width 13 height 13
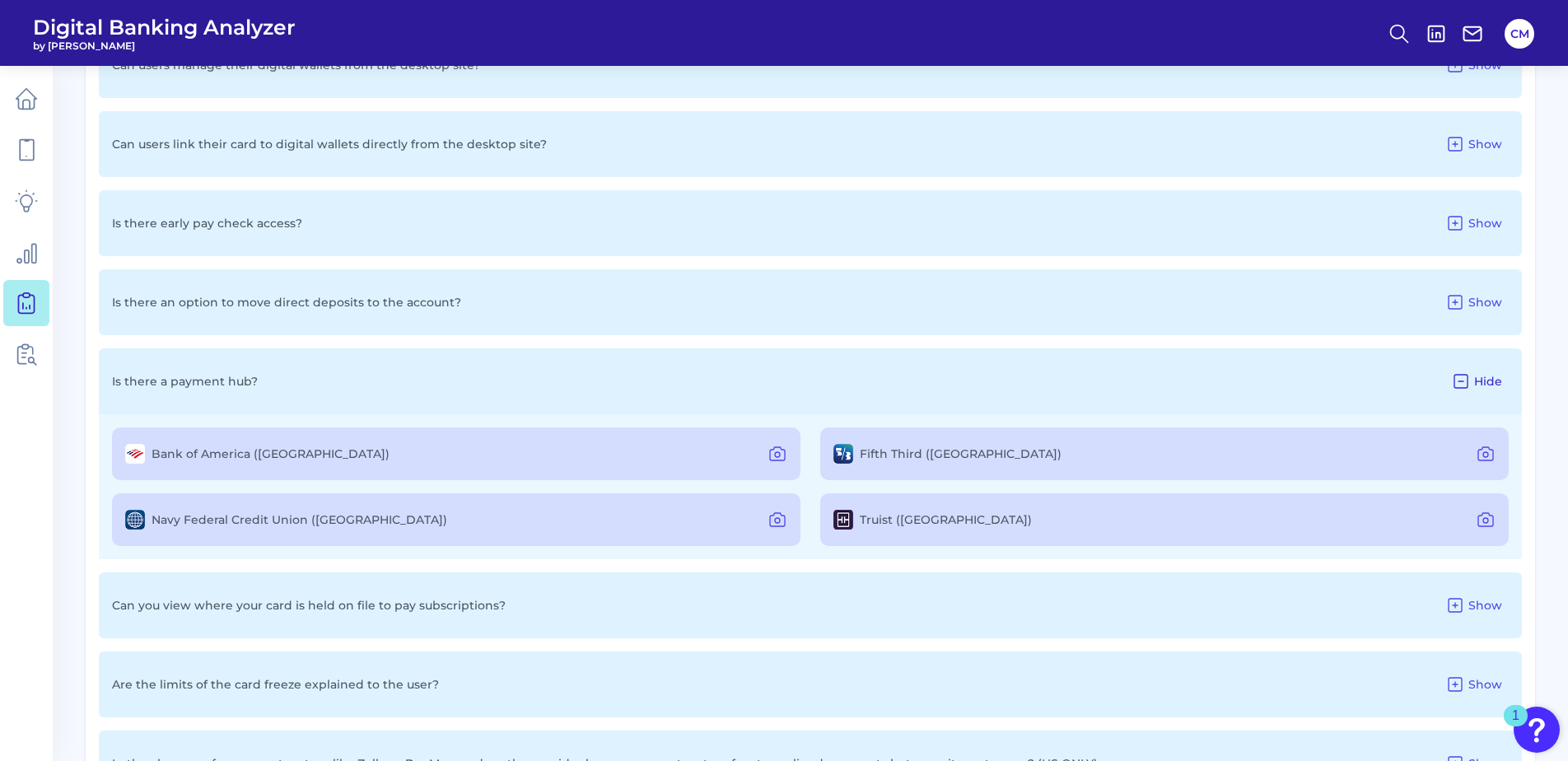
click at [1486, 381] on span "Hide" at bounding box center [1488, 380] width 28 height 15
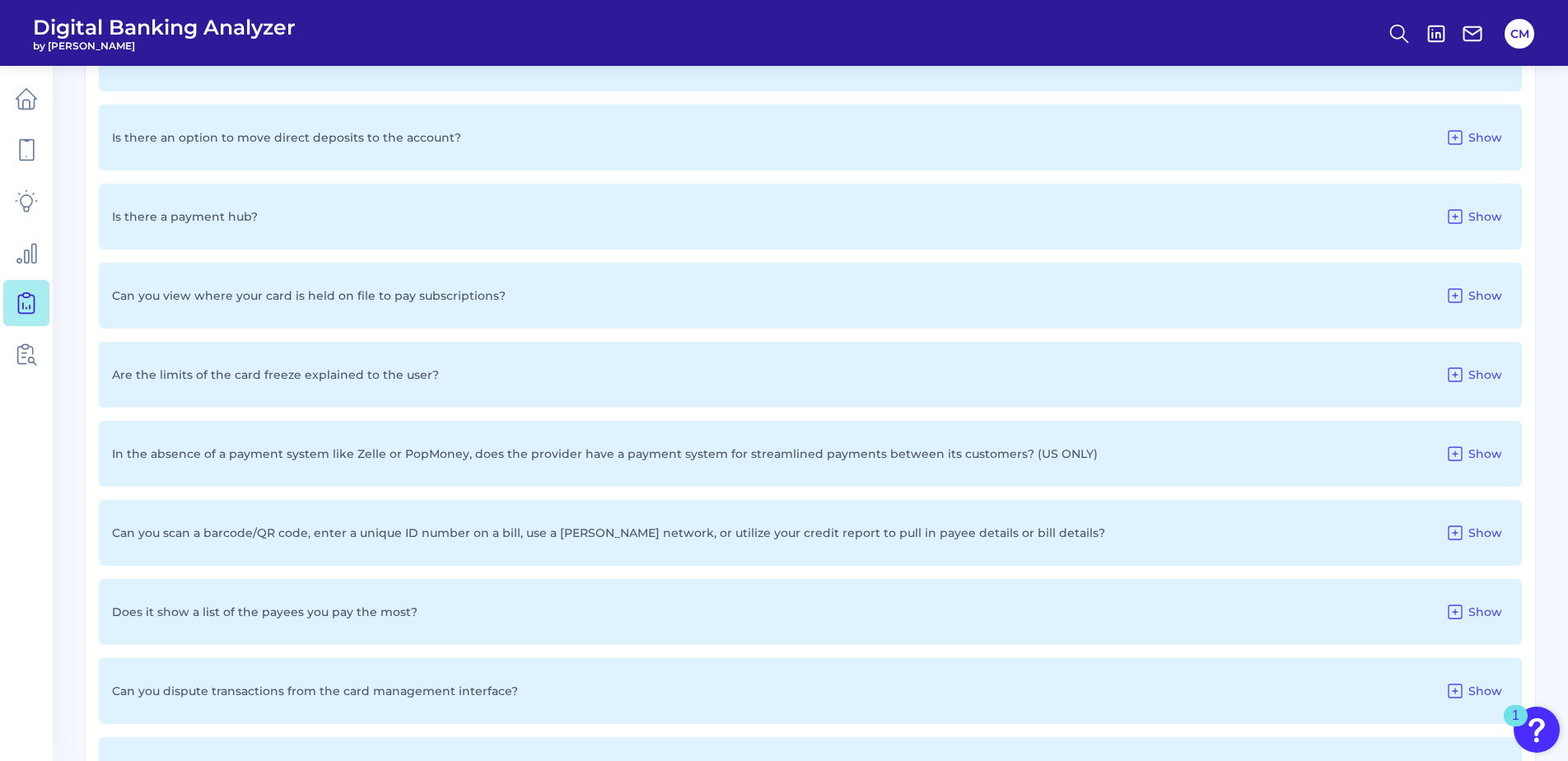
scroll to position [1425, 0]
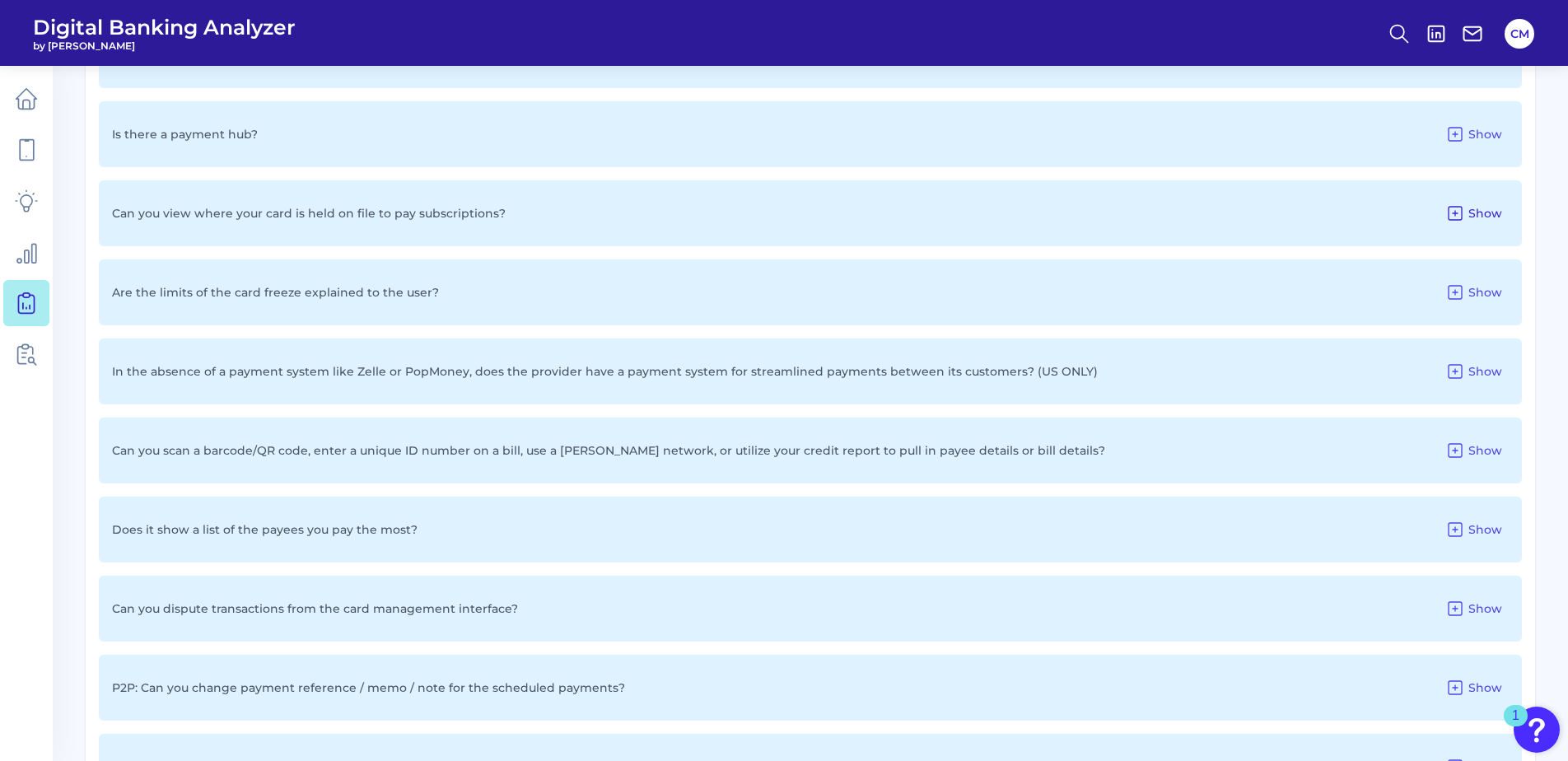
click at [1466, 214] on button "Show" at bounding box center [1473, 213] width 70 height 26
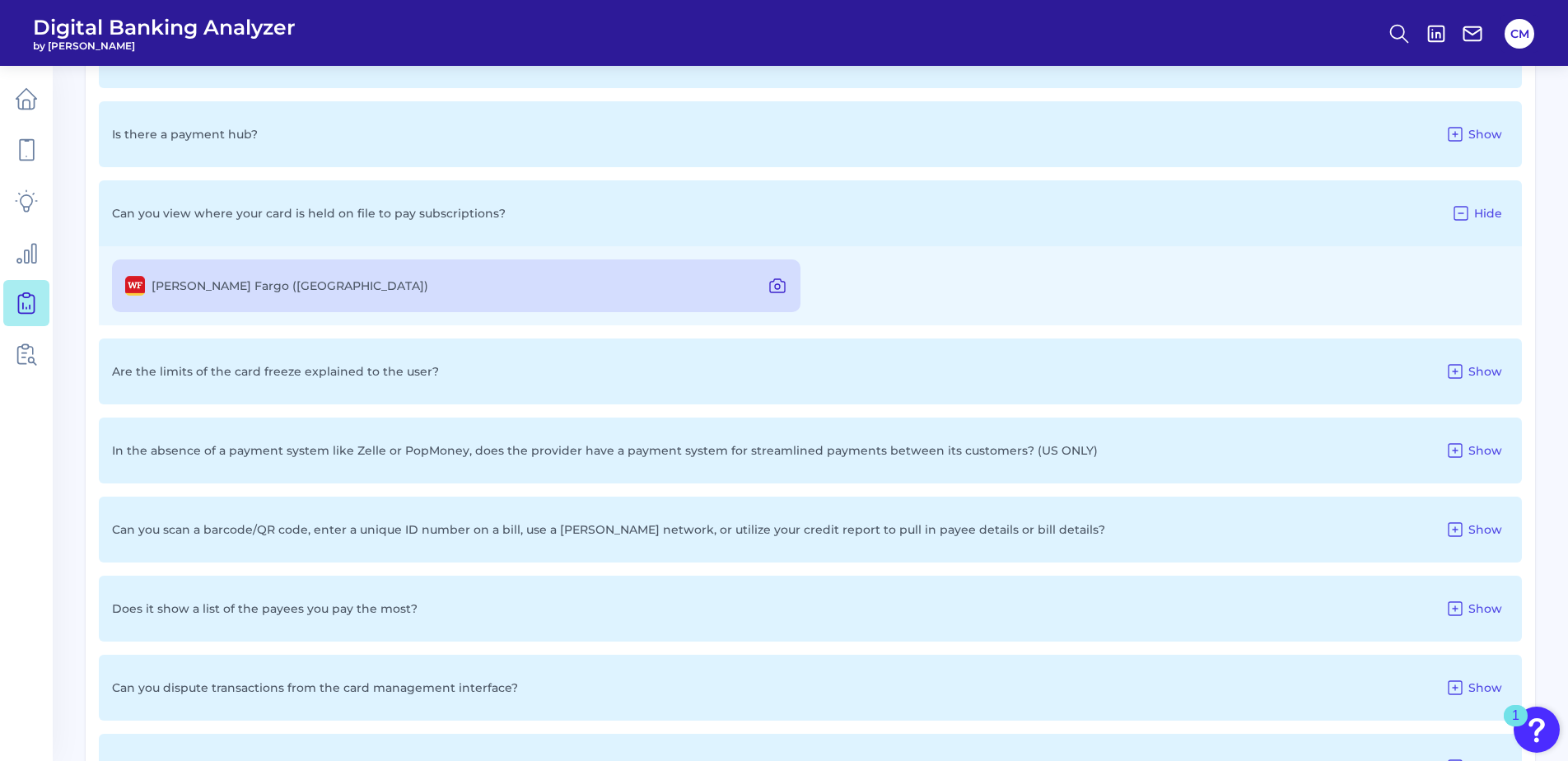
click at [778, 288] on icon at bounding box center [777, 286] width 19 height 19
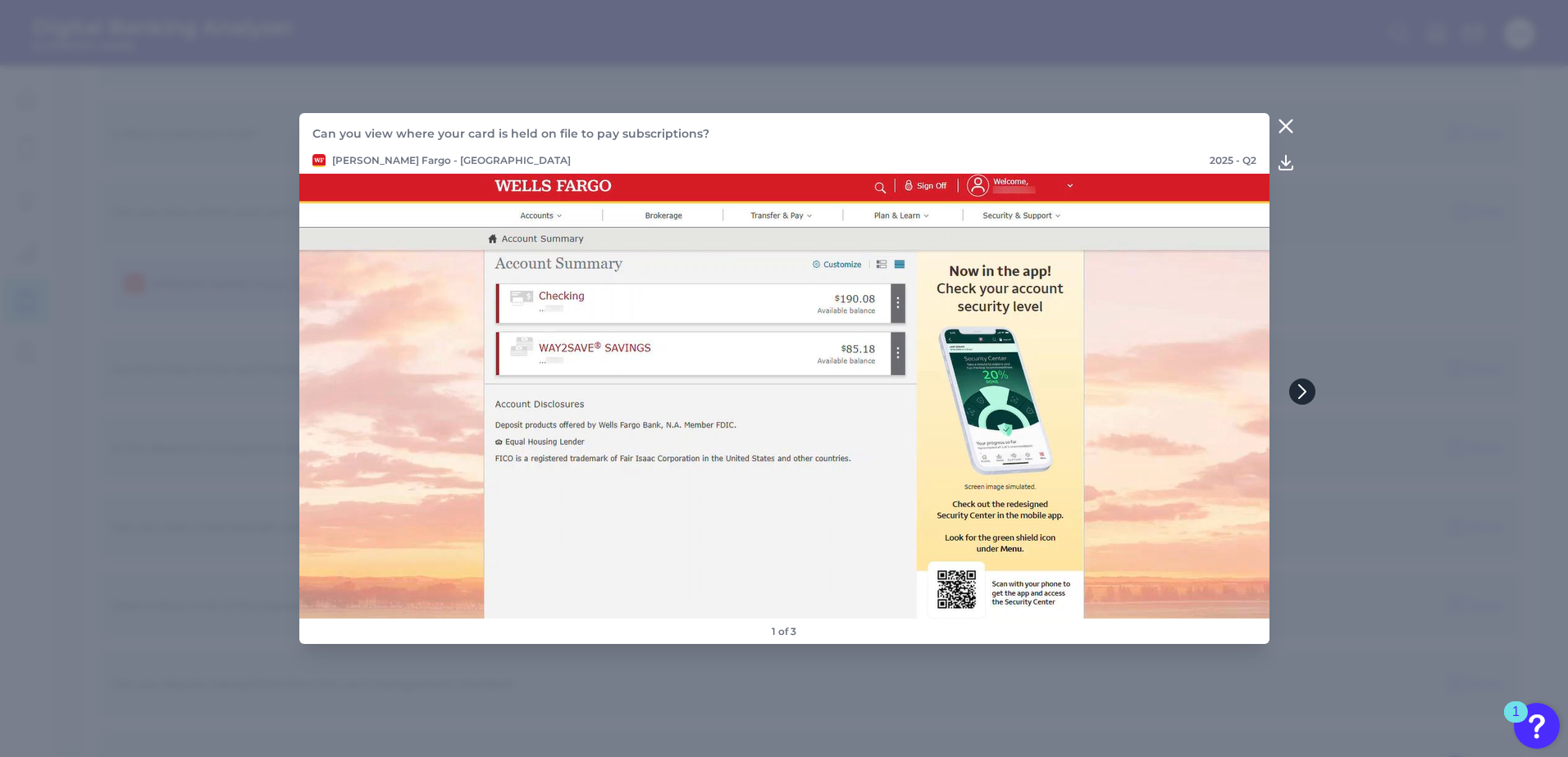
click at [1305, 388] on icon at bounding box center [1301, 391] width 14 height 14
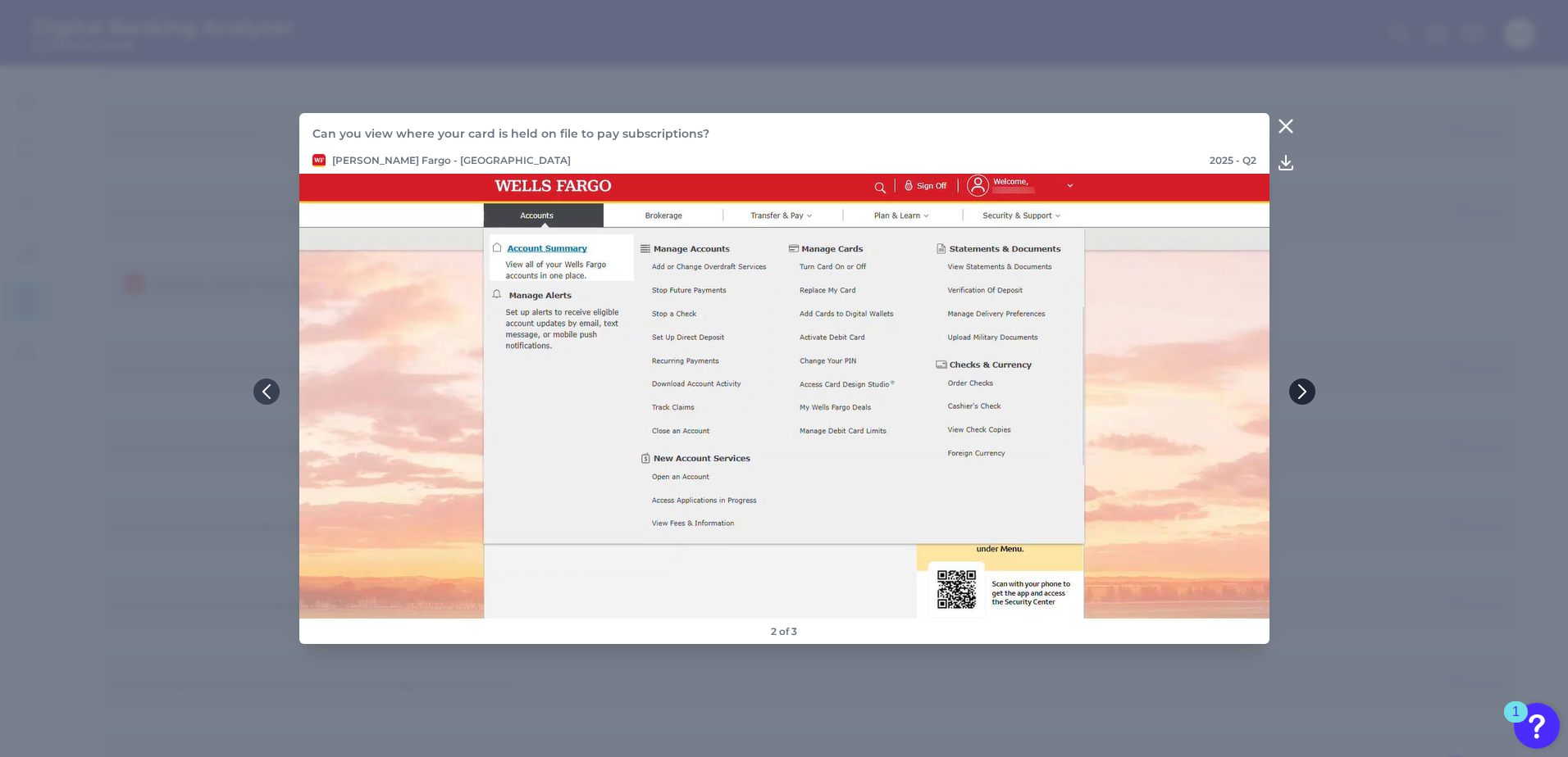
click at [1305, 388] on icon at bounding box center [1301, 391] width 14 height 14
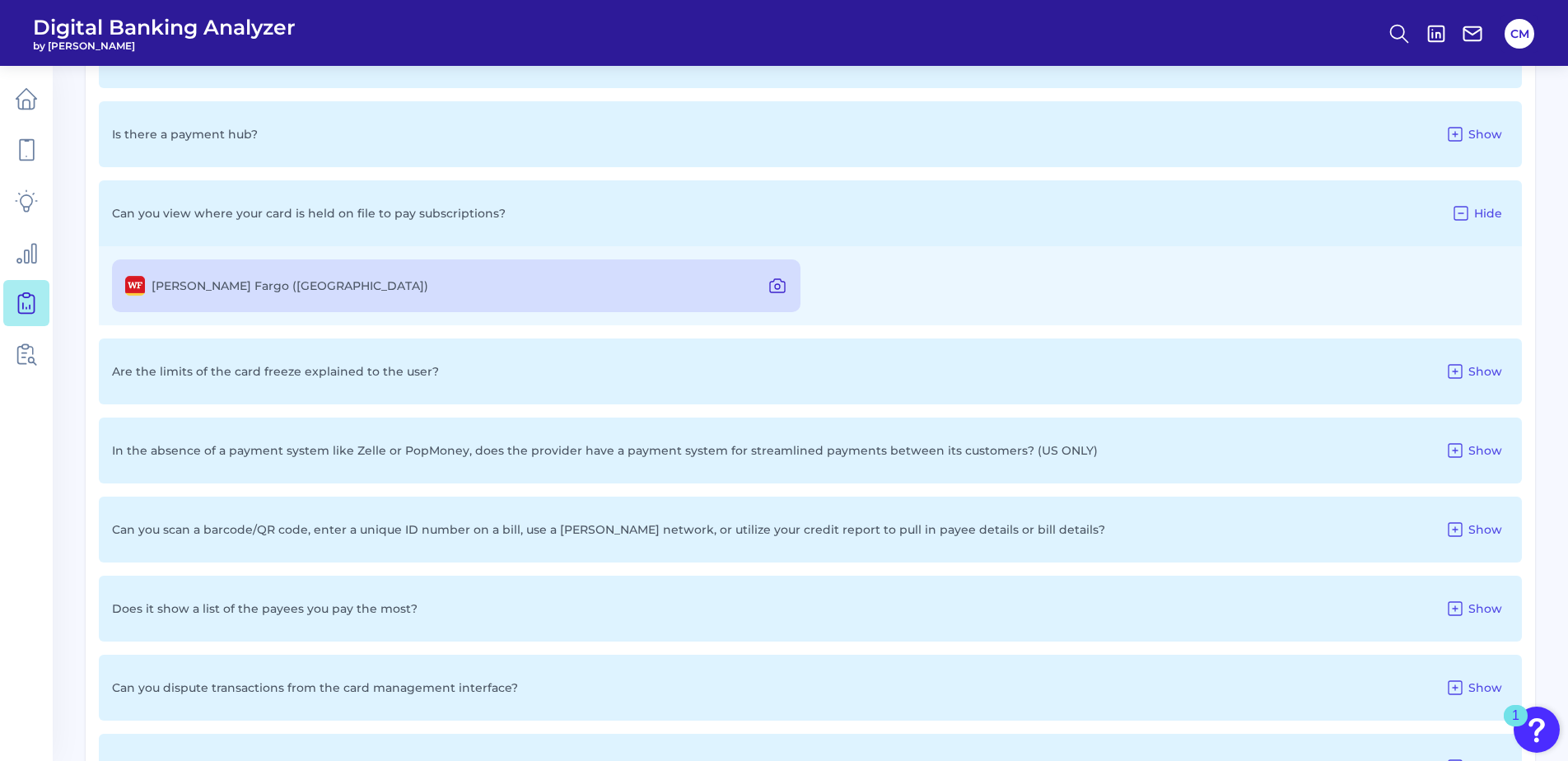
click at [786, 295] on button at bounding box center [777, 286] width 33 height 26
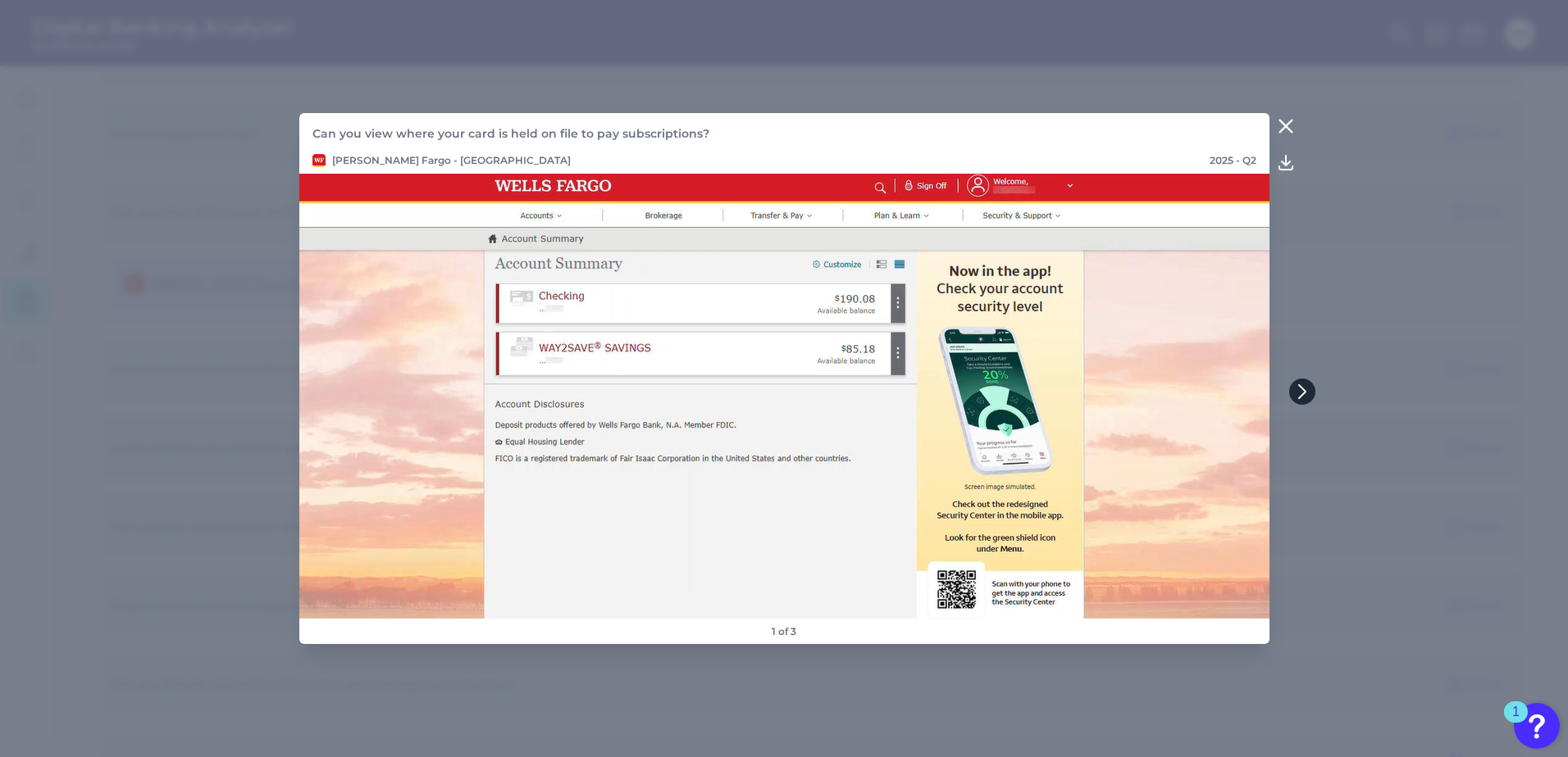
click at [1295, 381] on button at bounding box center [1301, 391] width 26 height 26
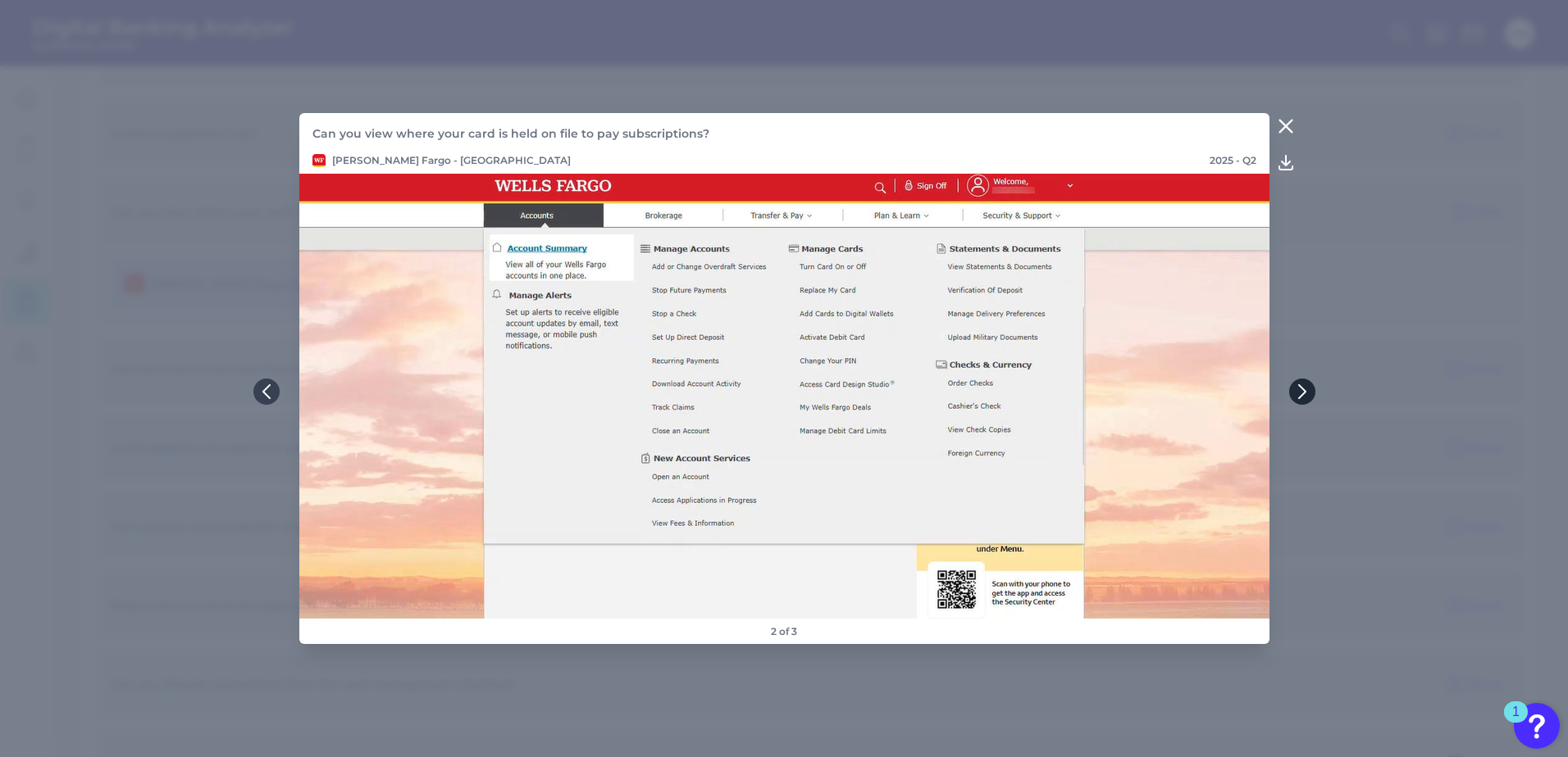
click at [1301, 390] on icon at bounding box center [1301, 391] width 14 height 14
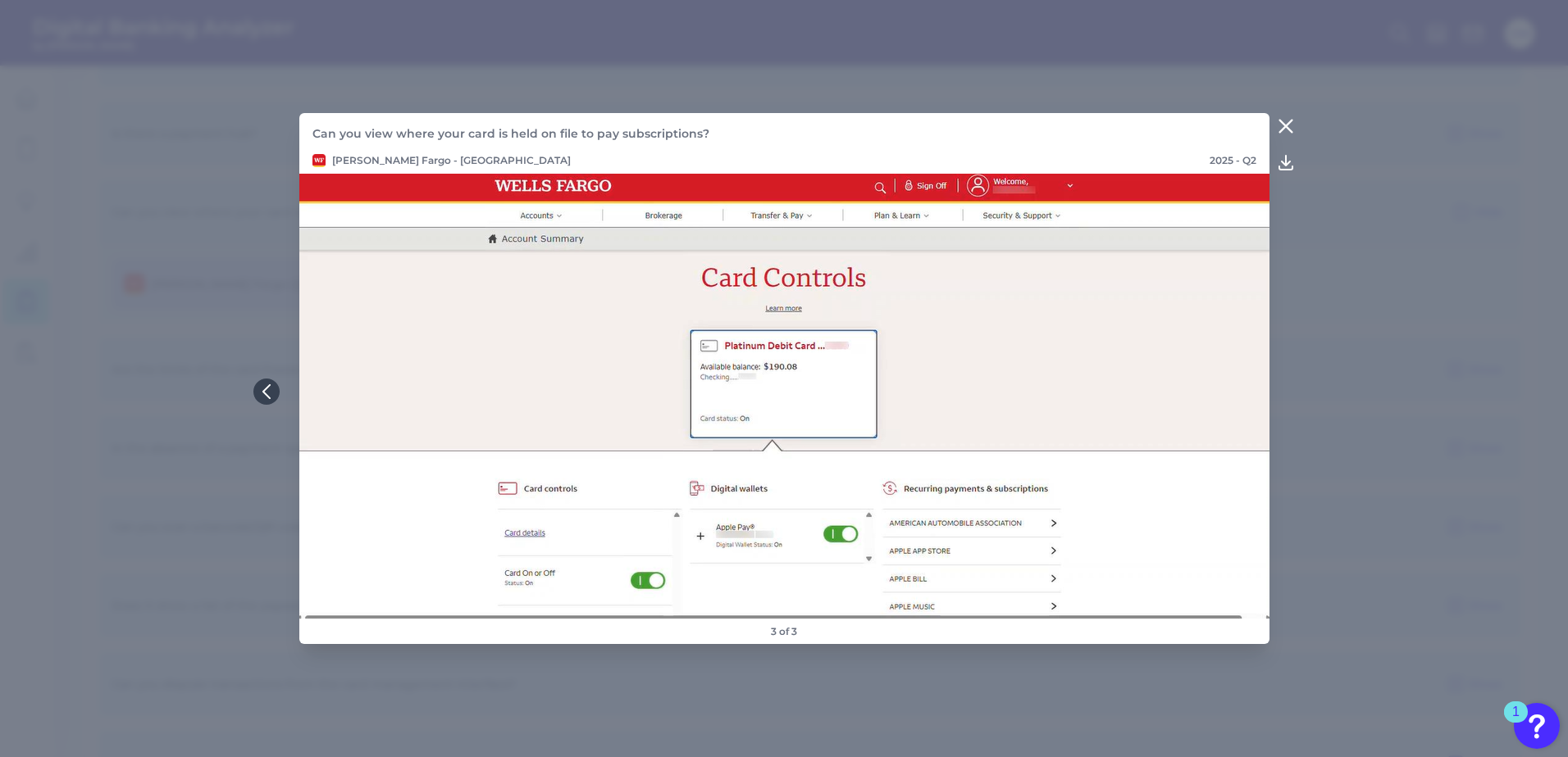
click at [1274, 124] on button at bounding box center [1286, 125] width 33 height 26
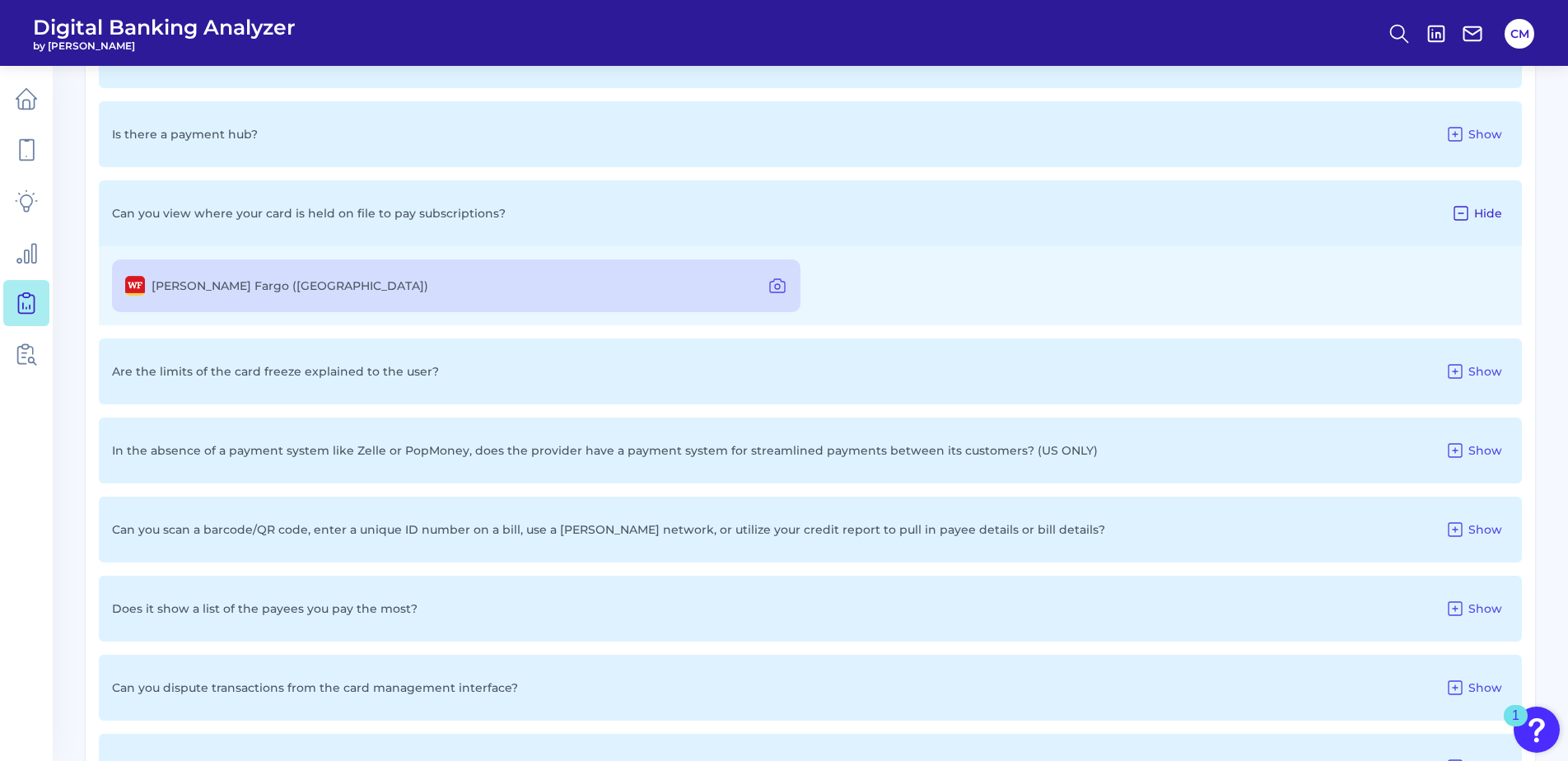
click at [1463, 215] on icon at bounding box center [1461, 213] width 19 height 19
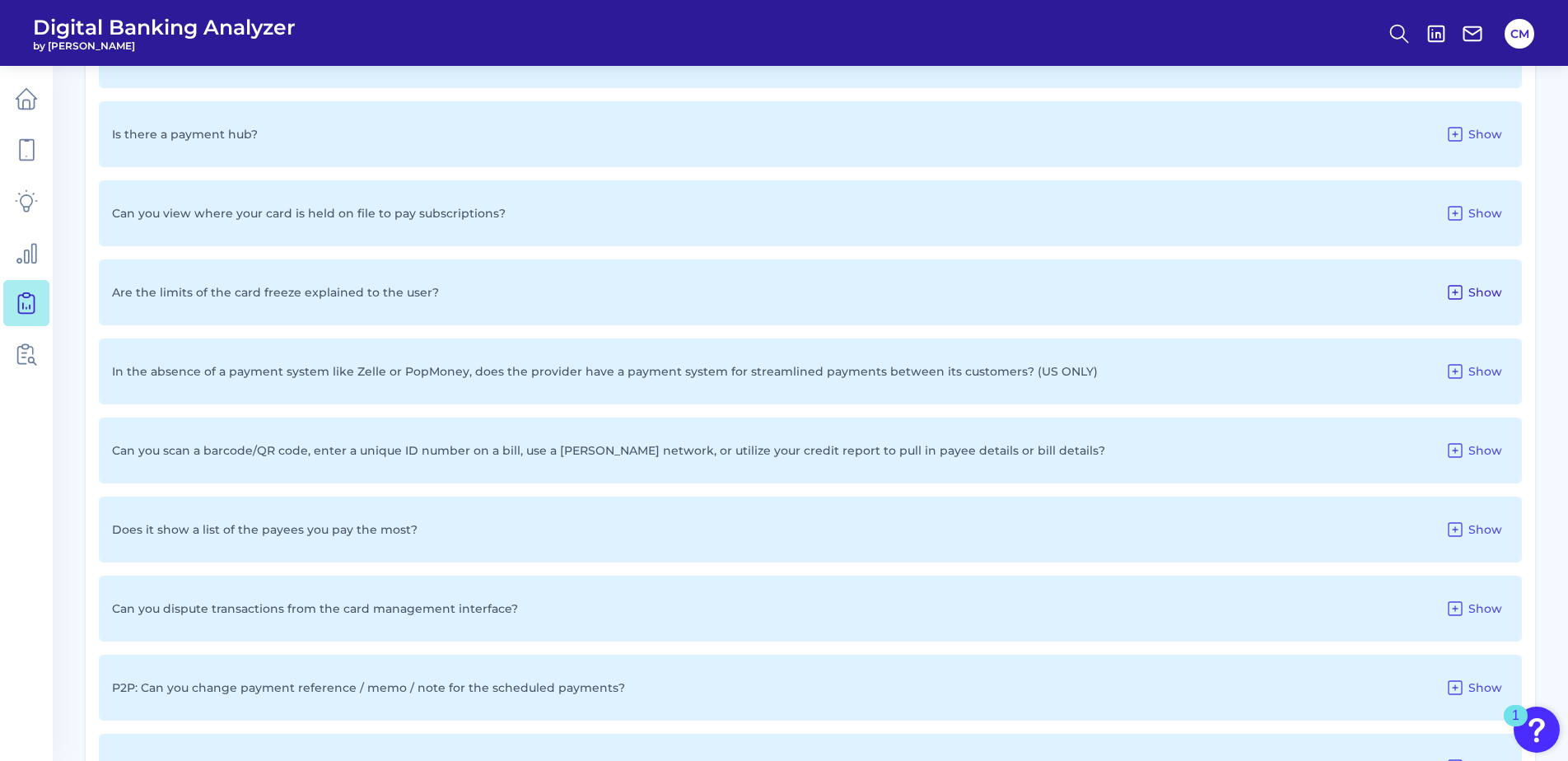
click at [1459, 289] on icon at bounding box center [1455, 292] width 19 height 19
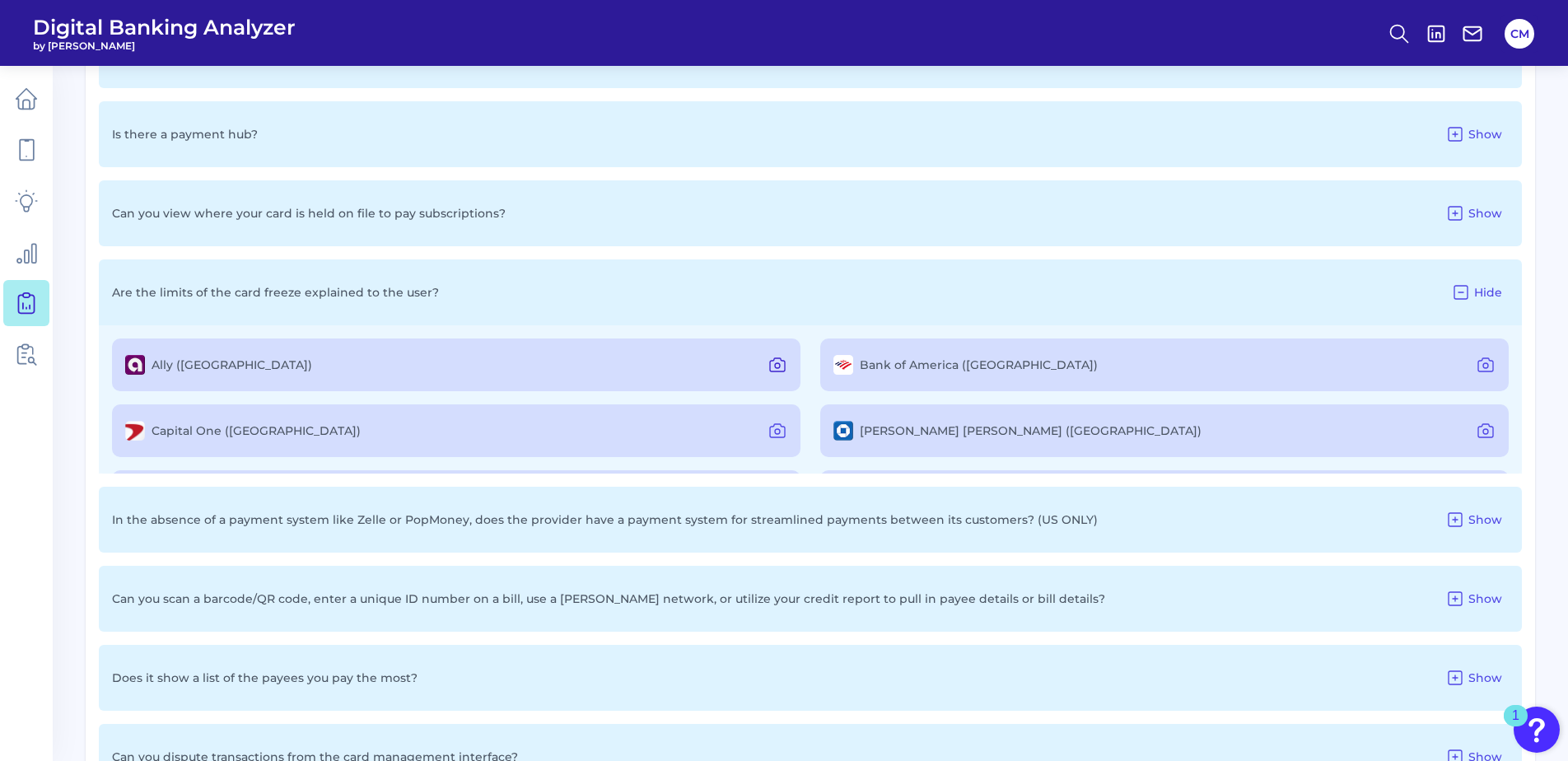
click at [779, 364] on icon at bounding box center [777, 365] width 19 height 19
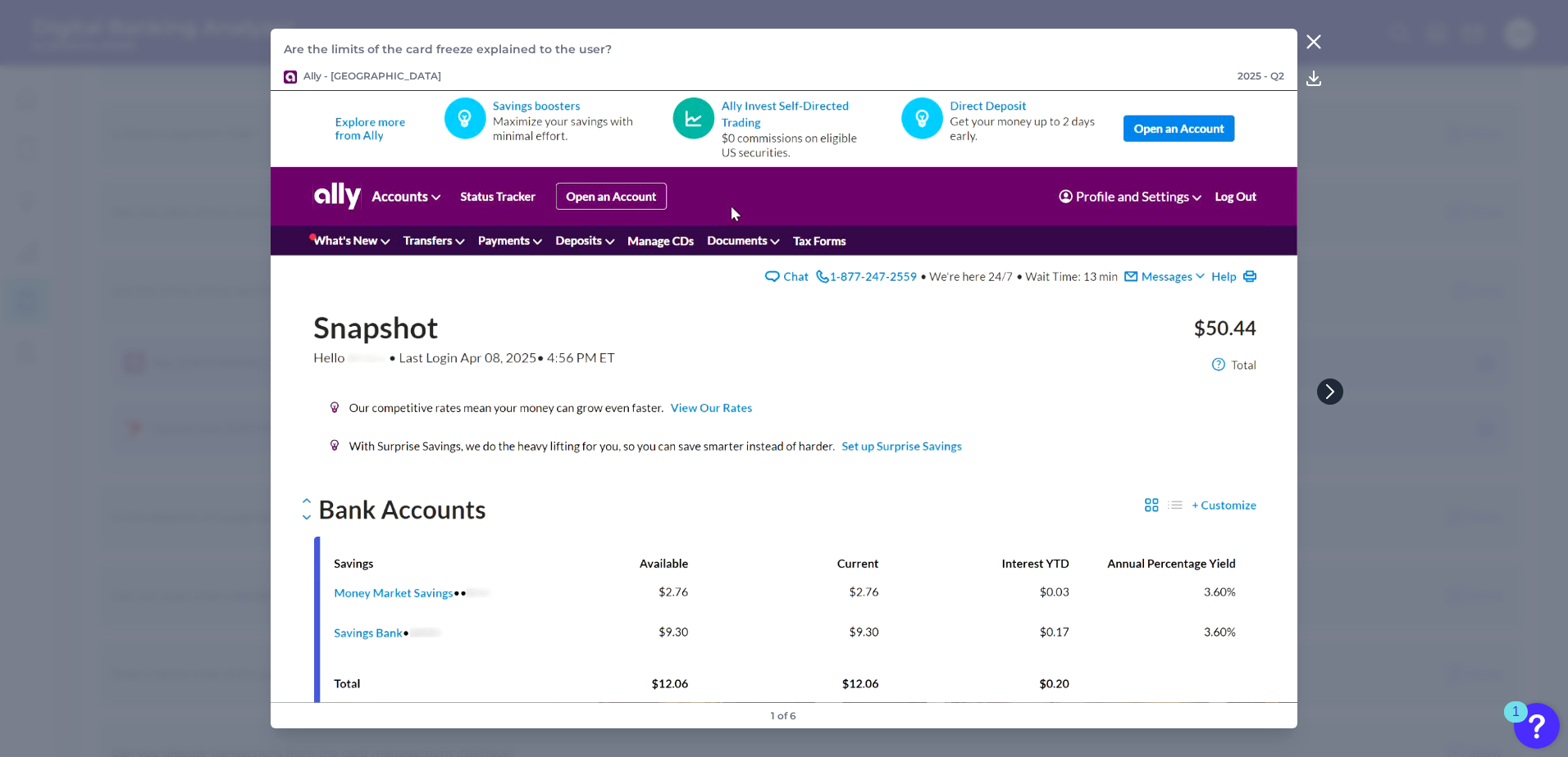
click at [1339, 389] on button at bounding box center [1329, 391] width 26 height 26
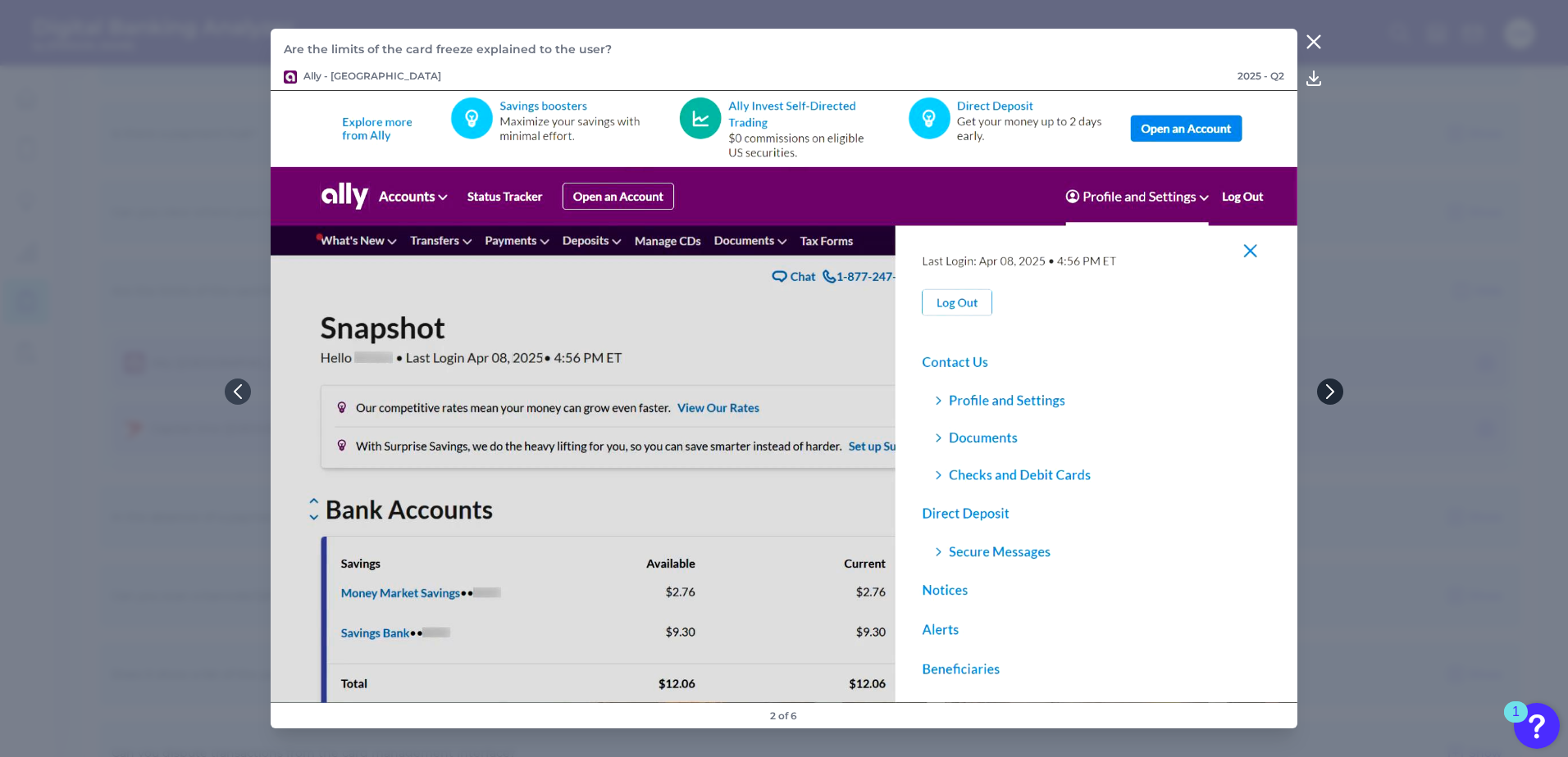
click at [1339, 389] on button at bounding box center [1329, 391] width 26 height 26
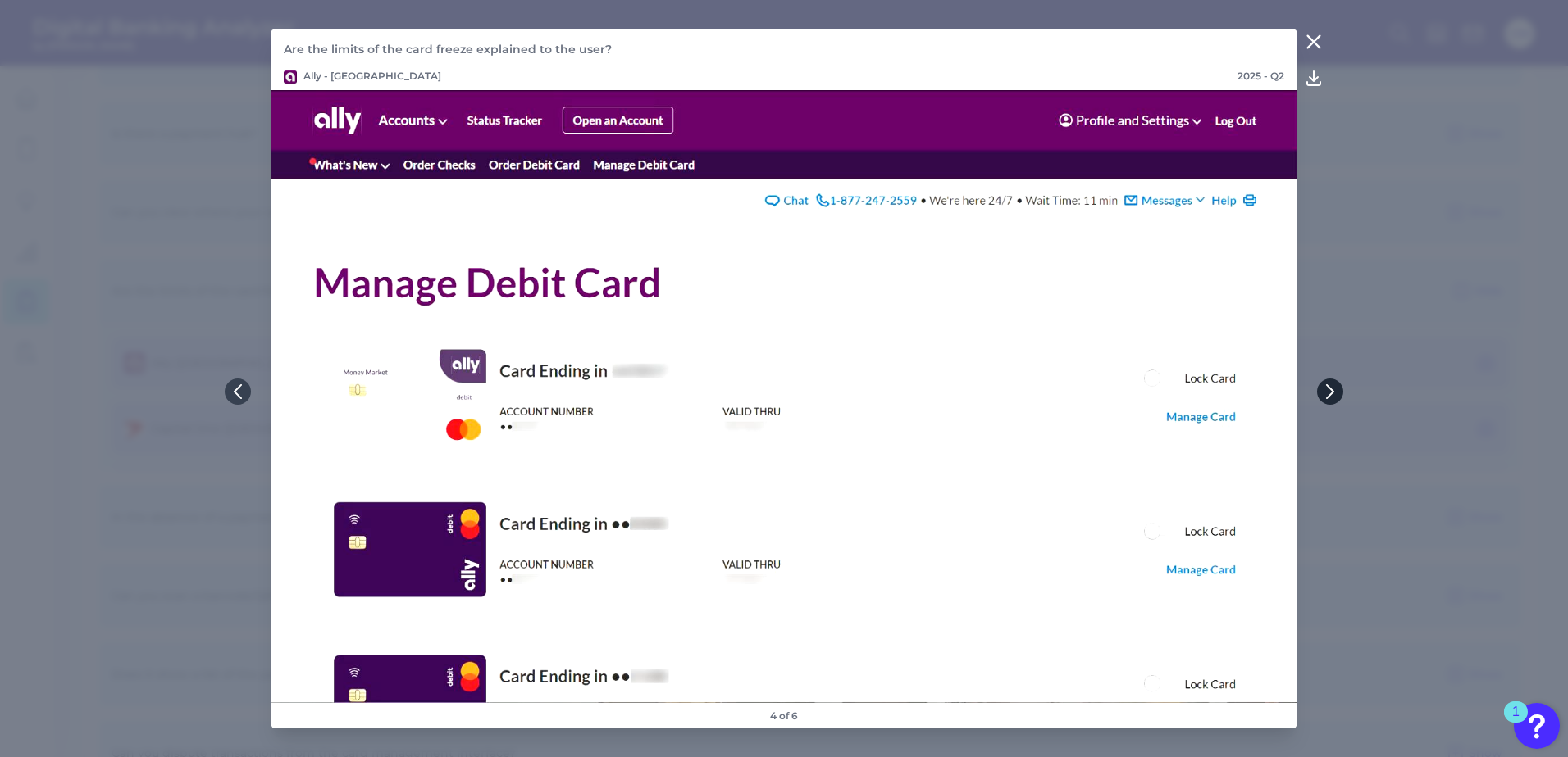
click at [1339, 389] on button at bounding box center [1329, 391] width 26 height 26
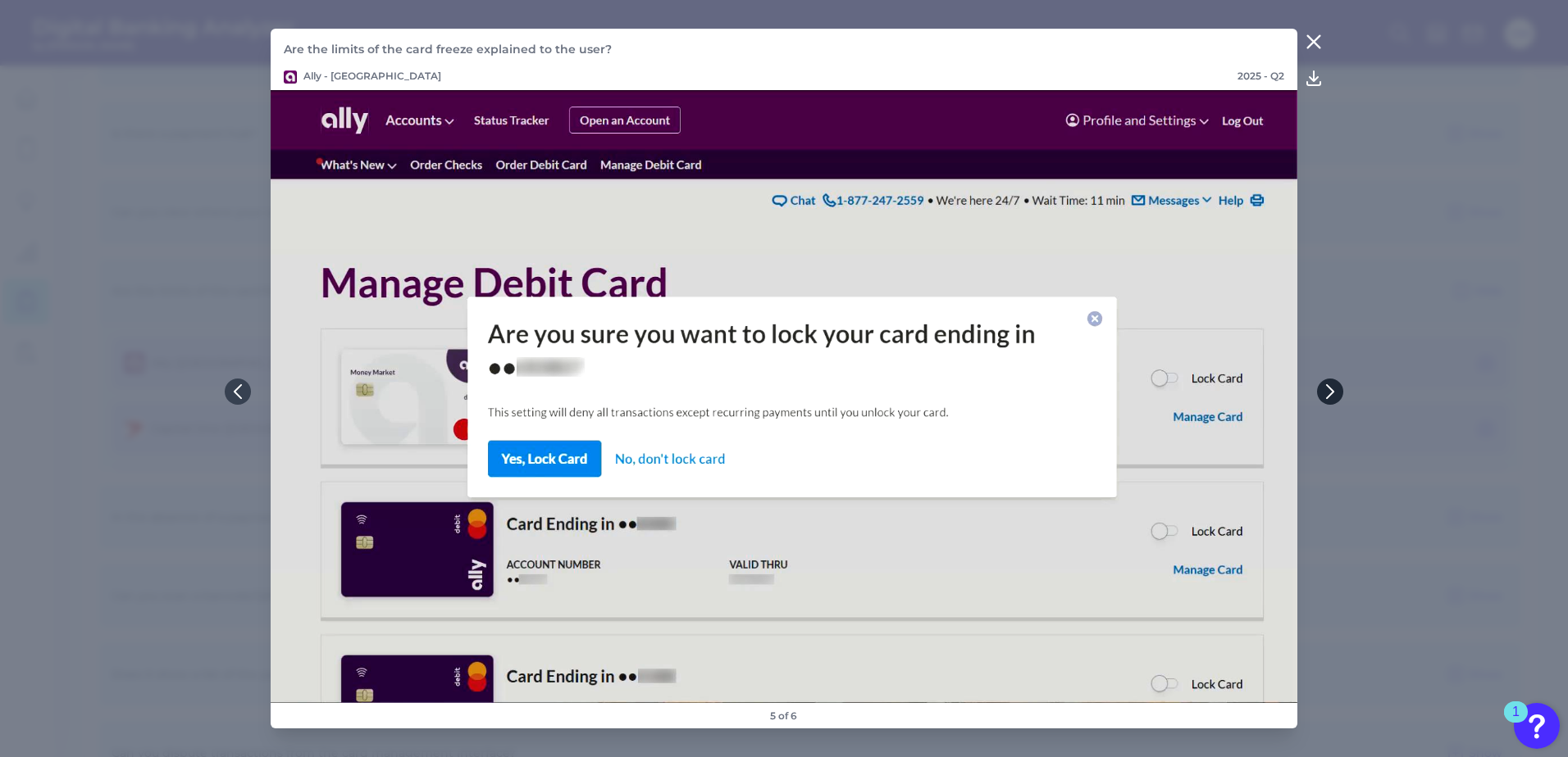
click at [1339, 389] on button at bounding box center [1329, 391] width 26 height 26
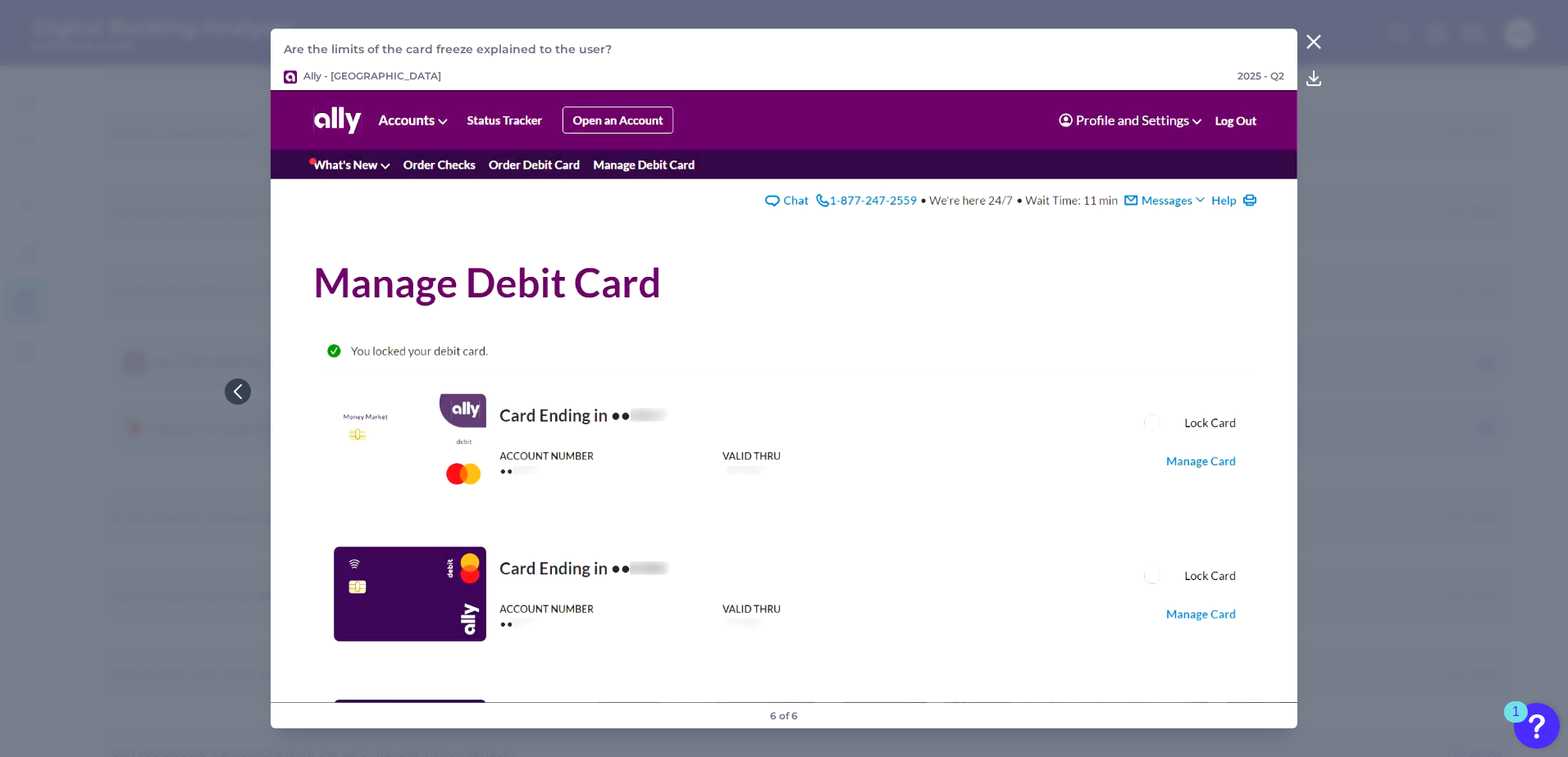
click at [1310, 36] on icon at bounding box center [1314, 41] width 19 height 19
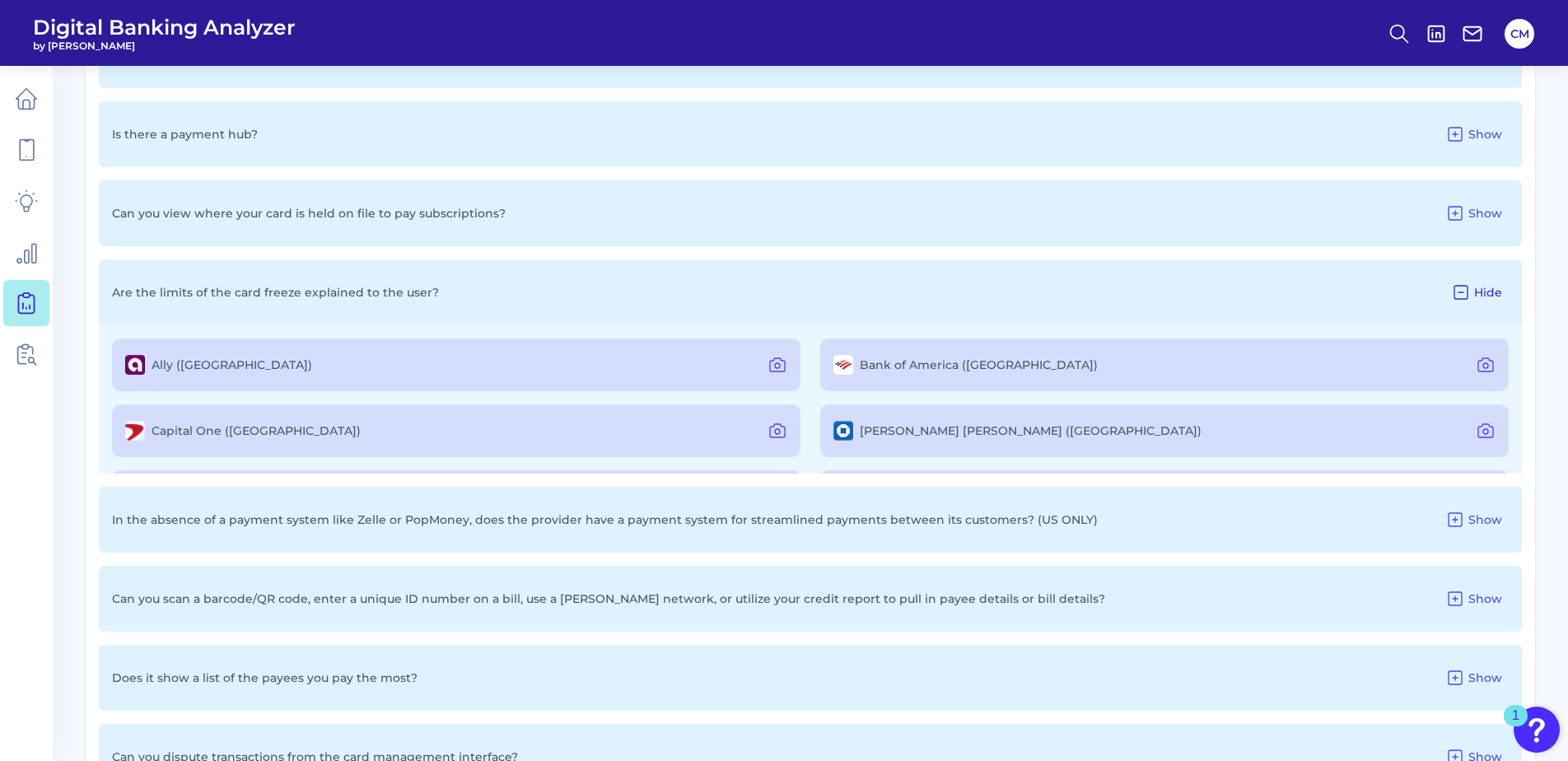
click at [1474, 296] on span "Hide" at bounding box center [1488, 291] width 28 height 15
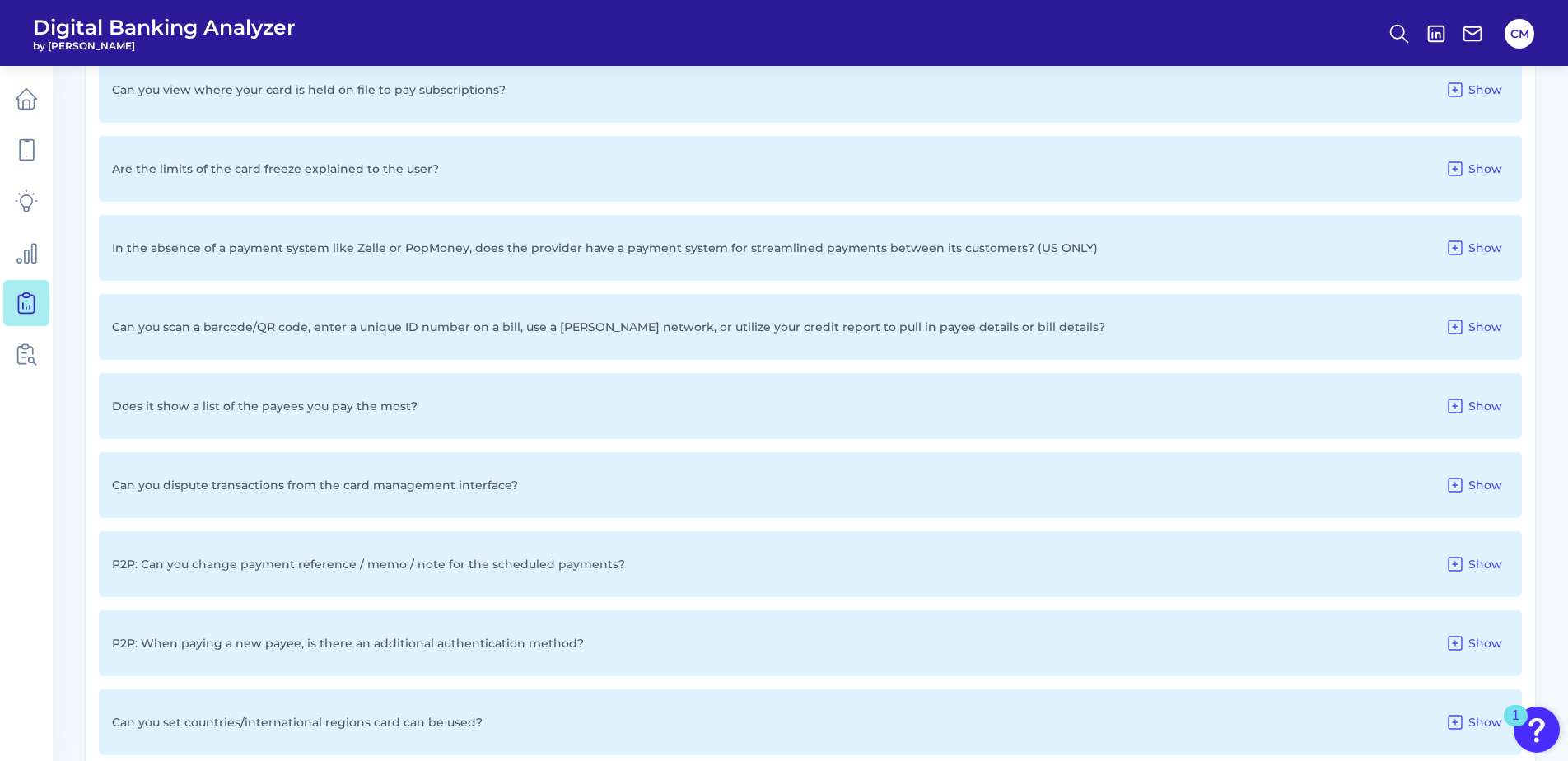
scroll to position [1590, 0]
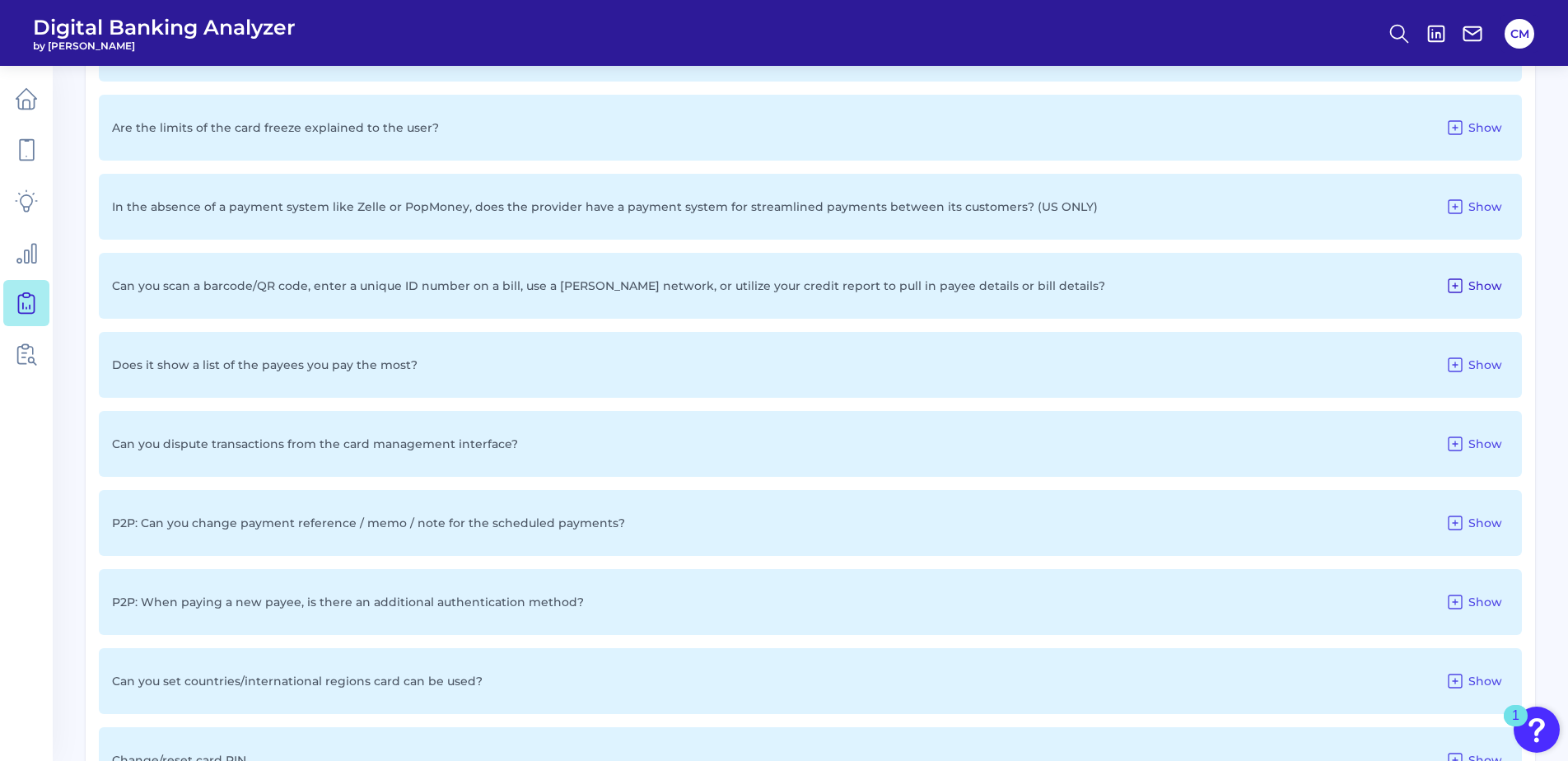
click at [1479, 292] on span "Show" at bounding box center [1485, 286] width 34 height 15
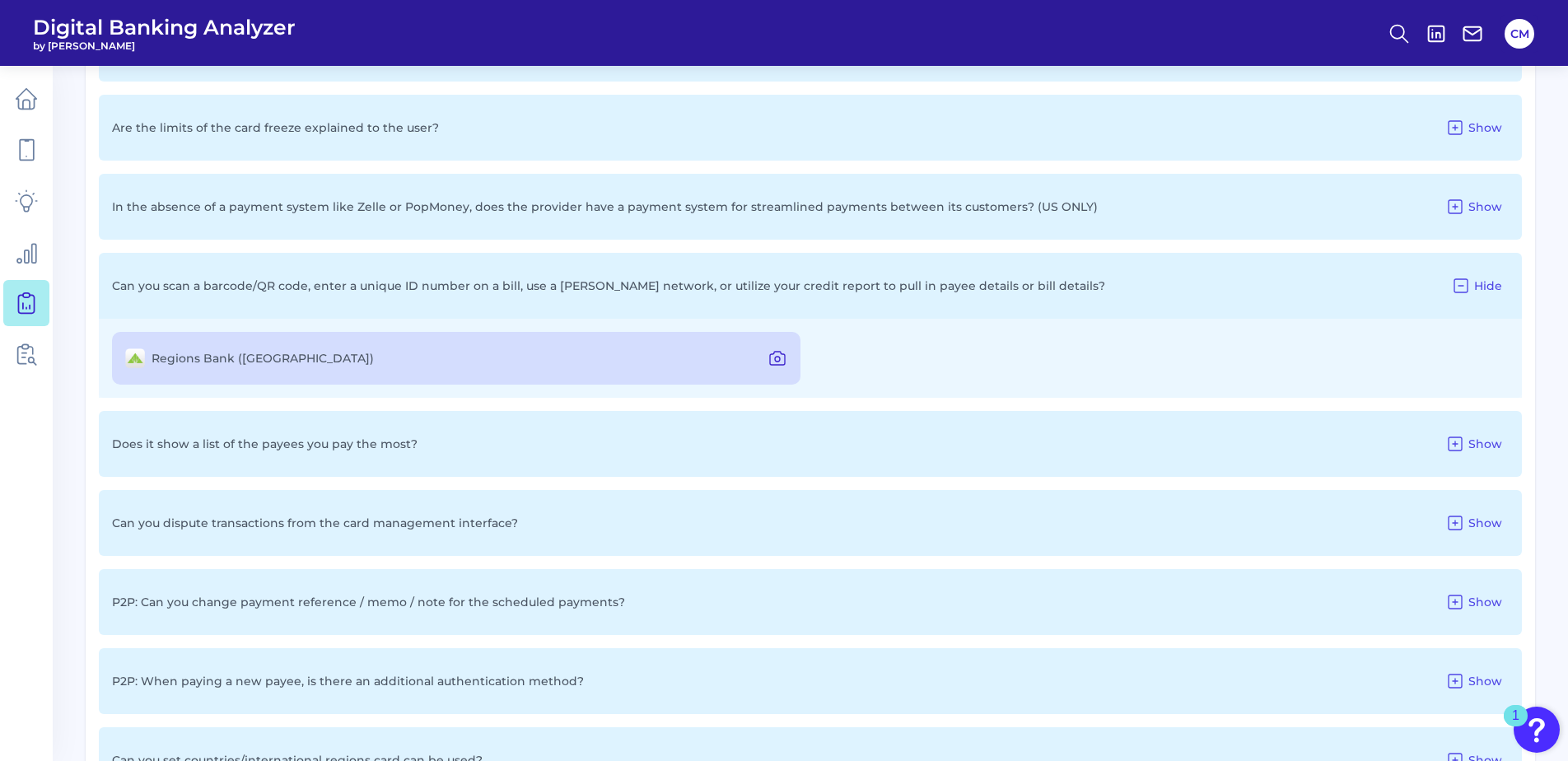
click at [782, 352] on icon at bounding box center [777, 358] width 19 height 19
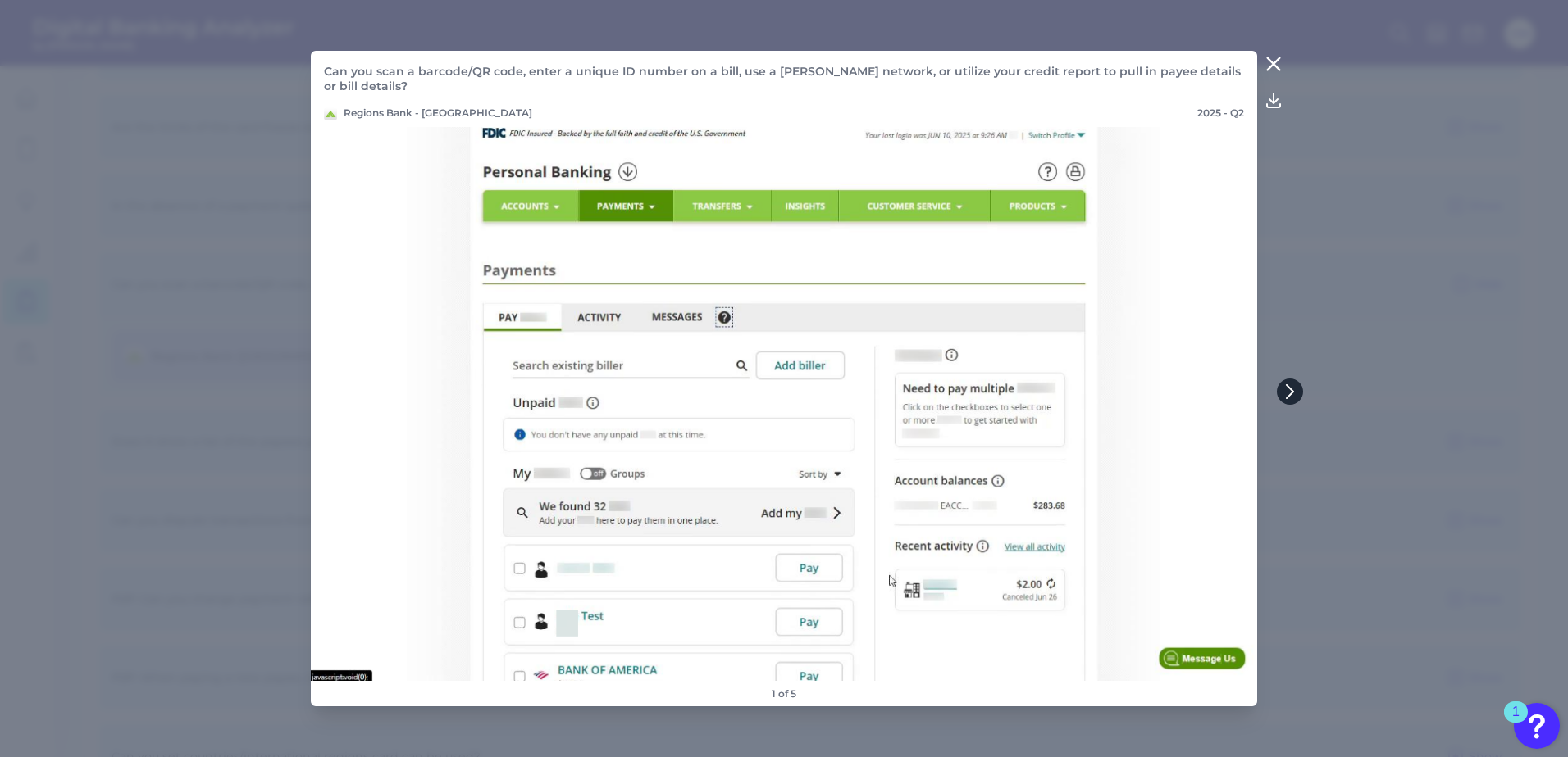
click at [1293, 384] on button at bounding box center [1289, 391] width 26 height 26
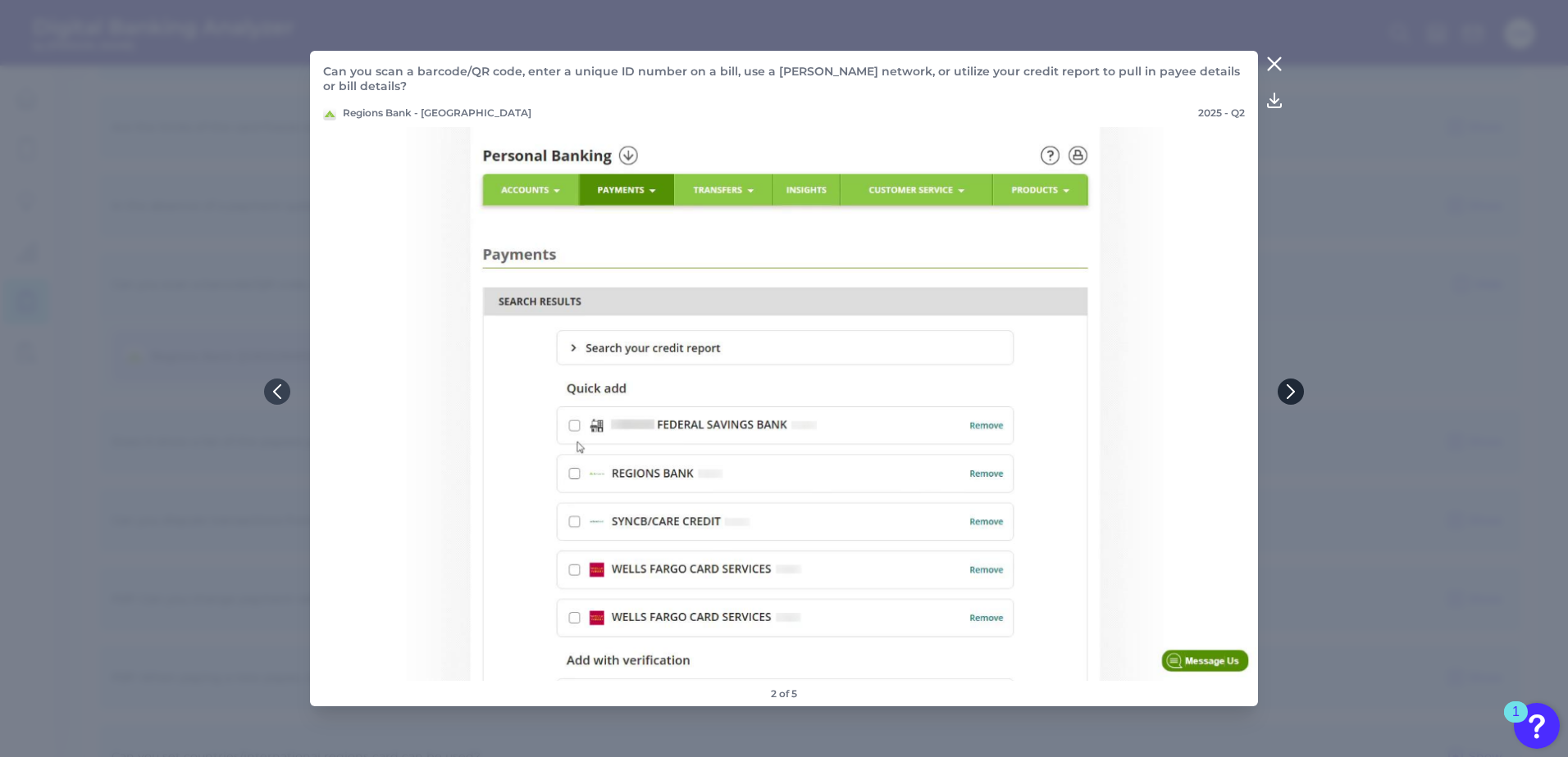
click at [1293, 388] on icon at bounding box center [1290, 391] width 14 height 14
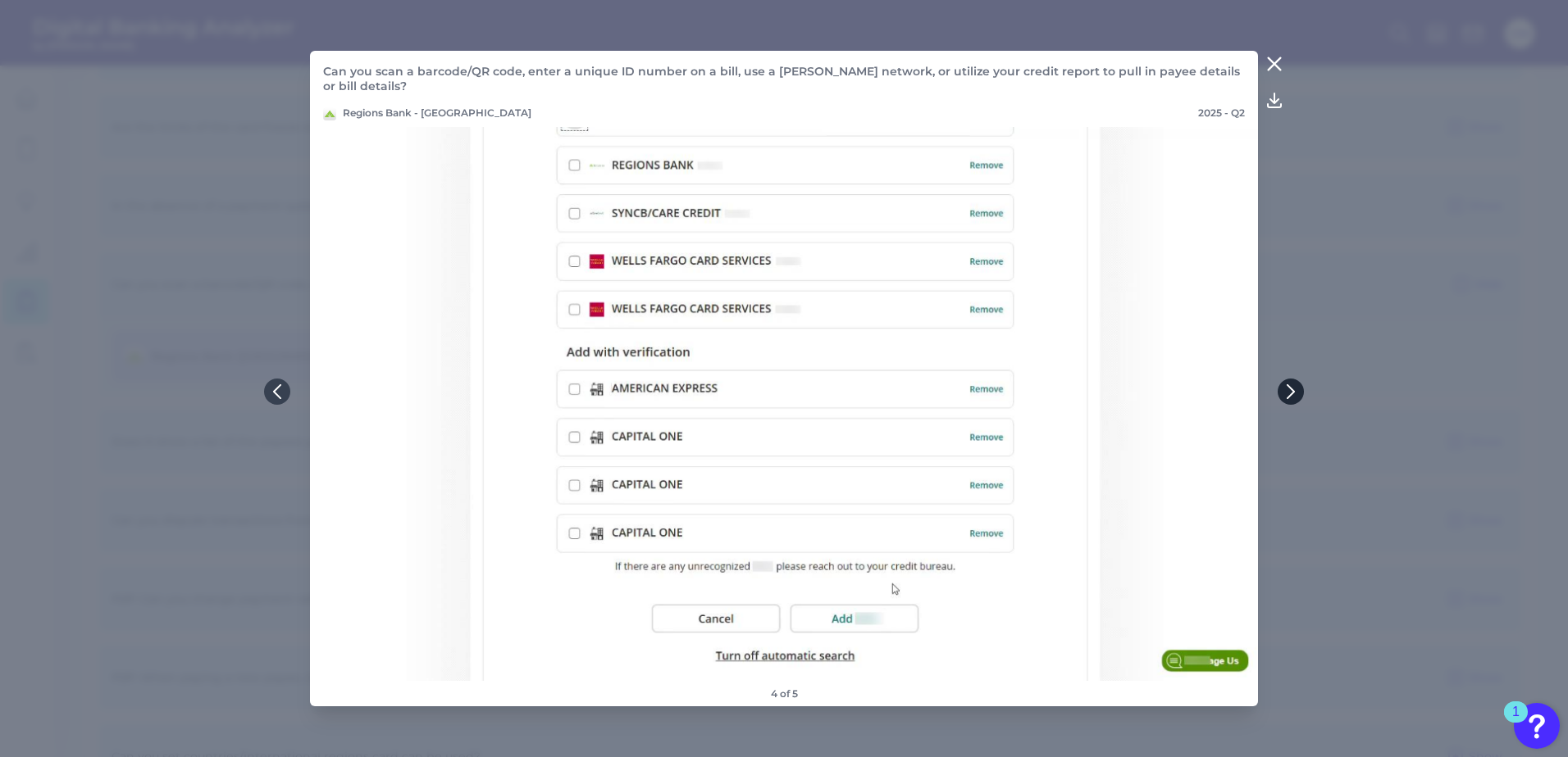
click at [1293, 388] on icon at bounding box center [1290, 391] width 14 height 14
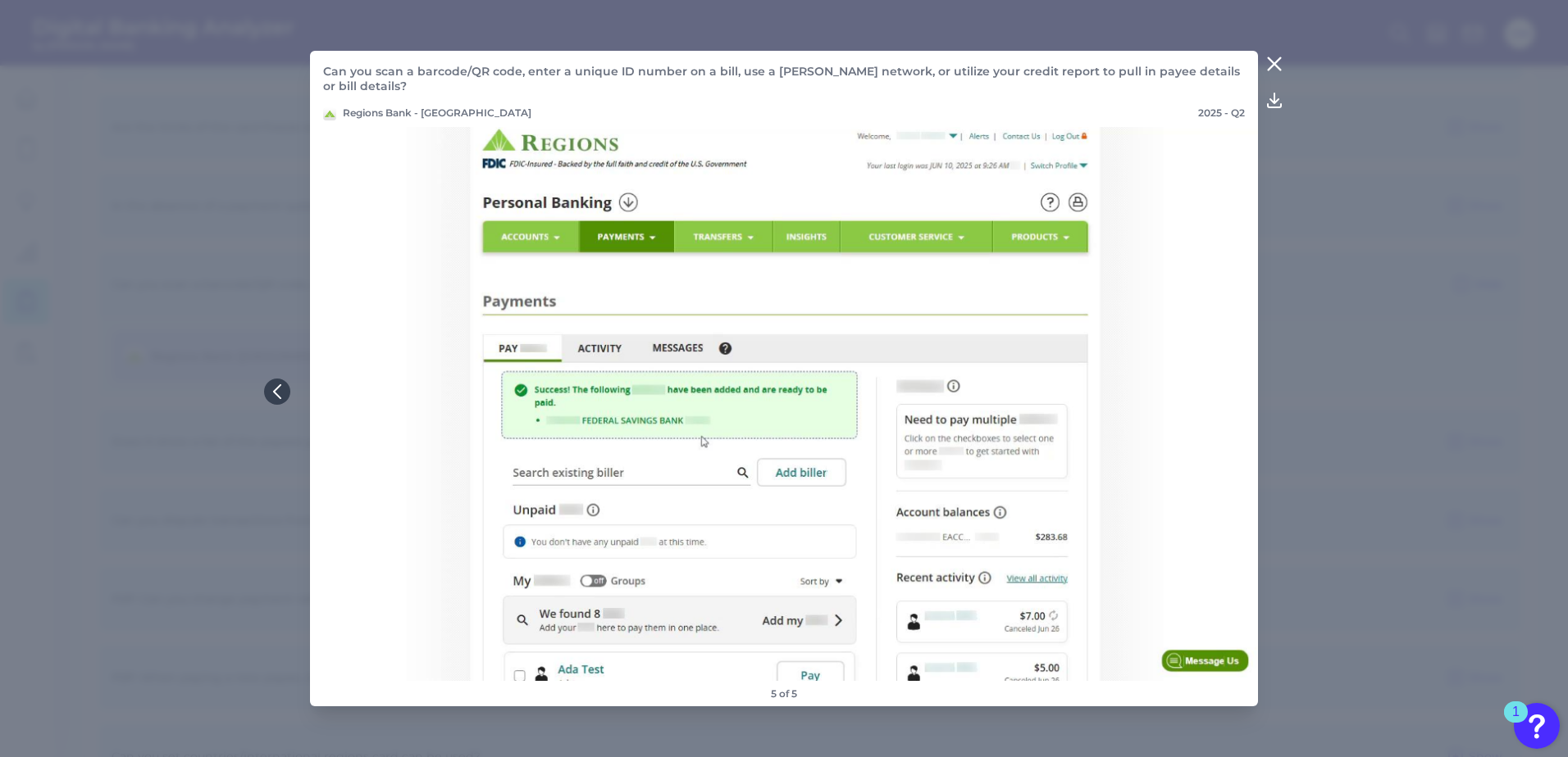
click at [1275, 66] on icon at bounding box center [1274, 64] width 19 height 19
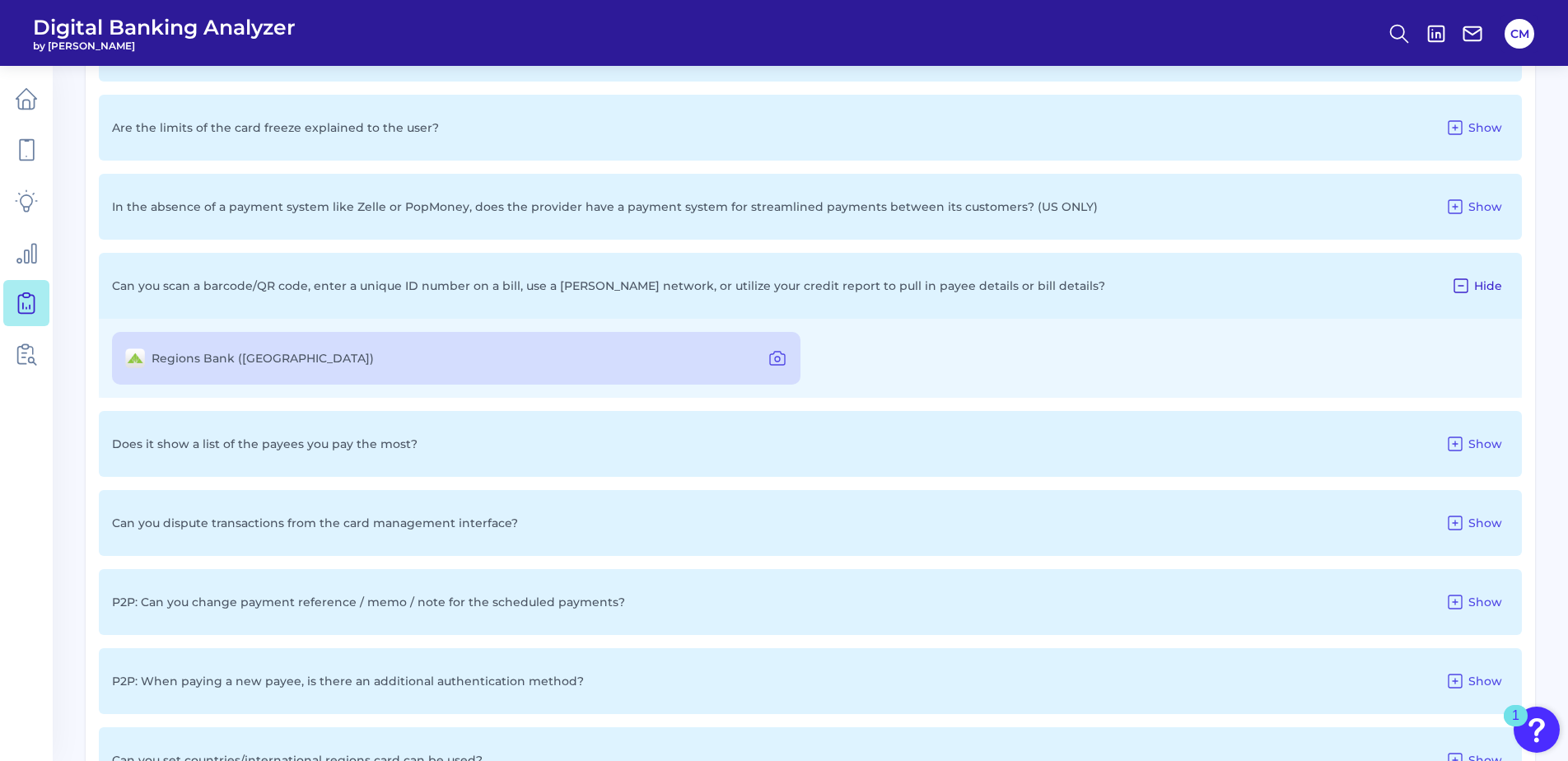
click at [1478, 275] on button "Hide" at bounding box center [1476, 286] width 64 height 26
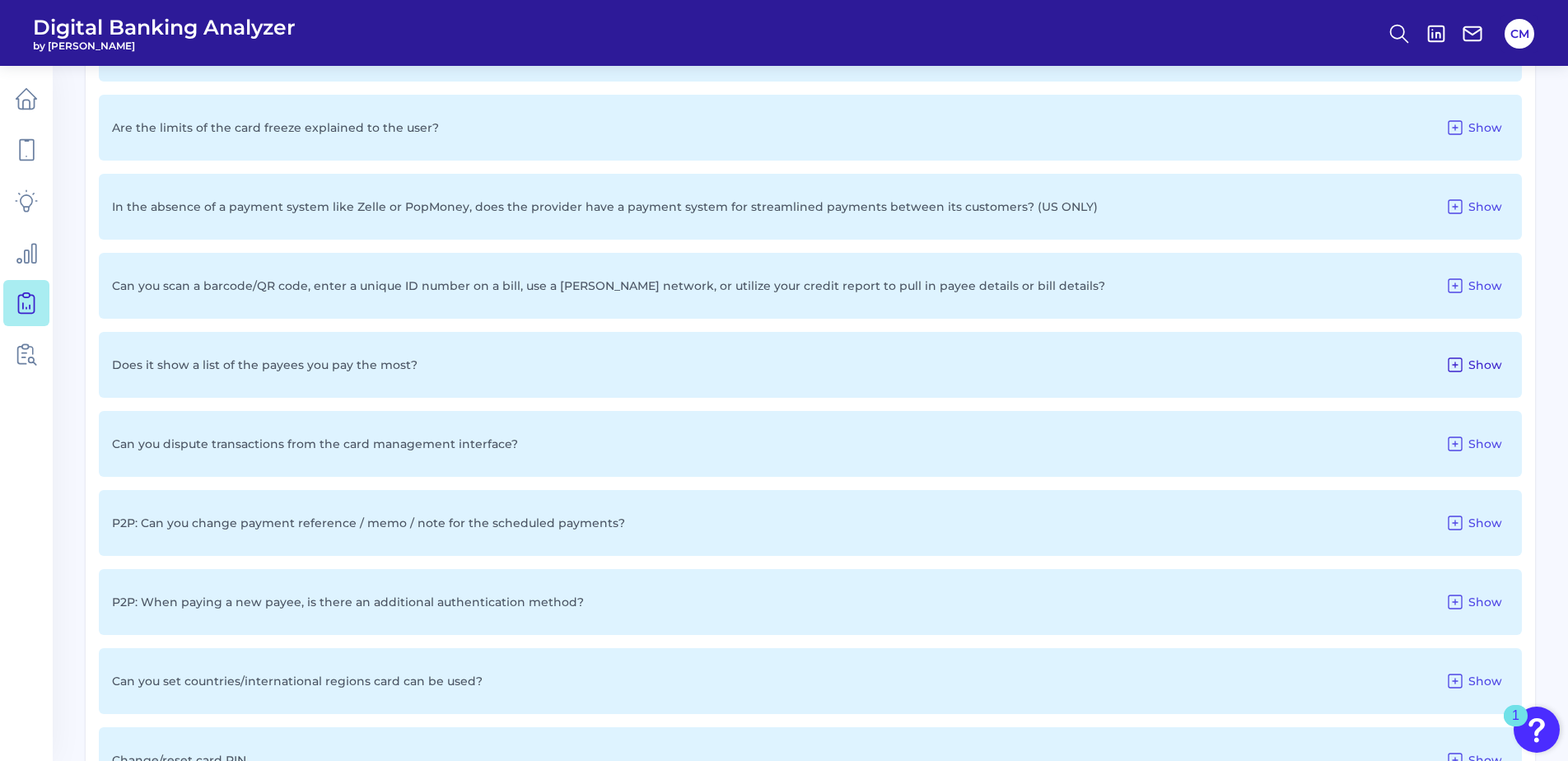
click at [1467, 362] on button "Show" at bounding box center [1473, 364] width 70 height 26
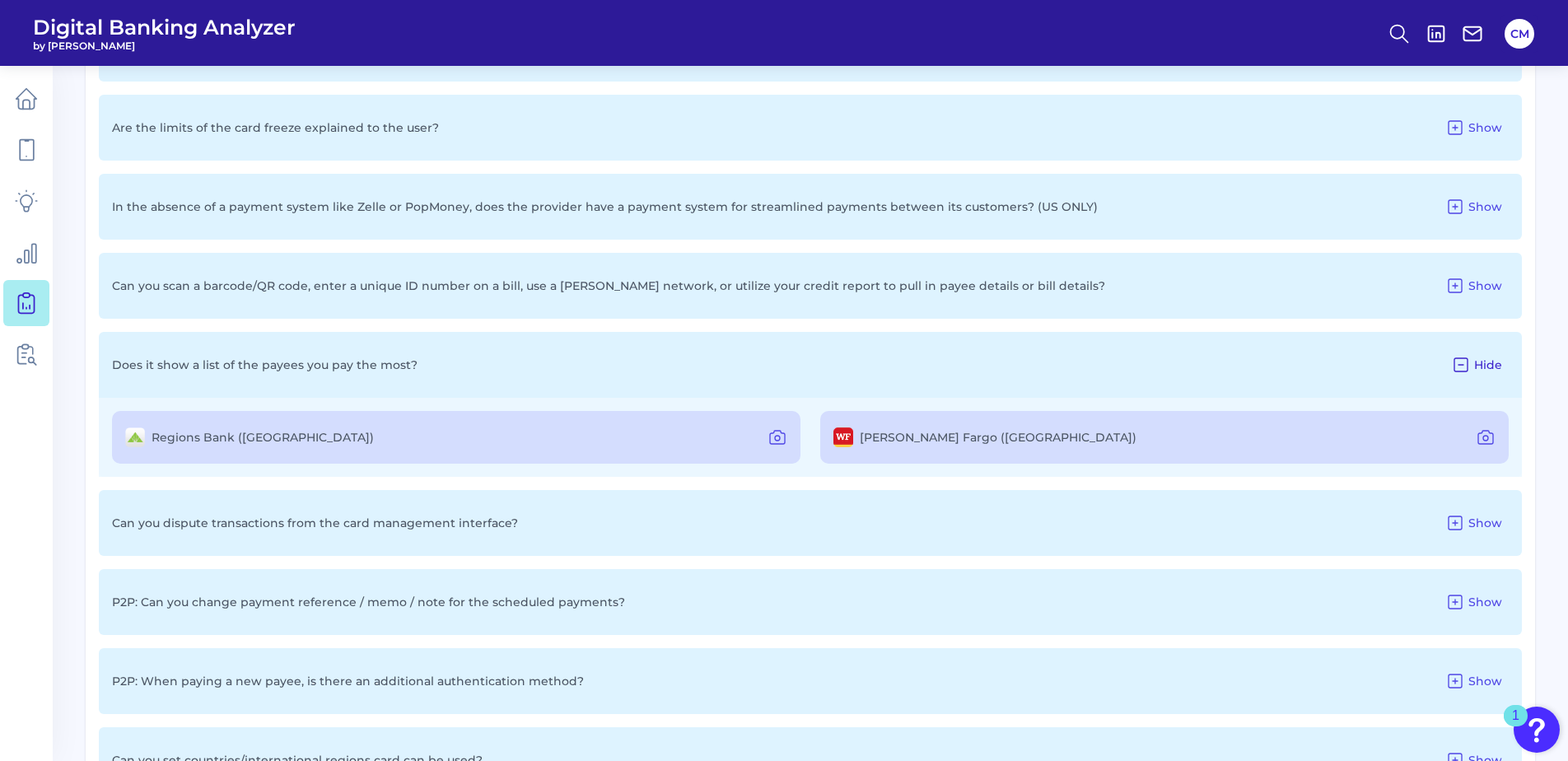
click at [1465, 362] on icon at bounding box center [1461, 365] width 19 height 19
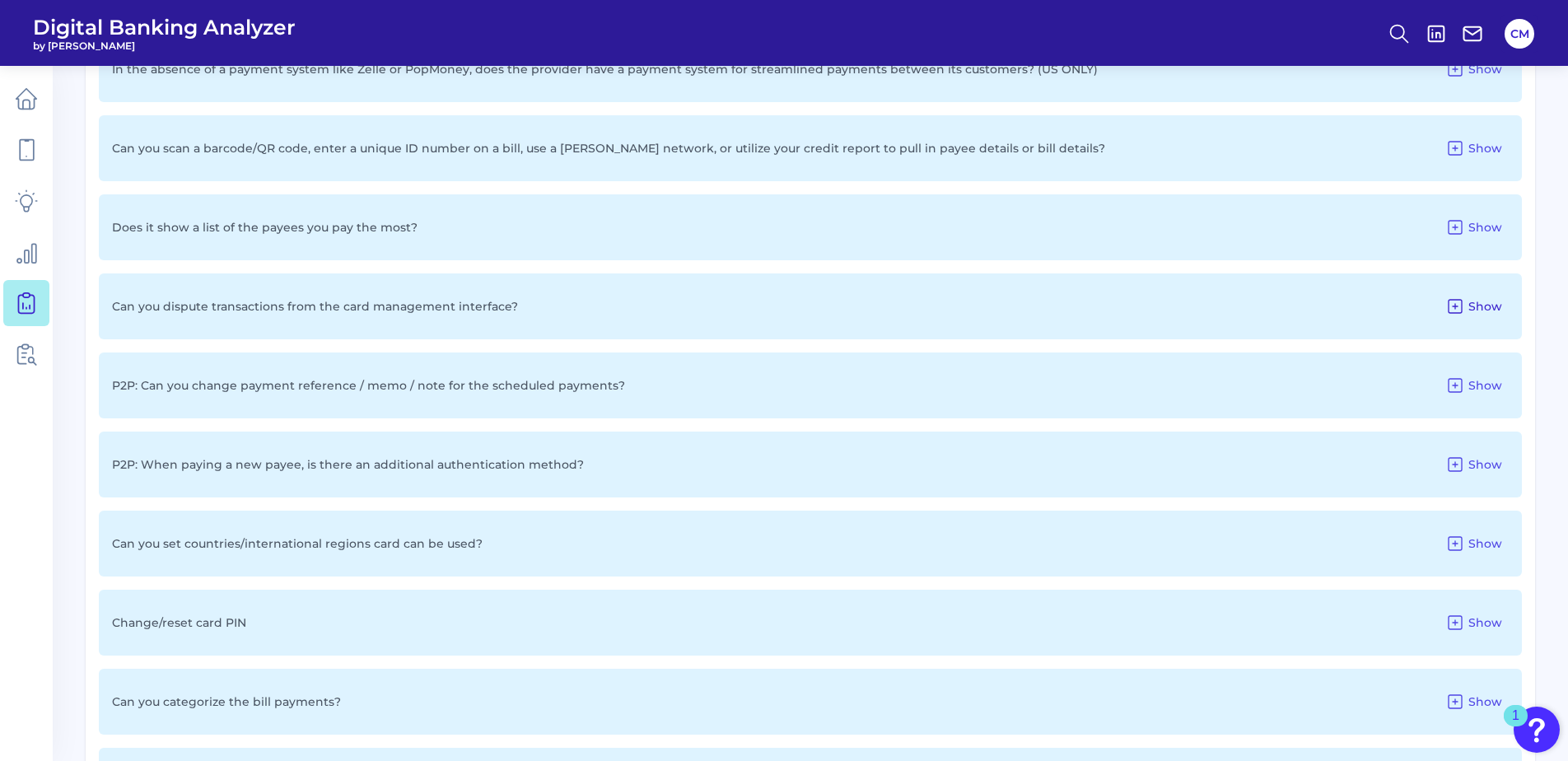
scroll to position [1754, 0]
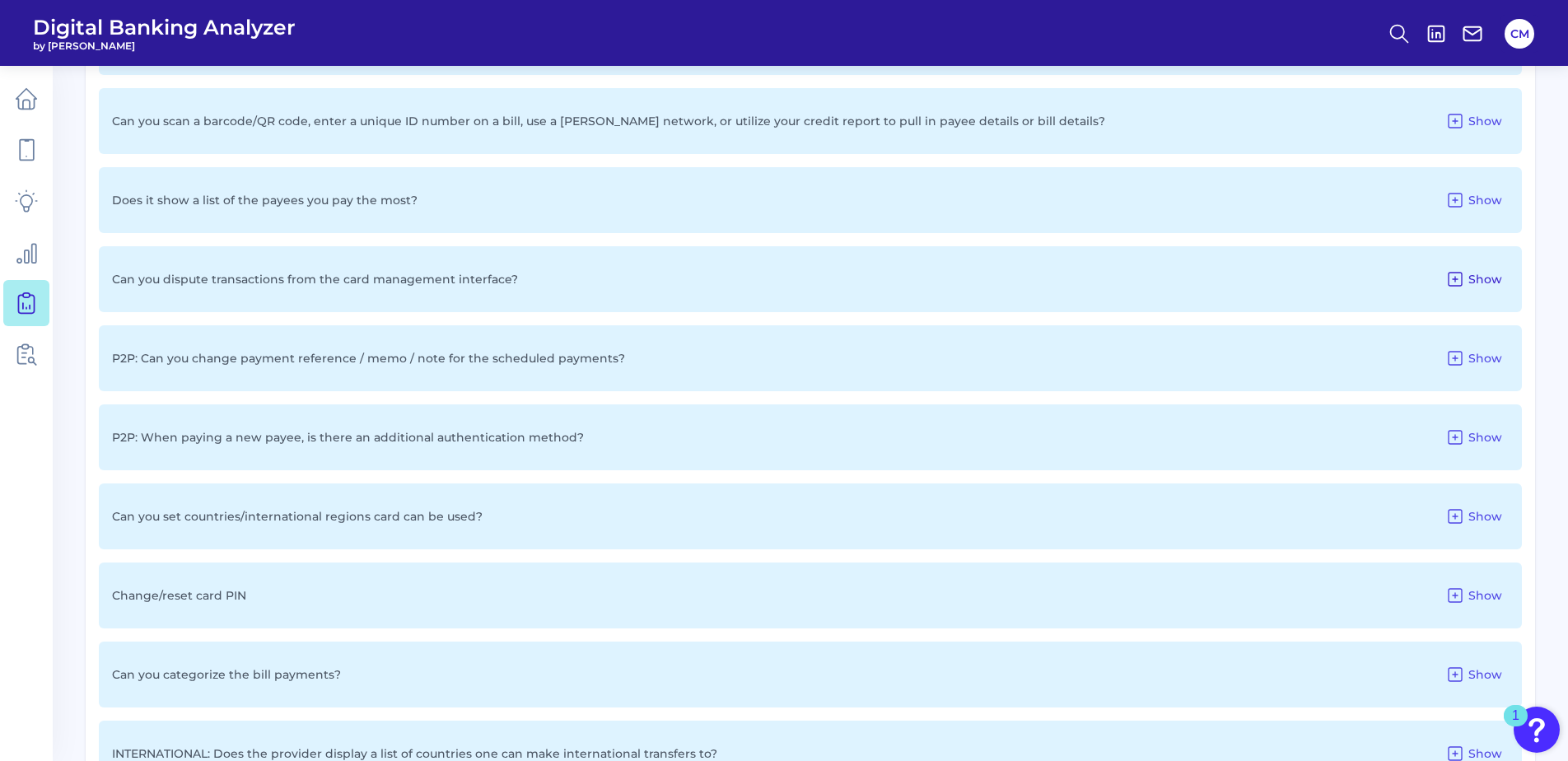
click at [1459, 270] on icon at bounding box center [1455, 279] width 19 height 19
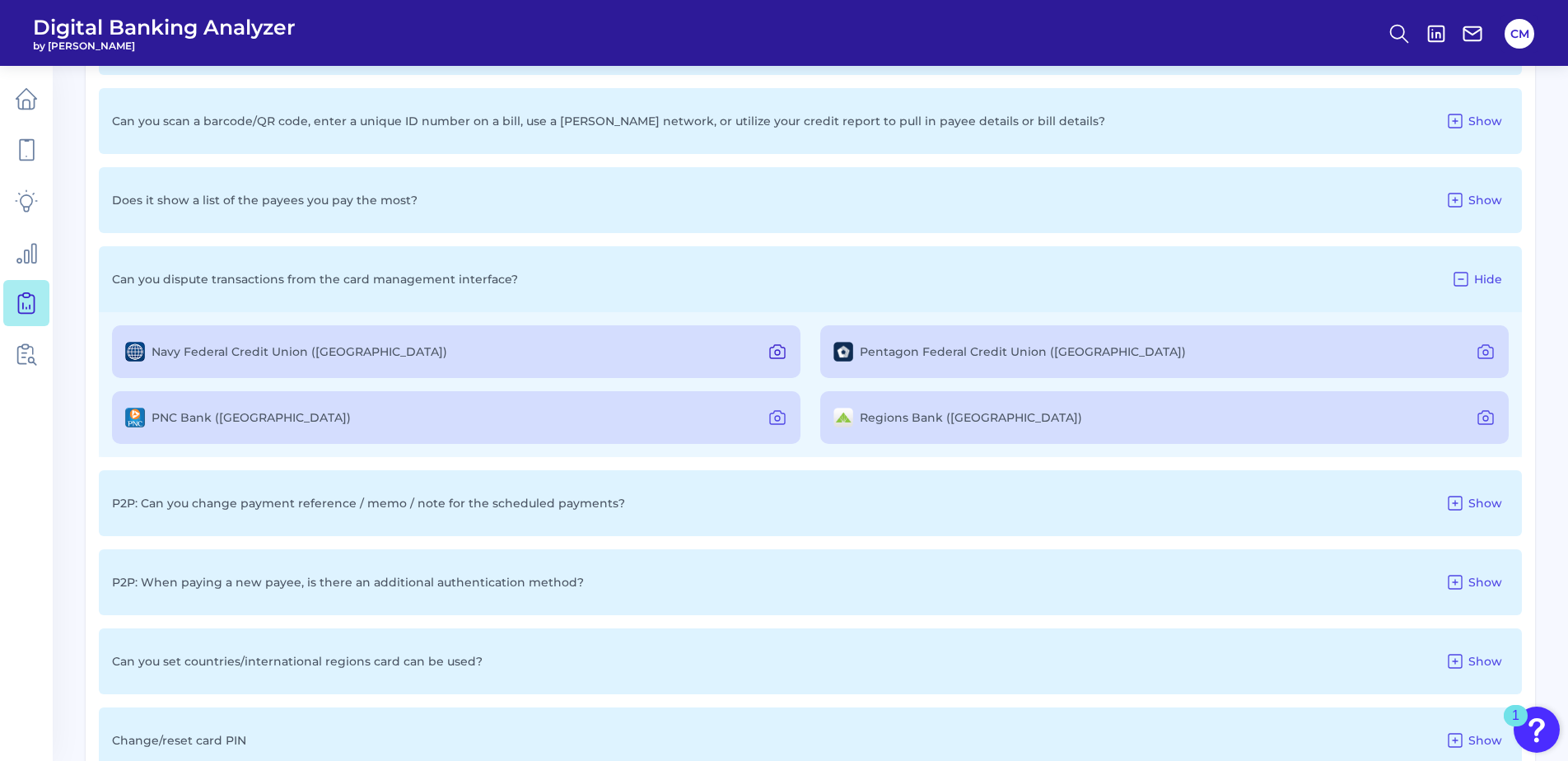
click at [782, 349] on icon at bounding box center [777, 351] width 19 height 19
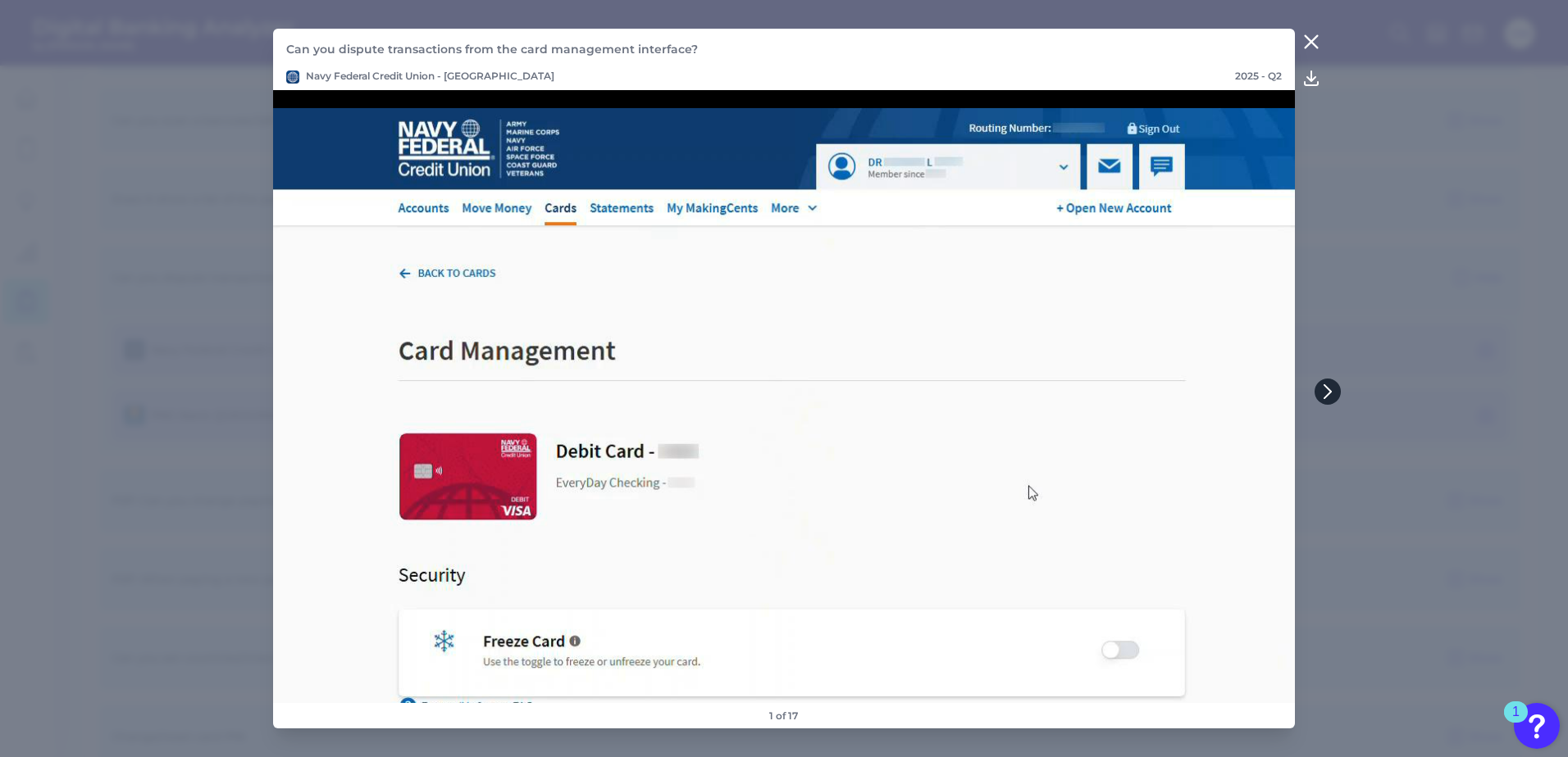
click at [1327, 389] on icon at bounding box center [1327, 391] width 14 height 14
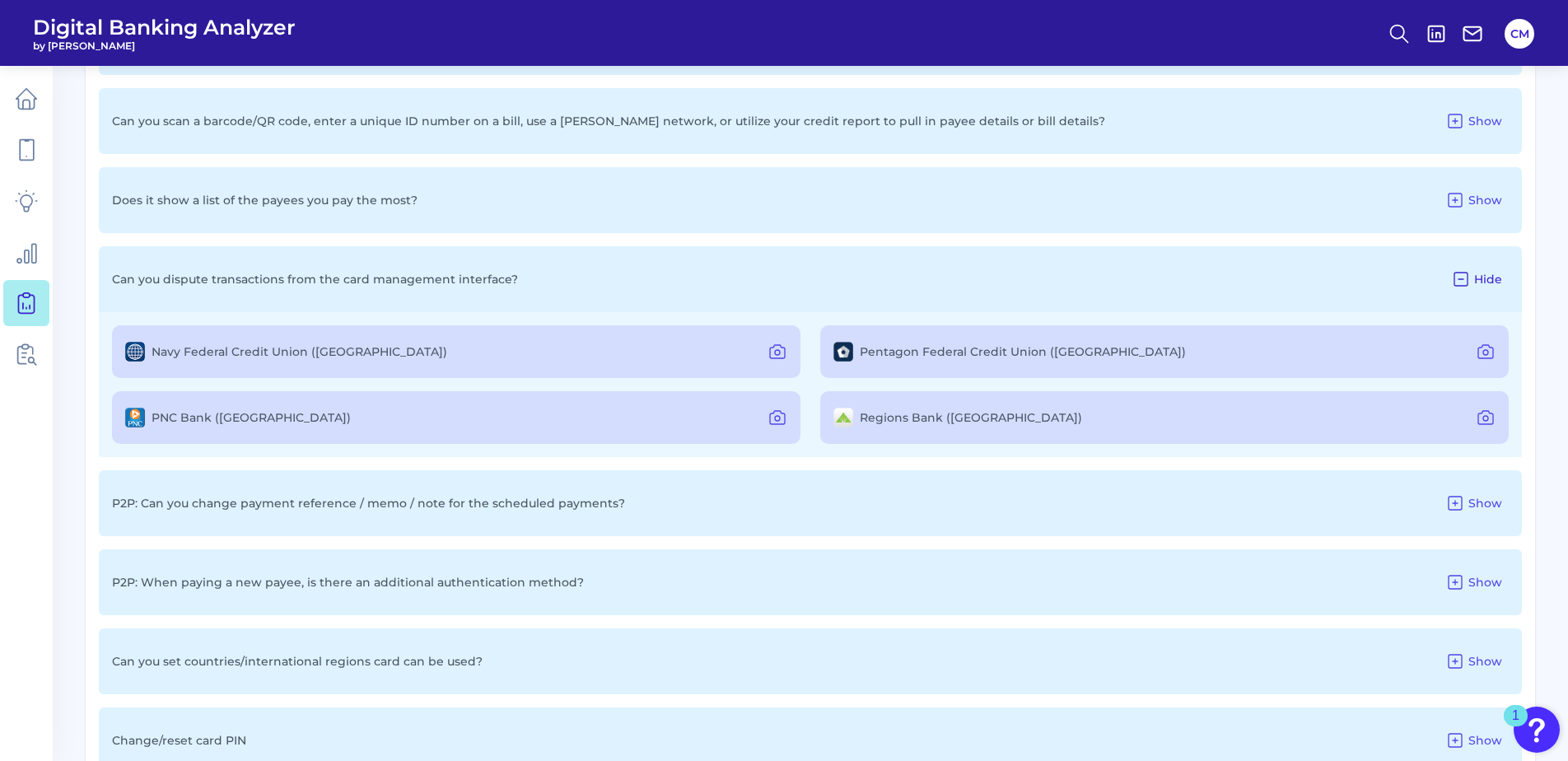
click at [1466, 279] on icon at bounding box center [1461, 279] width 19 height 19
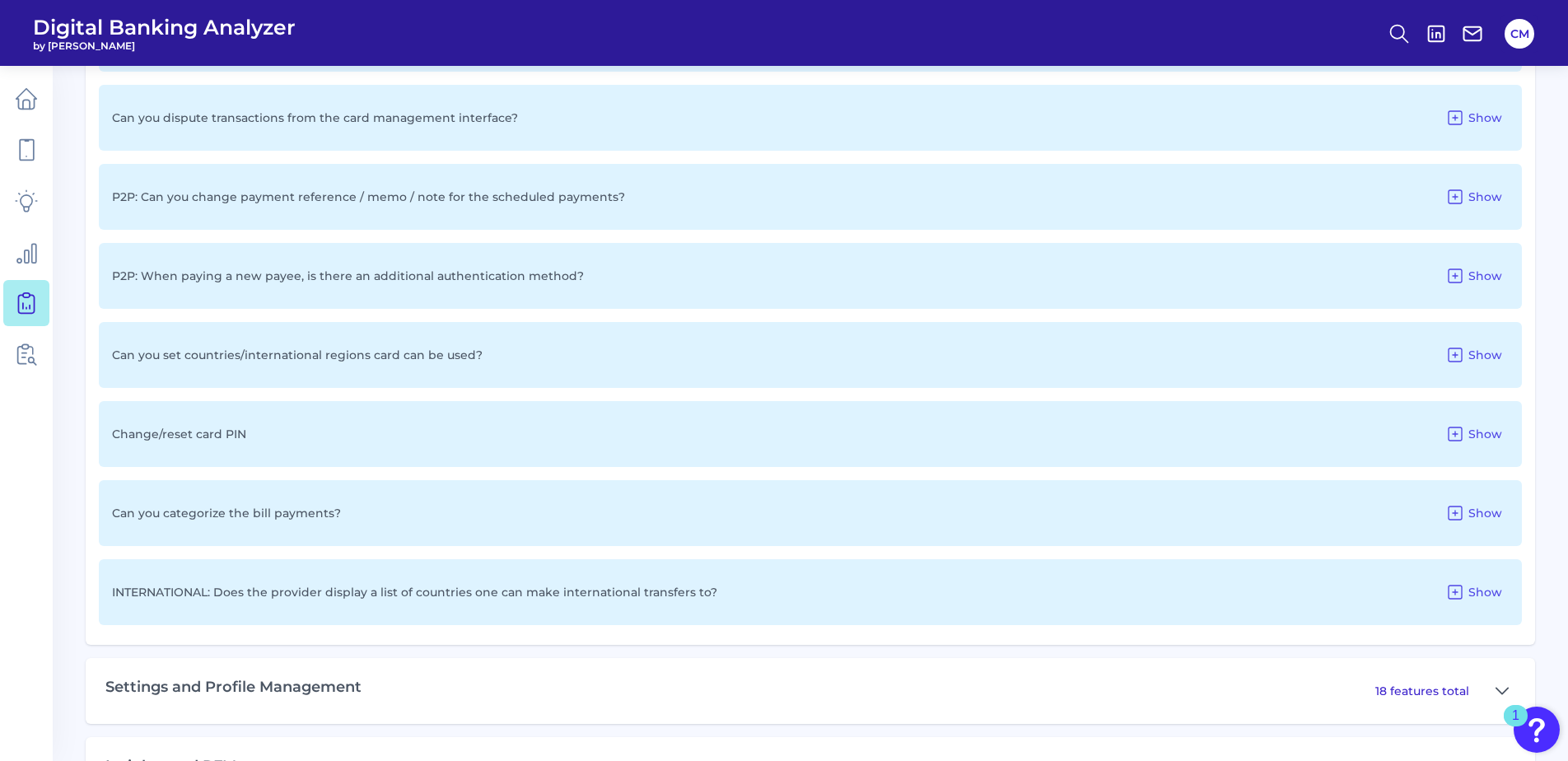
scroll to position [1919, 0]
click at [1460, 506] on icon at bounding box center [1455, 509] width 19 height 19
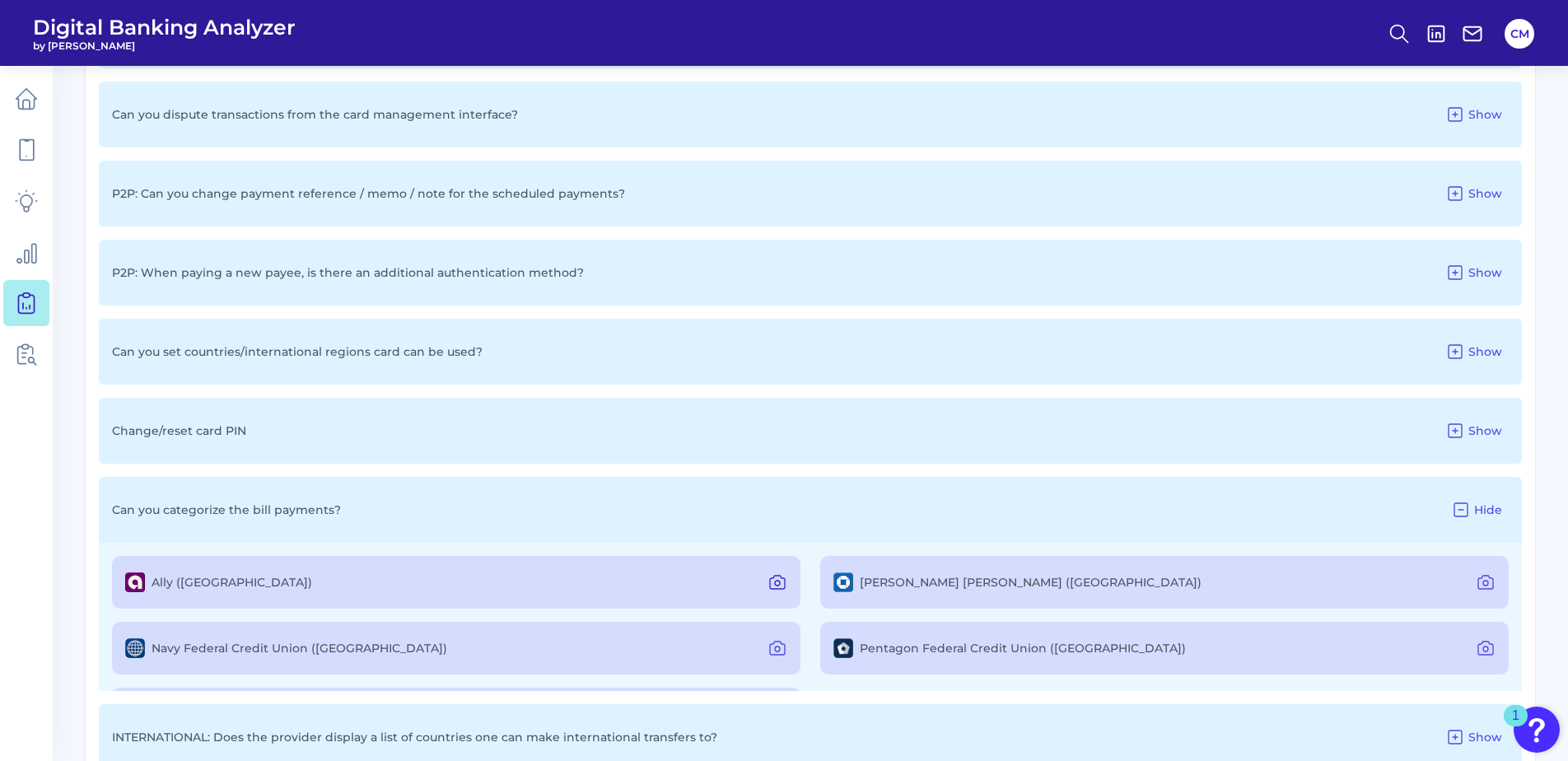
click at [773, 583] on icon at bounding box center [777, 582] width 19 height 19
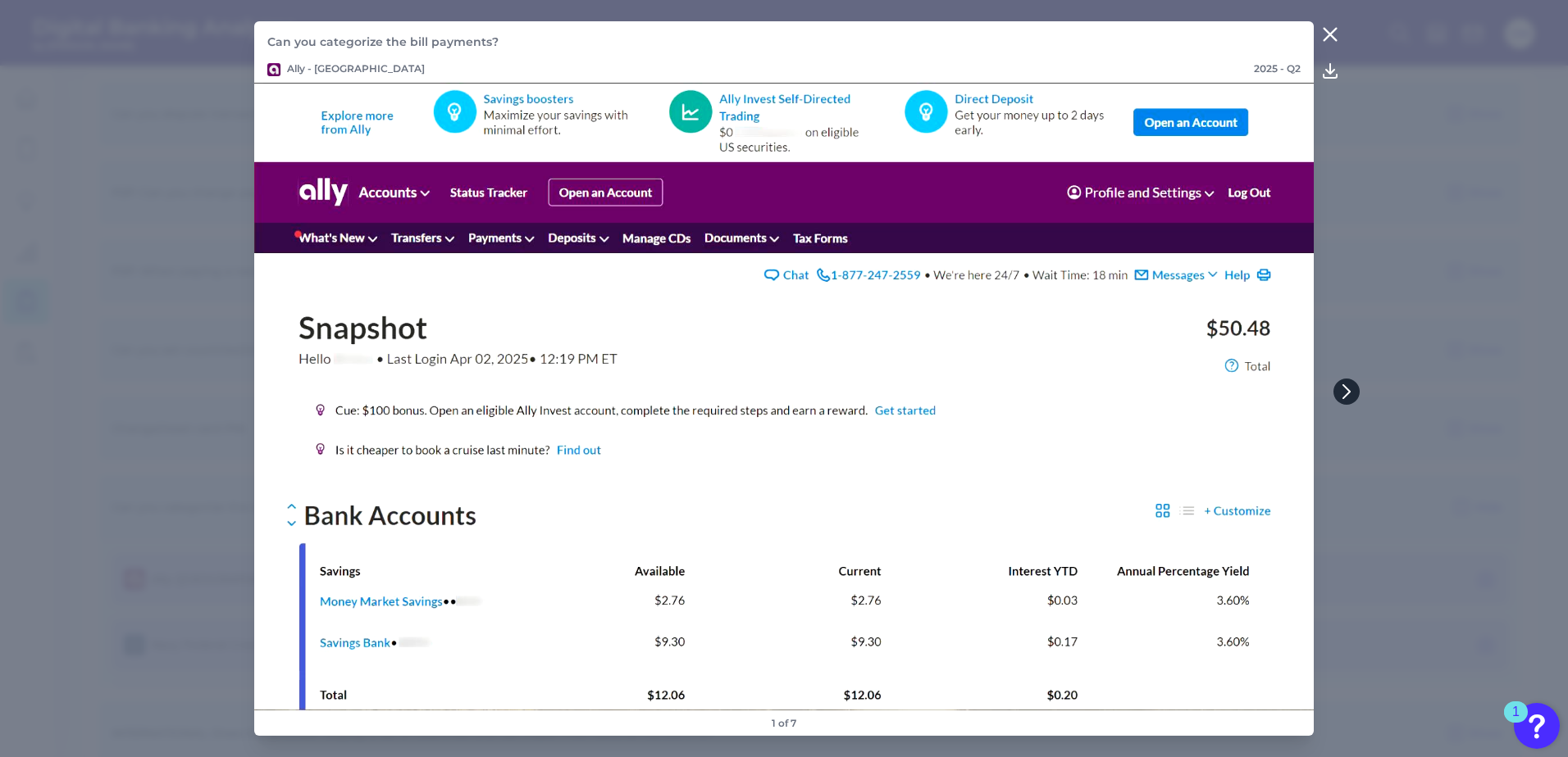
click at [1343, 390] on icon at bounding box center [1345, 391] width 14 height 14
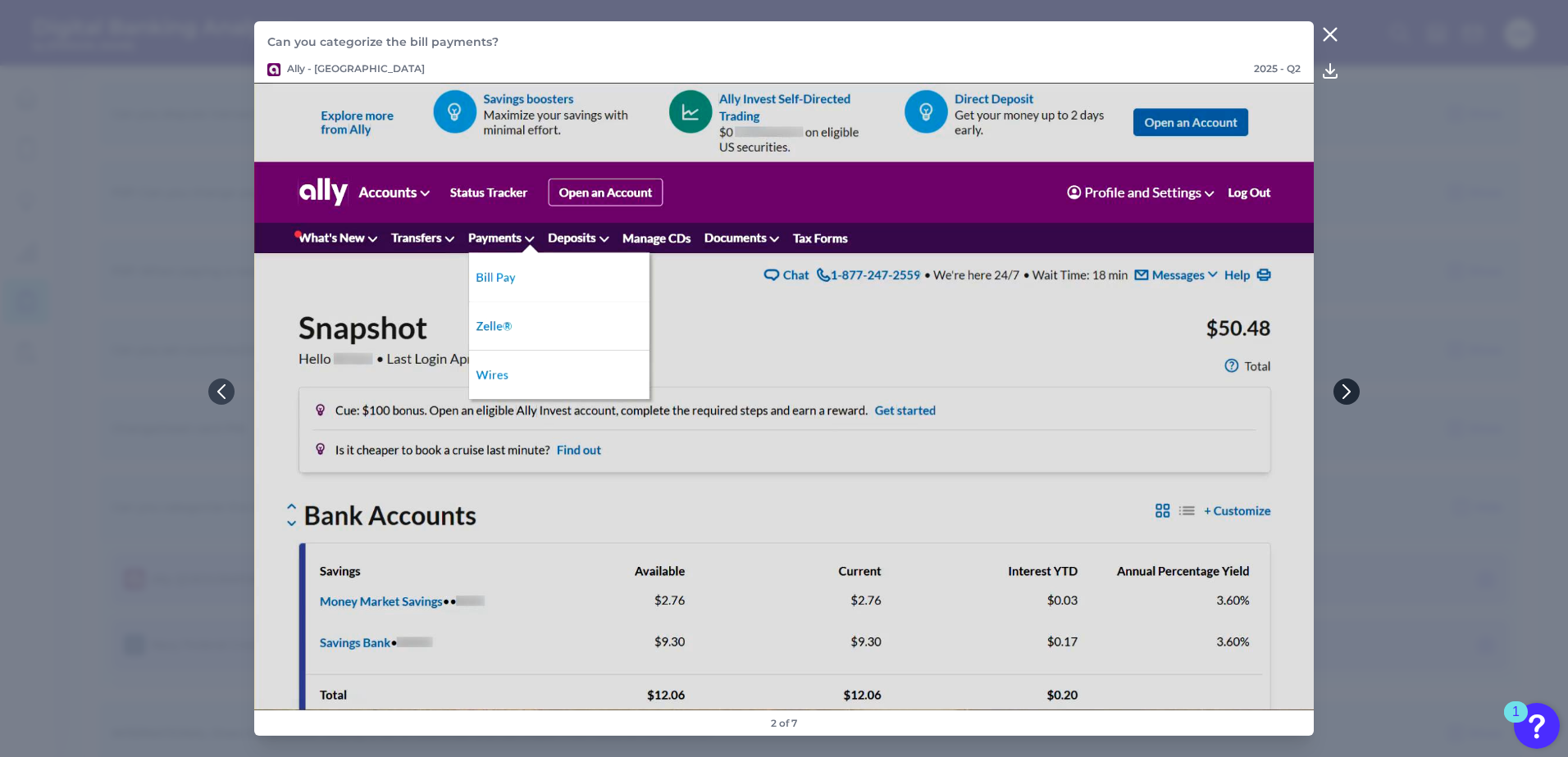
click at [1343, 390] on icon at bounding box center [1345, 391] width 14 height 14
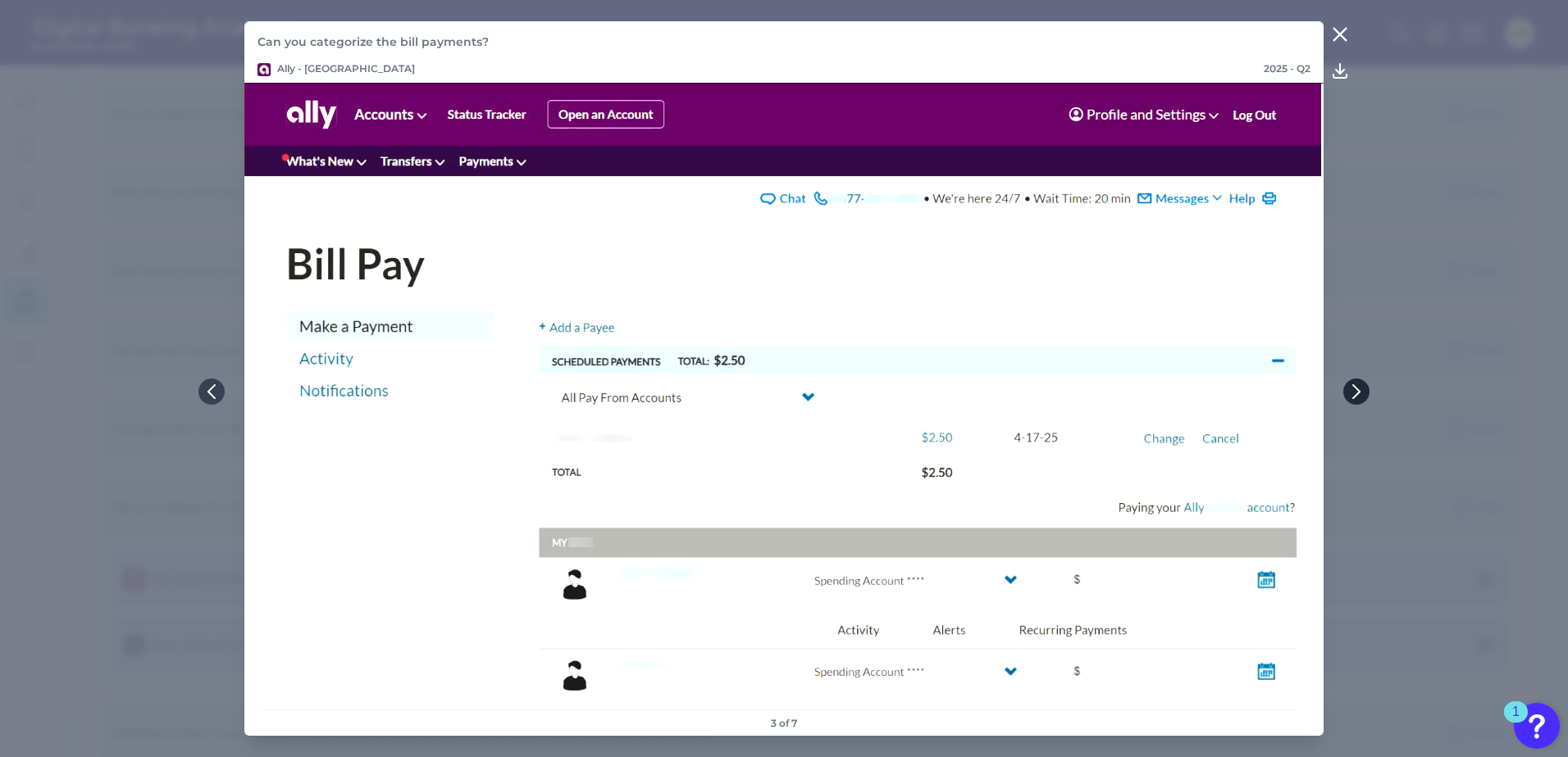
click at [1343, 390] on button at bounding box center [1356, 391] width 26 height 26
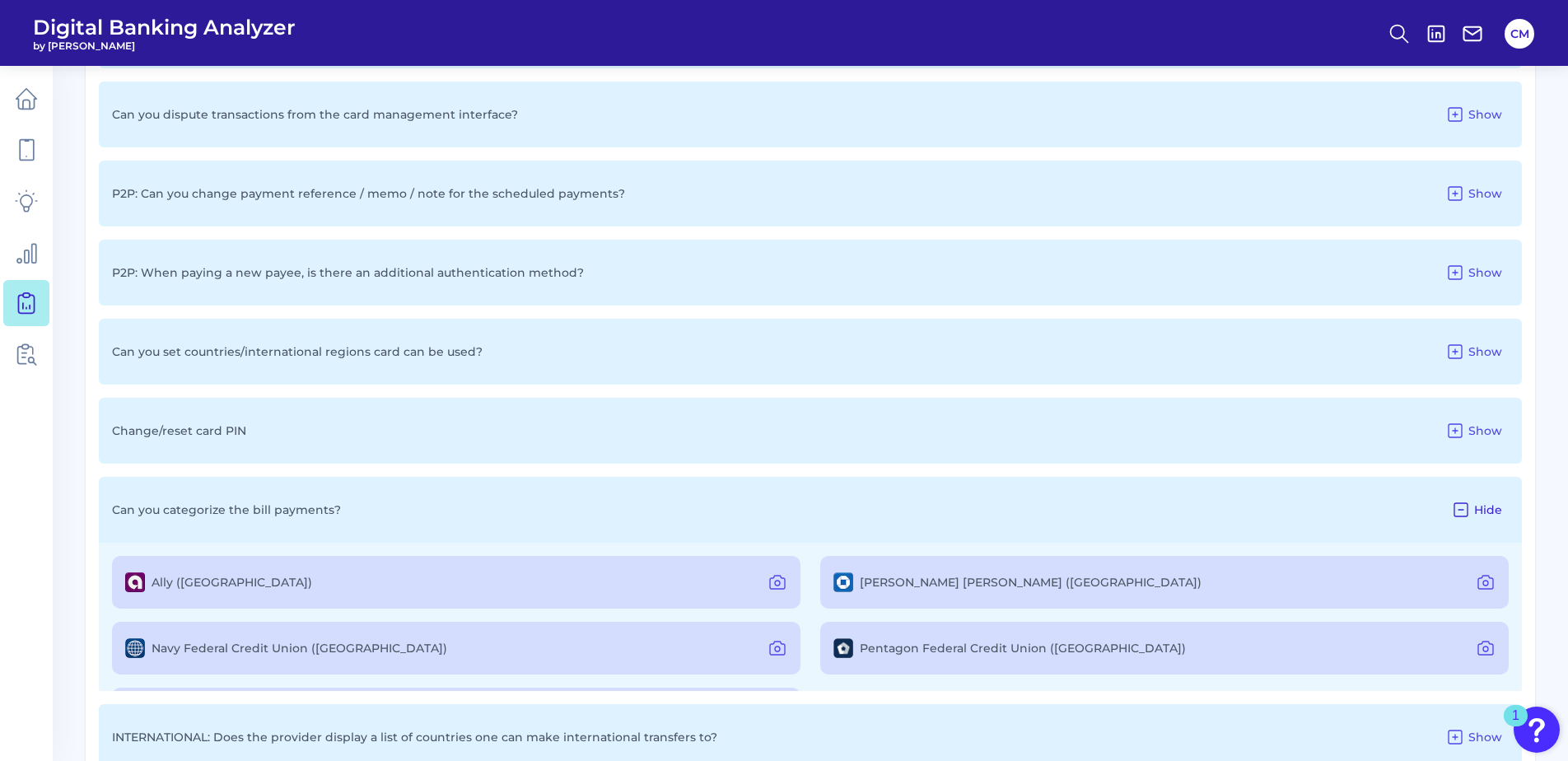
click at [1476, 519] on button "Hide" at bounding box center [1476, 509] width 64 height 26
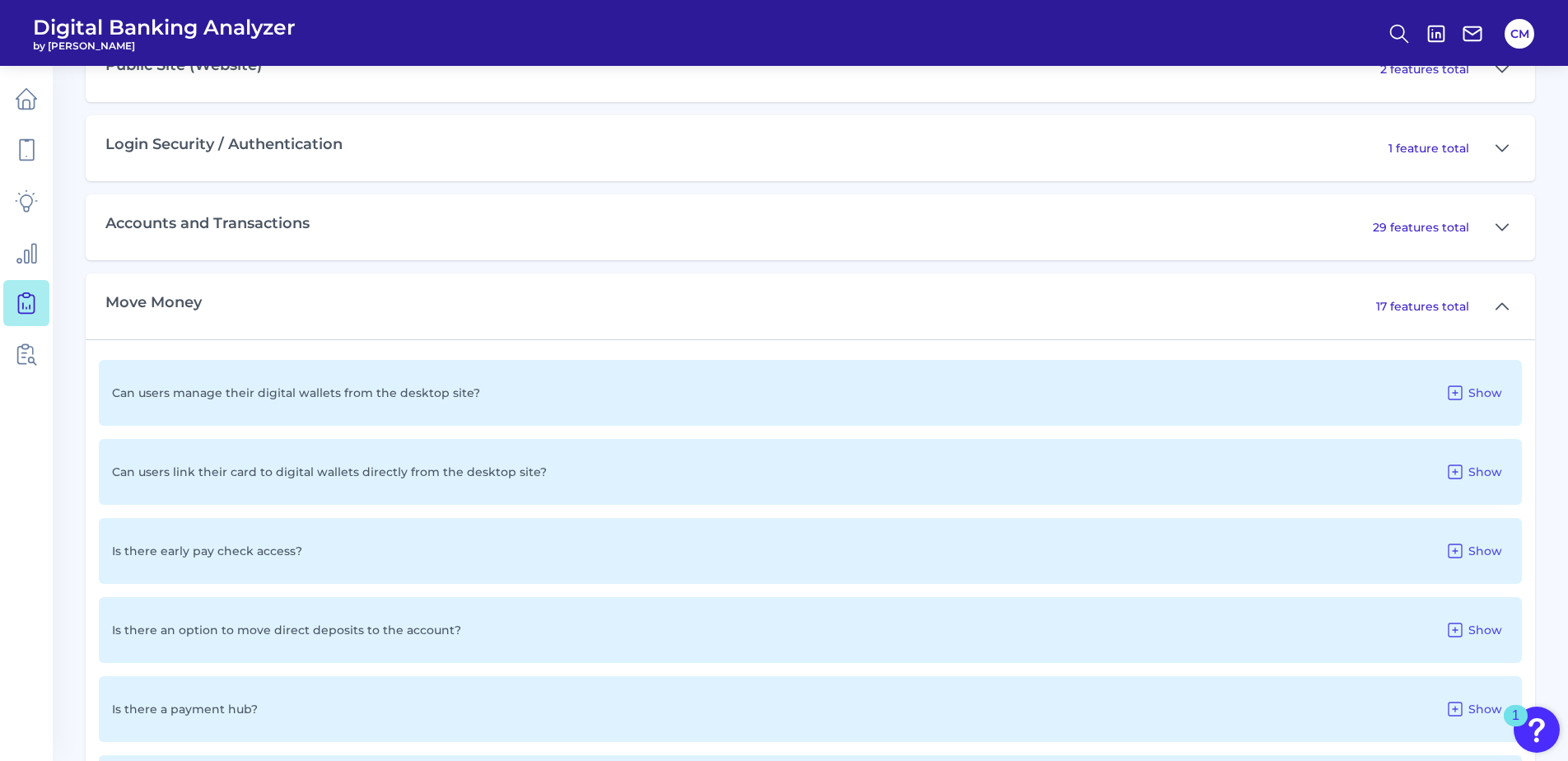
scroll to position [848, 0]
click at [1456, 301] on p "17 features total" at bounding box center [1423, 308] width 93 height 15
click at [1510, 308] on button at bounding box center [1501, 308] width 26 height 26
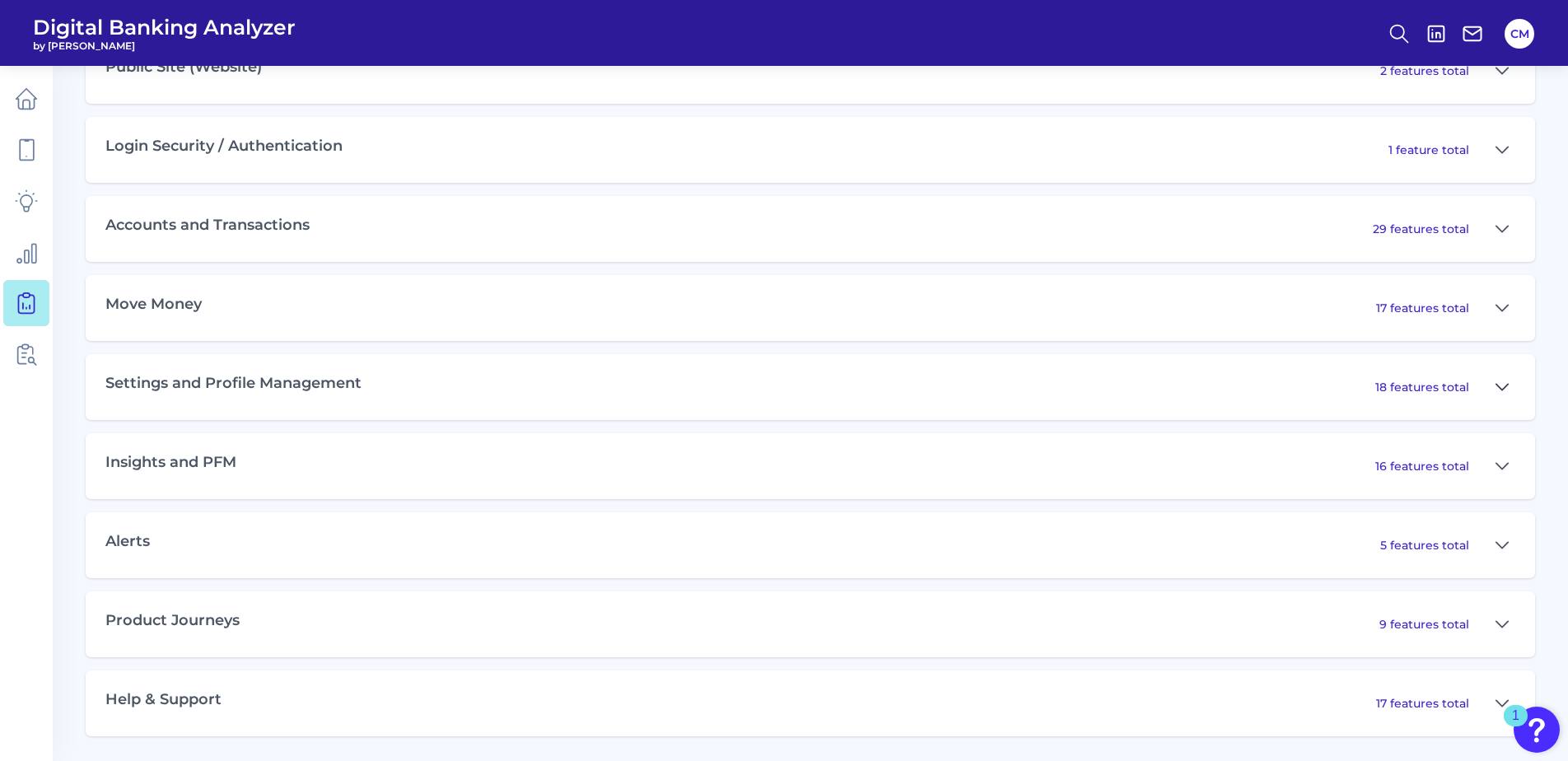
click at [1495, 383] on icon at bounding box center [1502, 387] width 14 height 19
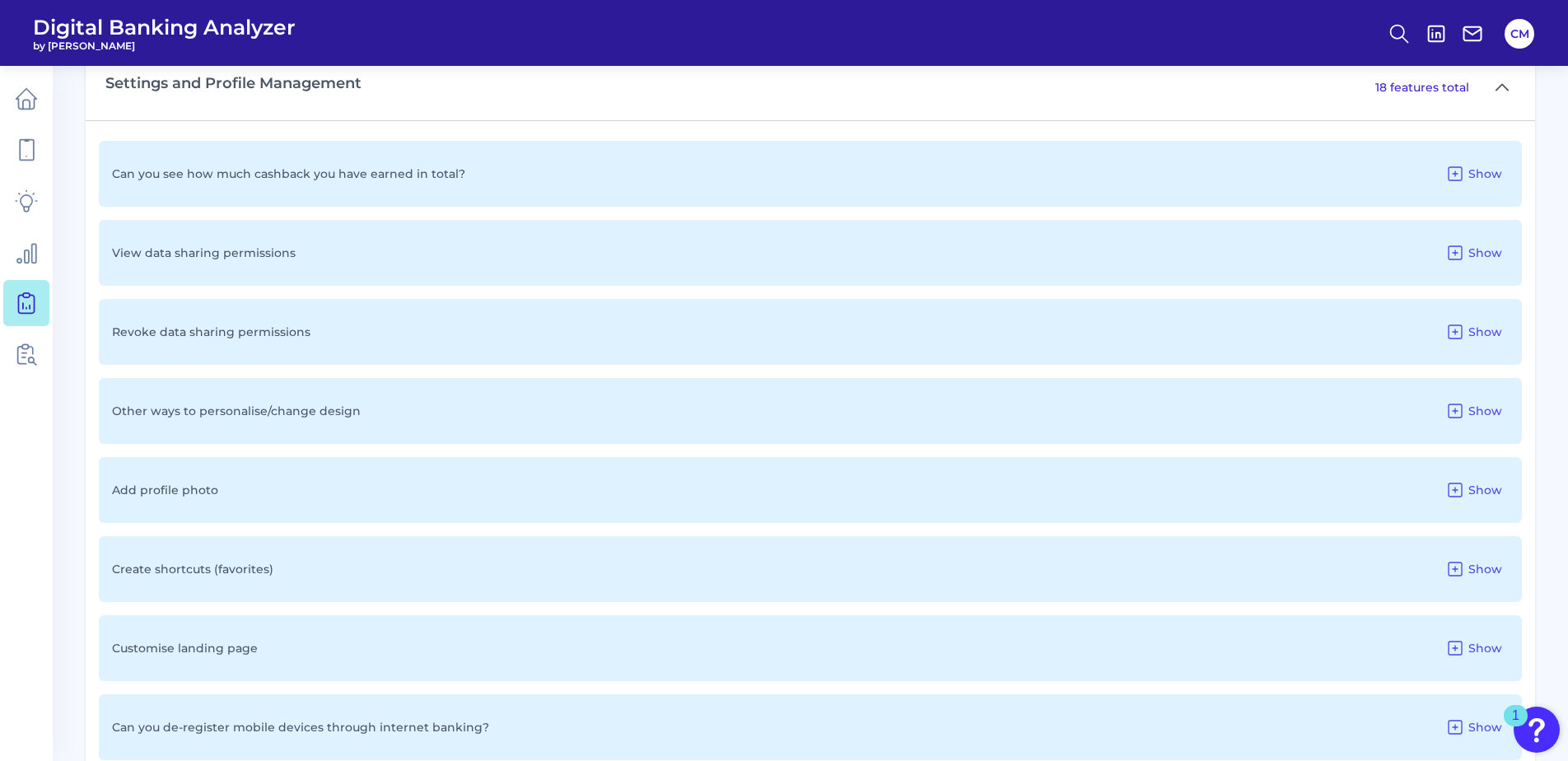
scroll to position [1178, 0]
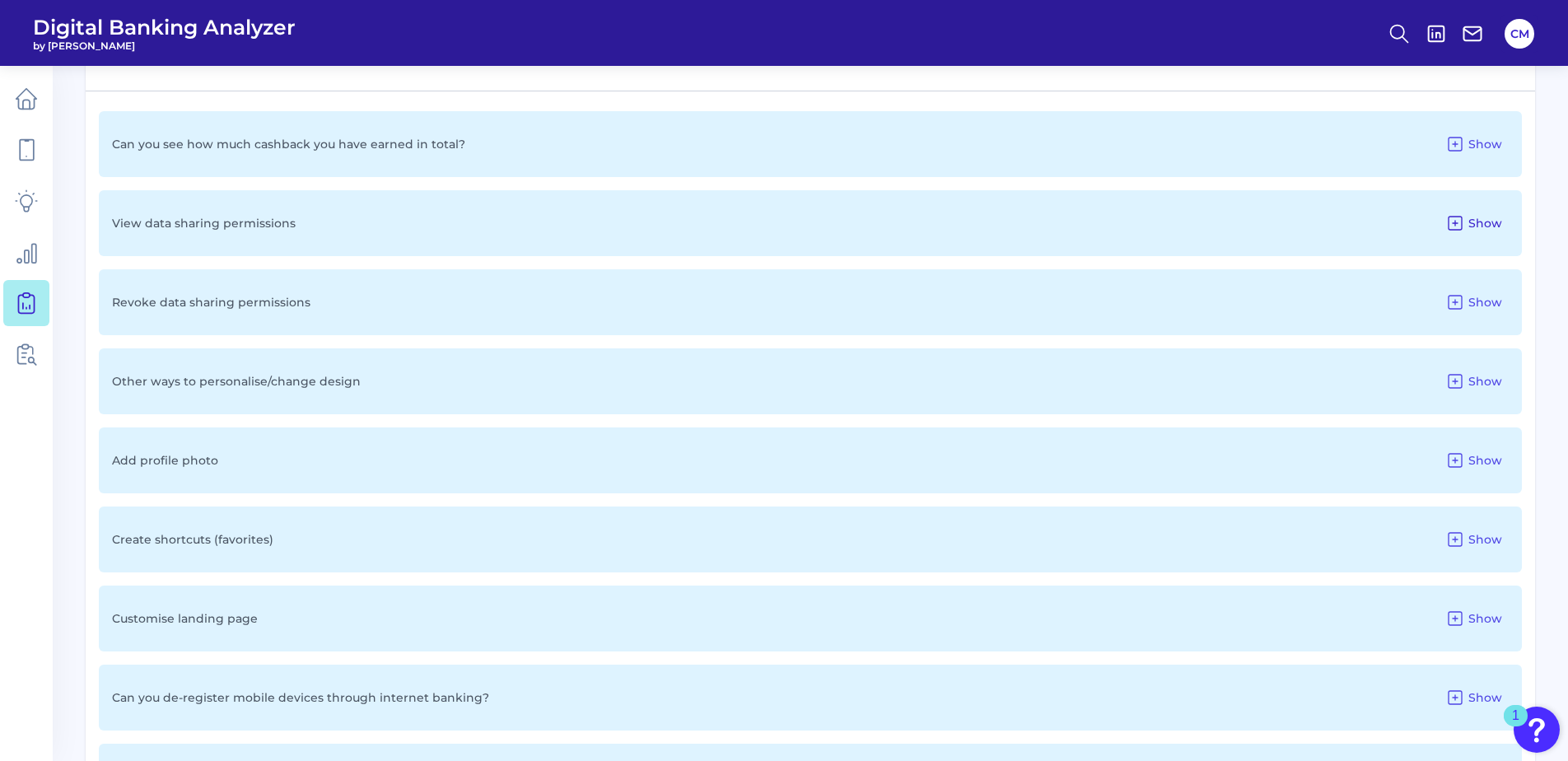
click at [1461, 219] on icon at bounding box center [1455, 223] width 19 height 19
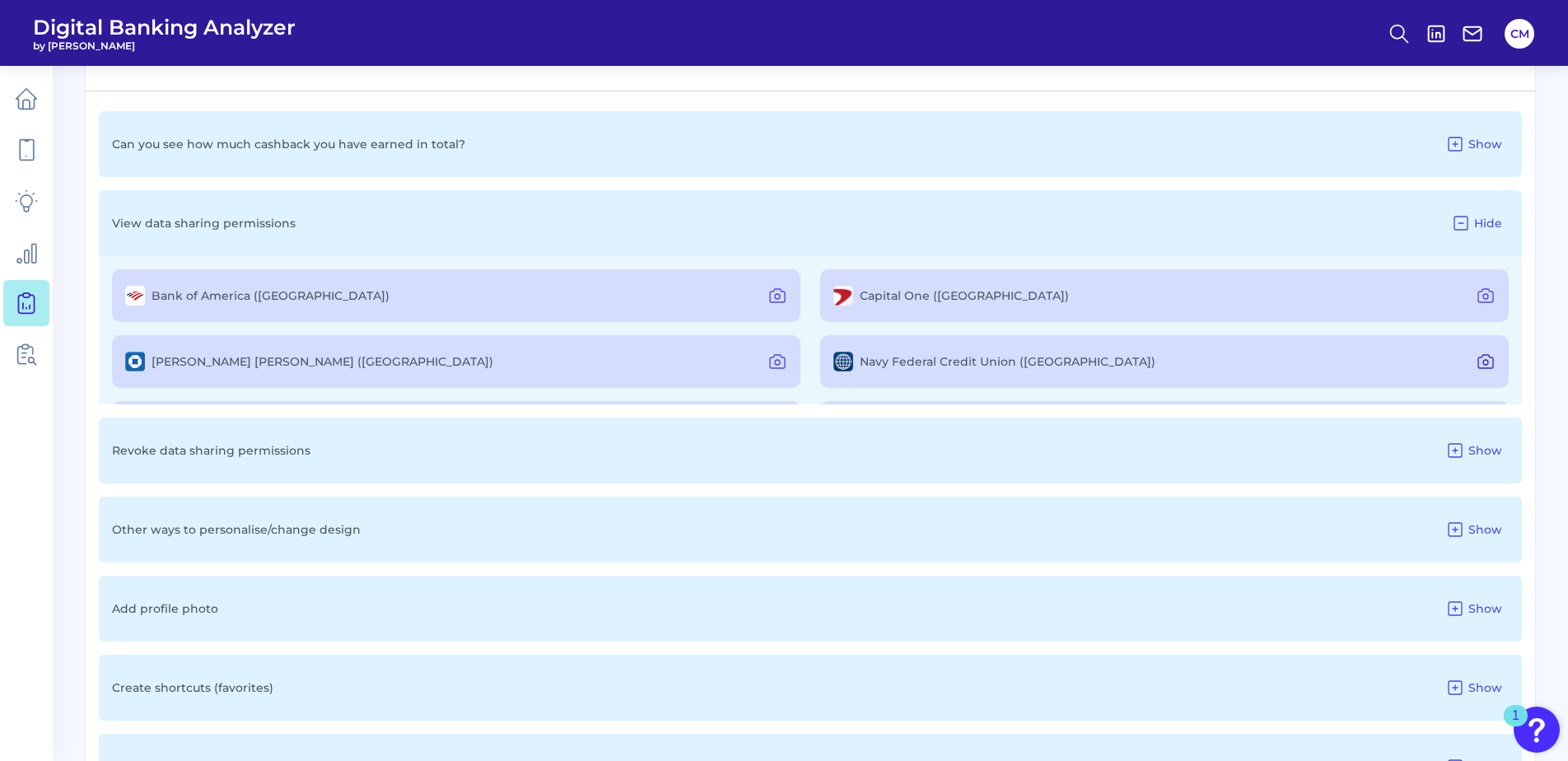
click at [1479, 361] on icon at bounding box center [1486, 361] width 19 height 19
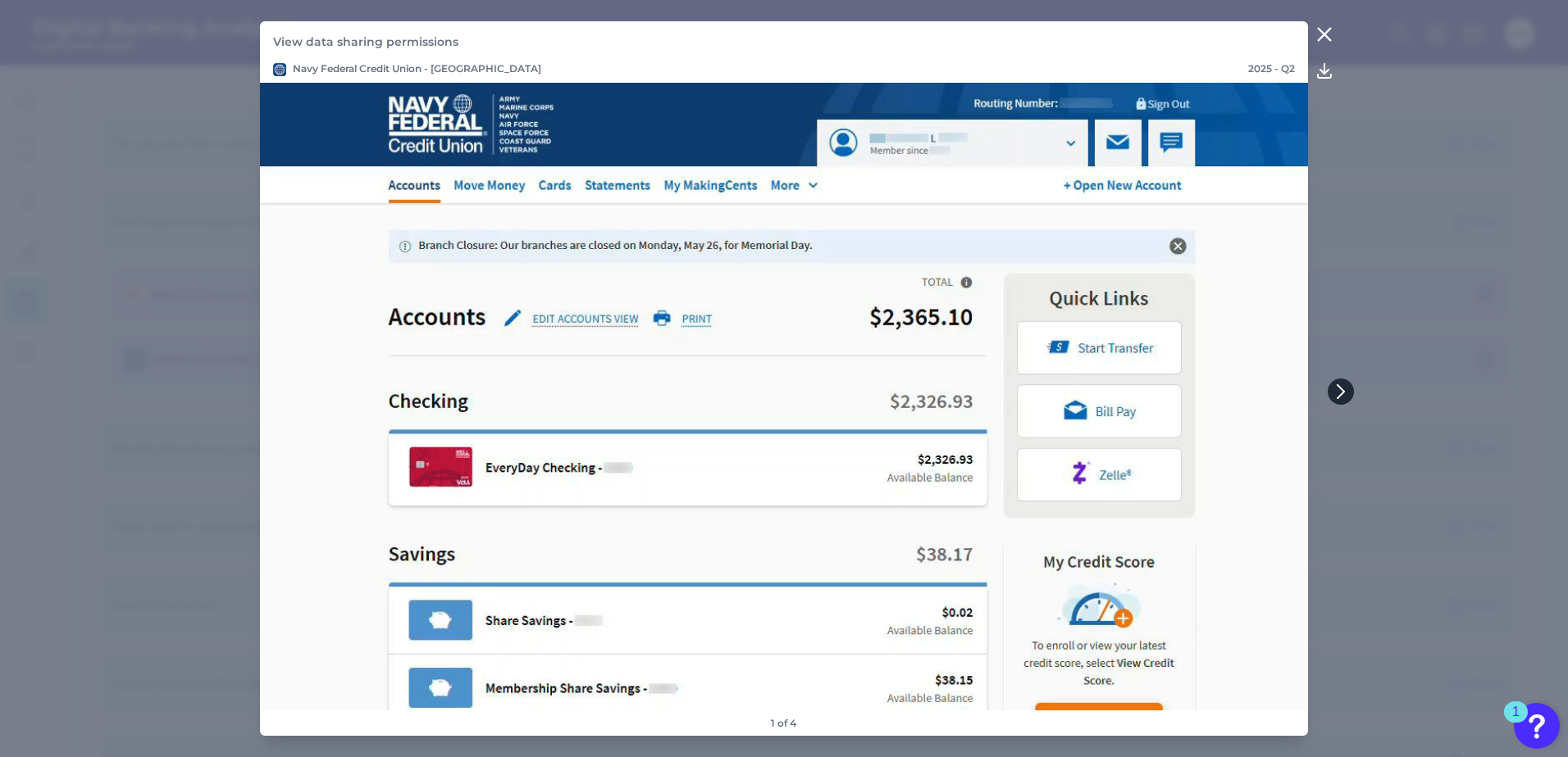
click at [1343, 395] on icon at bounding box center [1340, 391] width 14 height 14
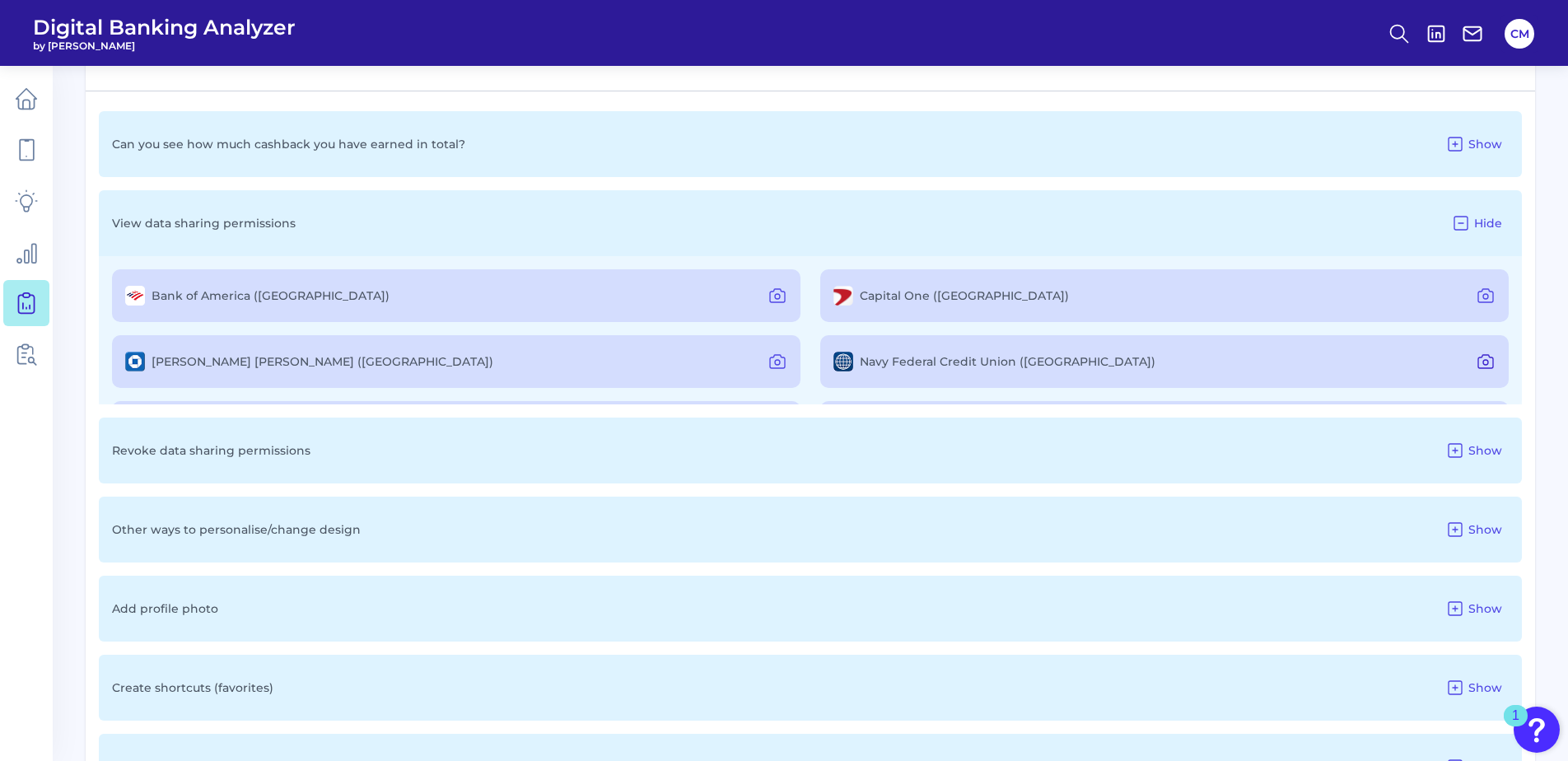
click at [1476, 358] on icon at bounding box center [1486, 361] width 19 height 19
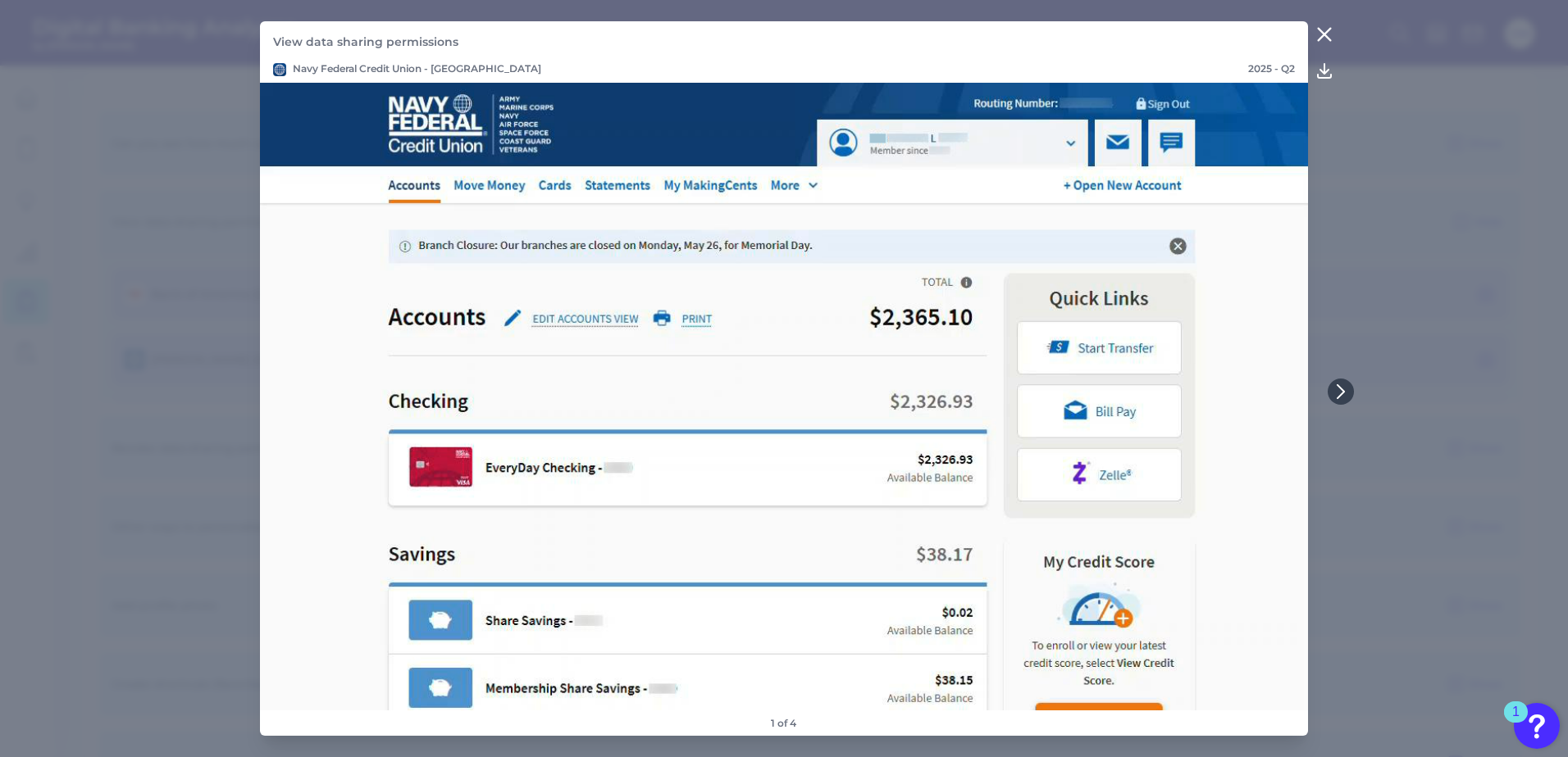
click at [1345, 389] on icon at bounding box center [1340, 391] width 14 height 14
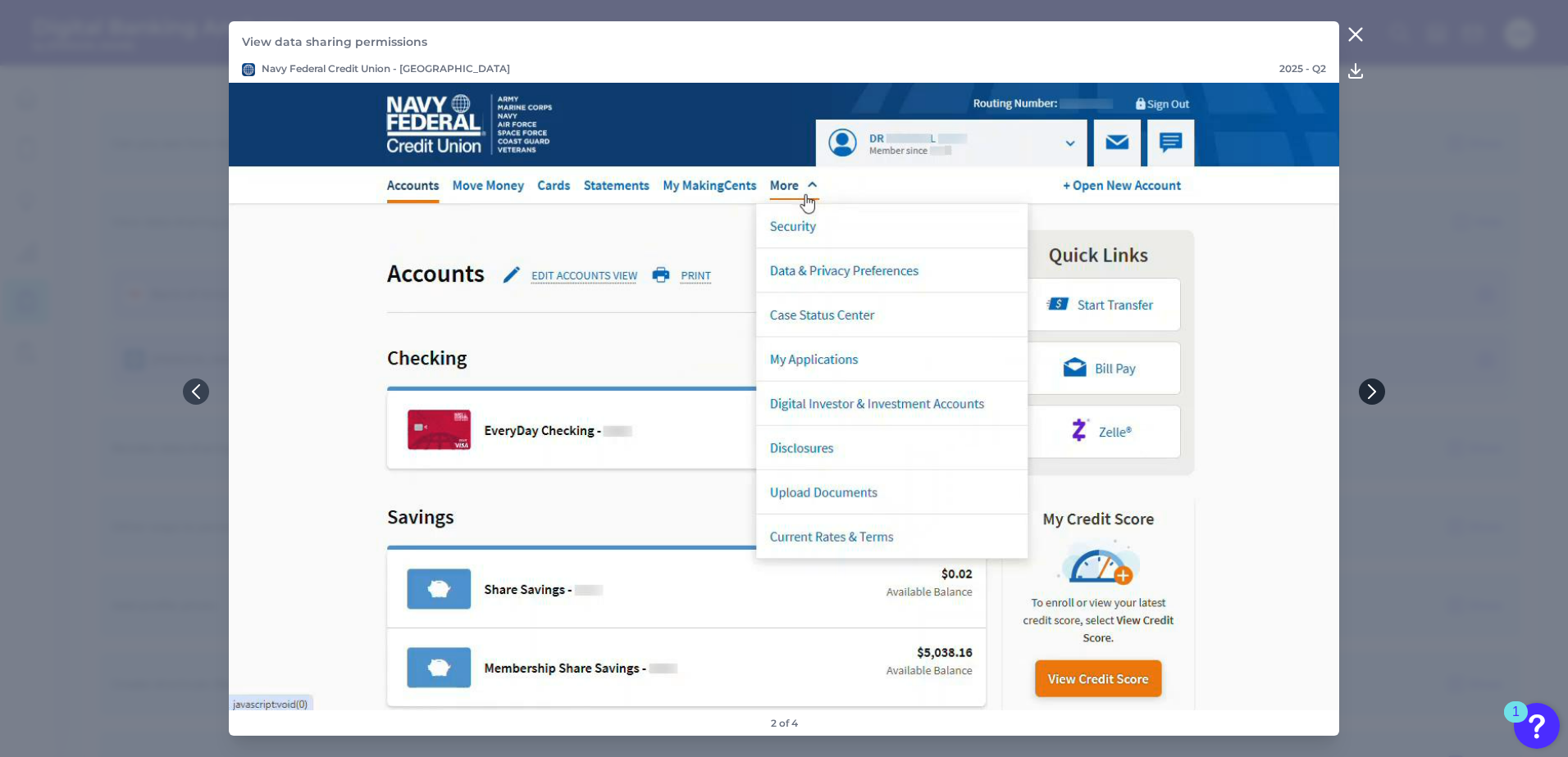
click at [1373, 386] on icon at bounding box center [1371, 391] width 14 height 14
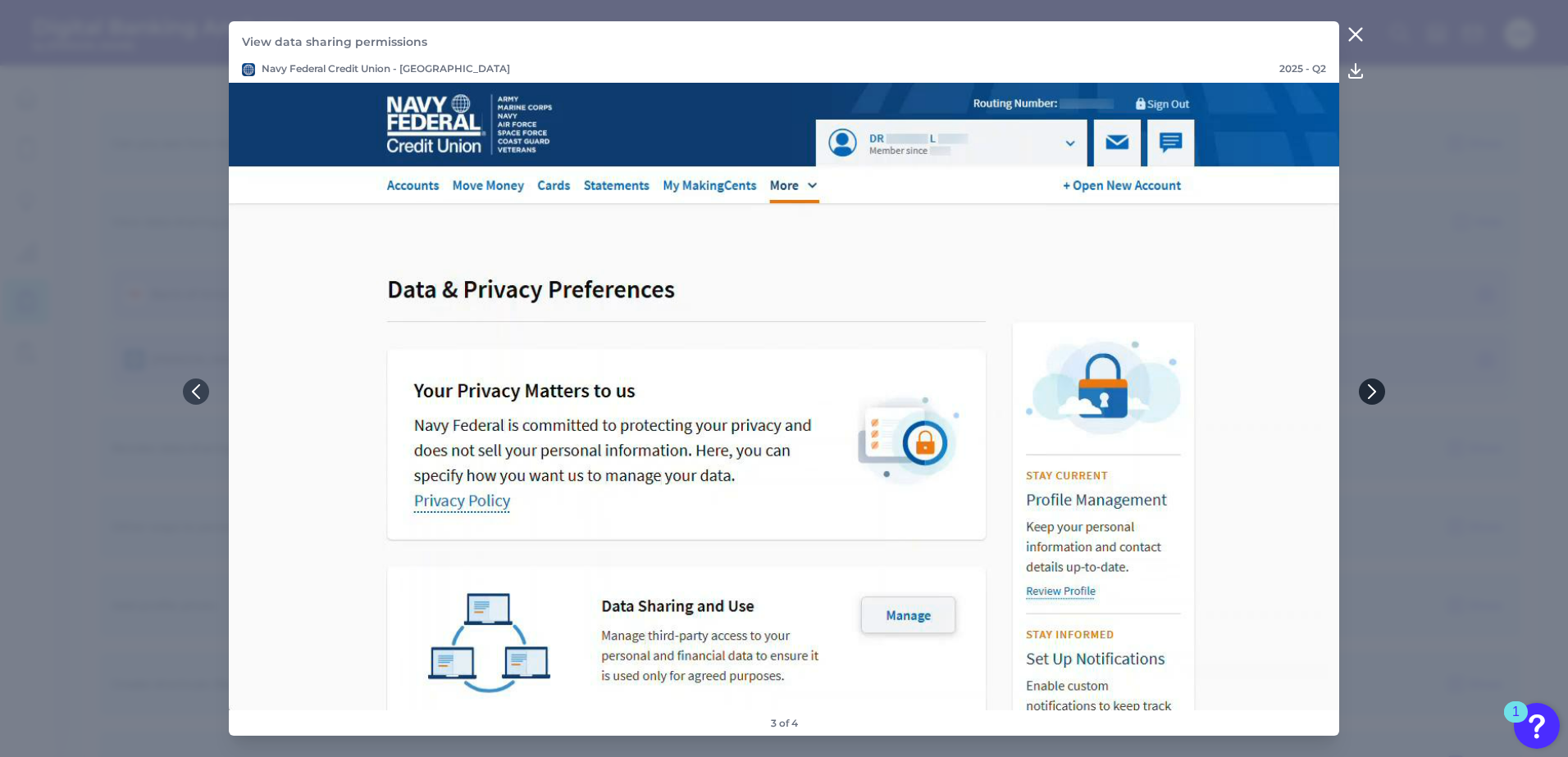
click at [1371, 393] on icon at bounding box center [1371, 391] width 14 height 14
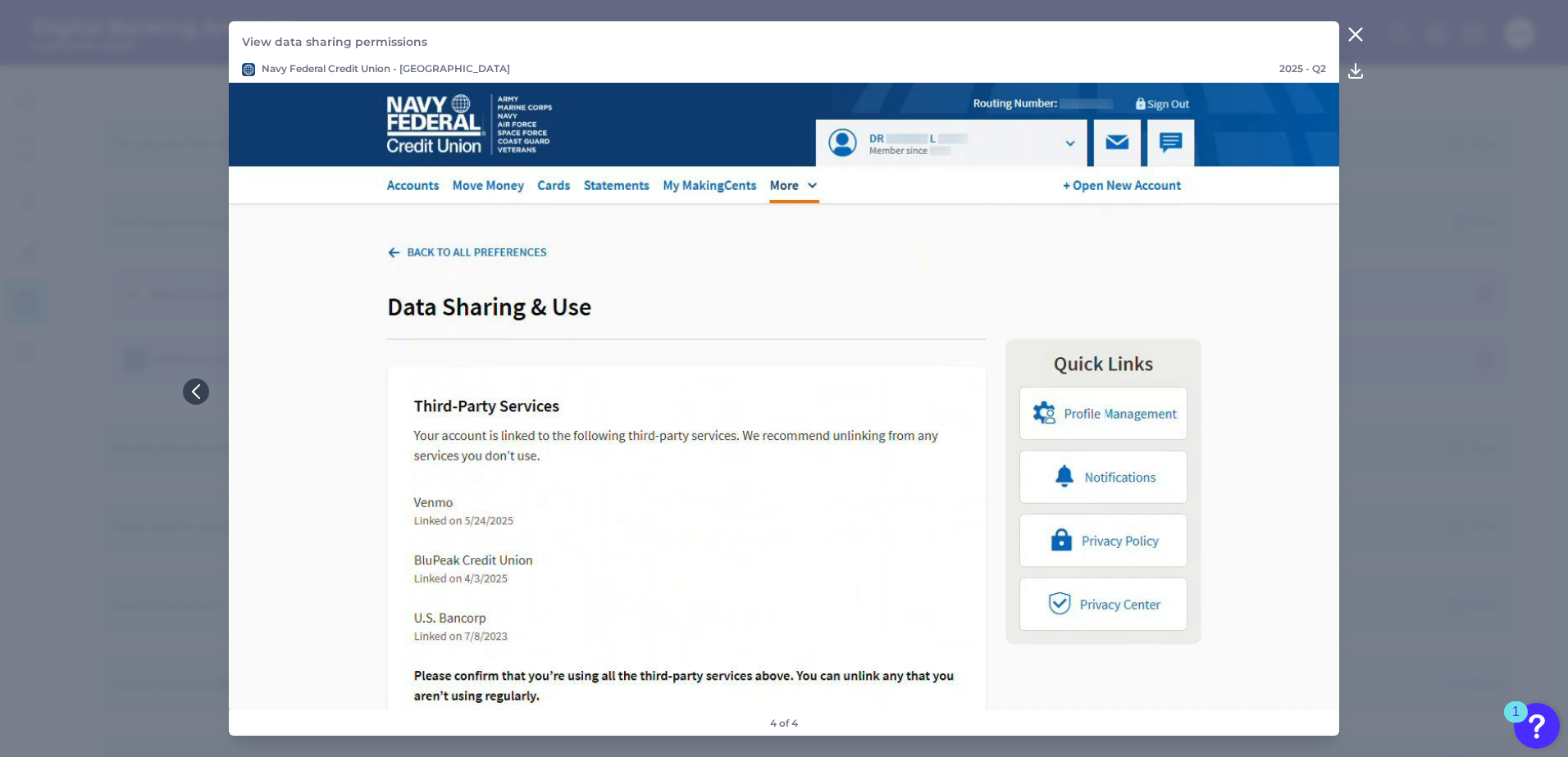
click at [1353, 33] on icon at bounding box center [1355, 35] width 13 height 13
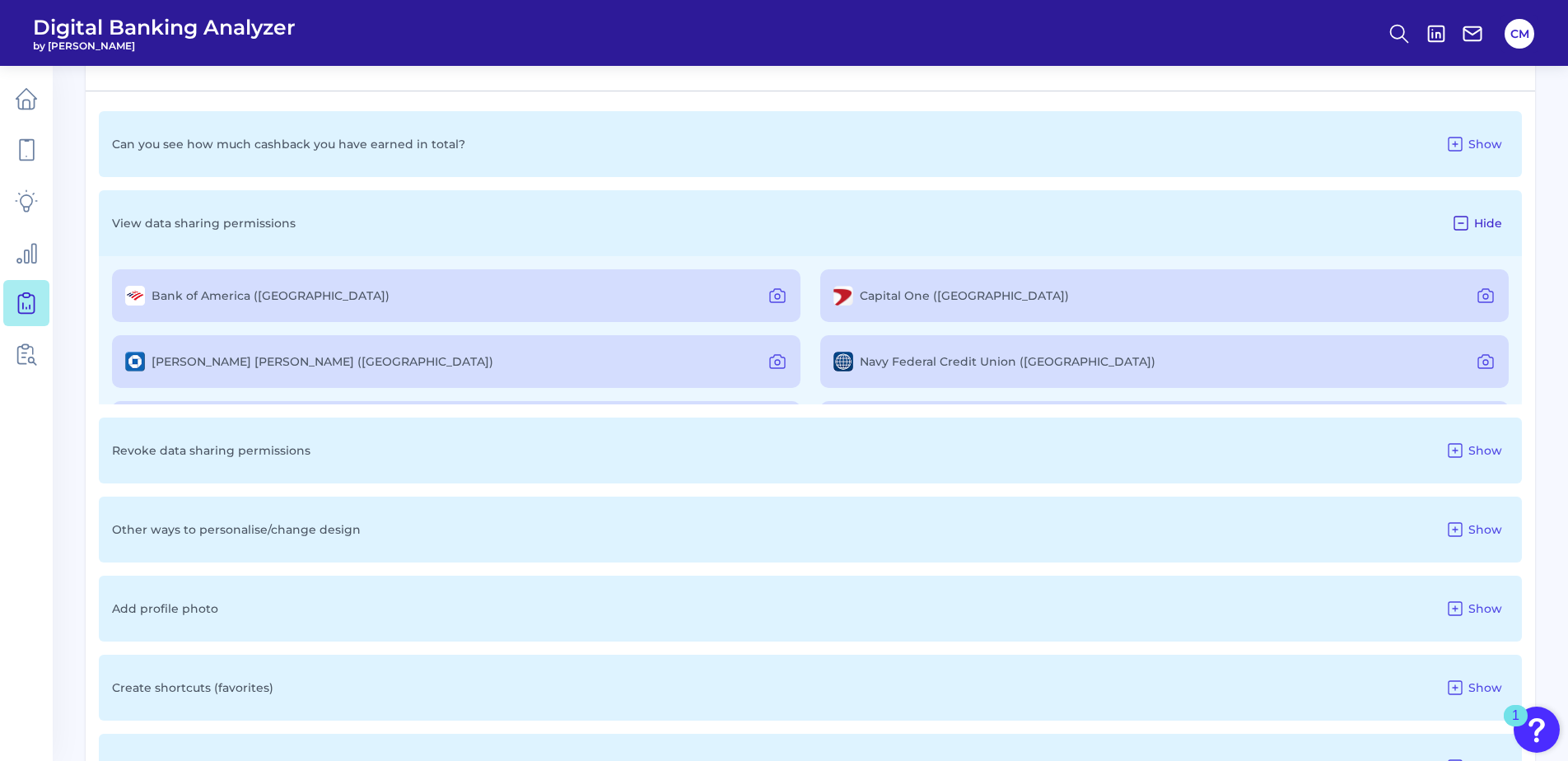
click at [1482, 221] on span "Hide" at bounding box center [1488, 223] width 28 height 15
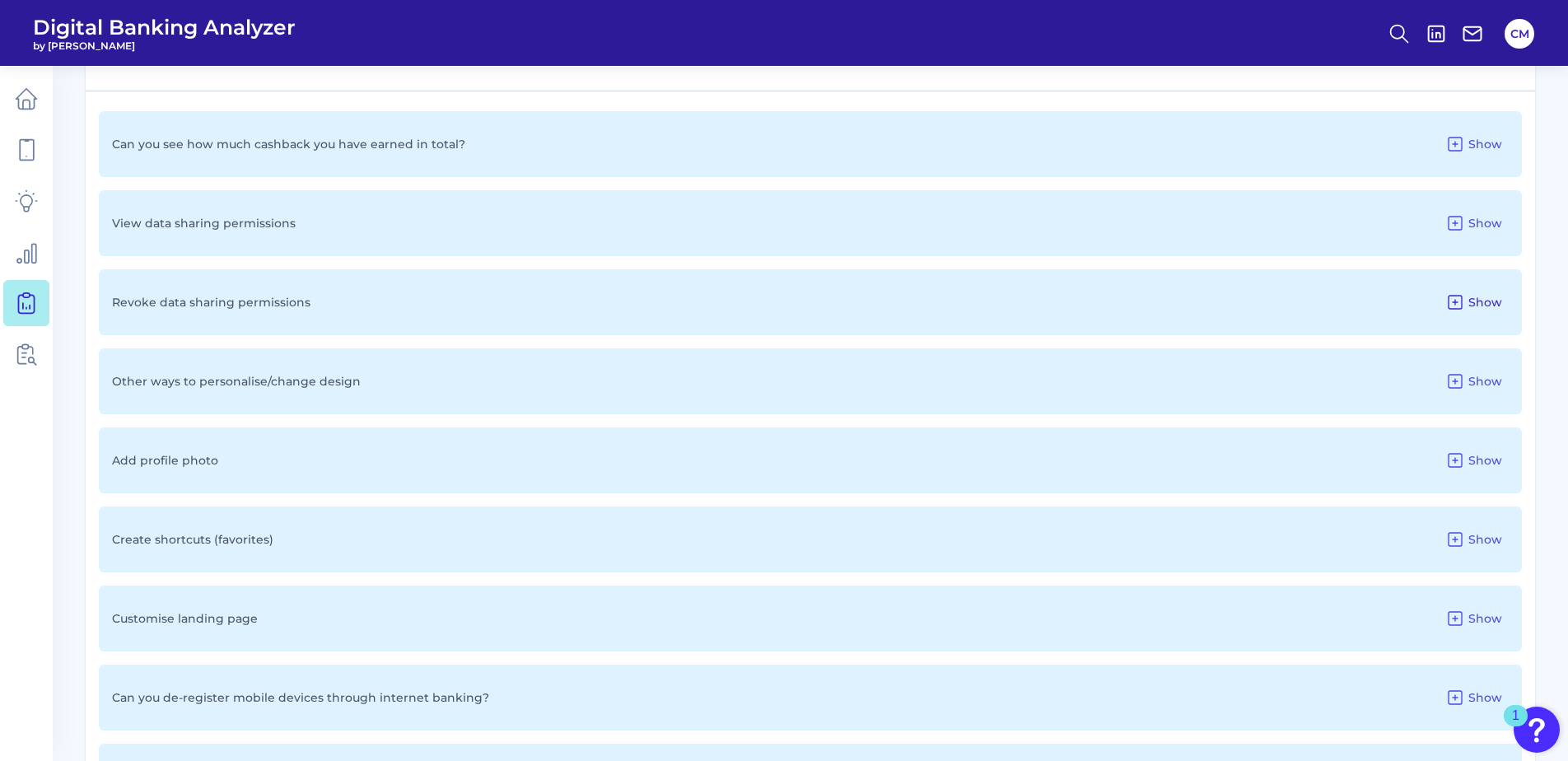
click at [1457, 298] on icon at bounding box center [1455, 302] width 19 height 19
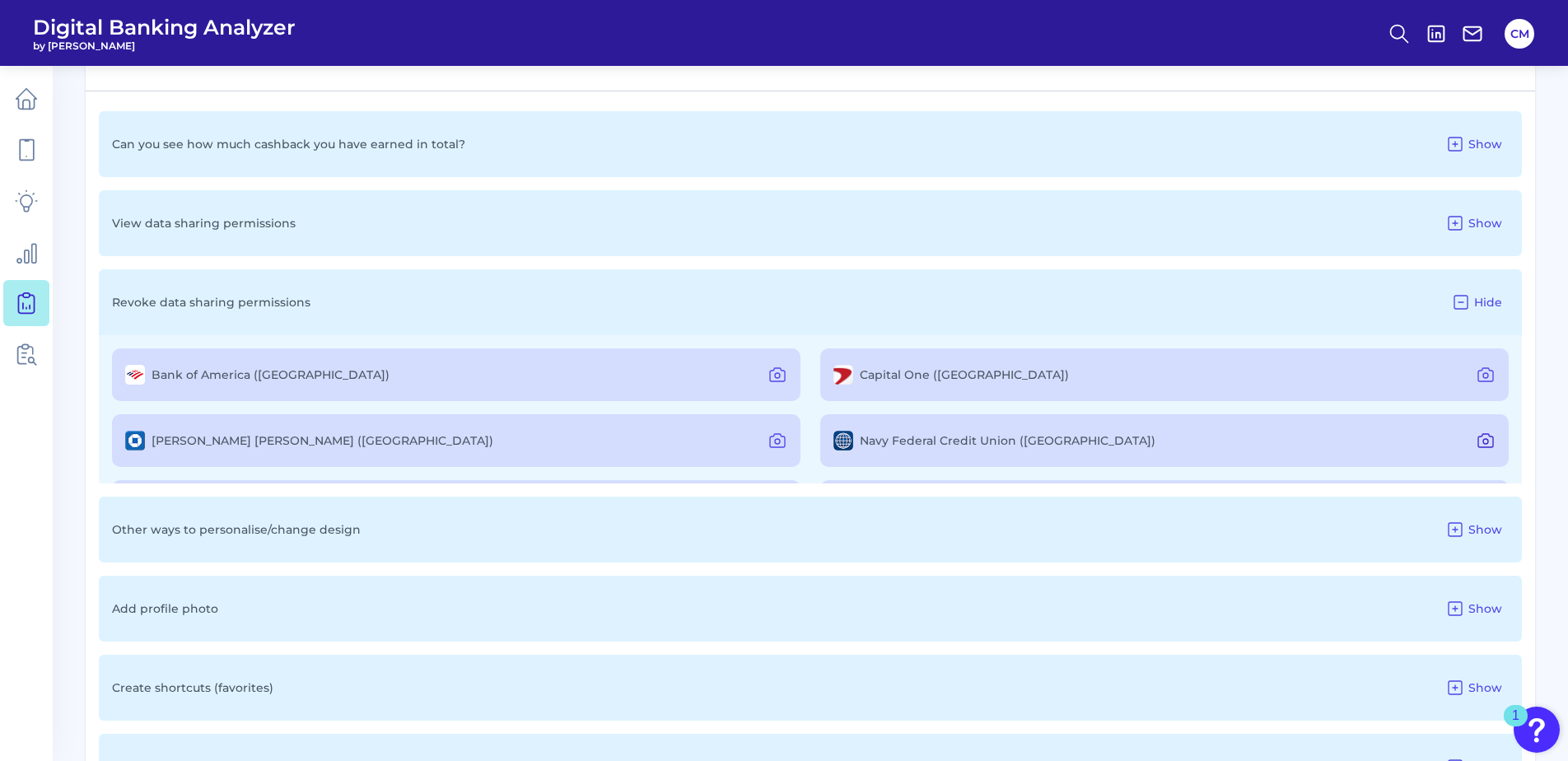
click at [1476, 444] on icon at bounding box center [1486, 441] width 19 height 19
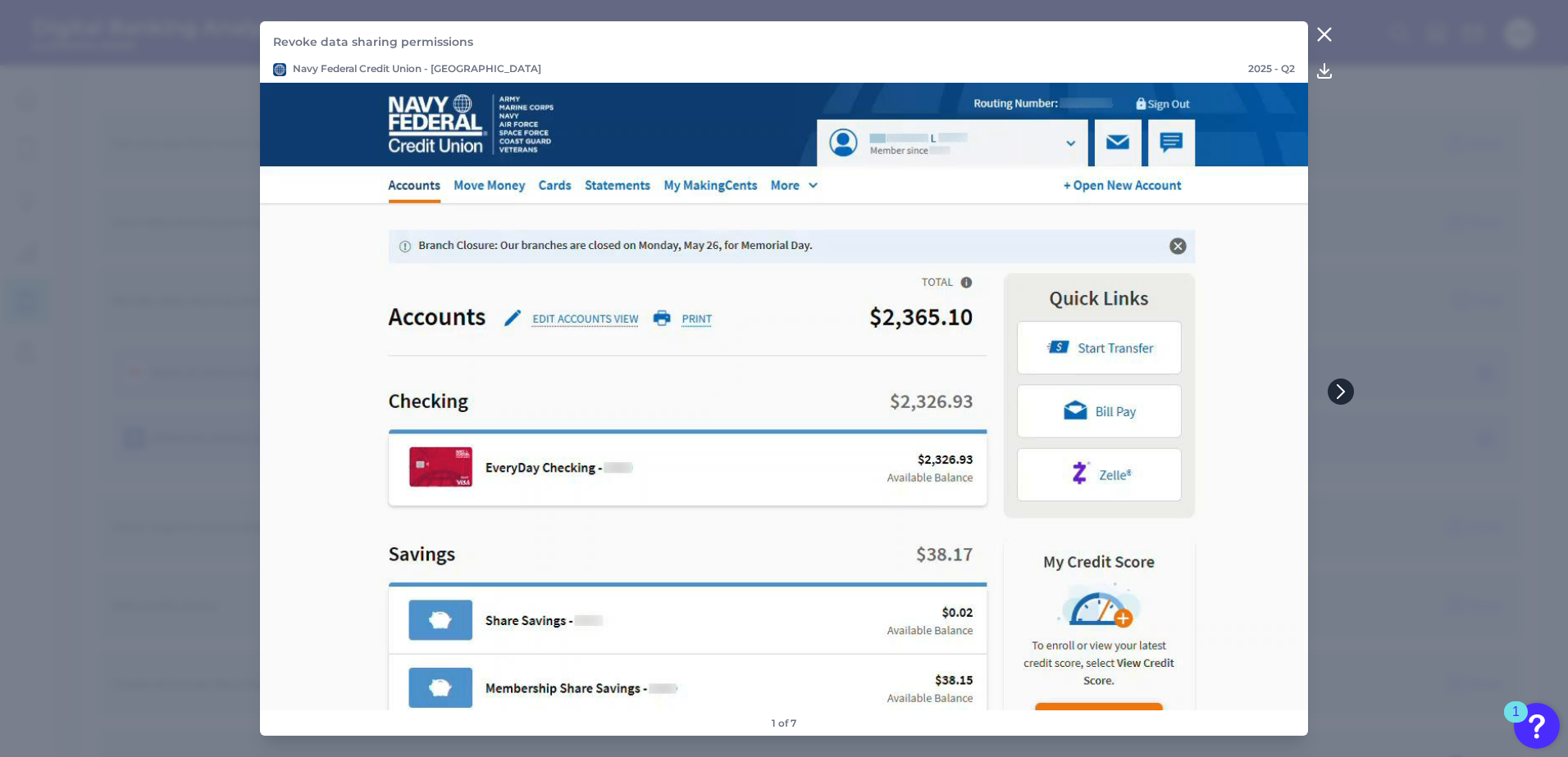
click at [1343, 387] on icon at bounding box center [1340, 391] width 14 height 14
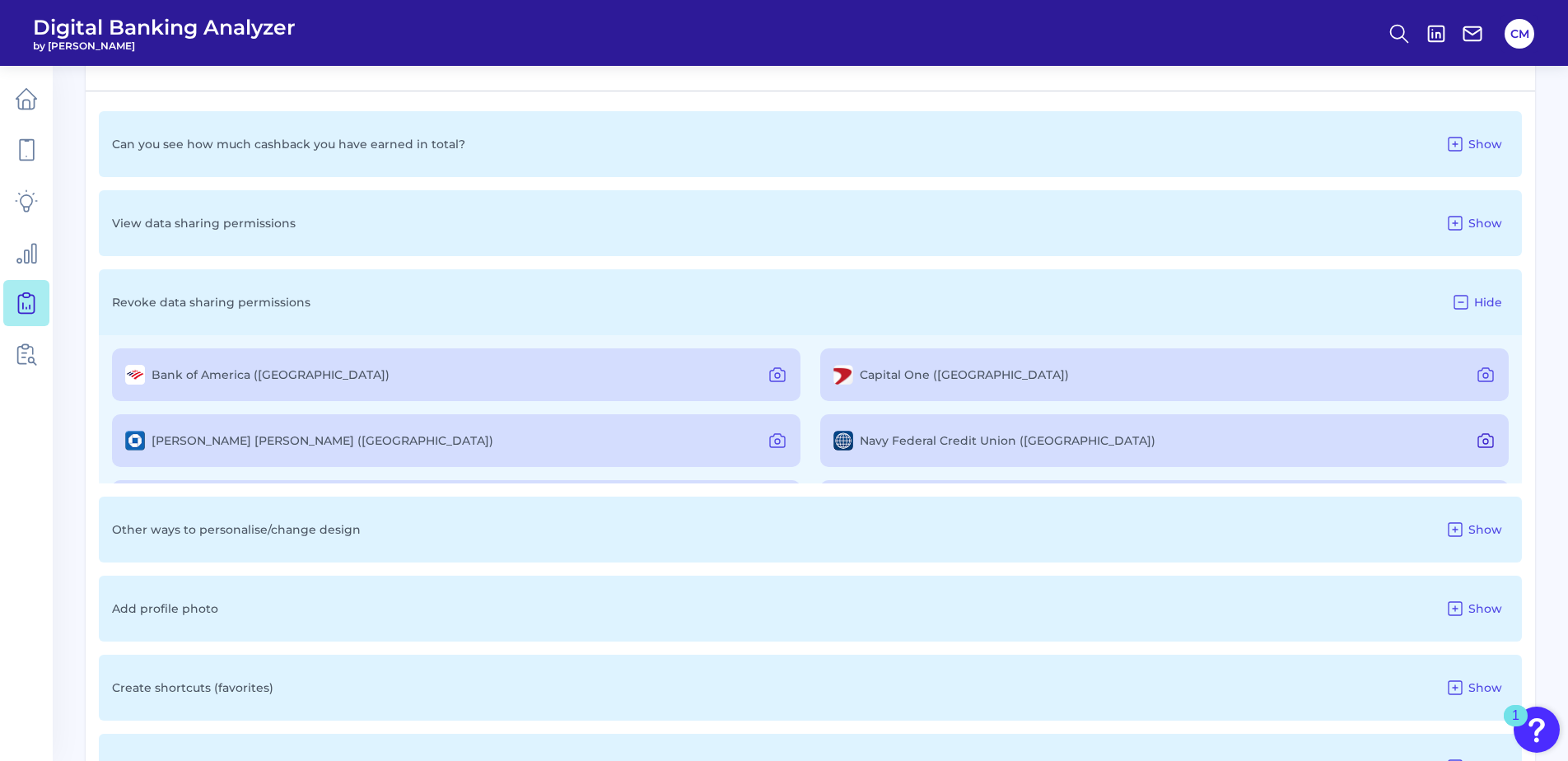
click at [1484, 437] on icon at bounding box center [1486, 441] width 19 height 19
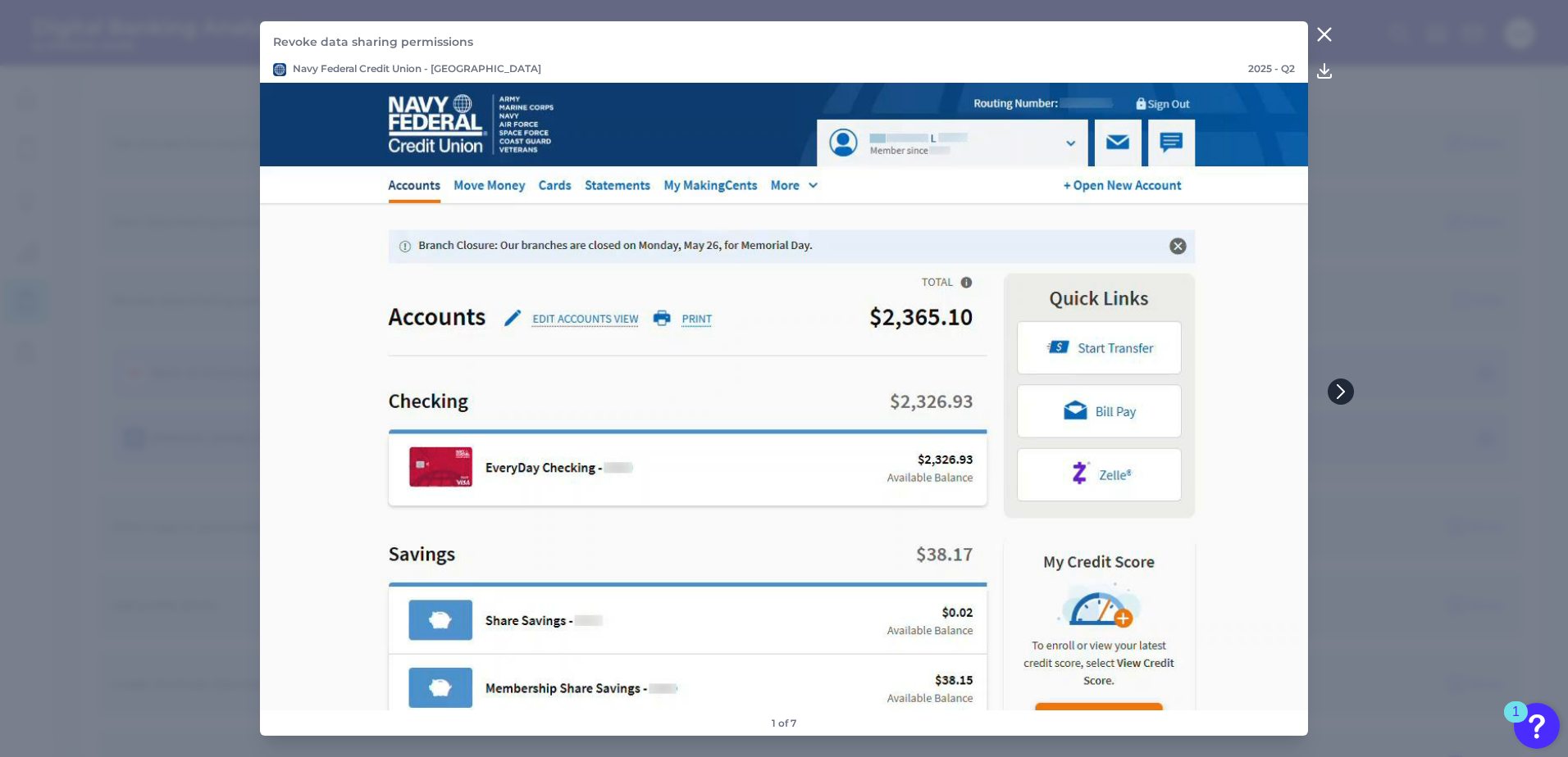
click at [1346, 396] on icon at bounding box center [1340, 391] width 14 height 14
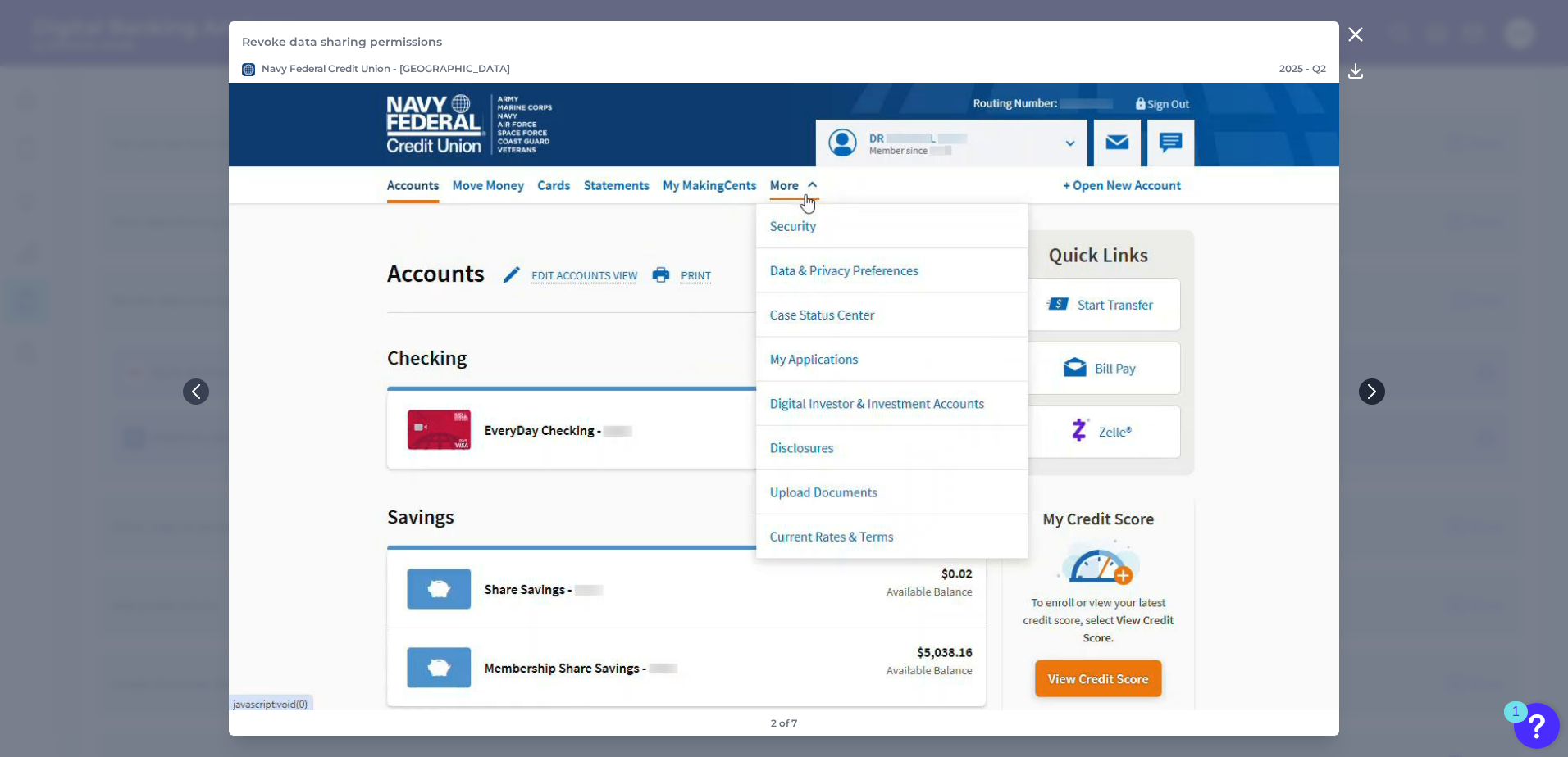
click at [1373, 390] on icon at bounding box center [1371, 392] width 7 height 13
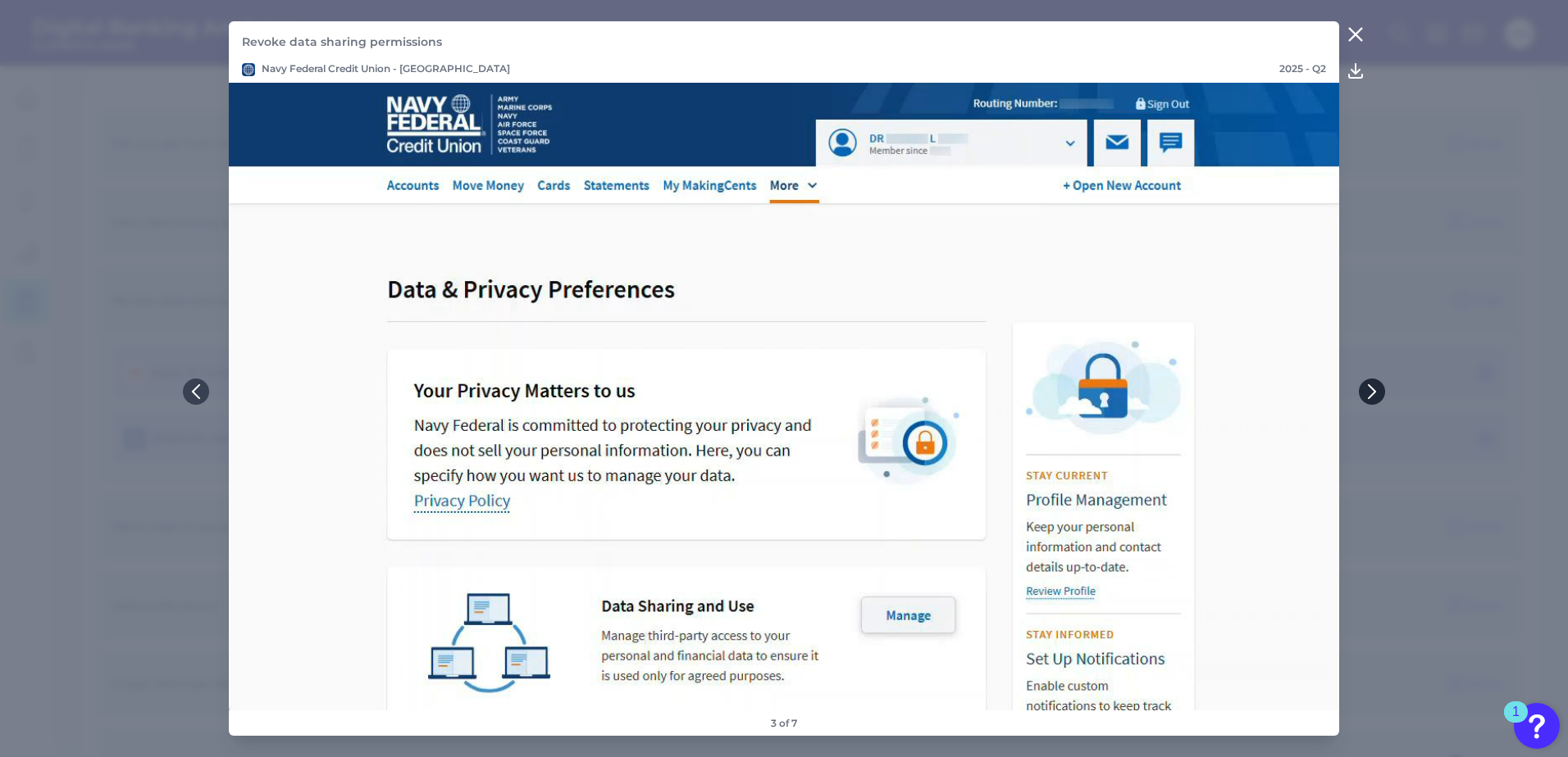
click at [1373, 390] on icon at bounding box center [1371, 392] width 7 height 13
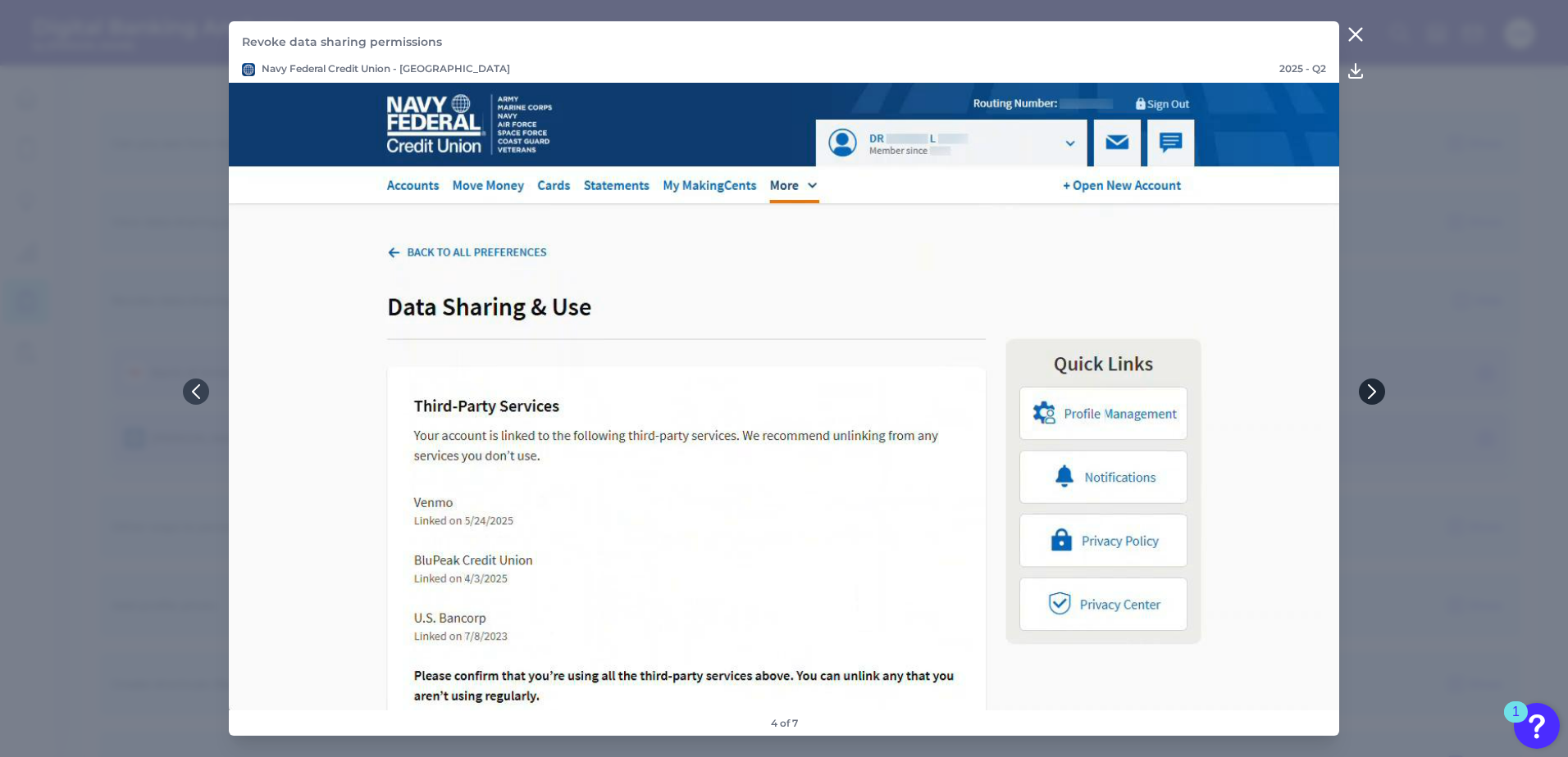
click at [1373, 390] on icon at bounding box center [1371, 392] width 7 height 13
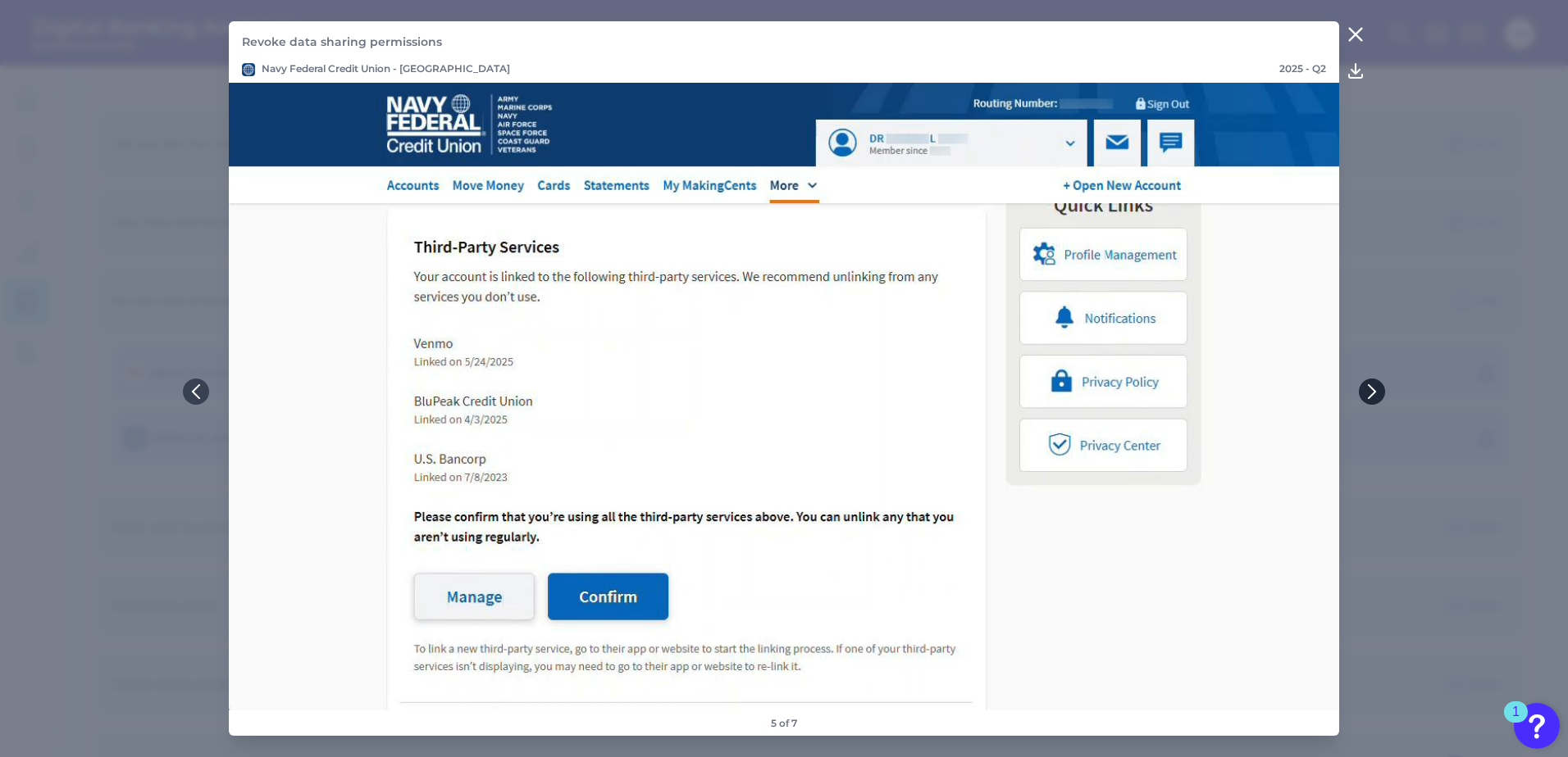
click at [1373, 390] on icon at bounding box center [1371, 392] width 7 height 13
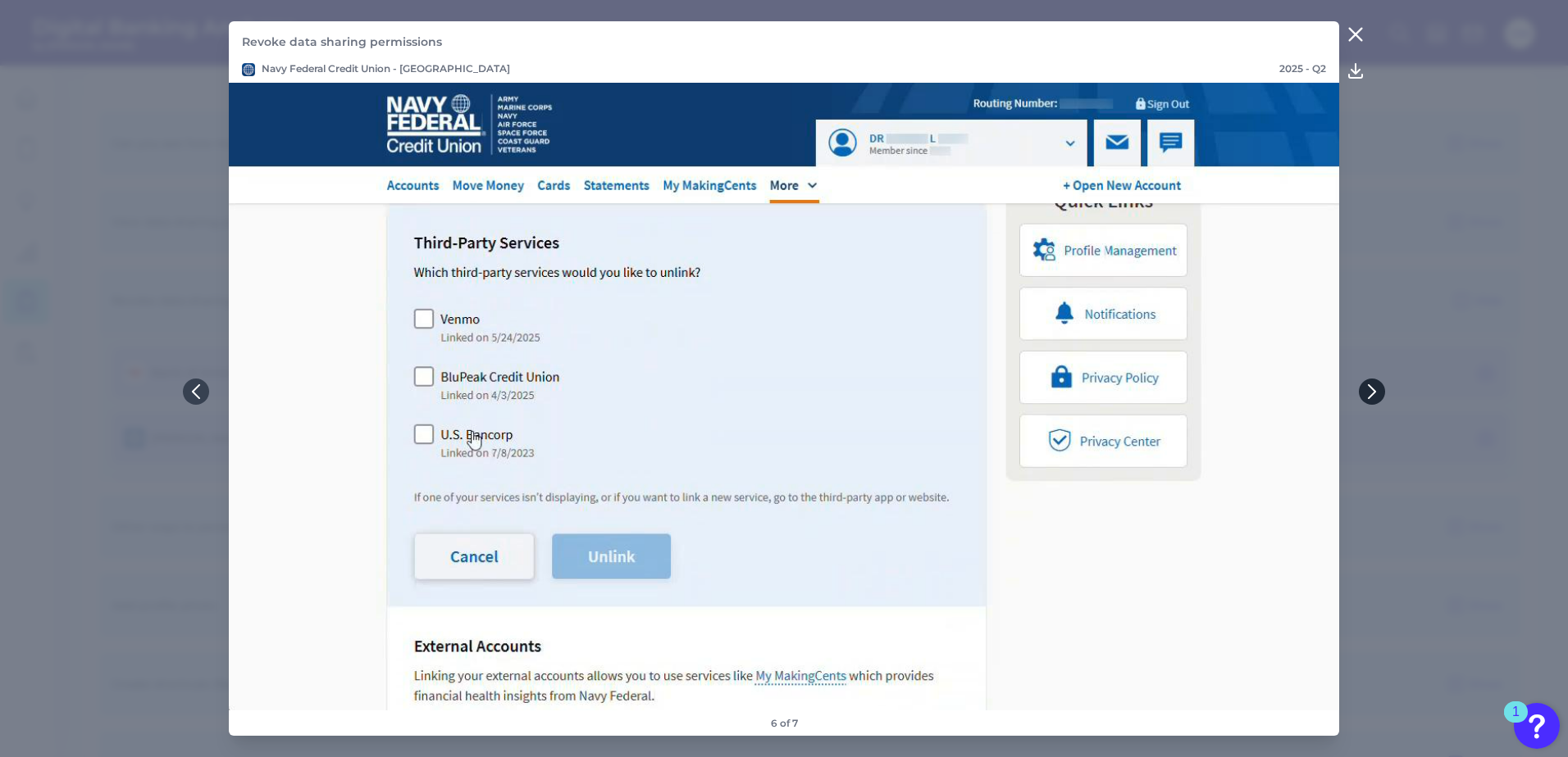
click at [1373, 390] on icon at bounding box center [1371, 392] width 7 height 13
click at [1354, 29] on icon at bounding box center [1355, 35] width 19 height 19
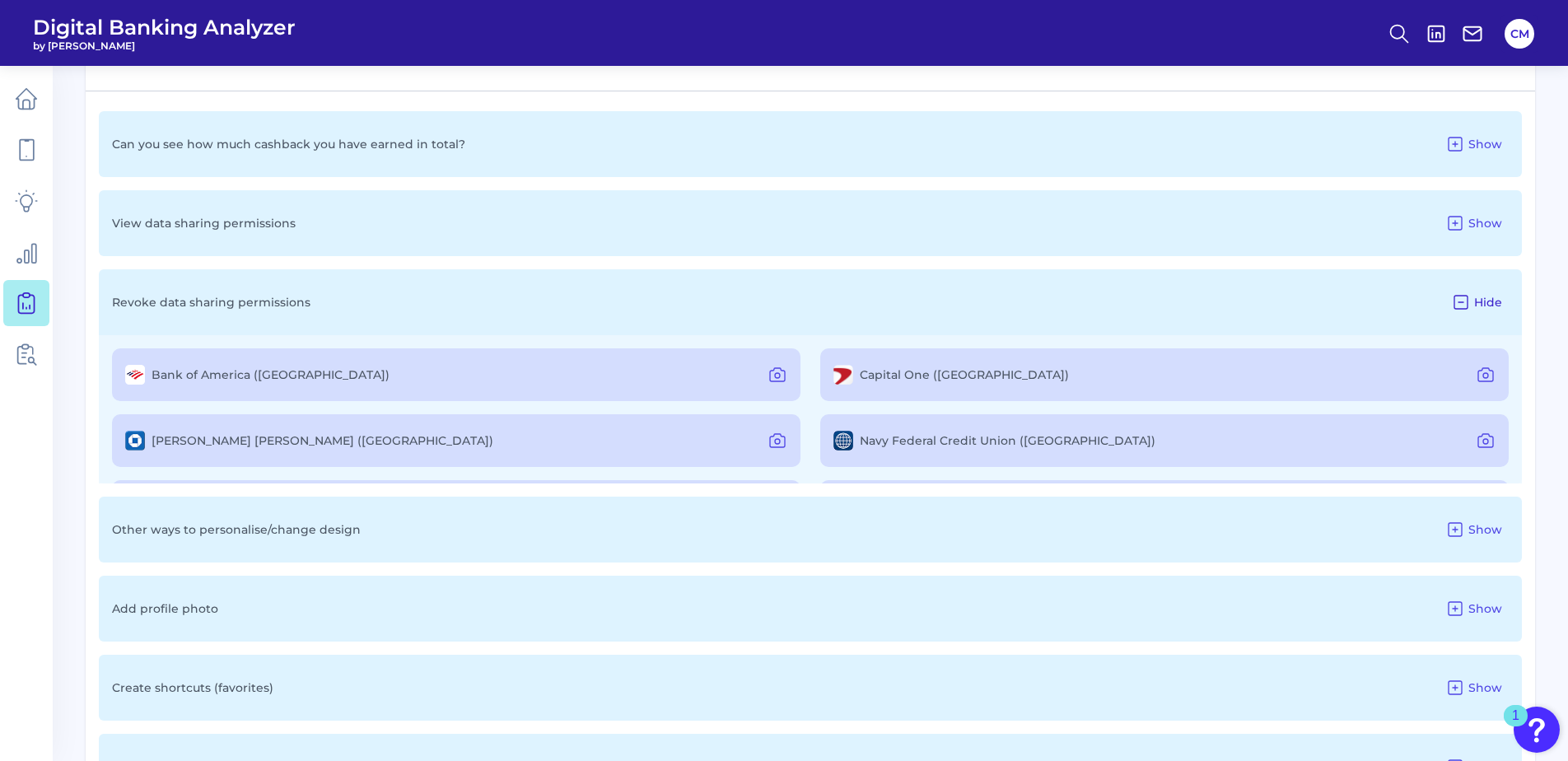
click at [1478, 298] on span "Hide" at bounding box center [1488, 302] width 28 height 15
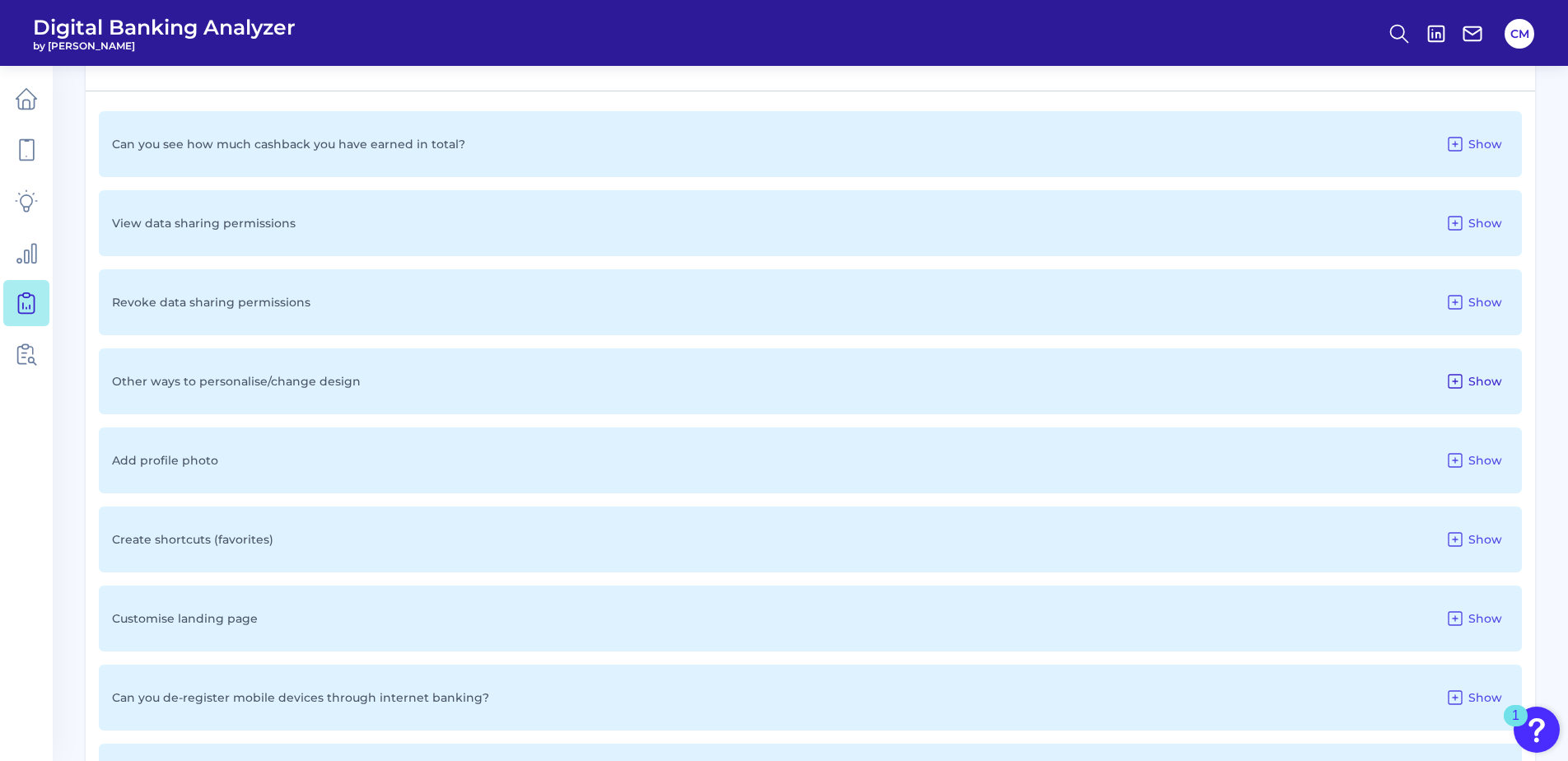
click at [1482, 381] on span "Show" at bounding box center [1485, 380] width 34 height 15
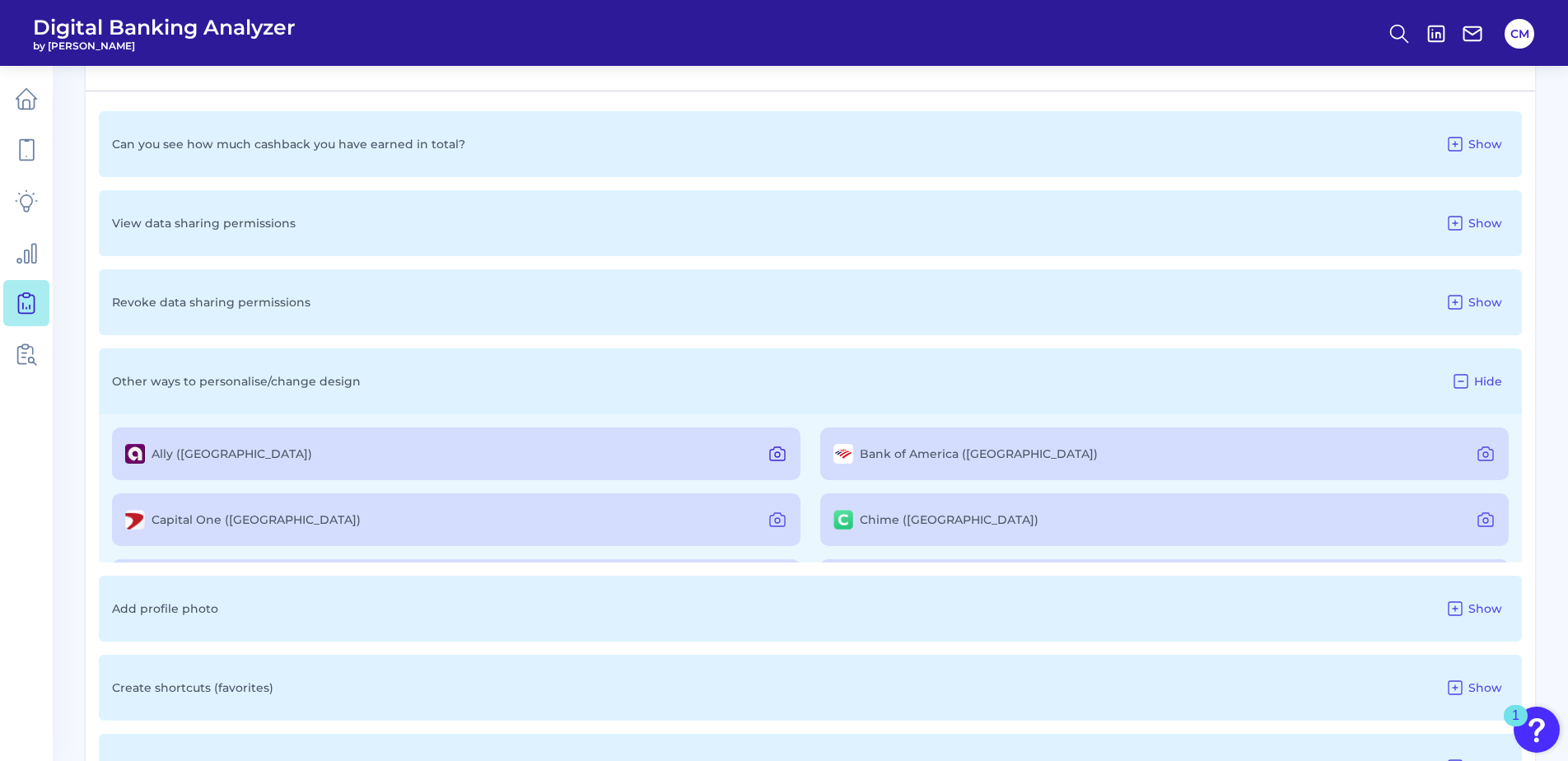
click at [775, 454] on icon at bounding box center [777, 454] width 19 height 19
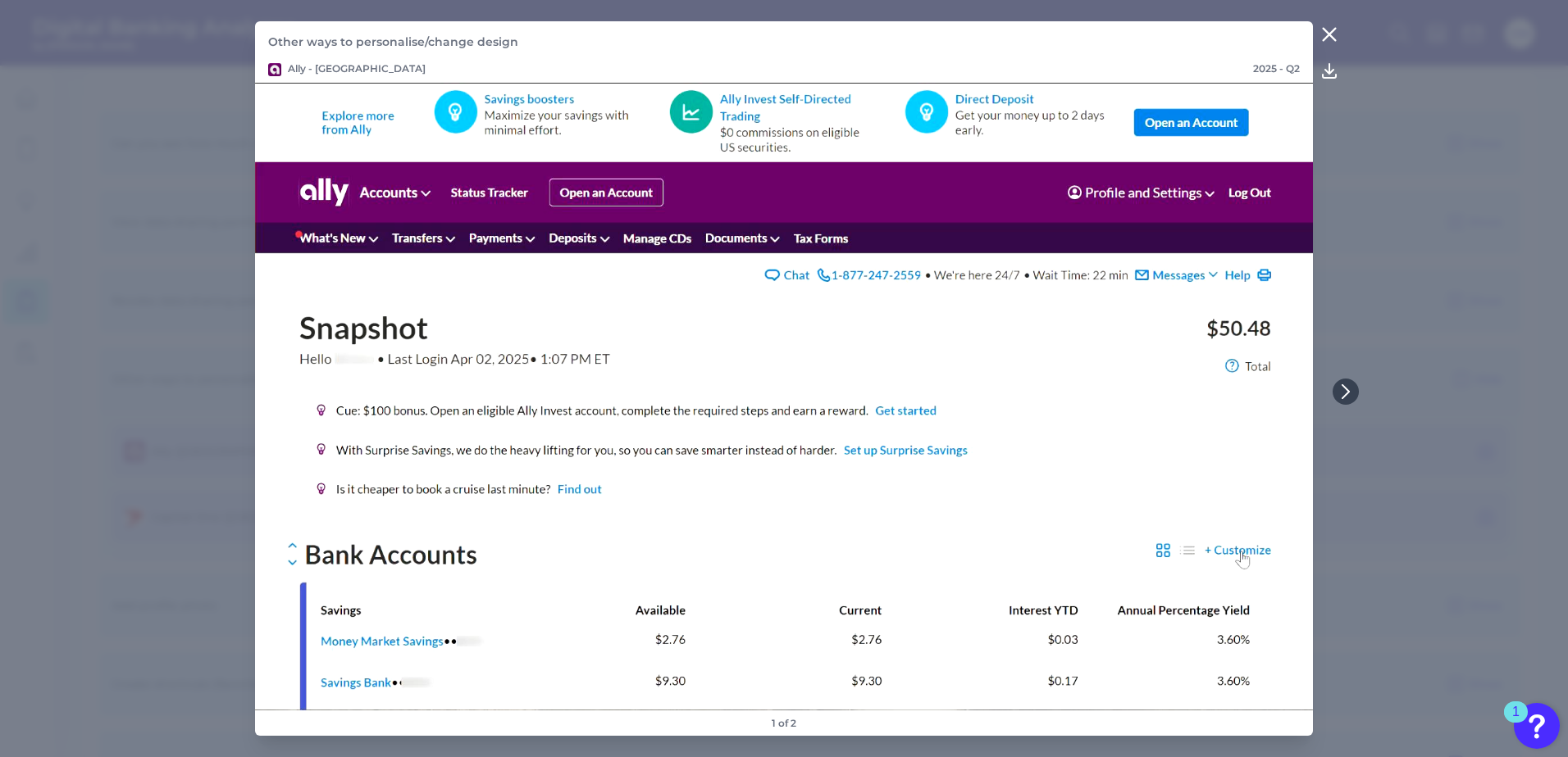
click at [1342, 389] on icon at bounding box center [1345, 391] width 14 height 14
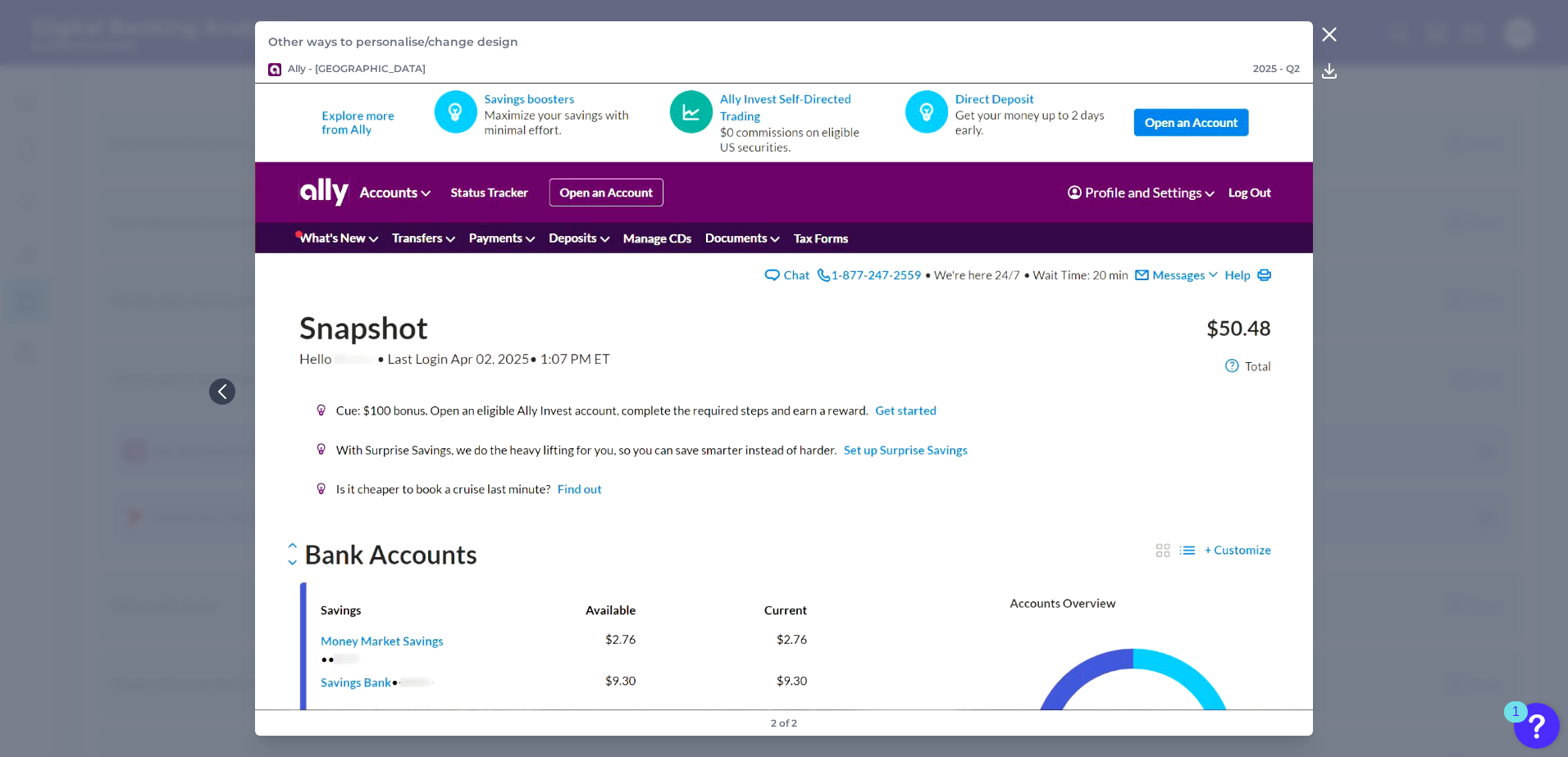
click at [1327, 29] on icon at bounding box center [1329, 35] width 19 height 19
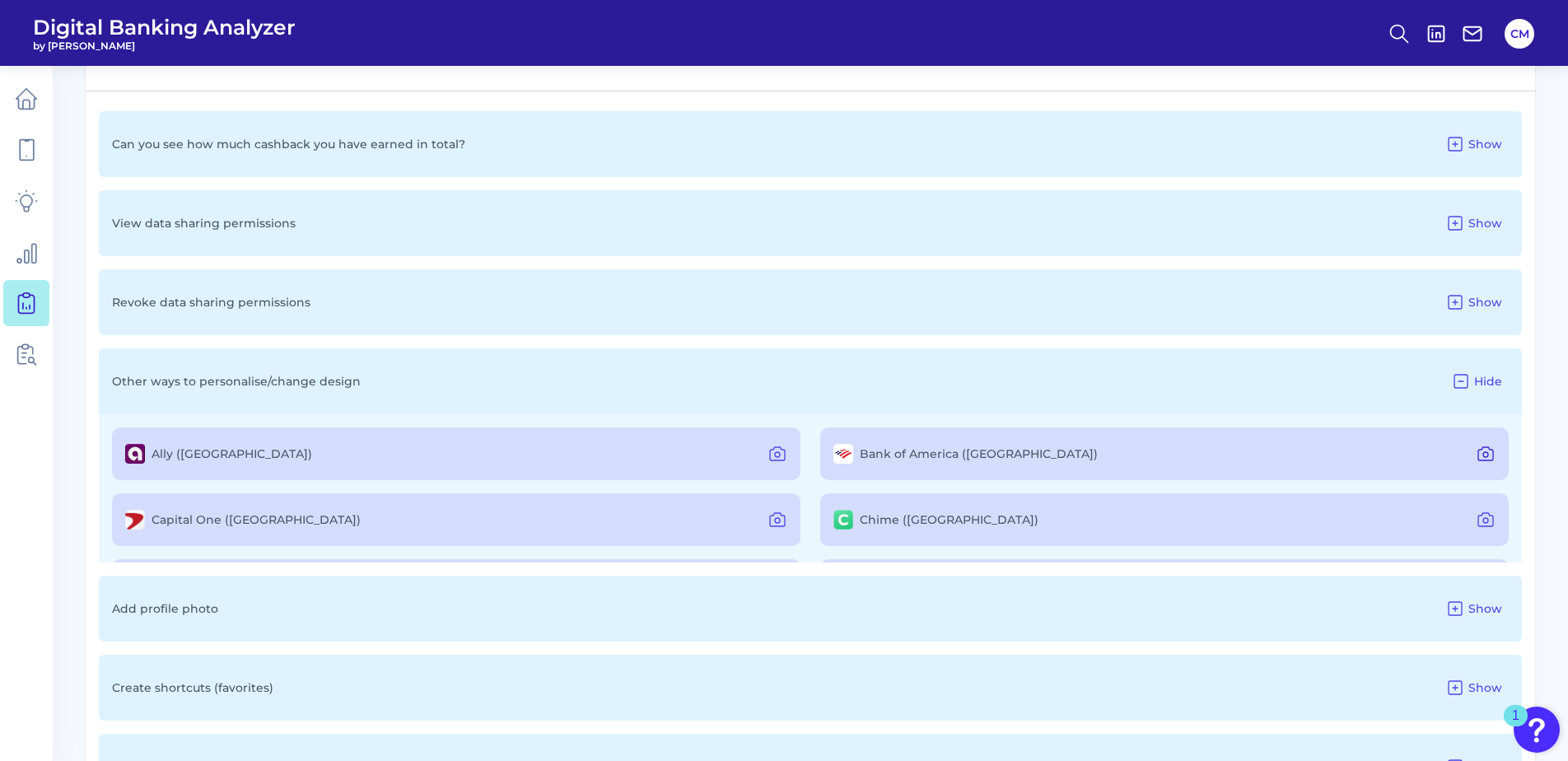
click at [1476, 446] on icon at bounding box center [1486, 454] width 19 height 19
click at [1484, 450] on icon at bounding box center [1486, 454] width 19 height 19
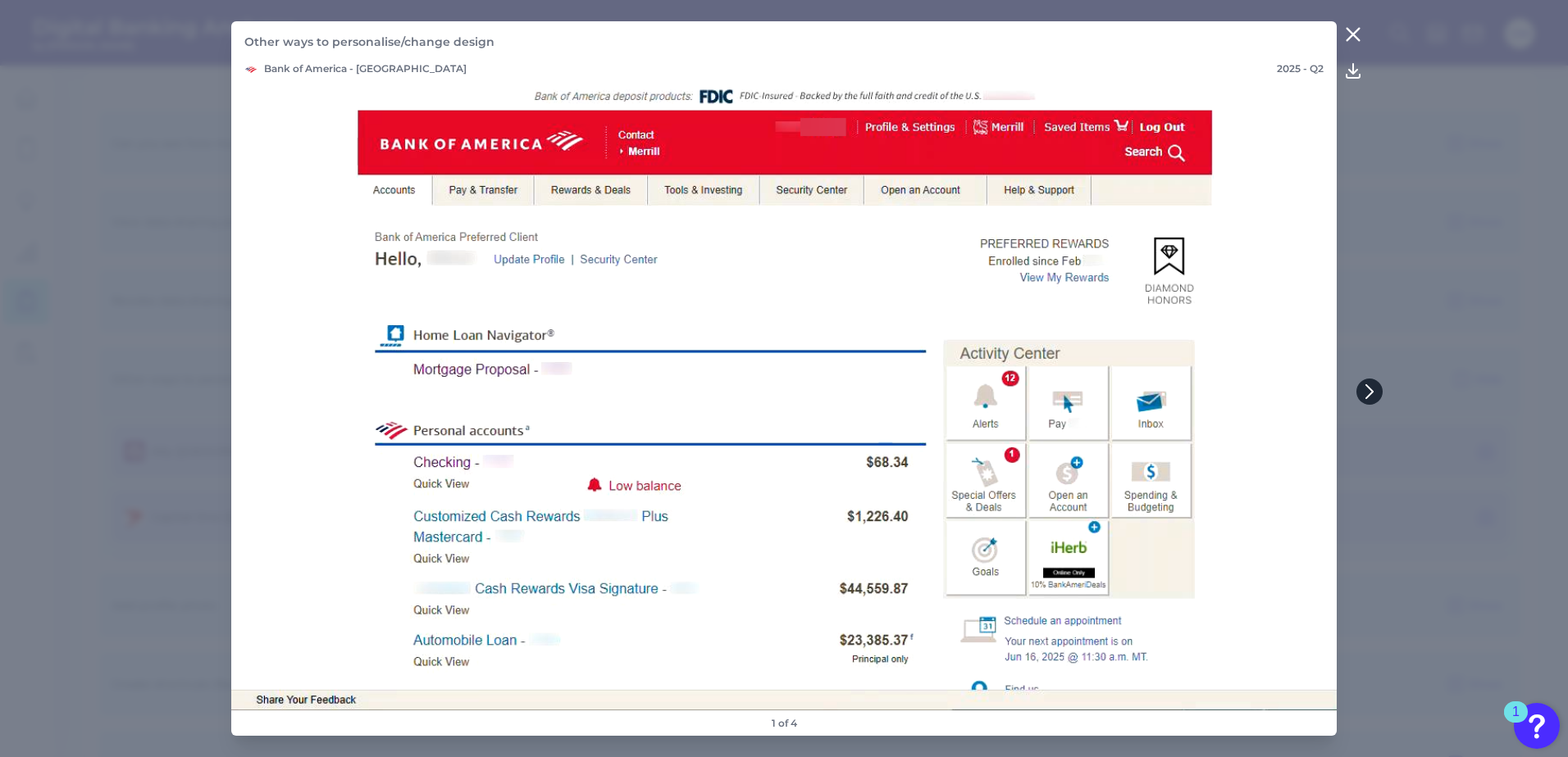
click at [1374, 387] on icon at bounding box center [1369, 391] width 14 height 14
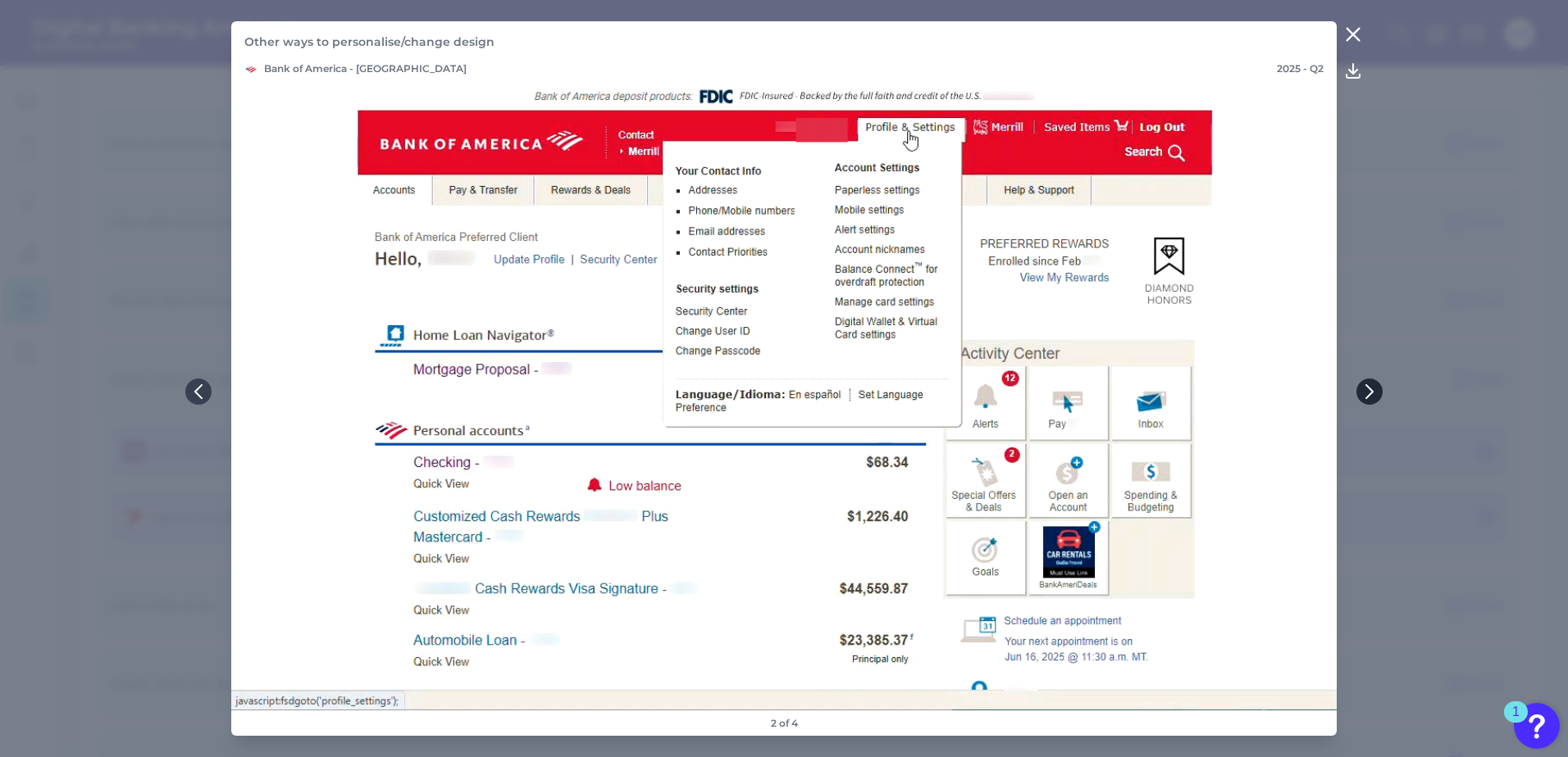
click at [1367, 380] on button at bounding box center [1369, 391] width 26 height 26
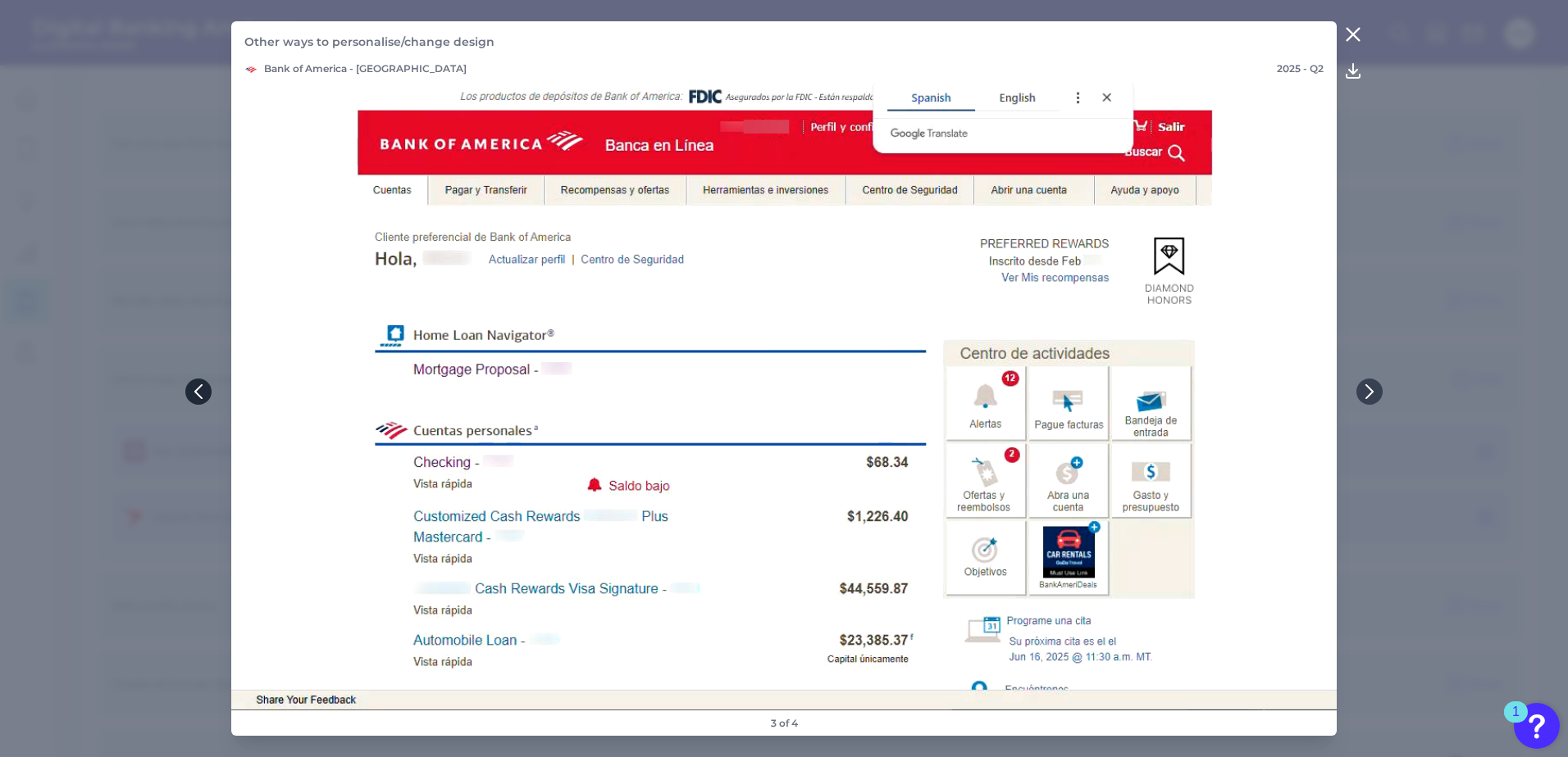
click at [195, 389] on icon at bounding box center [198, 391] width 14 height 14
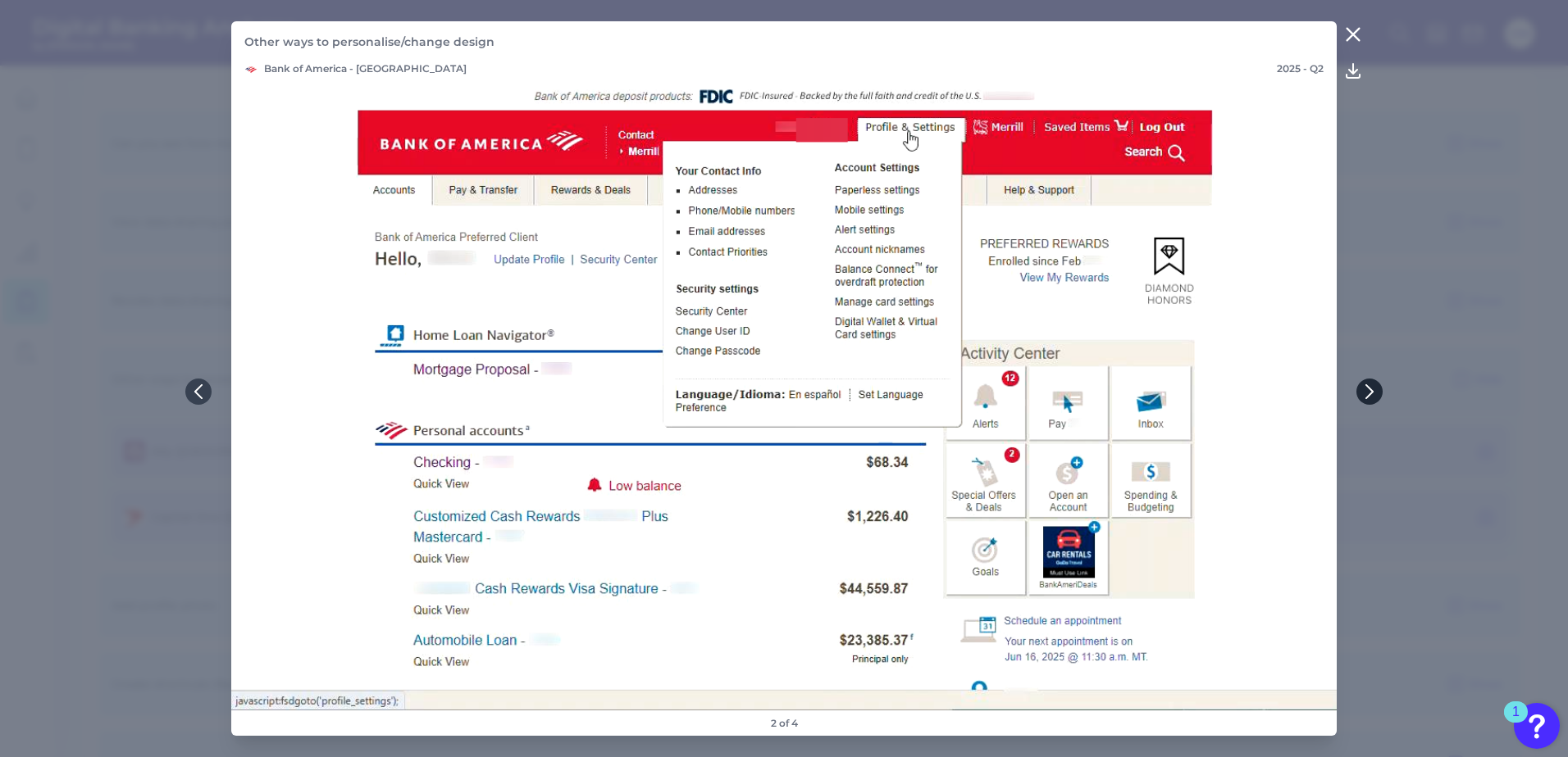
click at [1370, 391] on icon at bounding box center [1369, 391] width 14 height 14
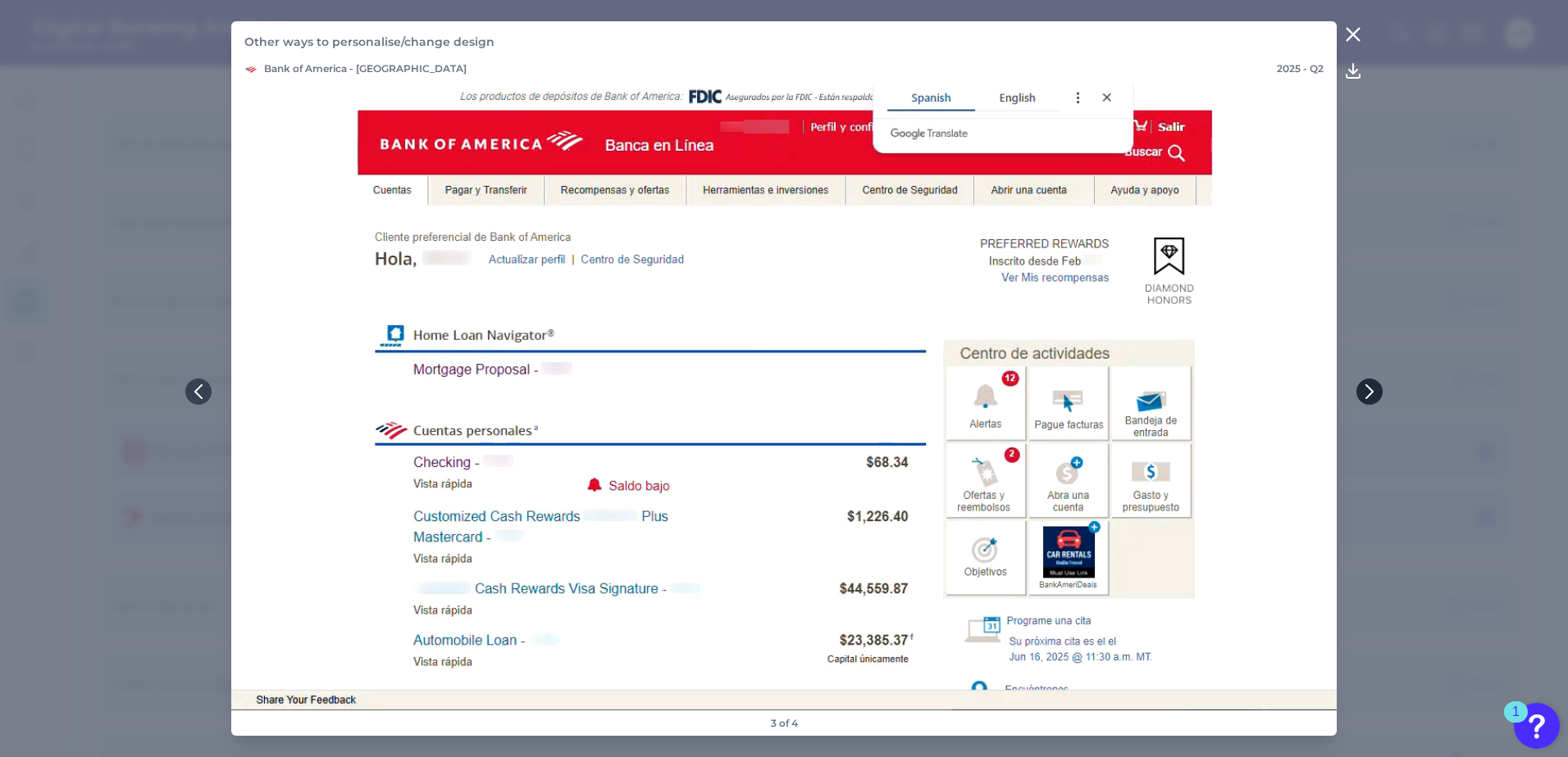
click at [1370, 391] on icon at bounding box center [1369, 391] width 14 height 14
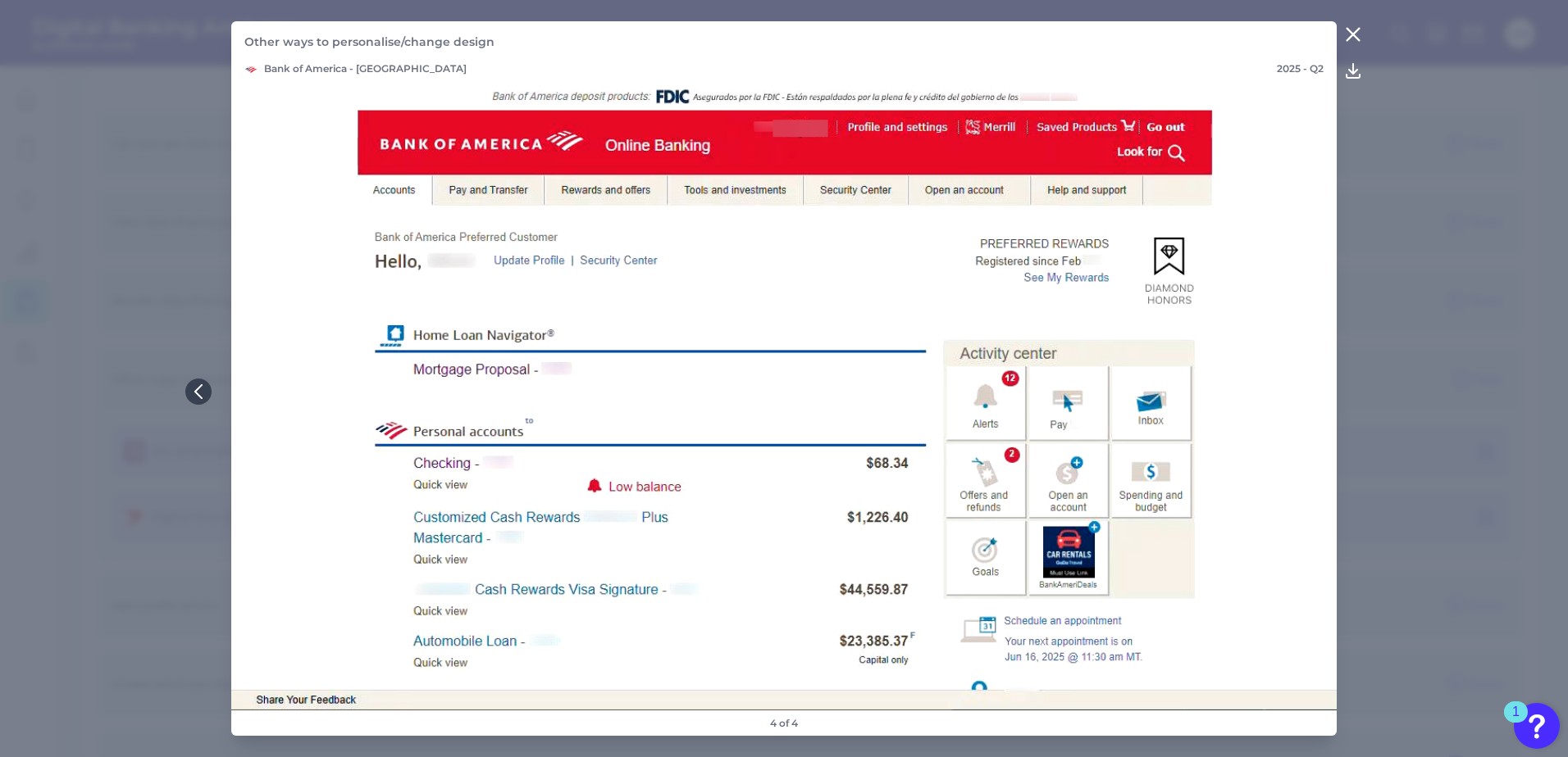
click at [1358, 22] on button at bounding box center [1353, 34] width 33 height 26
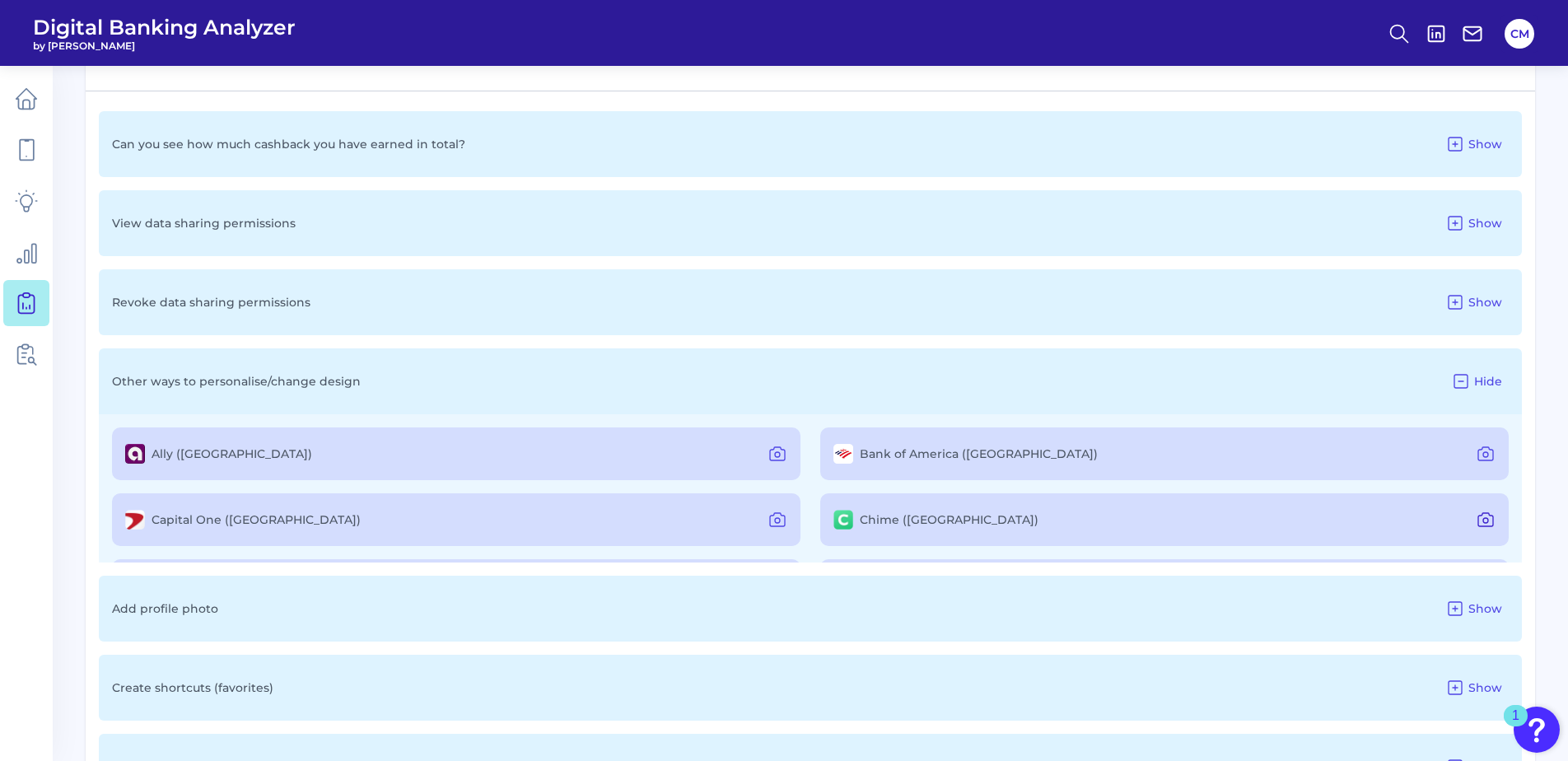
click at [1476, 518] on icon at bounding box center [1486, 520] width 19 height 19
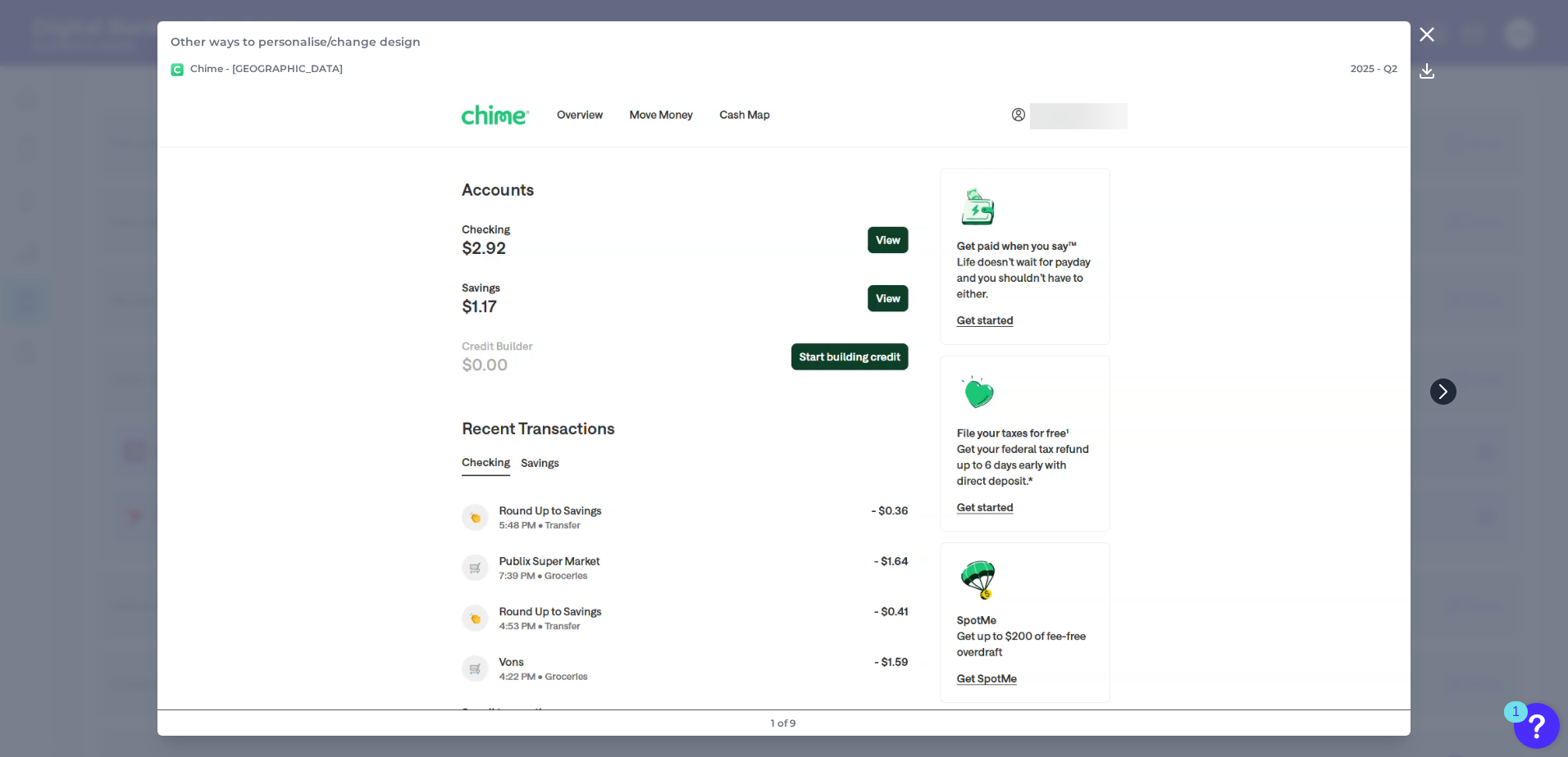
click at [1440, 385] on icon at bounding box center [1443, 392] width 7 height 13
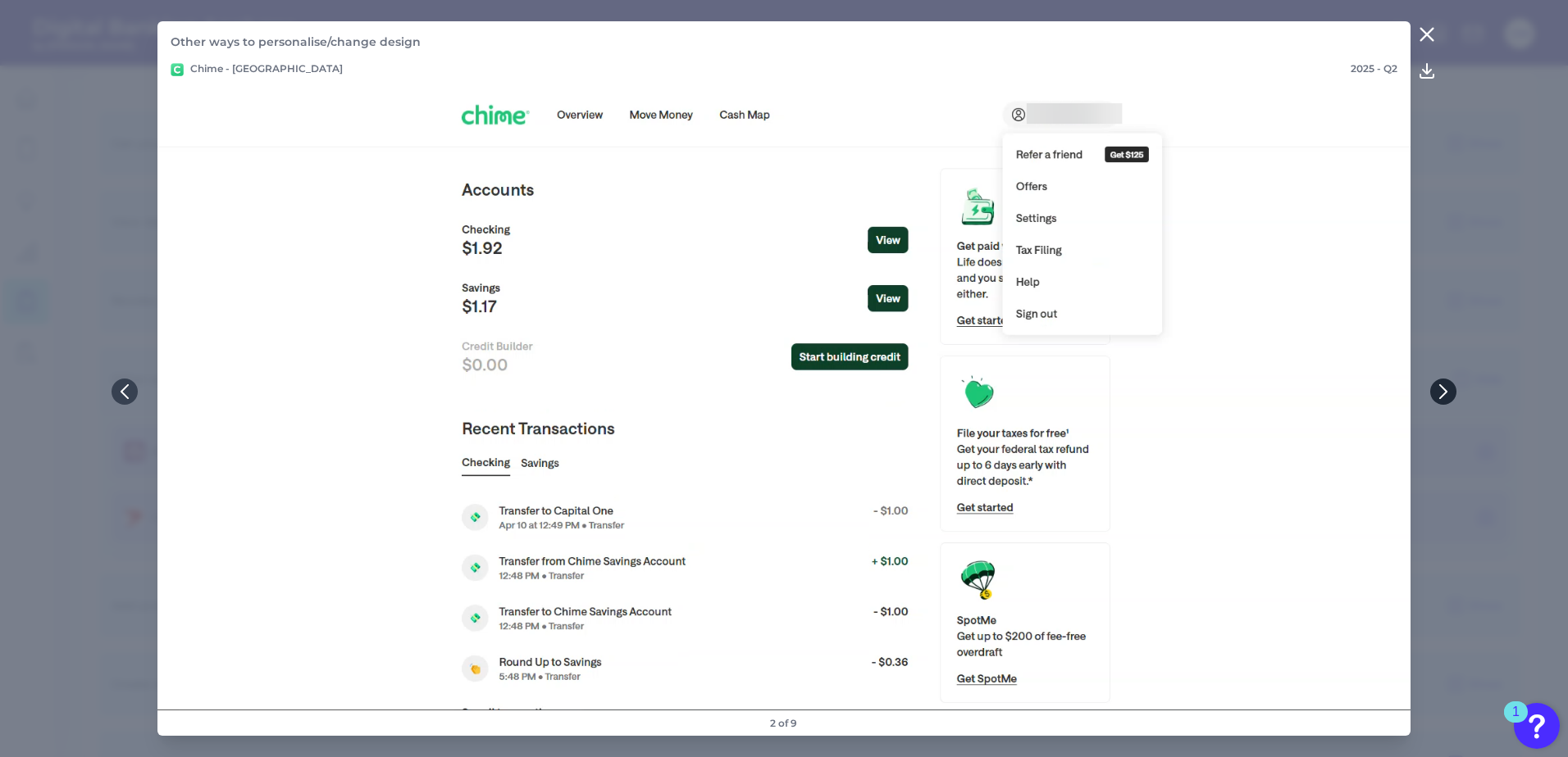
click at [1440, 385] on icon at bounding box center [1443, 392] width 7 height 13
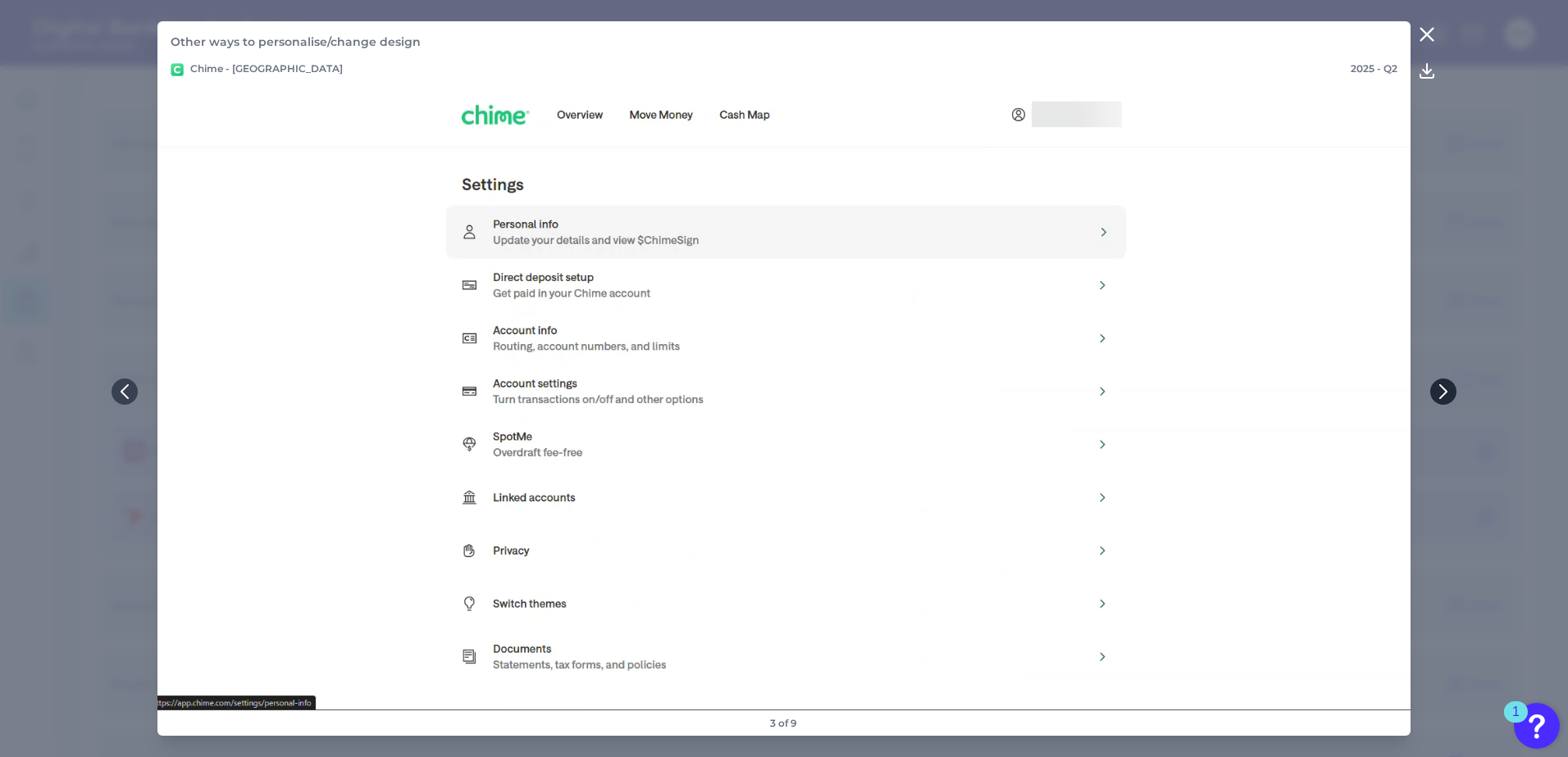
click at [1441, 389] on icon at bounding box center [1443, 391] width 14 height 14
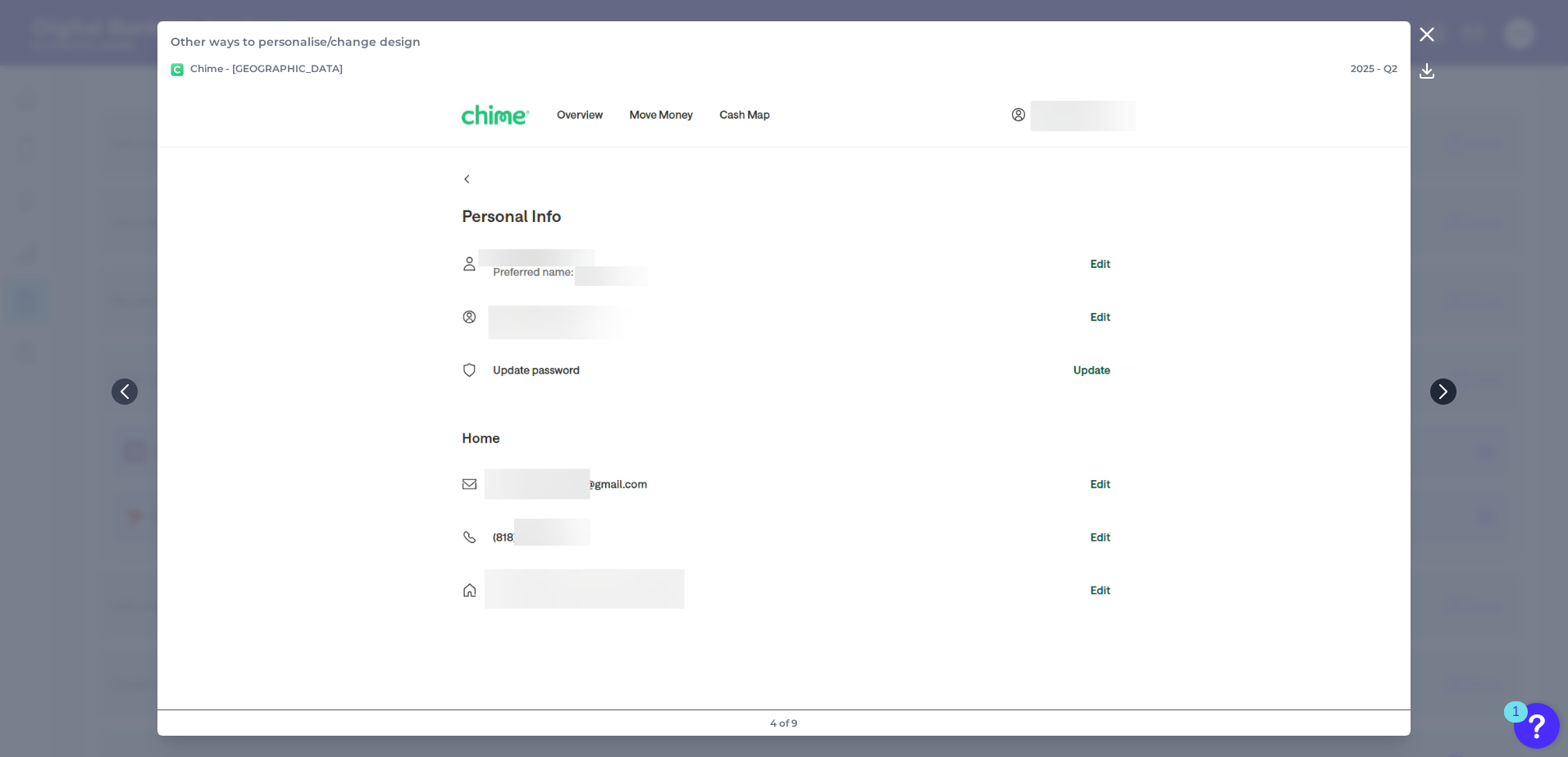
click at [1439, 387] on icon at bounding box center [1443, 391] width 14 height 14
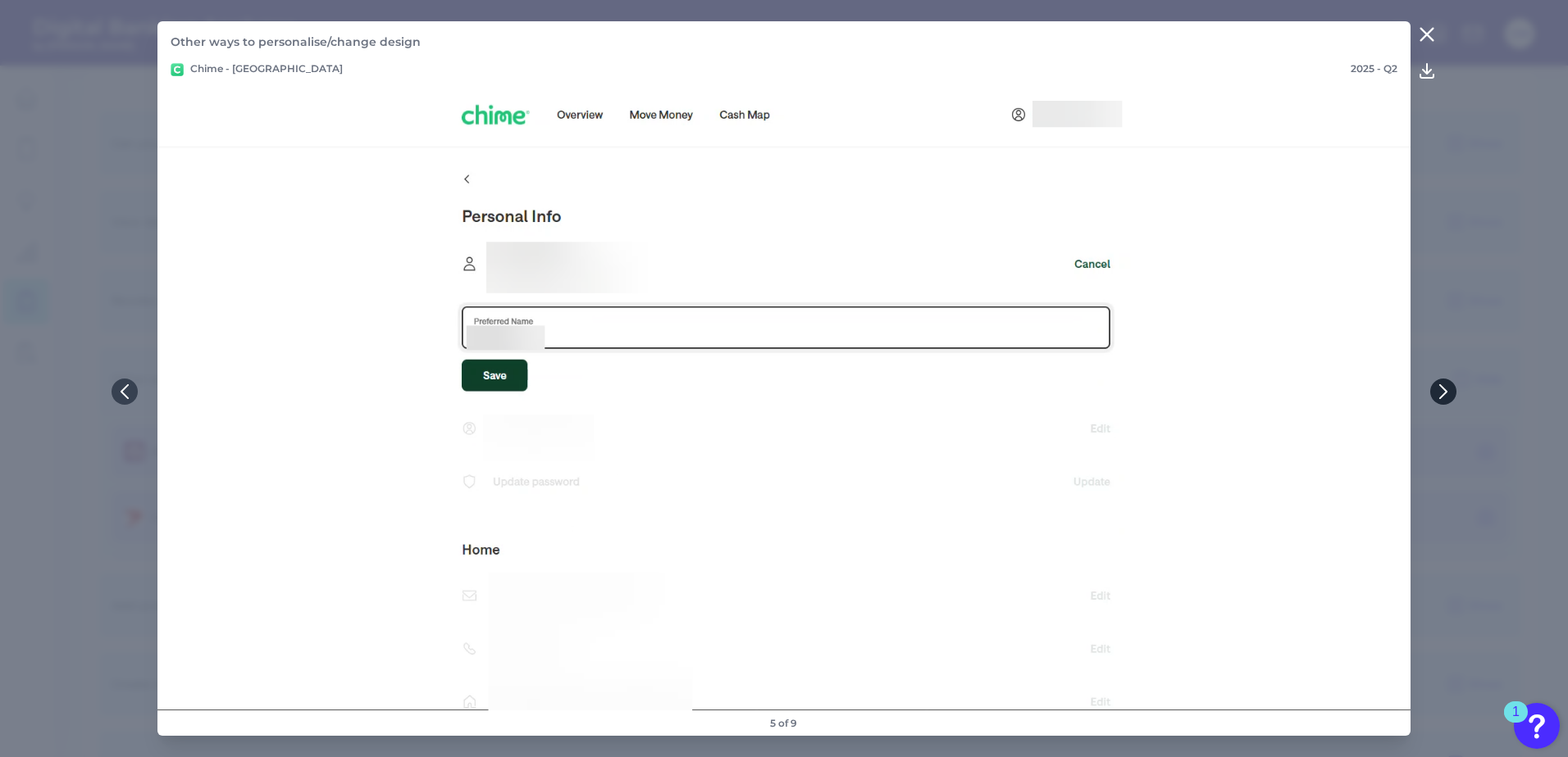
click at [1439, 387] on icon at bounding box center [1443, 391] width 14 height 14
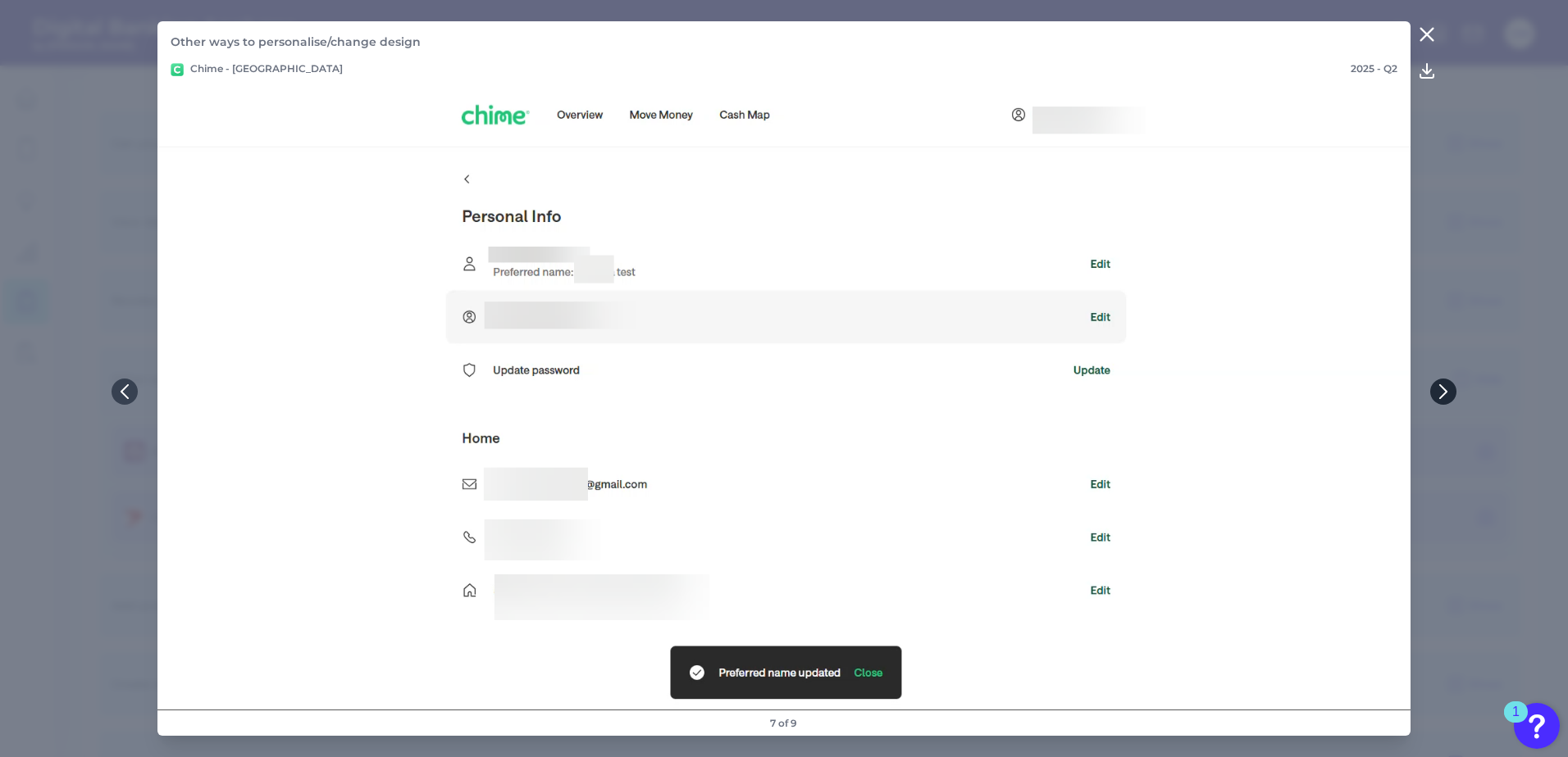
click at [1447, 392] on icon at bounding box center [1443, 392] width 7 height 13
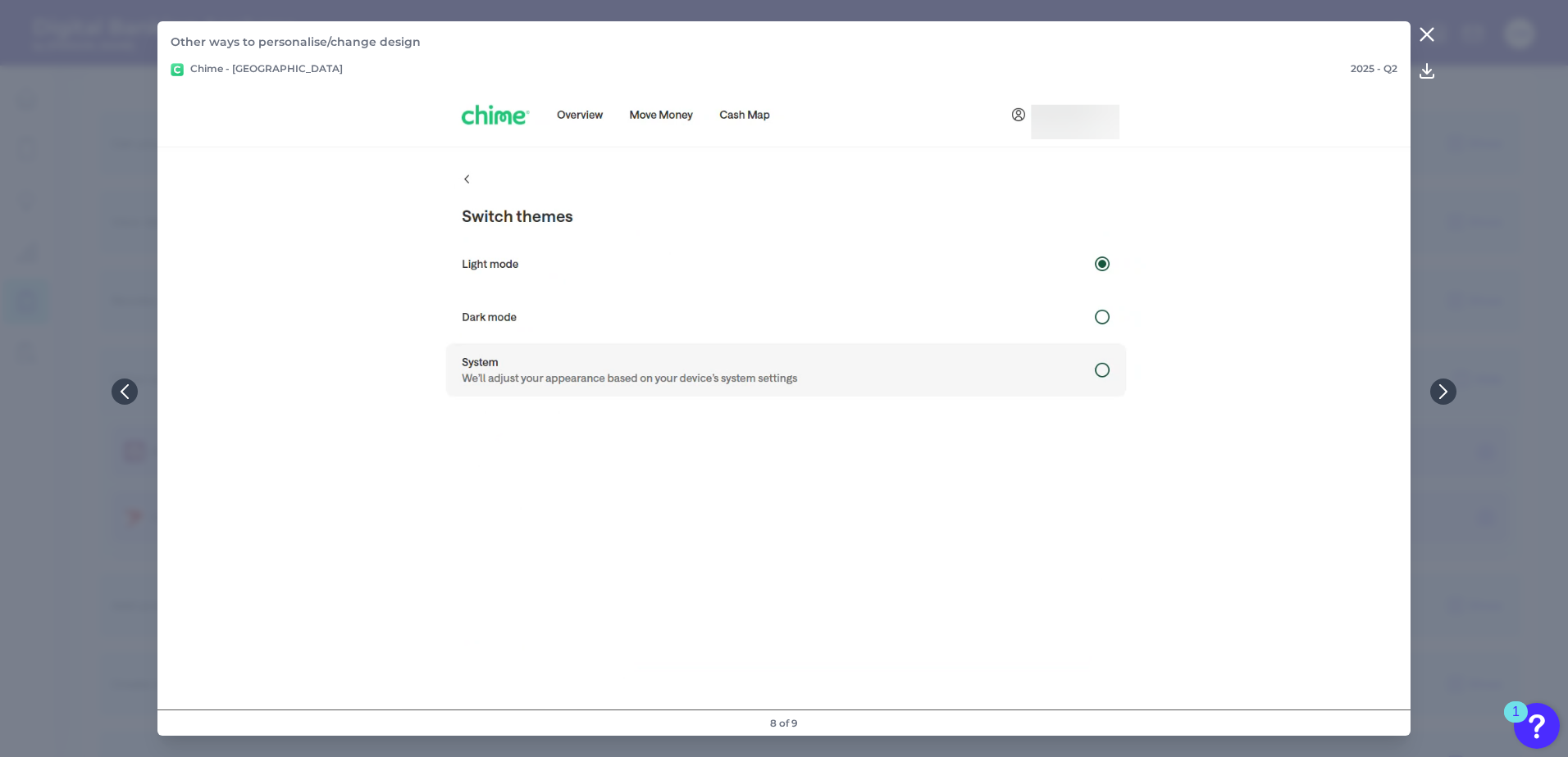
click at [1429, 37] on icon at bounding box center [1426, 35] width 13 height 13
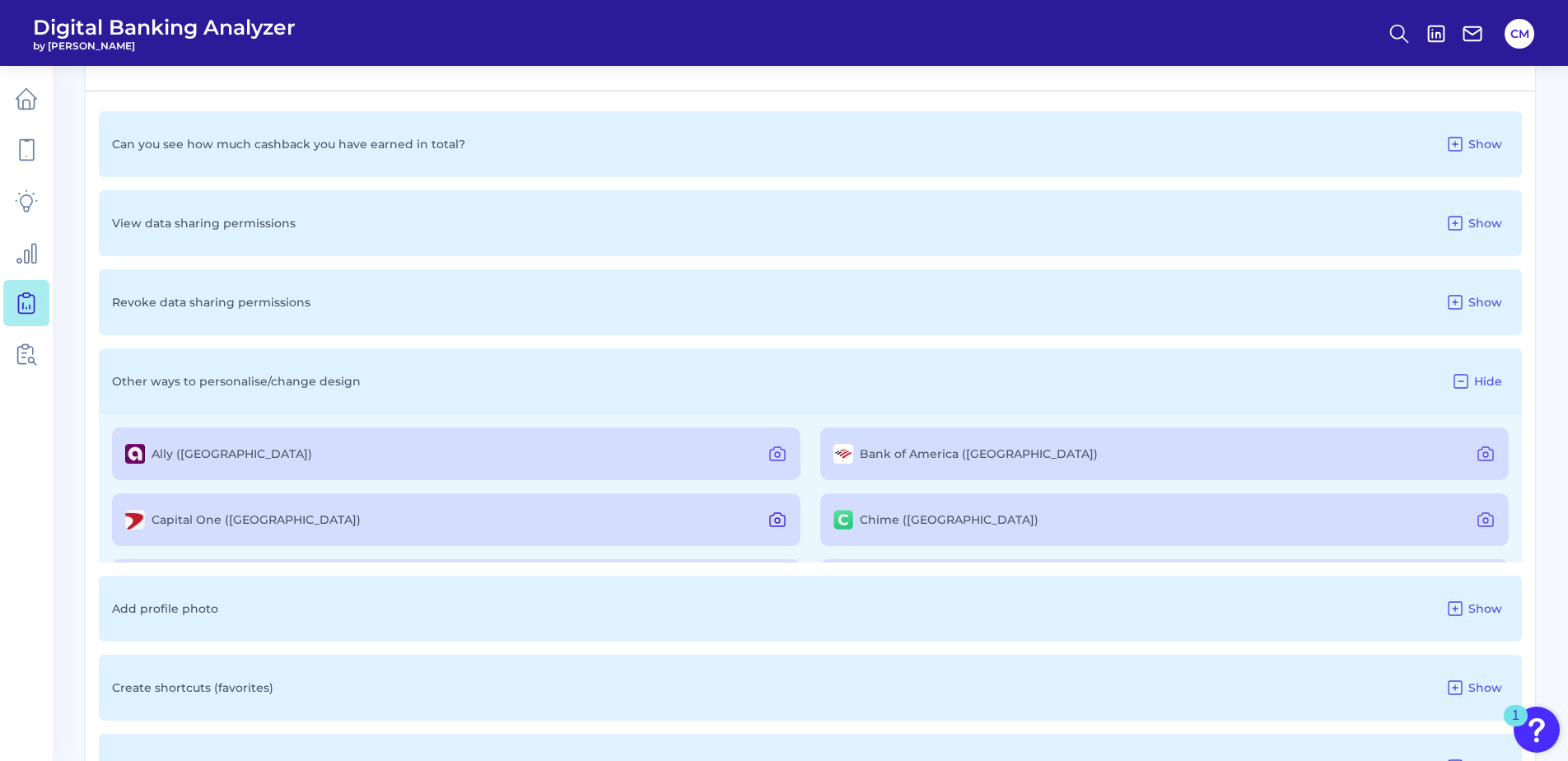
click at [781, 519] on icon at bounding box center [777, 520] width 19 height 19
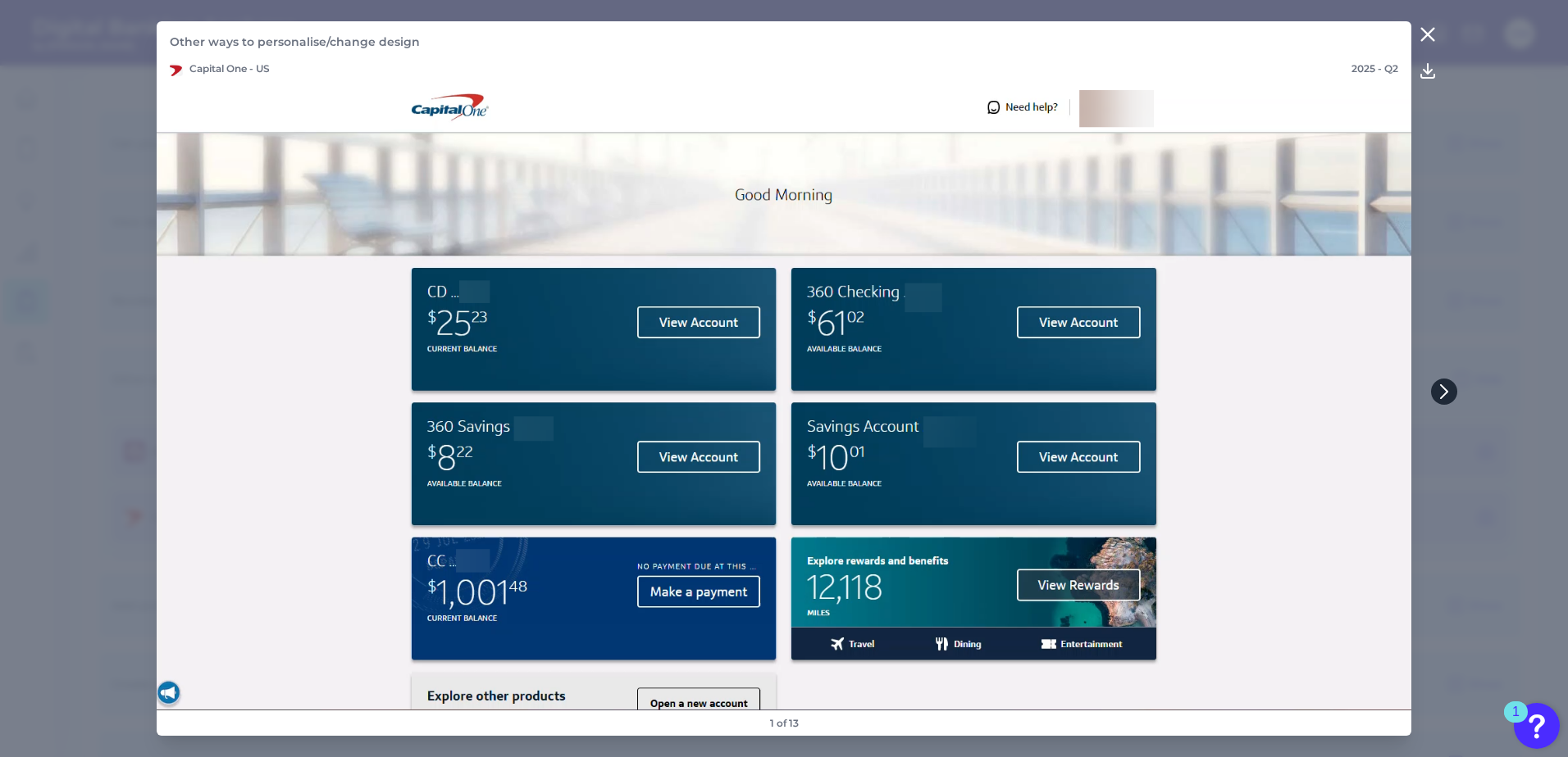
click at [1443, 392] on icon at bounding box center [1444, 391] width 14 height 14
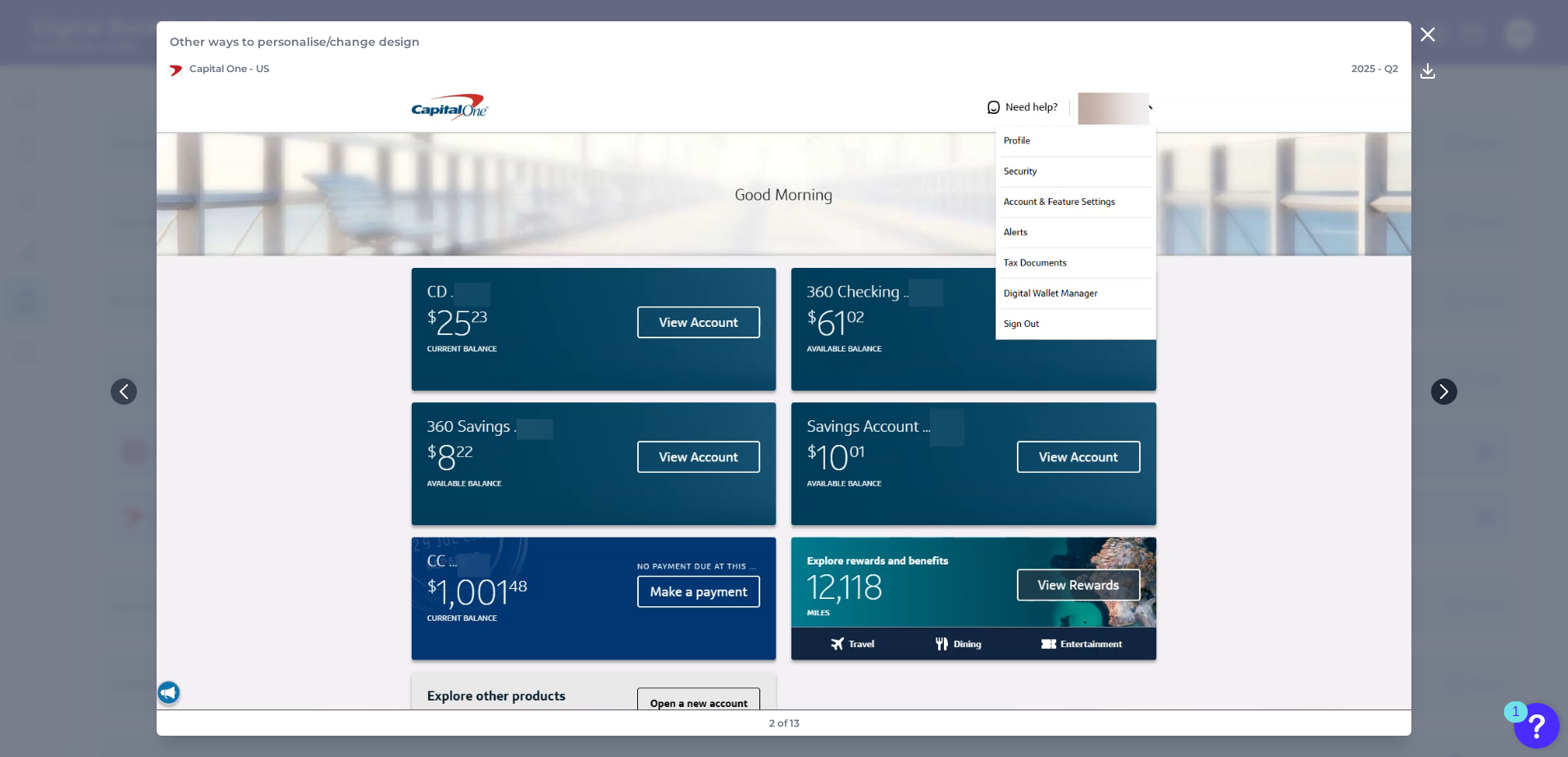
click at [1443, 392] on icon at bounding box center [1444, 391] width 14 height 14
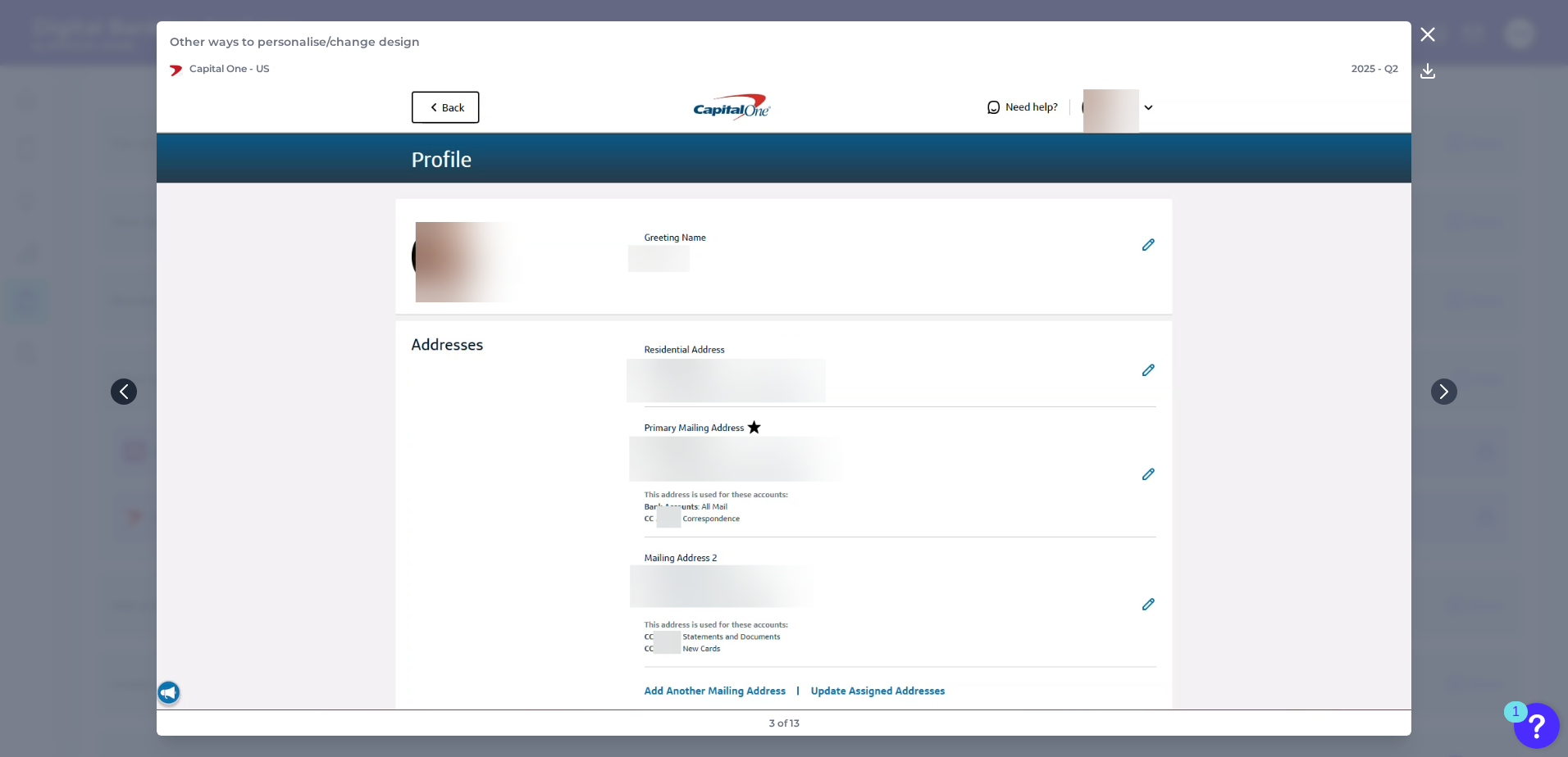
click at [124, 386] on icon at bounding box center [123, 391] width 14 height 14
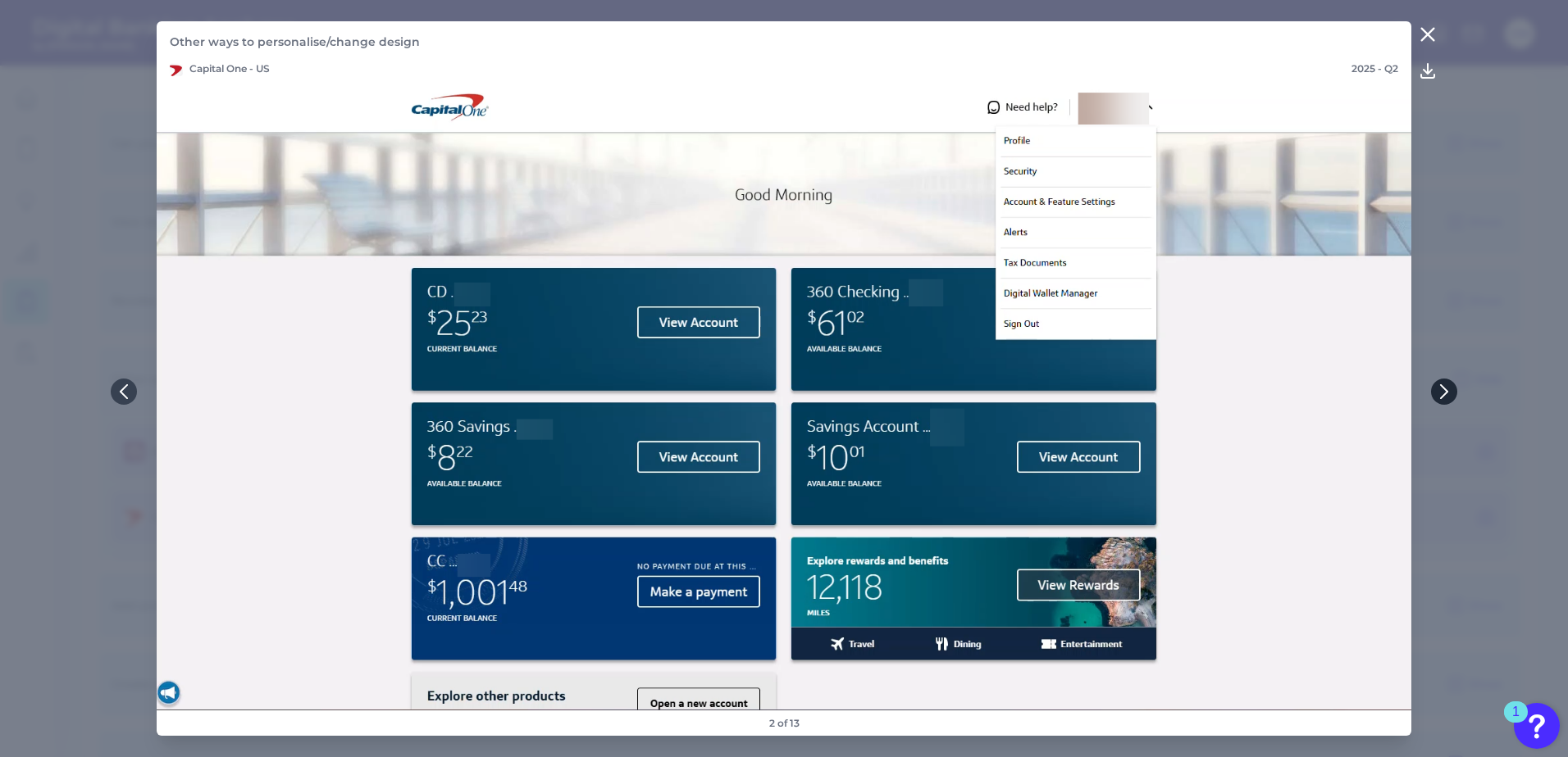
click at [1445, 383] on button at bounding box center [1444, 391] width 26 height 26
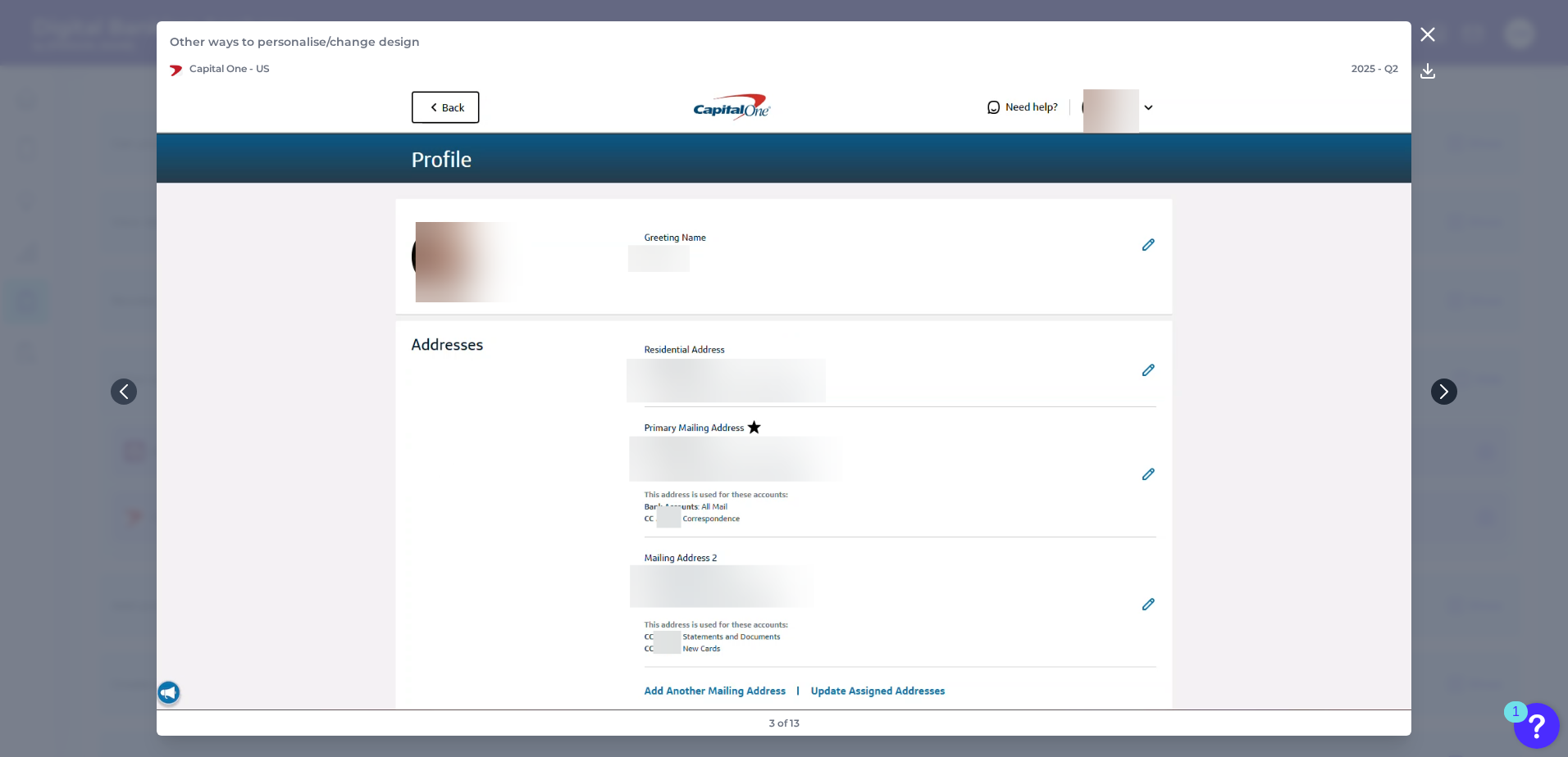
click at [1448, 393] on icon at bounding box center [1444, 391] width 14 height 14
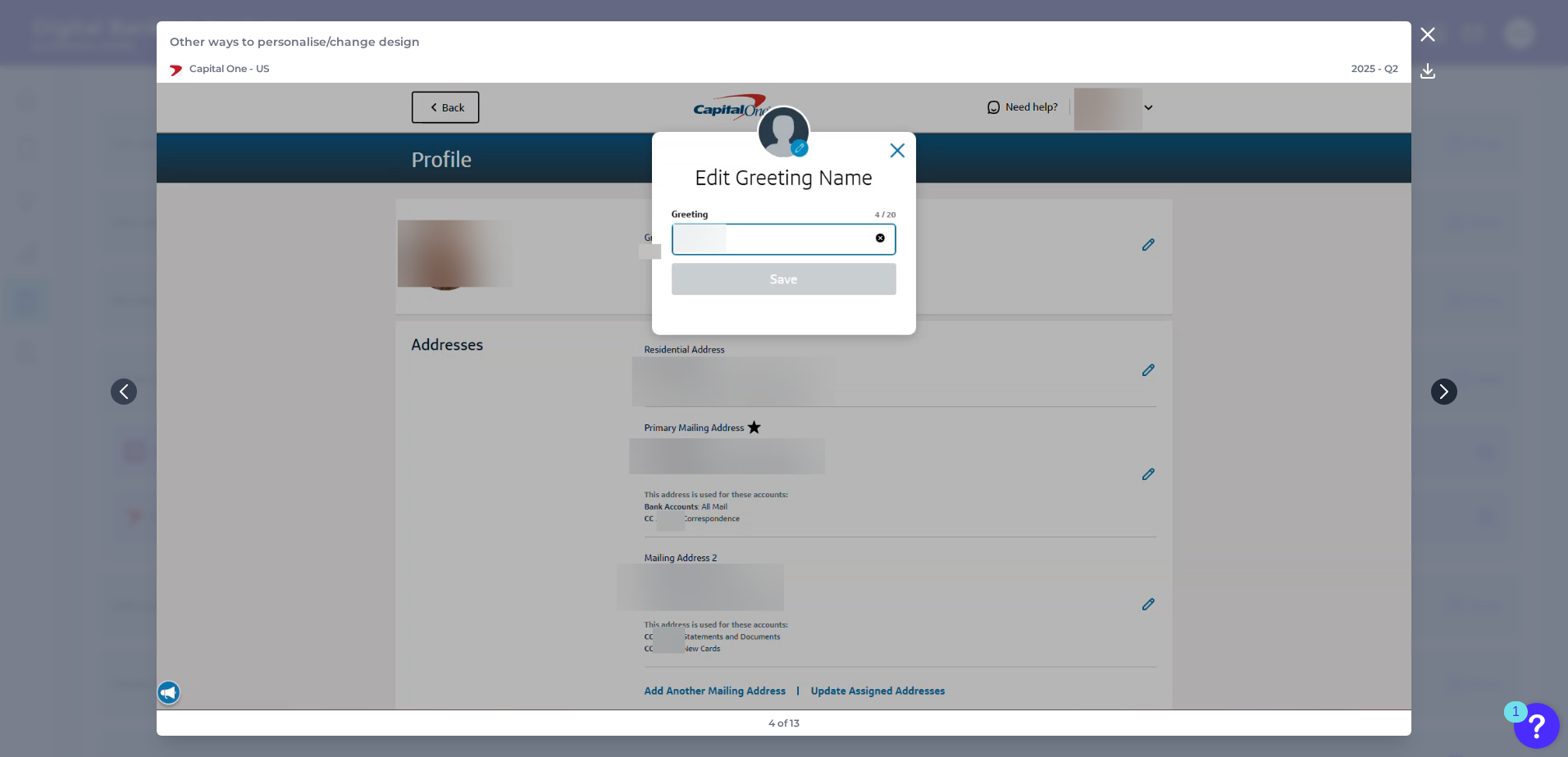
click at [1448, 393] on icon at bounding box center [1444, 391] width 14 height 14
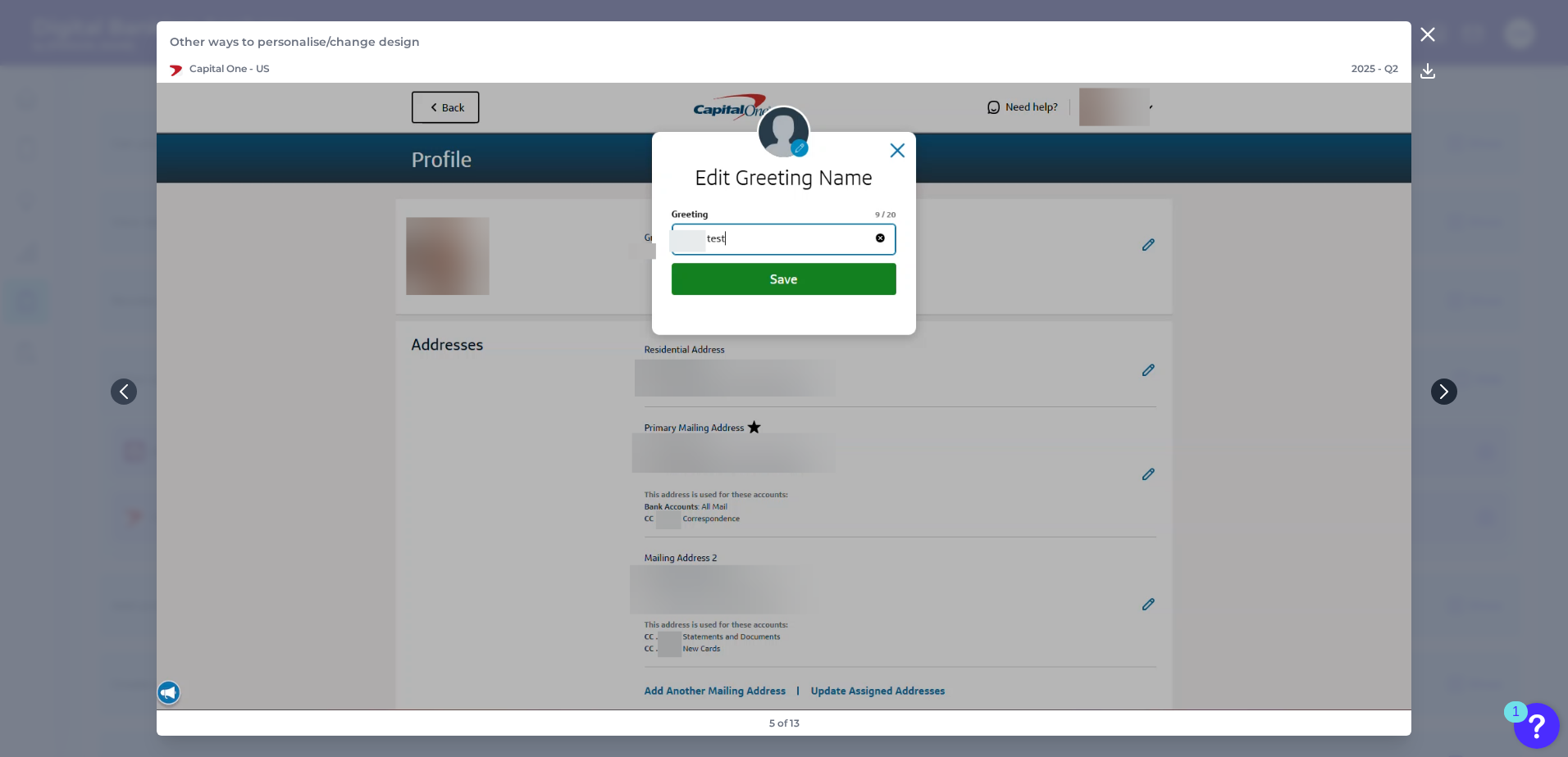
click at [1448, 393] on icon at bounding box center [1444, 391] width 14 height 14
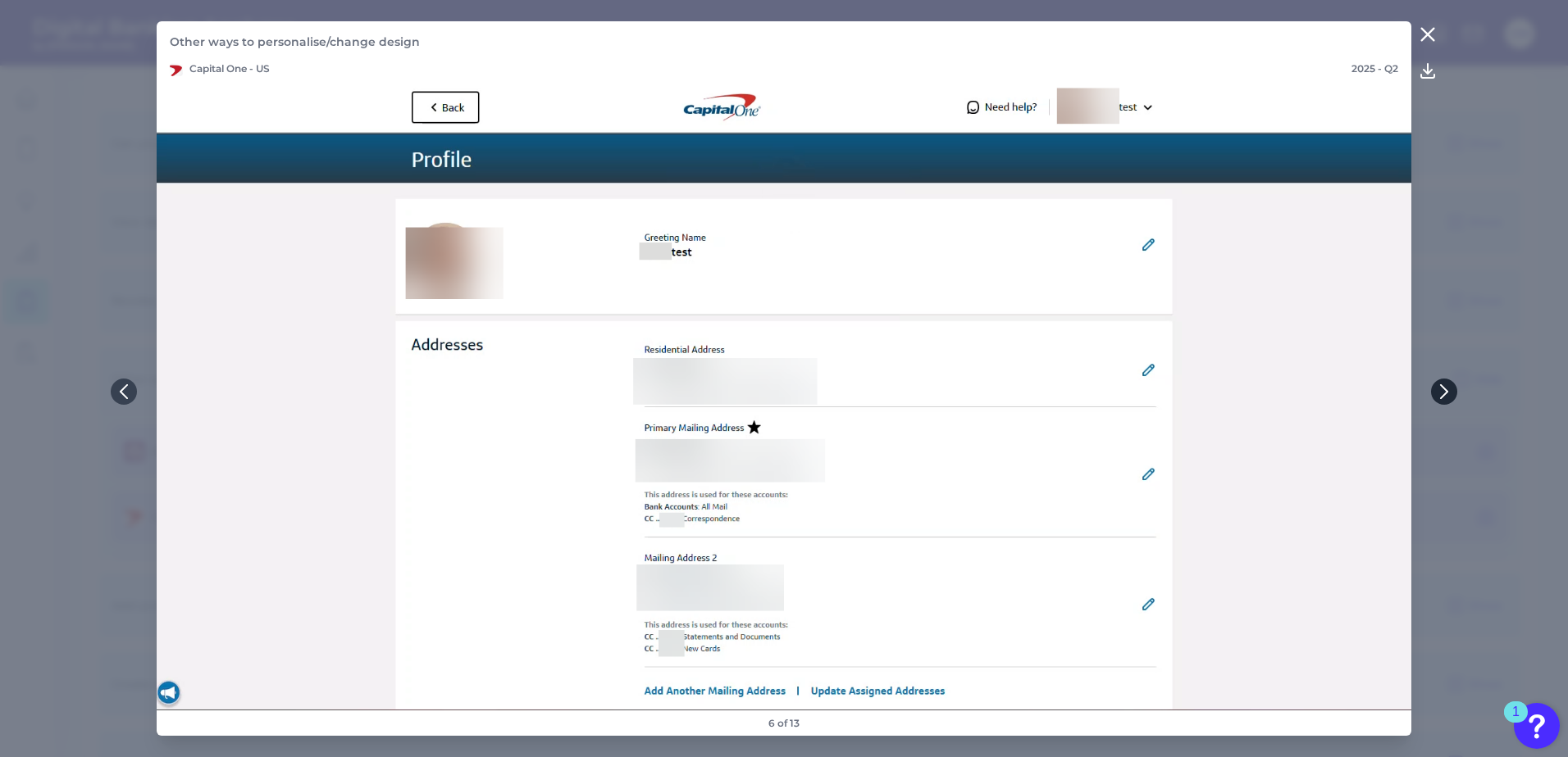
click at [1448, 393] on icon at bounding box center [1444, 391] width 14 height 14
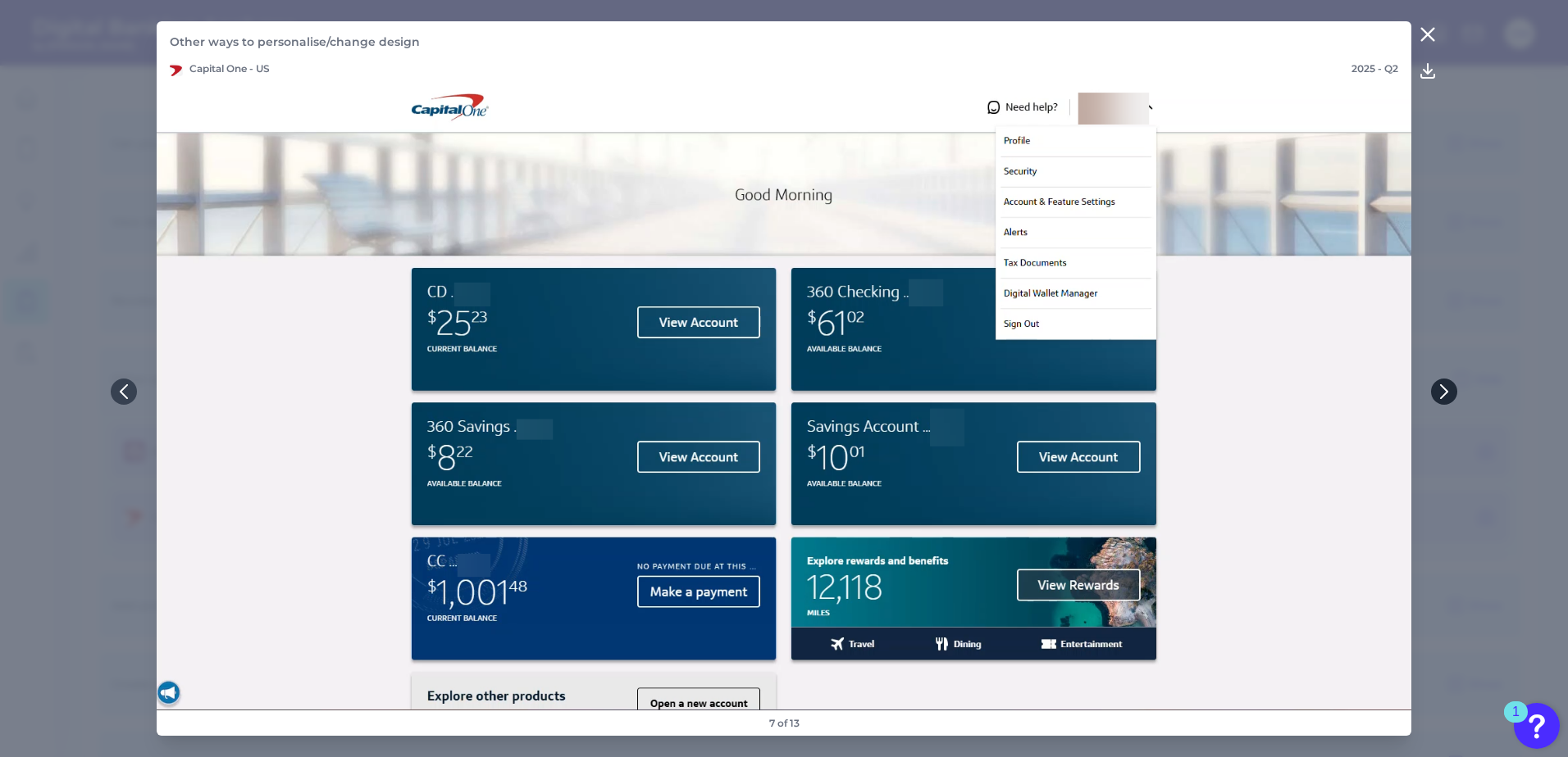
click at [1437, 392] on icon at bounding box center [1444, 391] width 14 height 14
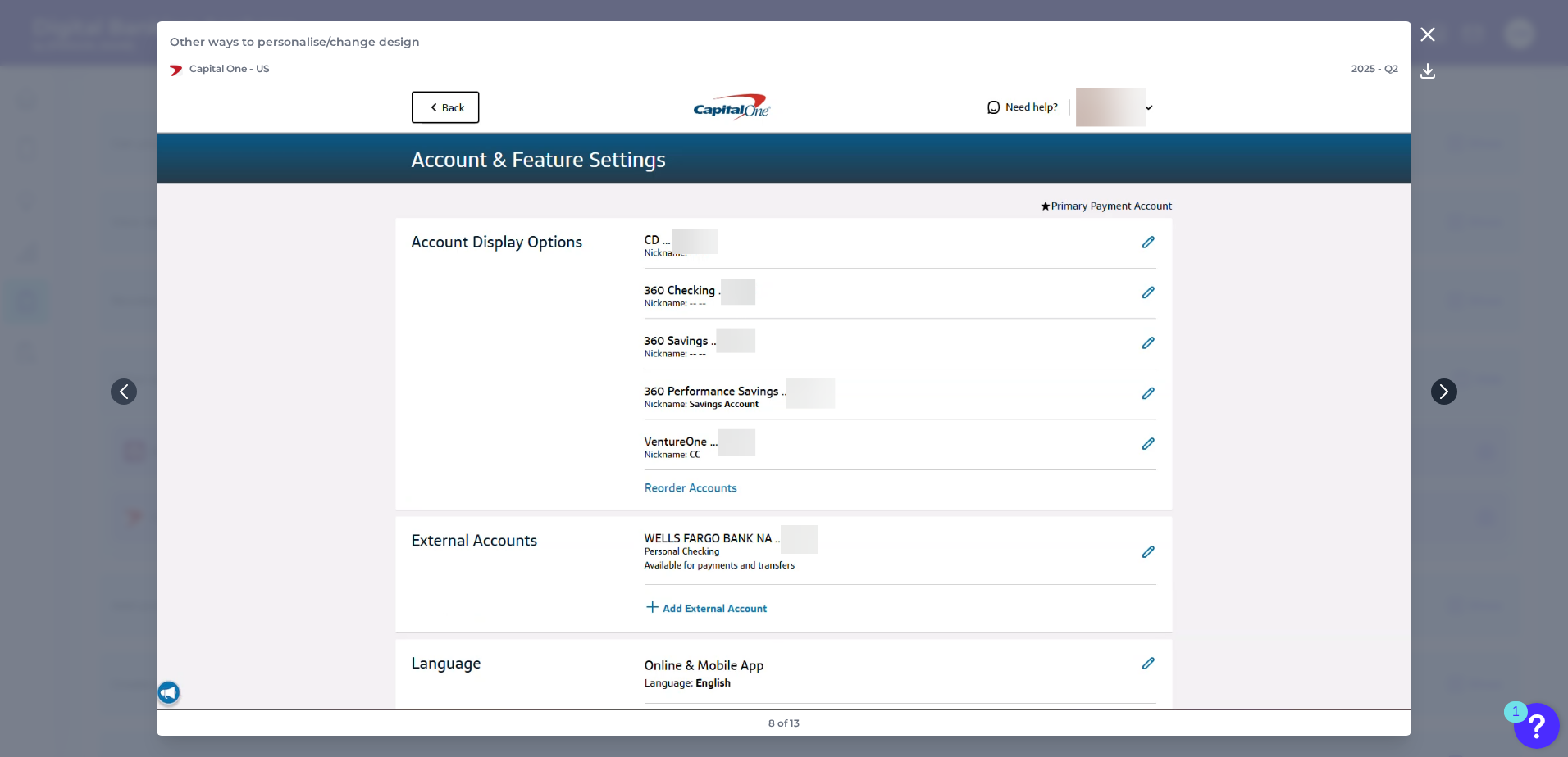
click at [1447, 392] on icon at bounding box center [1444, 392] width 7 height 13
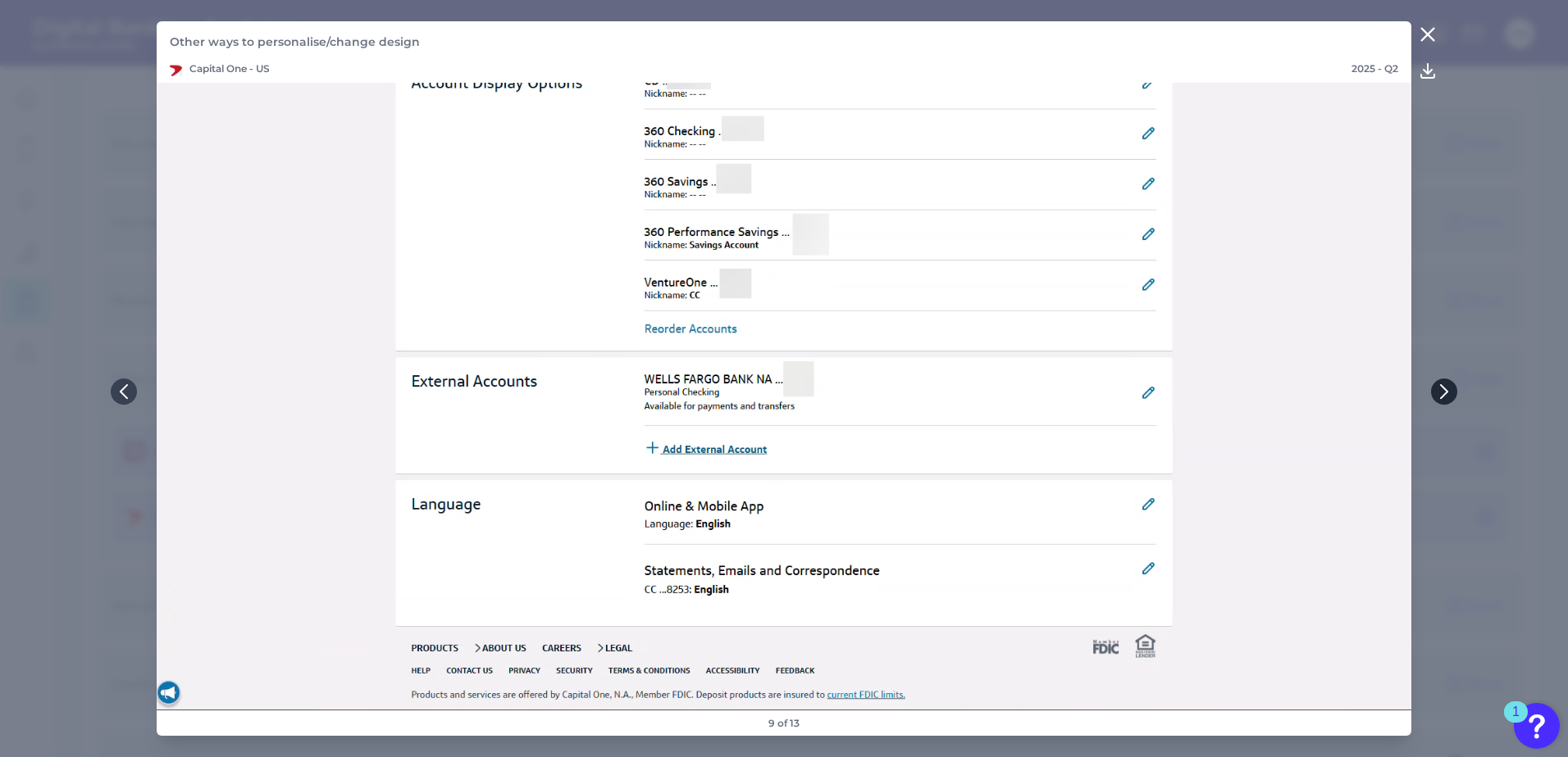
click at [1447, 392] on icon at bounding box center [1444, 392] width 7 height 13
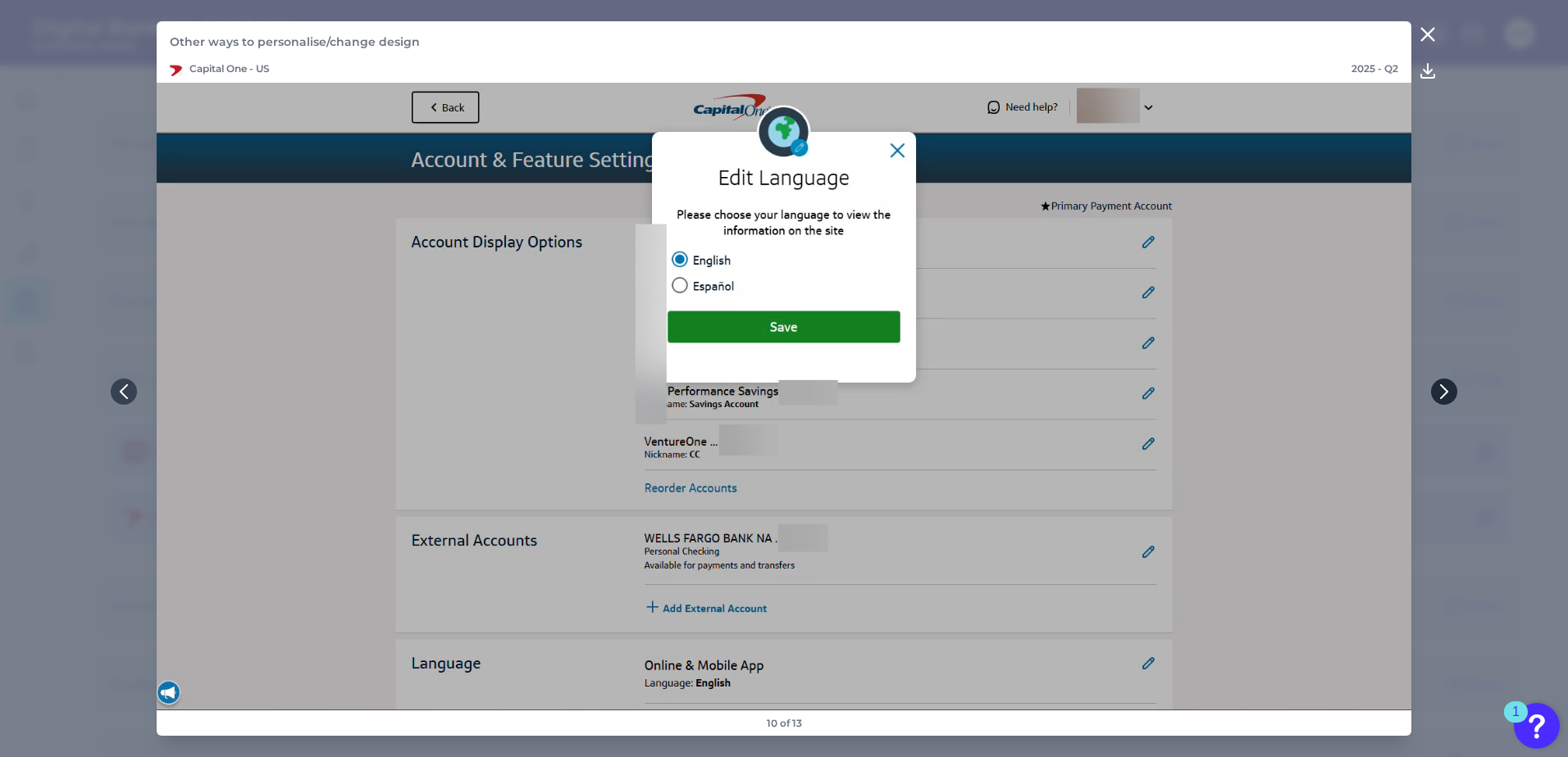
click at [1447, 392] on icon at bounding box center [1444, 392] width 7 height 13
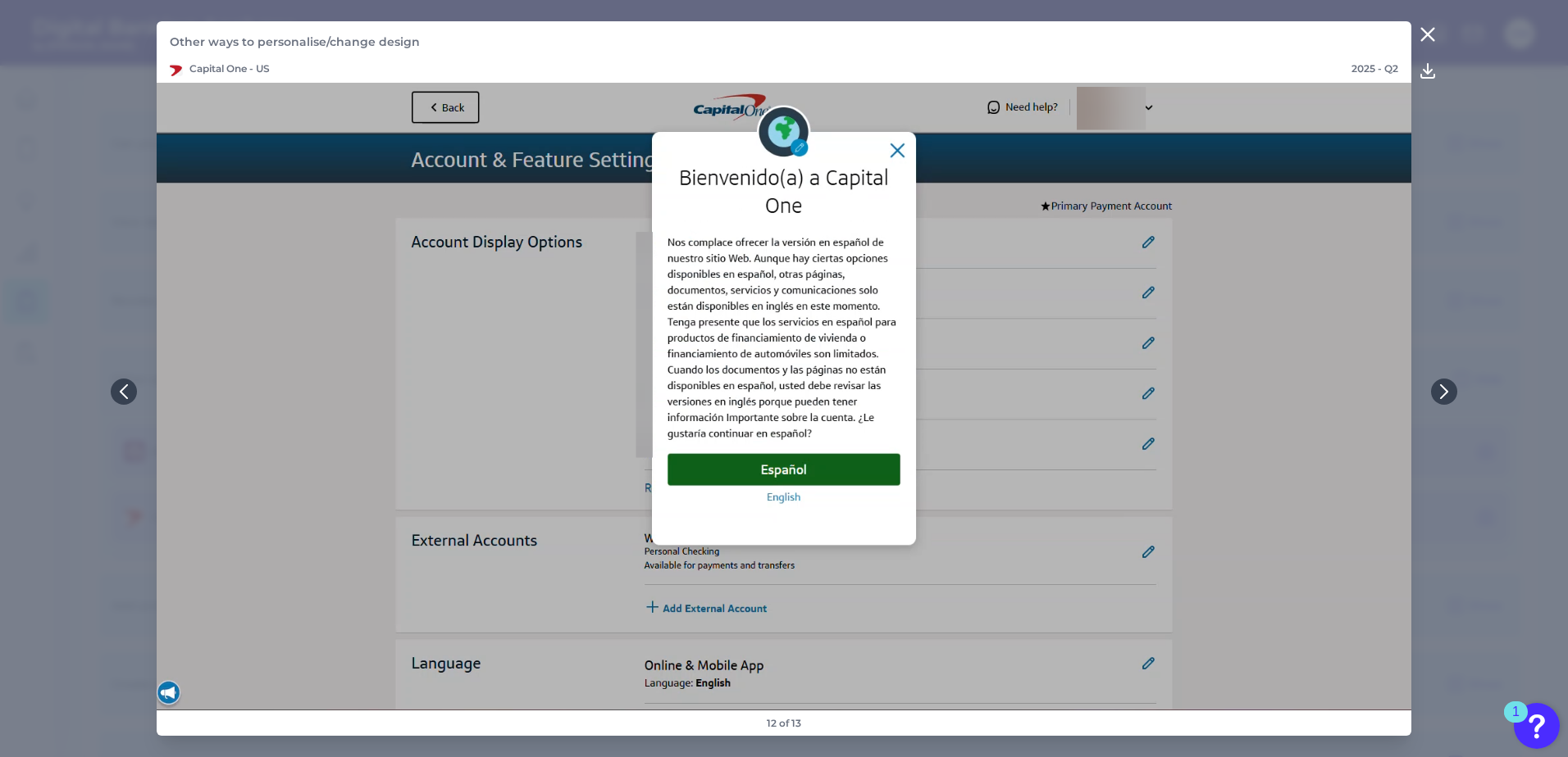
click at [1447, 393] on icon at bounding box center [1444, 392] width 7 height 13
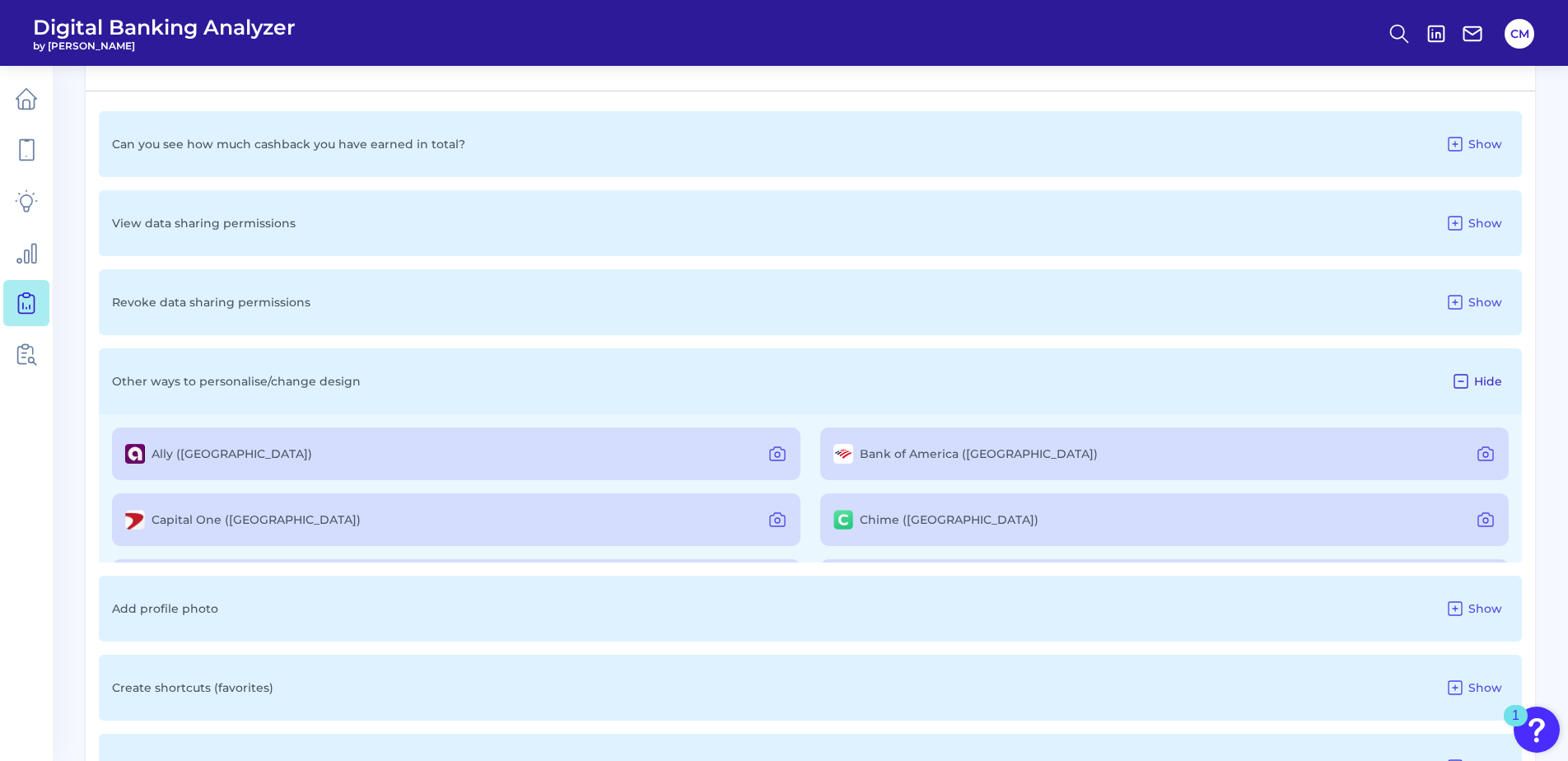
click at [1473, 382] on button "Hide" at bounding box center [1476, 380] width 64 height 26
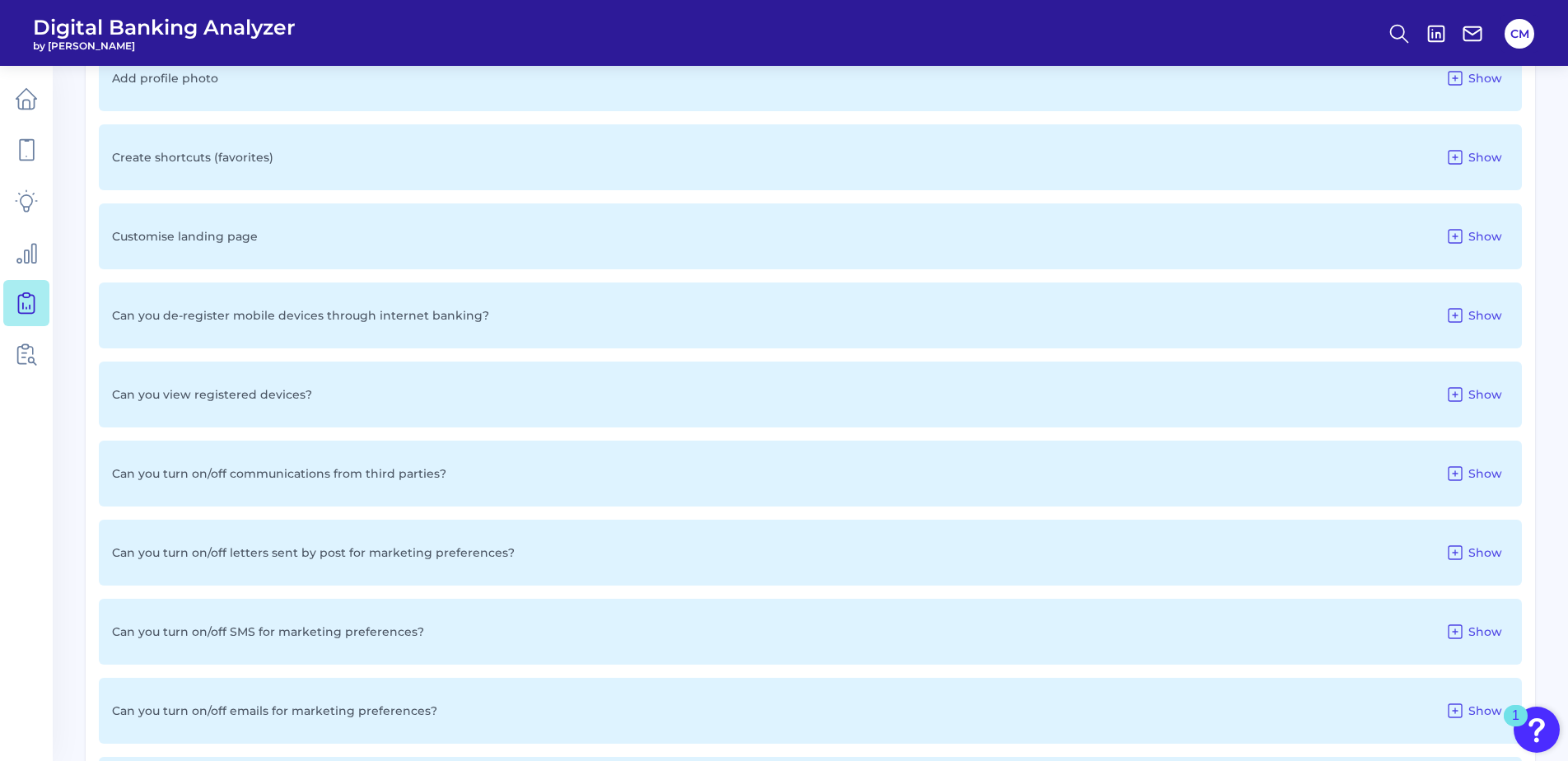
scroll to position [1590, 0]
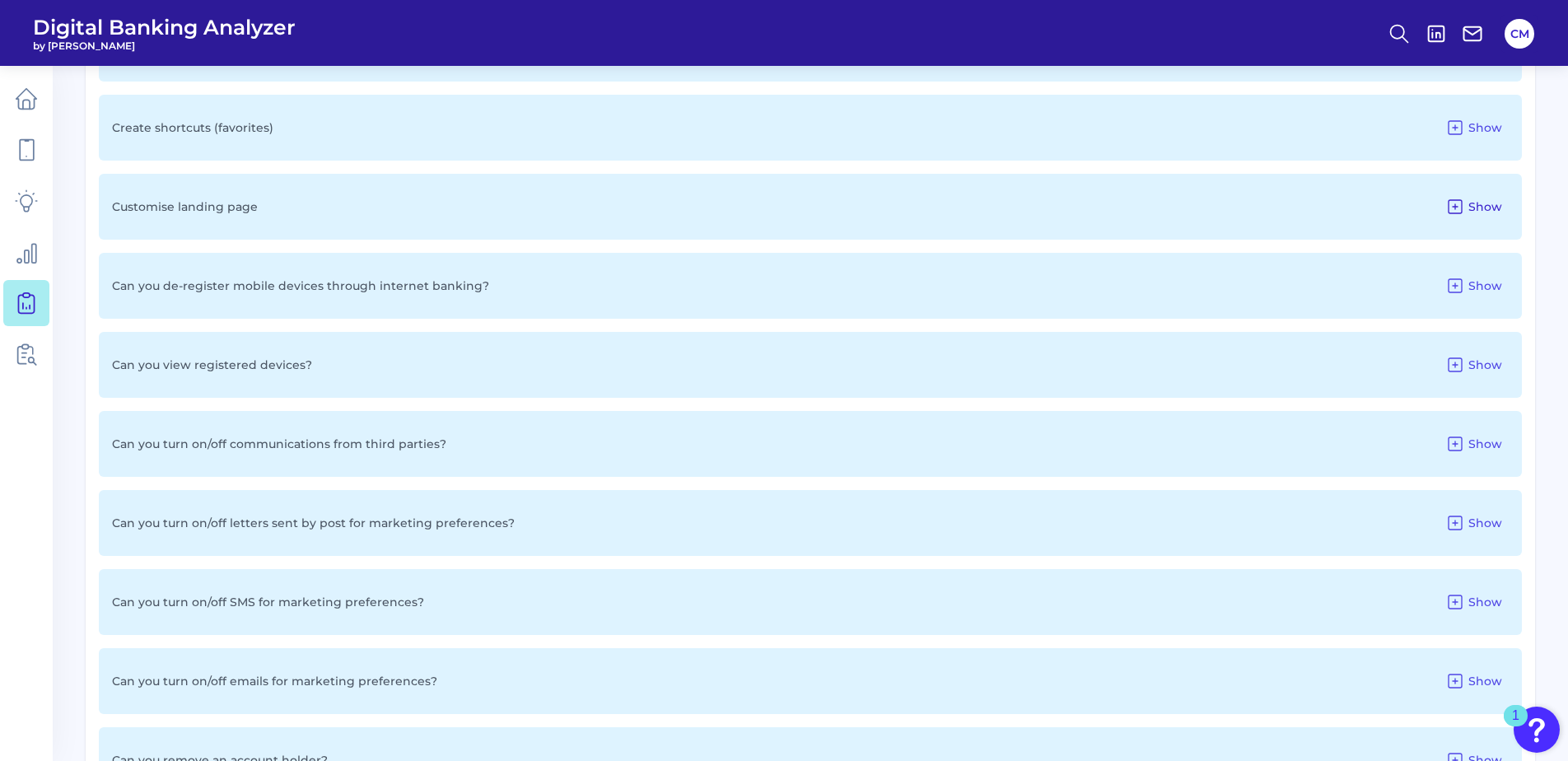
click at [1471, 196] on button "Show" at bounding box center [1473, 206] width 70 height 26
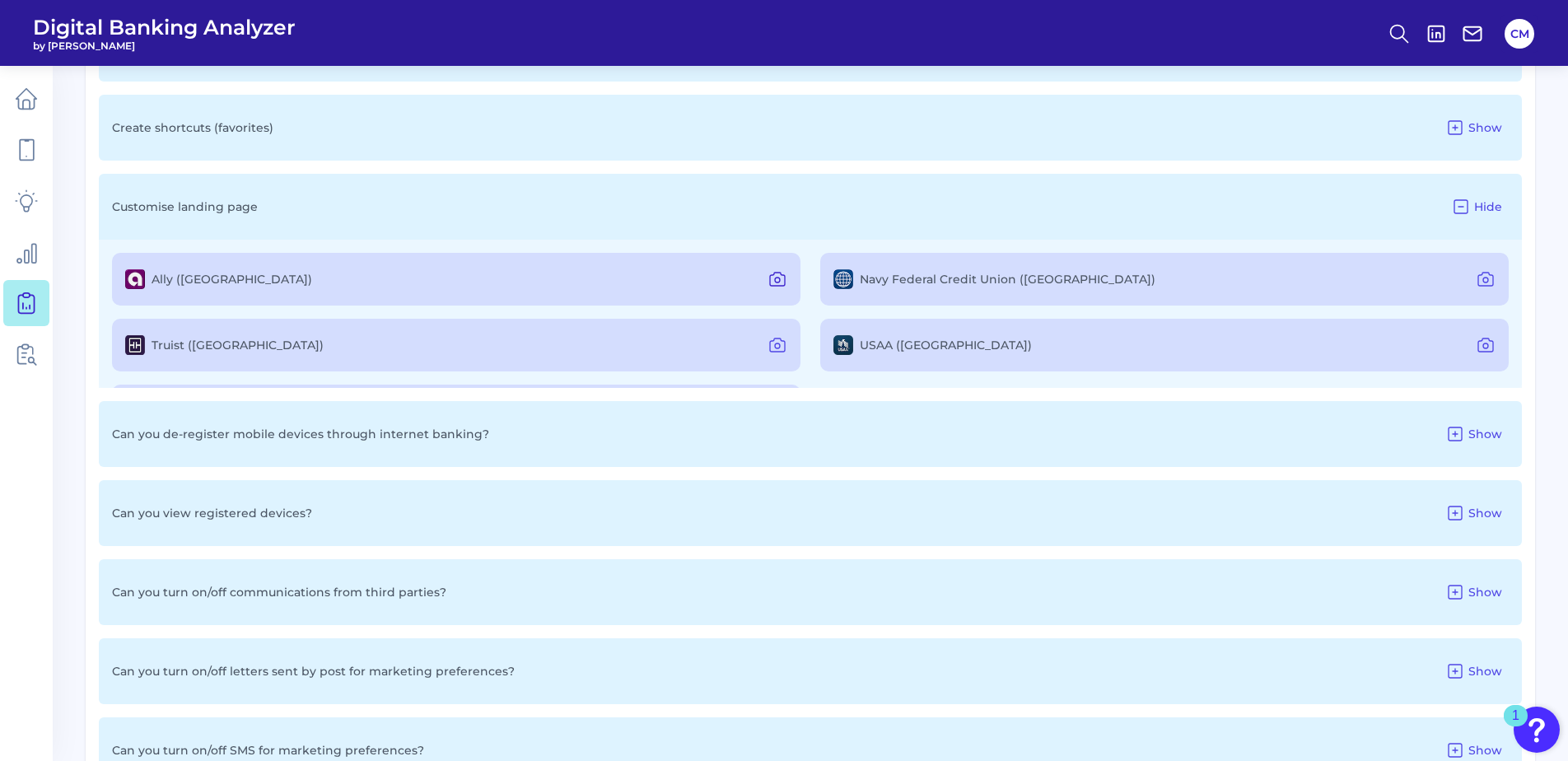
click at [771, 279] on icon at bounding box center [777, 279] width 19 height 19
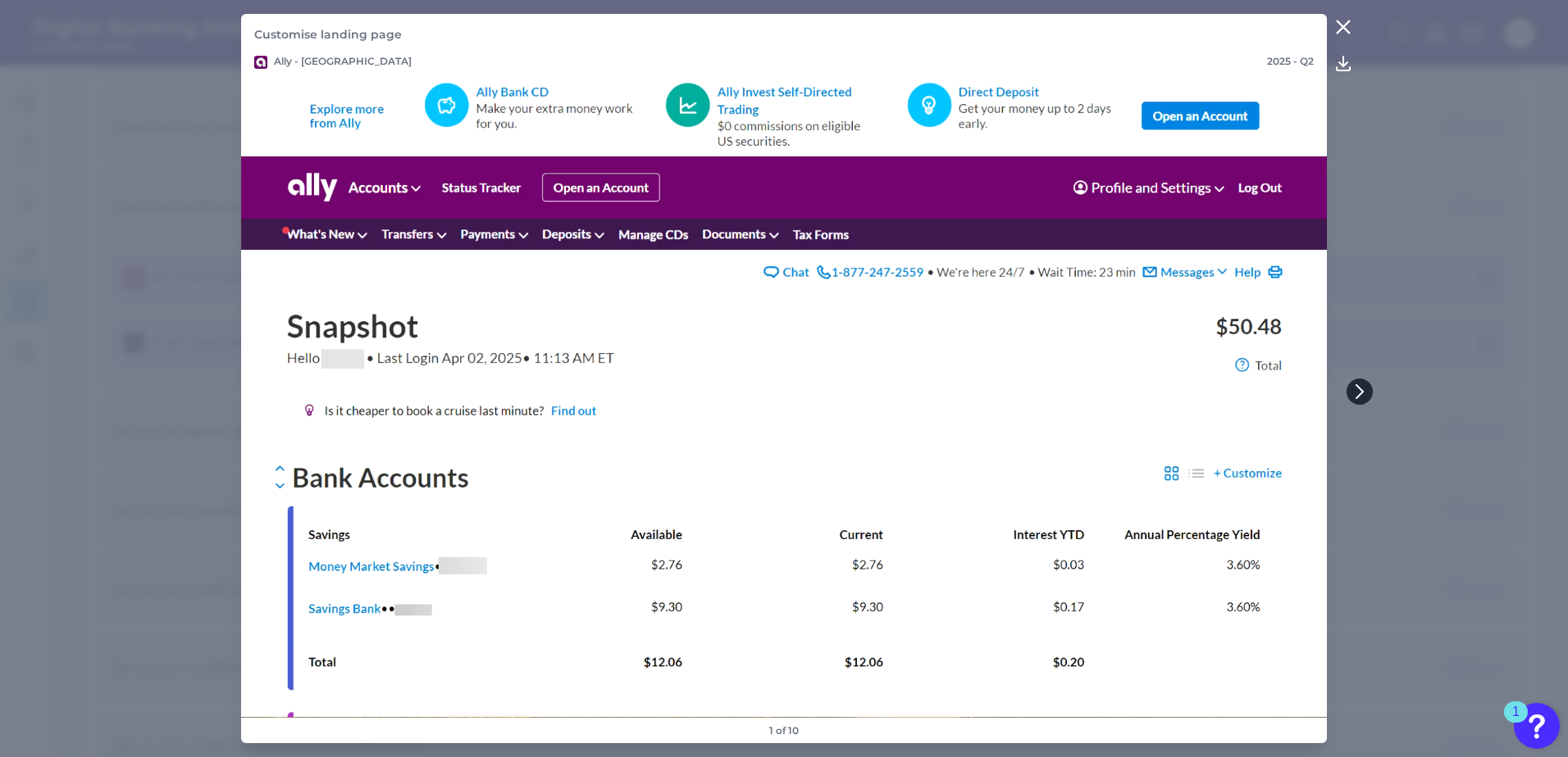
click at [1357, 389] on icon at bounding box center [1359, 391] width 14 height 14
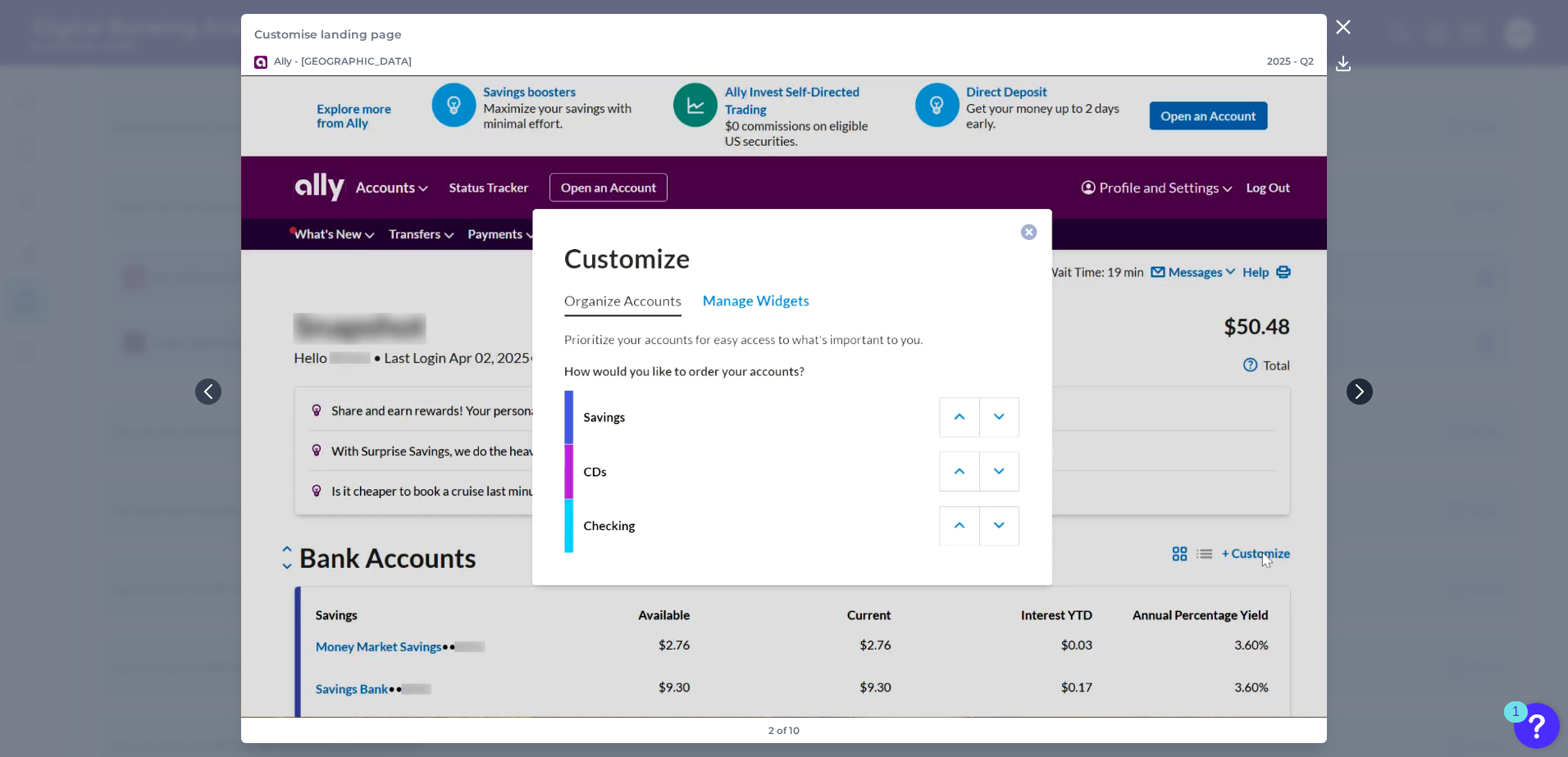
click at [1360, 387] on icon at bounding box center [1359, 392] width 7 height 13
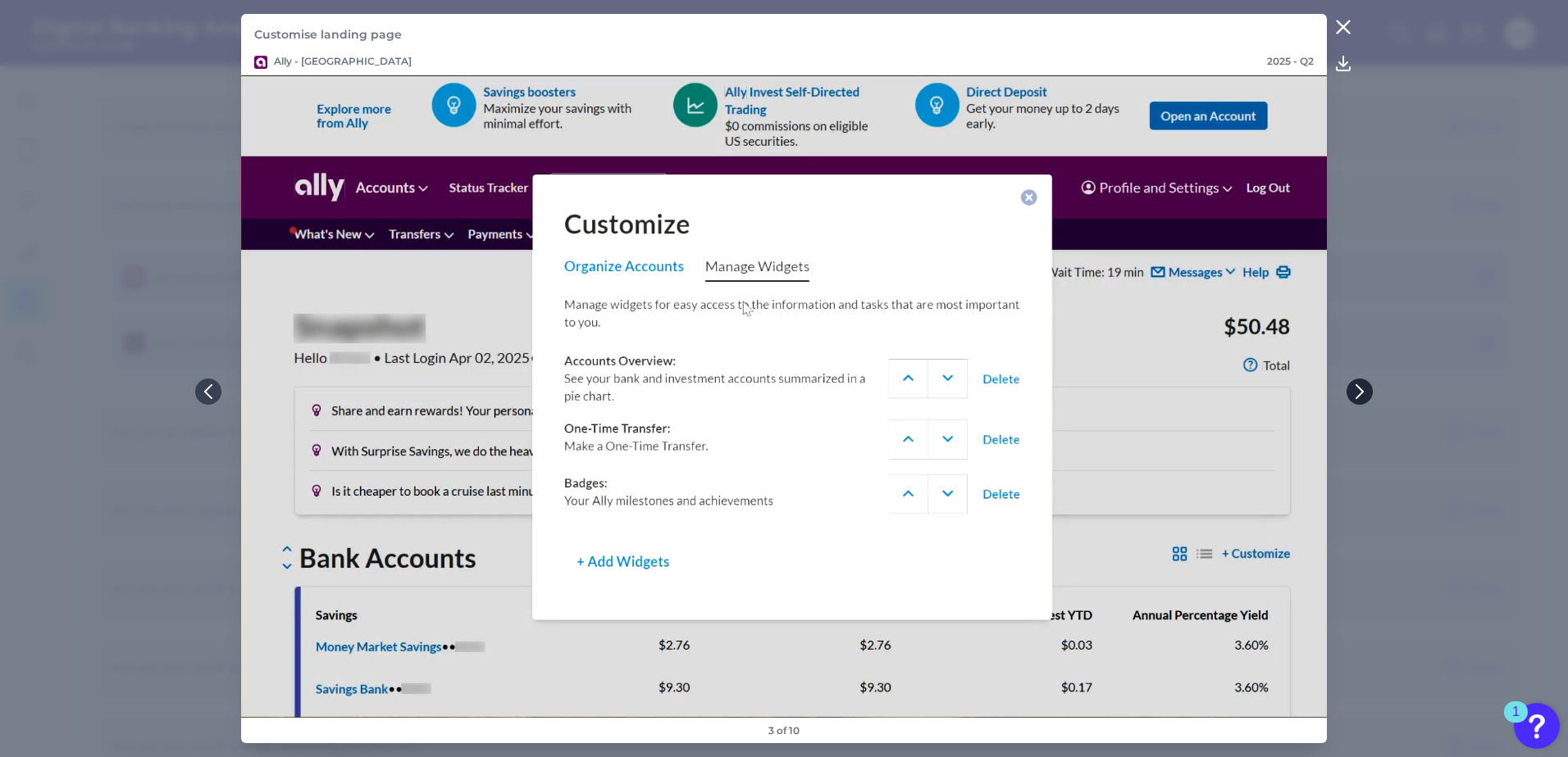
click at [1360, 387] on icon at bounding box center [1359, 392] width 7 height 13
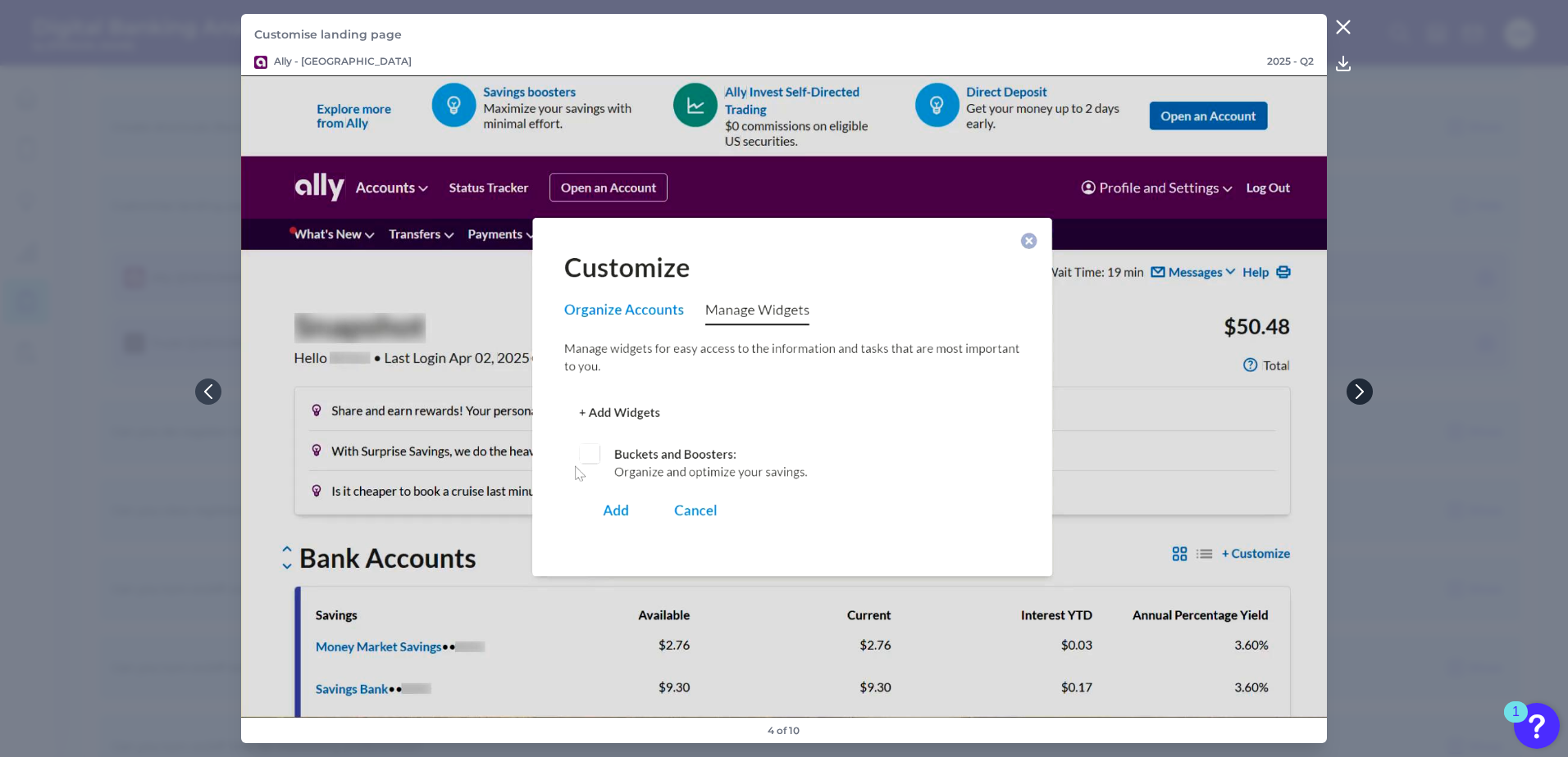
click at [1360, 387] on icon at bounding box center [1359, 392] width 7 height 13
click at [1360, 383] on button at bounding box center [1359, 391] width 26 height 26
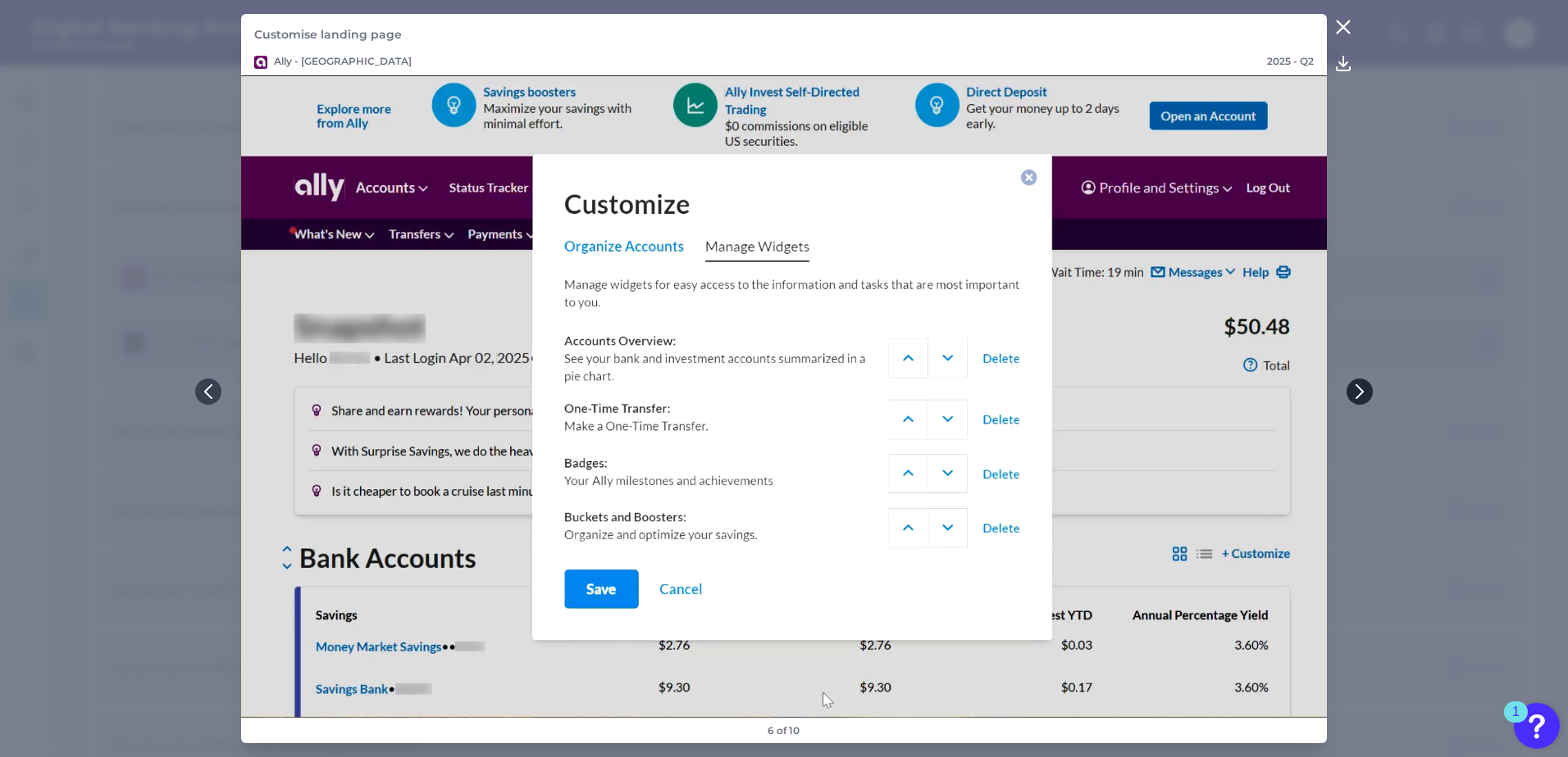
click at [1360, 386] on icon at bounding box center [1359, 391] width 14 height 14
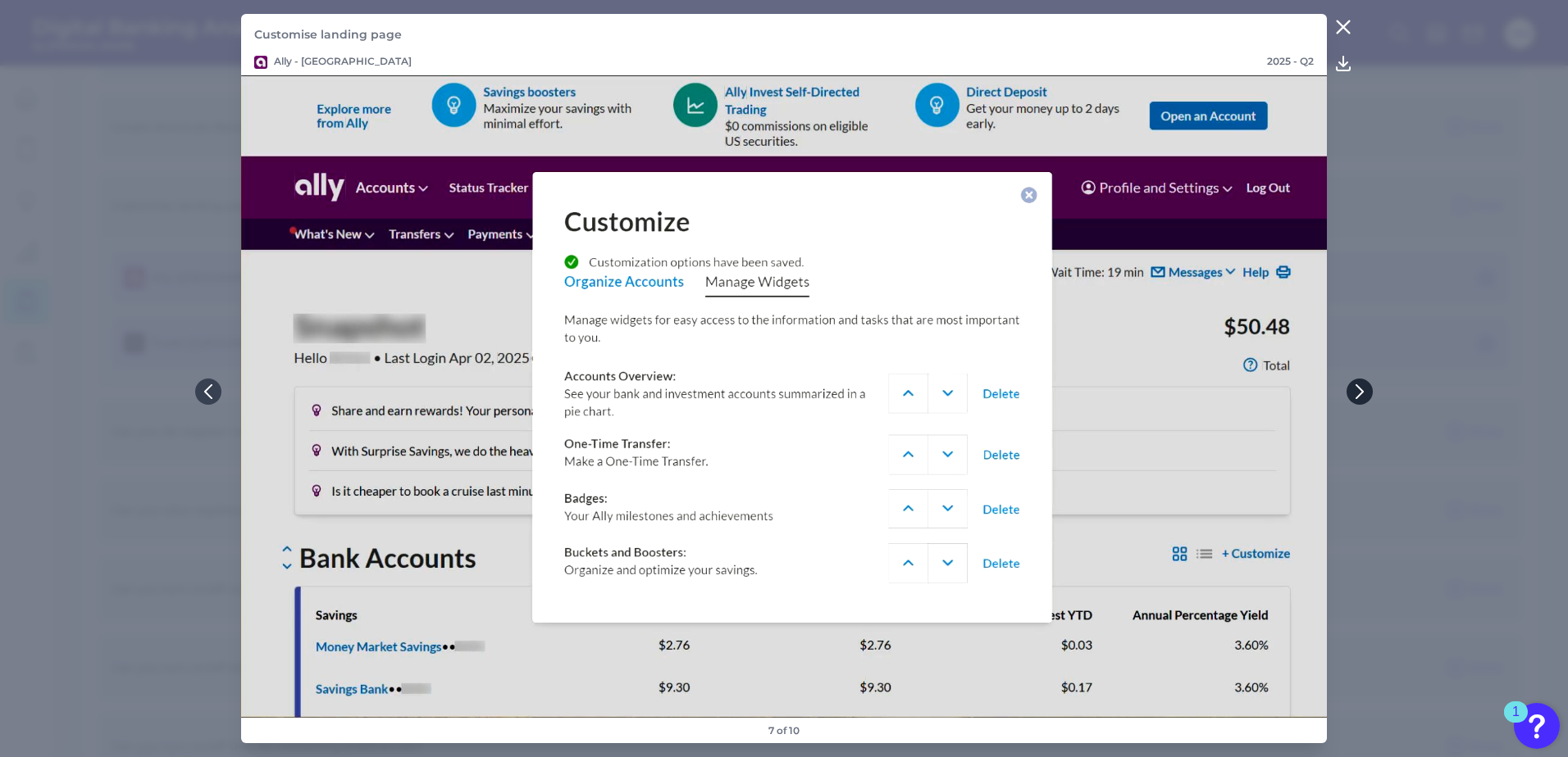
click at [1361, 386] on icon at bounding box center [1359, 391] width 14 height 14
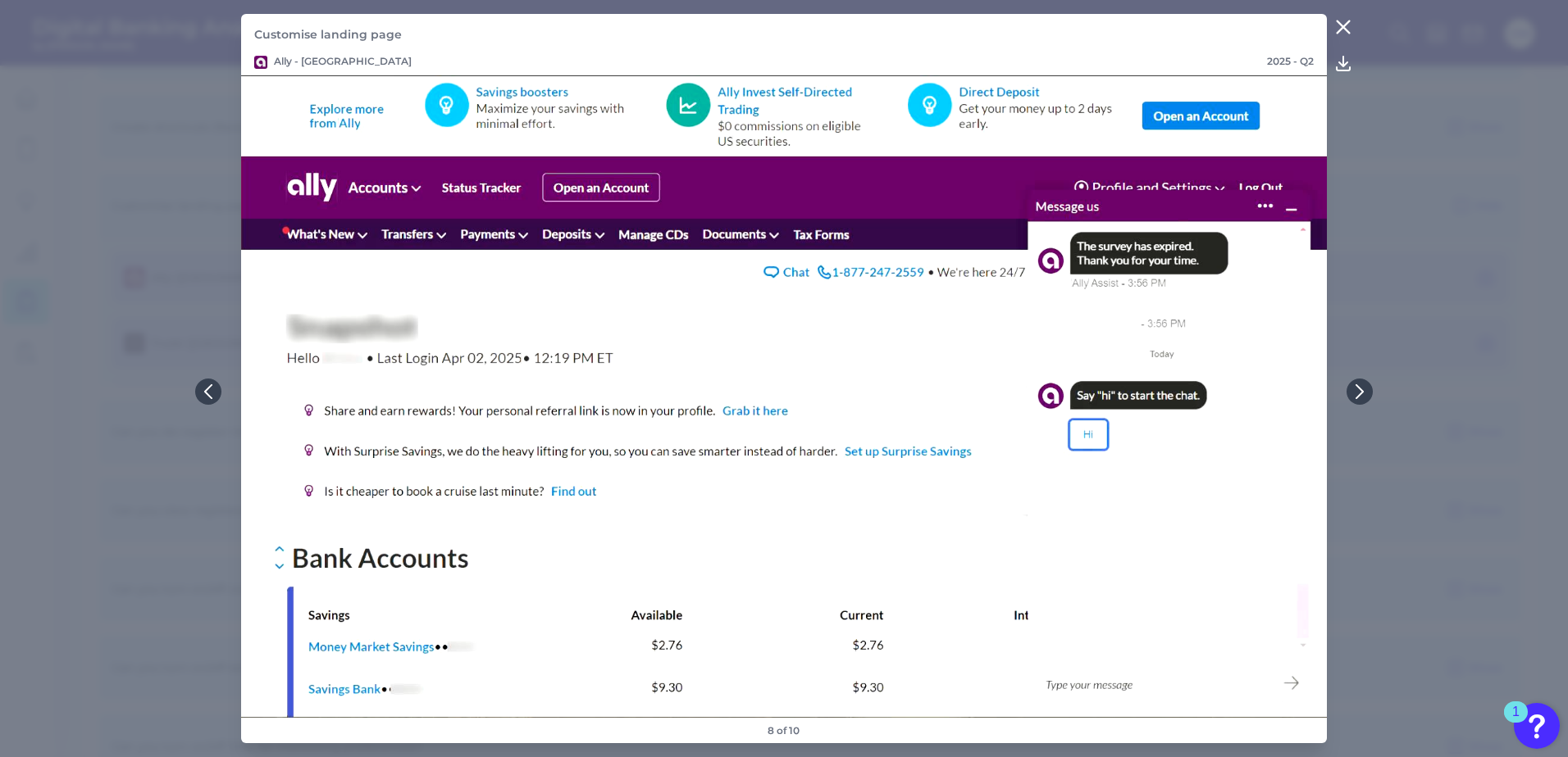
click at [1348, 22] on icon at bounding box center [1342, 27] width 13 height 13
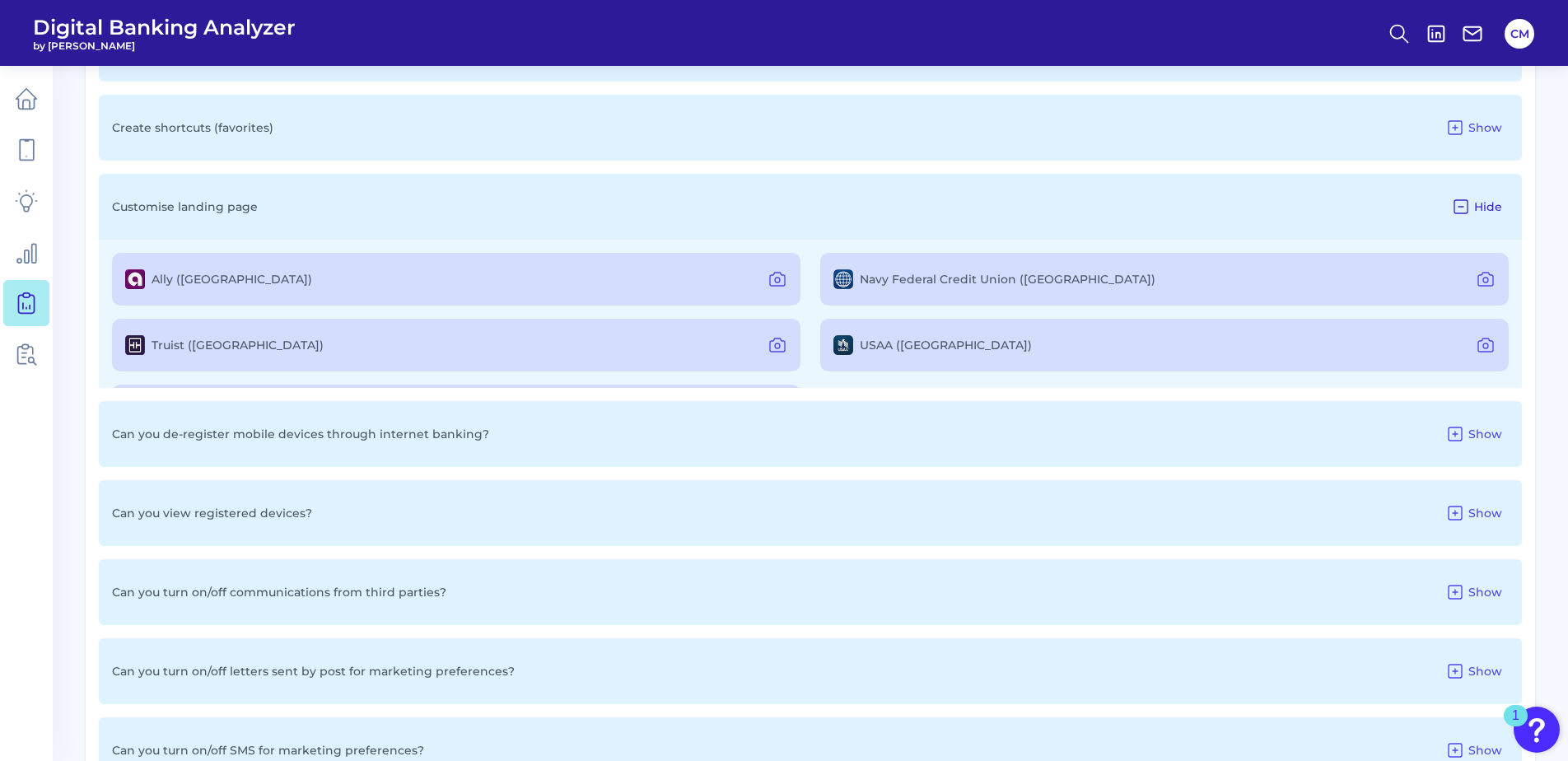
click at [1487, 194] on button "Hide" at bounding box center [1476, 206] width 64 height 26
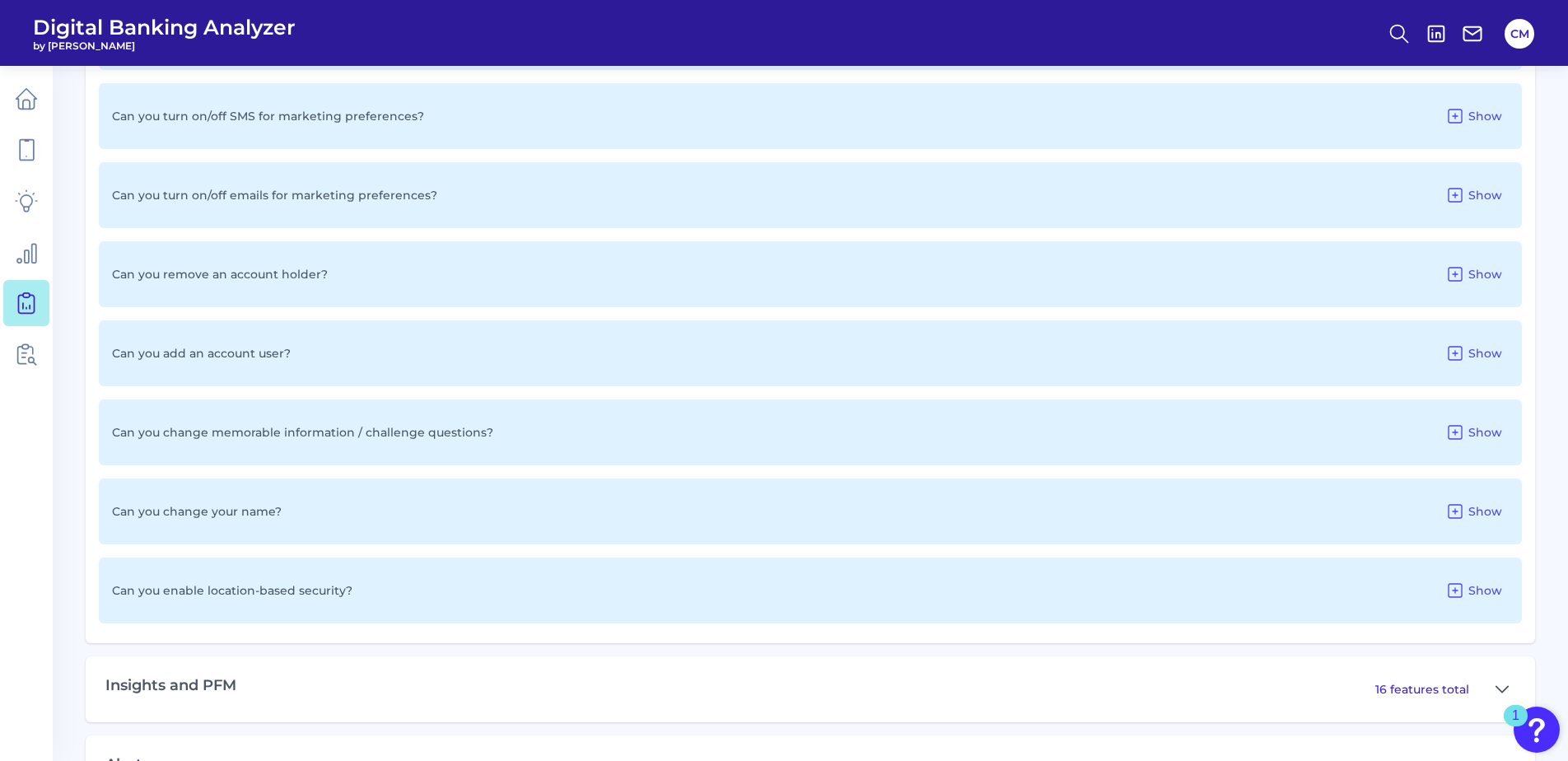
scroll to position [2085, 0]
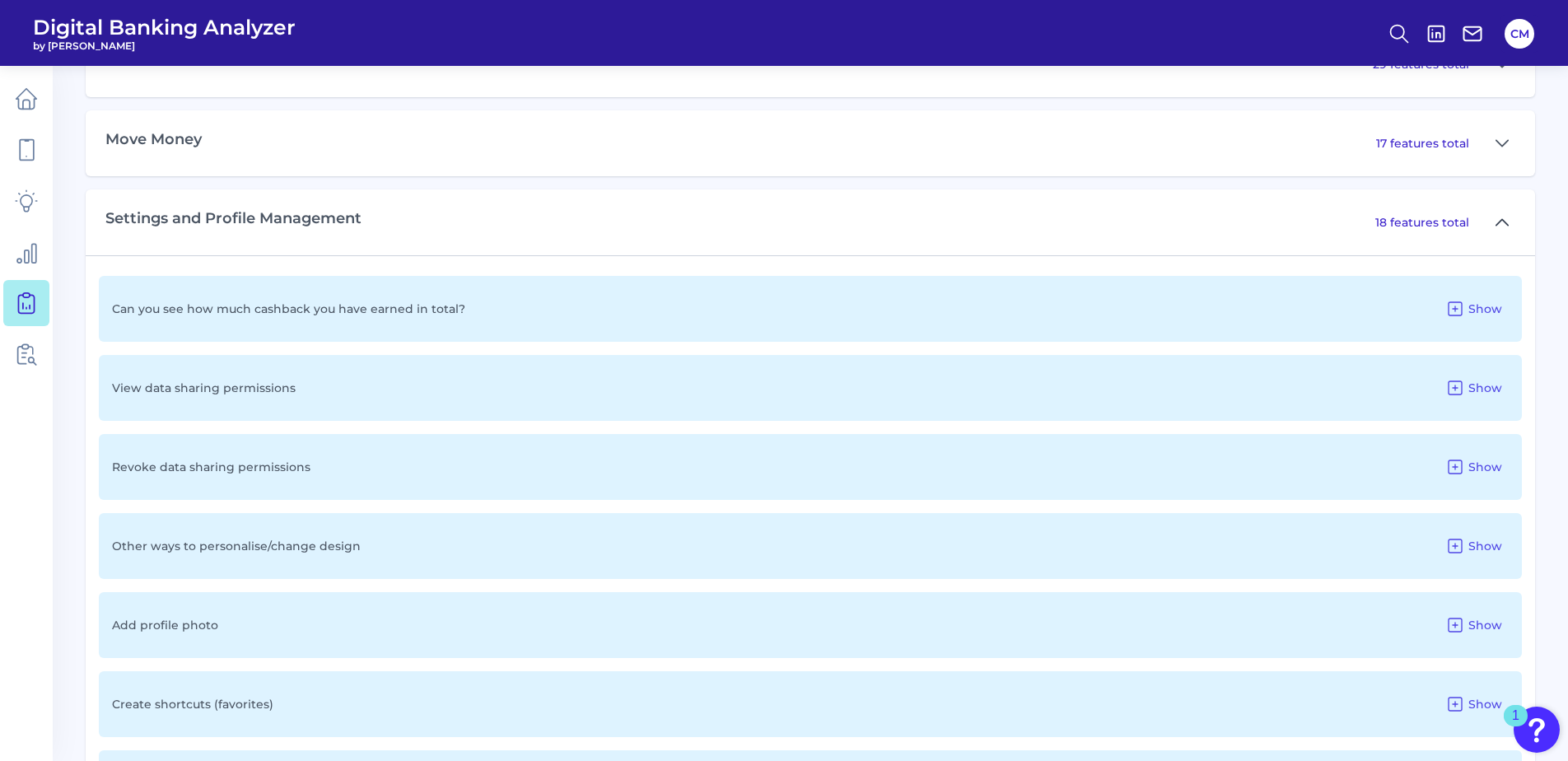
click at [1506, 226] on icon at bounding box center [1502, 223] width 14 height 19
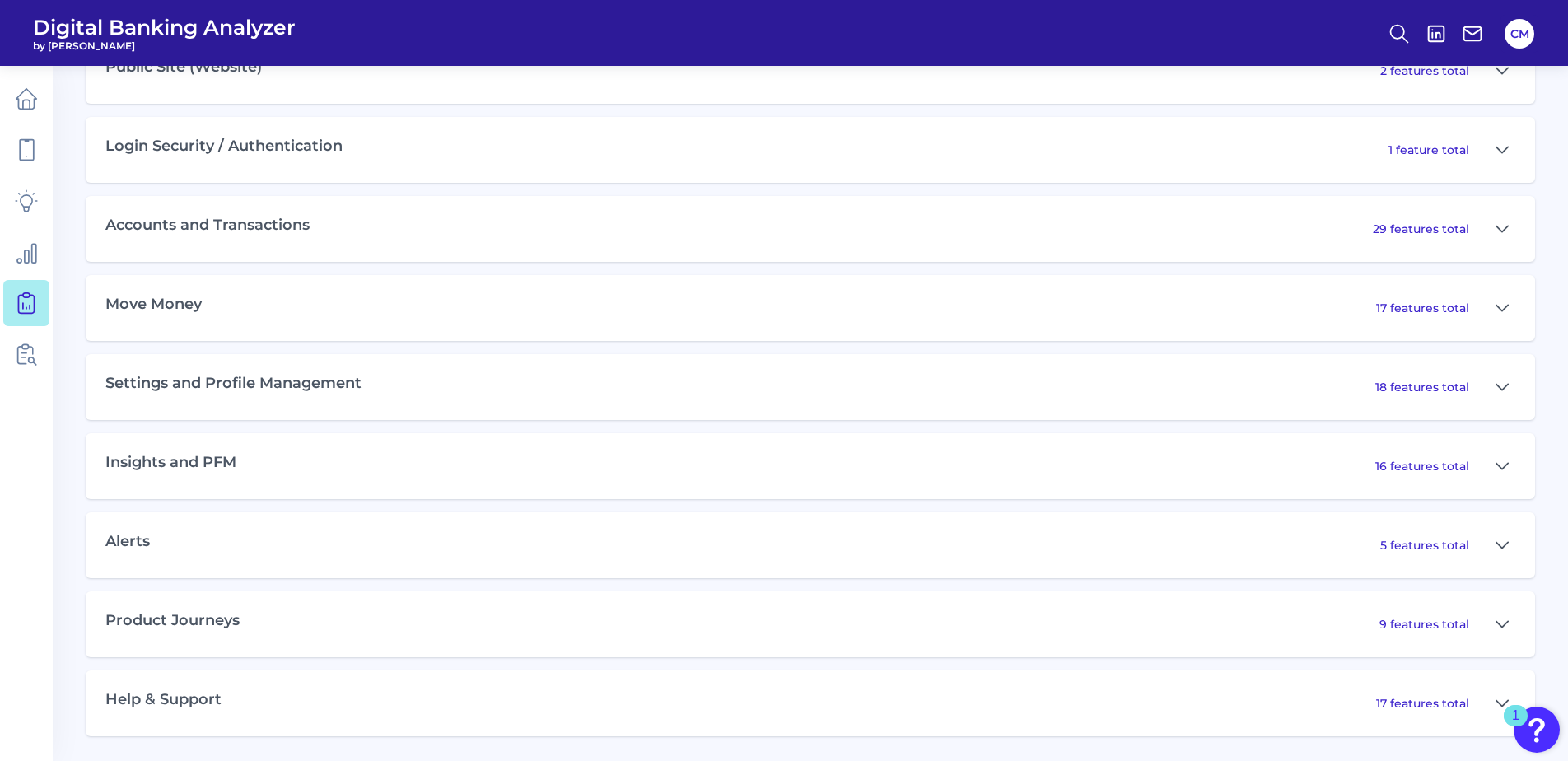
click at [1482, 464] on div "16 features total" at bounding box center [1445, 466] width 140 height 26
click at [1494, 464] on button at bounding box center [1501, 466] width 26 height 26
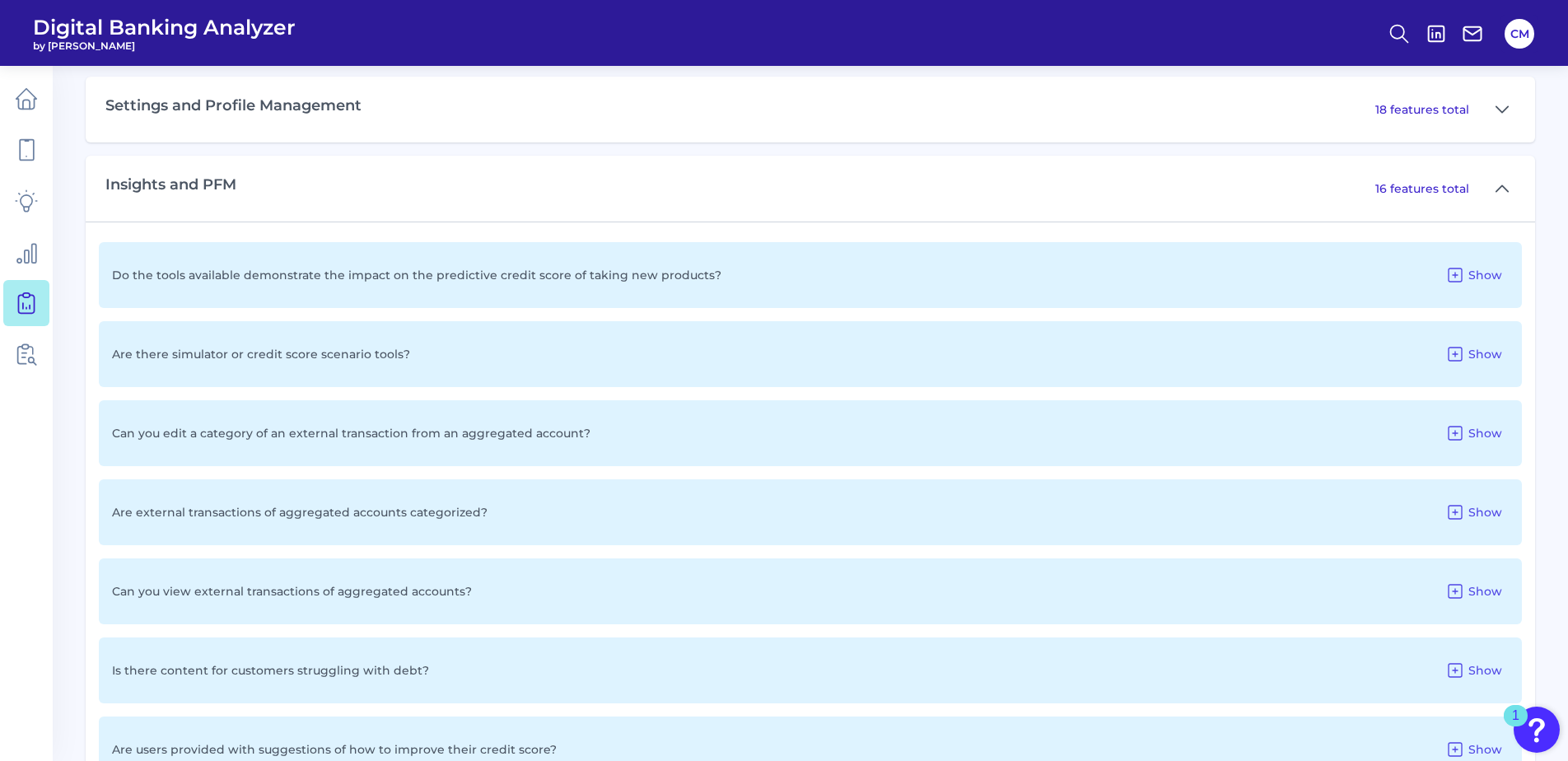
scroll to position [1178, 0]
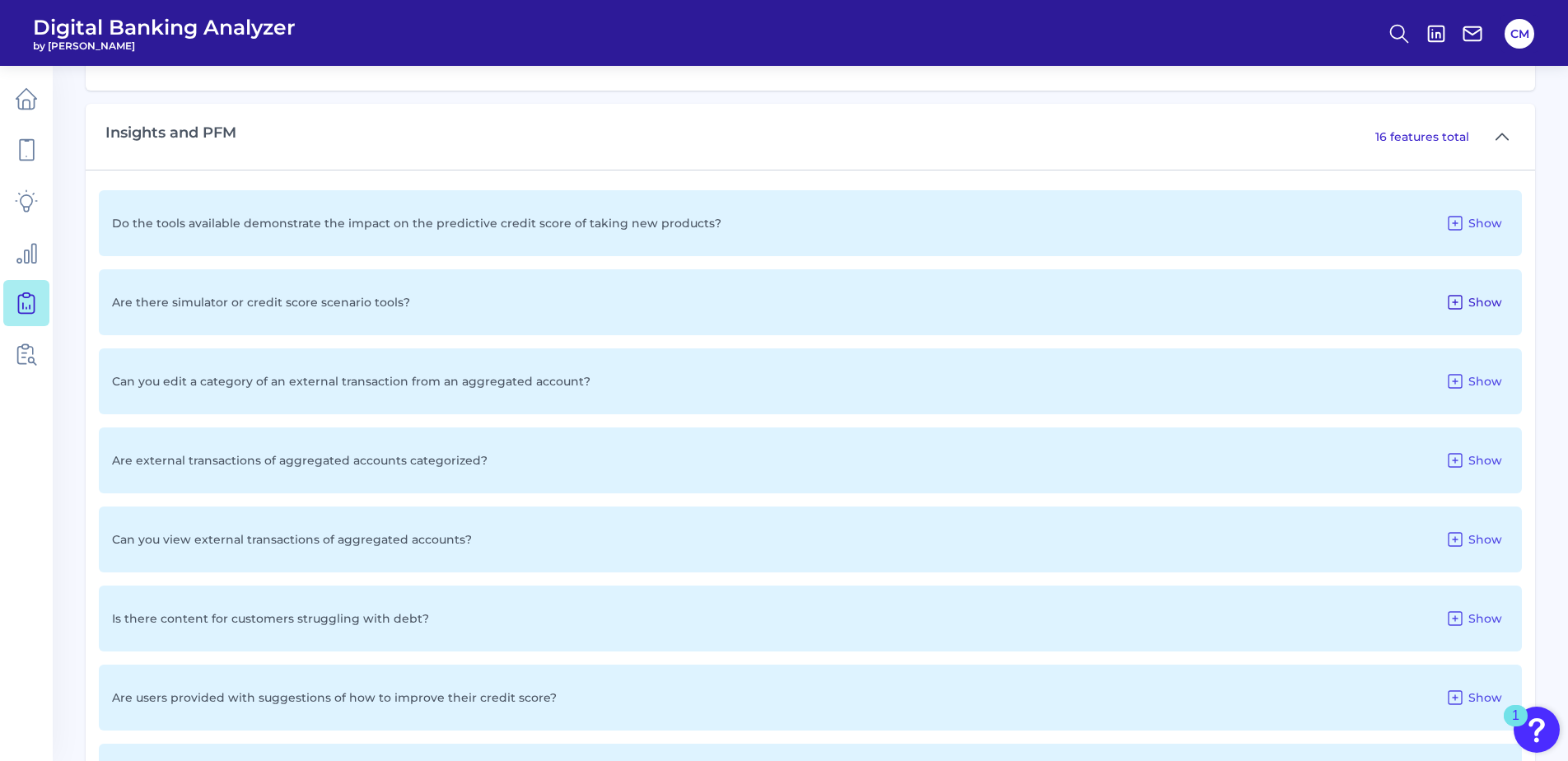
click at [1474, 315] on button "Show" at bounding box center [1473, 302] width 70 height 26
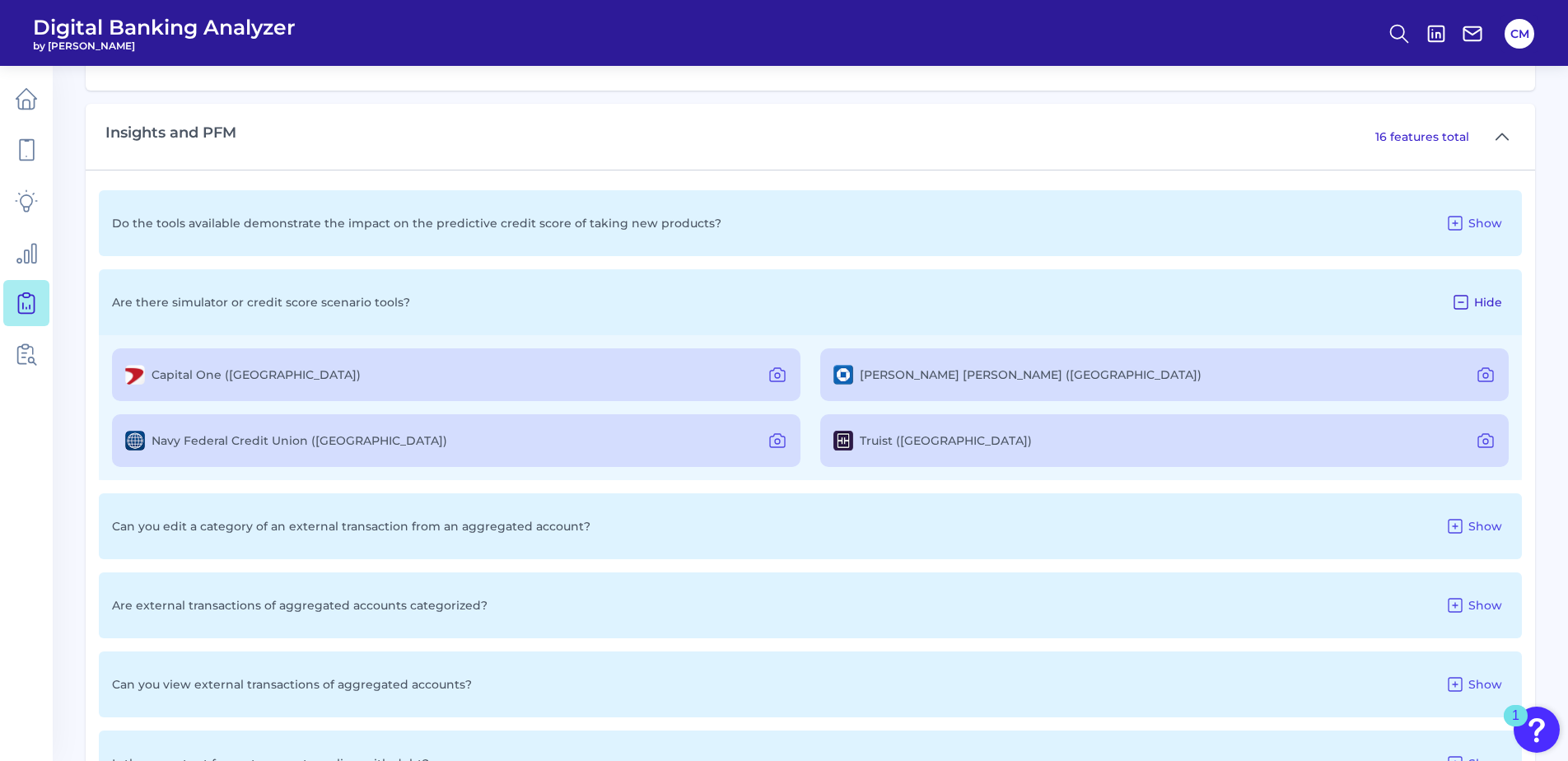
click at [1473, 305] on button "Hide" at bounding box center [1476, 302] width 64 height 26
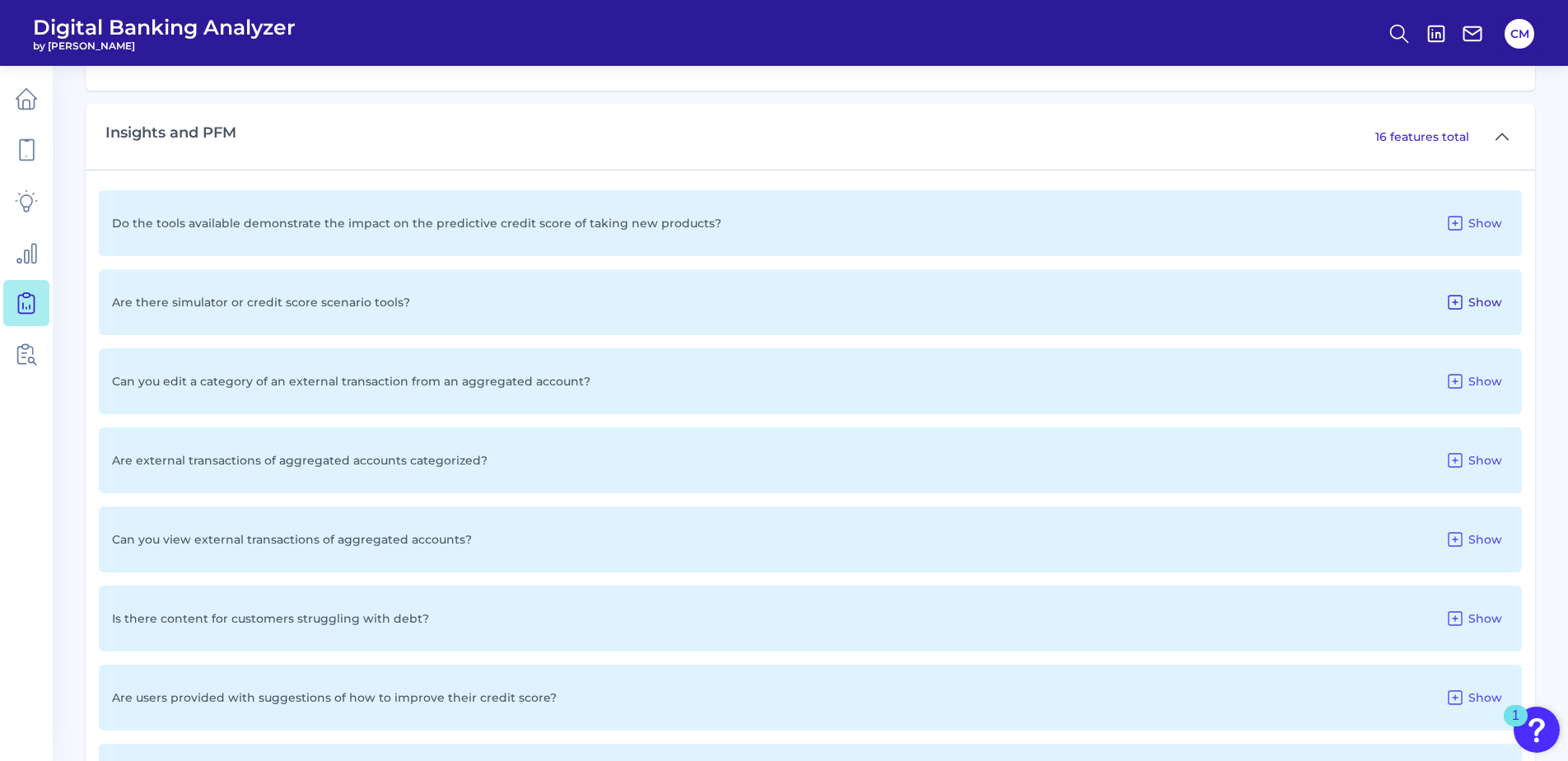
click at [1447, 305] on icon at bounding box center [1455, 302] width 19 height 19
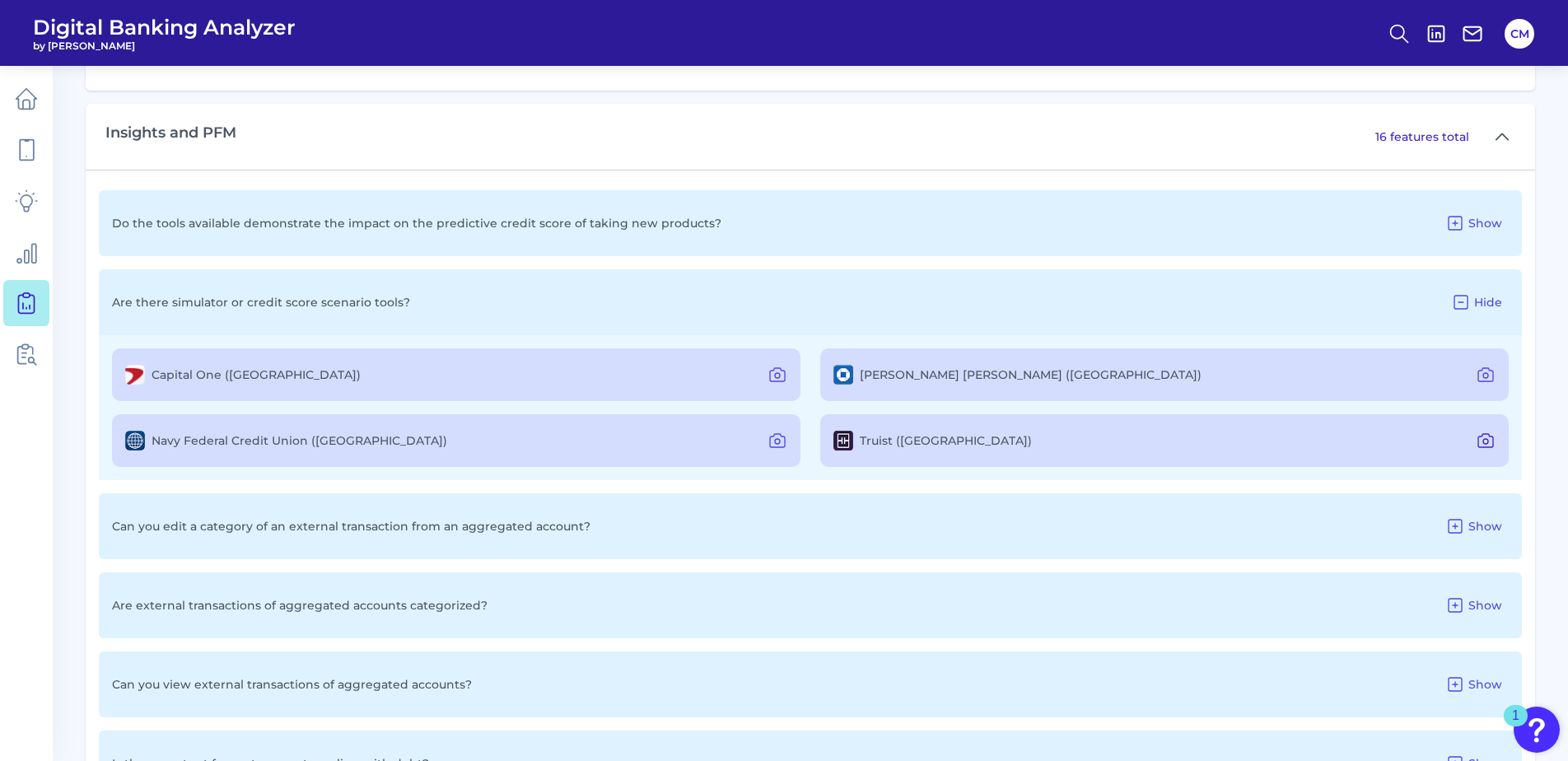
click at [1493, 436] on icon at bounding box center [1486, 441] width 19 height 19
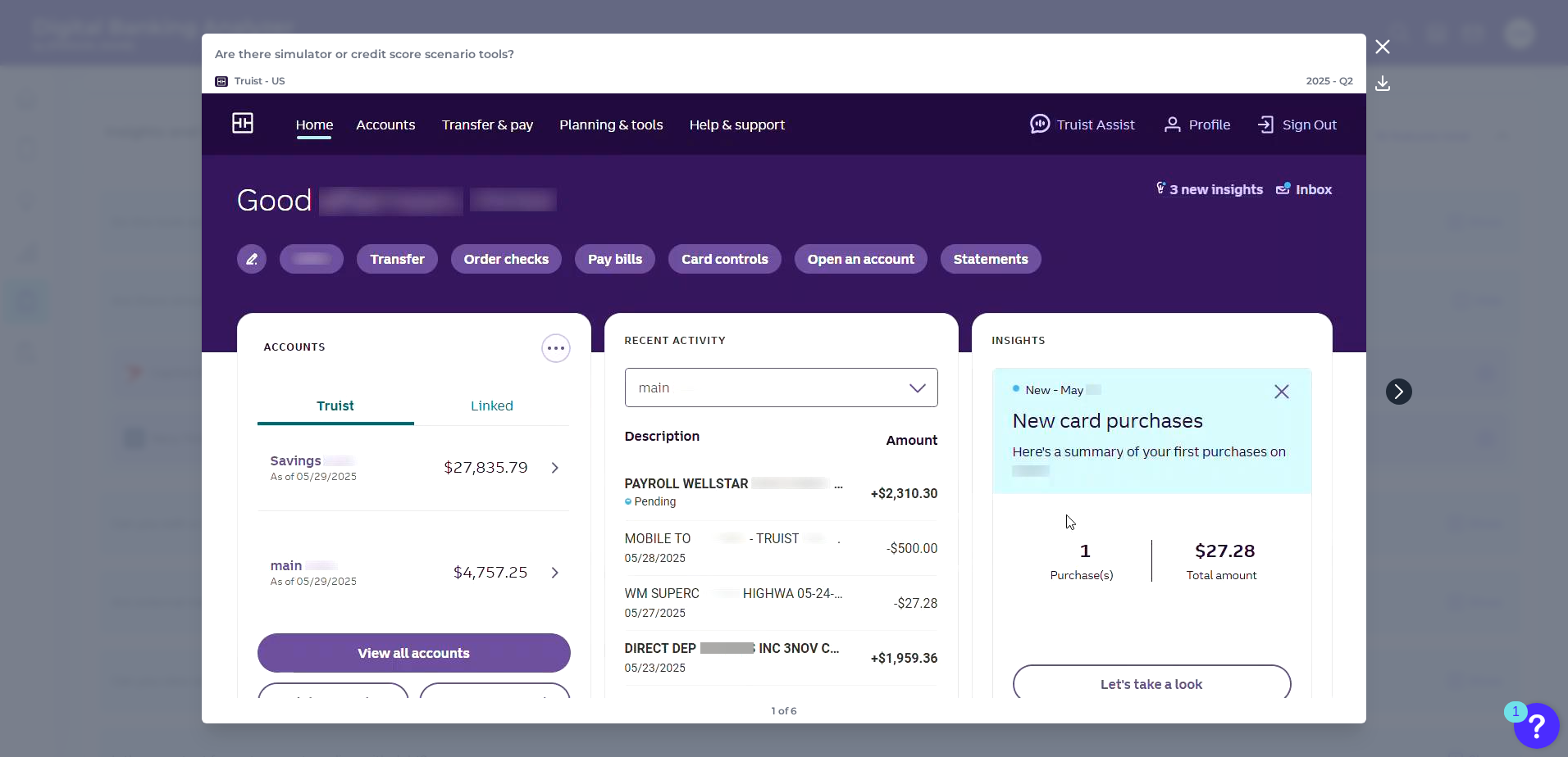
click at [1396, 386] on icon at bounding box center [1398, 392] width 7 height 13
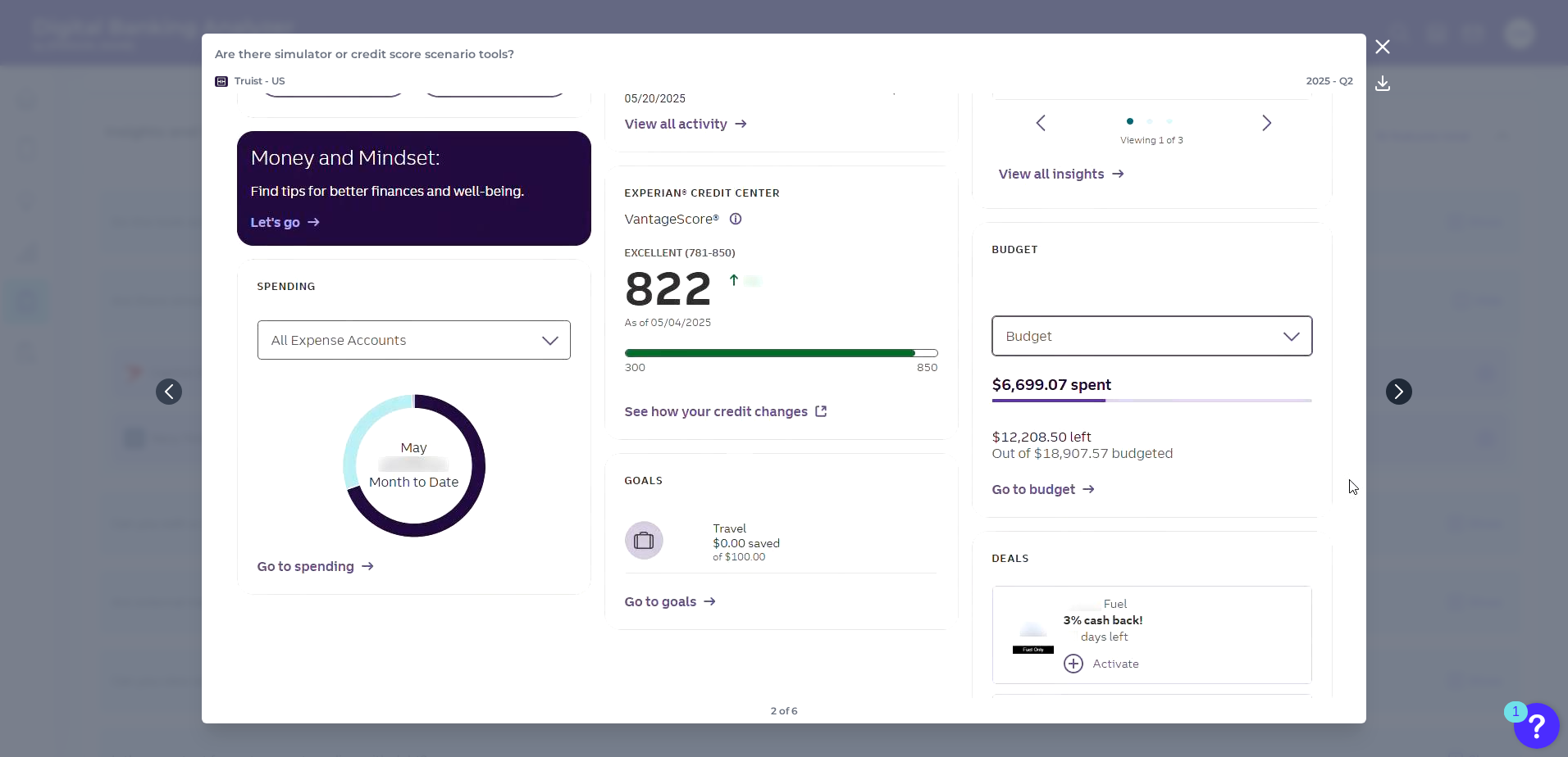
click at [1396, 386] on icon at bounding box center [1398, 392] width 7 height 13
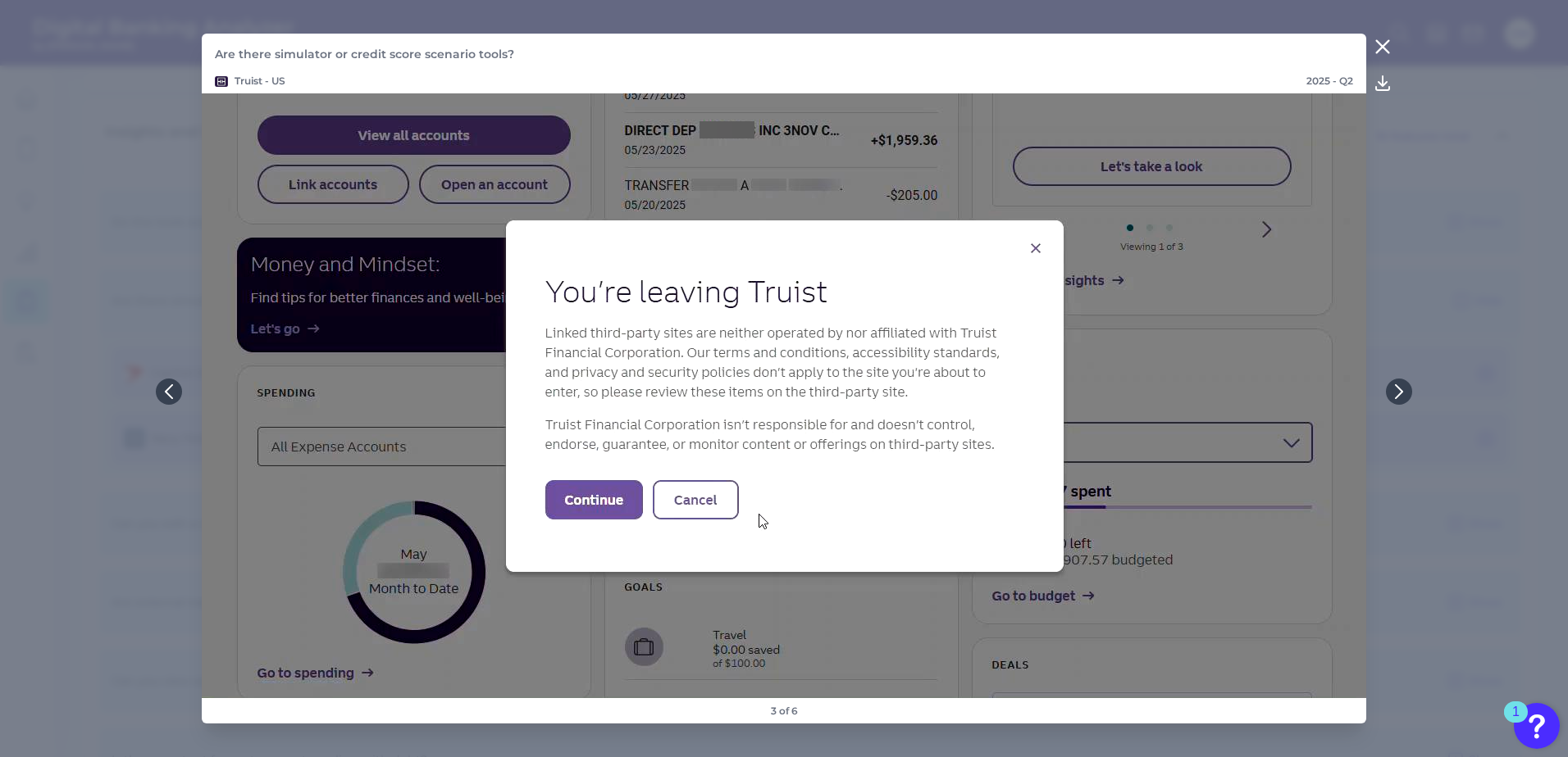
click at [1389, 41] on icon at bounding box center [1383, 46] width 13 height 13
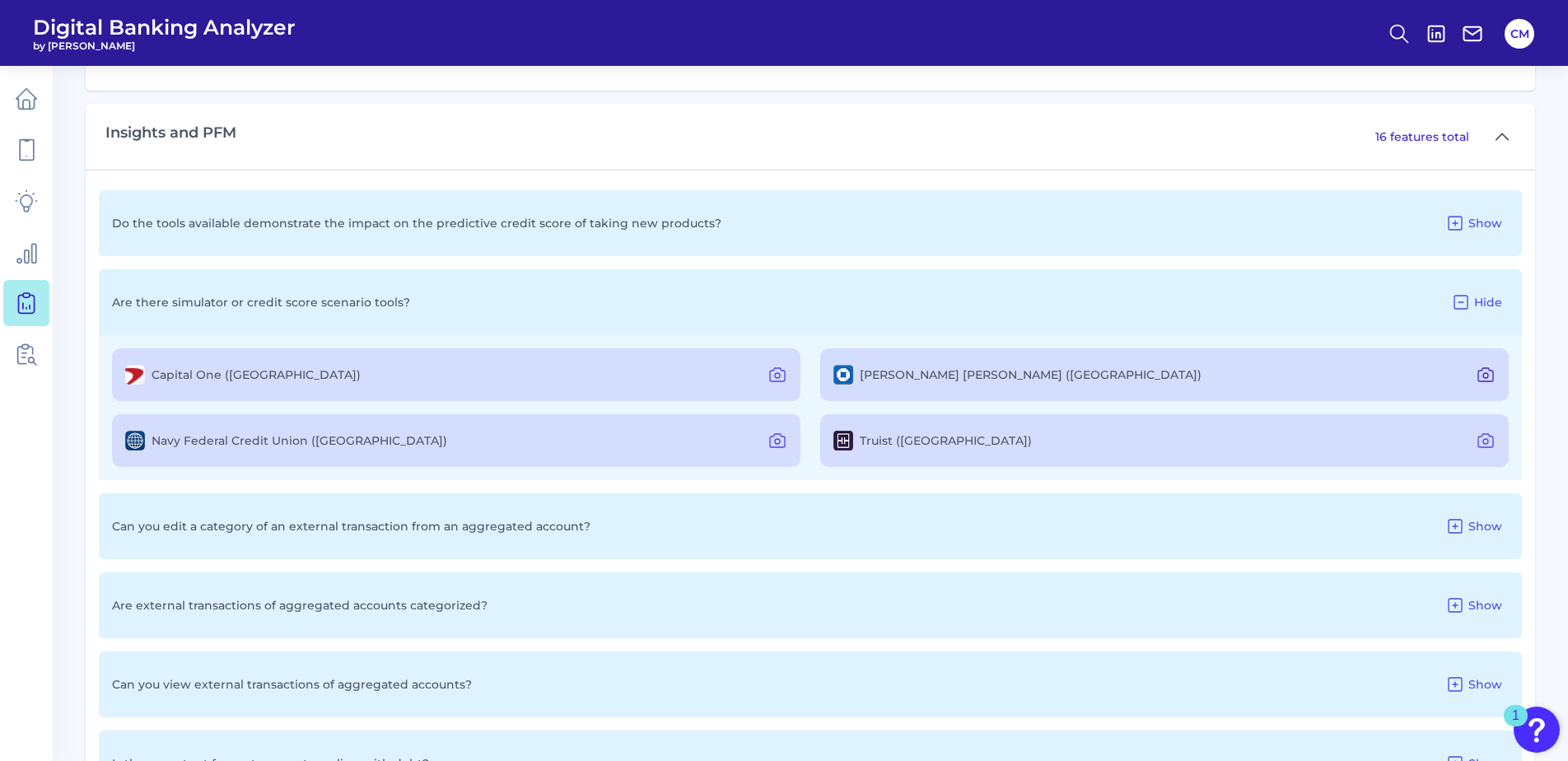
click at [1480, 376] on icon at bounding box center [1486, 375] width 19 height 19
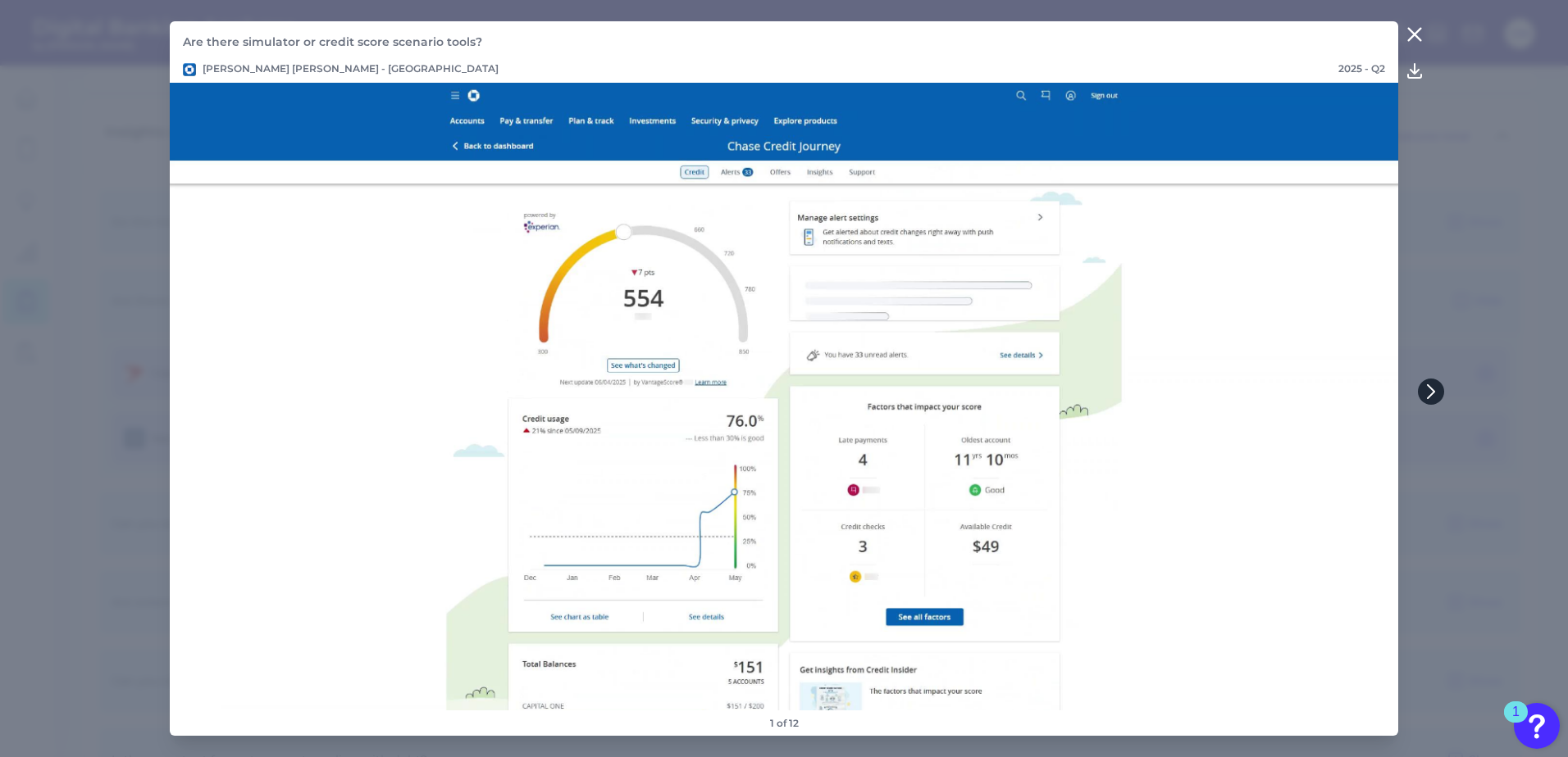
click at [1426, 395] on icon at bounding box center [1430, 391] width 14 height 14
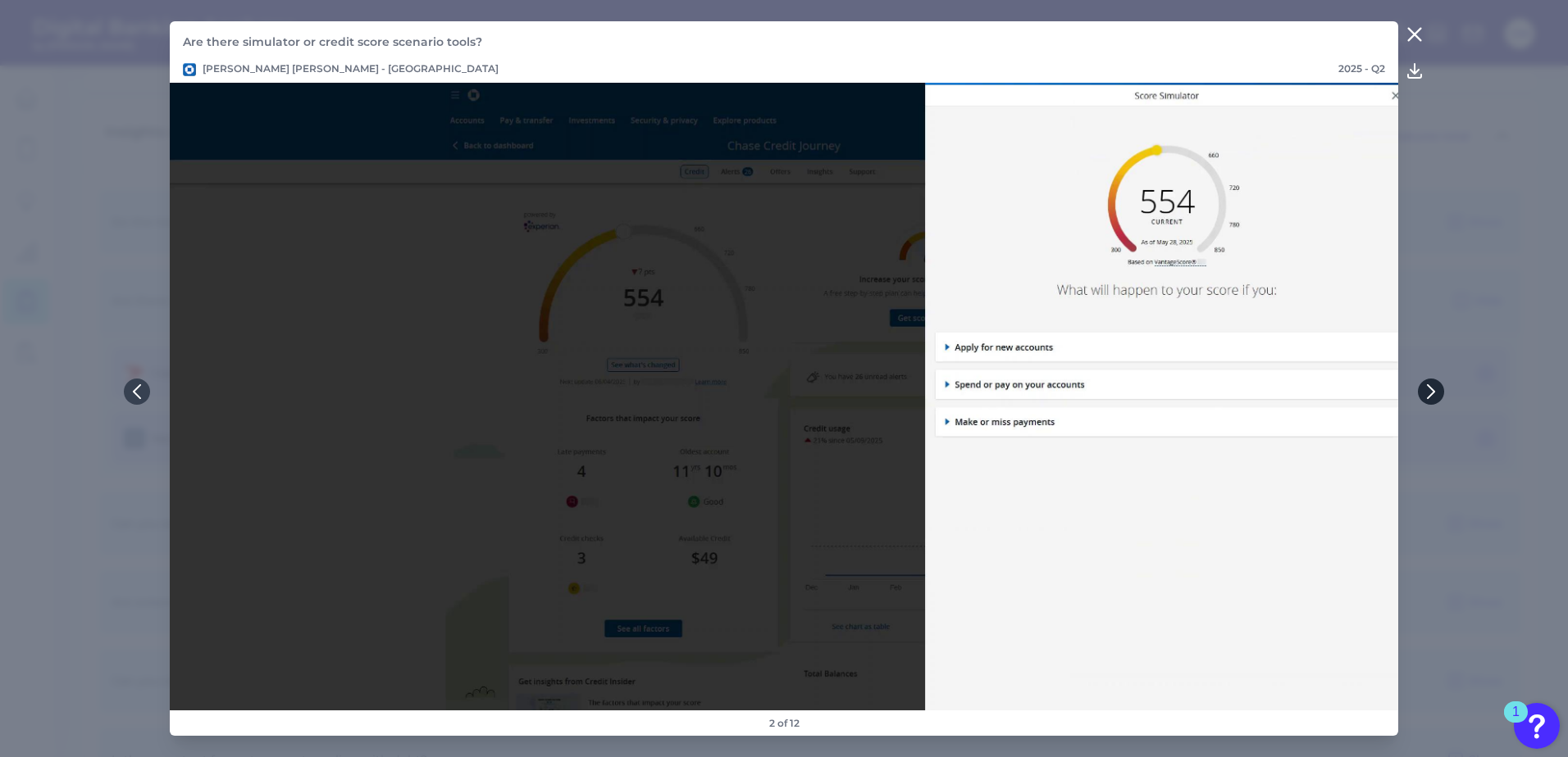
click at [1426, 395] on icon at bounding box center [1430, 391] width 14 height 14
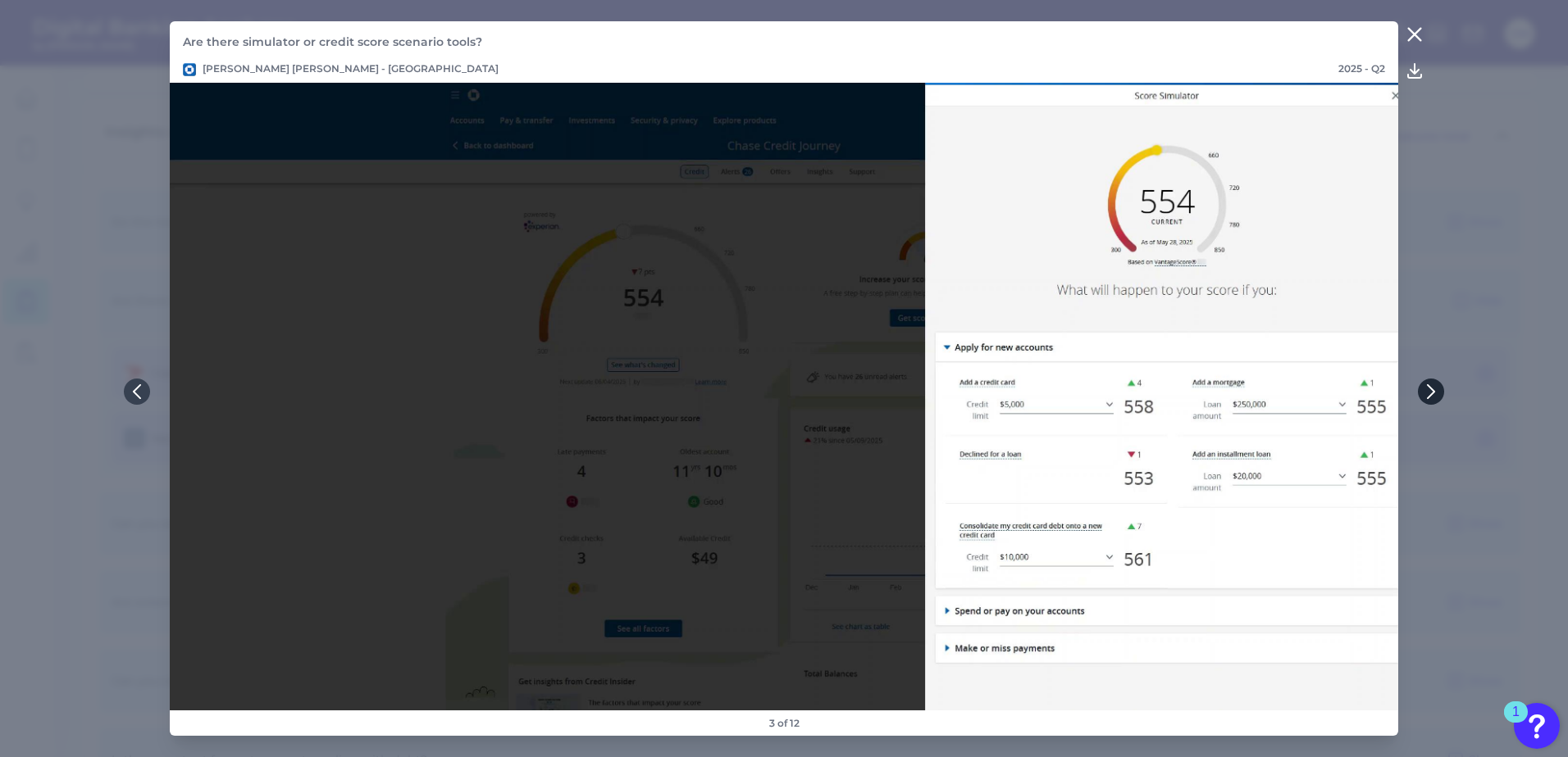
click at [1426, 395] on icon at bounding box center [1430, 391] width 14 height 14
click at [1425, 395] on icon at bounding box center [1430, 391] width 14 height 14
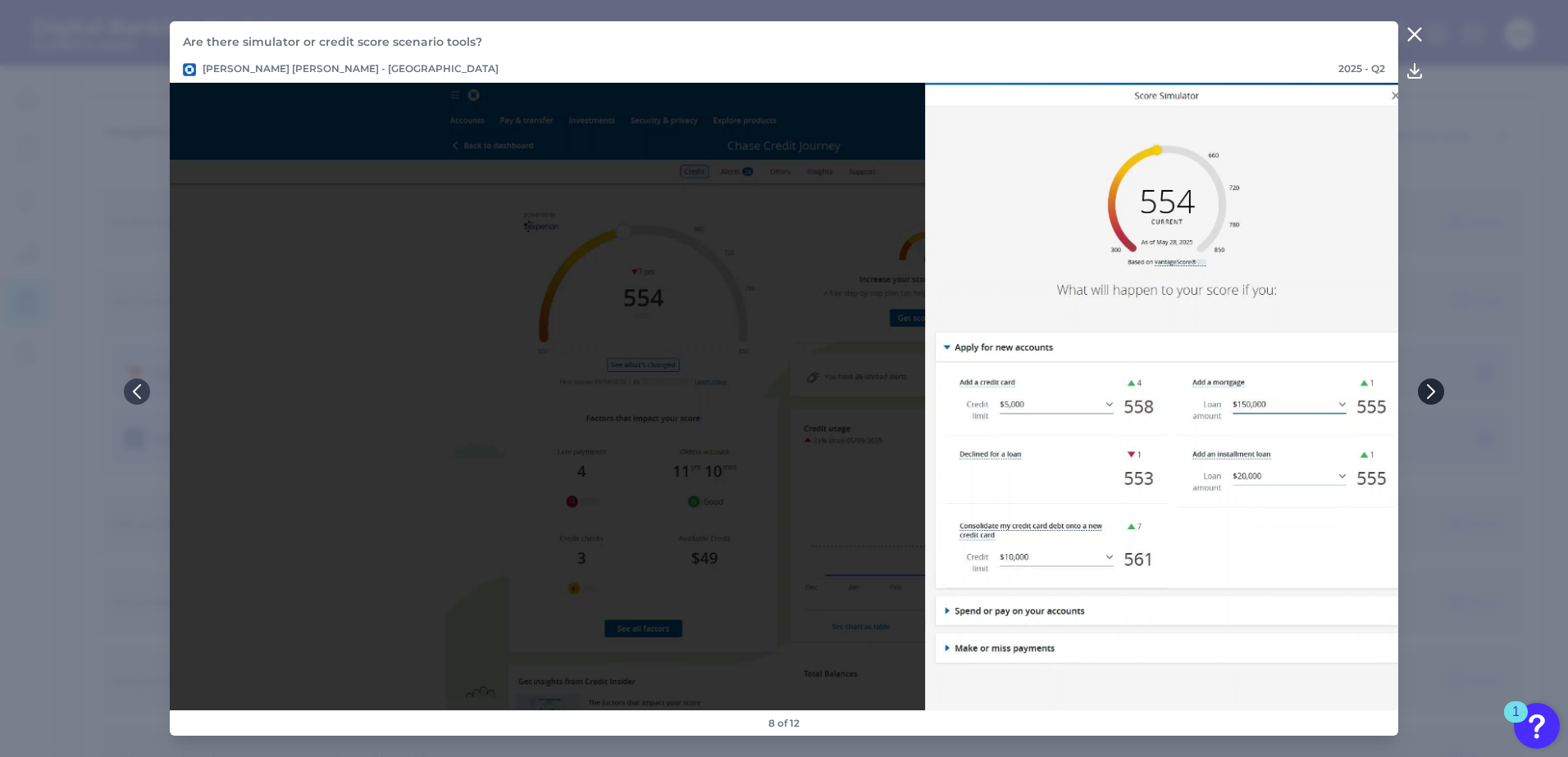
click at [1425, 395] on icon at bounding box center [1430, 391] width 14 height 14
click at [1412, 30] on icon at bounding box center [1414, 35] width 19 height 19
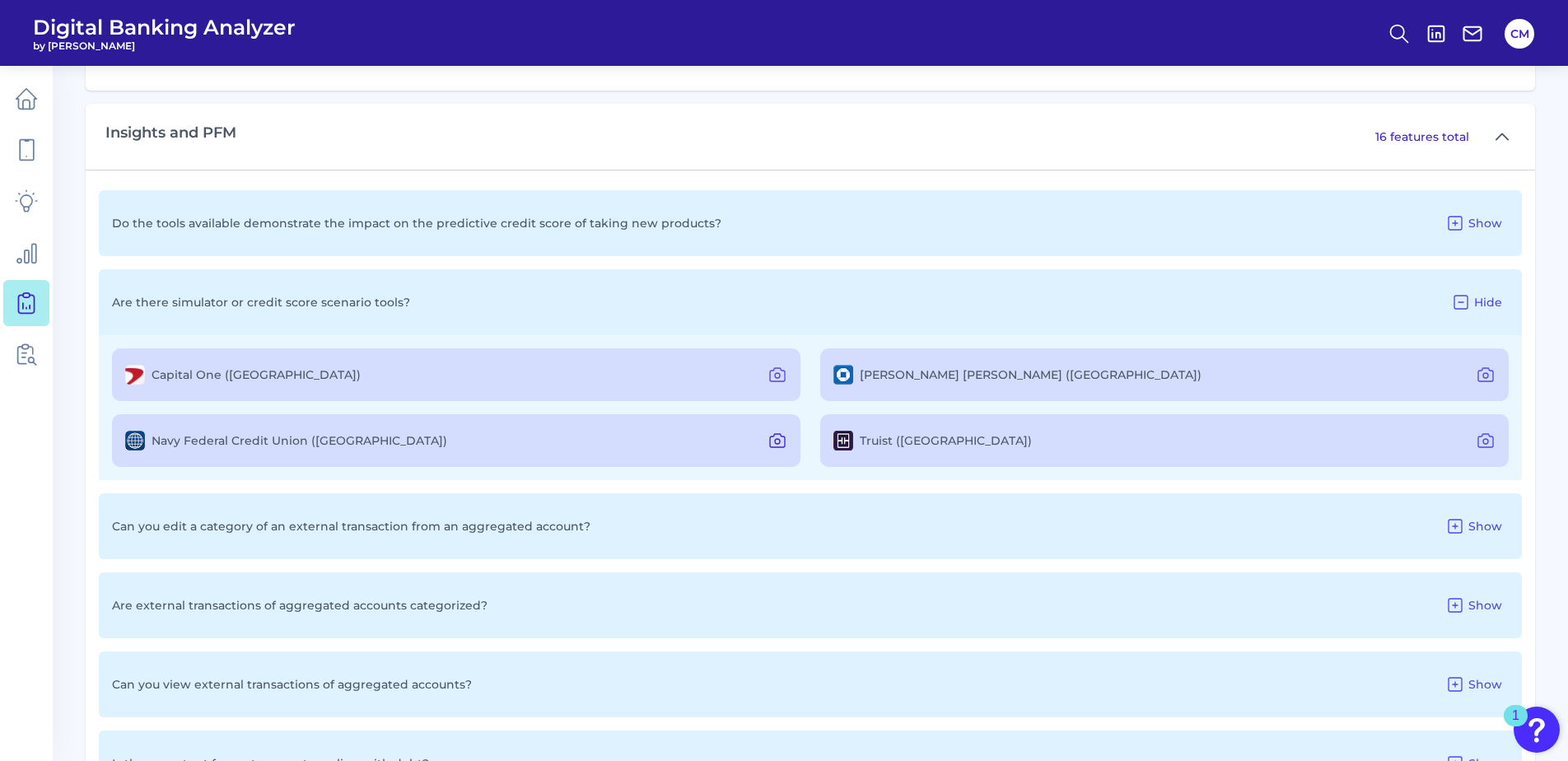
click at [781, 441] on icon at bounding box center [777, 441] width 19 height 19
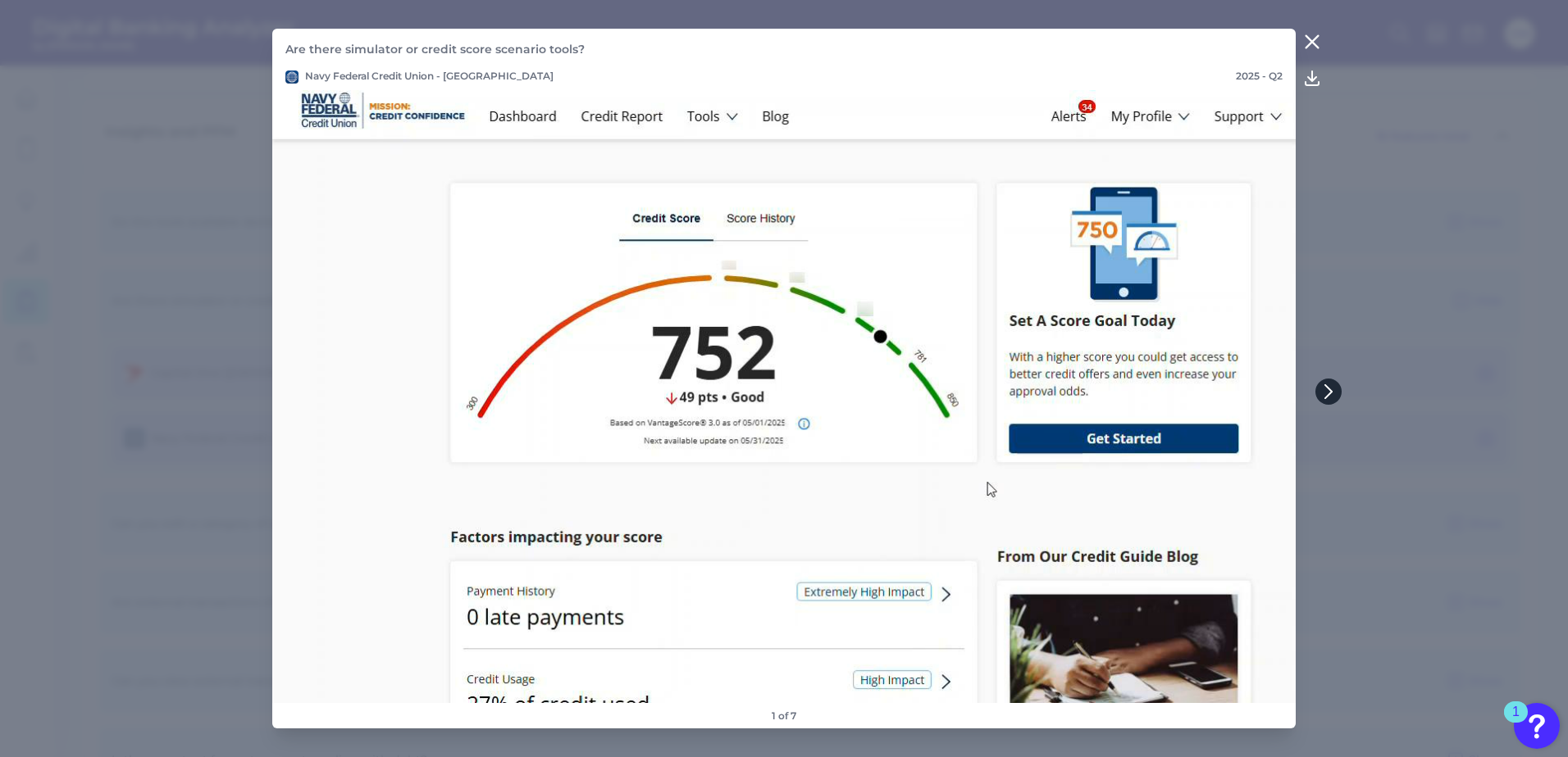
click at [1335, 387] on icon at bounding box center [1328, 391] width 14 height 14
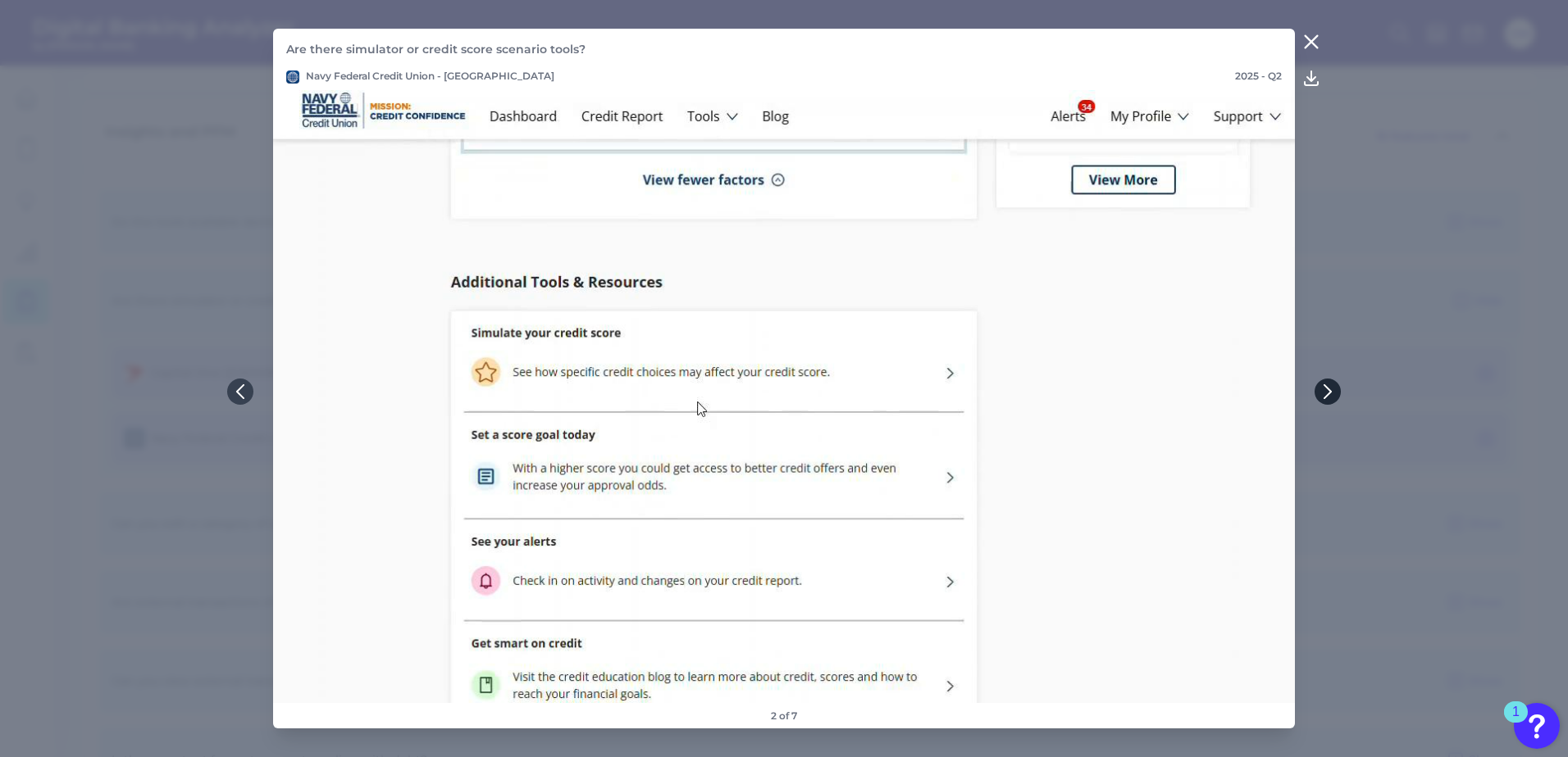
click at [1333, 390] on icon at bounding box center [1327, 391] width 14 height 14
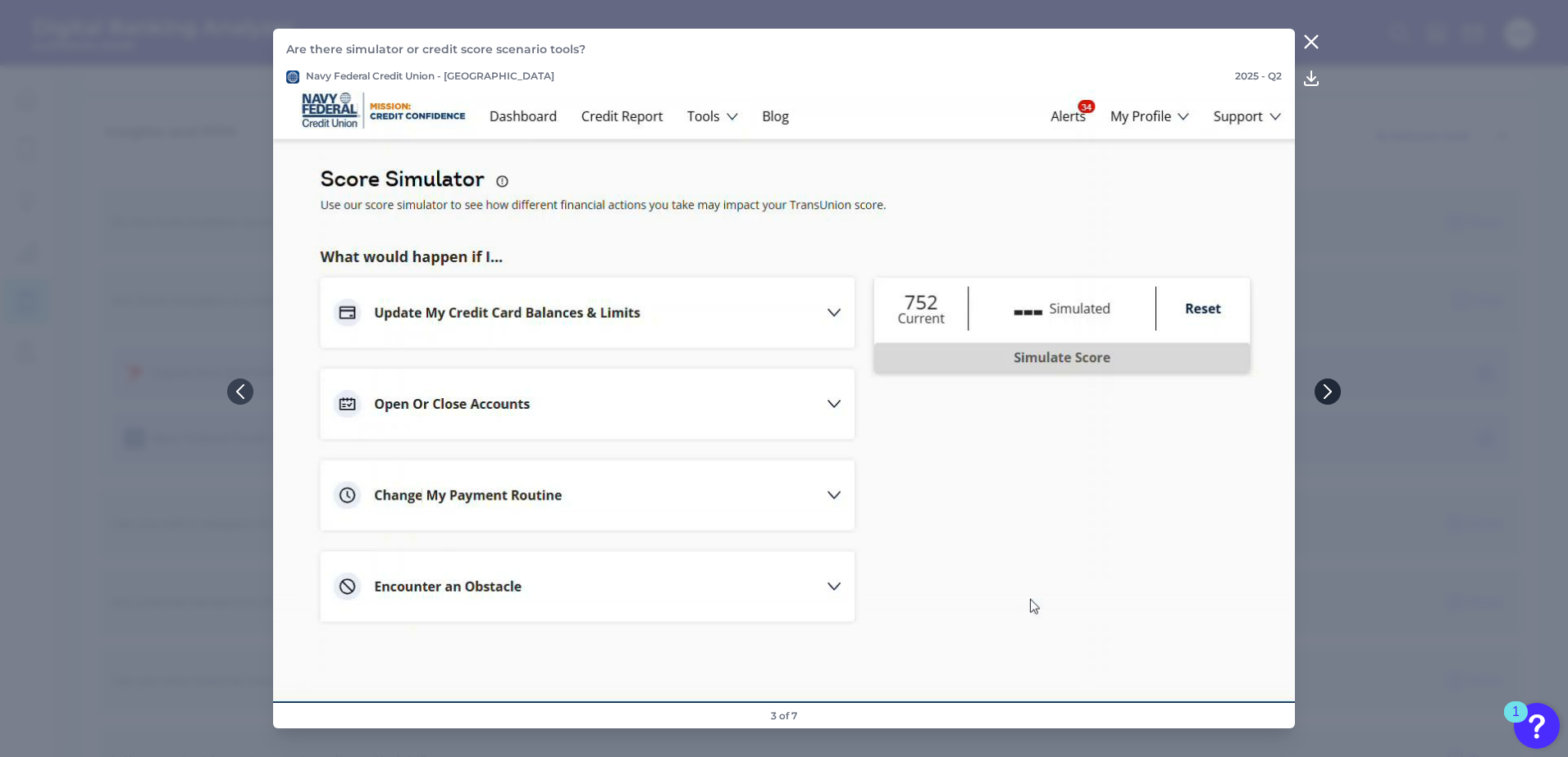
click at [1321, 385] on icon at bounding box center [1327, 391] width 14 height 14
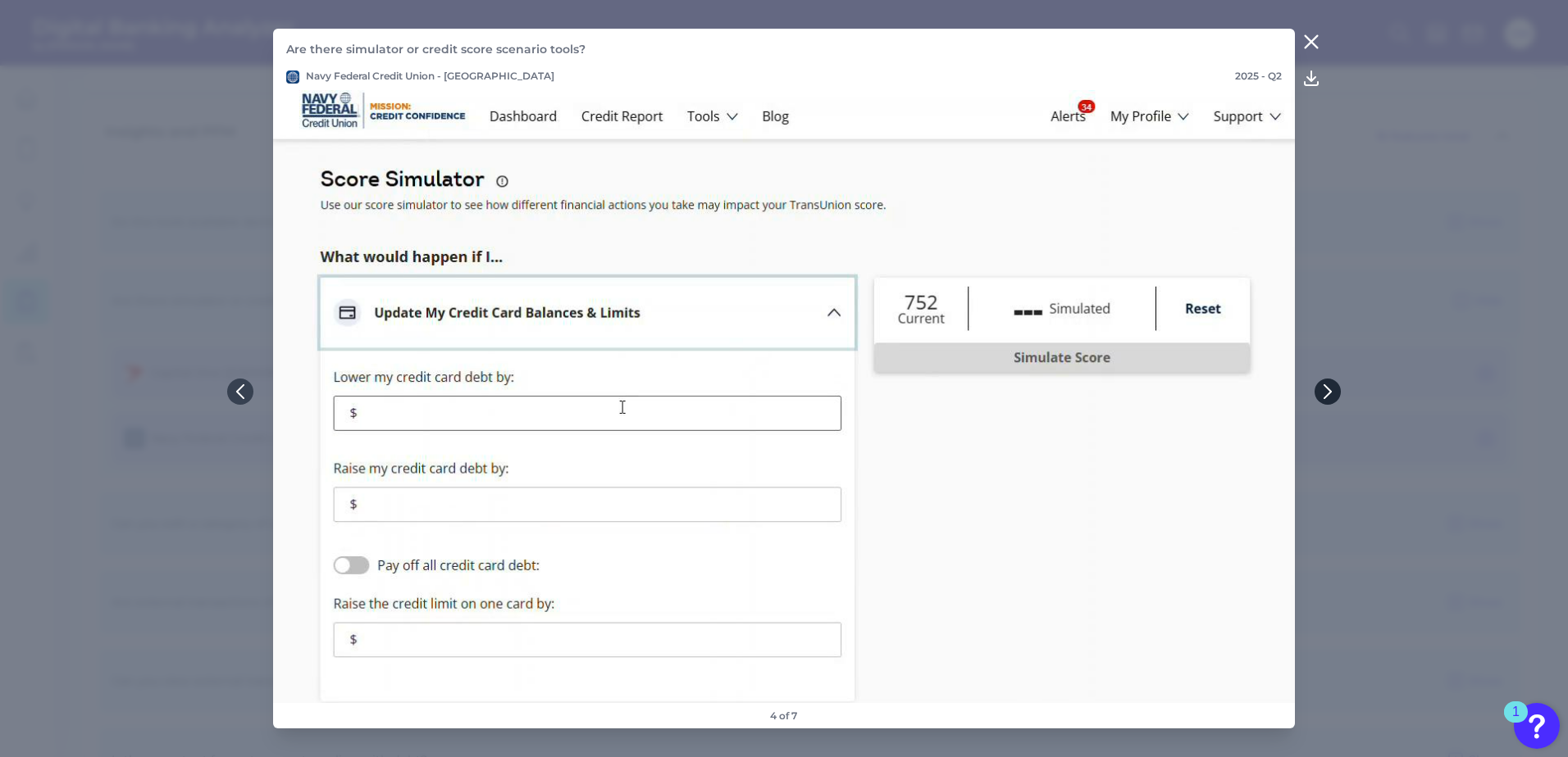
click at [1323, 387] on icon at bounding box center [1327, 391] width 14 height 14
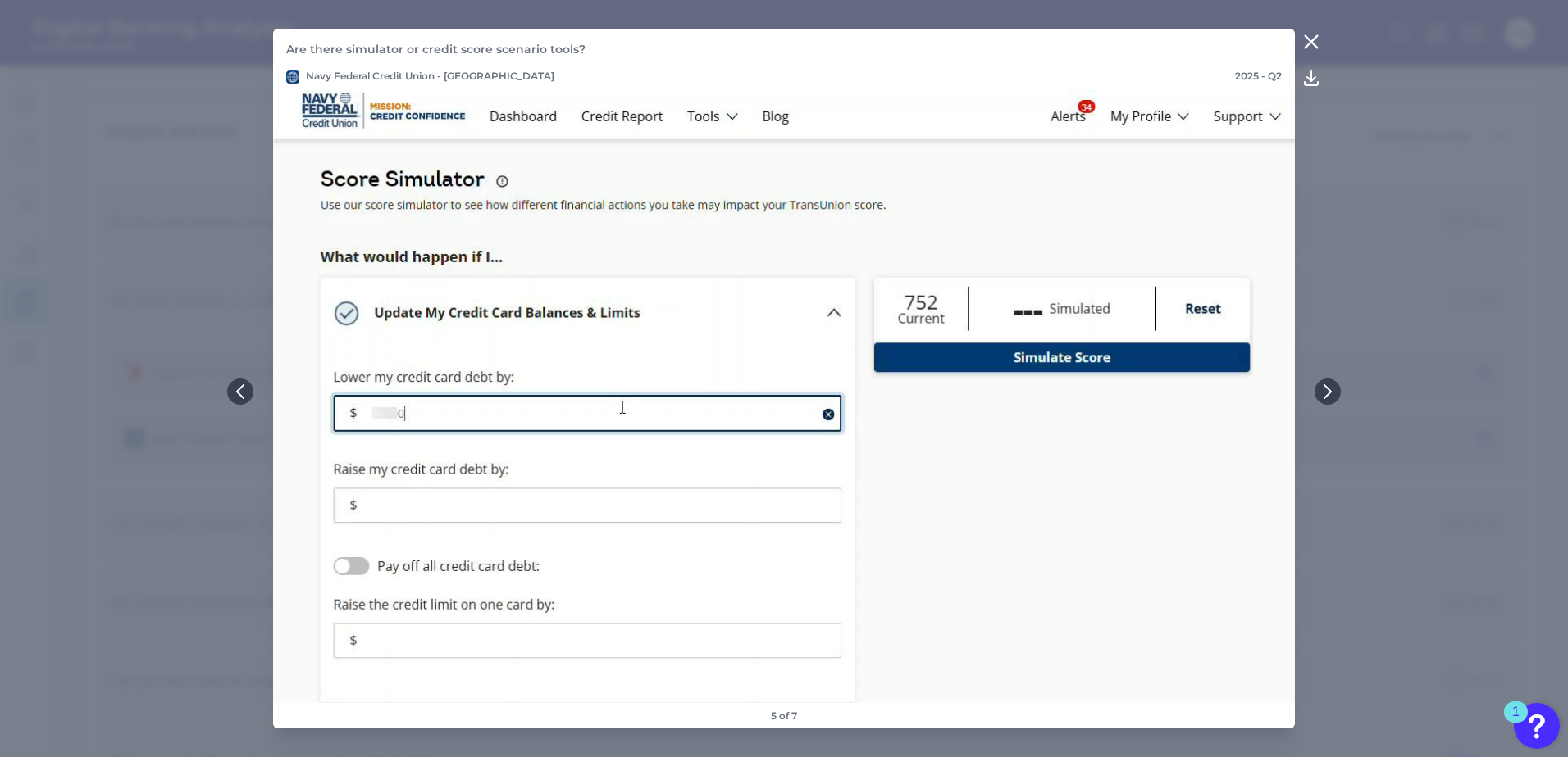
drag, startPoint x: 1310, startPoint y: 30, endPoint x: 1301, endPoint y: 38, distance: 12.0
click at [1307, 33] on button at bounding box center [1311, 41] width 33 height 26
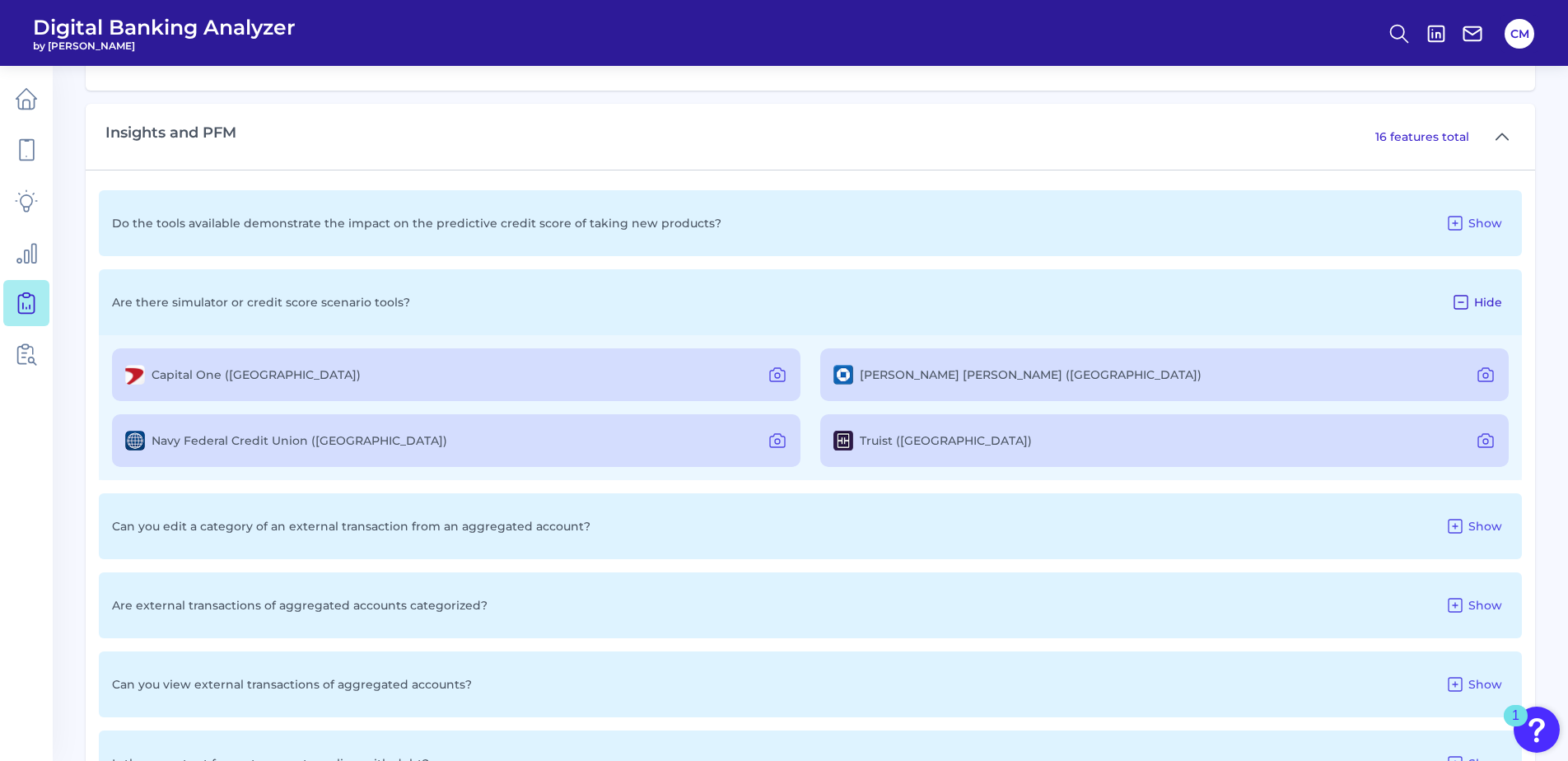
click at [1486, 295] on span "Hide" at bounding box center [1488, 302] width 28 height 15
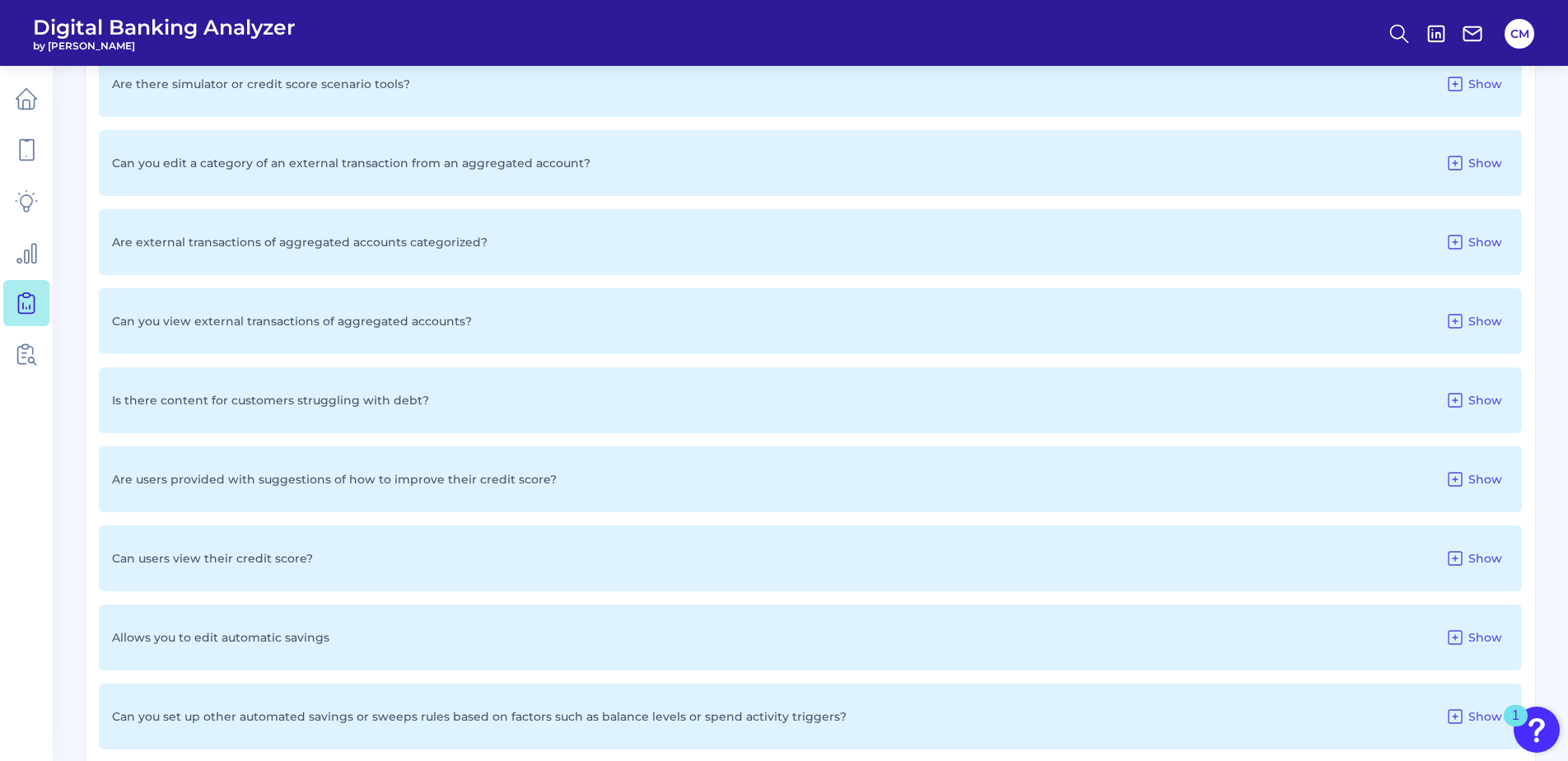
scroll to position [1425, 0]
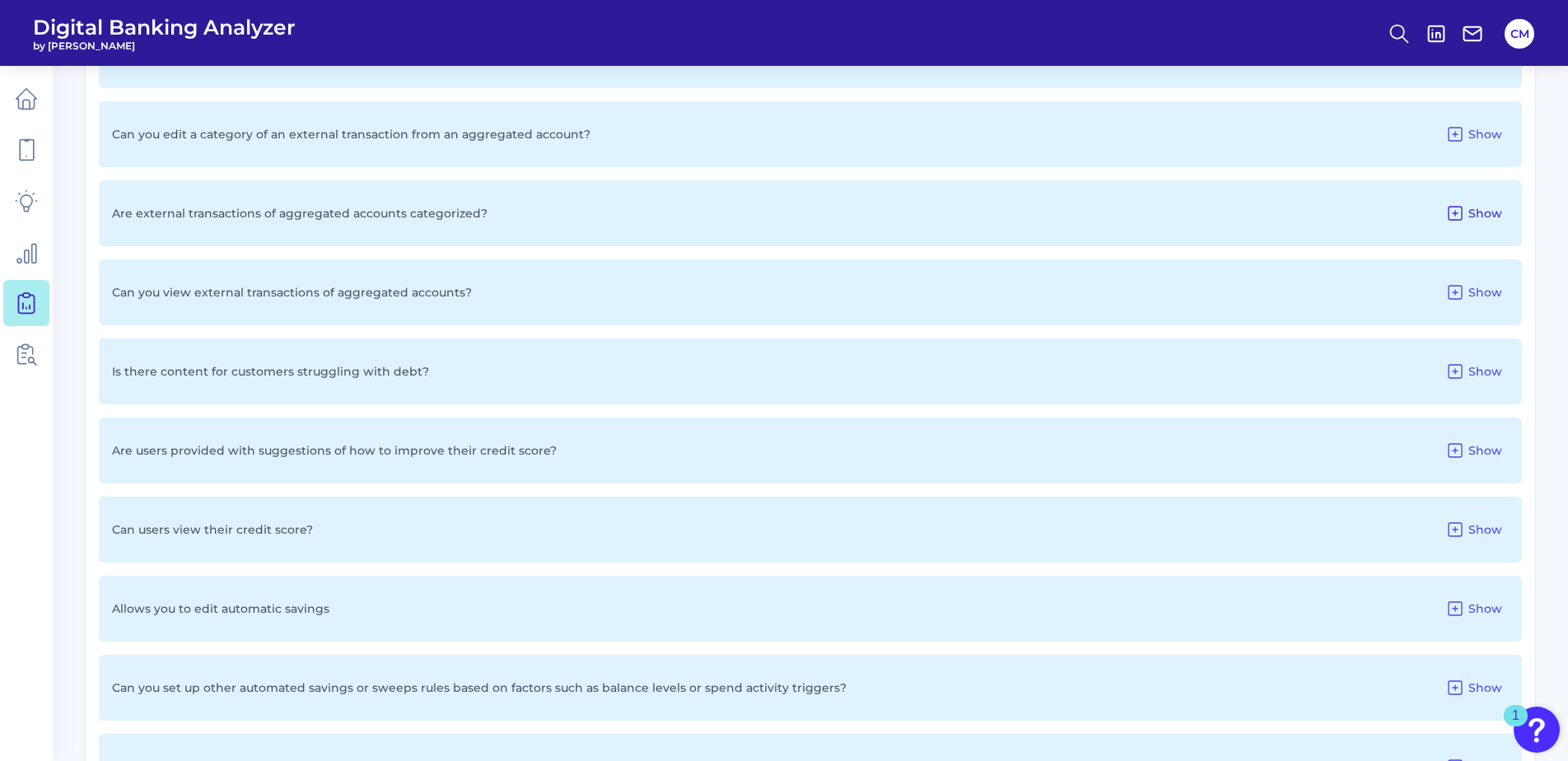
click at [1480, 206] on span "Show" at bounding box center [1485, 213] width 34 height 15
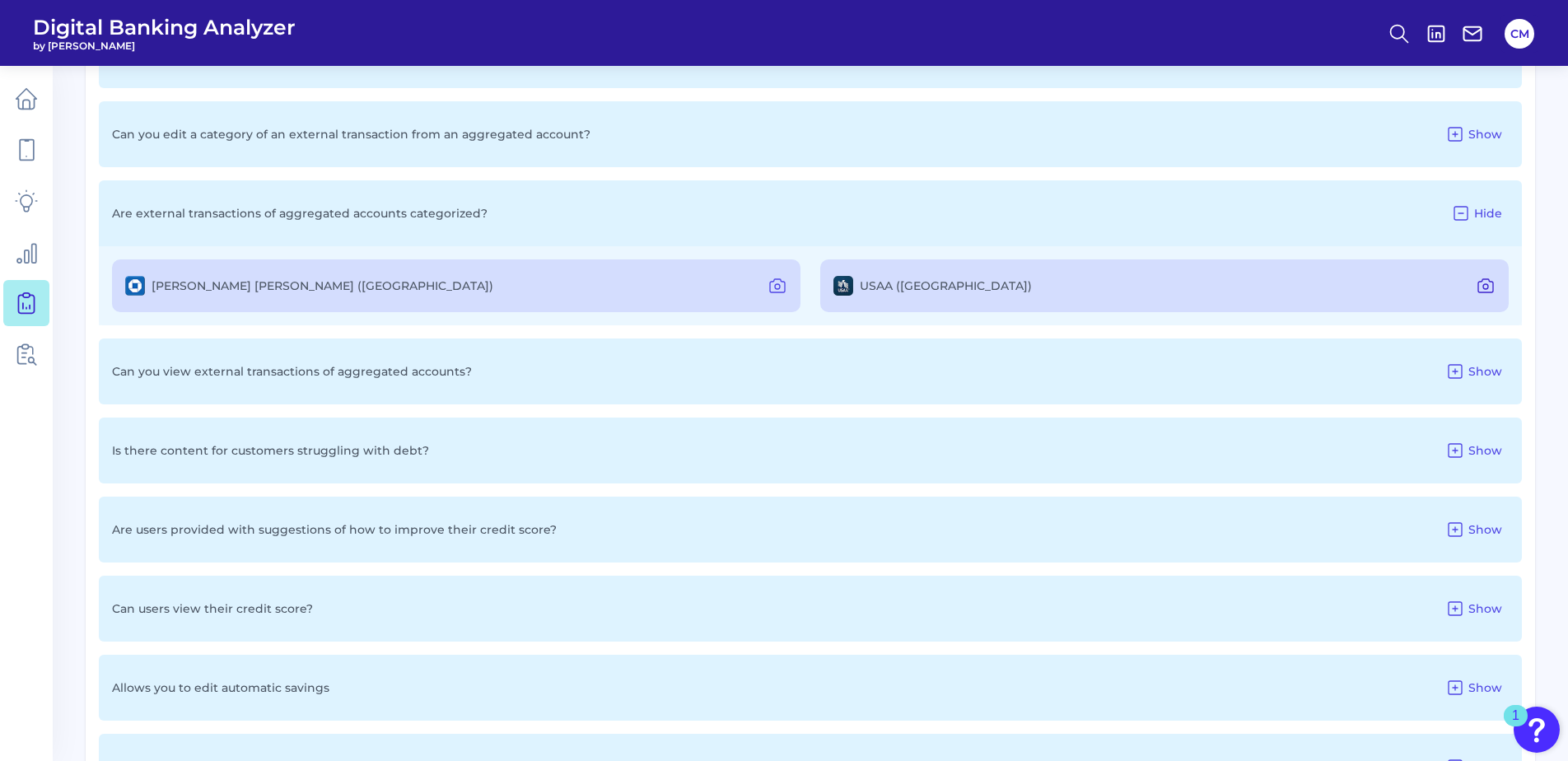
click at [1487, 284] on icon at bounding box center [1486, 286] width 19 height 19
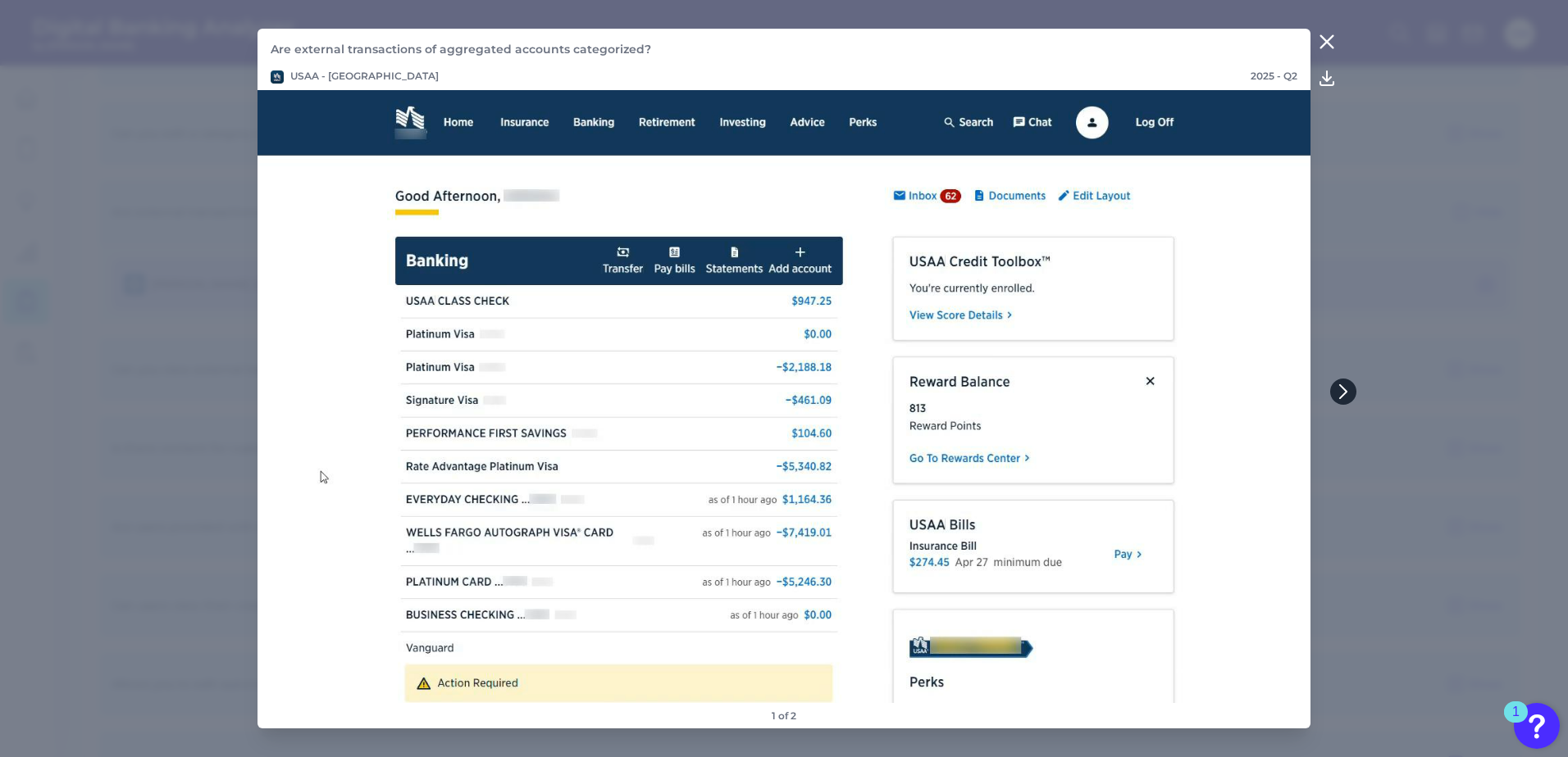
click at [1343, 392] on icon at bounding box center [1342, 391] width 14 height 14
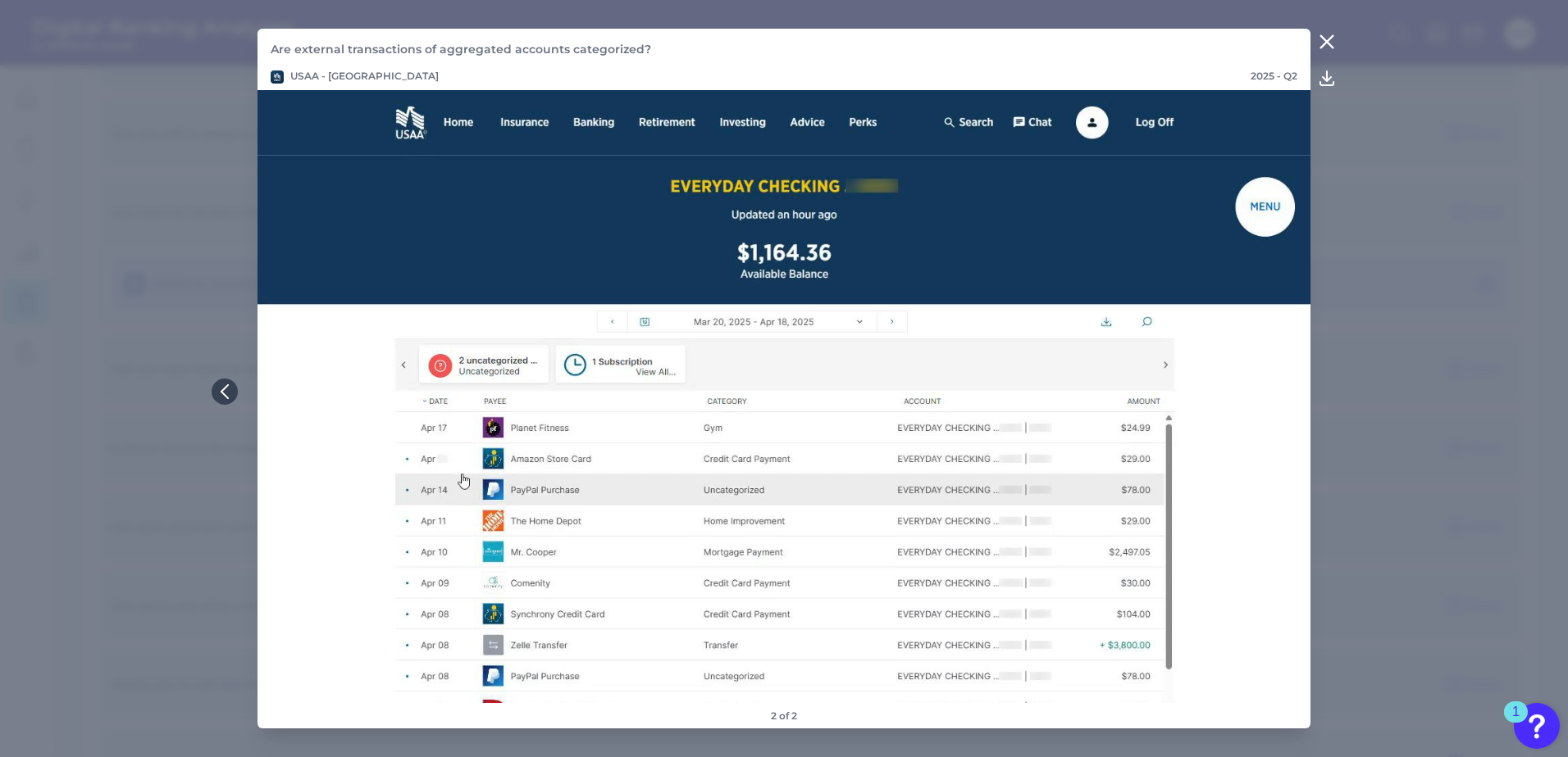
click at [1324, 41] on icon at bounding box center [1326, 41] width 19 height 19
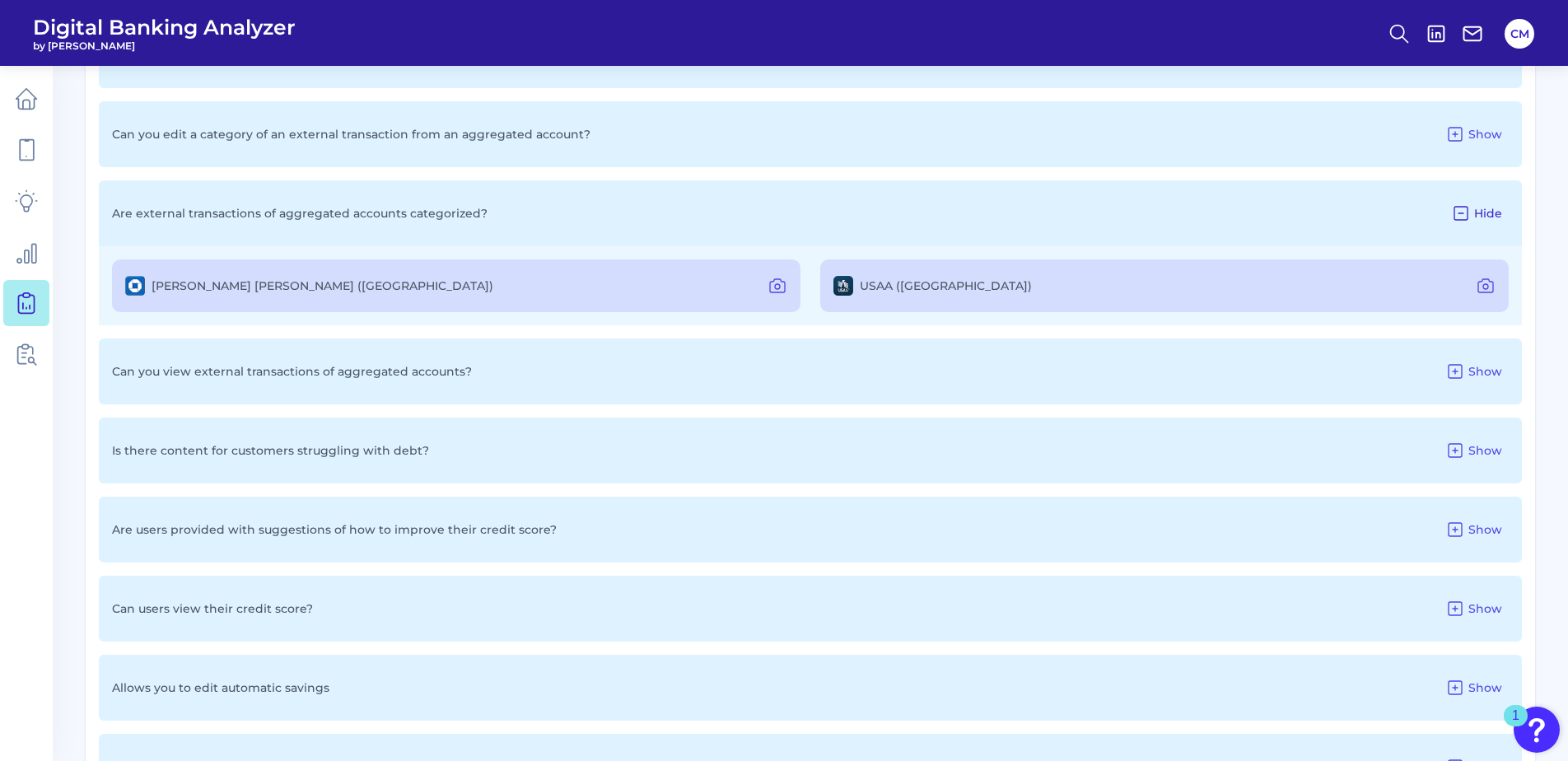
click at [1491, 218] on span "Hide" at bounding box center [1488, 213] width 28 height 15
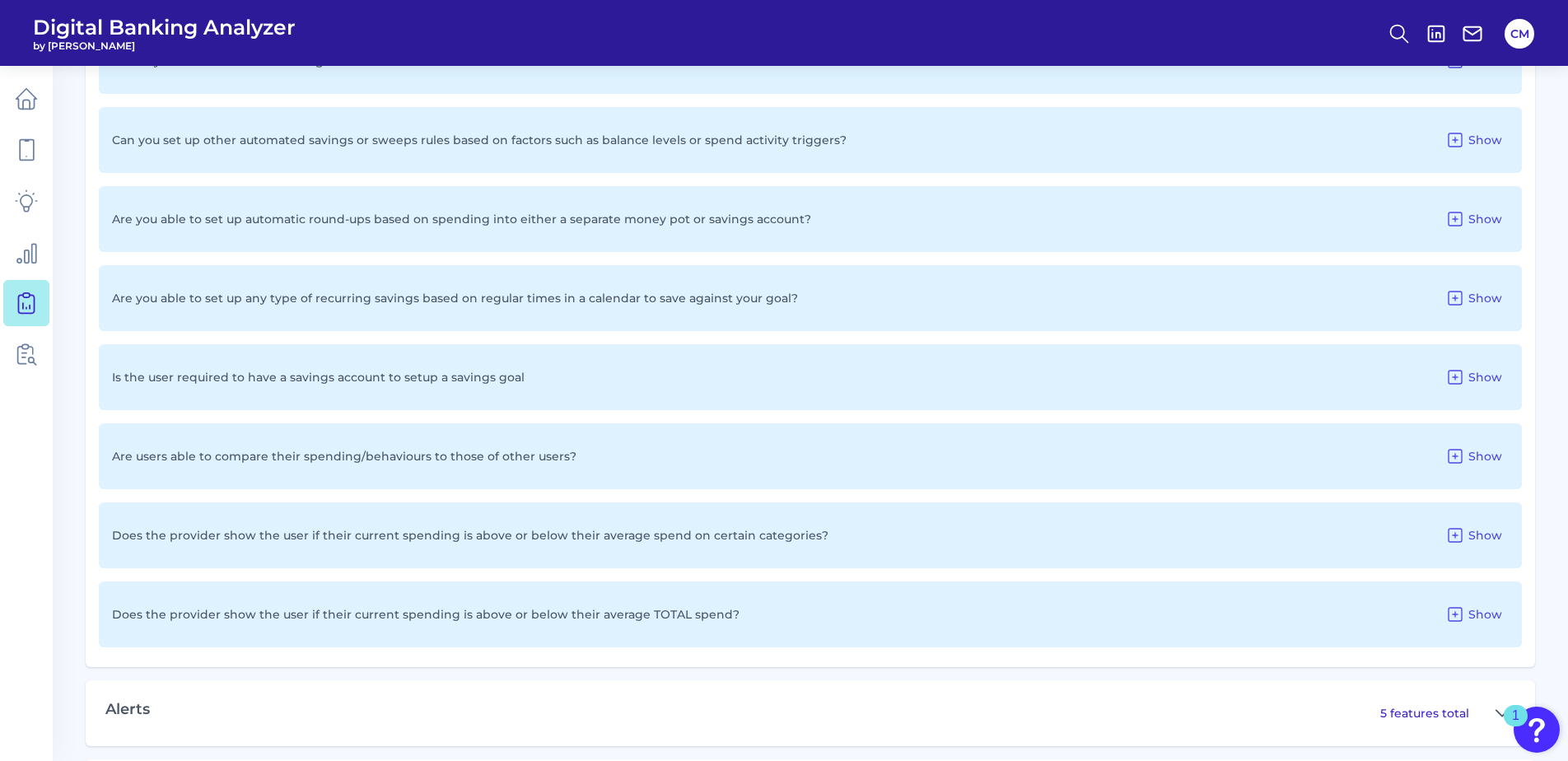
scroll to position [2001, 0]
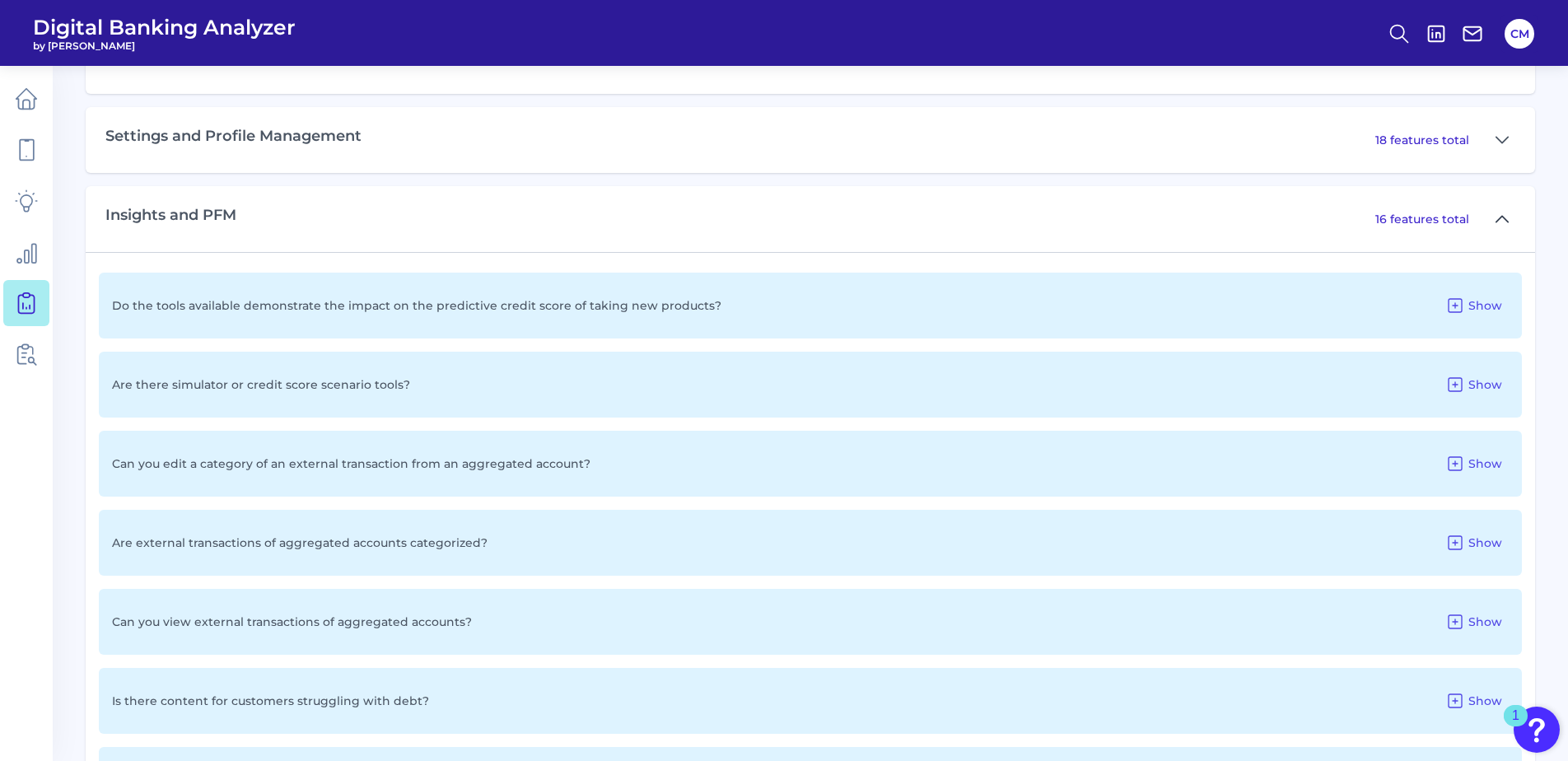
click at [1493, 220] on button at bounding box center [1501, 219] width 26 height 26
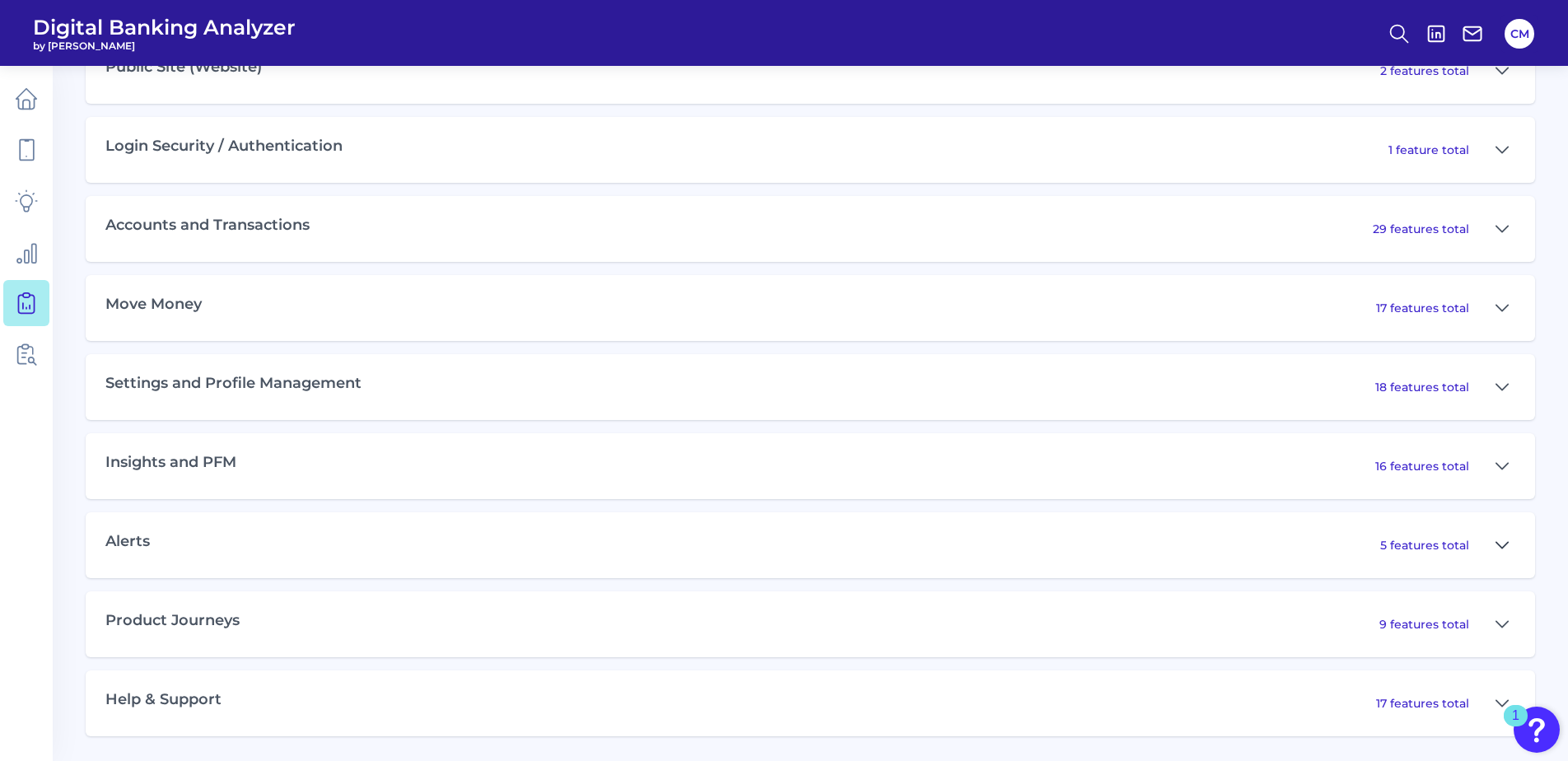
click at [1504, 544] on icon at bounding box center [1502, 545] width 14 height 19
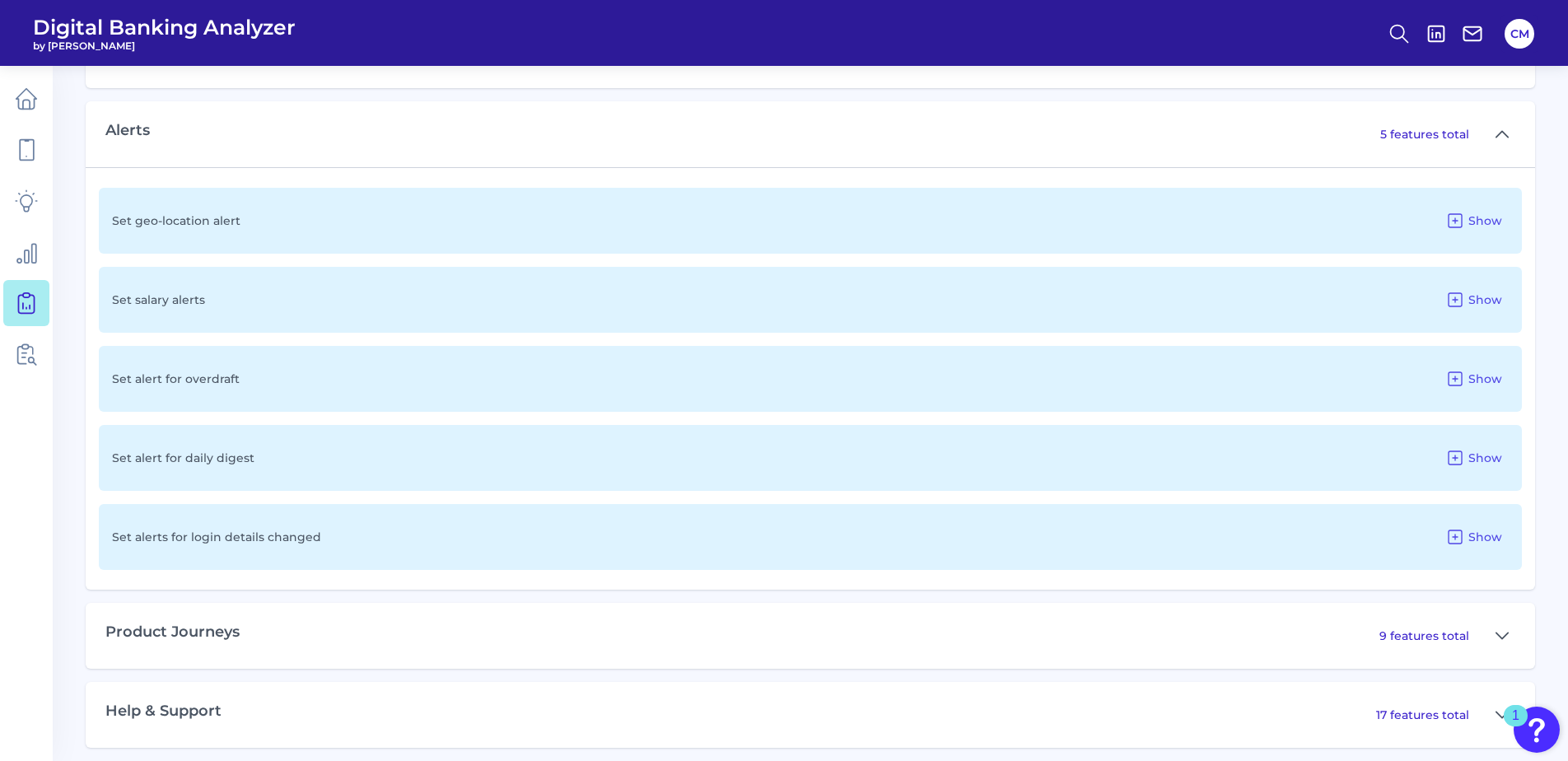
scroll to position [1261, 0]
click at [1507, 132] on icon at bounding box center [1502, 134] width 14 height 19
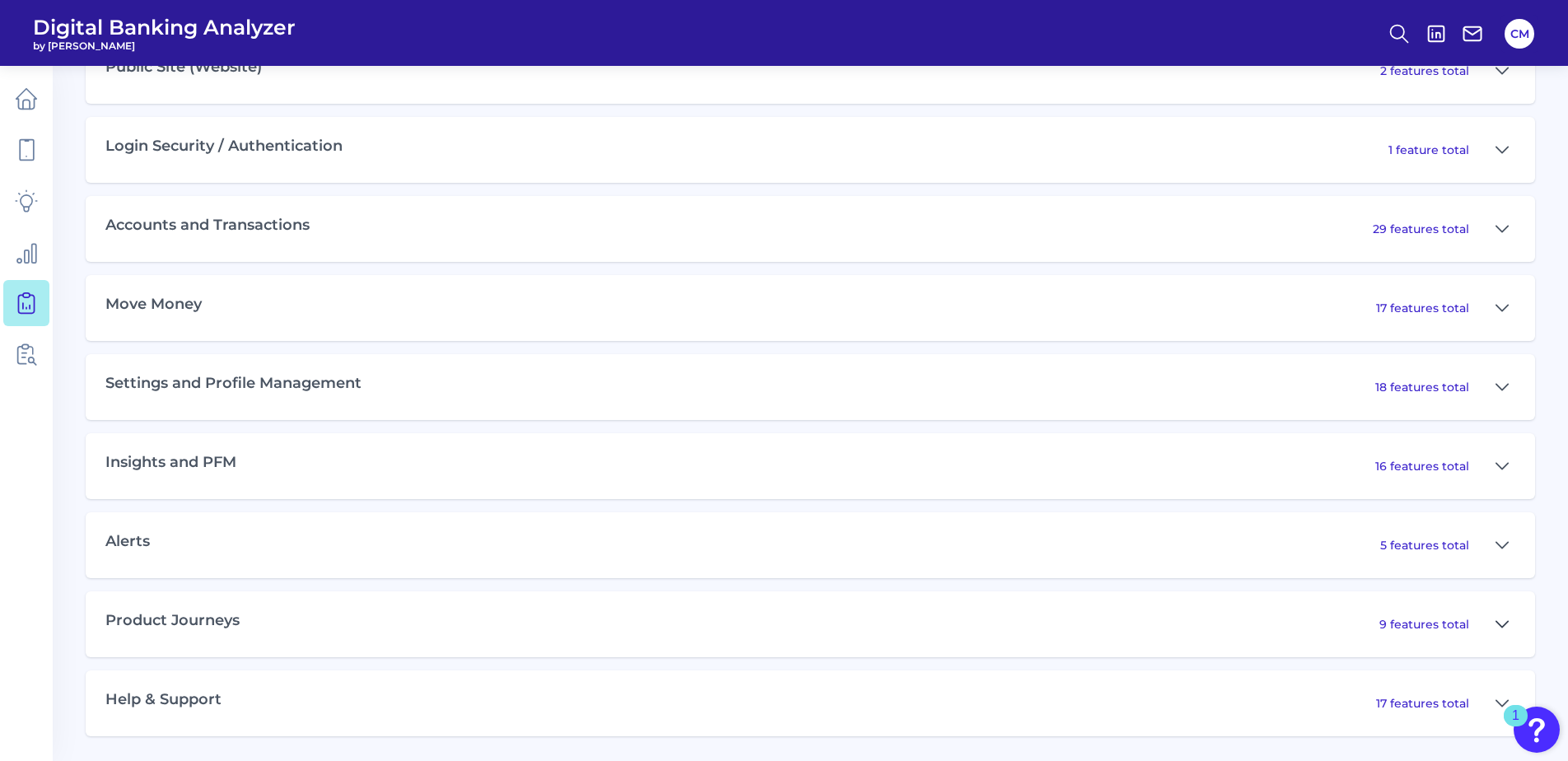
click at [1507, 625] on icon at bounding box center [1502, 624] width 14 height 19
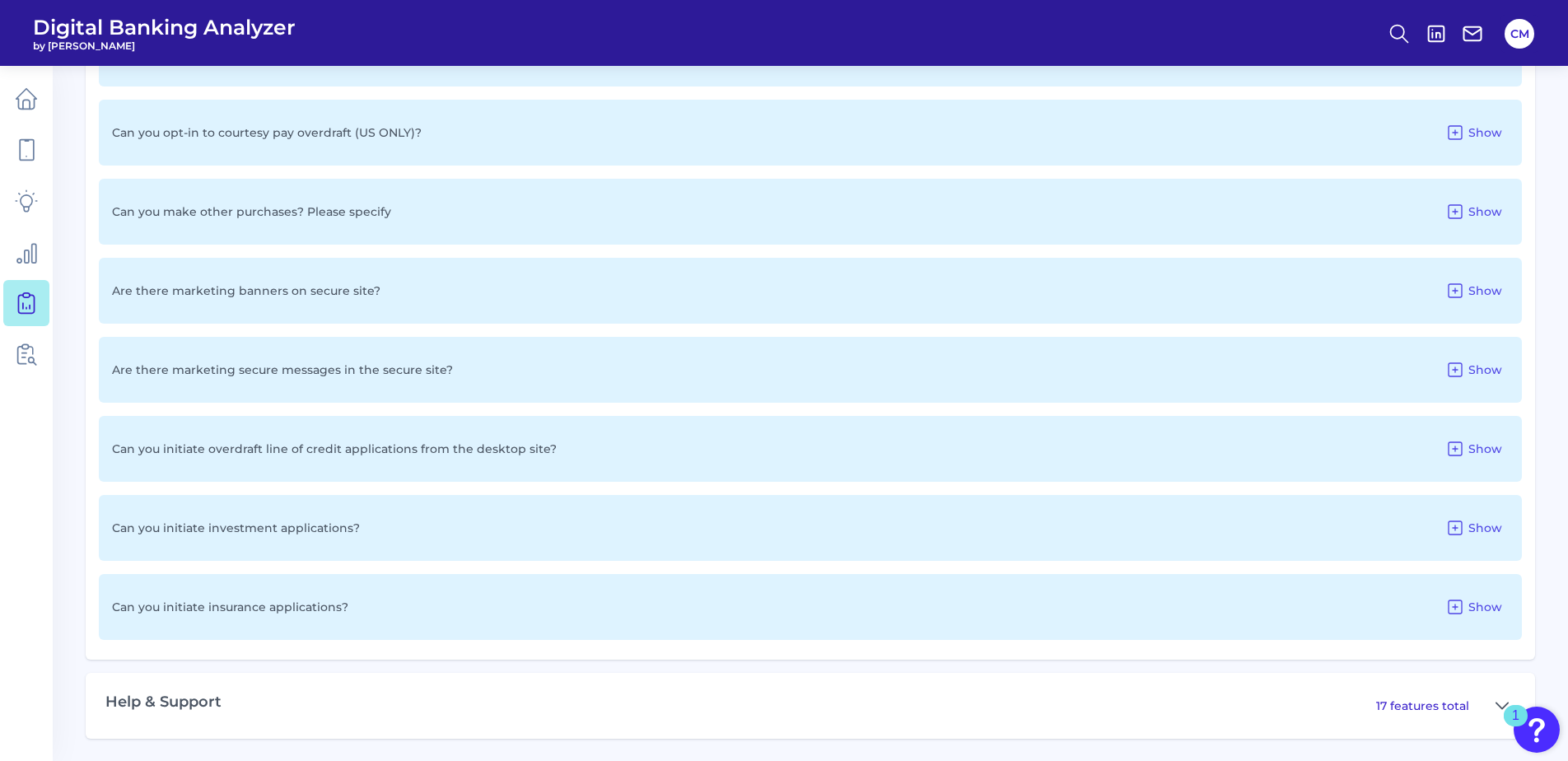
scroll to position [1588, 0]
click at [1488, 285] on span "Show" at bounding box center [1485, 288] width 34 height 15
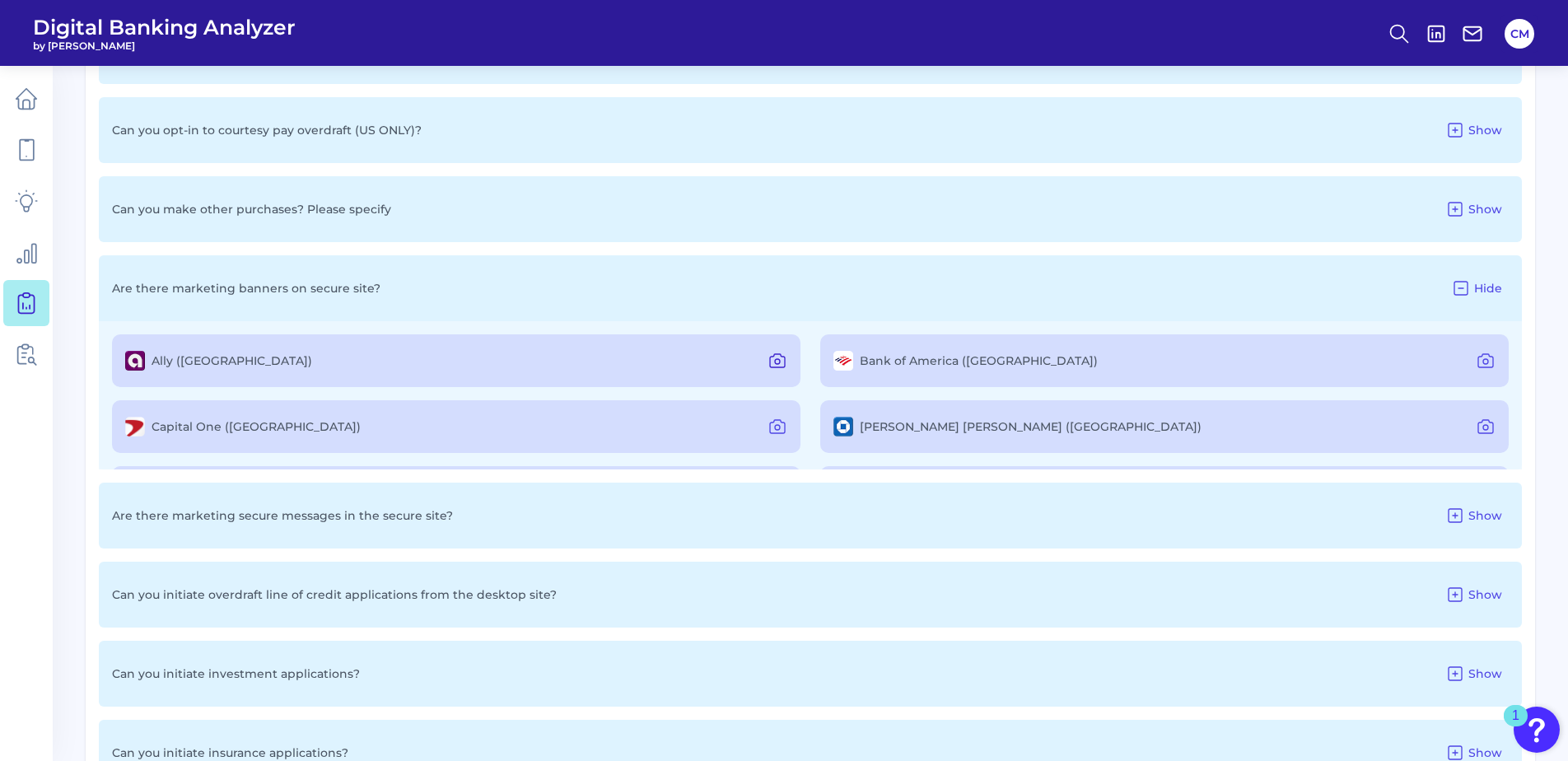
click at [778, 362] on icon at bounding box center [777, 360] width 19 height 19
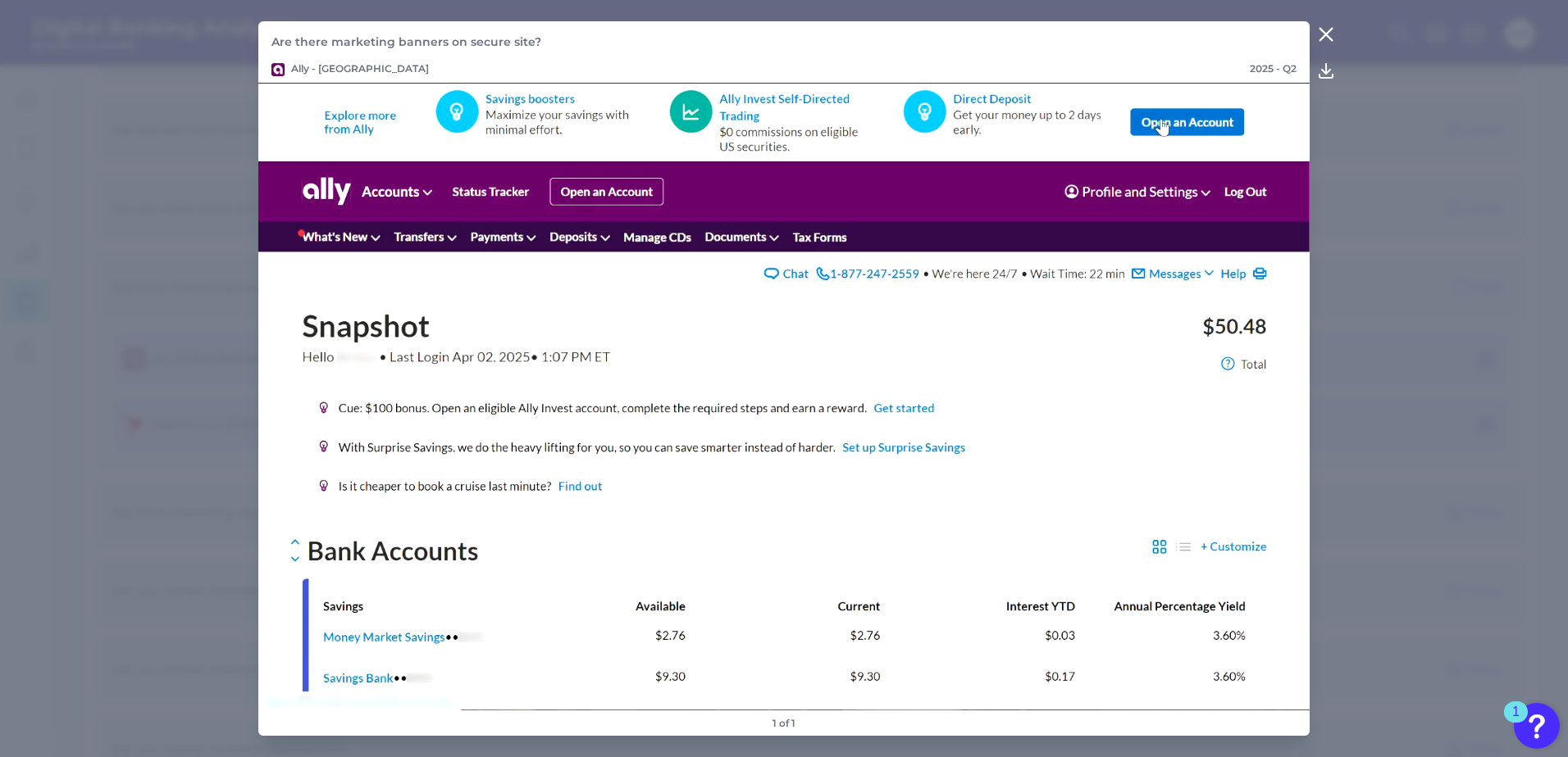
click at [1332, 36] on icon at bounding box center [1326, 35] width 19 height 19
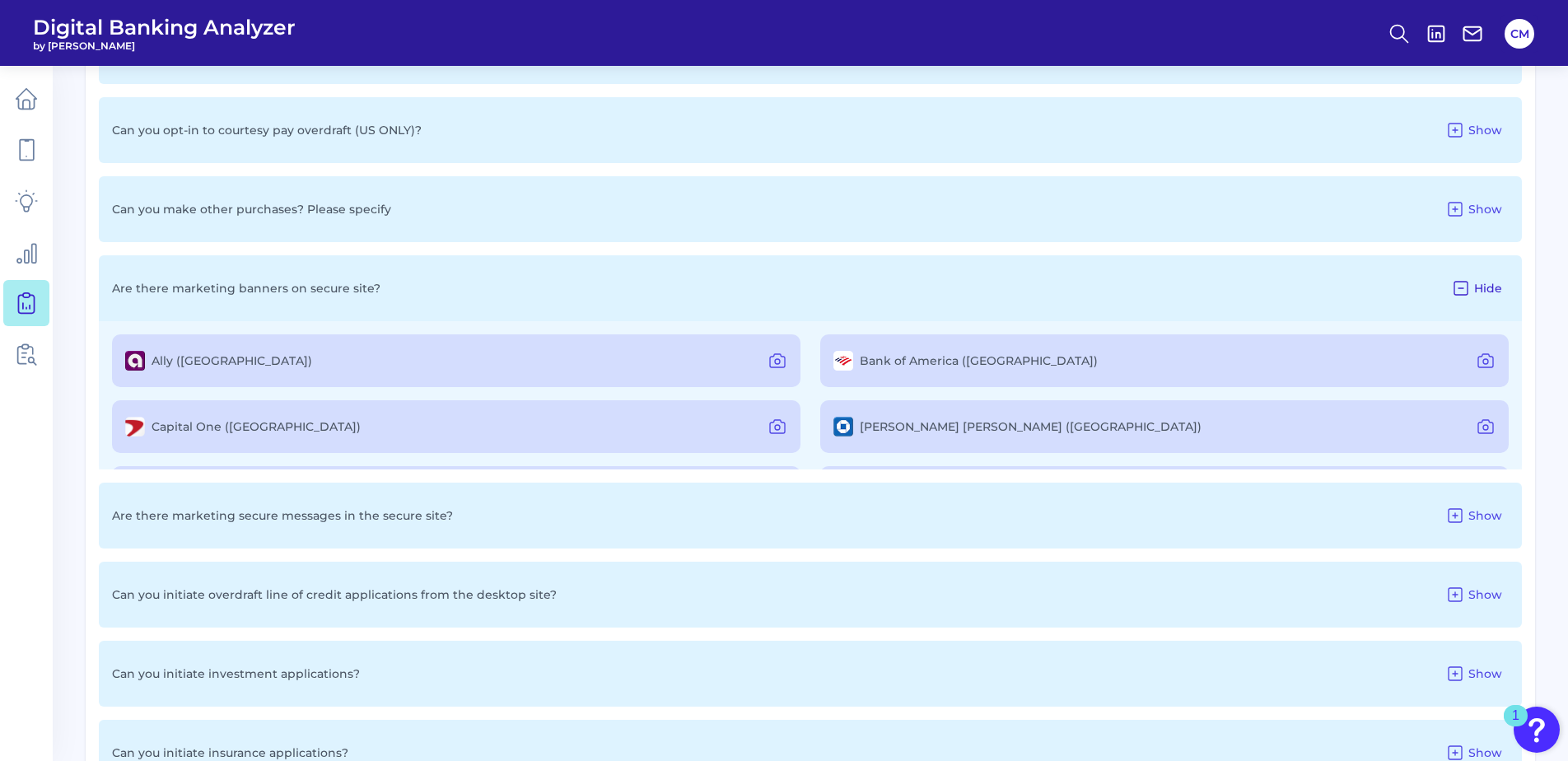
click at [1488, 293] on span "Hide" at bounding box center [1488, 288] width 28 height 15
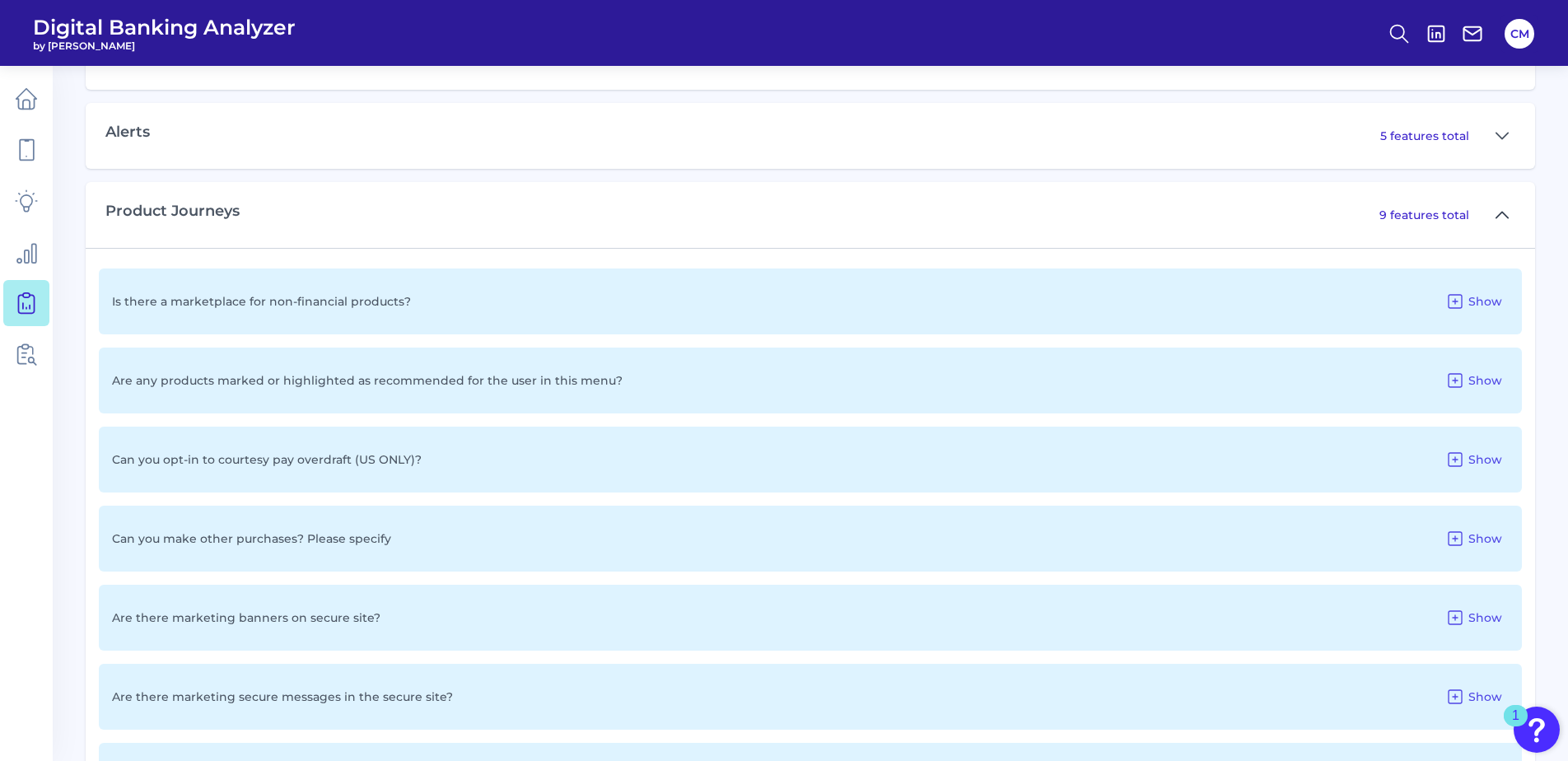
click at [1503, 209] on icon at bounding box center [1502, 215] width 14 height 19
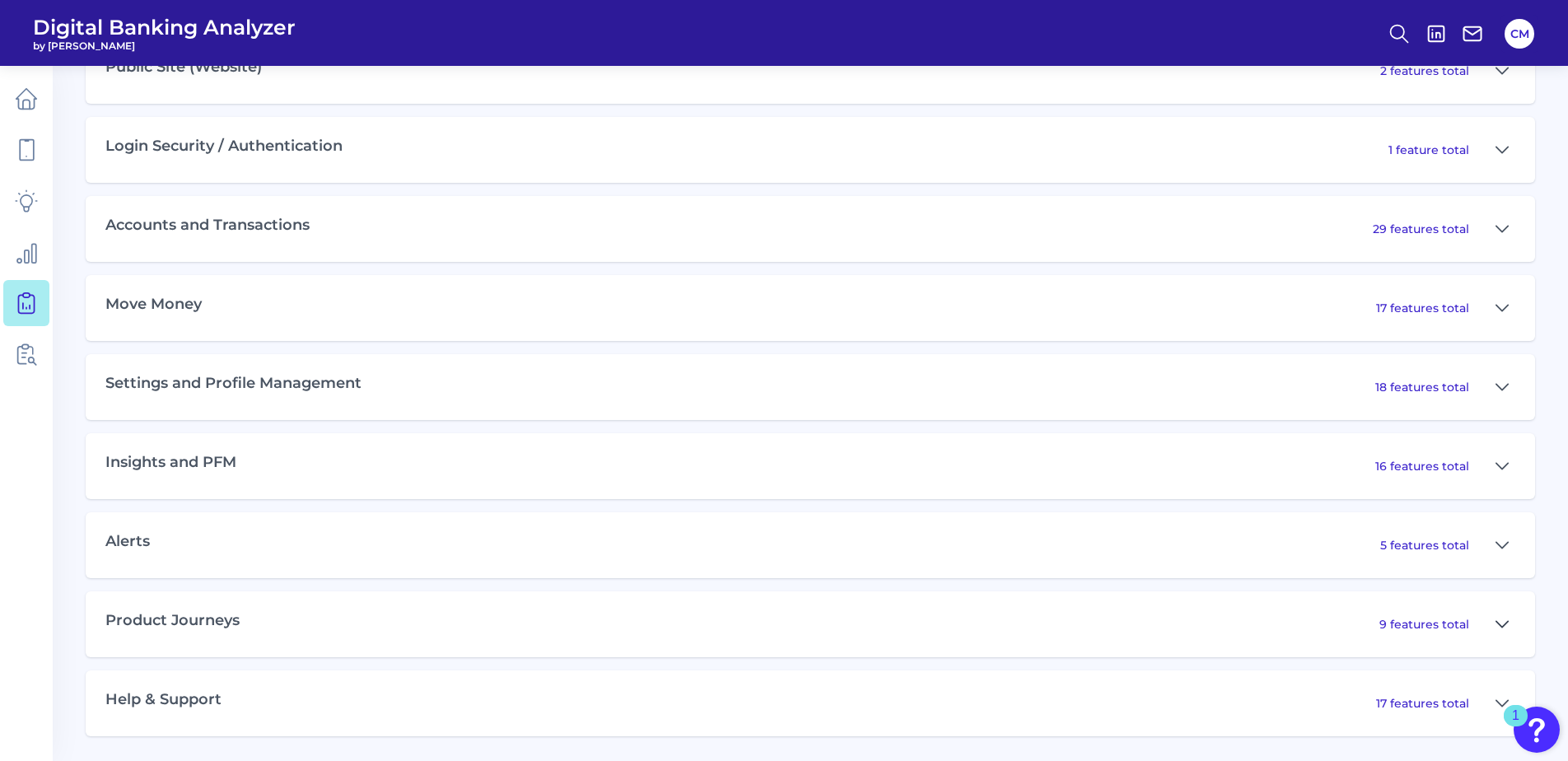
scroll to position [848, 0]
click at [1455, 705] on p "17 features total" at bounding box center [1423, 703] width 93 height 15
click at [1495, 696] on icon at bounding box center [1502, 703] width 14 height 19
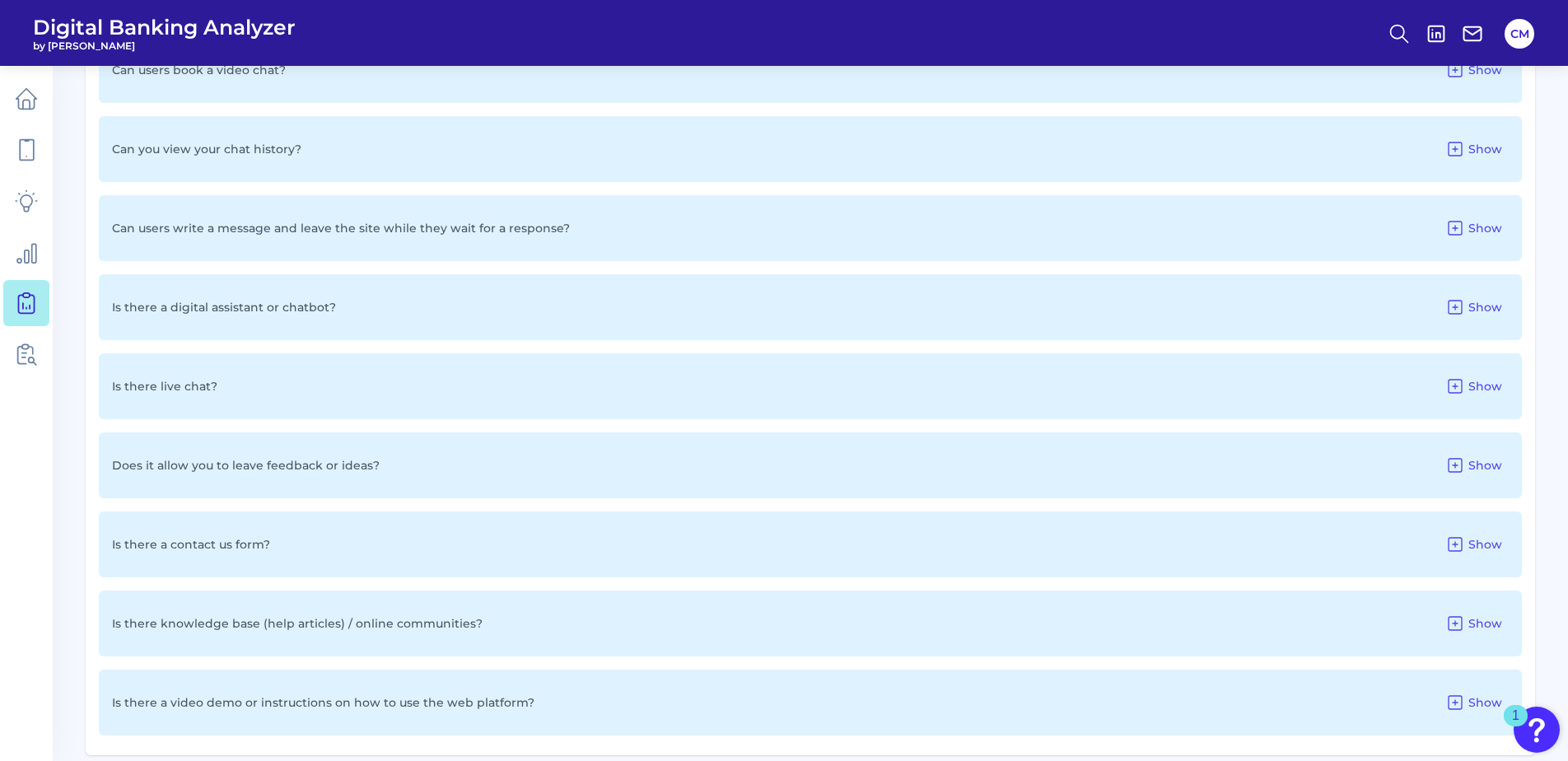
scroll to position [2220, 0]
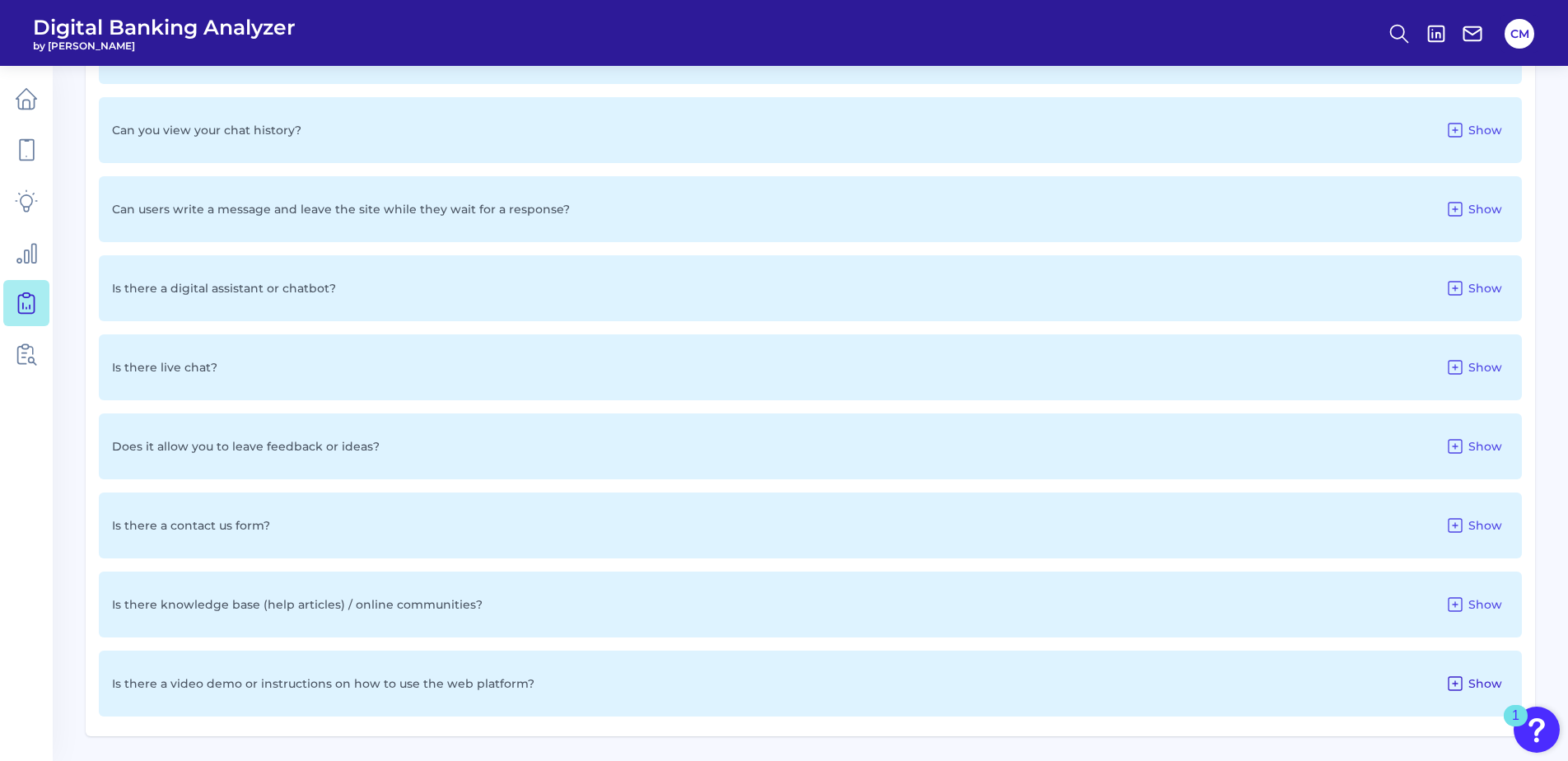
click at [1472, 688] on span "Show" at bounding box center [1485, 684] width 34 height 15
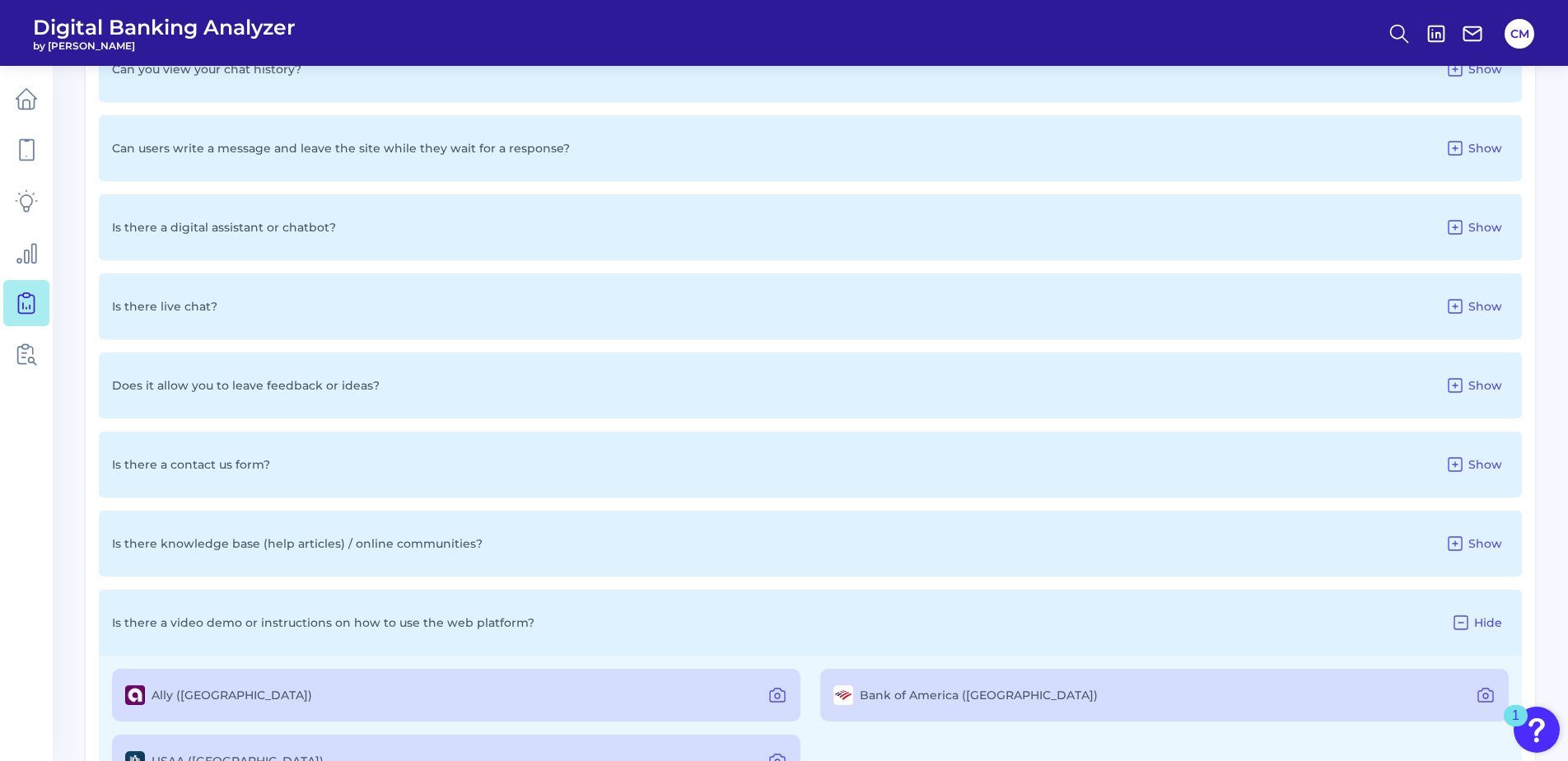
scroll to position [2365, 0]
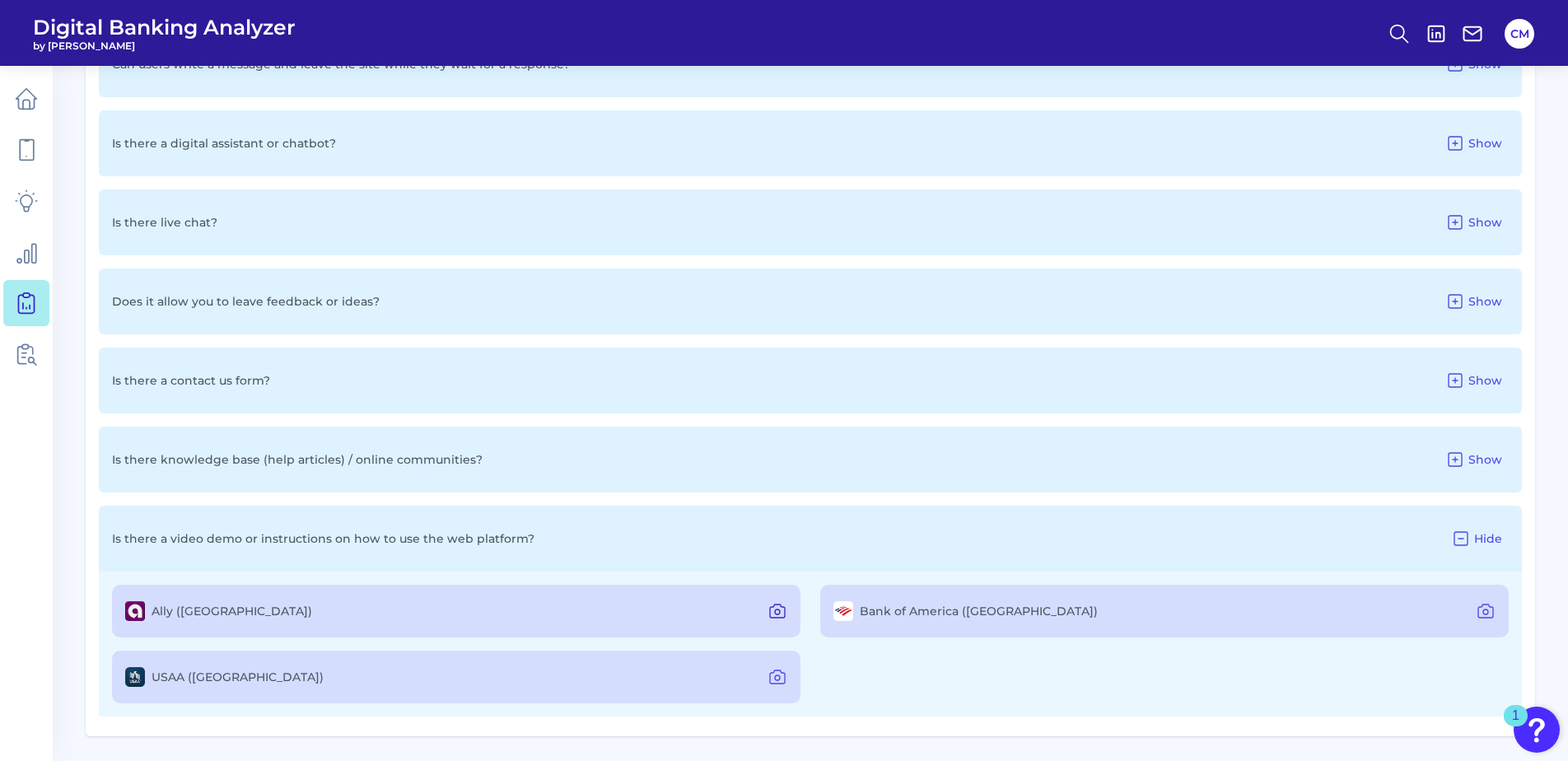
click at [791, 611] on button at bounding box center [777, 611] width 33 height 26
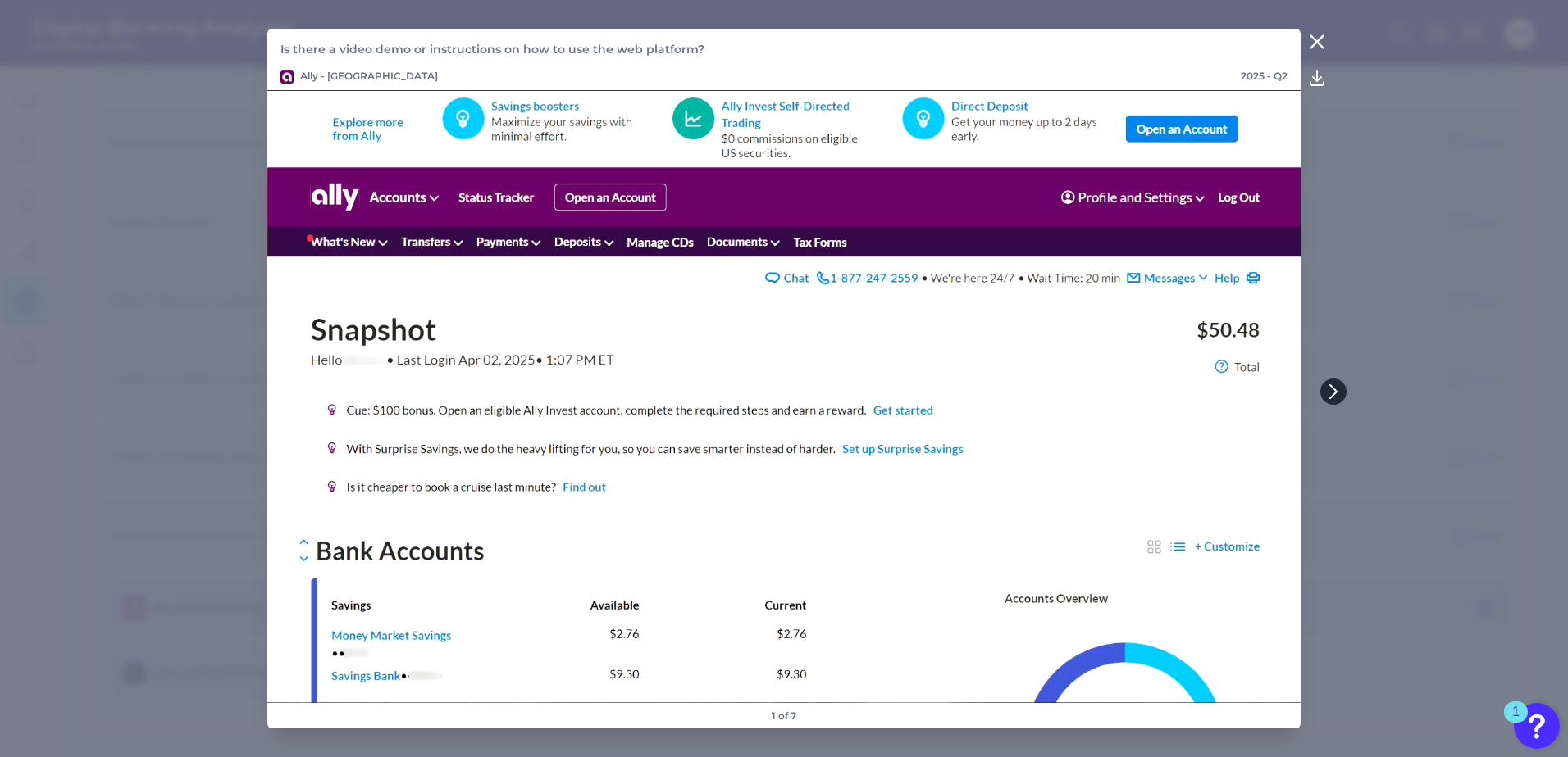
click at [1341, 393] on button at bounding box center [1333, 391] width 26 height 26
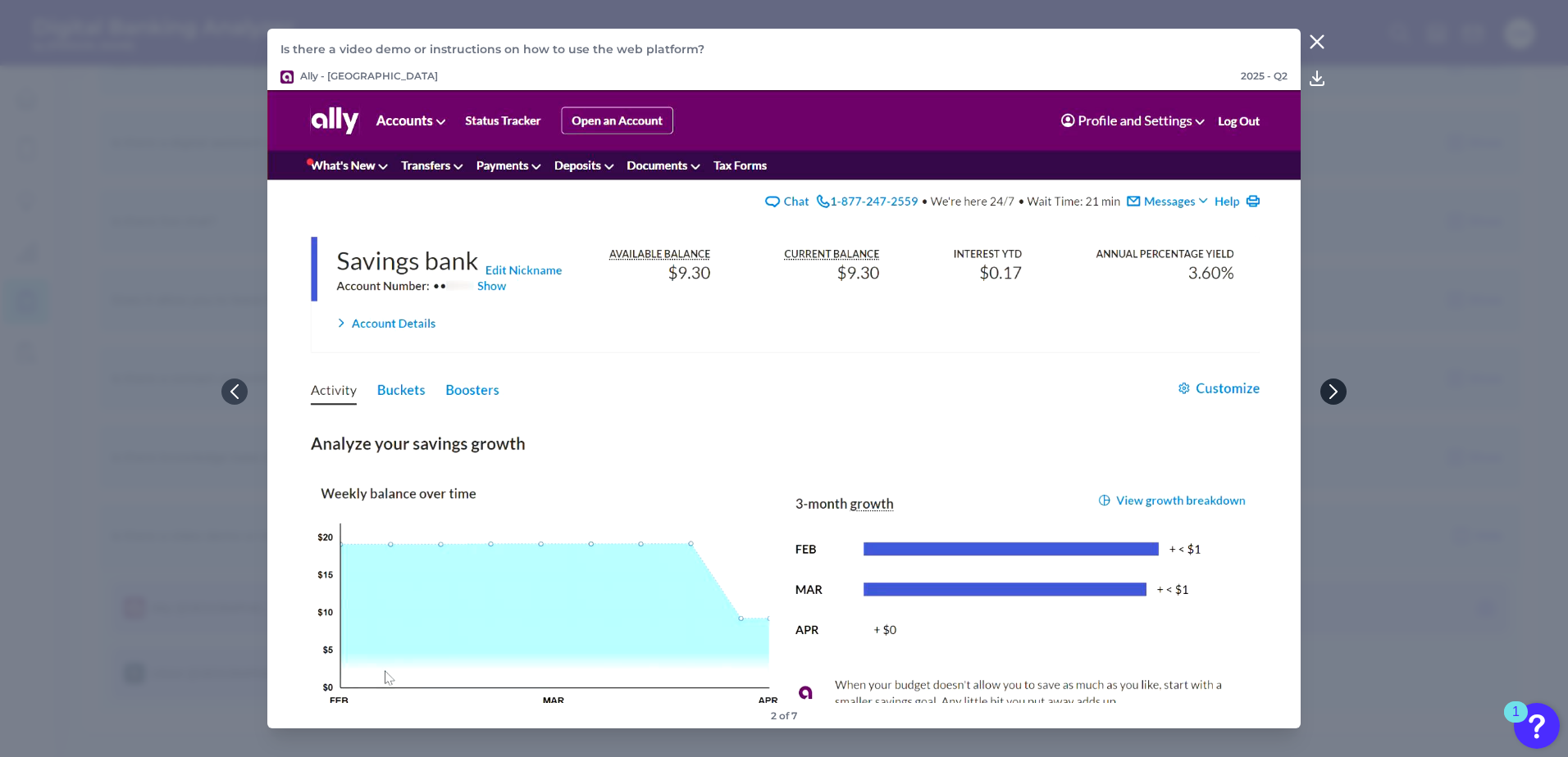
click at [1336, 393] on icon at bounding box center [1333, 392] width 7 height 13
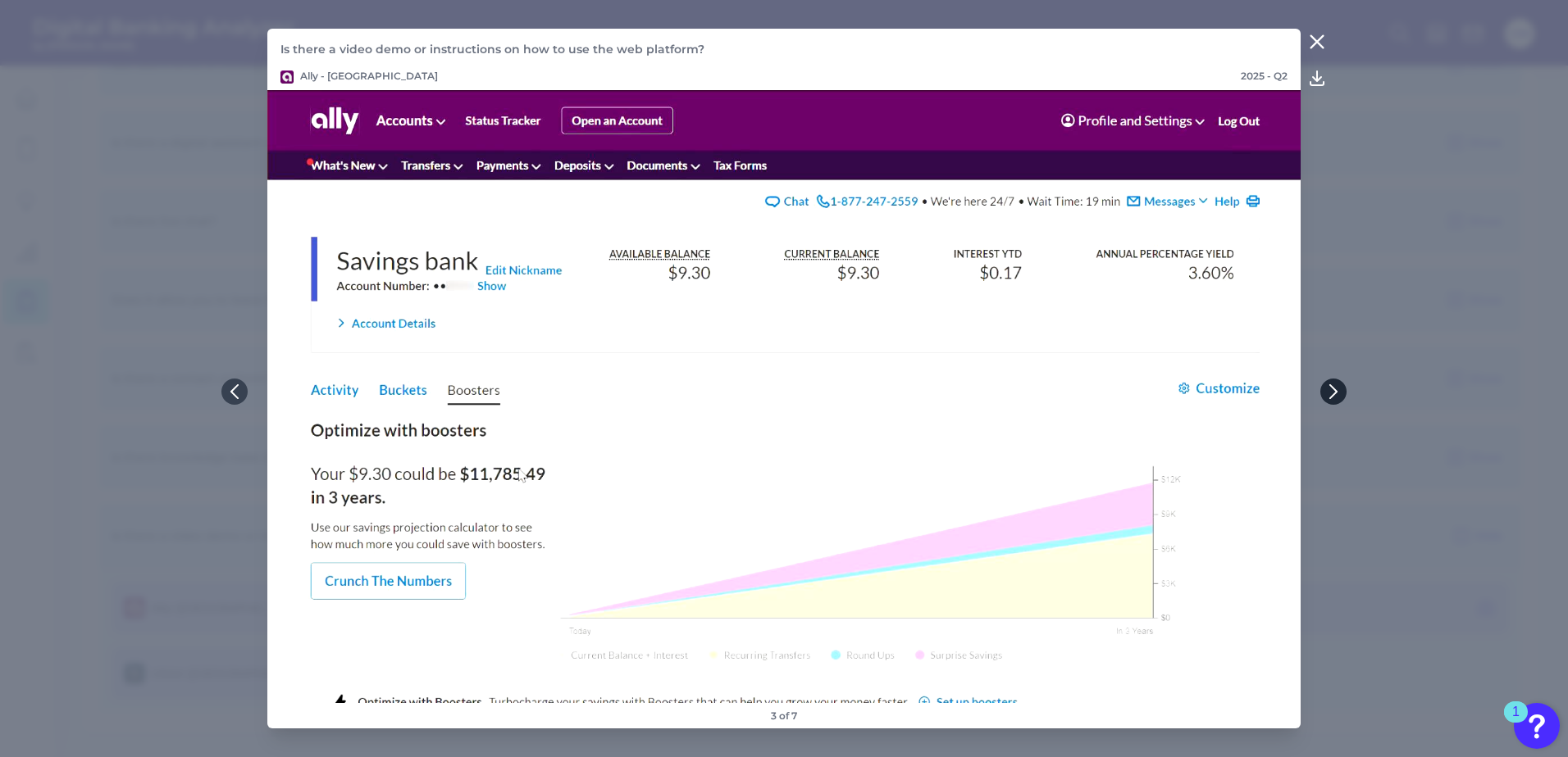
click at [1336, 393] on icon at bounding box center [1333, 392] width 7 height 13
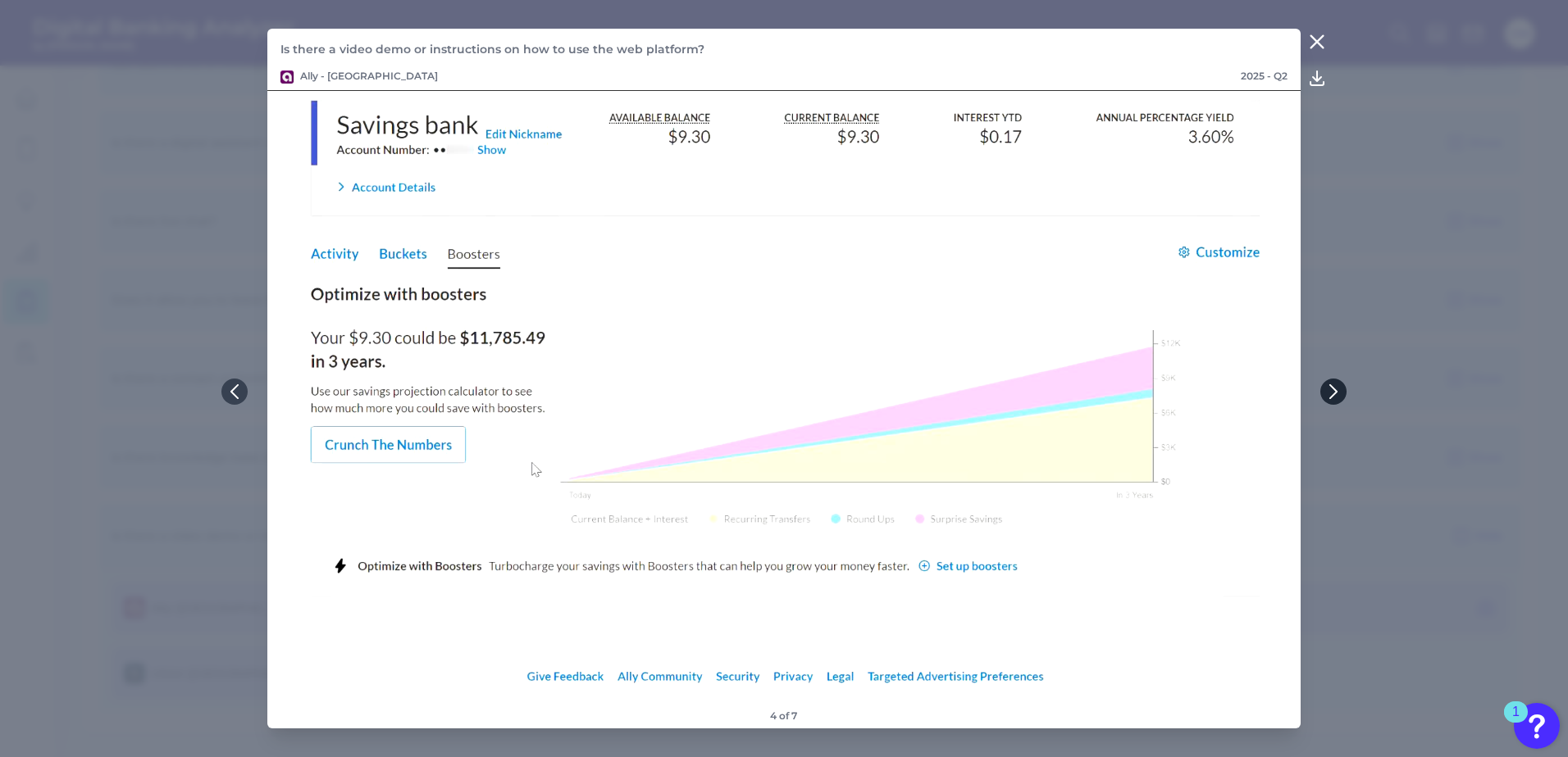
click at [1336, 393] on icon at bounding box center [1333, 392] width 7 height 13
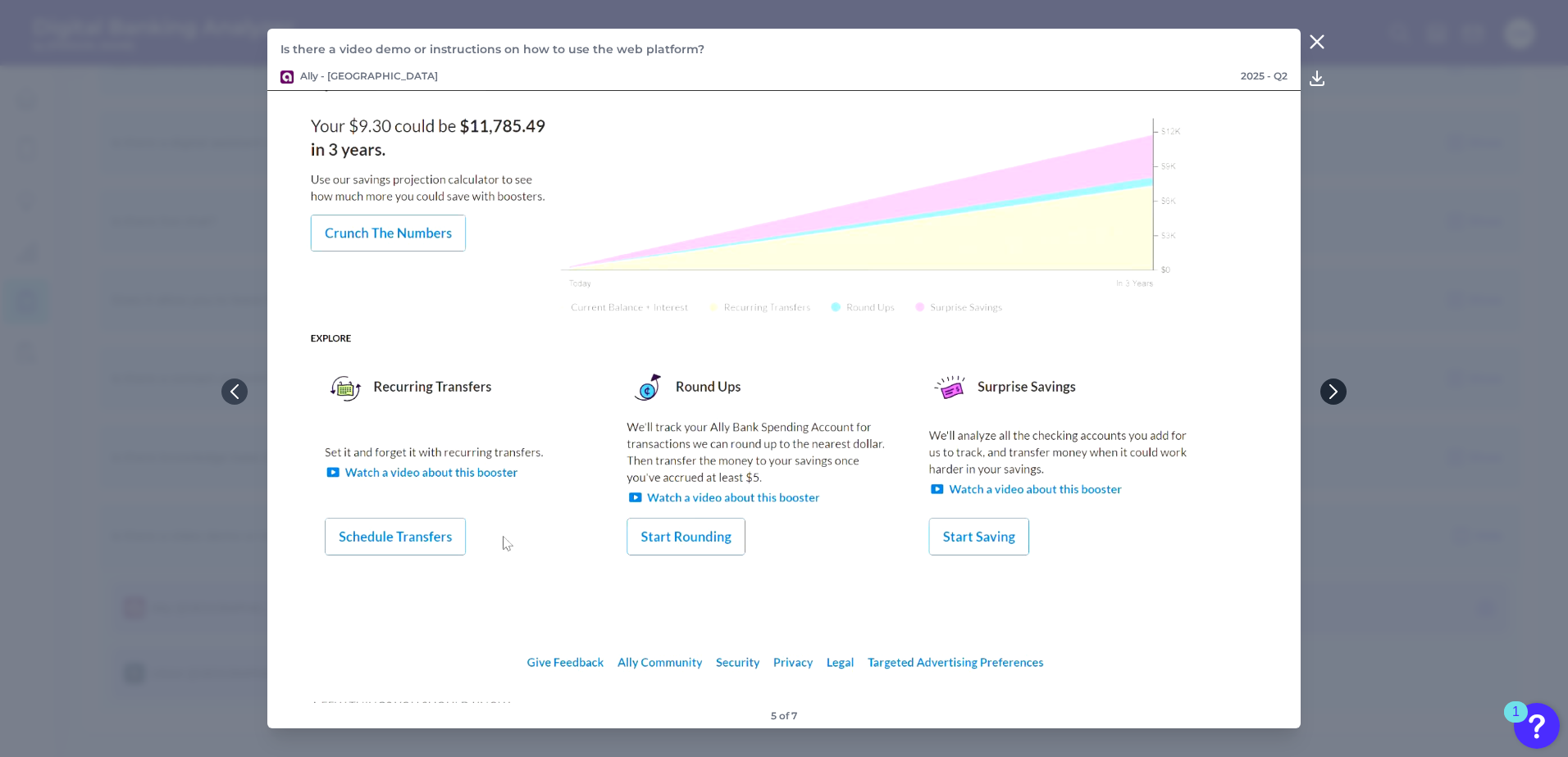
click at [1336, 393] on icon at bounding box center [1333, 392] width 7 height 13
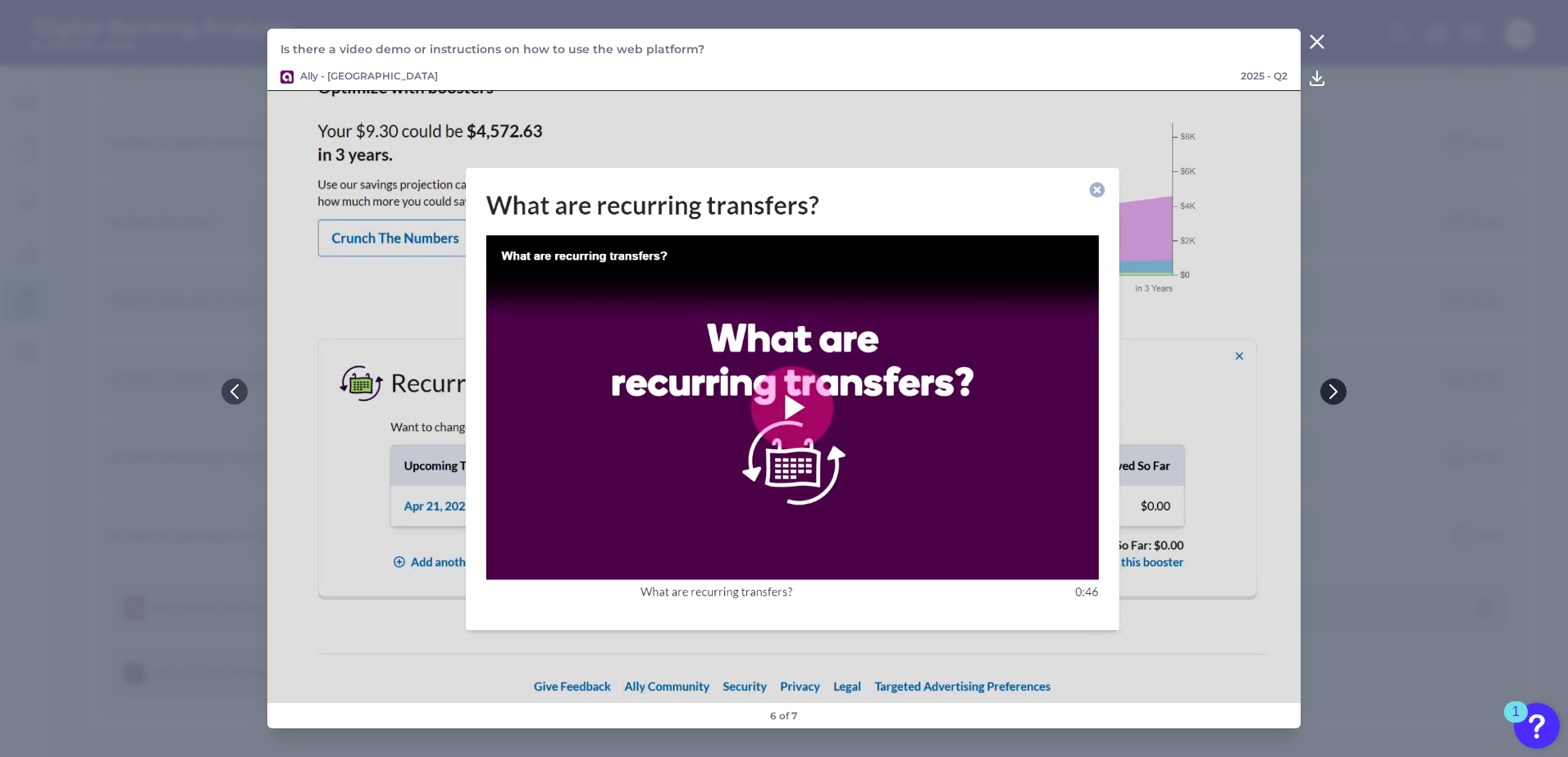
click at [1336, 393] on icon at bounding box center [1333, 392] width 7 height 13
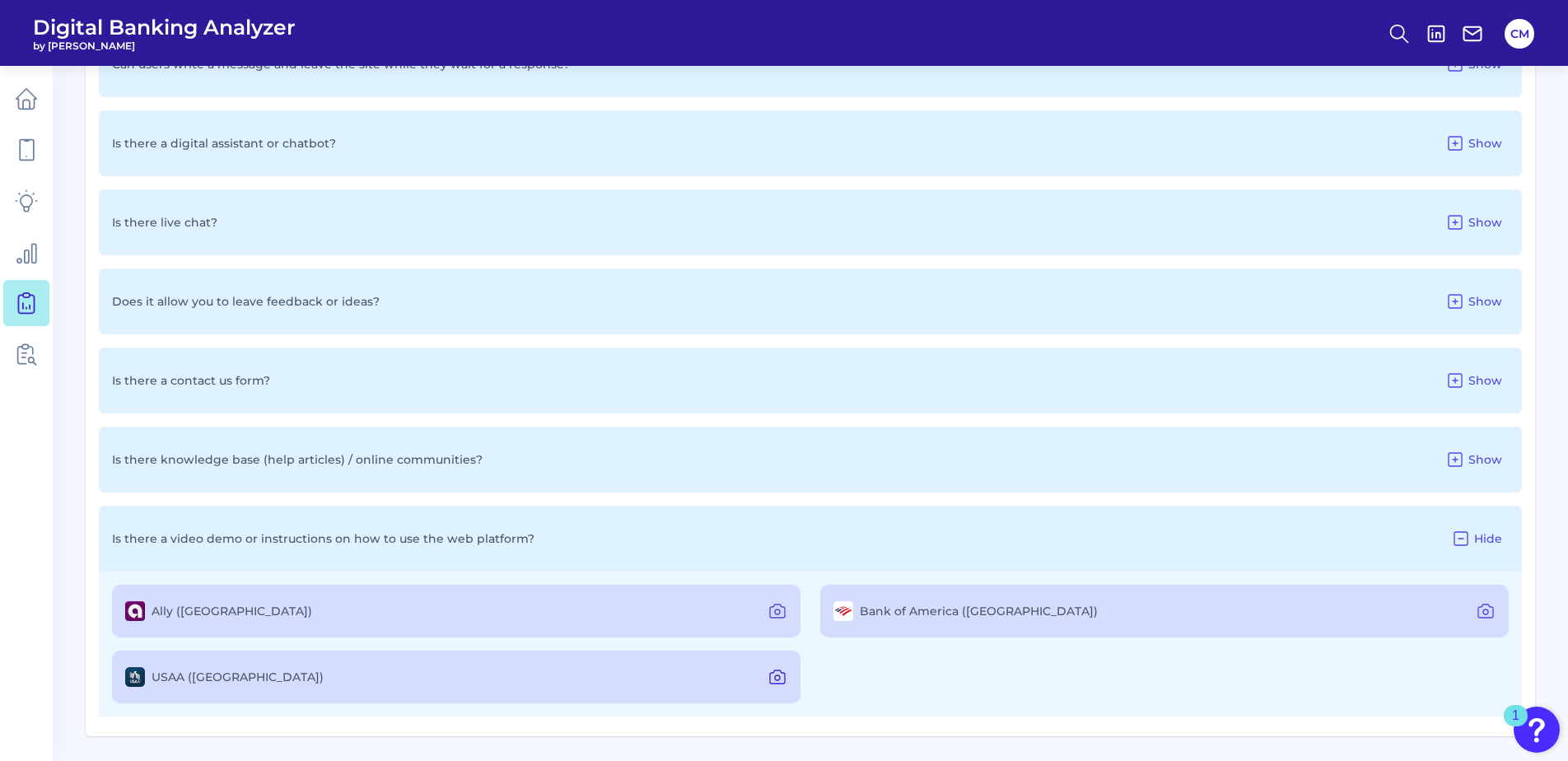
click at [780, 676] on icon at bounding box center [777, 677] width 19 height 19
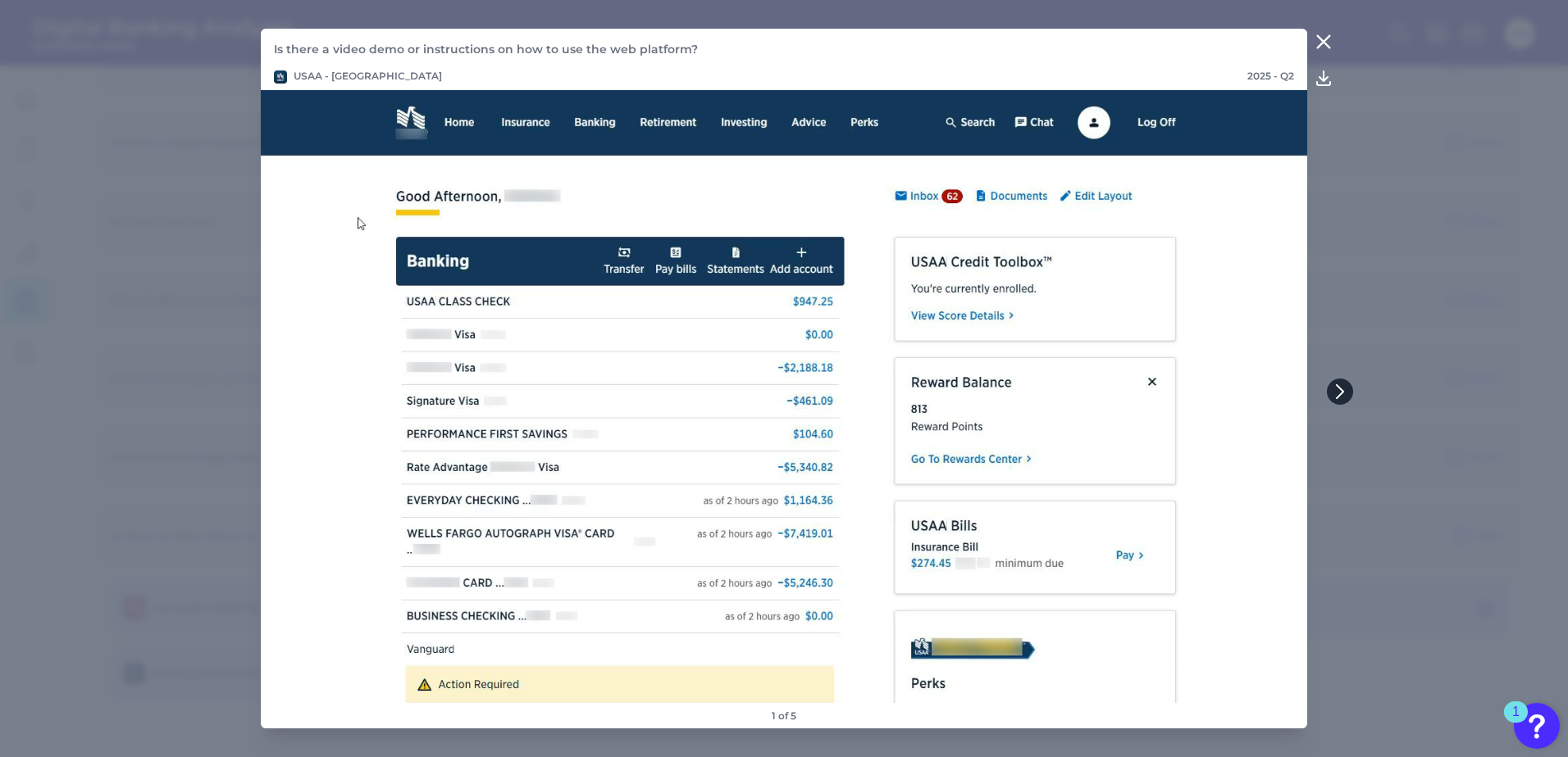
click at [1341, 390] on icon at bounding box center [1340, 392] width 7 height 13
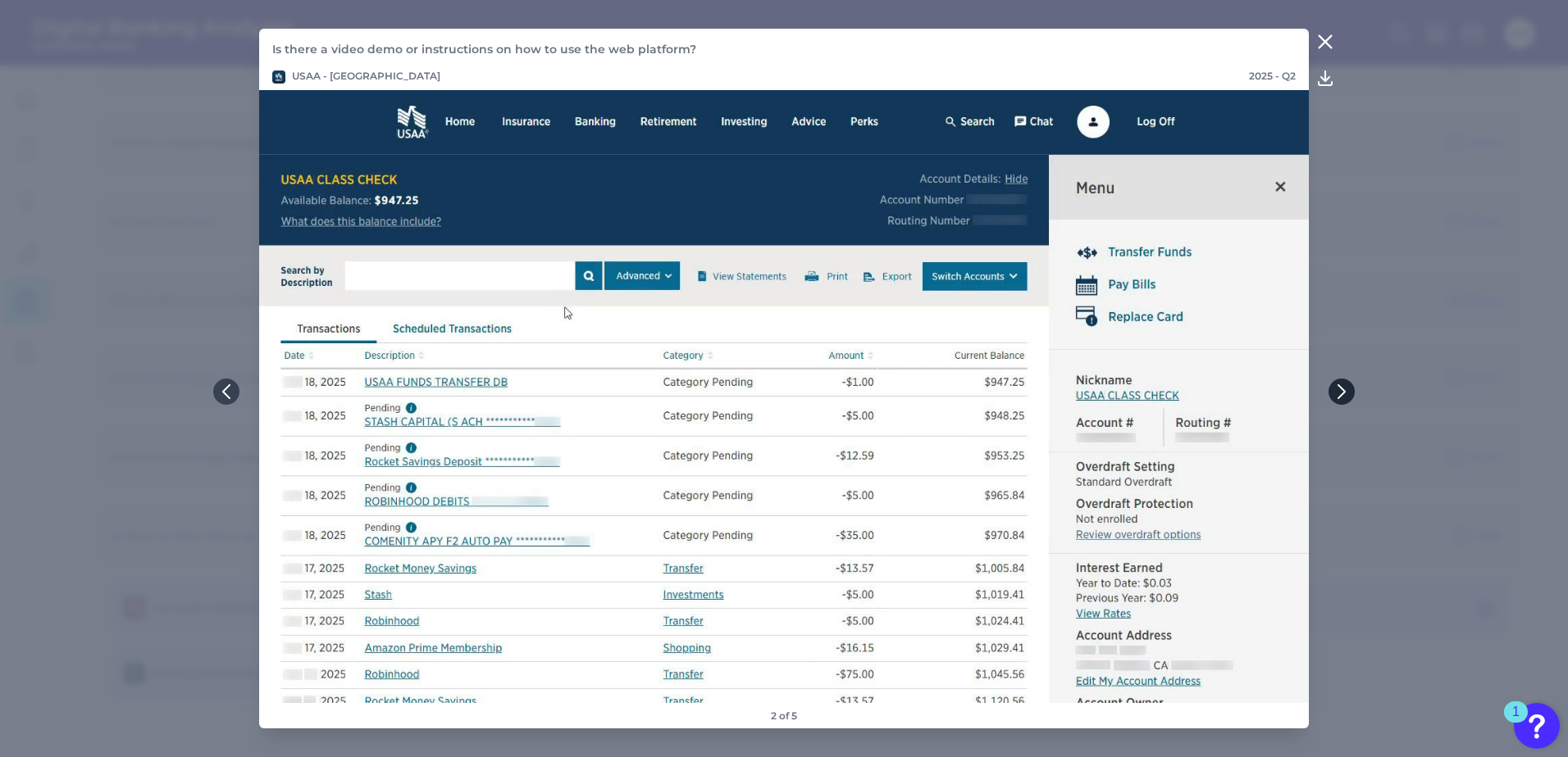
click at [1340, 390] on icon at bounding box center [1341, 391] width 14 height 14
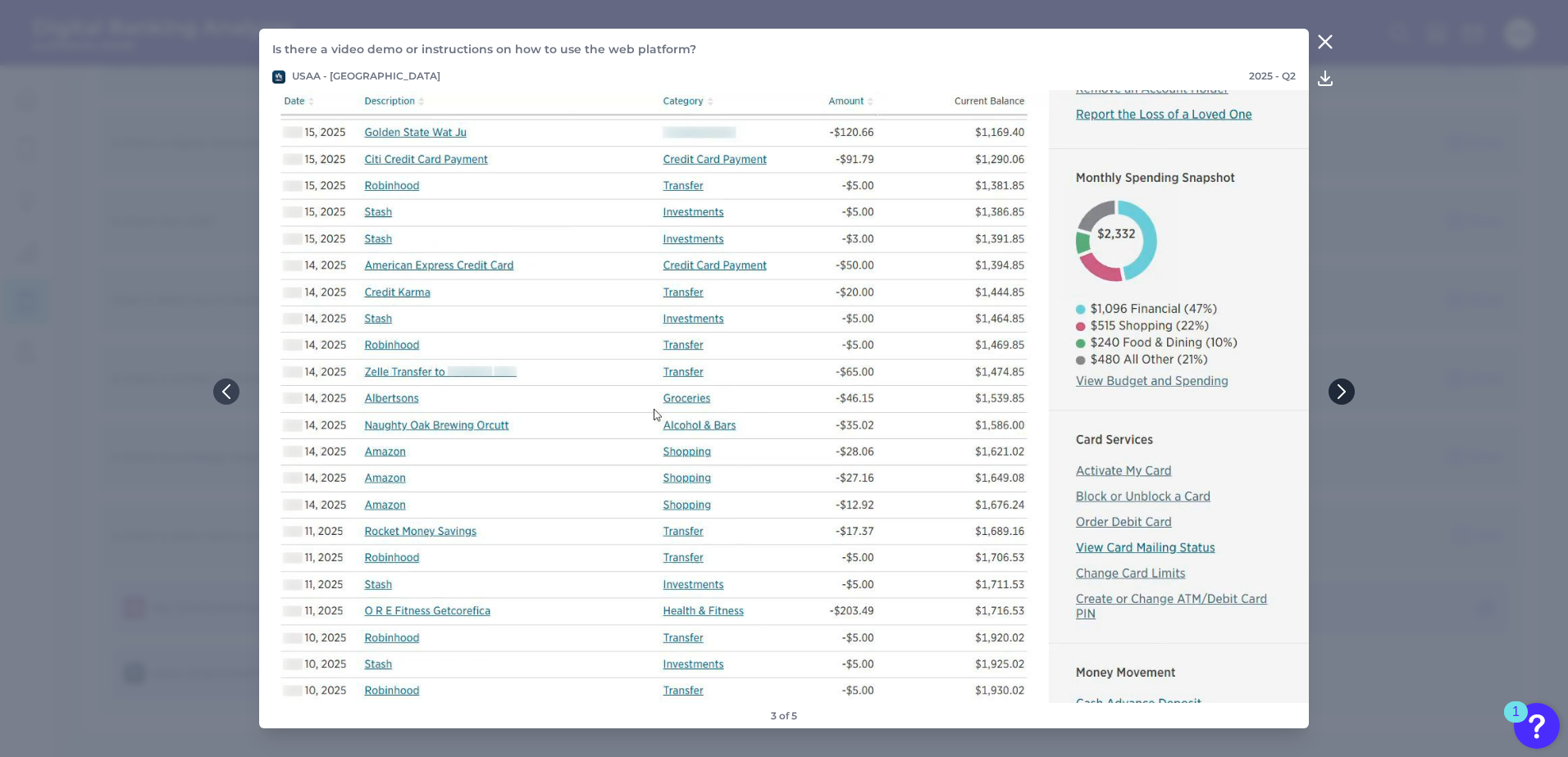
click at [1341, 391] on icon at bounding box center [1341, 391] width 14 height 14
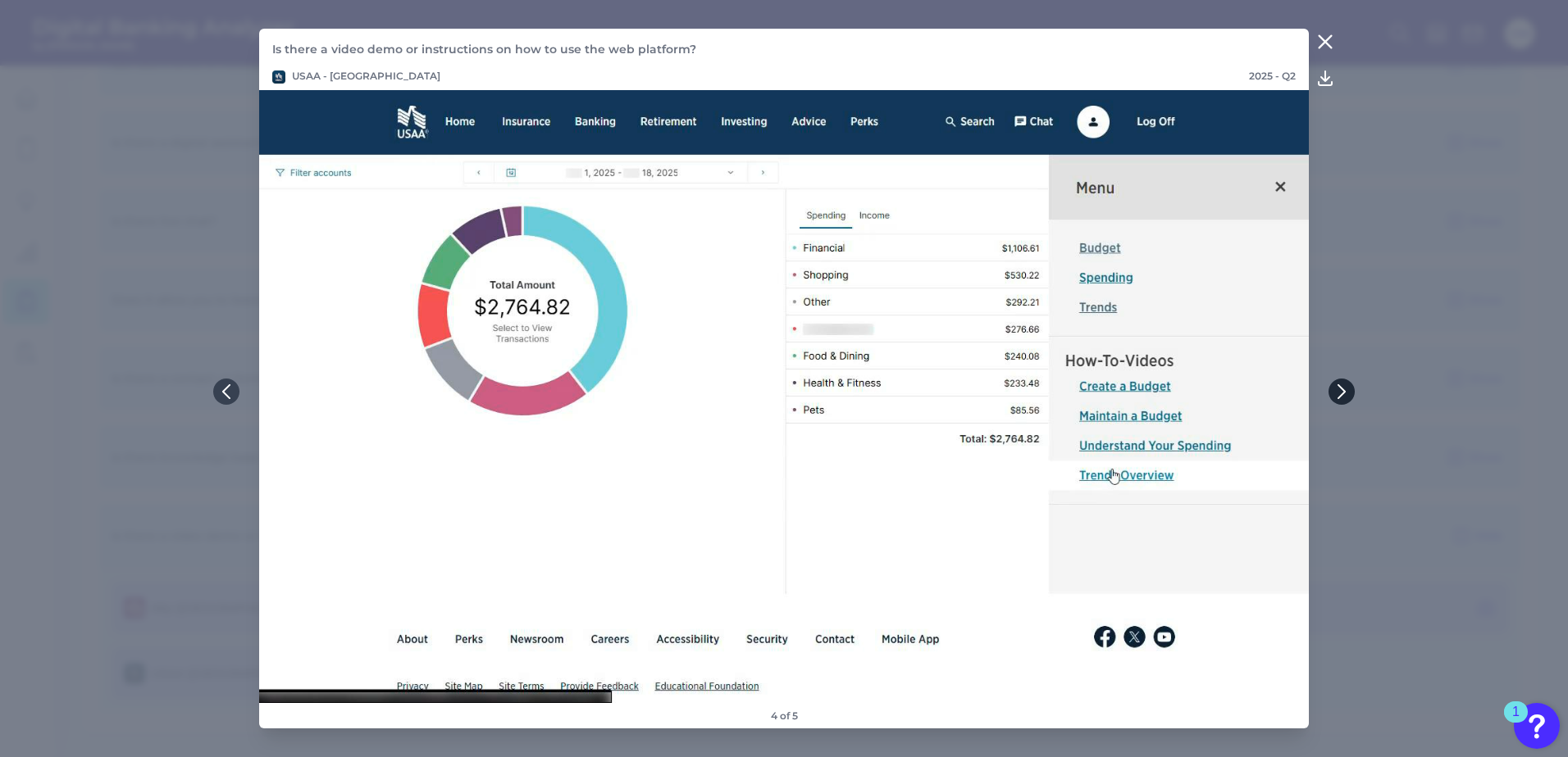
click at [1341, 391] on icon at bounding box center [1341, 391] width 14 height 14
